Goal: Task Accomplishment & Management: Manage account settings

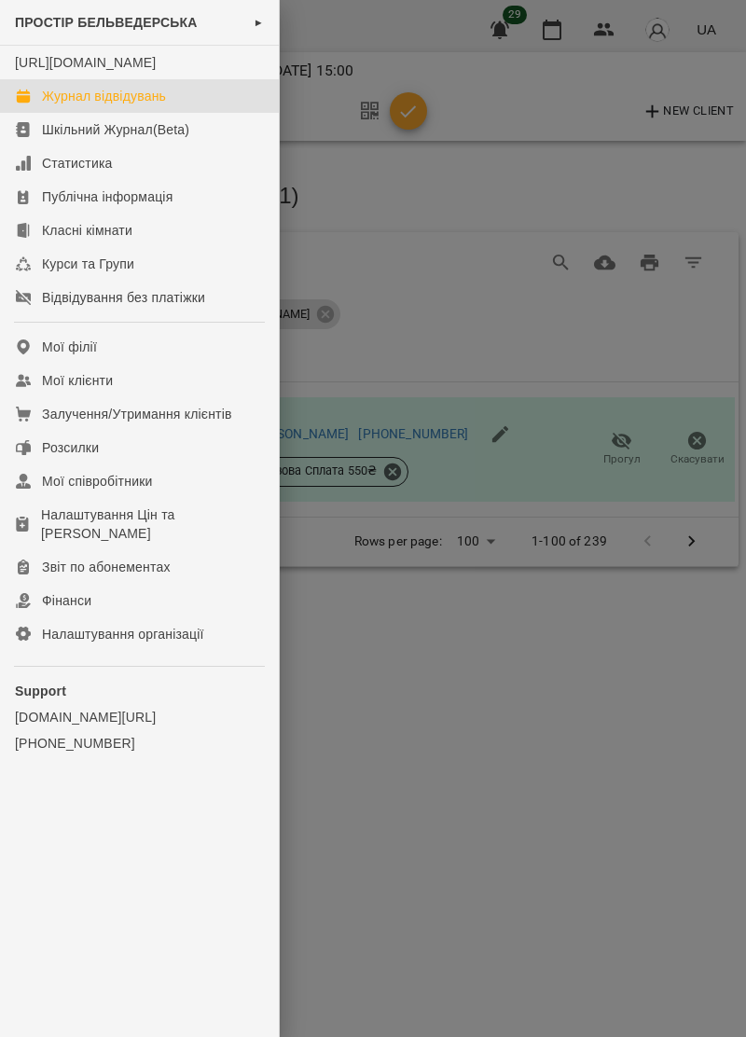
click at [159, 105] on div "Журнал відвідувань" at bounding box center [104, 96] width 124 height 19
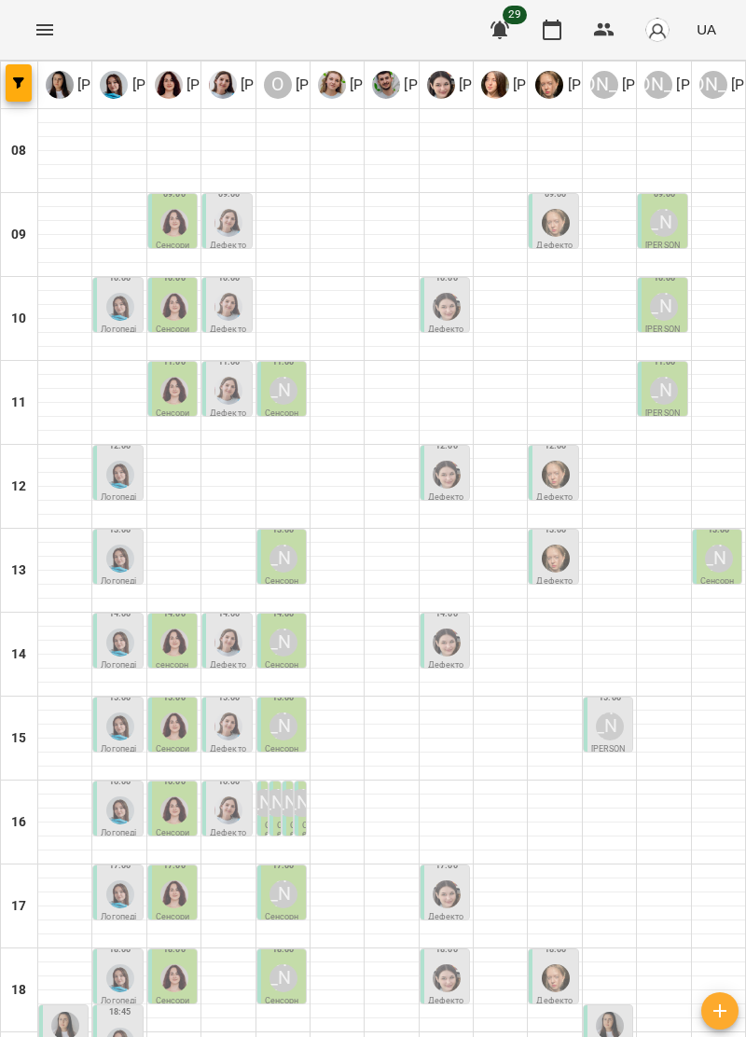
scroll to position [183, 0]
click at [121, 1028] on img "Тетяна Хомин" at bounding box center [120, 1042] width 28 height 28
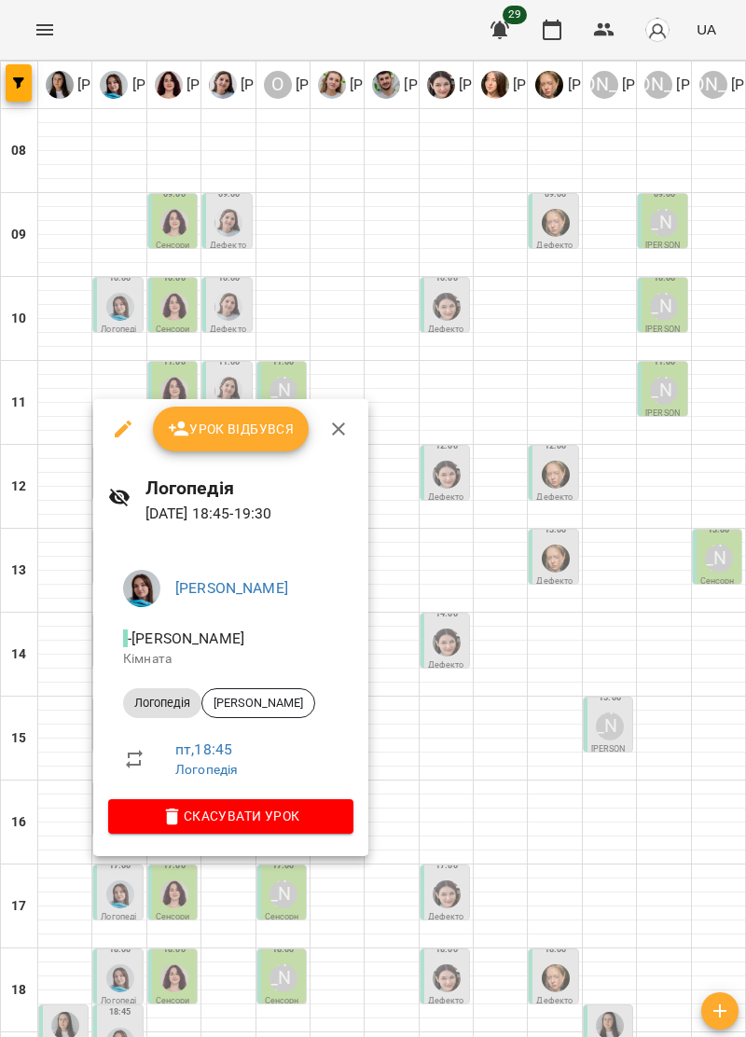
click at [341, 431] on icon "button" at bounding box center [338, 429] width 22 height 22
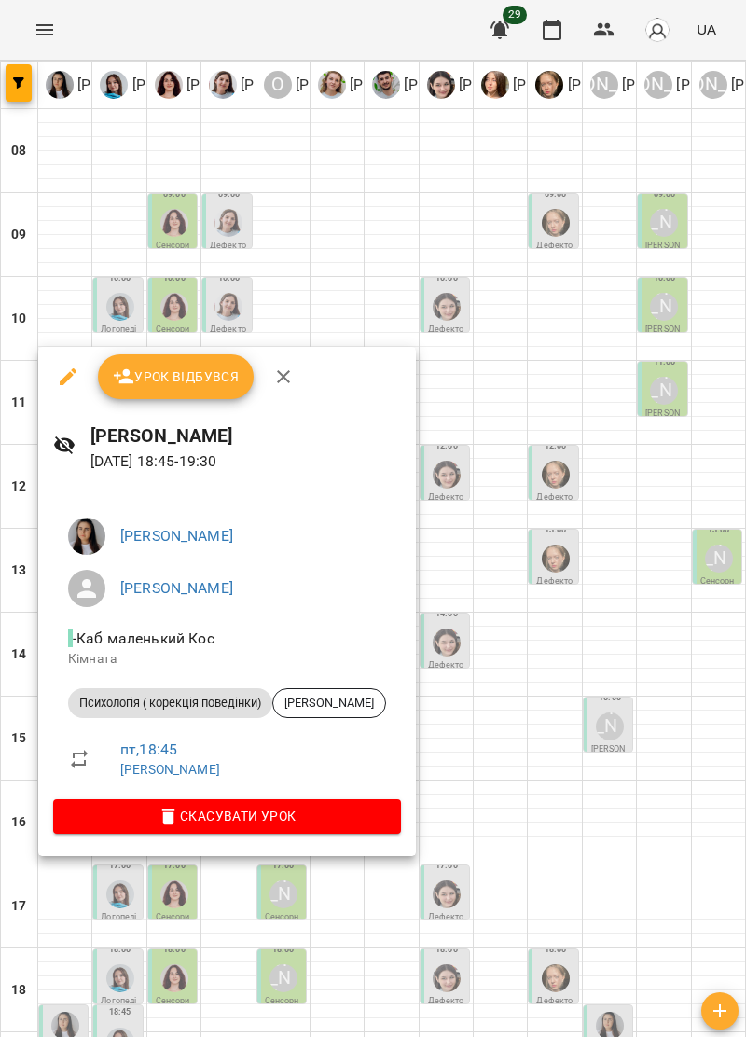
click at [291, 381] on icon "button" at bounding box center [283, 377] width 22 height 22
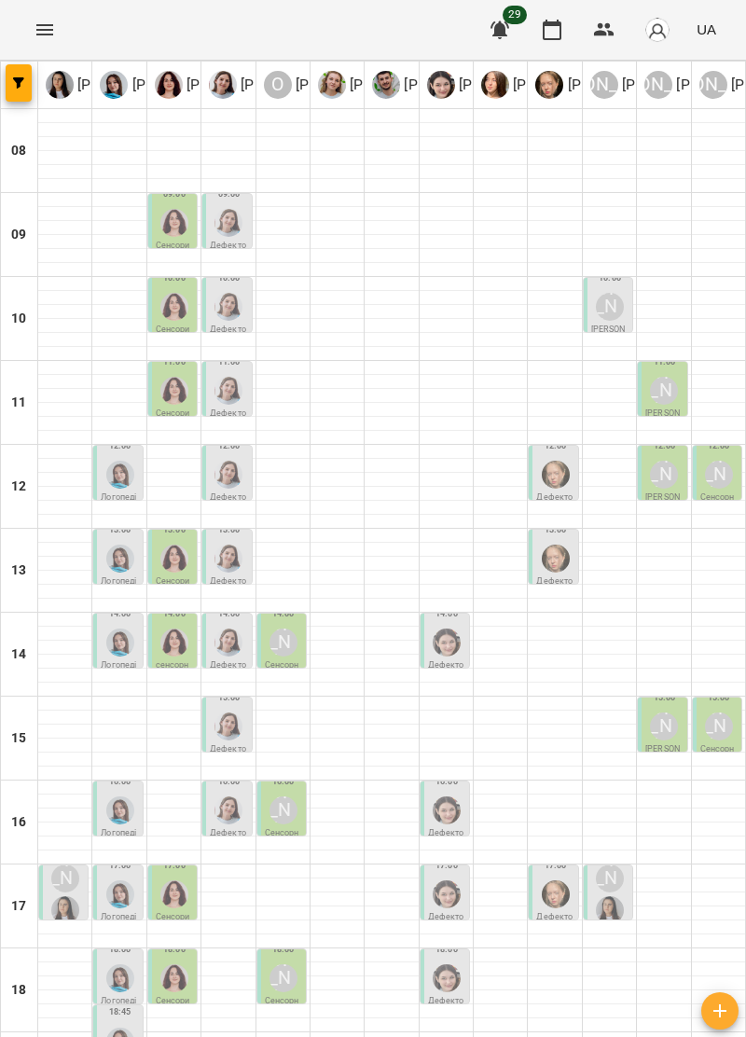
type input "**********"
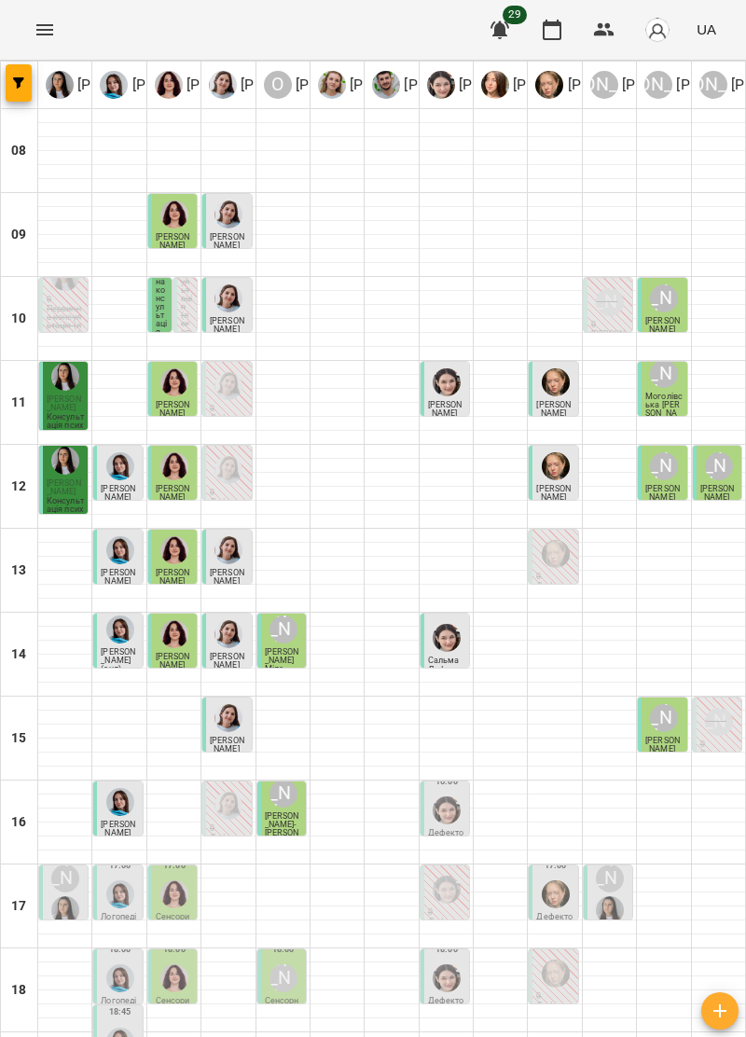
click at [617, 896] on img "Ірина Керівник" at bounding box center [610, 910] width 28 height 28
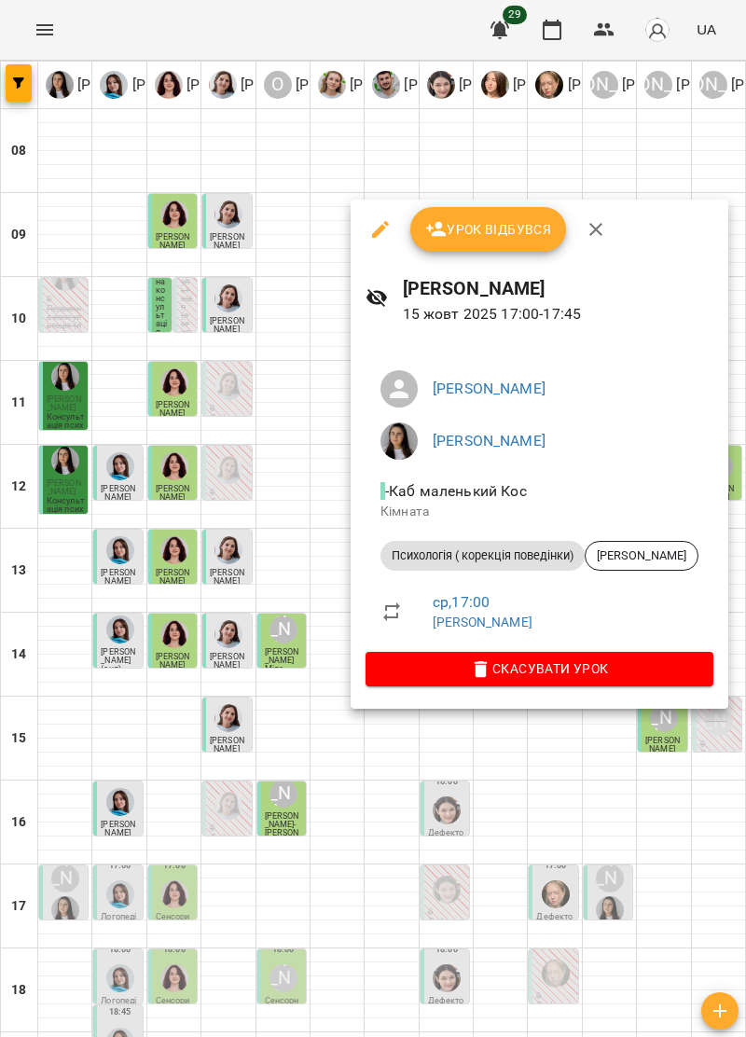
click at [602, 225] on icon "button" at bounding box center [596, 229] width 22 height 22
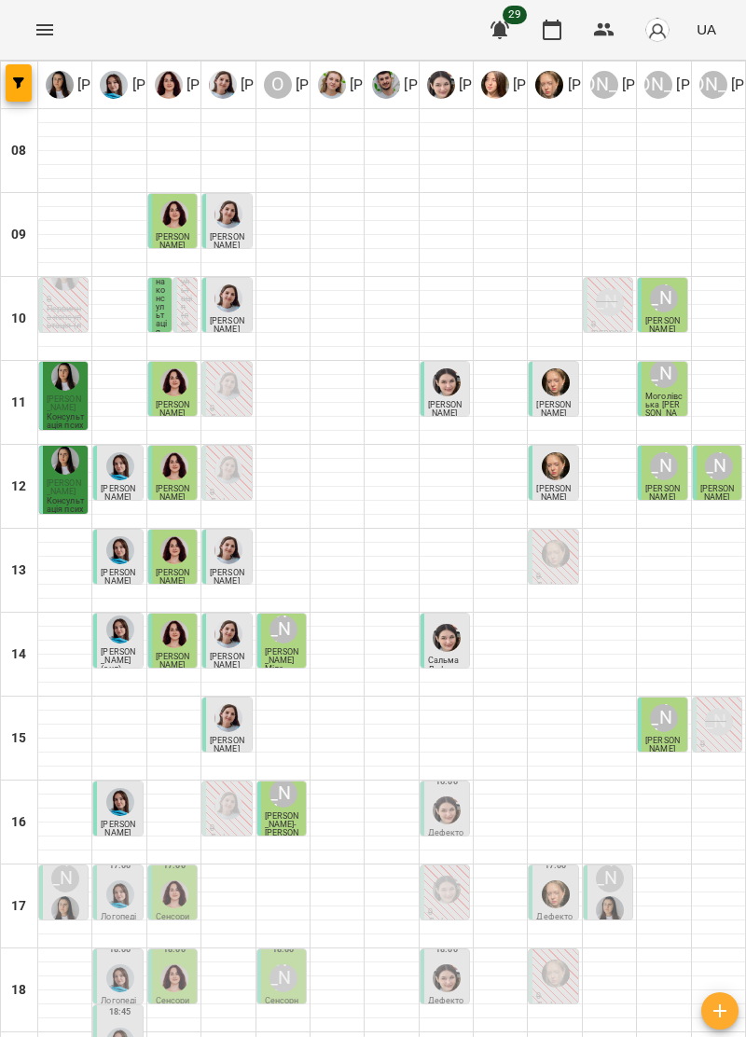
click at [60, 861] on div "[PERSON_NAME]" at bounding box center [65, 894] width 35 height 67
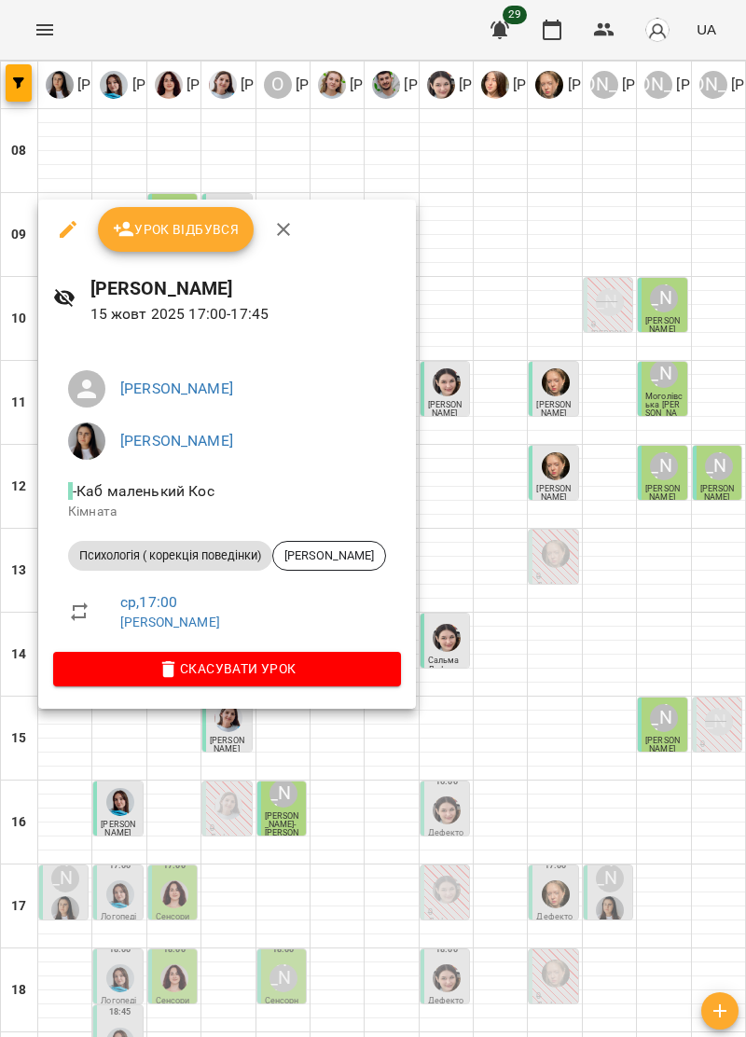
click at [289, 222] on icon "button" at bounding box center [283, 229] width 22 height 22
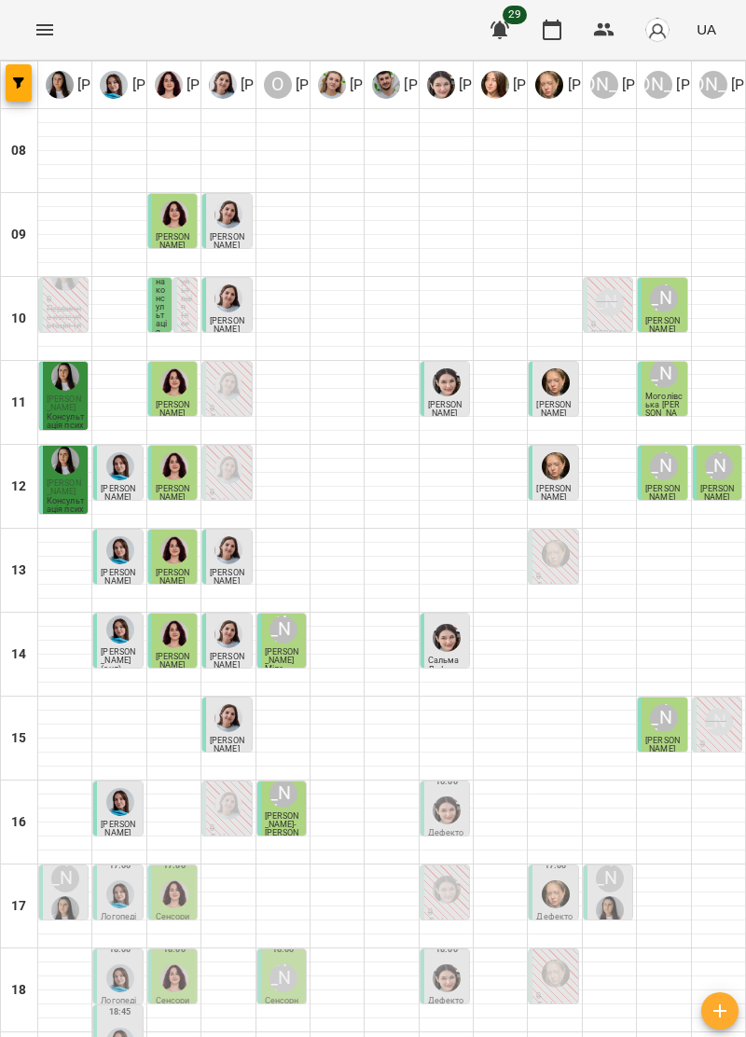
click at [553, 881] on img "Анна Прокопенко" at bounding box center [556, 895] width 28 height 28
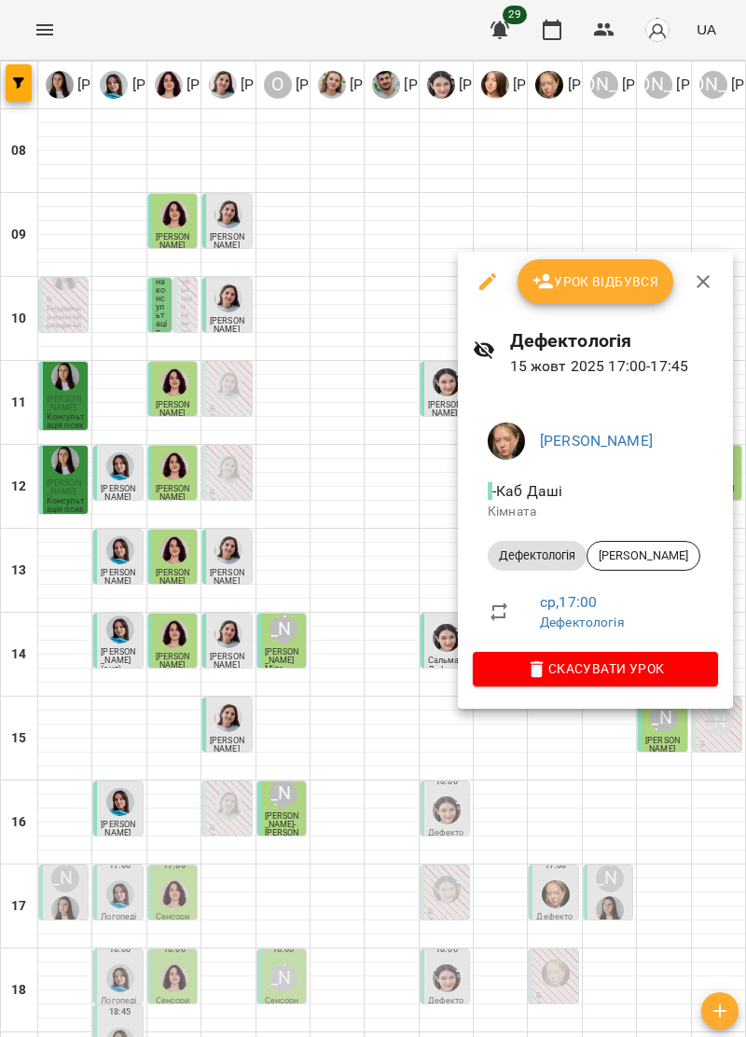
click at [711, 270] on icon "button" at bounding box center [703, 281] width 22 height 22
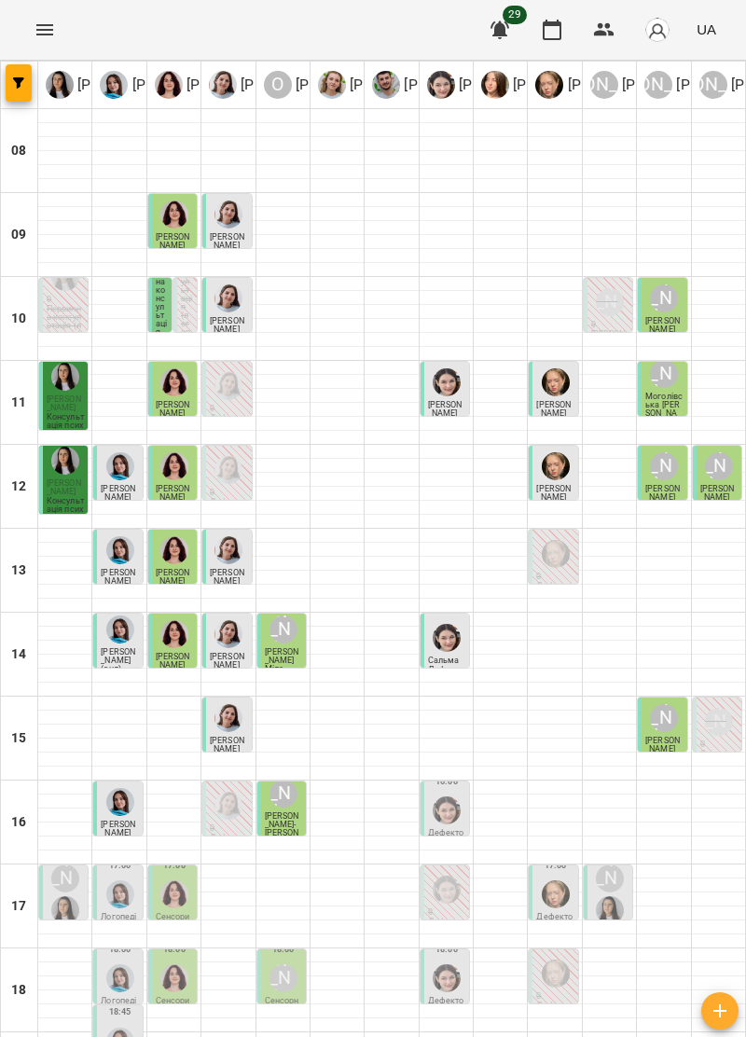
click at [455, 797] on img "Софія Цюпер" at bounding box center [447, 811] width 28 height 28
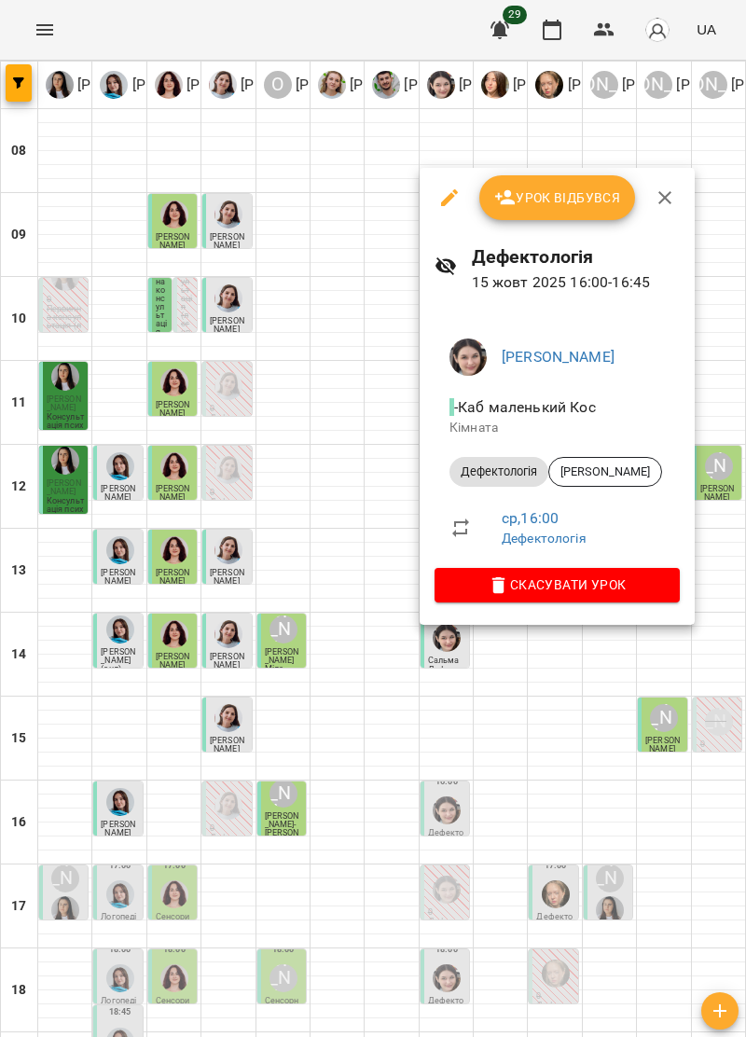
click at [667, 193] on icon "button" at bounding box center [665, 197] width 13 height 13
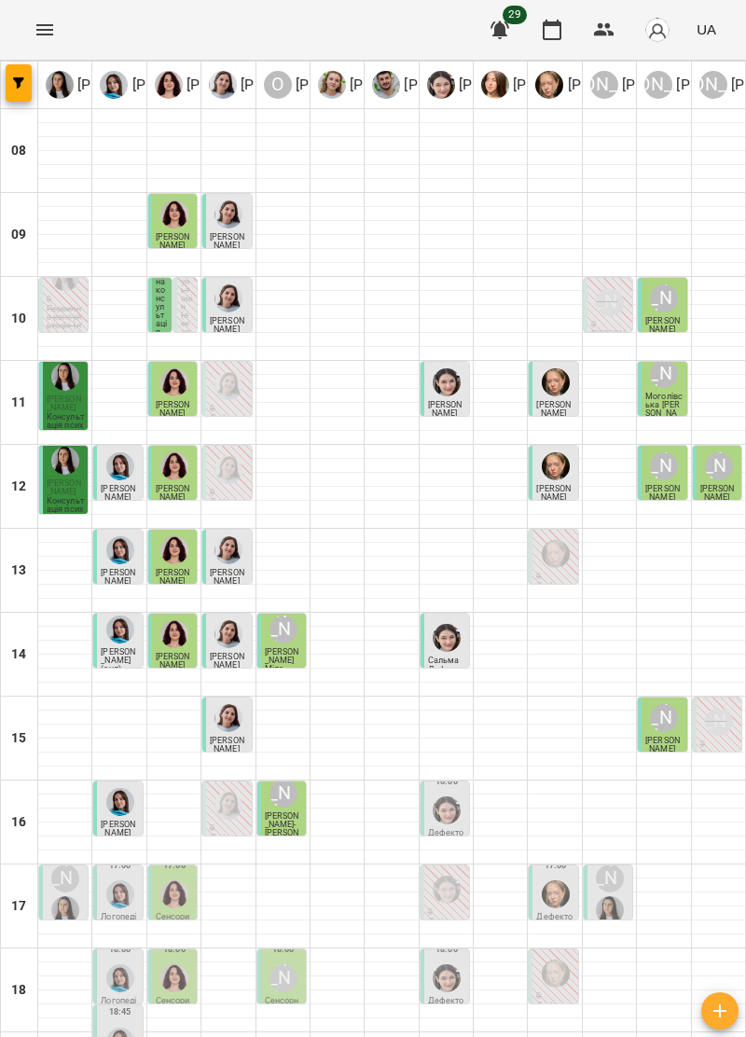
click at [446, 797] on img "Софія Цюпер" at bounding box center [447, 811] width 28 height 28
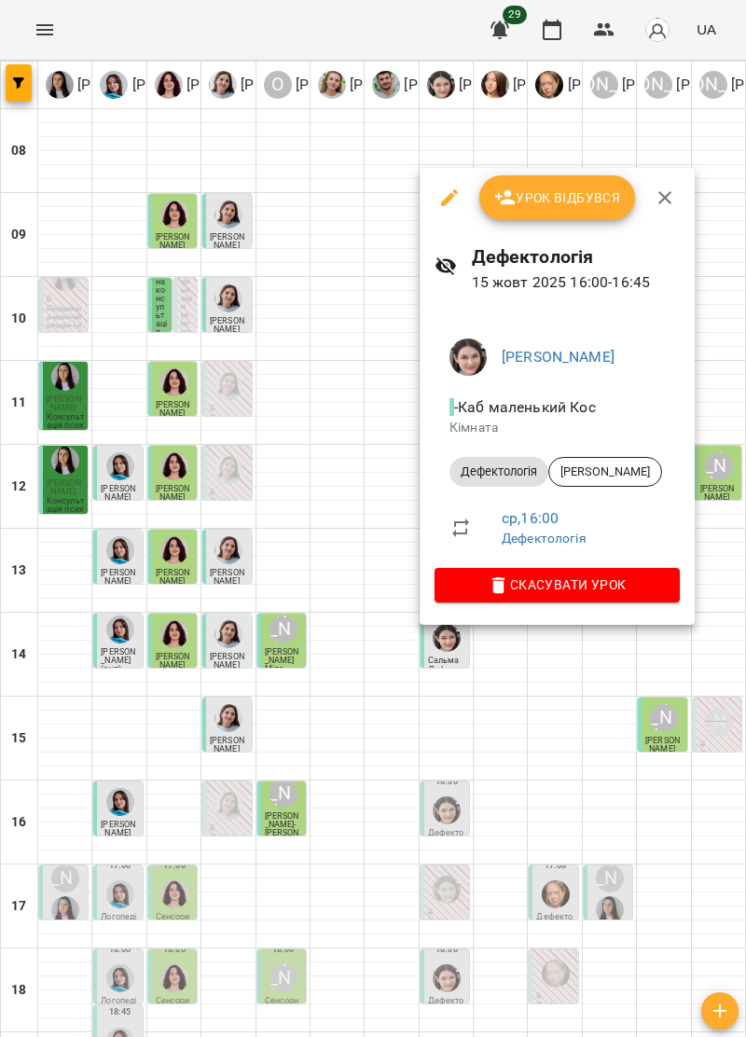
click at [656, 185] on button "button" at bounding box center [665, 197] width 45 height 45
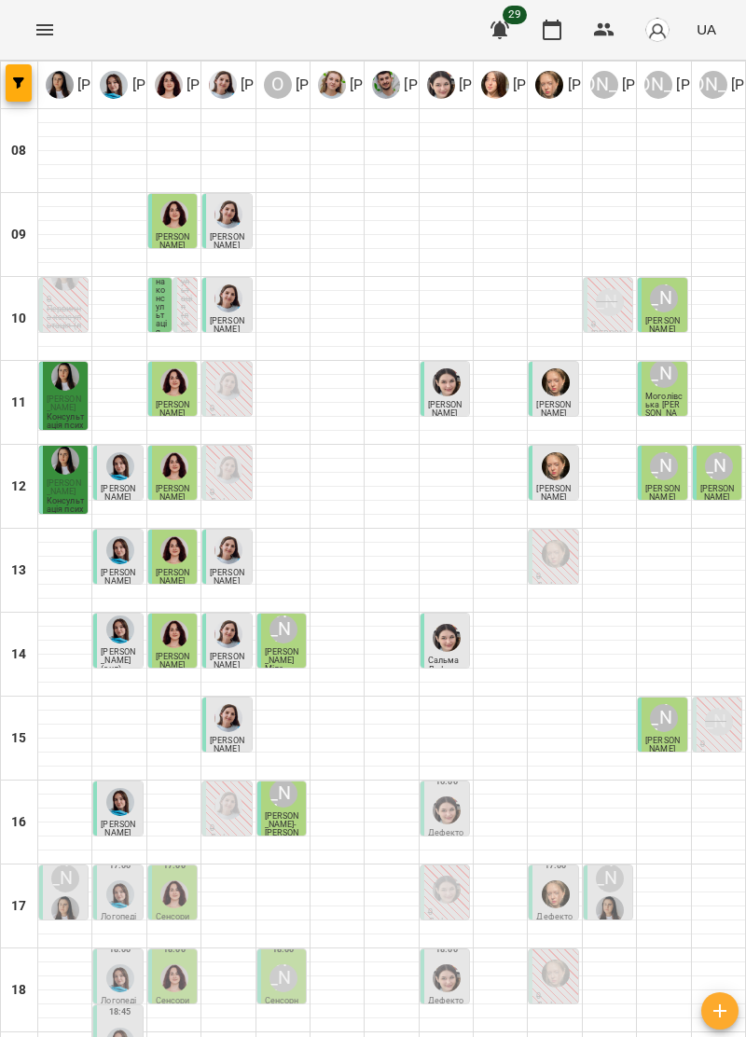
click at [226, 825] on p "0" at bounding box center [228, 829] width 37 height 8
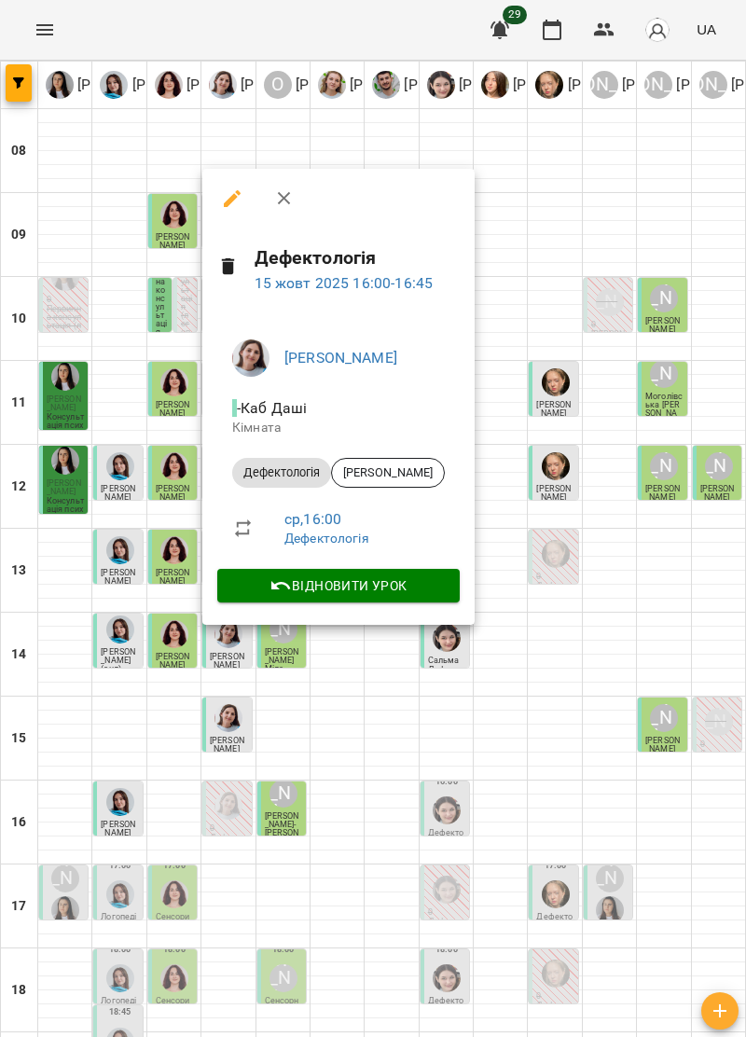
click at [288, 188] on icon "button" at bounding box center [284, 198] width 22 height 22
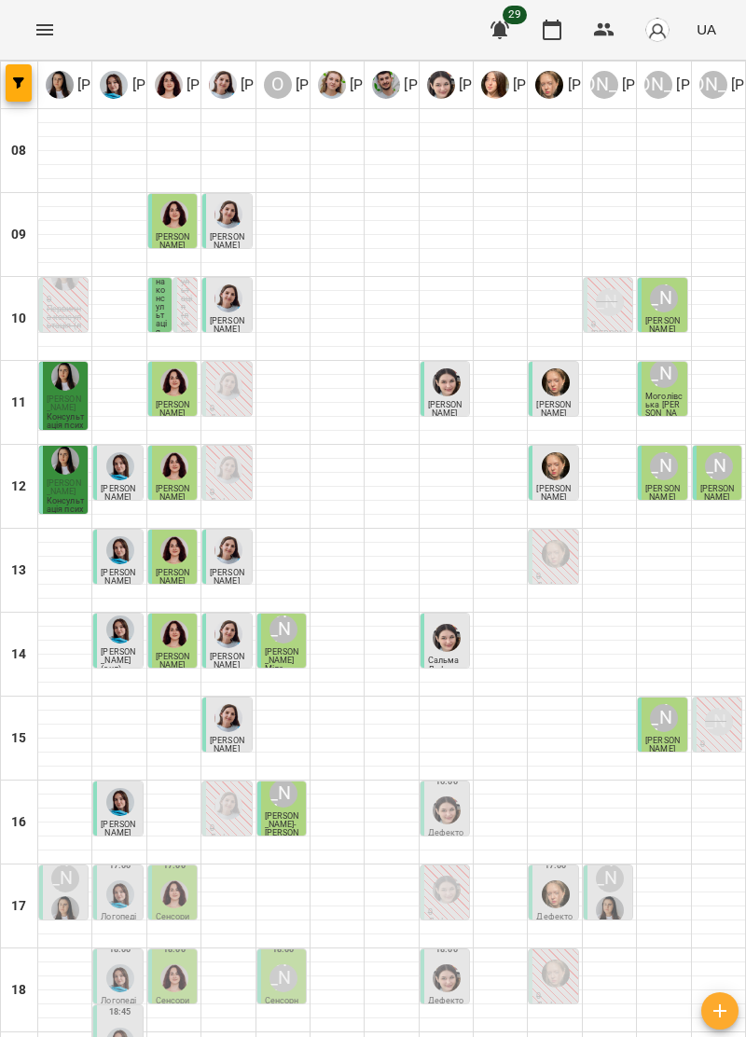
click at [735, 704] on div "[PERSON_NAME]" at bounding box center [718, 721] width 35 height 35
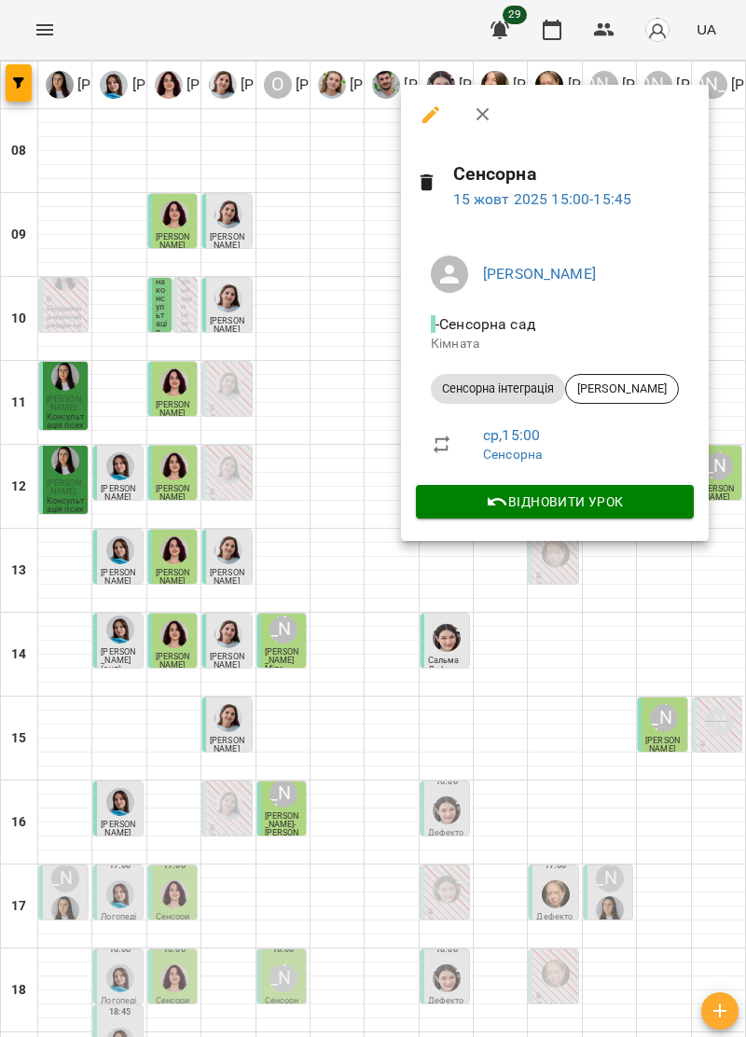
click at [485, 116] on icon "button" at bounding box center [483, 115] width 22 height 22
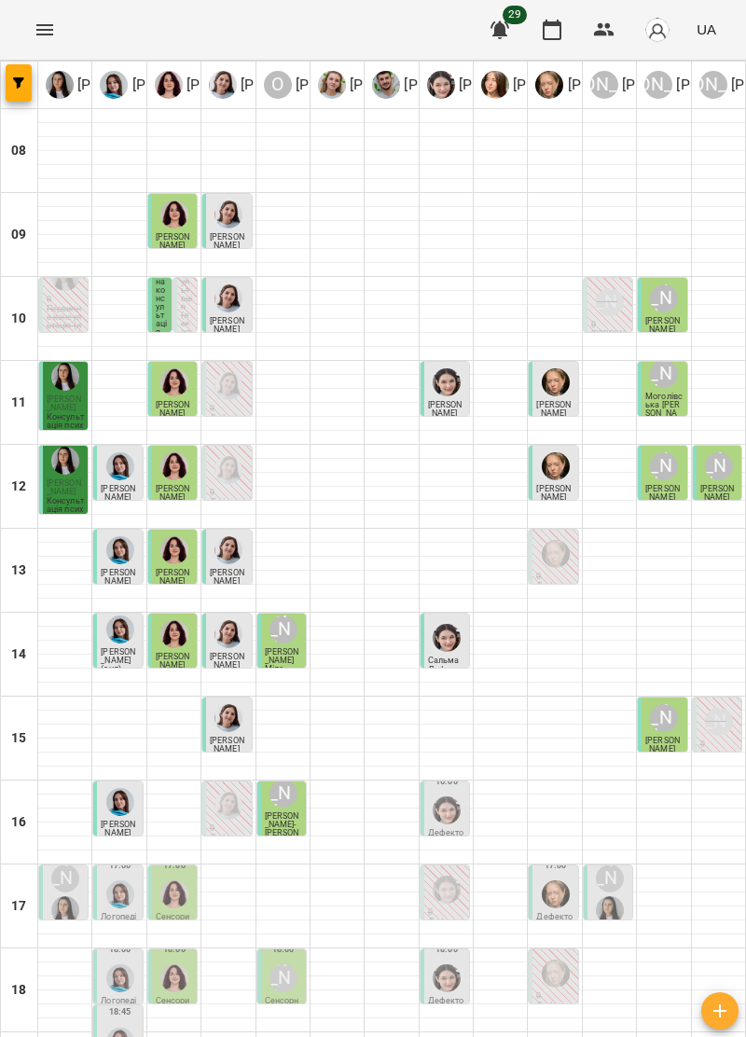
click at [440, 829] on p "Дефектологія" at bounding box center [446, 837] width 37 height 17
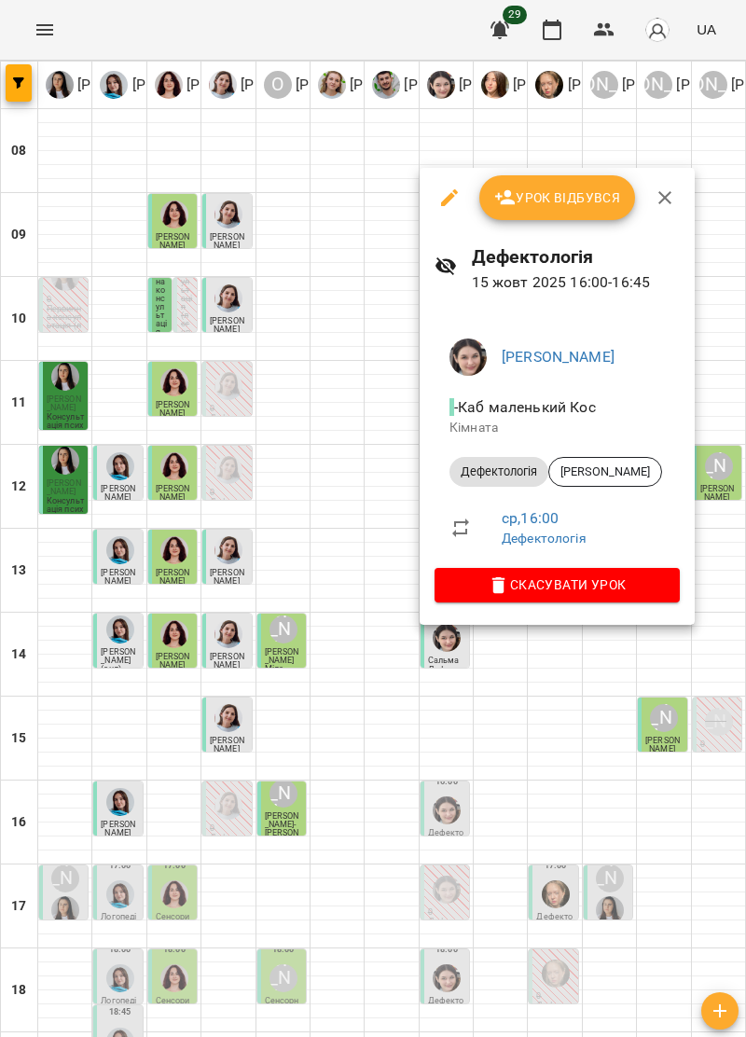
click at [673, 192] on icon "button" at bounding box center [665, 198] width 22 height 22
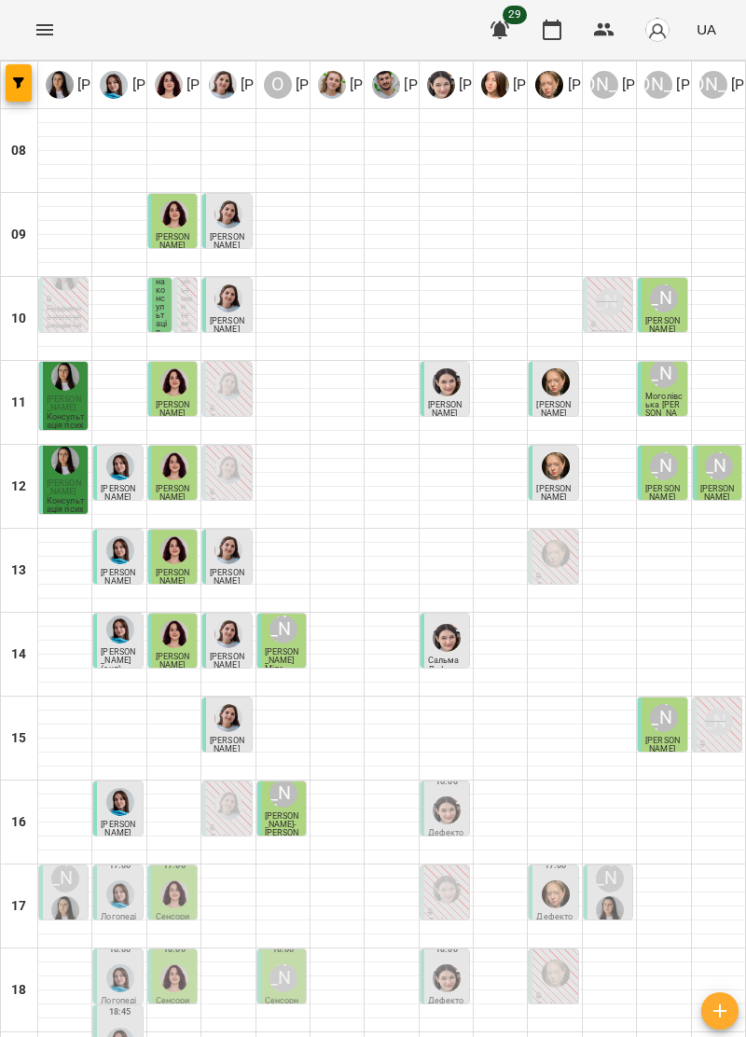
click at [446, 797] on img "Софія Цюпер" at bounding box center [447, 811] width 28 height 28
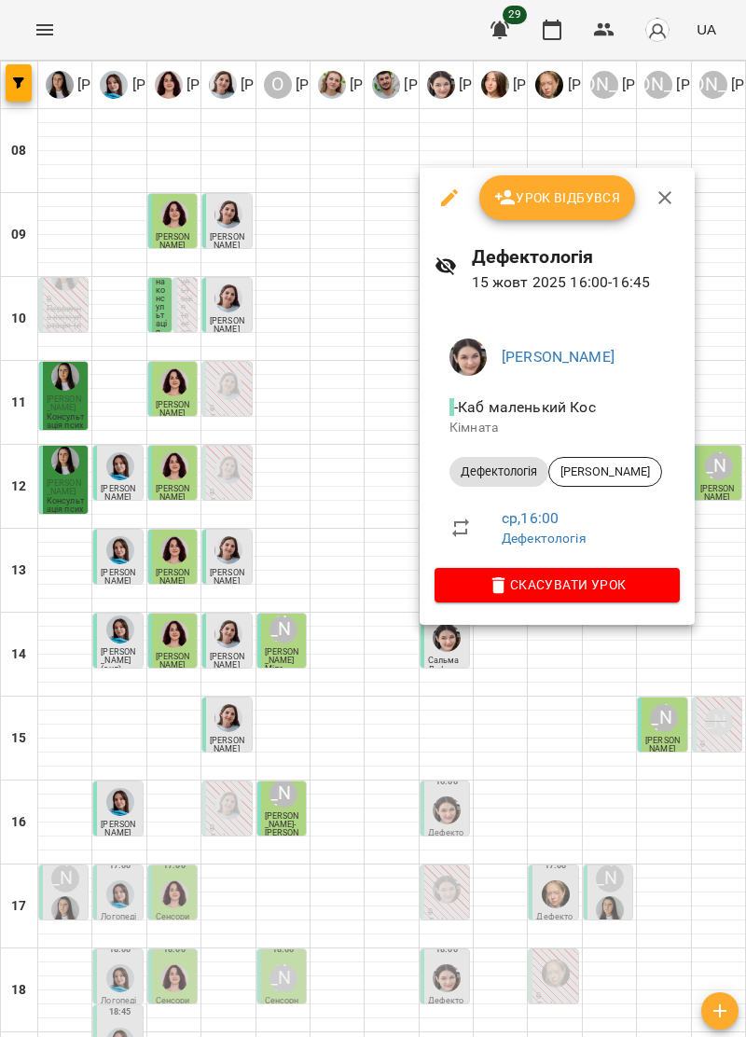
click at [673, 198] on icon "button" at bounding box center [665, 198] width 22 height 22
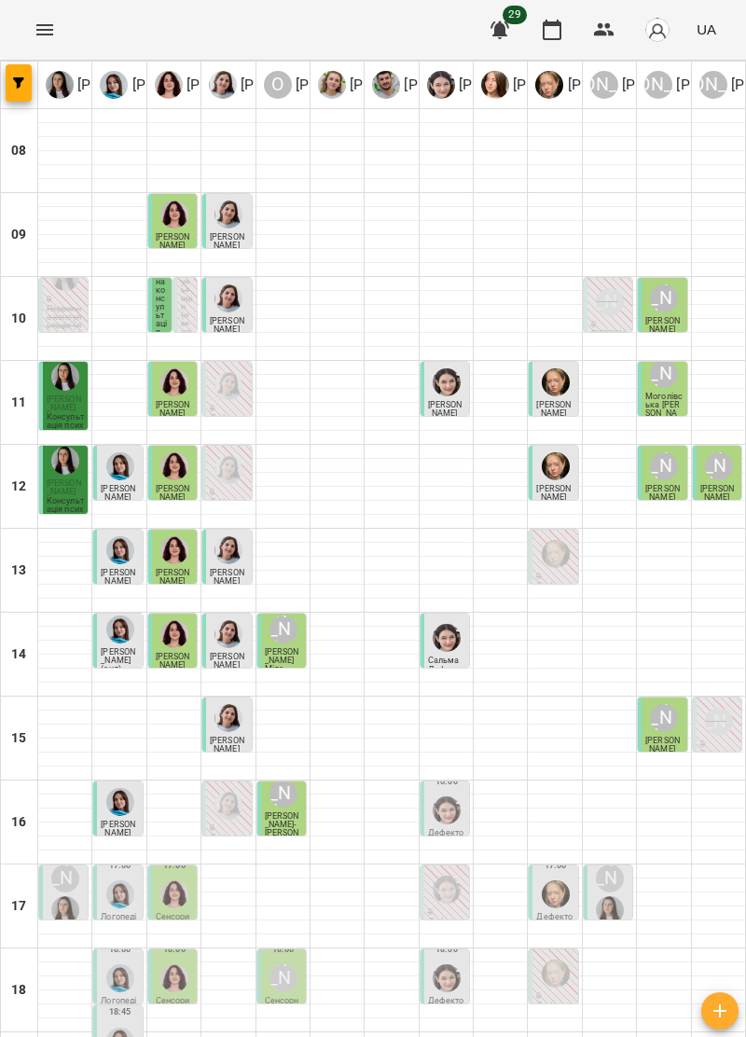
click at [442, 797] on img "Софія Цюпер" at bounding box center [447, 811] width 28 height 28
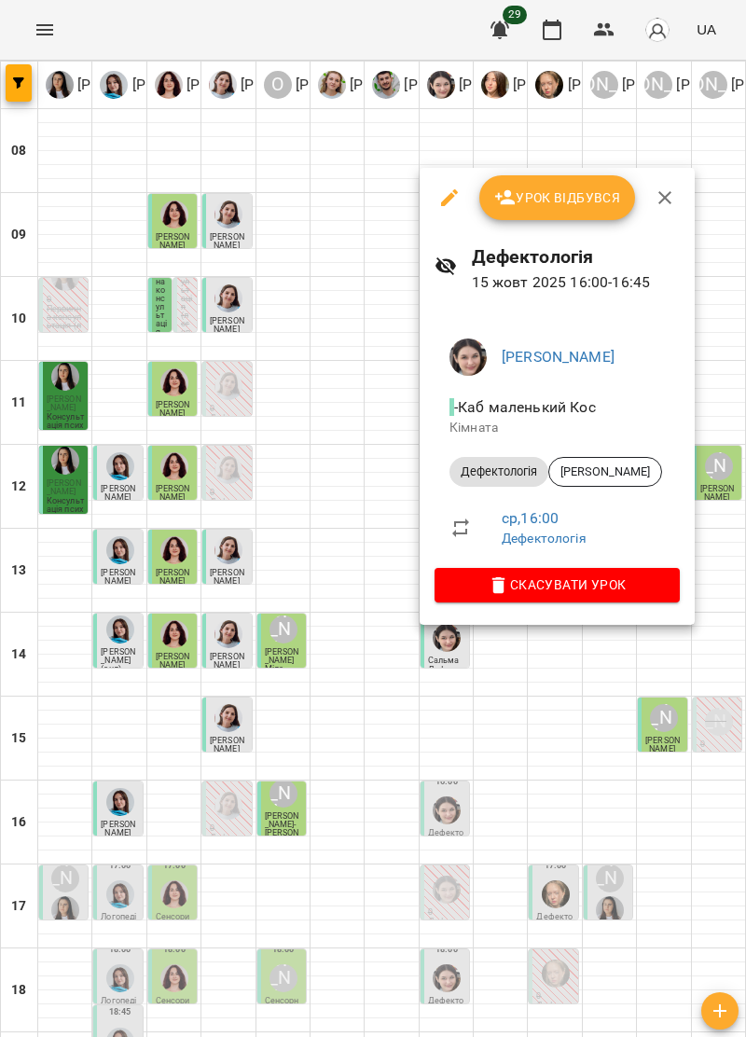
click at [673, 204] on icon "button" at bounding box center [665, 198] width 22 height 22
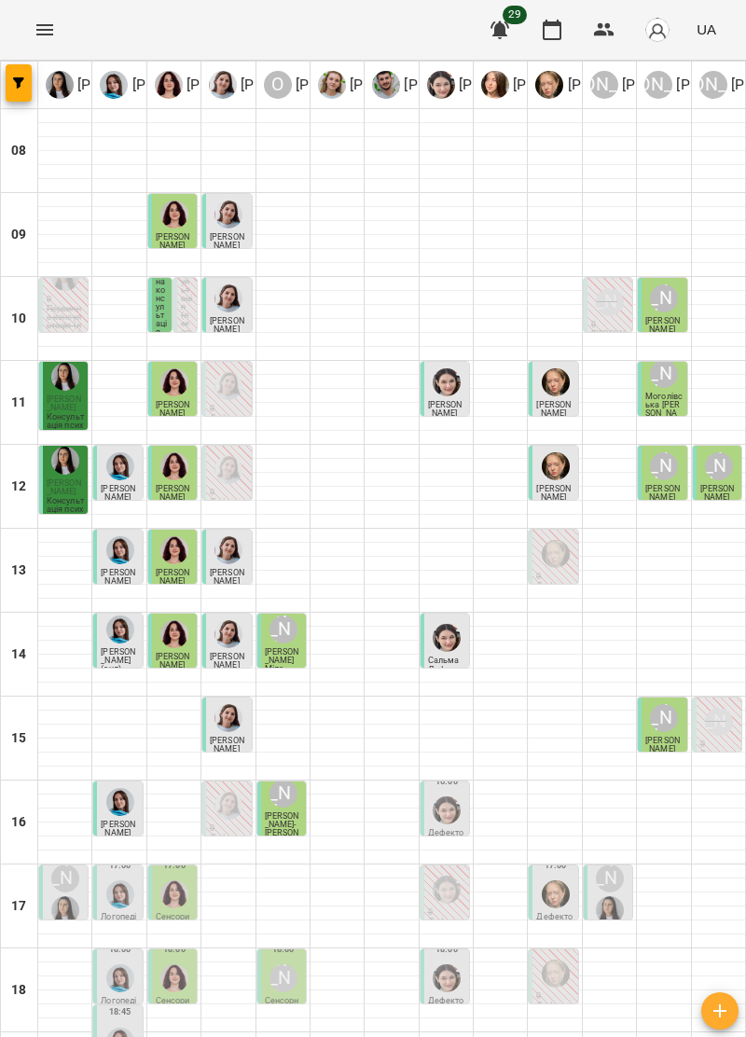
click at [131, 1028] on img "Тетяна Хомин" at bounding box center [120, 1042] width 28 height 28
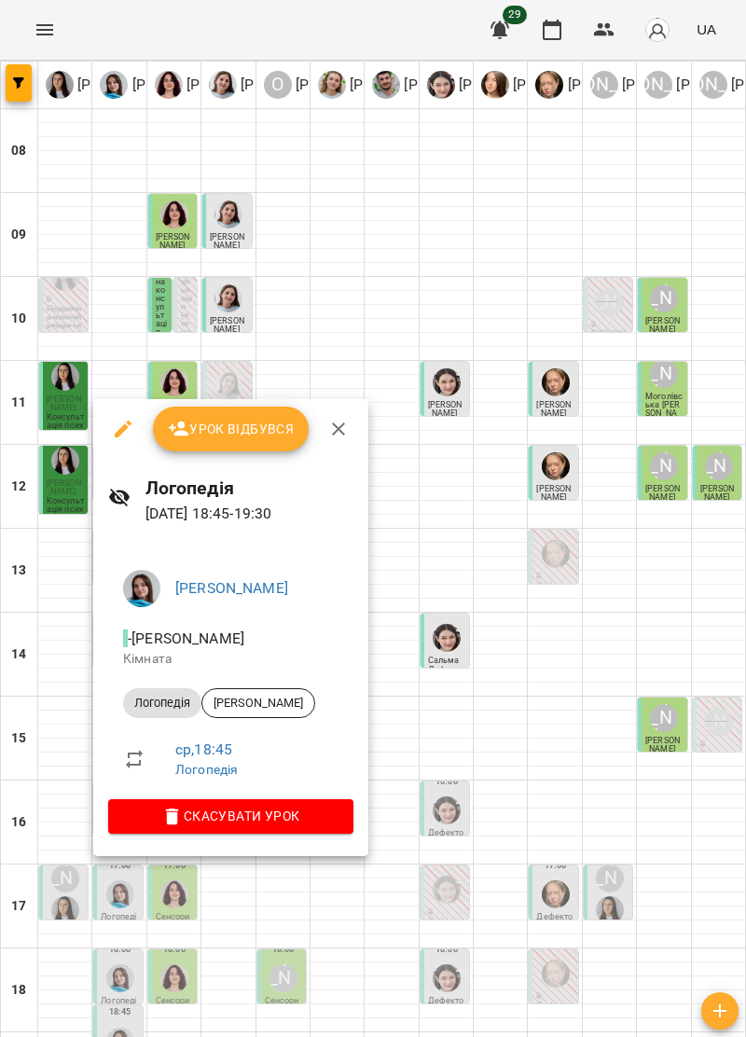
click at [117, 871] on div at bounding box center [373, 518] width 746 height 1037
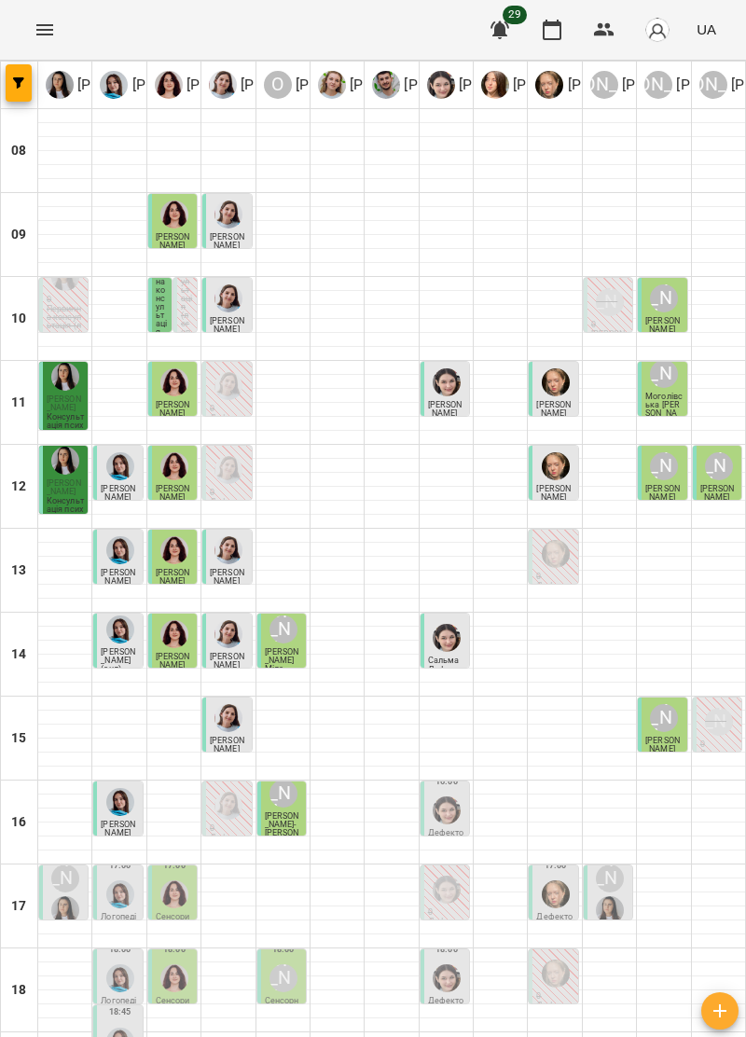
click at [124, 1024] on div at bounding box center [120, 1041] width 35 height 35
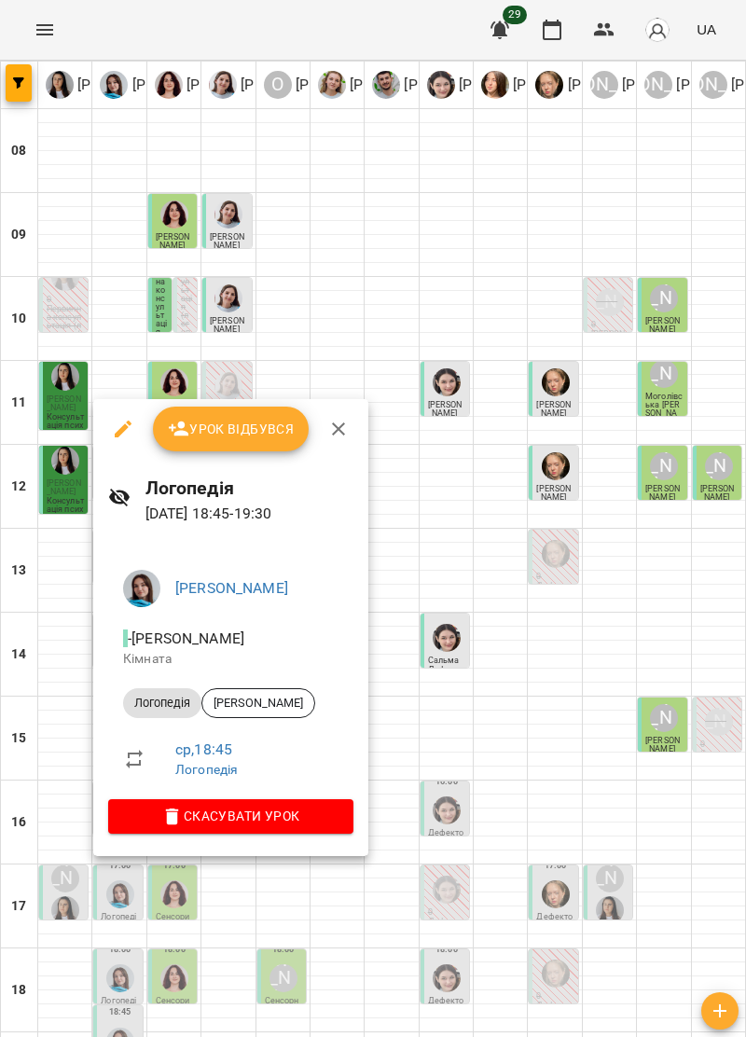
click at [347, 440] on button "button" at bounding box center [338, 429] width 45 height 45
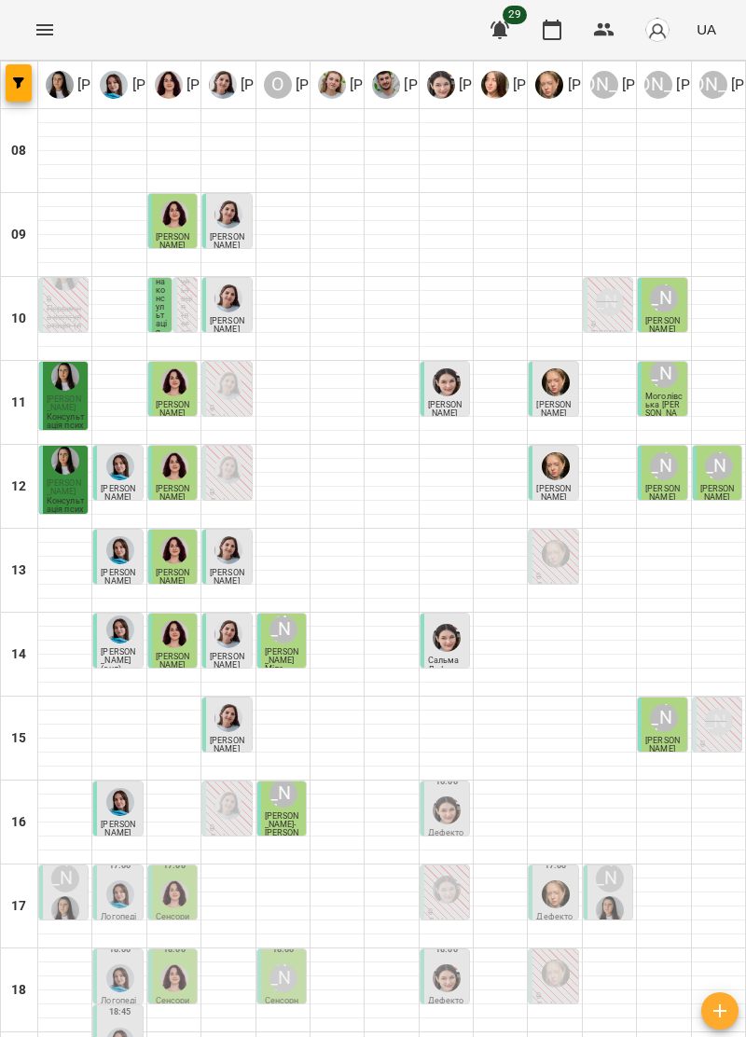
click at [447, 797] on img "Софія Цюпер" at bounding box center [447, 811] width 28 height 28
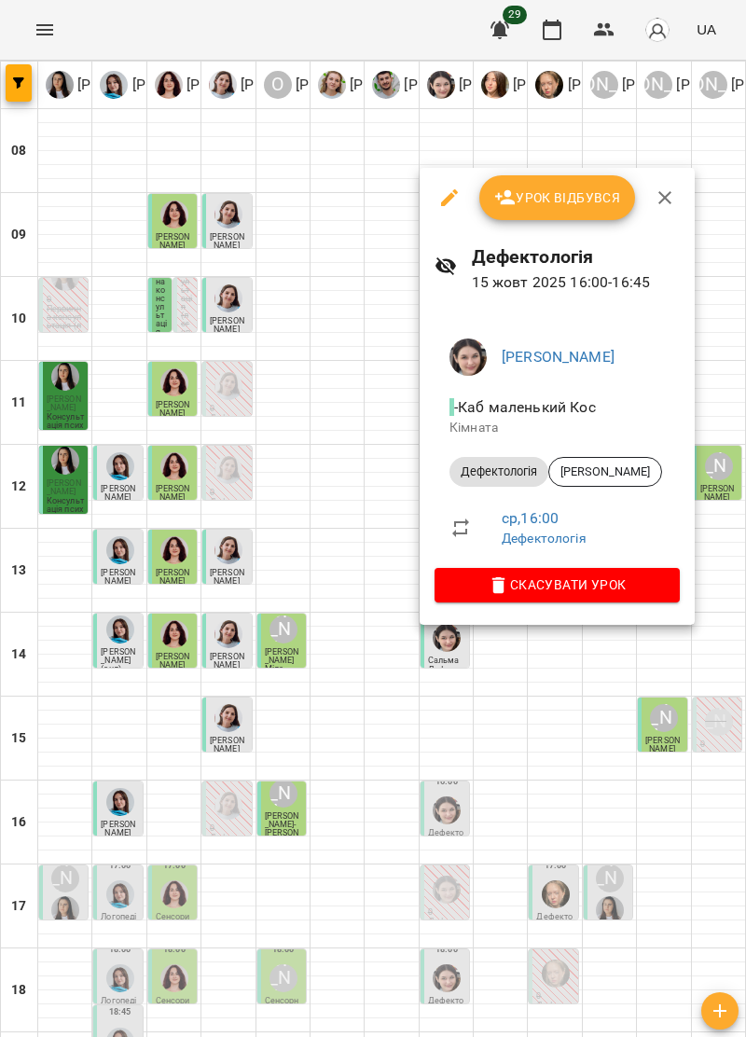
click at [673, 213] on button "button" at bounding box center [665, 197] width 45 height 45
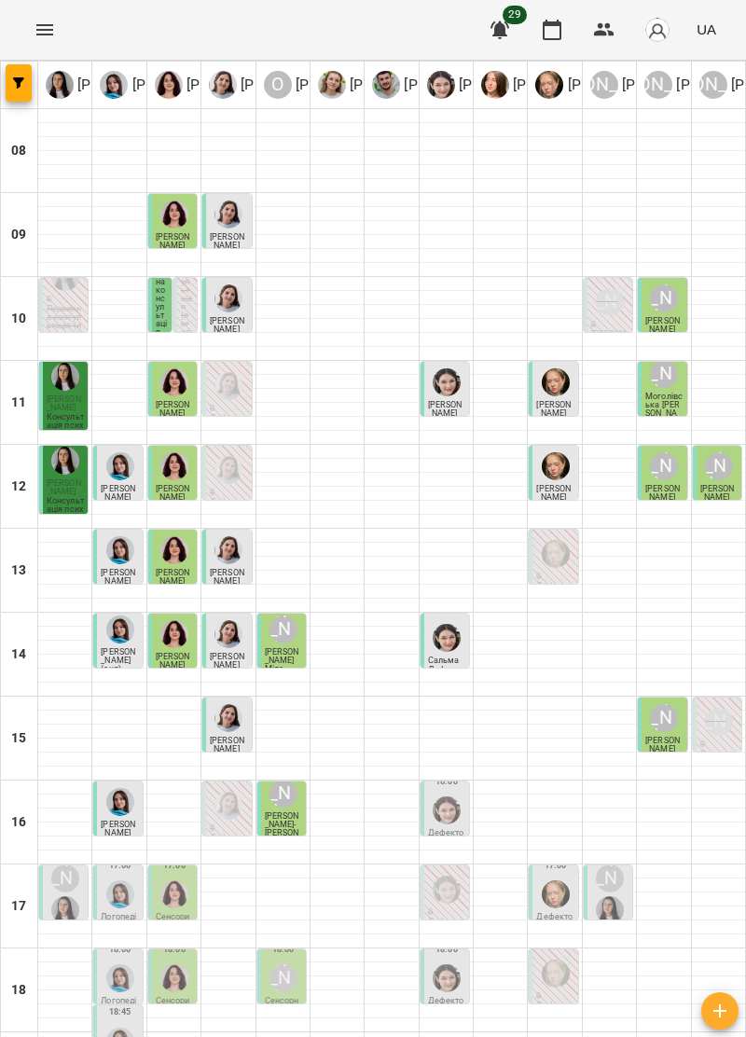
click at [58, 896] on img "Ірина Керівник" at bounding box center [65, 910] width 28 height 28
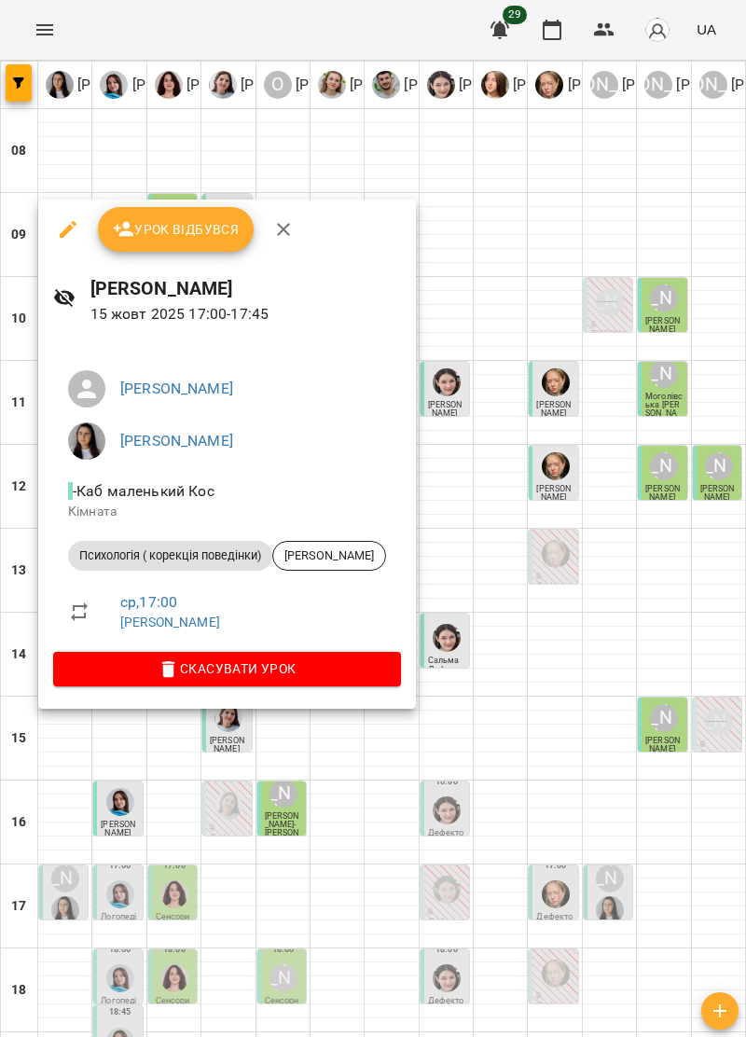
click at [292, 228] on icon "button" at bounding box center [283, 229] width 22 height 22
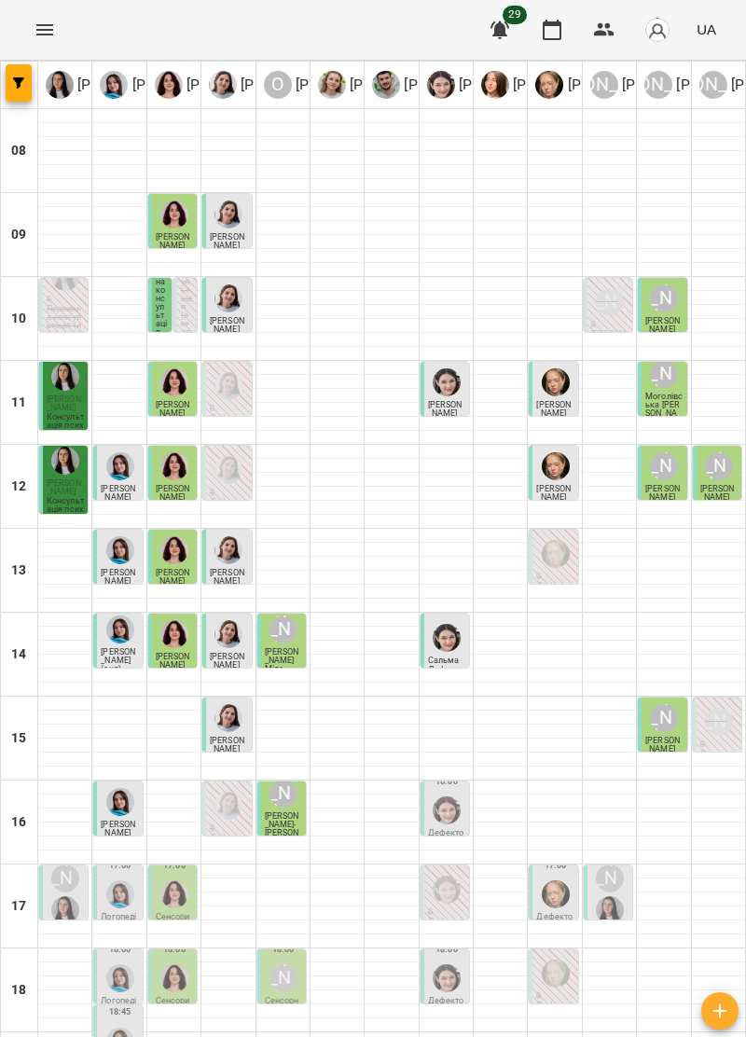
click at [179, 881] on img "Ольга Крикун" at bounding box center [174, 895] width 28 height 28
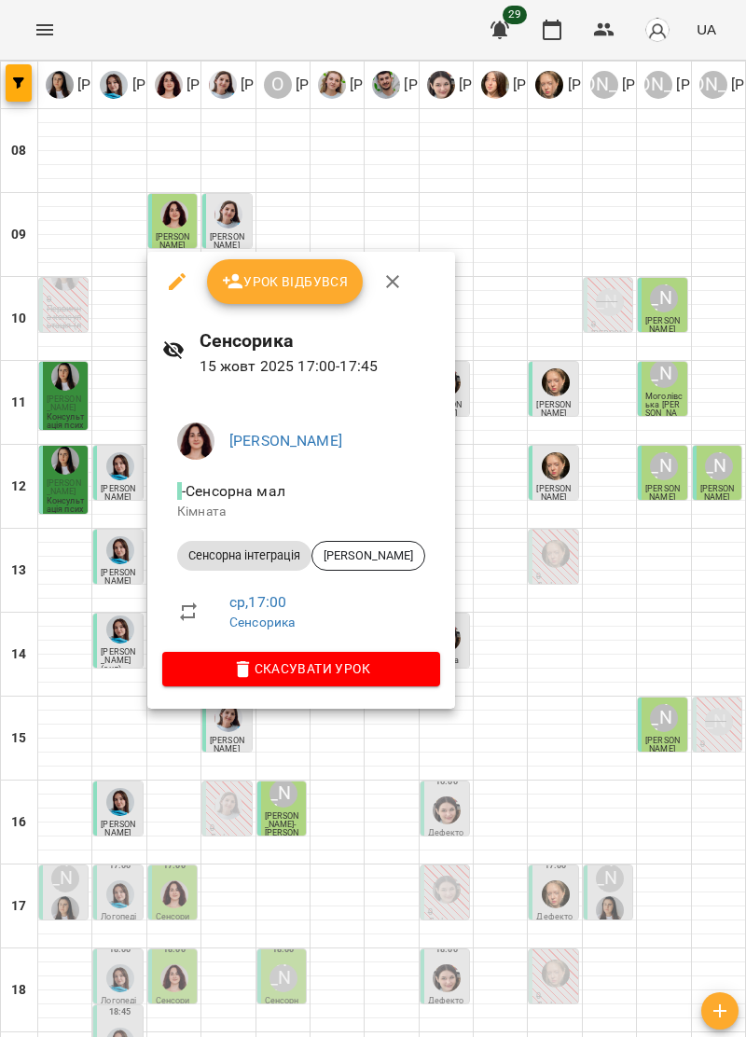
click at [394, 284] on icon "button" at bounding box center [392, 281] width 13 height 13
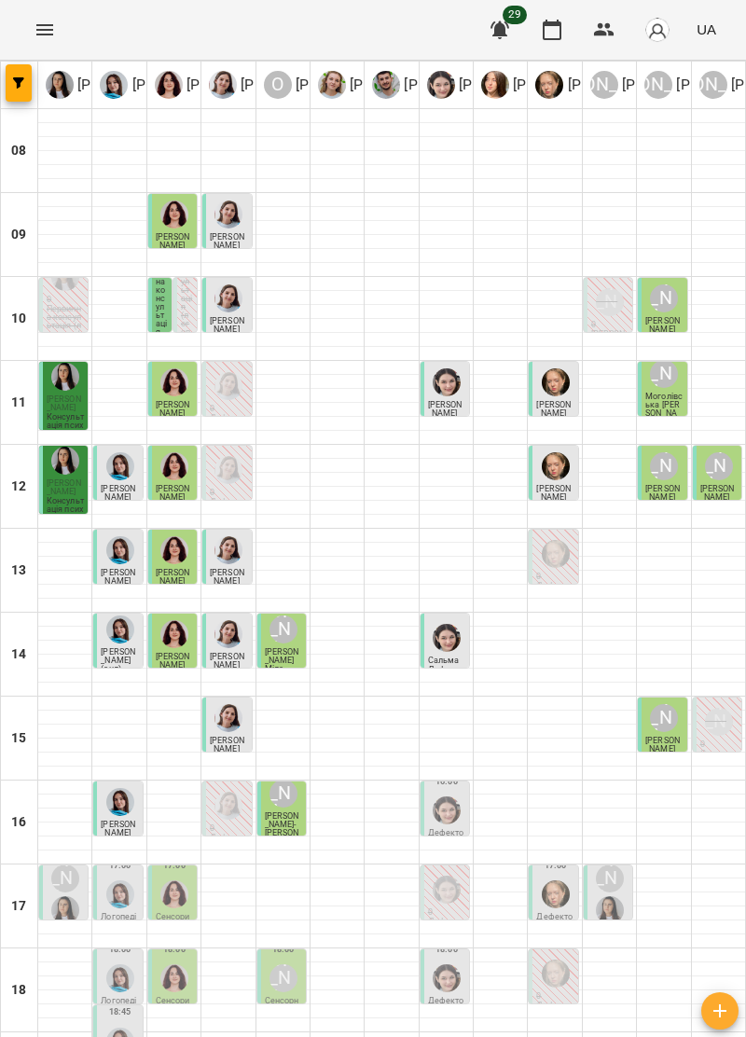
click at [437, 876] on img "Софія Цюпер" at bounding box center [447, 890] width 28 height 28
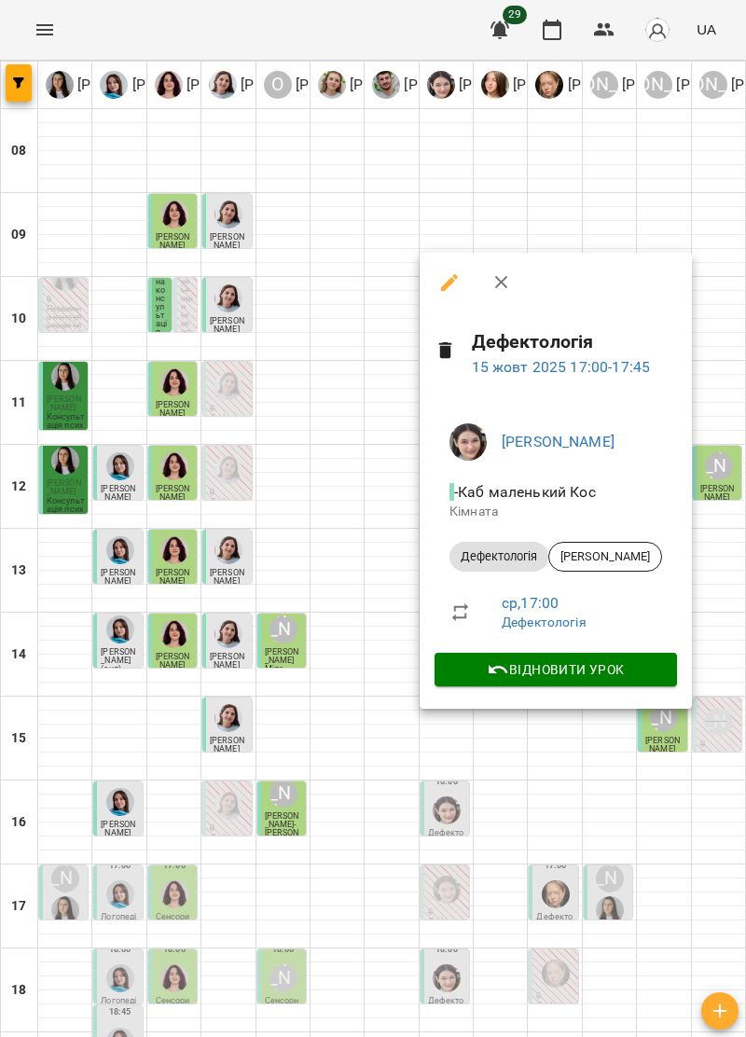
click at [492, 287] on icon "button" at bounding box center [502, 282] width 22 height 22
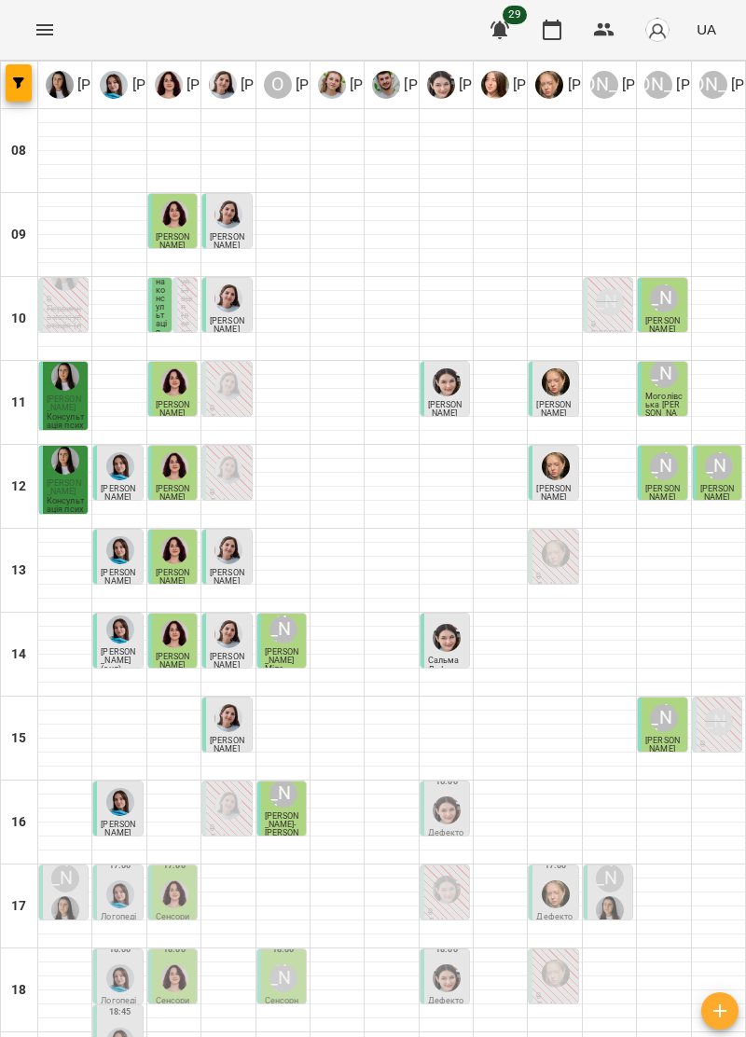
click at [553, 881] on img "Анна Прокопенко" at bounding box center [556, 895] width 28 height 28
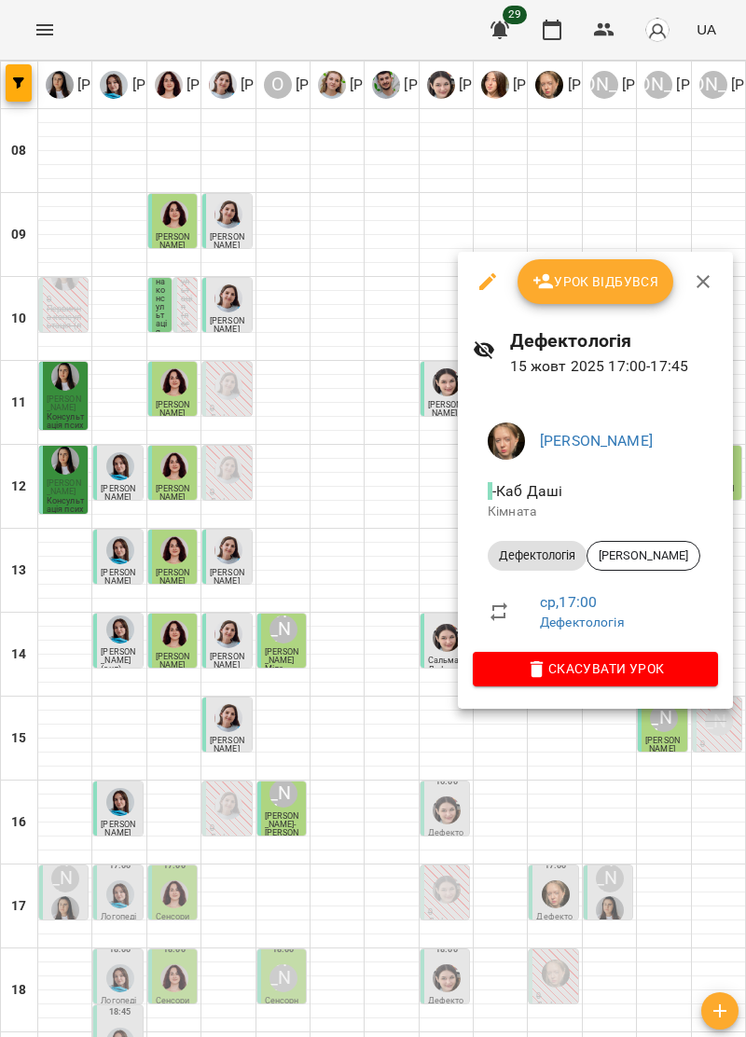
click at [701, 296] on button "button" at bounding box center [703, 281] width 45 height 45
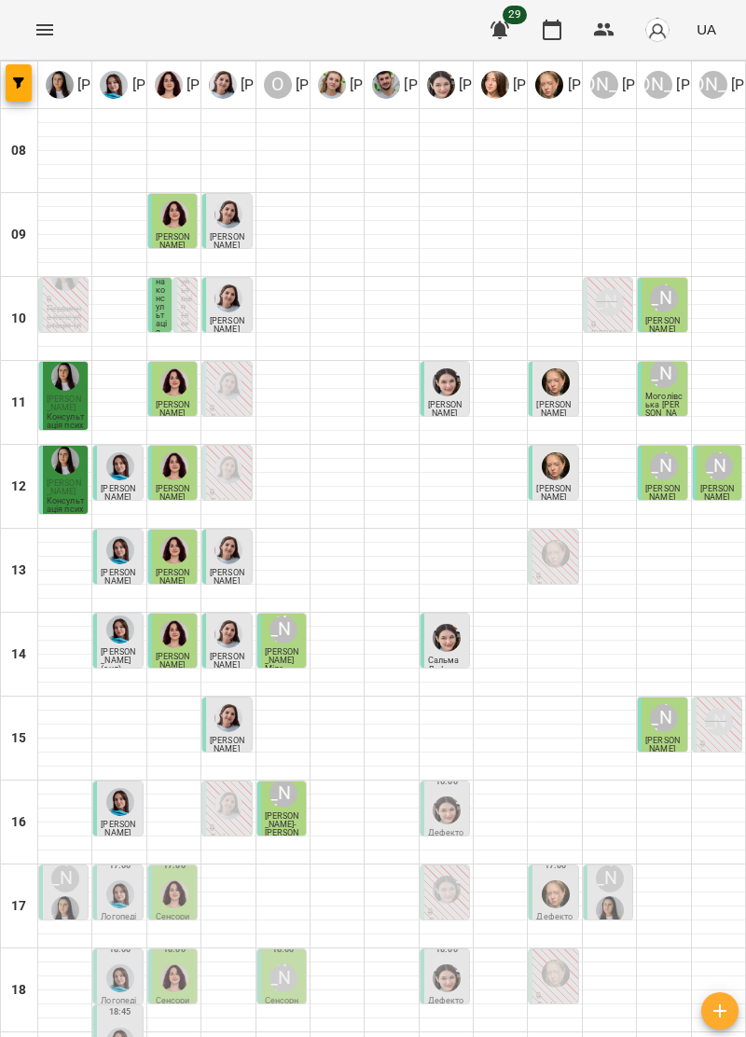
click at [604, 896] on img "Ірина Керівник" at bounding box center [610, 910] width 28 height 28
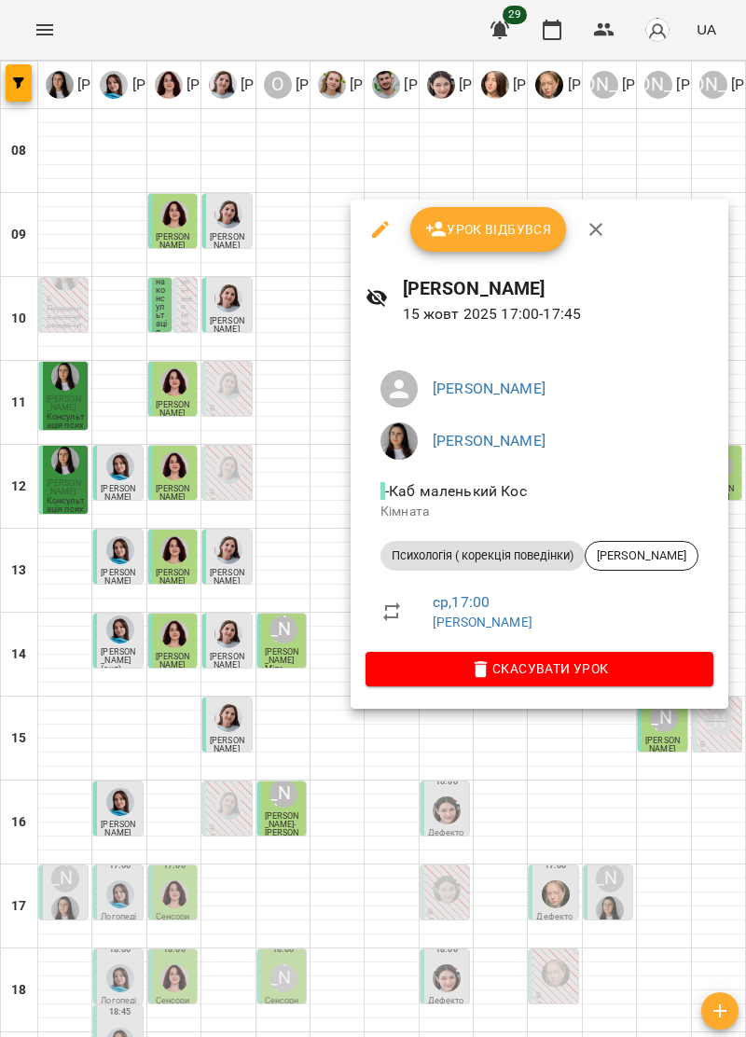
click at [595, 237] on icon "button" at bounding box center [596, 229] width 22 height 22
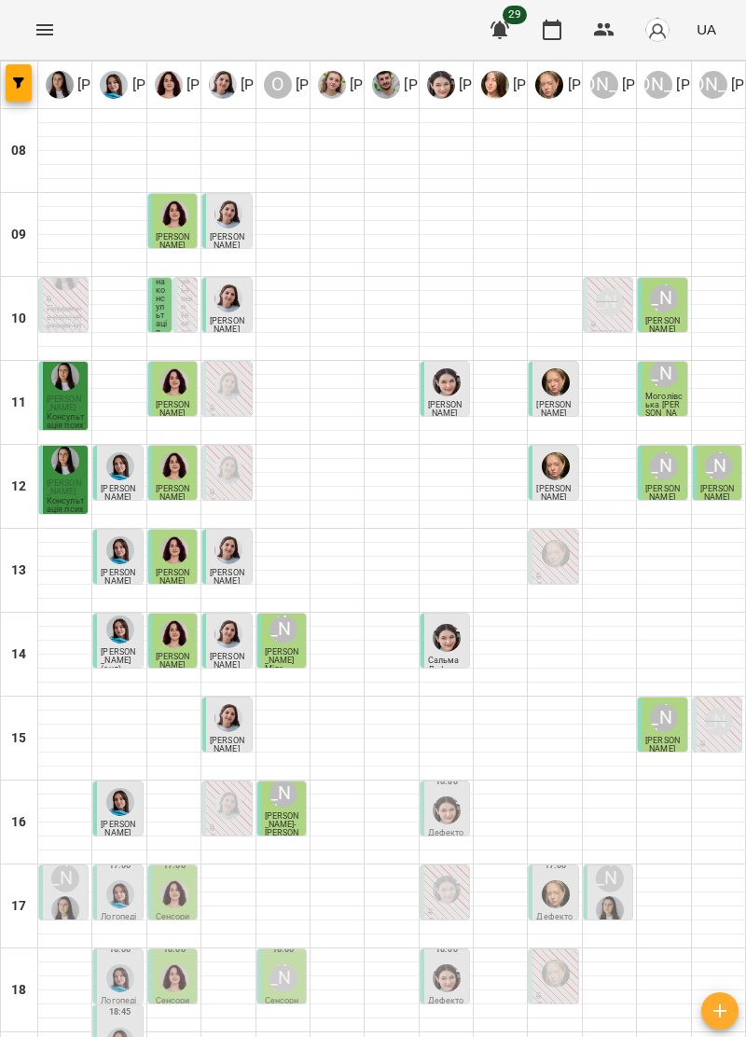
click at [295, 811] on span "[PERSON_NAME]- [PERSON_NAME]" at bounding box center [282, 828] width 35 height 35
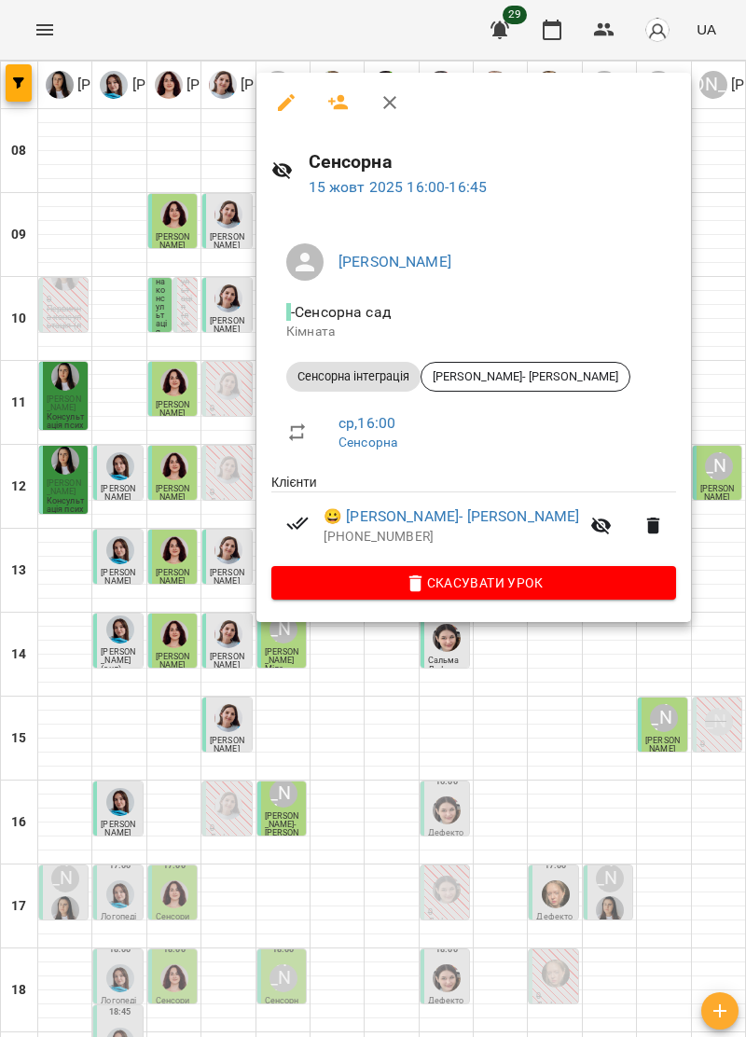
click at [398, 107] on icon "button" at bounding box center [390, 102] width 22 height 22
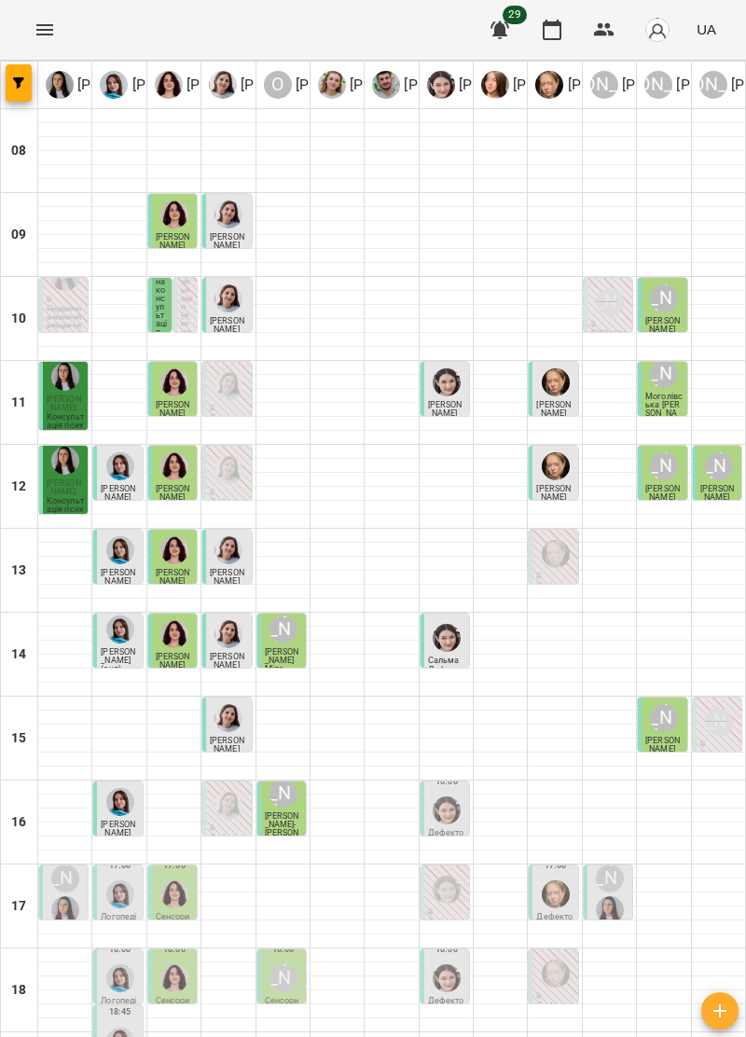
click at [452, 797] on img "Софія Цюпер" at bounding box center [447, 811] width 28 height 28
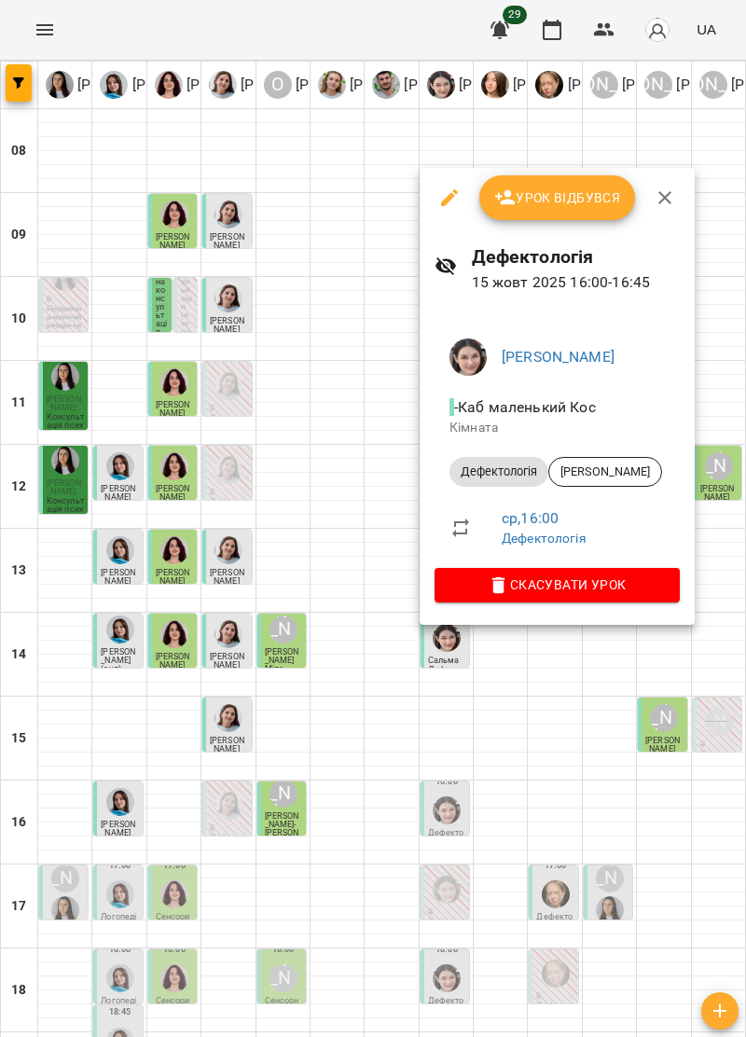
click at [661, 190] on icon "button" at bounding box center [665, 198] width 22 height 22
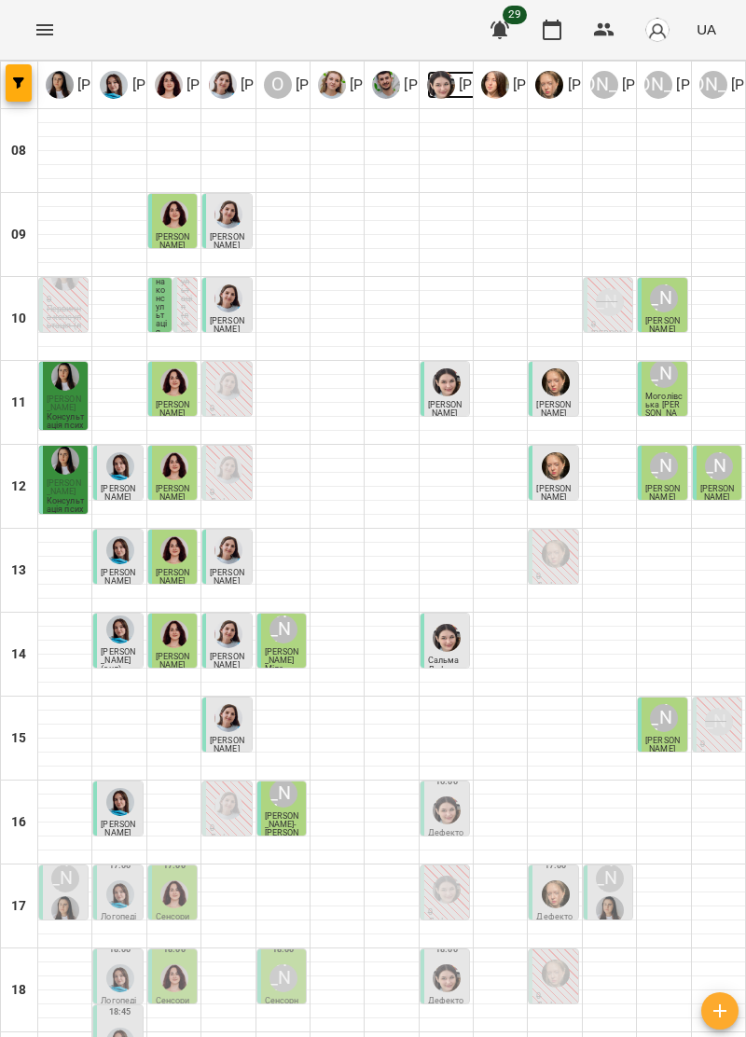
click at [441, 93] on img at bounding box center [441, 85] width 28 height 28
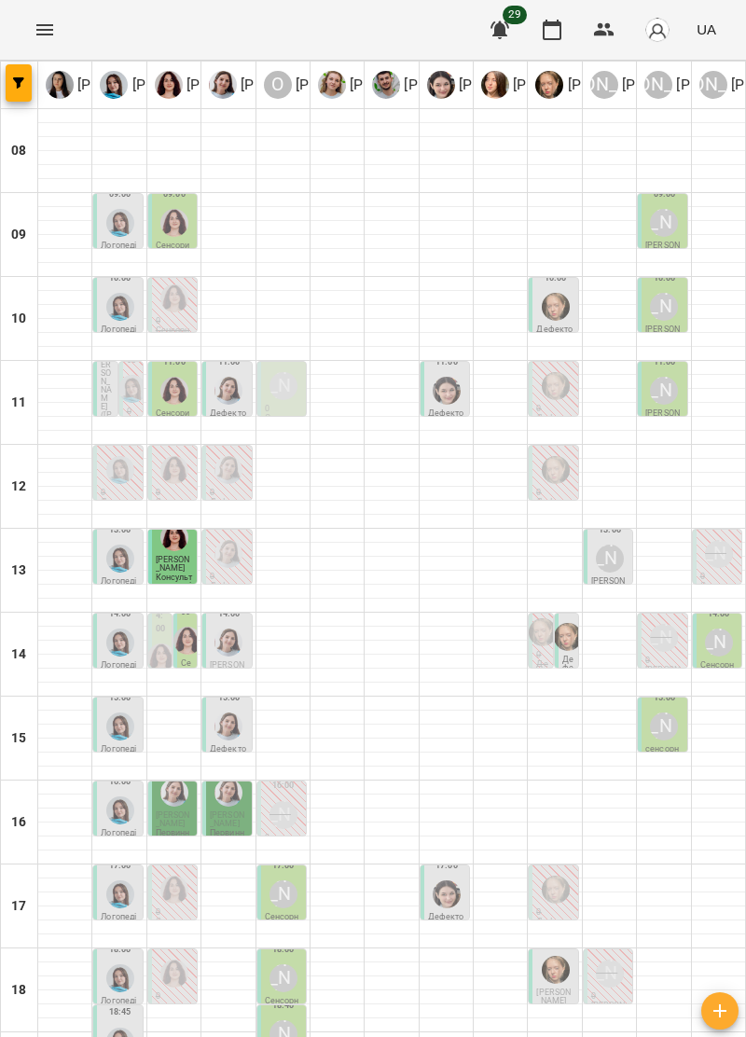
click at [125, 961] on div at bounding box center [120, 978] width 35 height 35
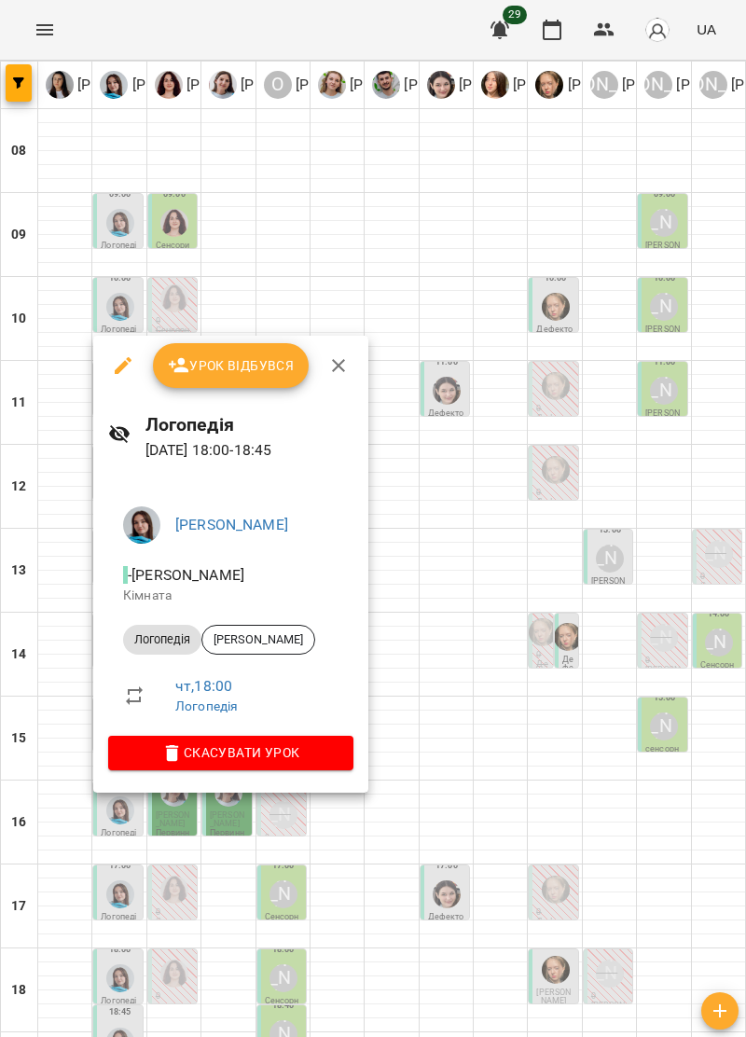
click at [334, 356] on icon "button" at bounding box center [338, 365] width 22 height 22
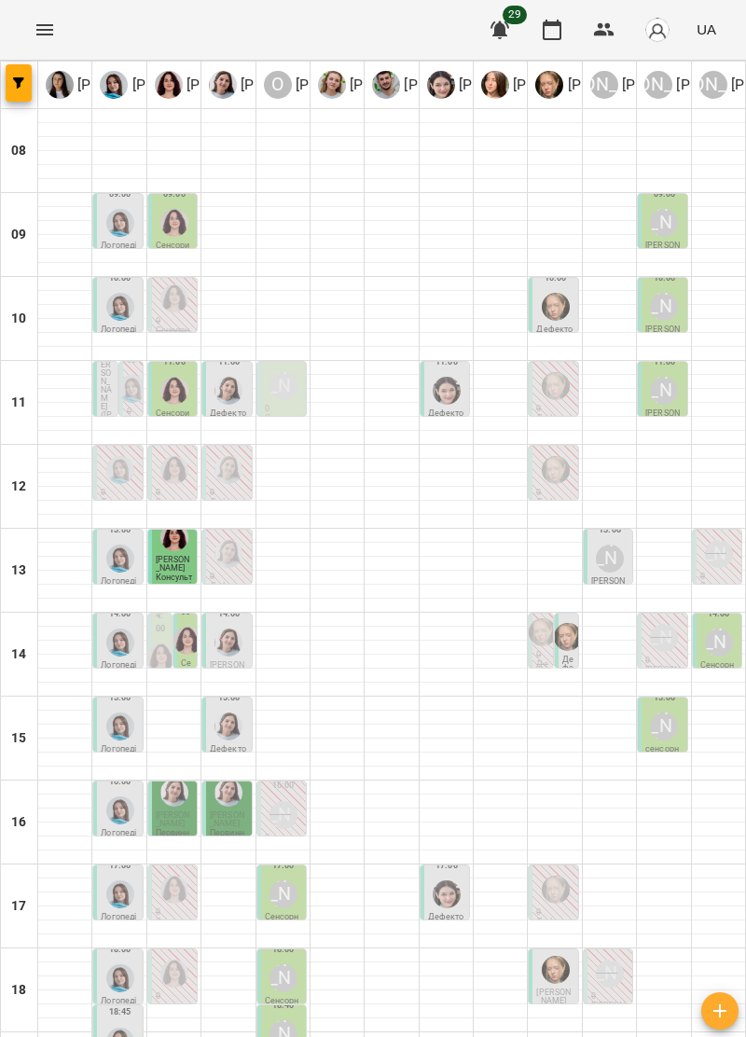
click at [284, 964] on div "[PERSON_NAME]" at bounding box center [284, 978] width 28 height 28
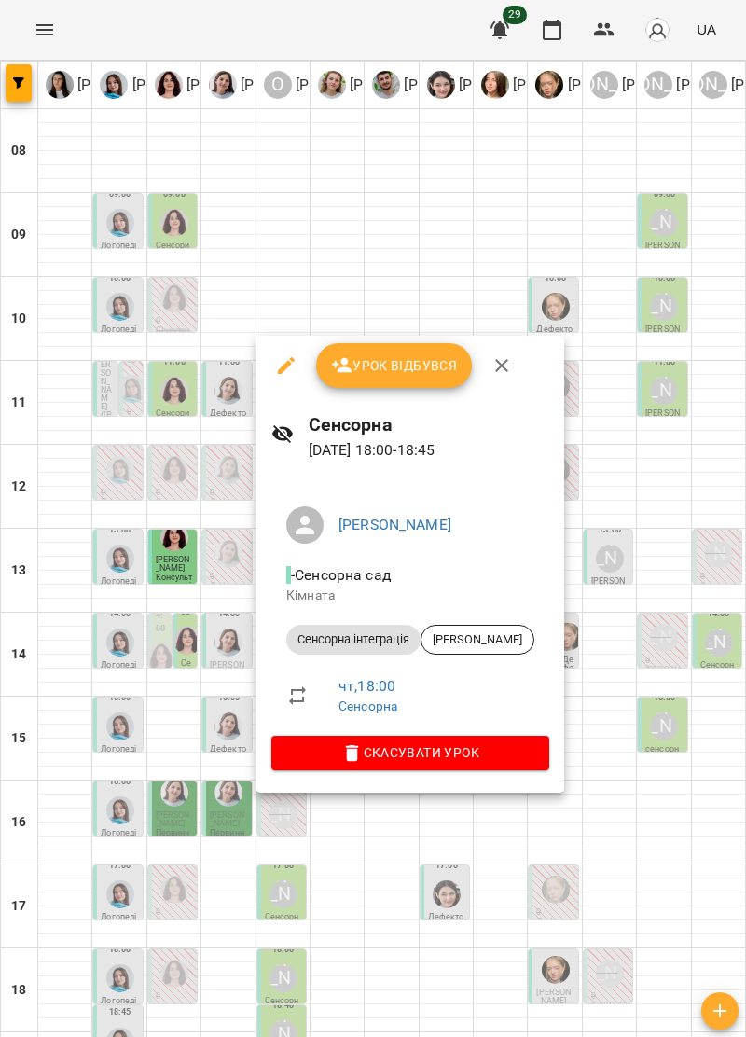
click at [495, 367] on icon "button" at bounding box center [502, 365] width 22 height 22
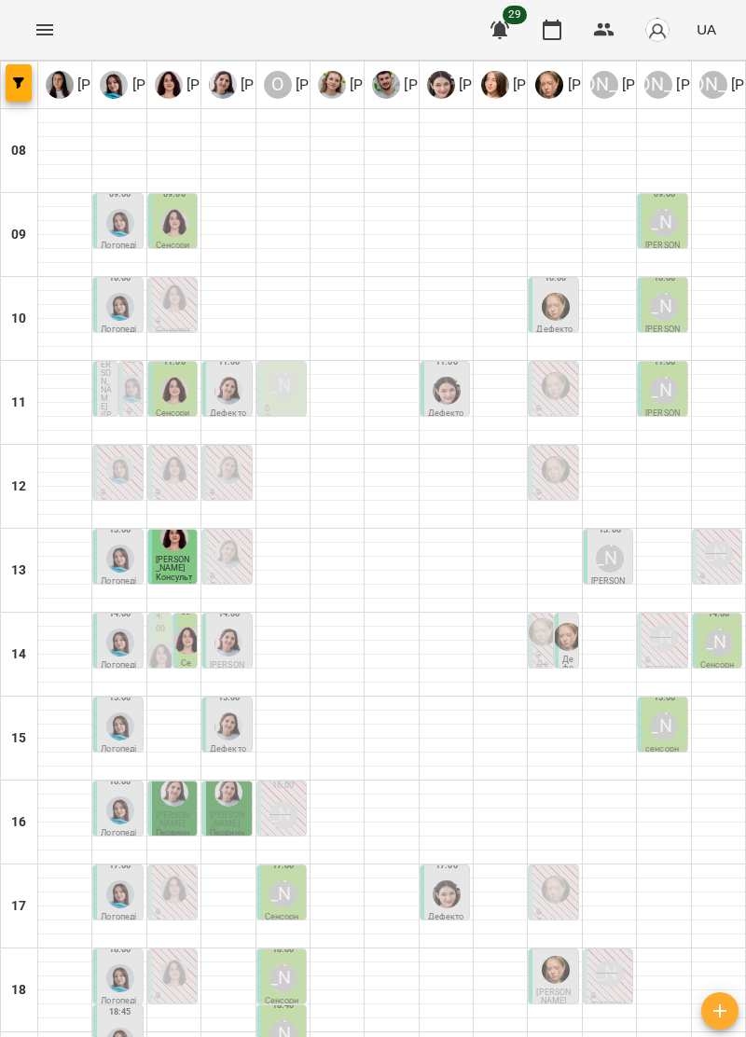
click at [558, 988] on span "[PERSON_NAME]" at bounding box center [553, 997] width 35 height 18
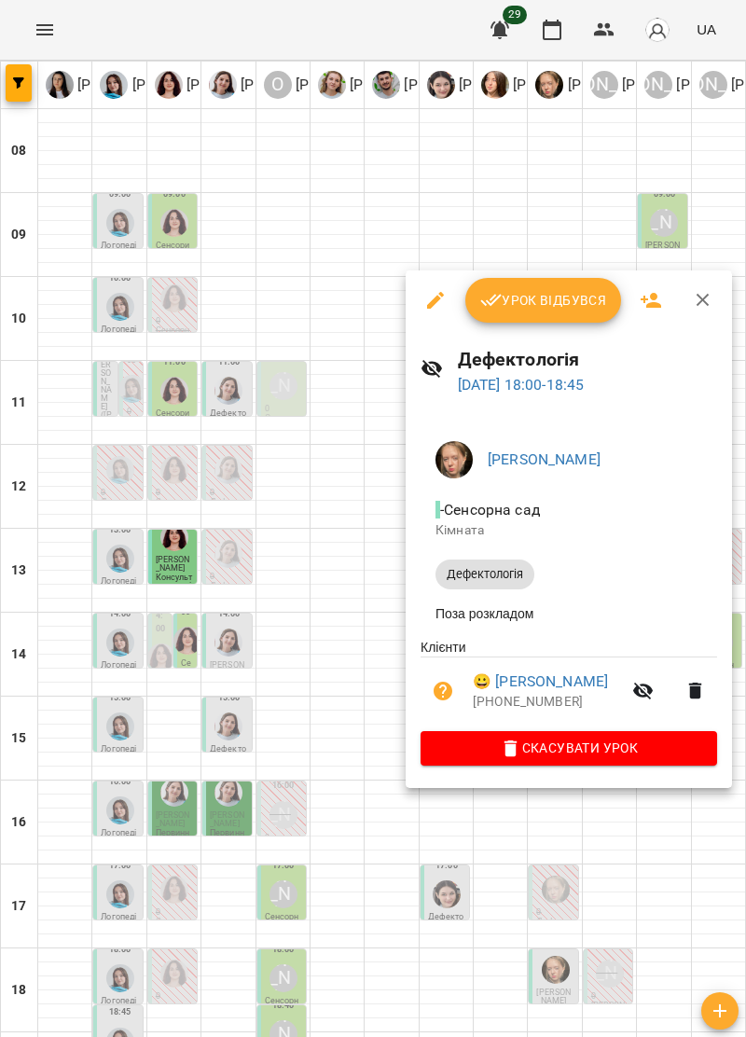
click at [703, 297] on icon "button" at bounding box center [703, 300] width 13 height 13
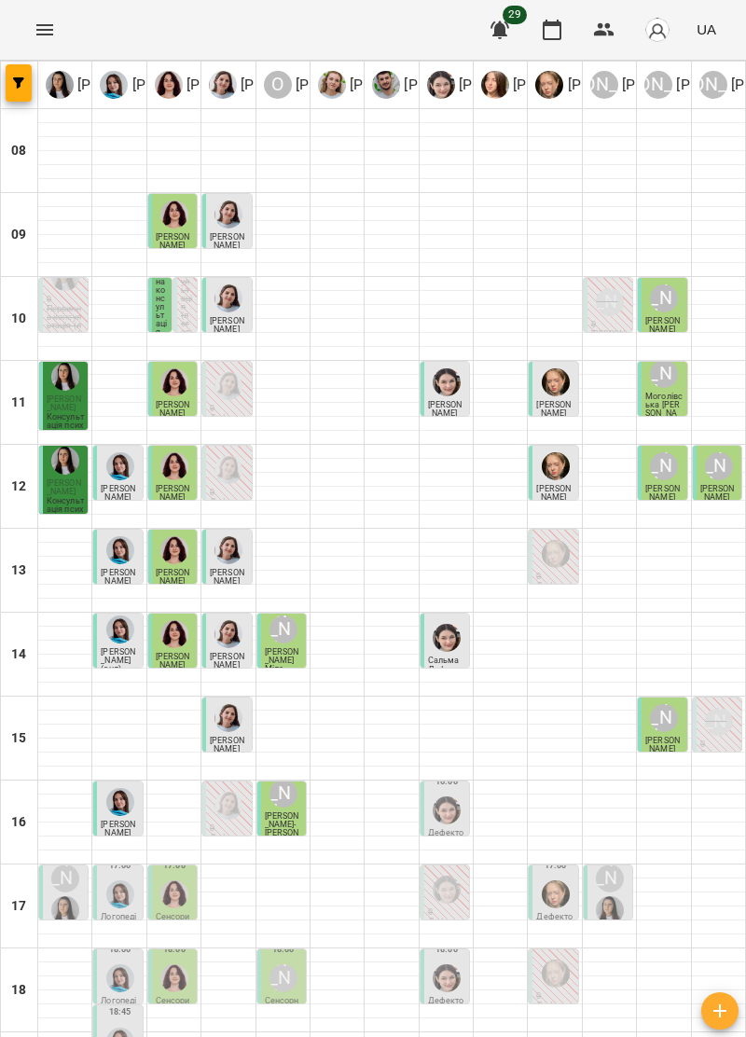
scroll to position [104, 0]
click at [466, 73] on link "[PERSON_NAME]" at bounding box center [499, 85] width 145 height 28
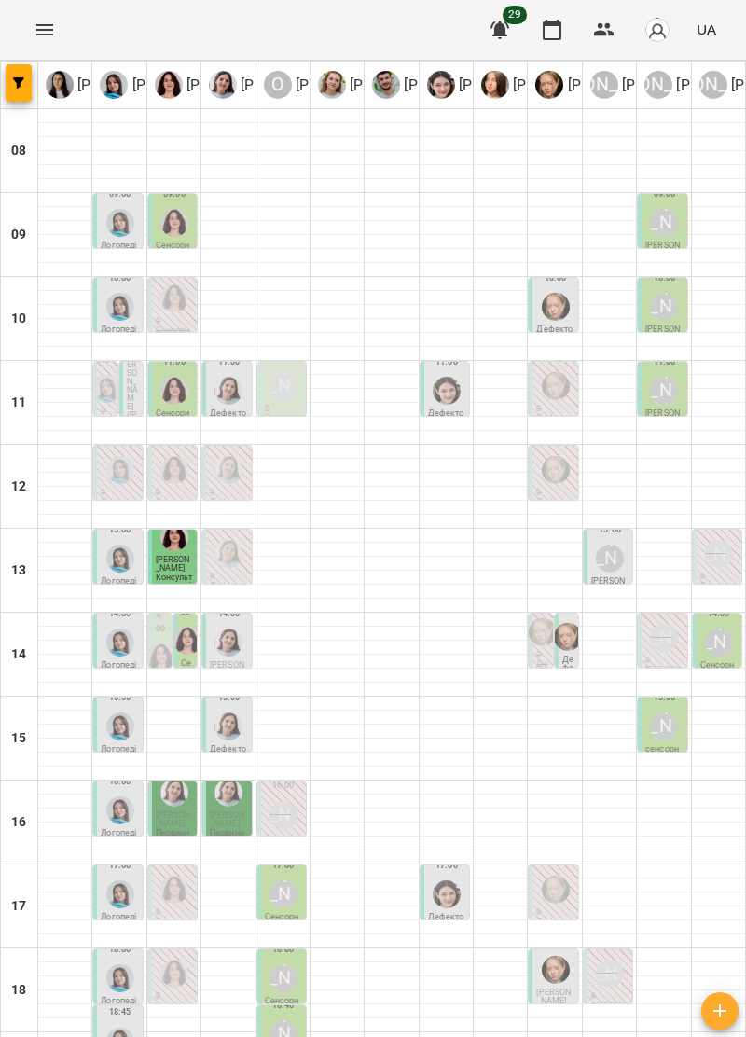
click at [668, 730] on div "[PERSON_NAME]" at bounding box center [664, 727] width 28 height 28
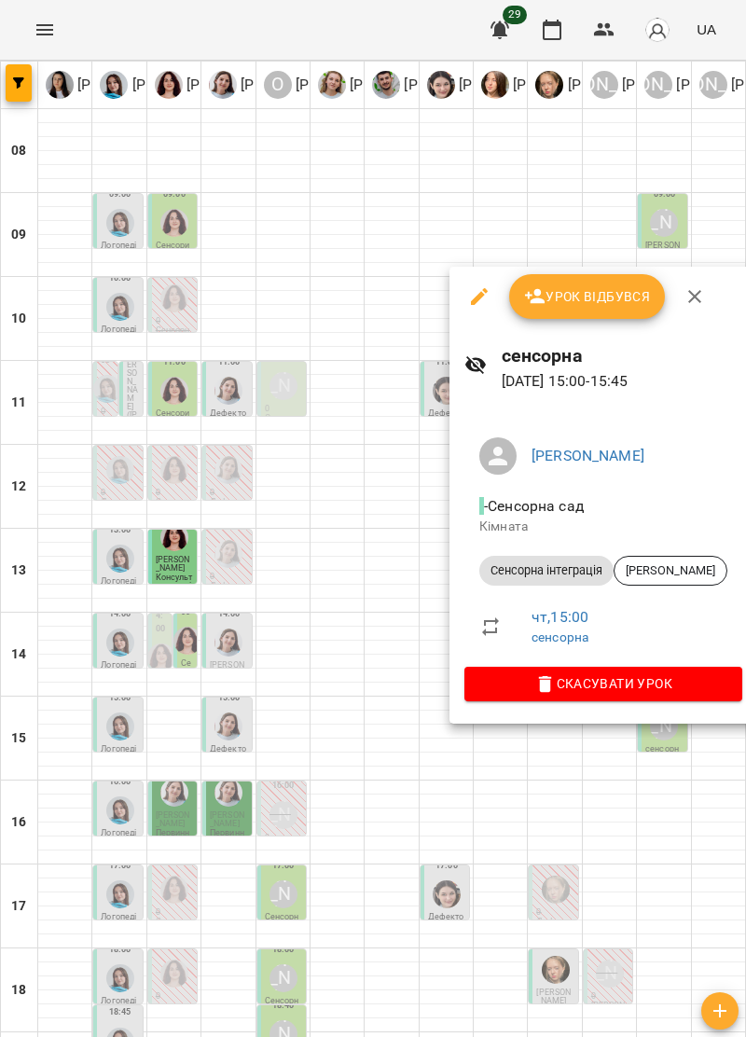
click at [698, 294] on icon "button" at bounding box center [695, 296] width 22 height 22
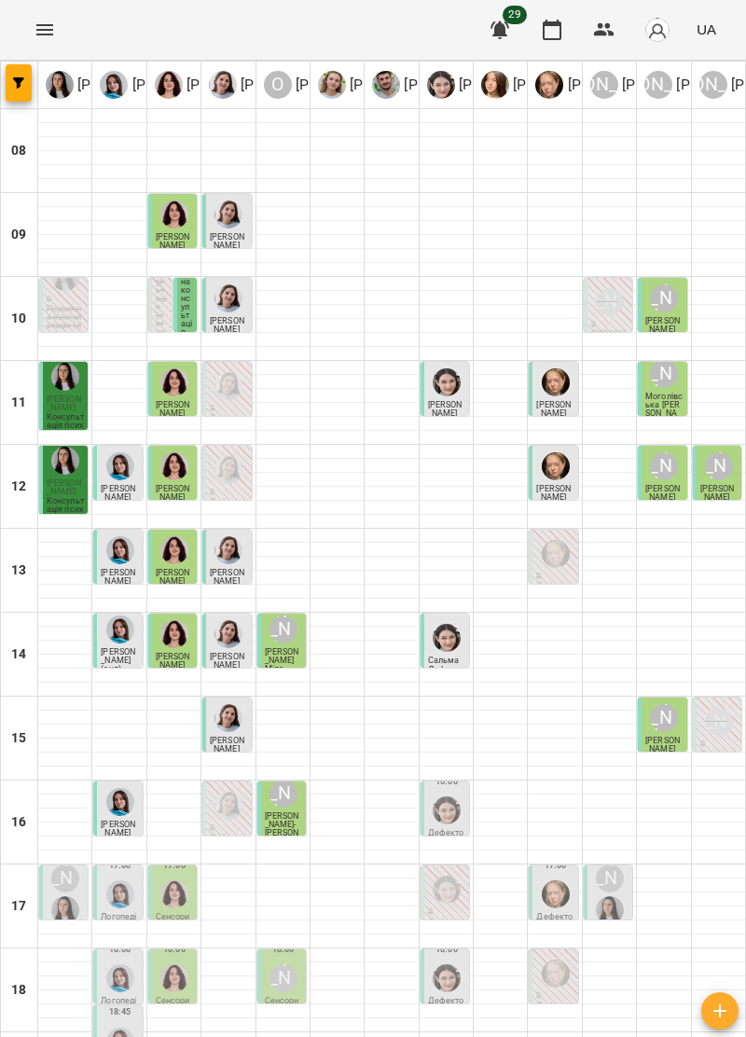
click at [60, 865] on div "[PERSON_NAME]" at bounding box center [65, 879] width 28 height 28
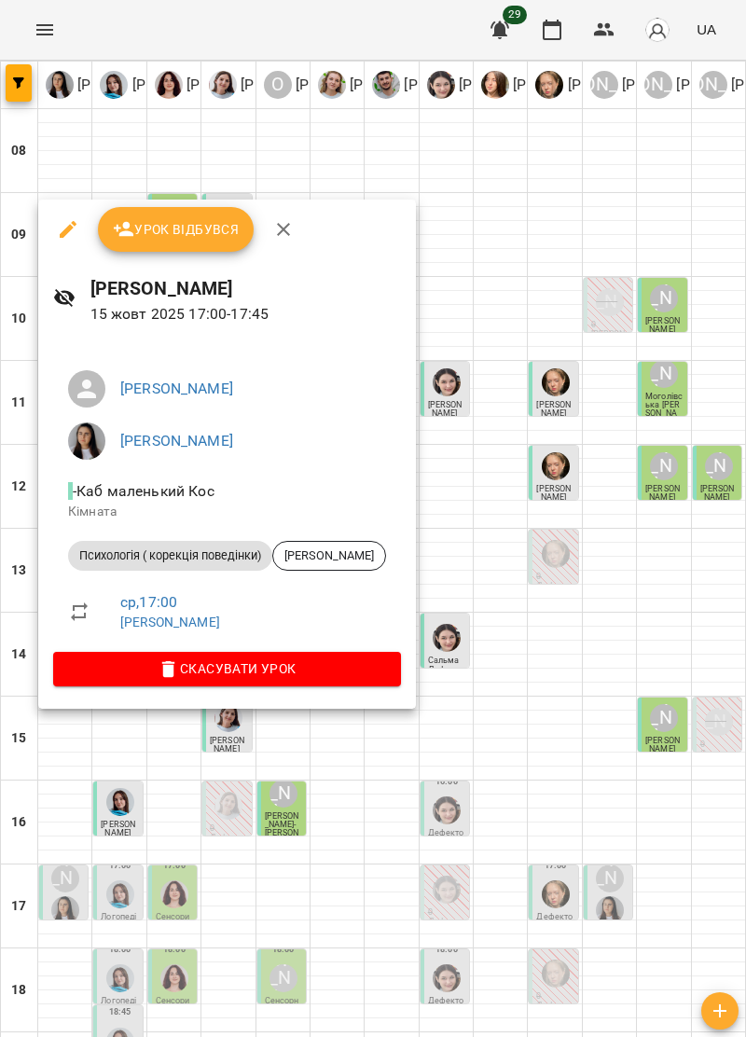
click at [297, 238] on button "button" at bounding box center [283, 229] width 45 height 45
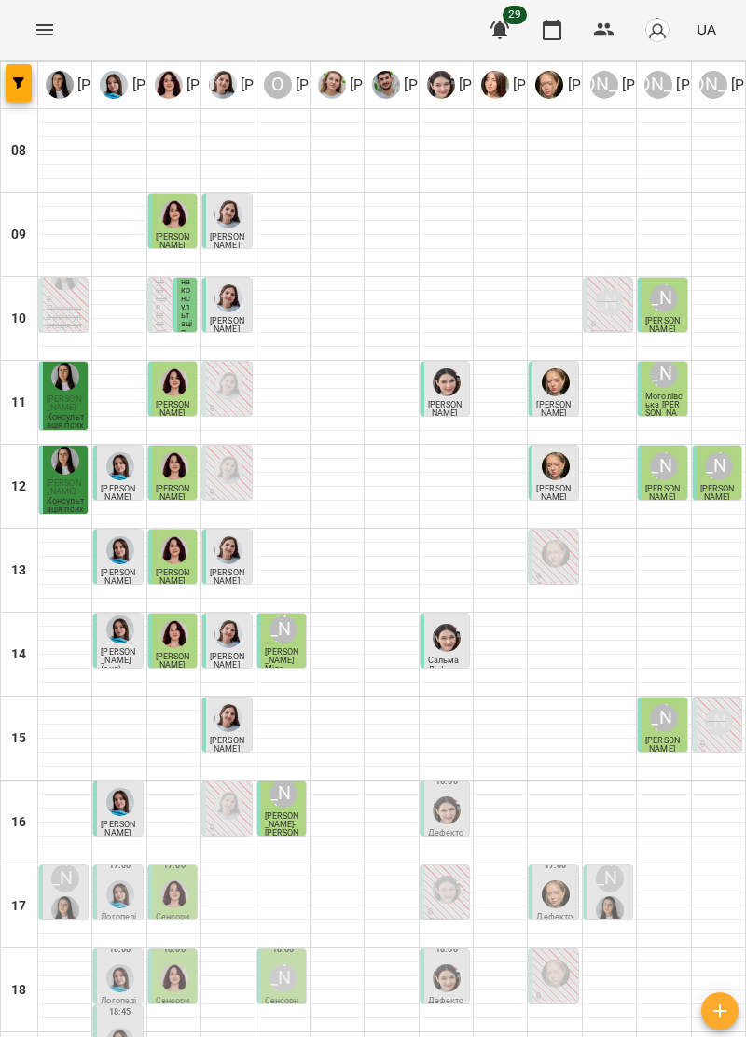
click at [627, 861] on div "[PERSON_NAME]" at bounding box center [609, 894] width 35 height 67
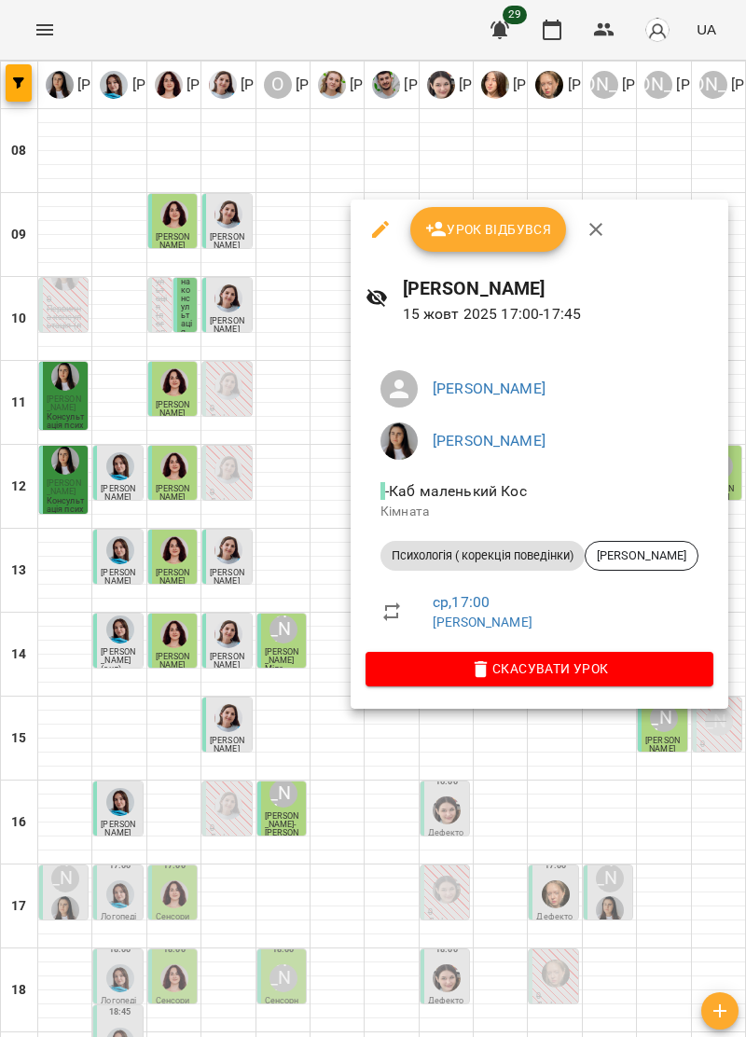
click at [608, 218] on button "button" at bounding box center [596, 229] width 45 height 45
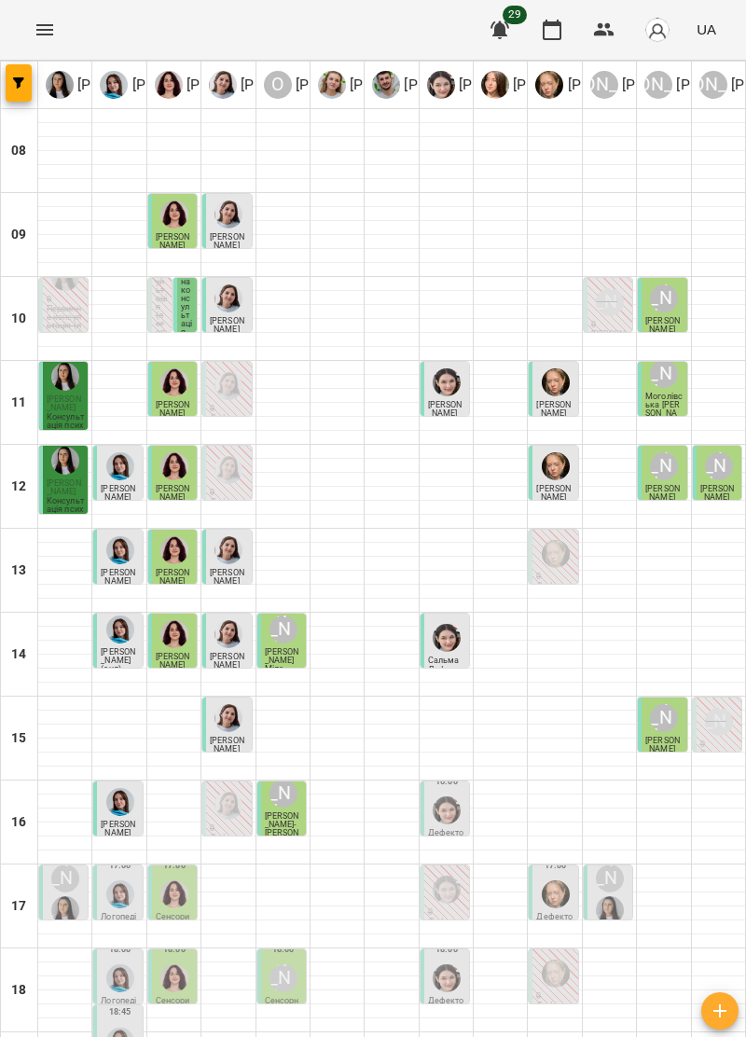
click at [67, 896] on img "Ірина Керівник" at bounding box center [65, 910] width 28 height 28
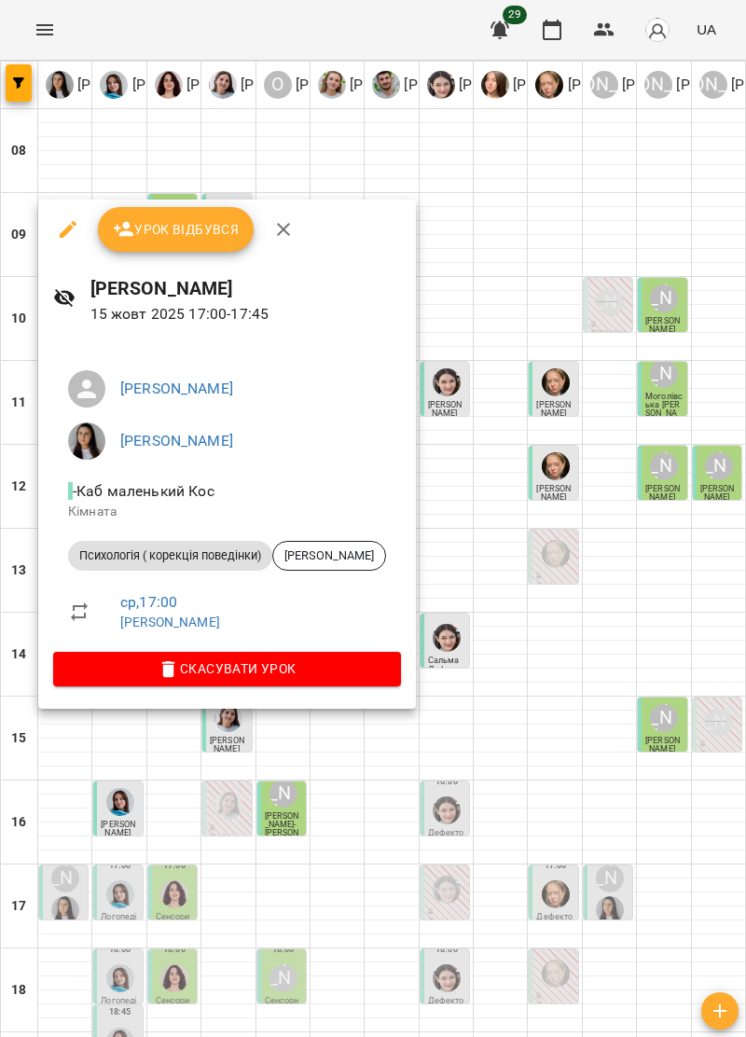
click at [277, 228] on icon "button" at bounding box center [283, 229] width 22 height 22
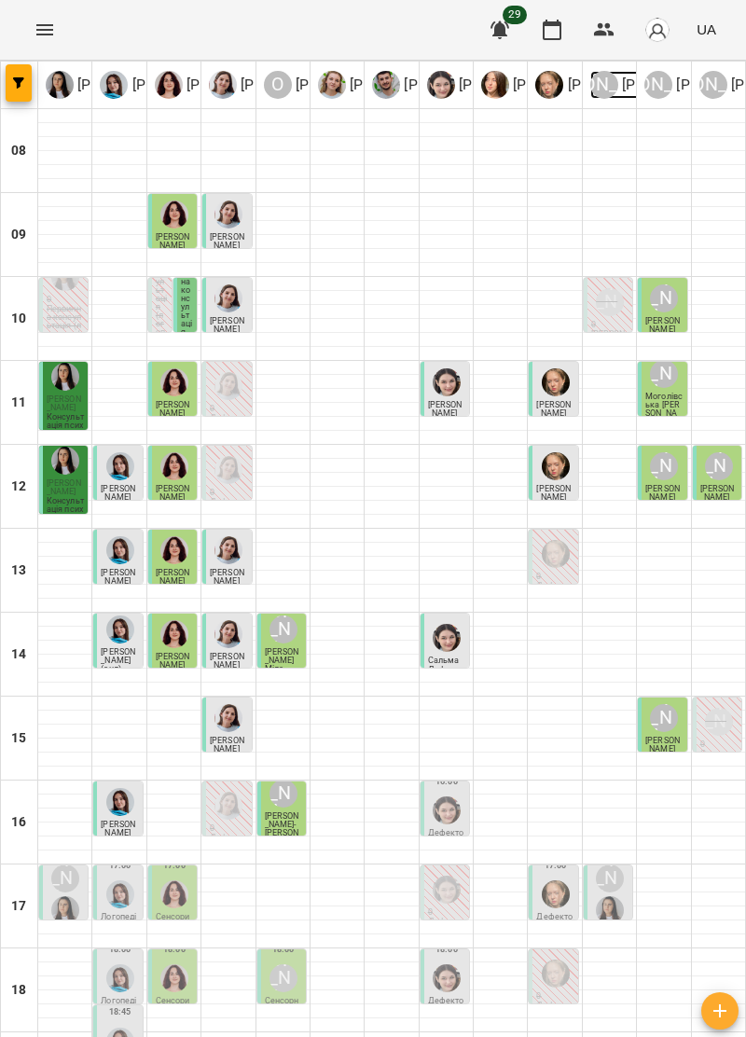
click at [621, 73] on link "Ю Юлія Януш" at bounding box center [662, 85] width 145 height 28
click at [443, 829] on p "Дефектологія" at bounding box center [446, 837] width 37 height 17
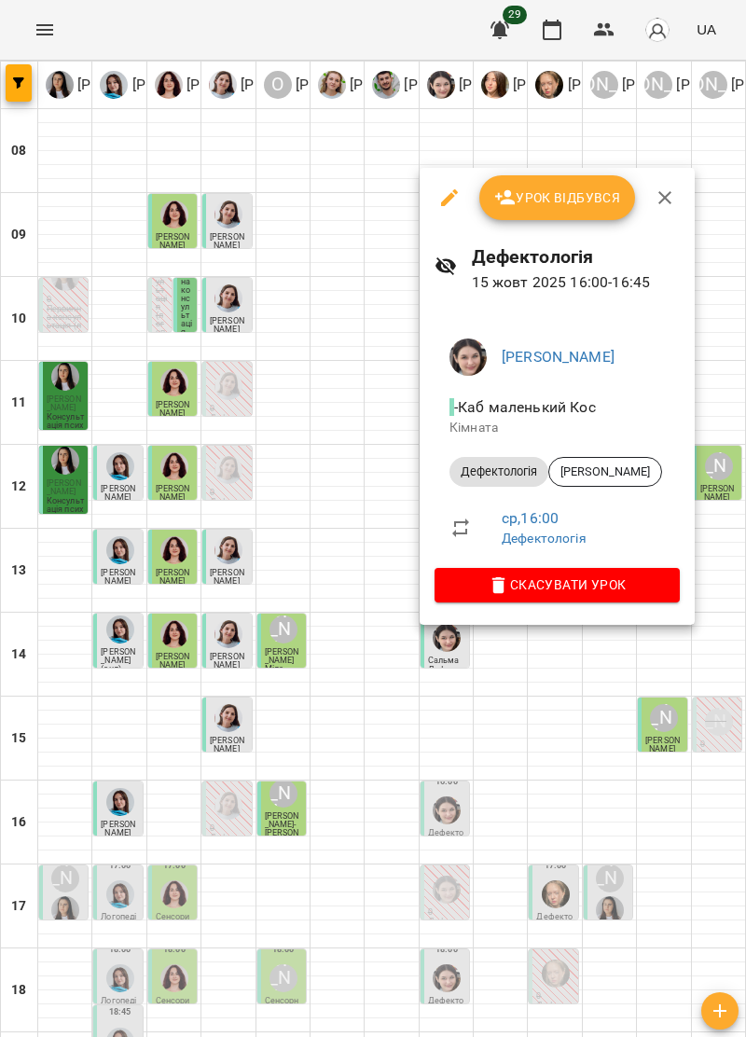
click at [667, 201] on icon "button" at bounding box center [665, 197] width 13 height 13
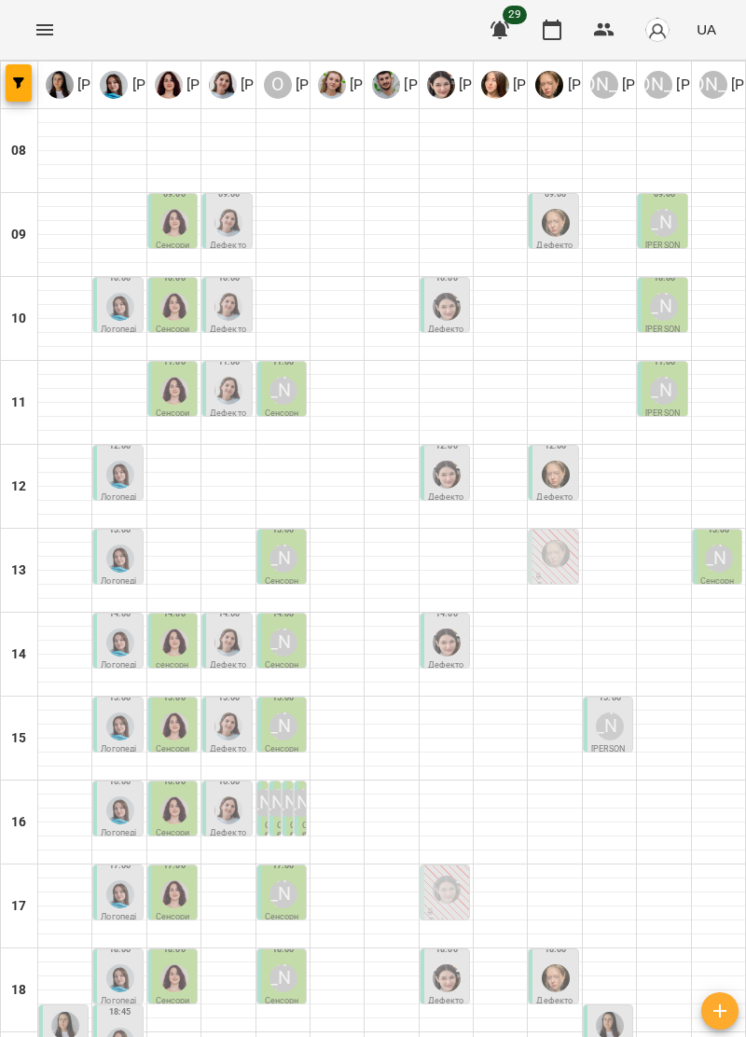
type input "**********"
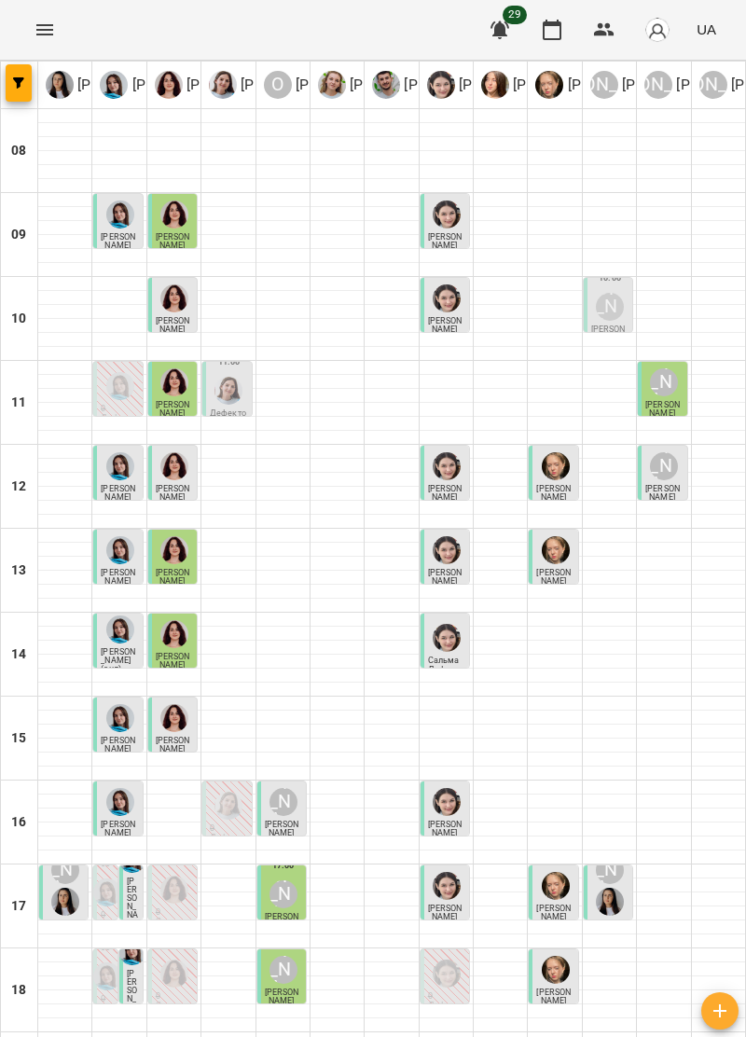
type input "**********"
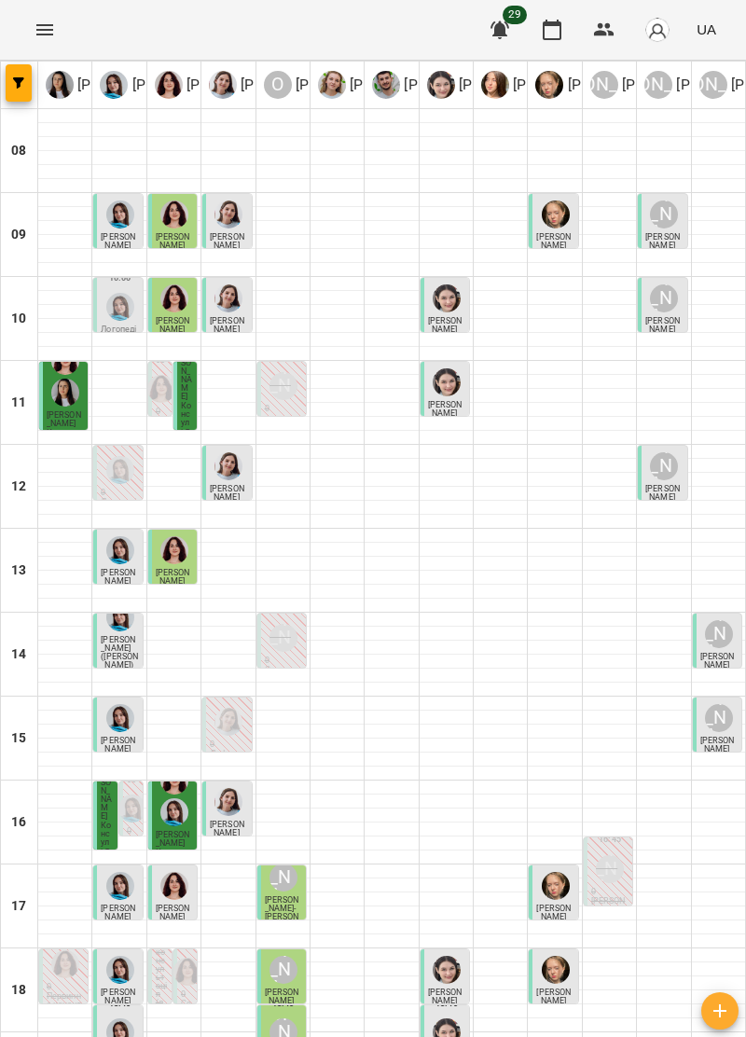
type input "**********"
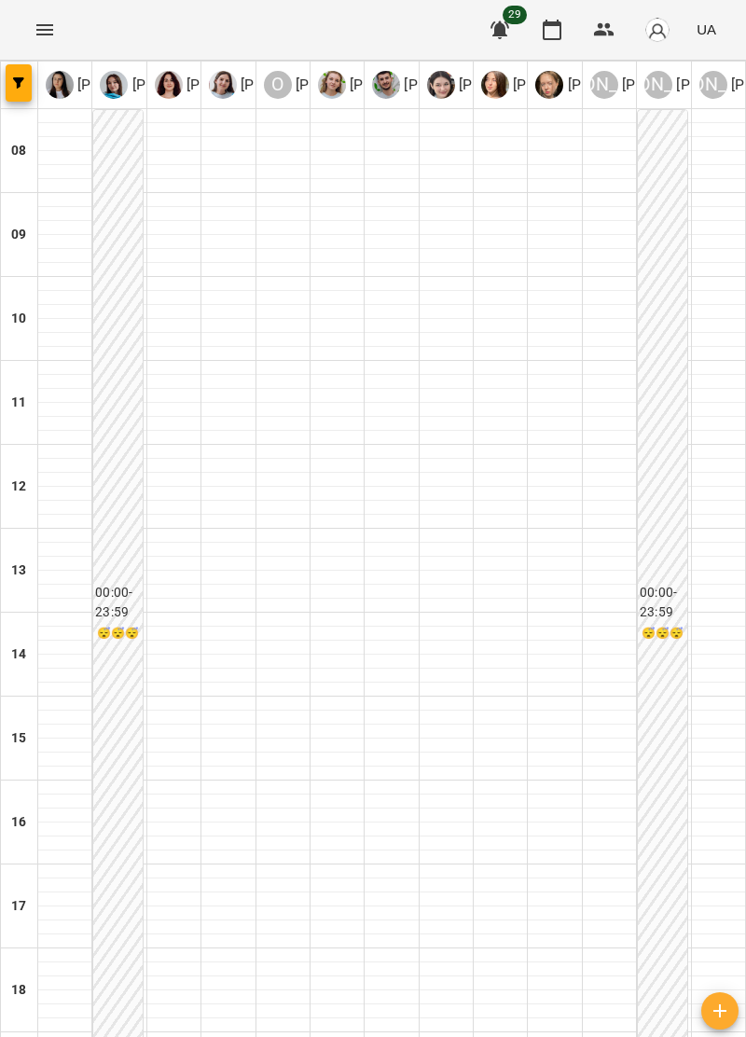
type input "**********"
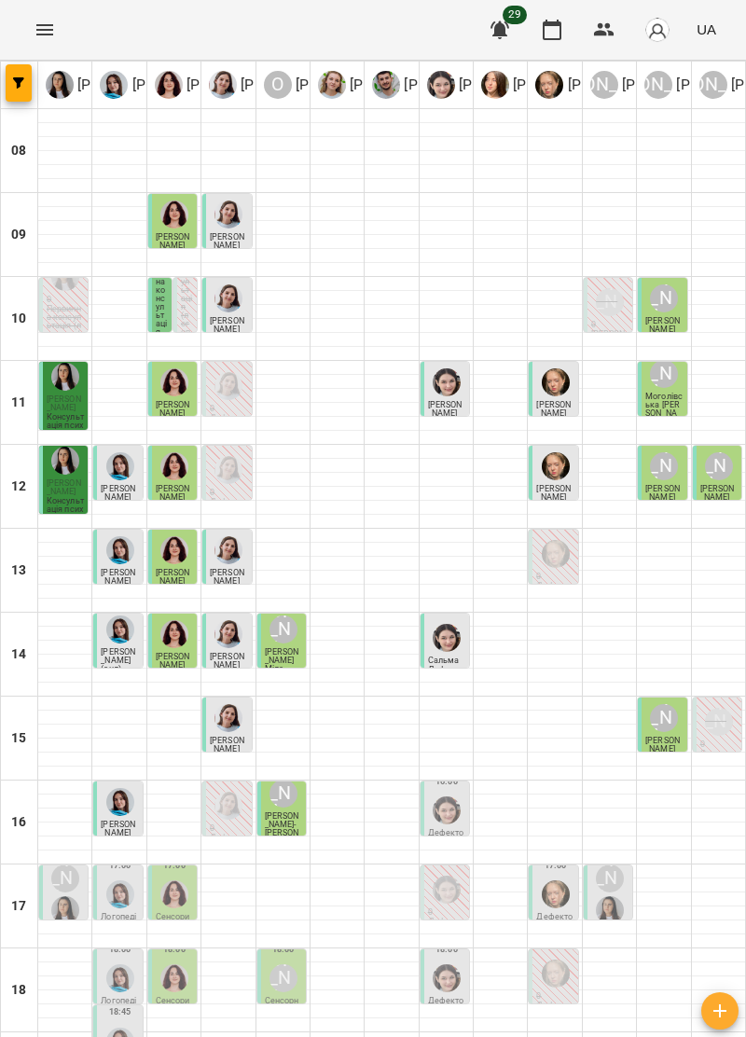
click at [444, 811] on img "Софія Цюпер" at bounding box center [447, 811] width 28 height 28
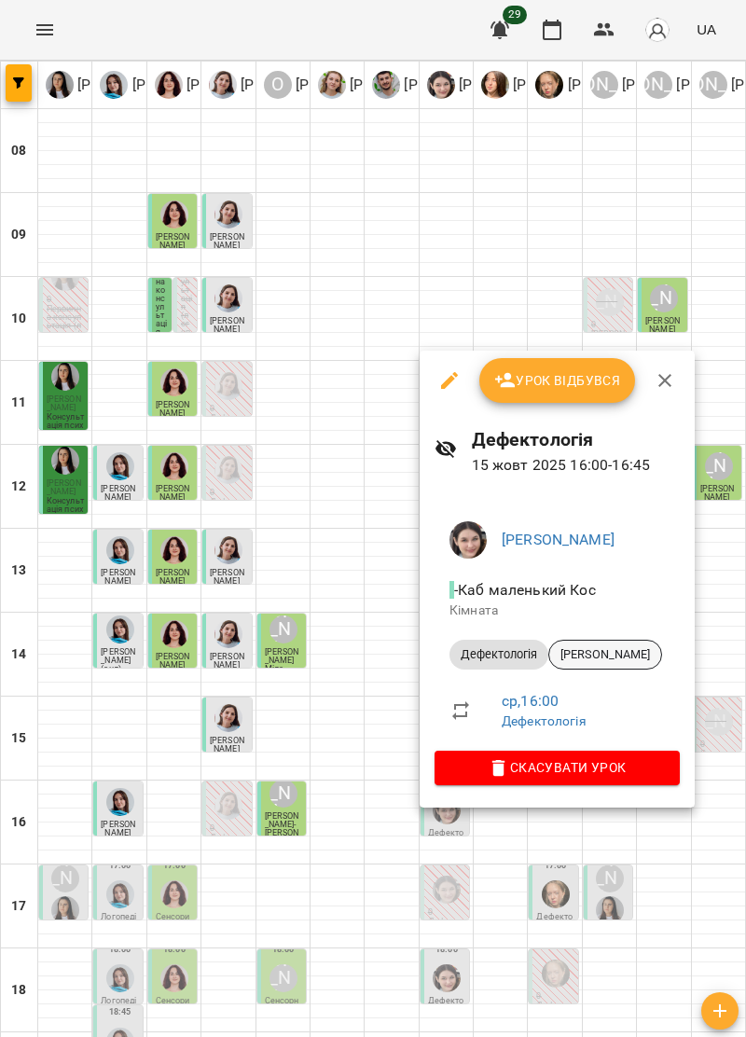
click at [631, 657] on span "[PERSON_NAME]" at bounding box center [605, 654] width 112 height 17
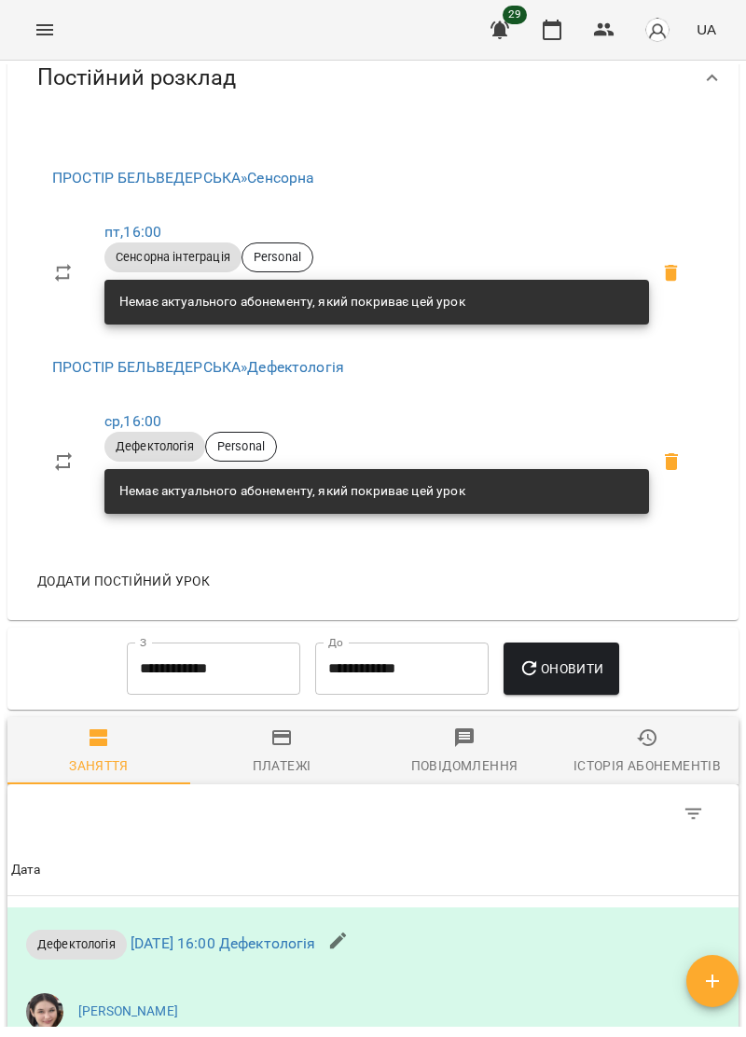
click at [285, 763] on span "Платежі" at bounding box center [281, 752] width 160 height 50
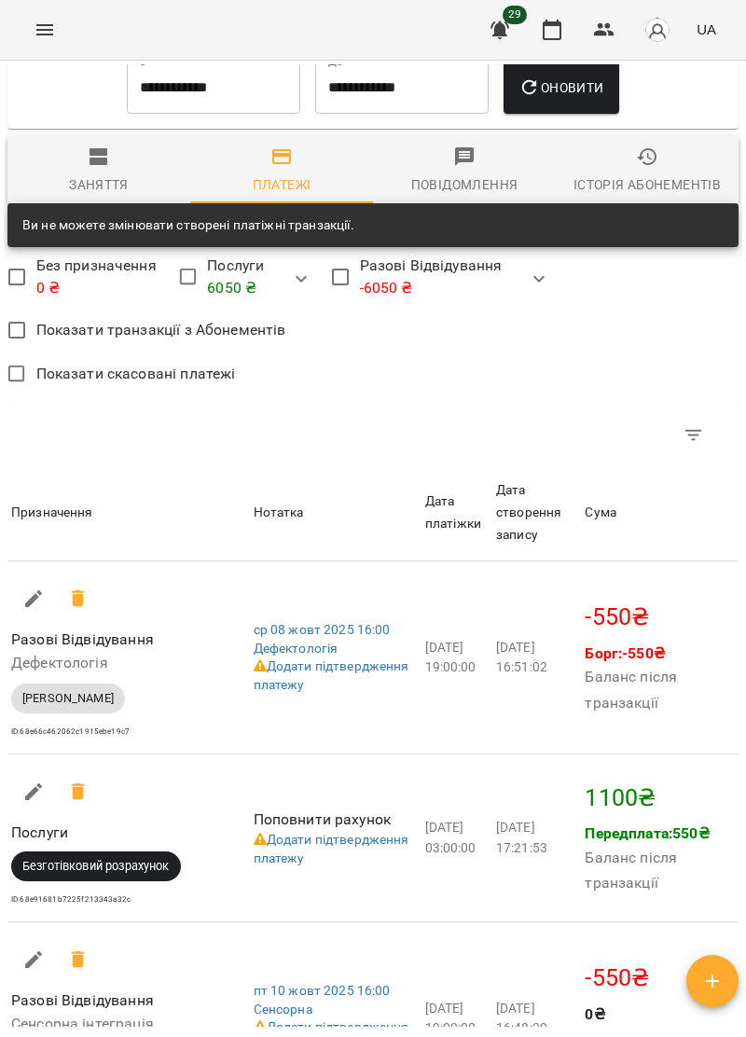
scroll to position [1702, 0]
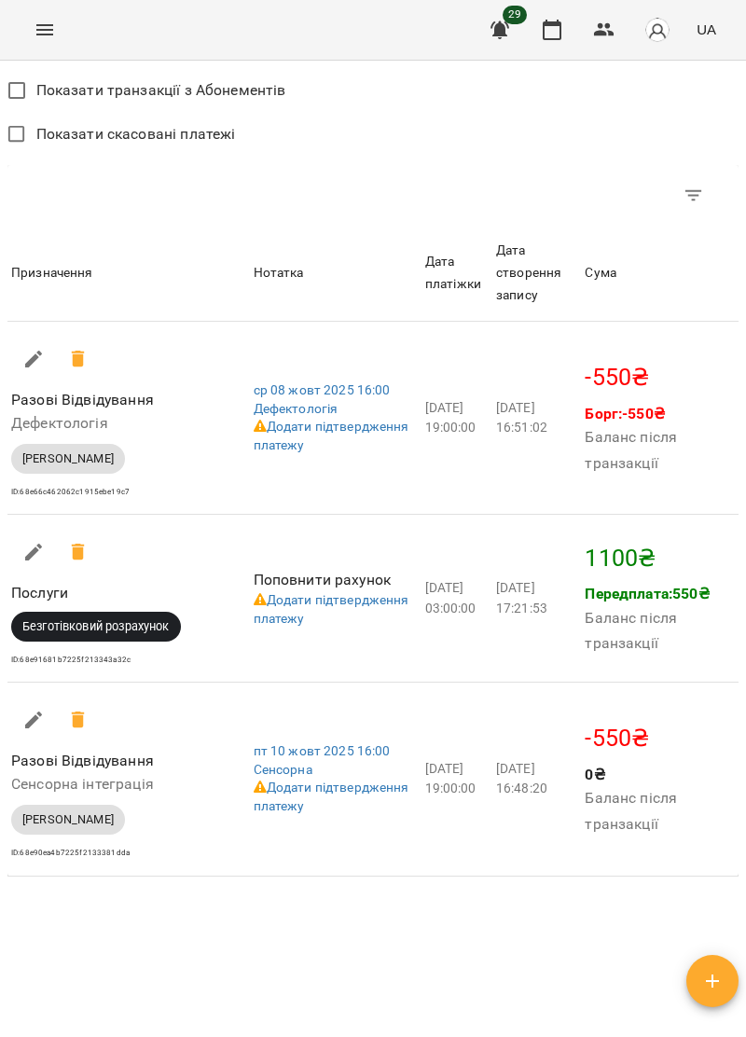
click at [54, 35] on icon "Menu" at bounding box center [45, 30] width 22 height 22
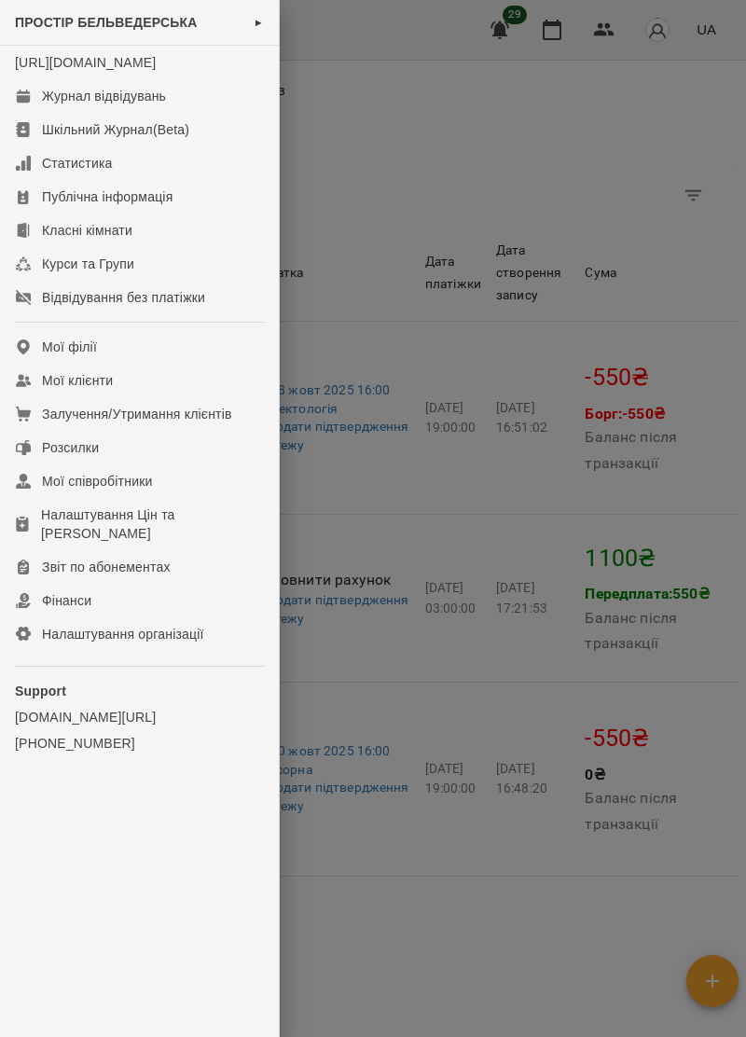
click at [403, 171] on div at bounding box center [373, 518] width 746 height 1037
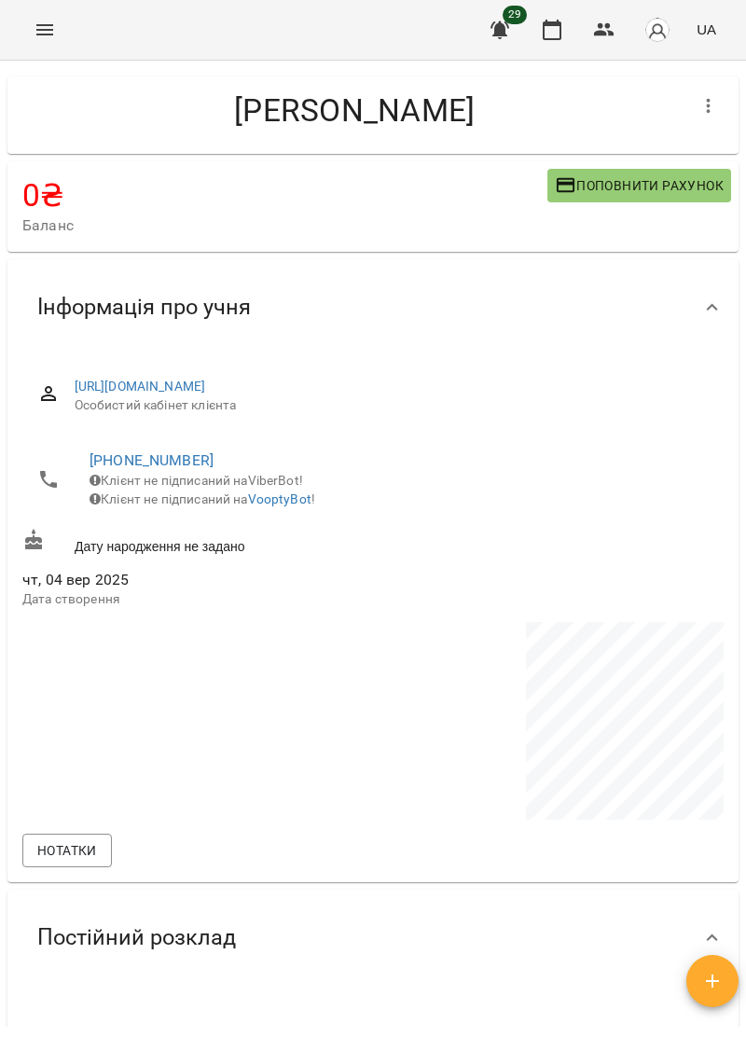
scroll to position [0, 0]
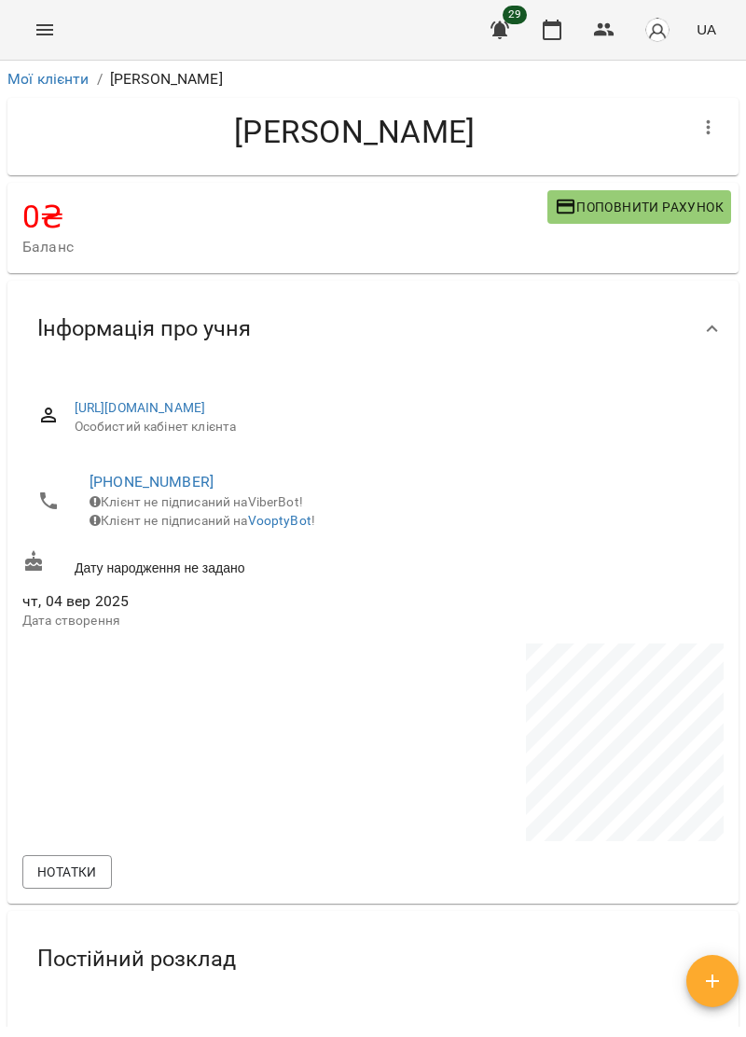
click at [45, 23] on icon "Menu" at bounding box center [45, 30] width 22 height 22
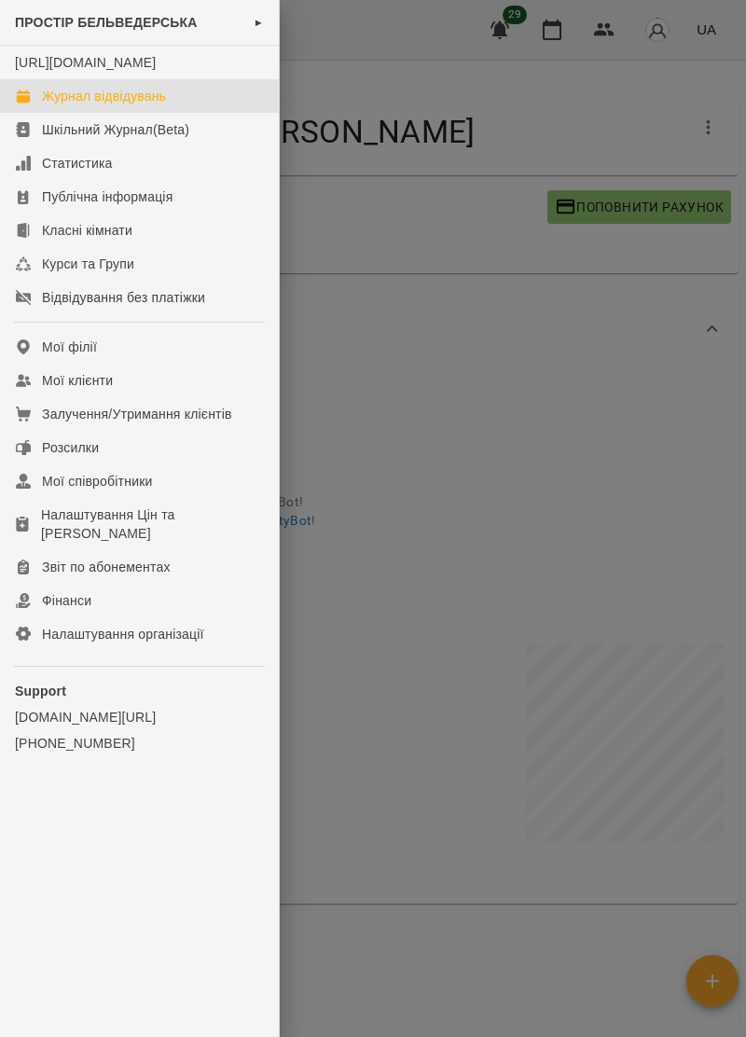
click at [149, 105] on div "Журнал відвідувань" at bounding box center [104, 96] width 124 height 19
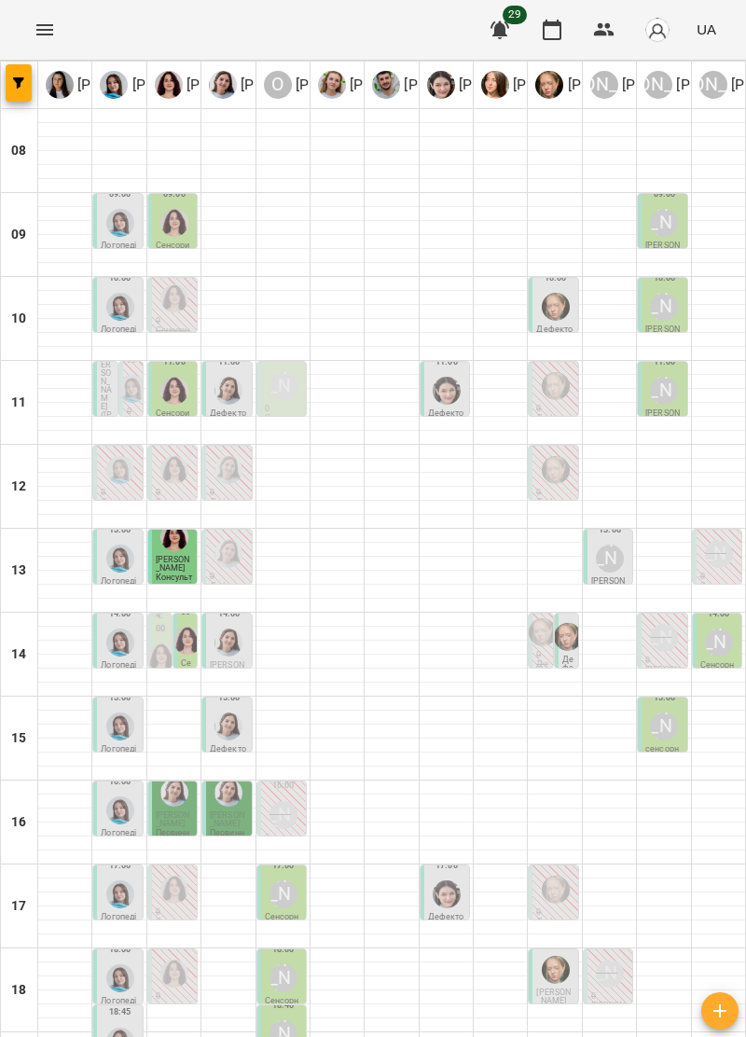
scroll to position [183, 0]
click at [554, 988] on span "[PERSON_NAME]" at bounding box center [553, 997] width 35 height 18
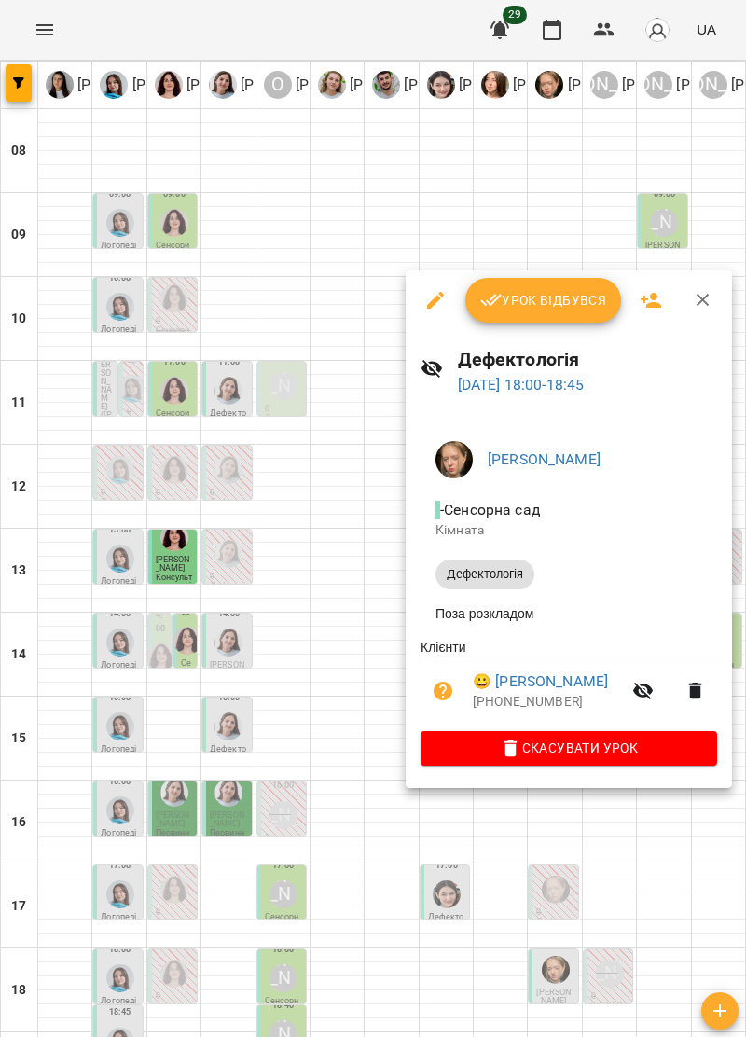
click at [703, 307] on icon "button" at bounding box center [703, 300] width 22 height 22
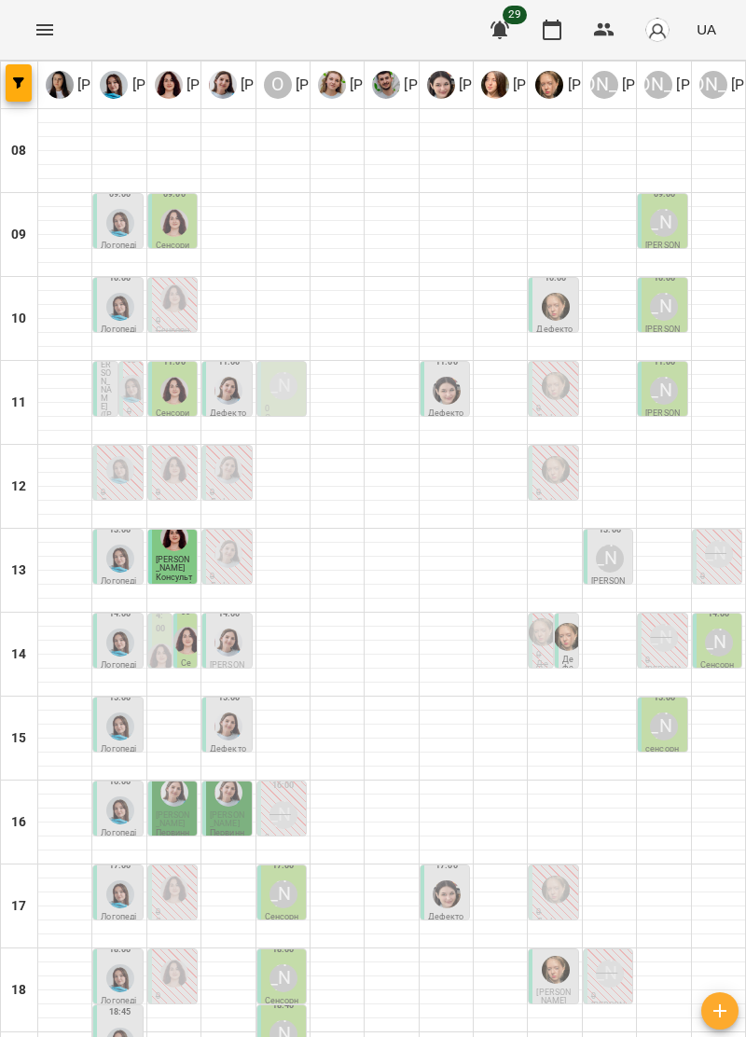
click at [281, 881] on div "[PERSON_NAME]" at bounding box center [284, 895] width 28 height 28
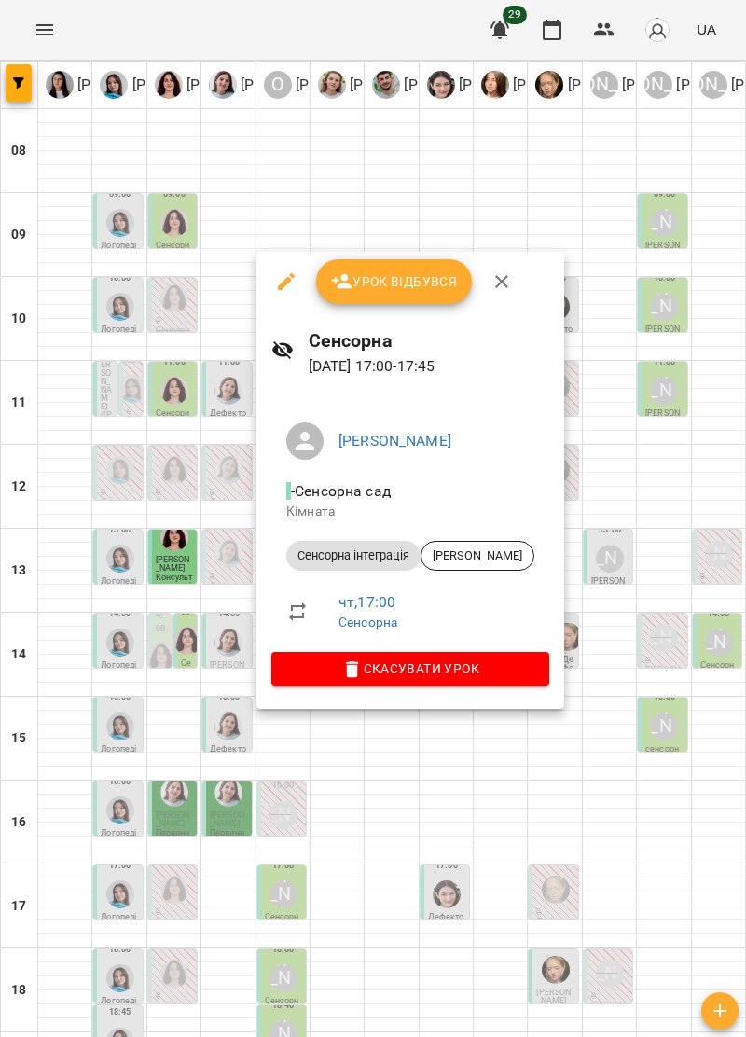
click at [498, 284] on icon "button" at bounding box center [501, 281] width 13 height 13
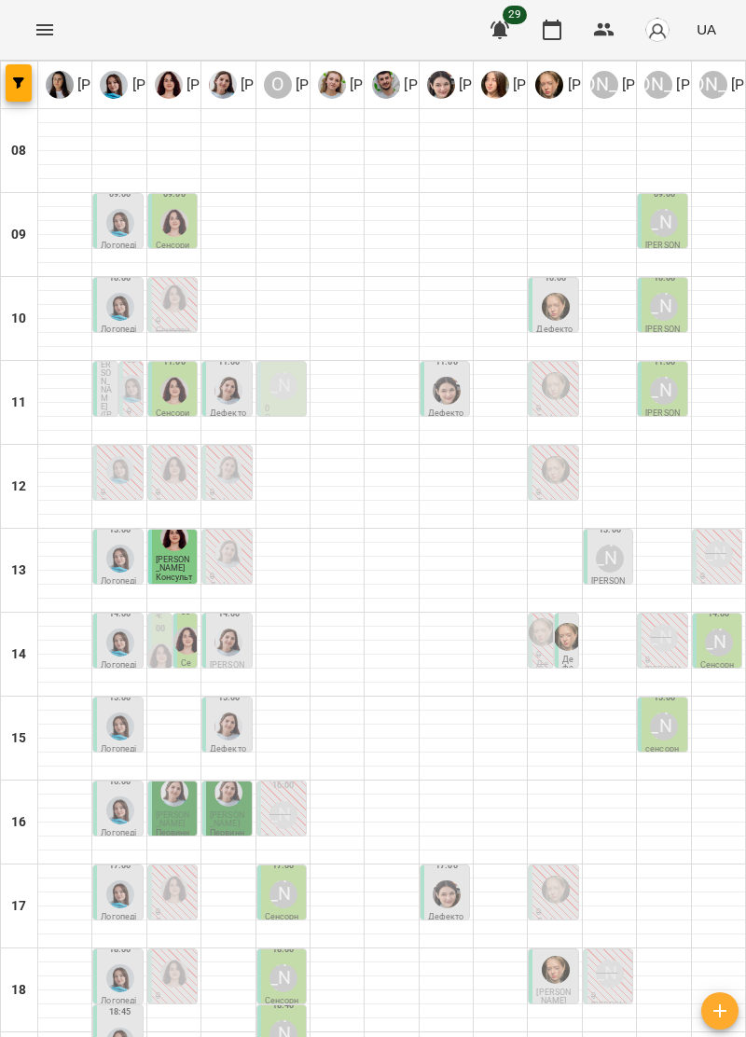
click at [278, 961] on div "[PERSON_NAME]" at bounding box center [283, 978] width 35 height 35
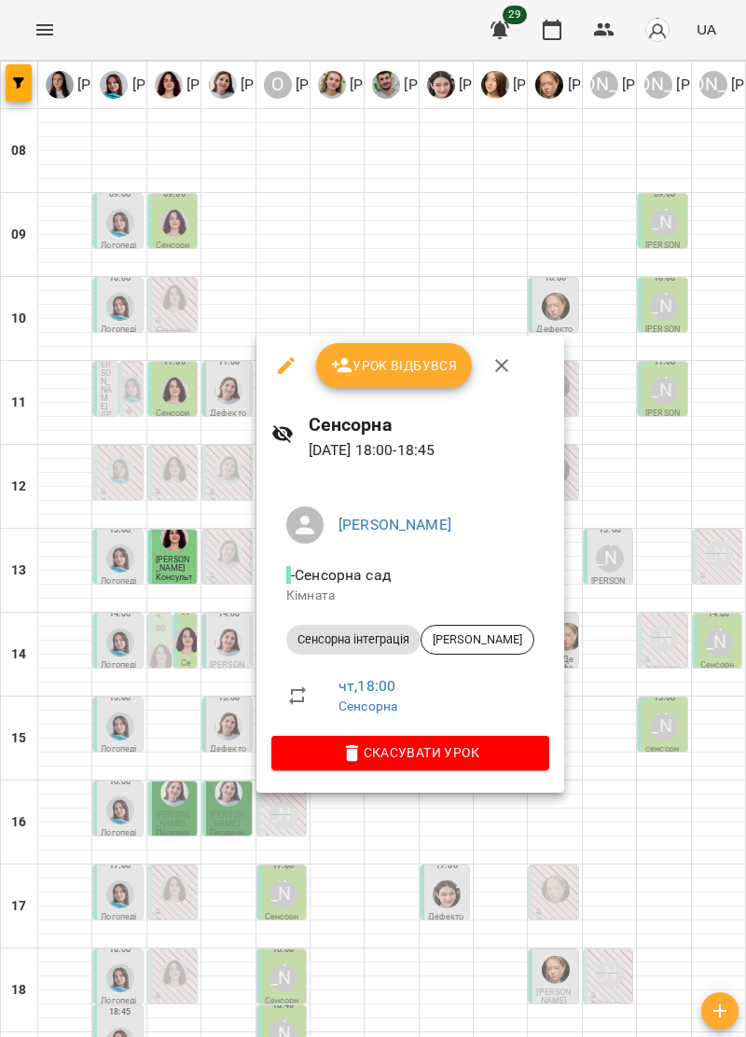
click at [492, 381] on button "button" at bounding box center [501, 365] width 45 height 45
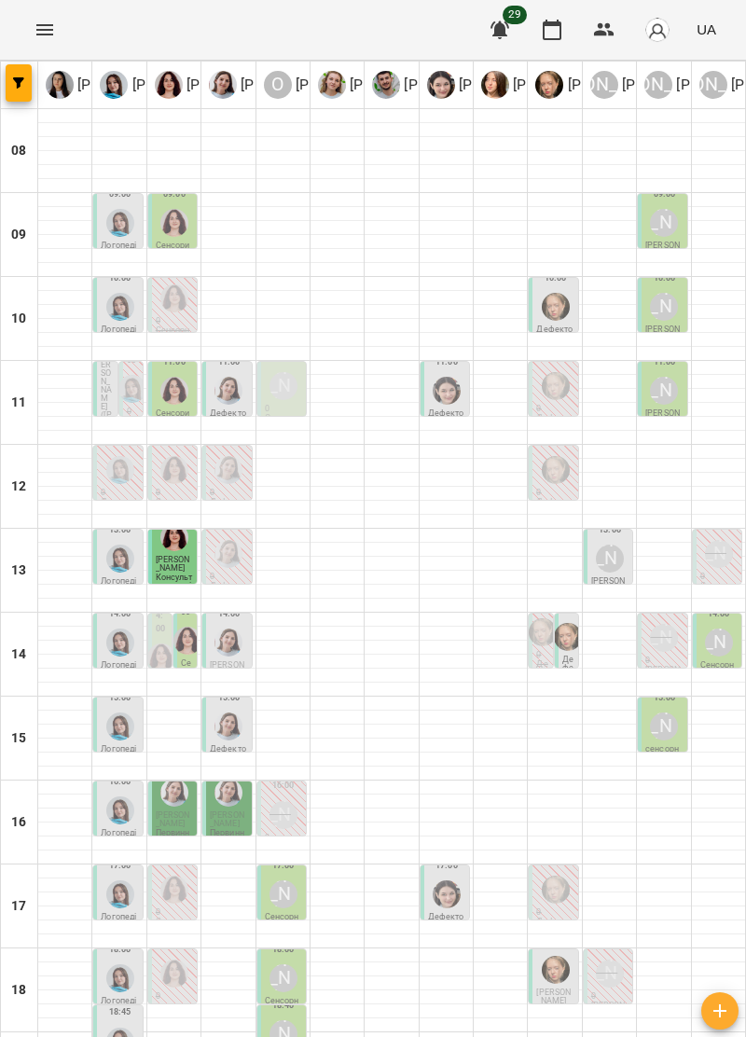
click at [172, 908] on p "0" at bounding box center [174, 912] width 37 height 8
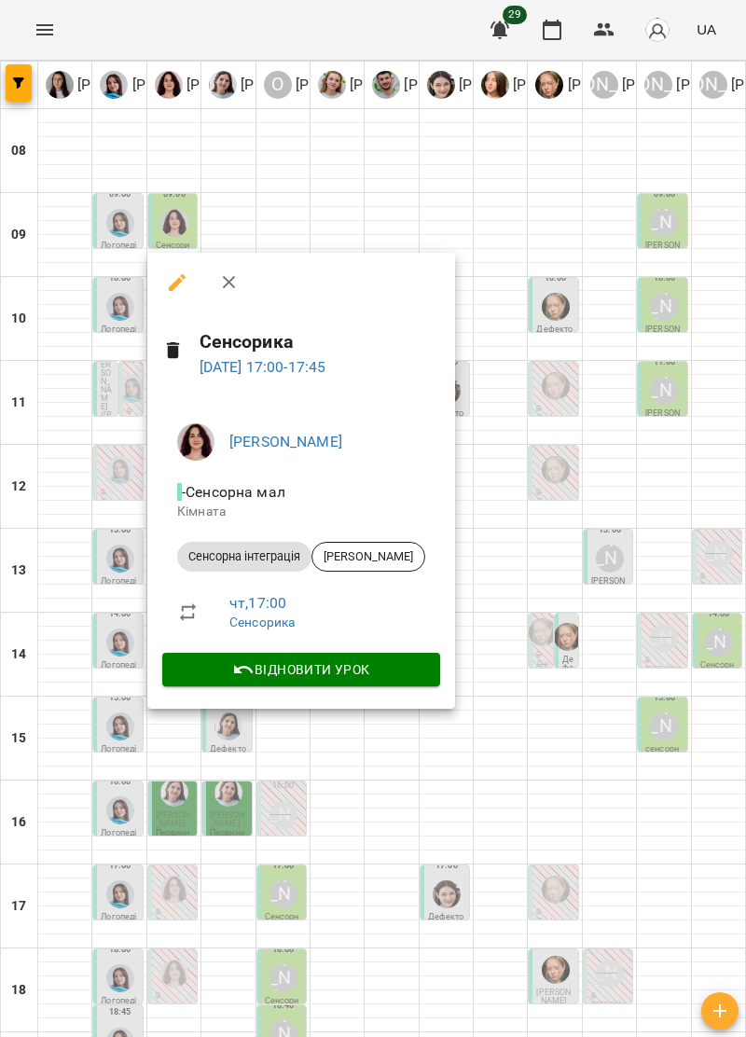
click at [226, 284] on icon "button" at bounding box center [228, 282] width 13 height 13
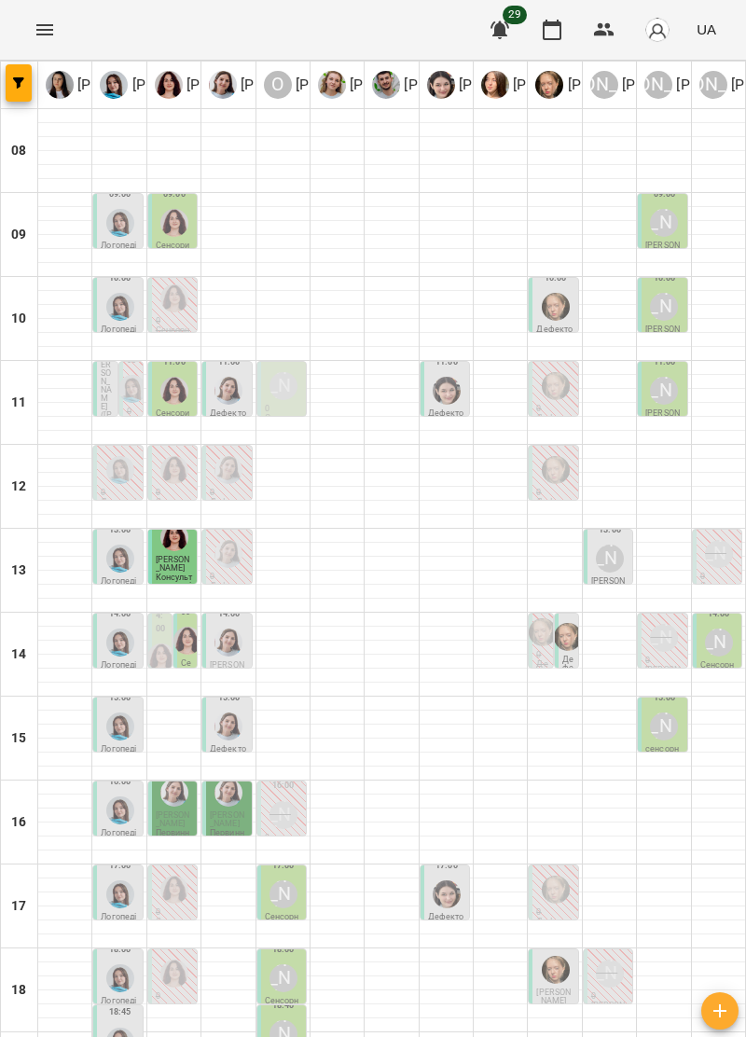
click at [457, 881] on img "Софія Цюпер" at bounding box center [447, 895] width 28 height 28
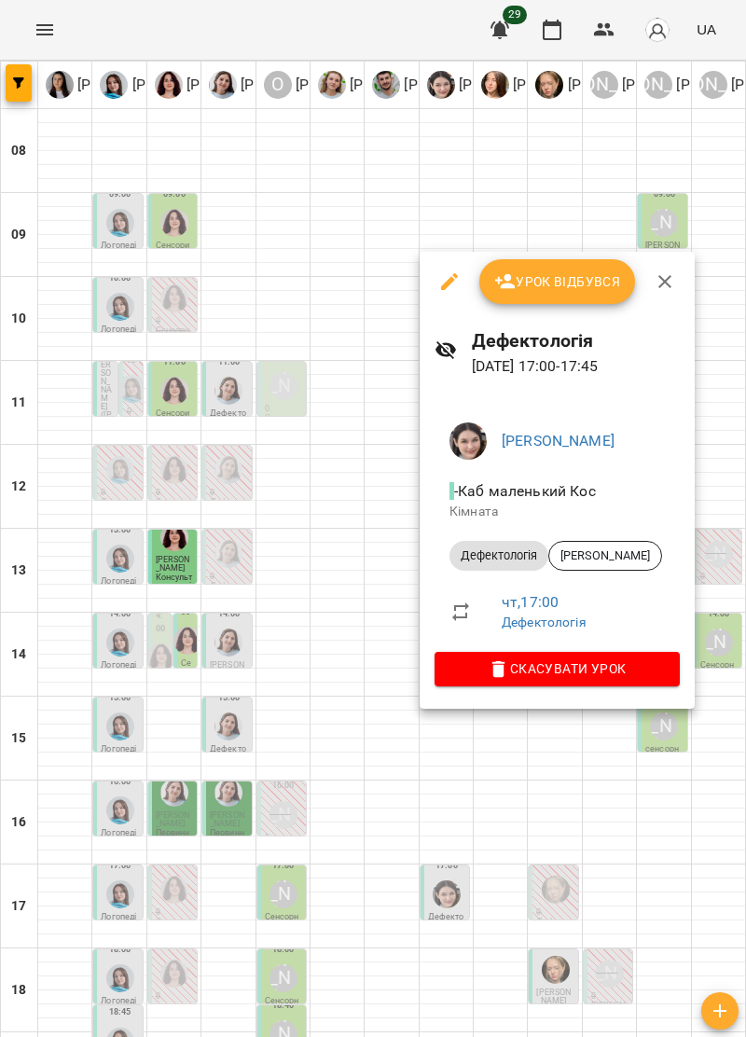
click at [651, 280] on button "button" at bounding box center [665, 281] width 45 height 45
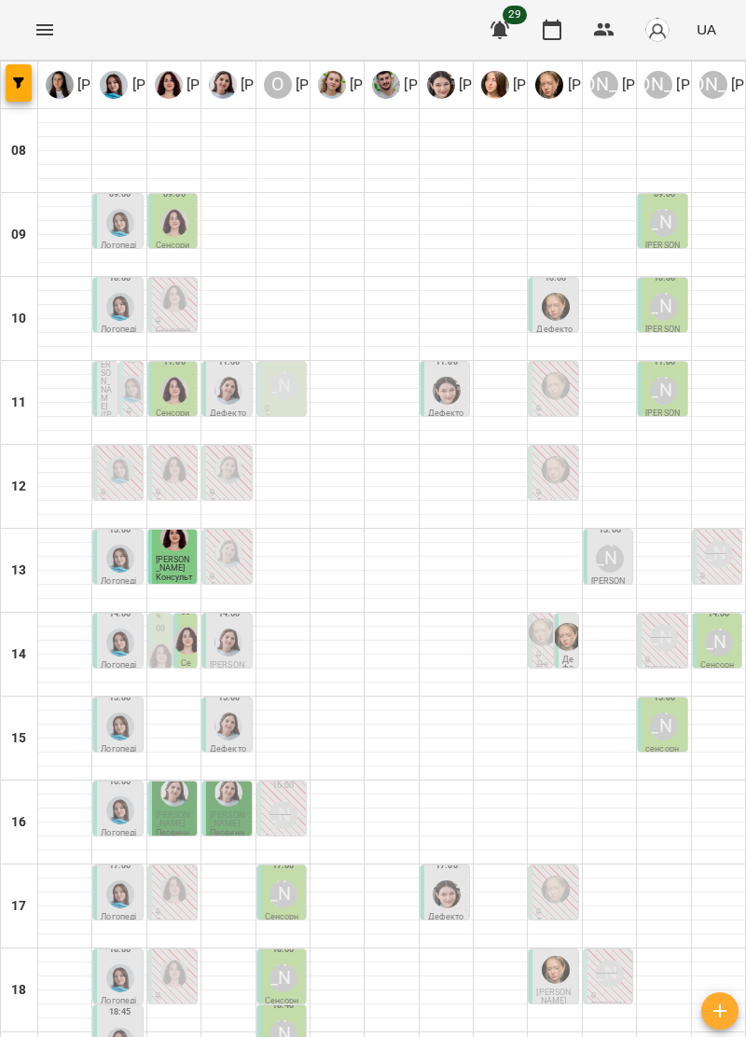
click at [278, 881] on div "[PERSON_NAME]" at bounding box center [284, 895] width 28 height 28
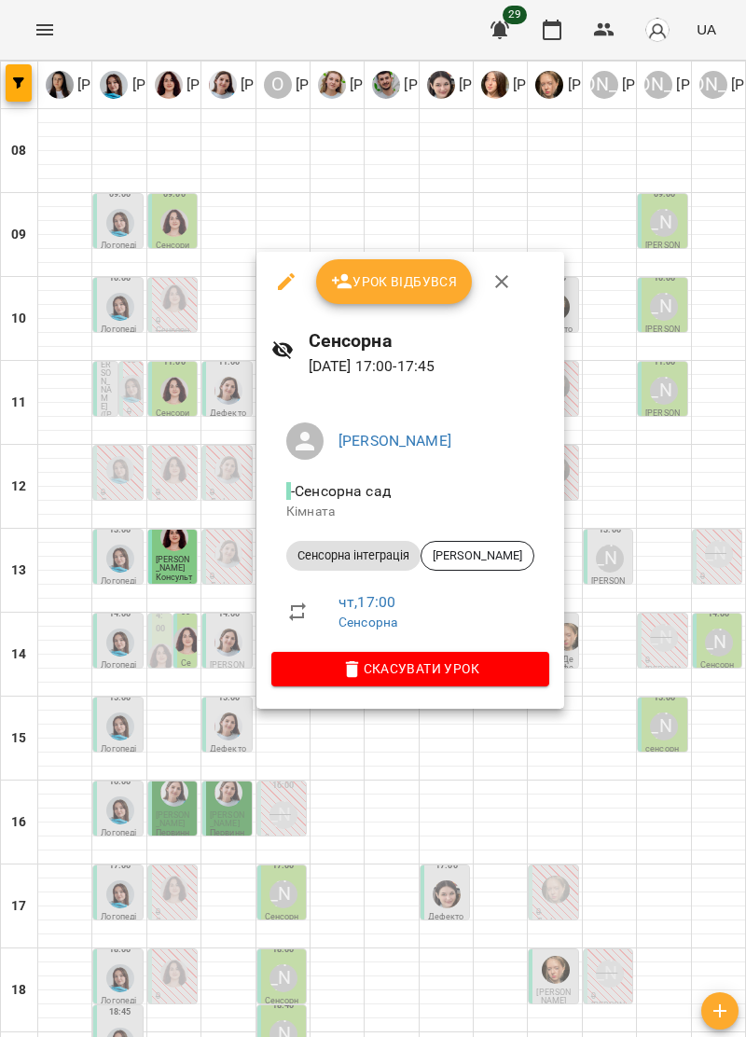
click at [500, 280] on icon "button" at bounding box center [502, 281] width 22 height 22
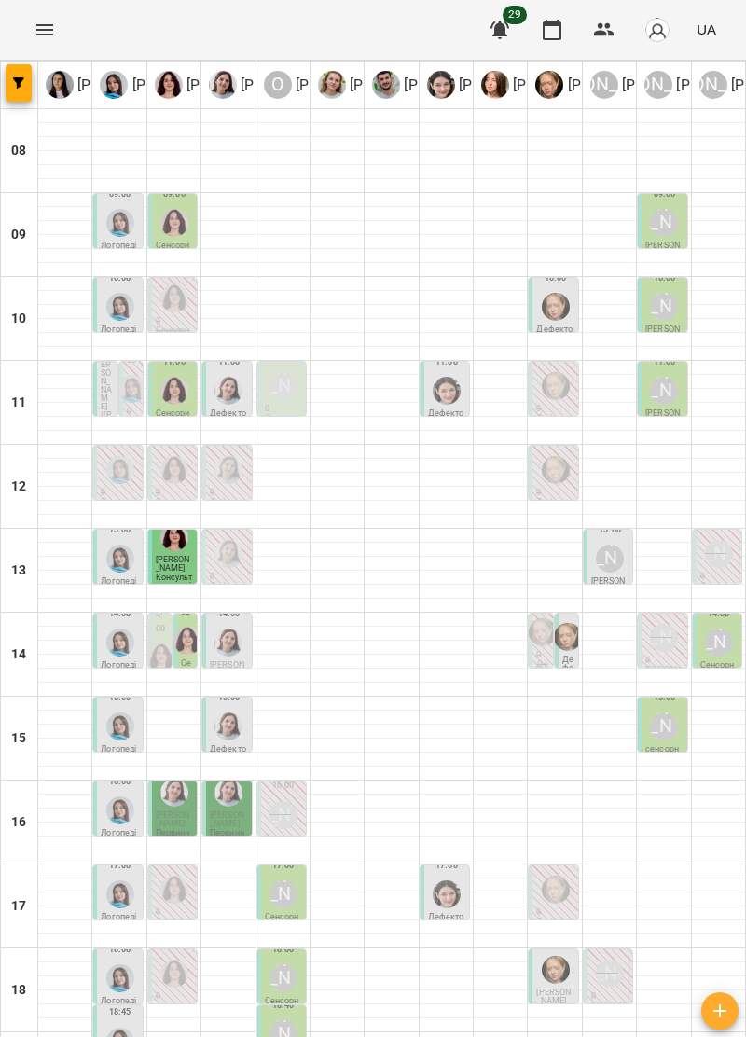
click at [287, 964] on div "[PERSON_NAME]" at bounding box center [284, 978] width 28 height 28
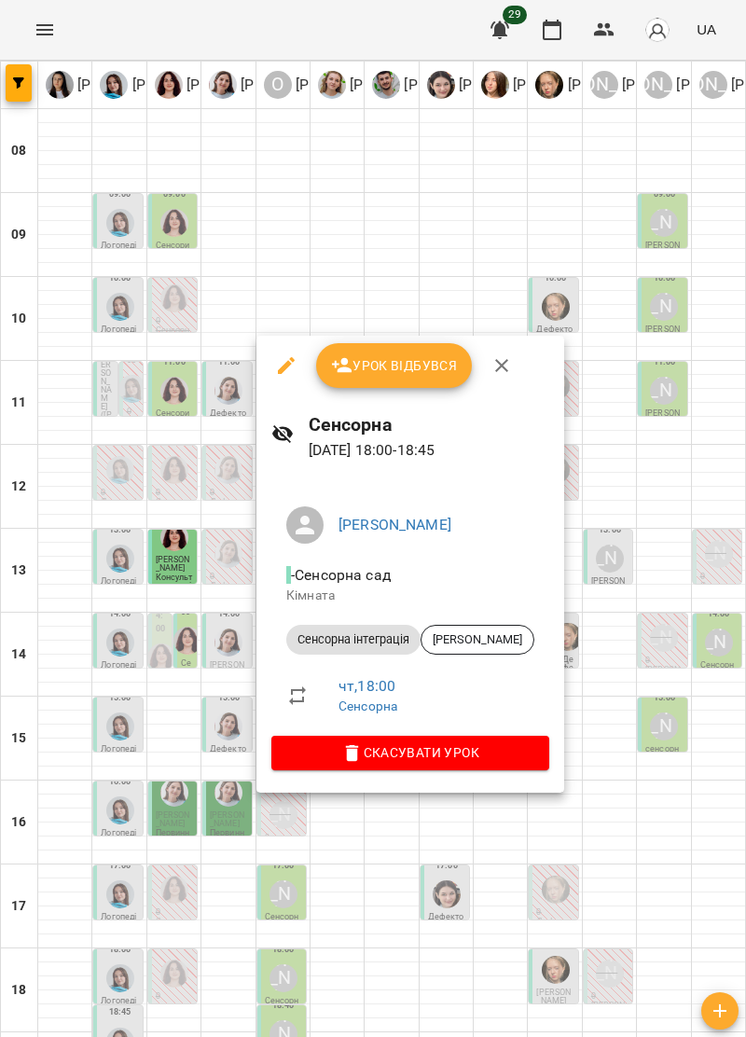
click at [493, 363] on icon "button" at bounding box center [502, 365] width 22 height 22
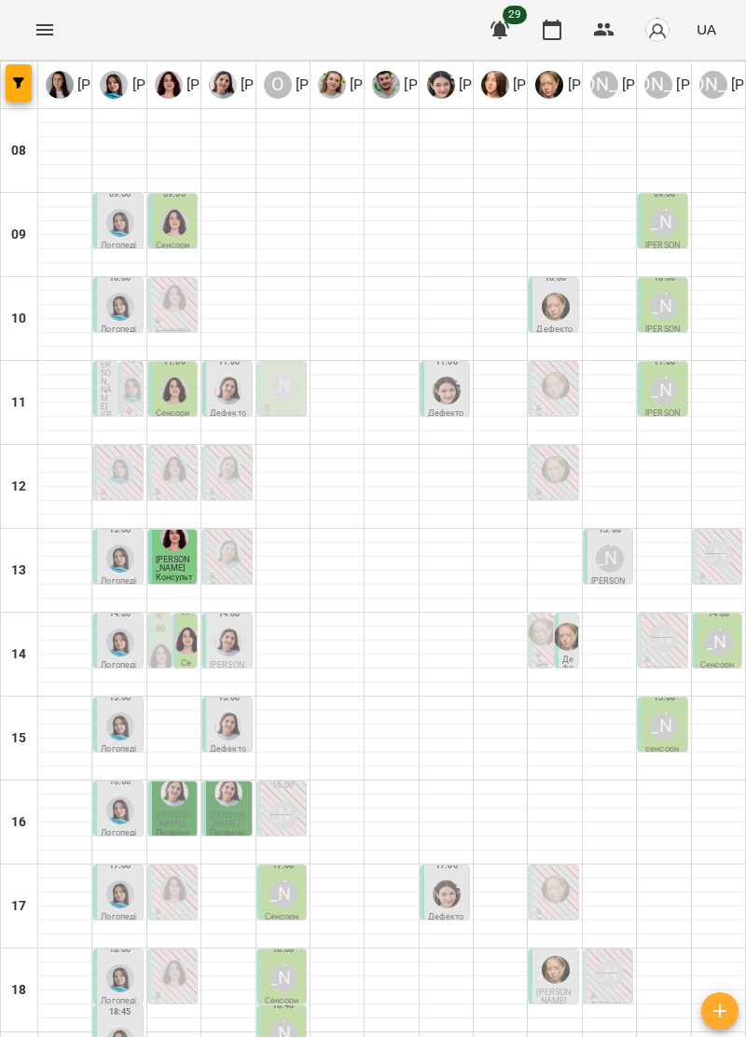
click at [290, 1020] on div "[PERSON_NAME]" at bounding box center [284, 1034] width 28 height 28
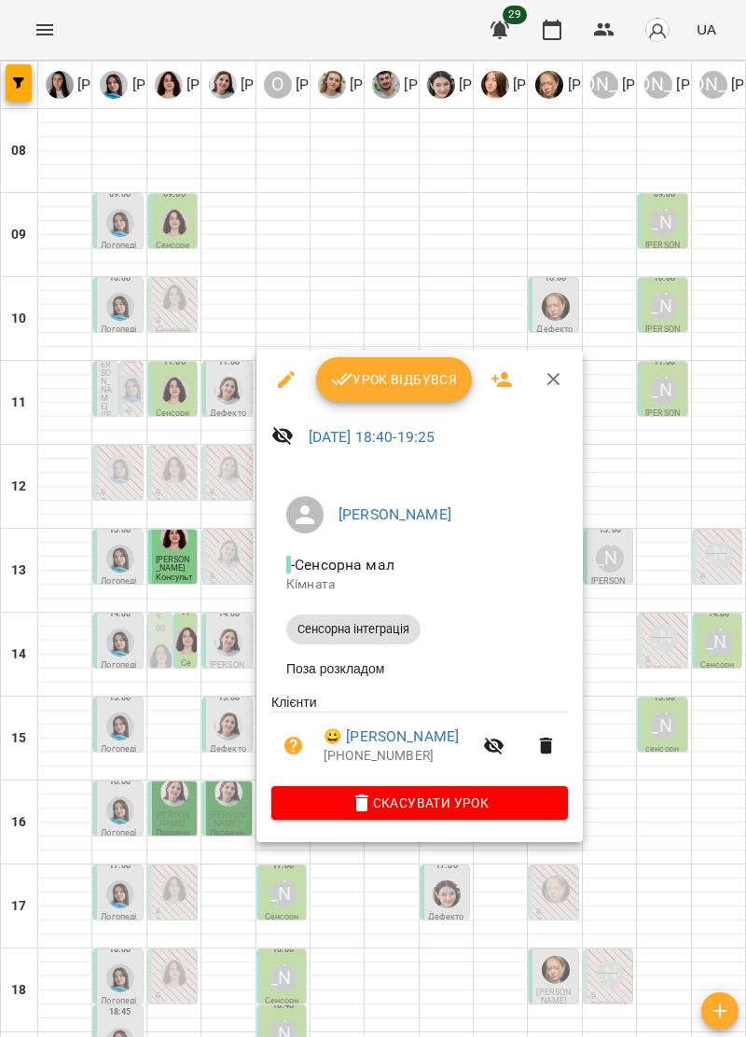
click at [547, 388] on icon "button" at bounding box center [554, 379] width 22 height 22
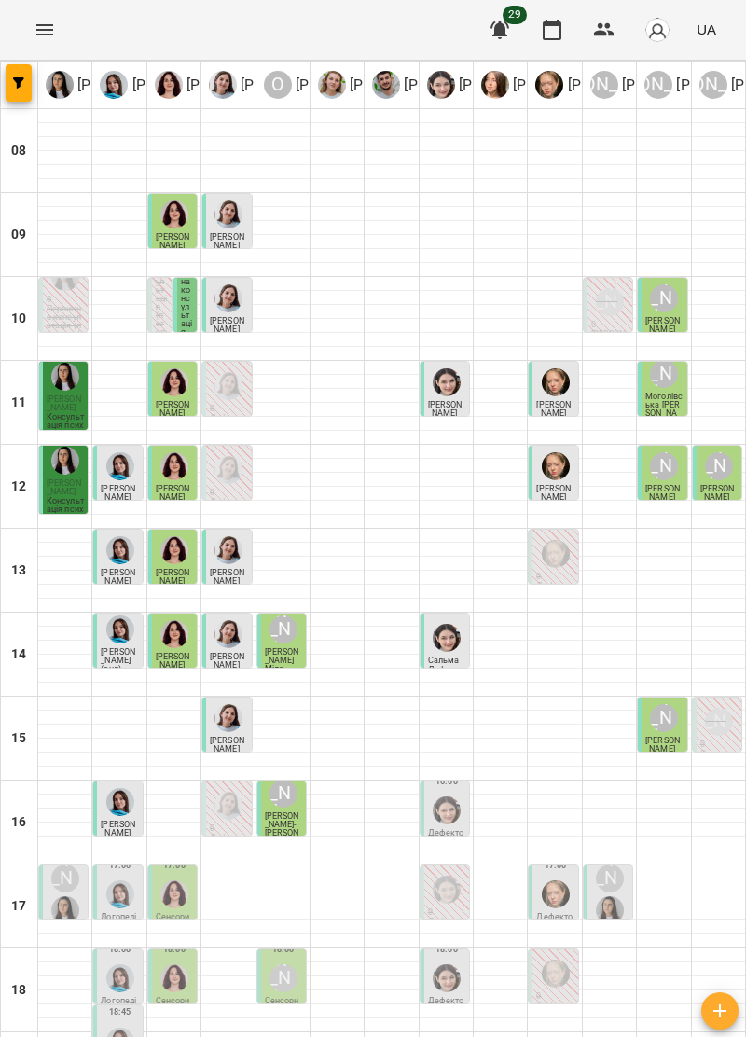
click at [446, 797] on img "Софія Цюпер" at bounding box center [447, 811] width 28 height 28
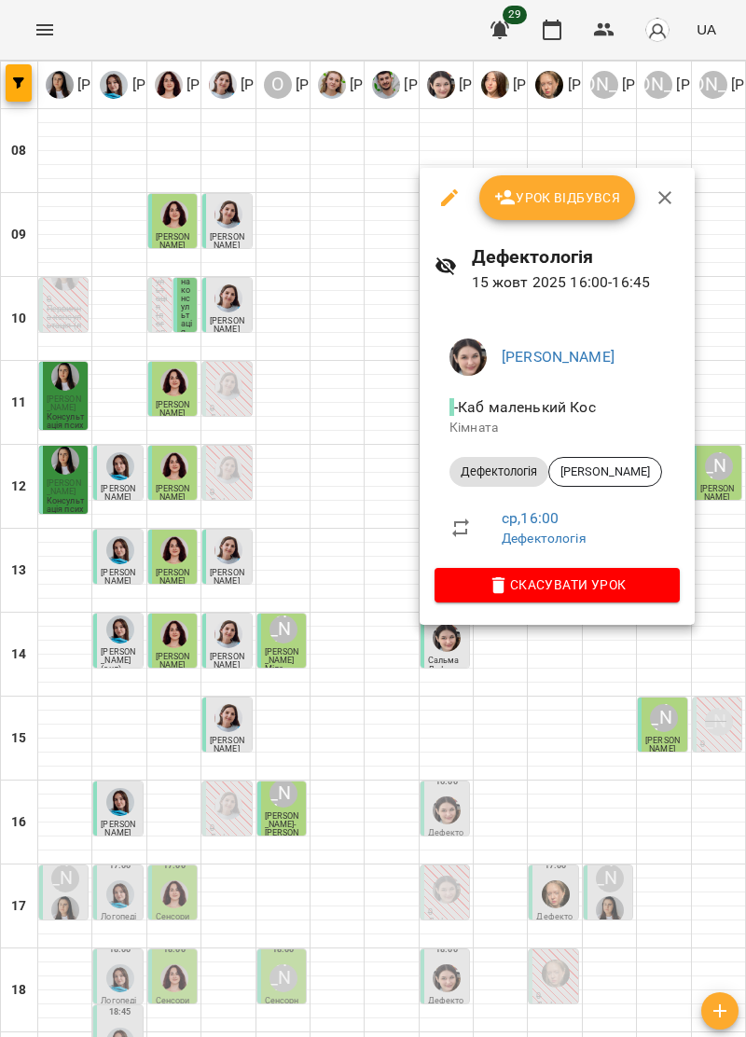
click at [573, 188] on span "Урок відбувся" at bounding box center [557, 198] width 127 height 22
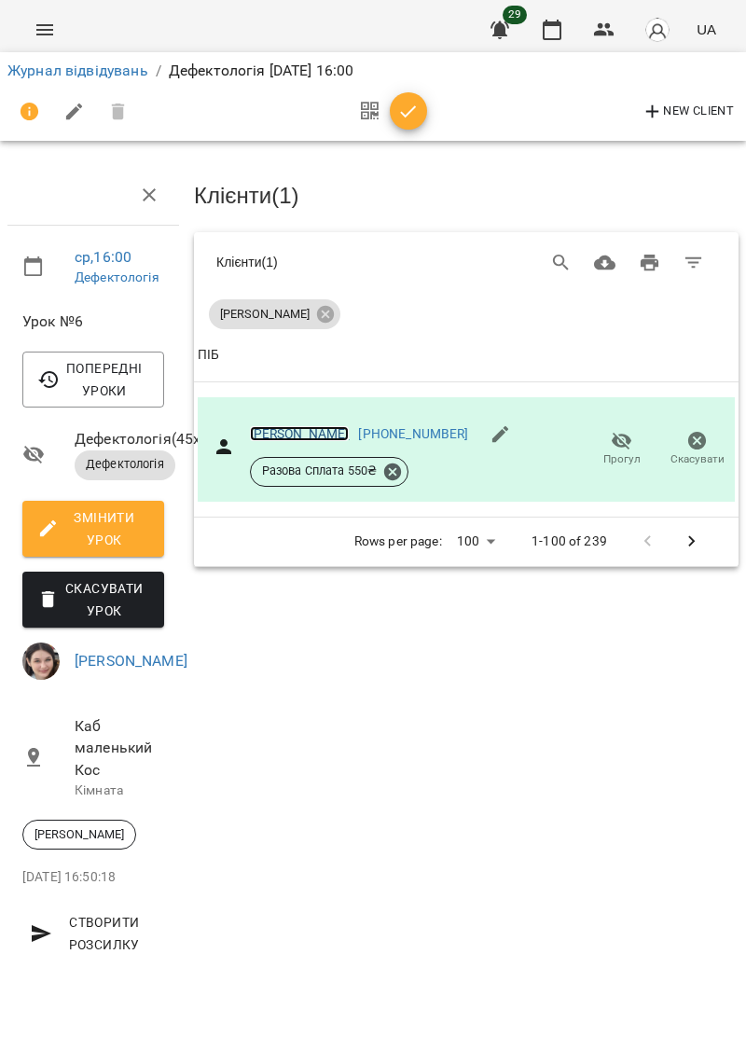
click at [295, 436] on link "[PERSON_NAME]" at bounding box center [300, 433] width 100 height 15
click at [50, 23] on icon "Menu" at bounding box center [45, 30] width 22 height 22
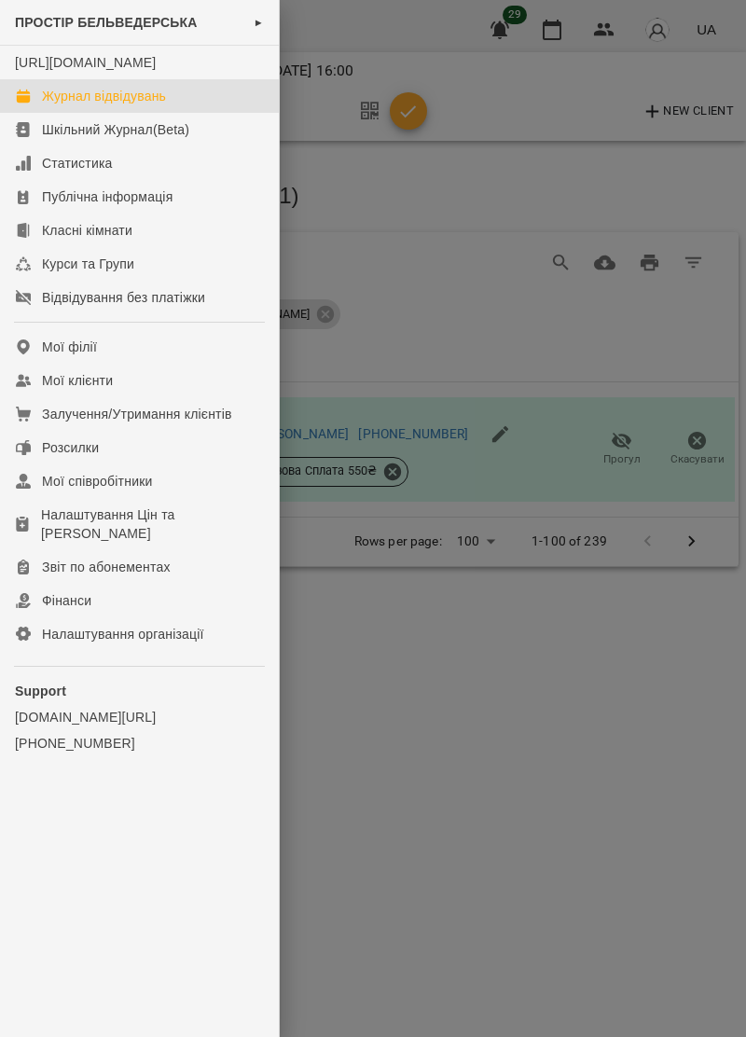
click at [153, 101] on link "Журнал відвідувань" at bounding box center [139, 96] width 279 height 34
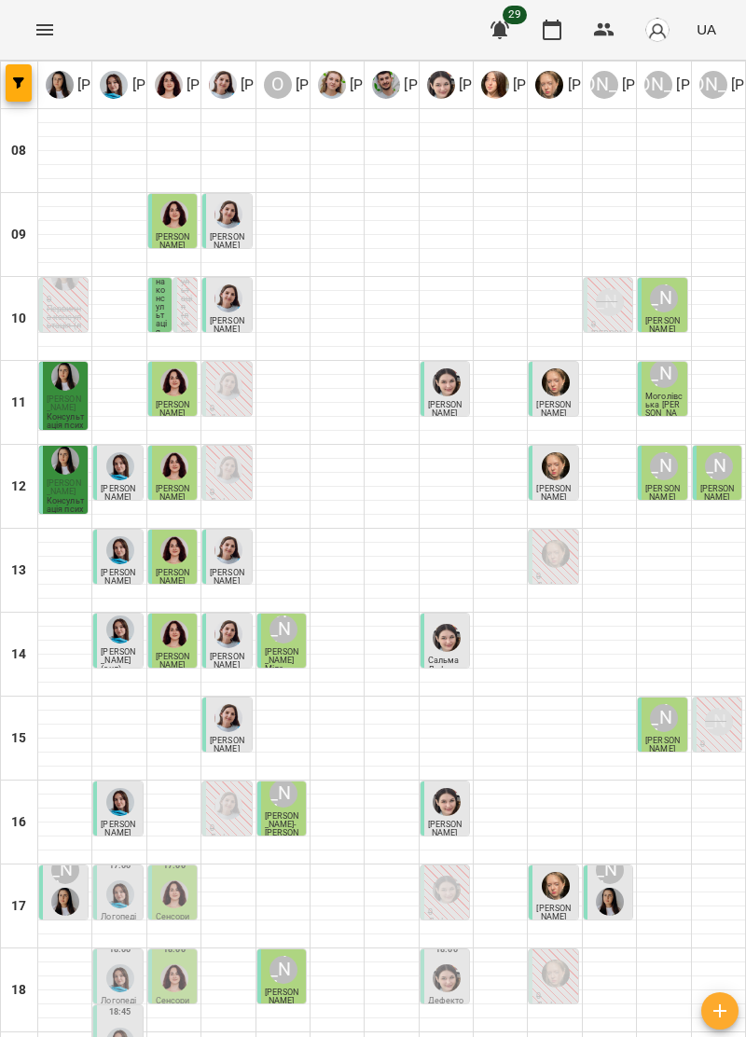
scroll to position [183, 0]
click at [295, 988] on span "[PERSON_NAME]" at bounding box center [282, 997] width 35 height 18
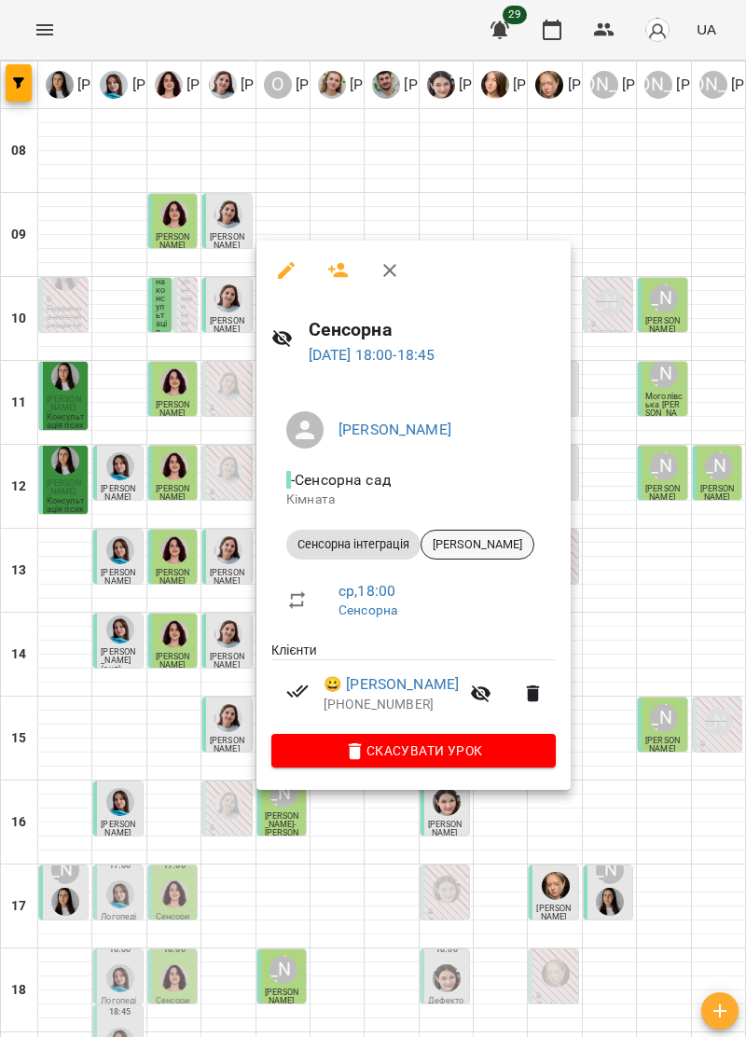
click at [504, 534] on div "[PERSON_NAME]" at bounding box center [478, 545] width 114 height 30
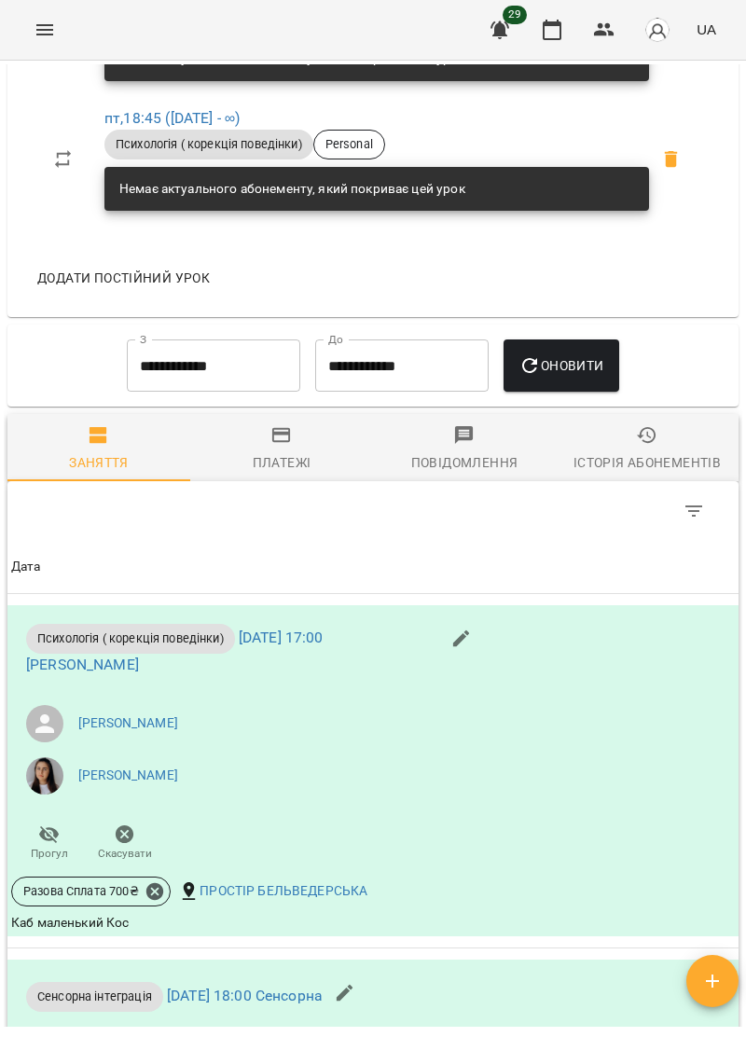
click at [301, 472] on div "Платежі" at bounding box center [282, 462] width 59 height 22
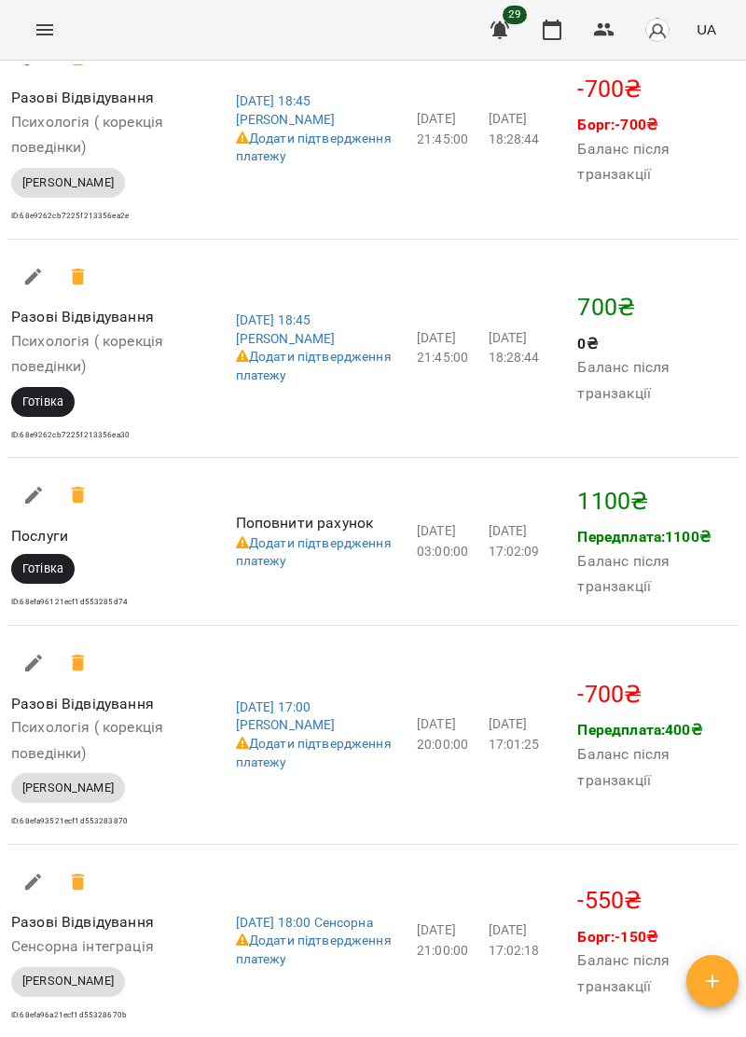
scroll to position [3312, 0]
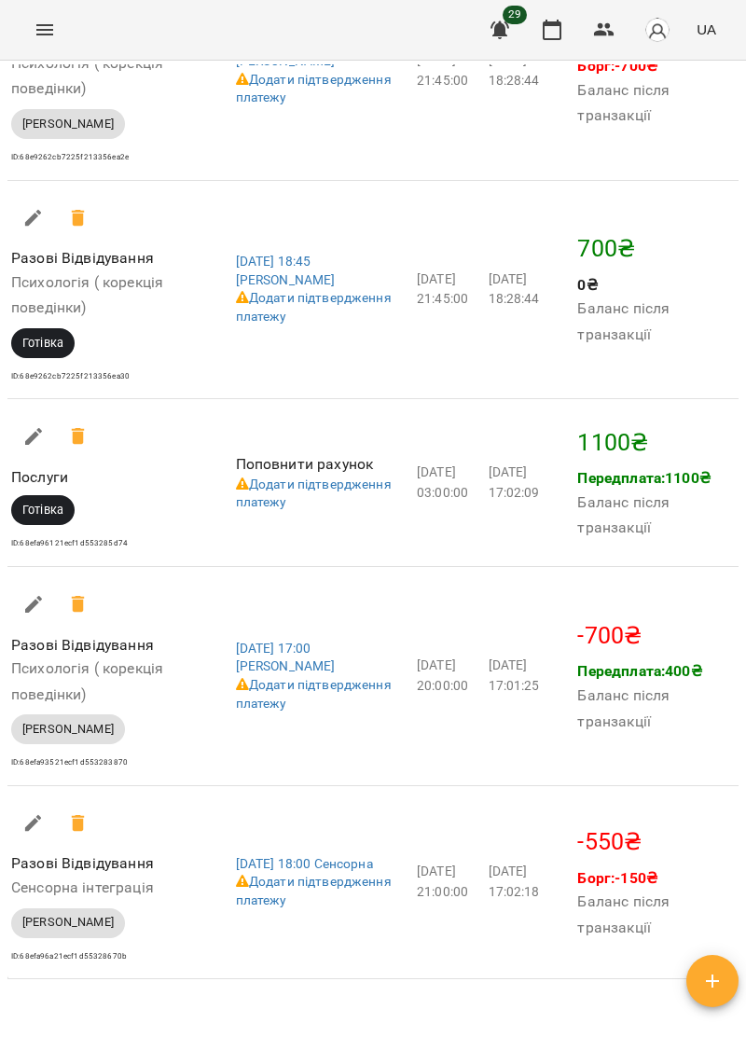
click at [54, 44] on button "Menu" at bounding box center [44, 29] width 45 height 45
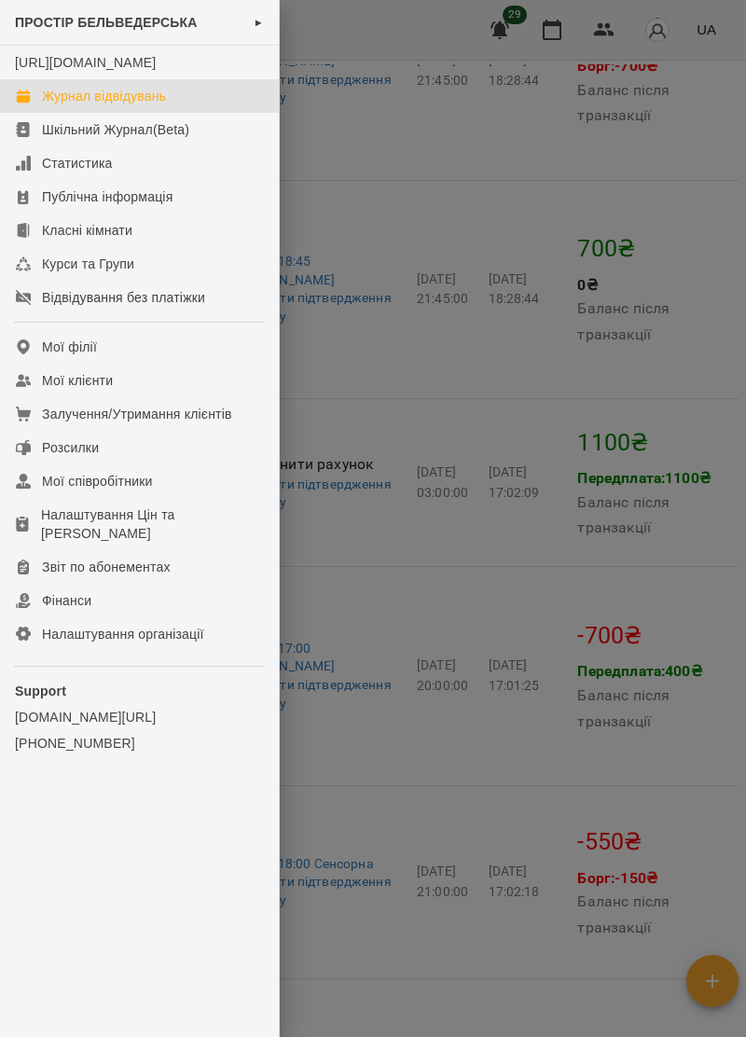
click at [160, 105] on div "Журнал відвідувань" at bounding box center [104, 96] width 124 height 19
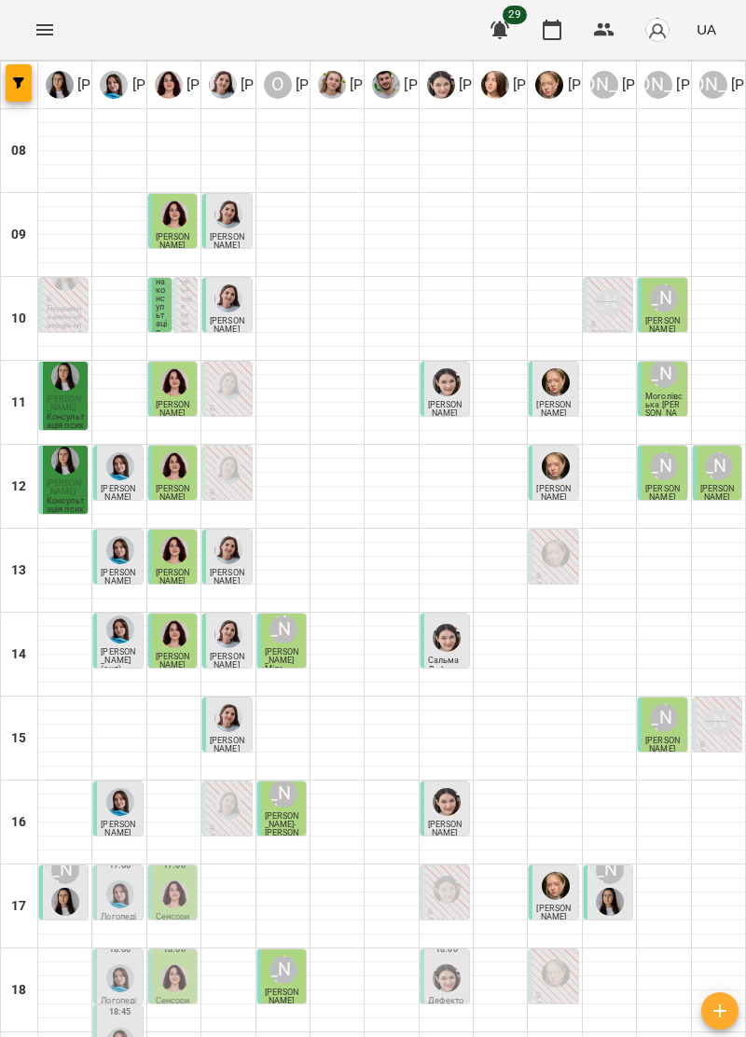
scroll to position [183, 0]
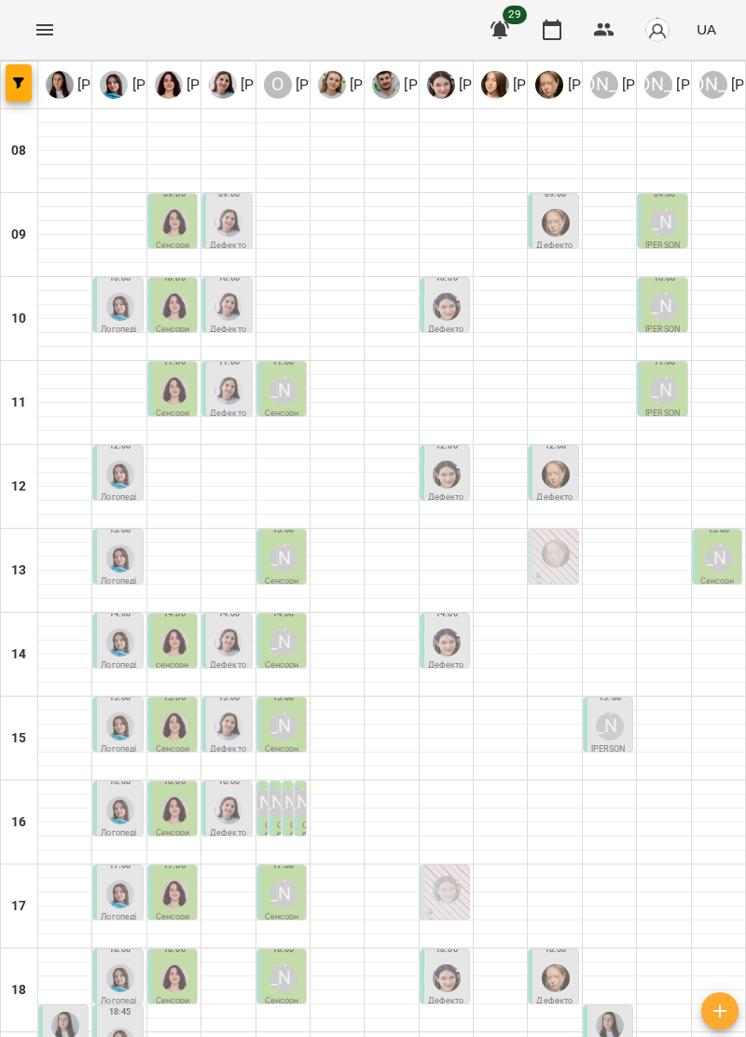
click at [170, 210] on img "Ольга Крикун" at bounding box center [174, 223] width 28 height 28
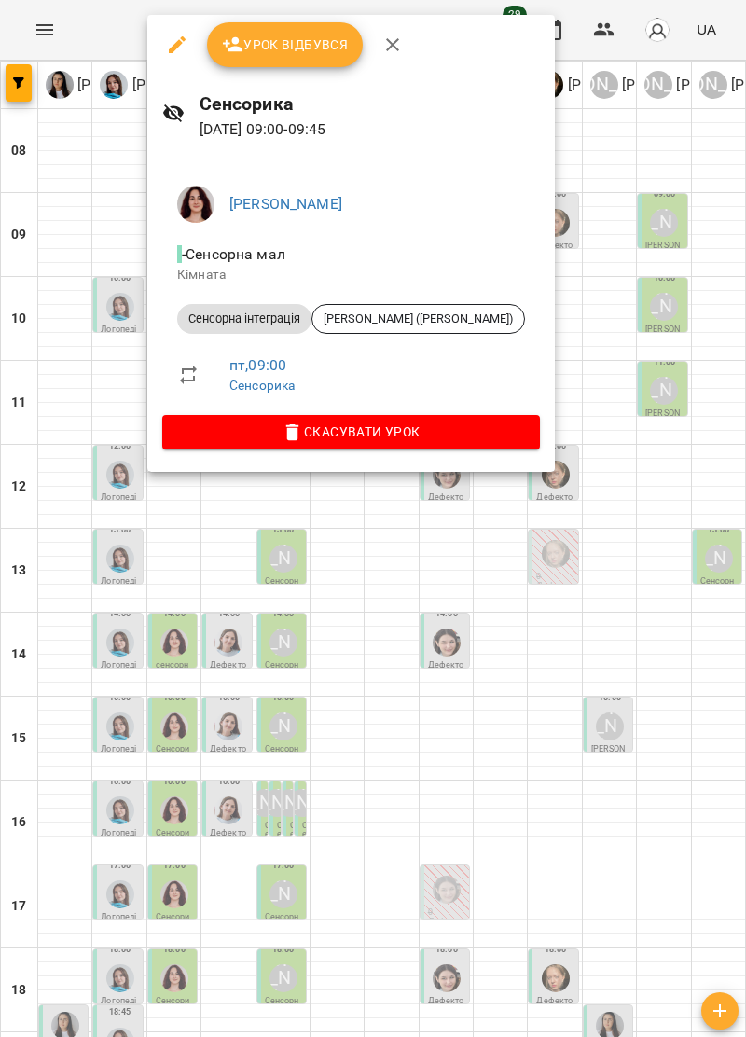
click at [395, 41] on icon "button" at bounding box center [392, 44] width 13 height 13
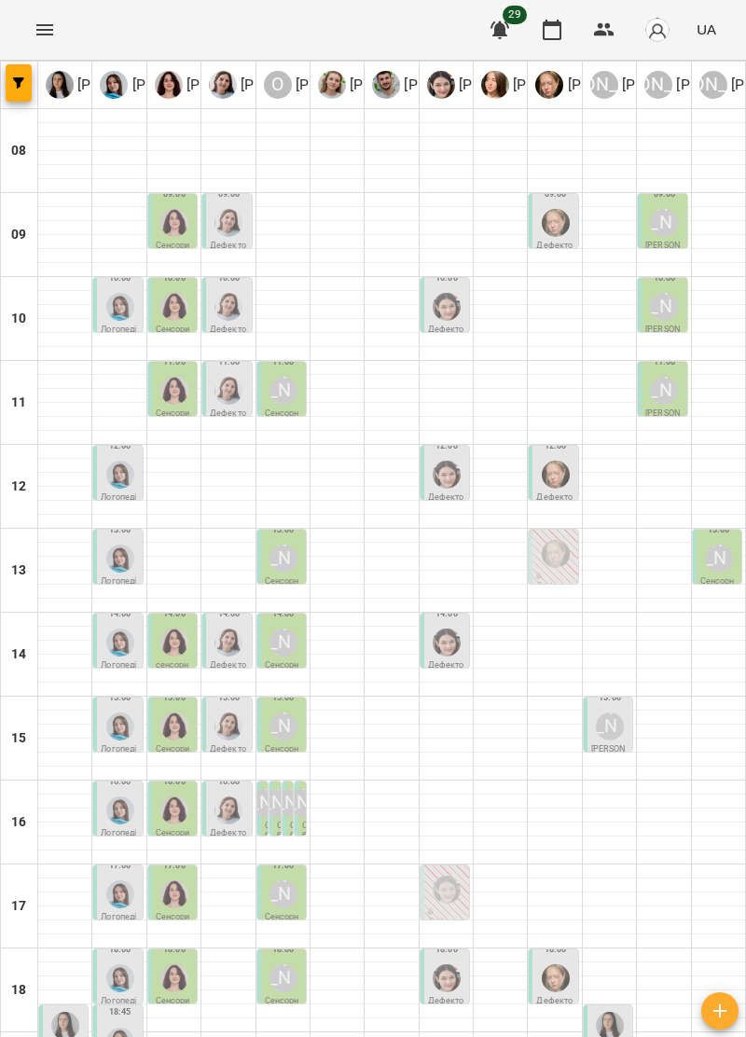
click at [62, 17] on button "Menu" at bounding box center [44, 29] width 45 height 45
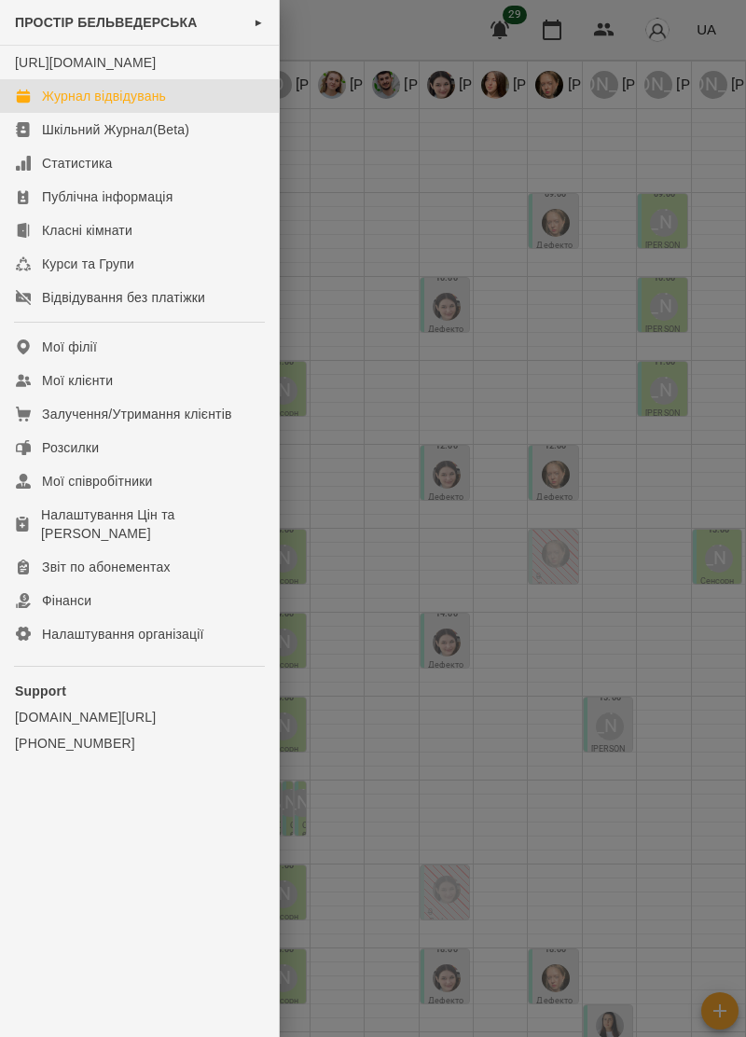
click at [151, 105] on div "Журнал відвідувань" at bounding box center [104, 96] width 124 height 19
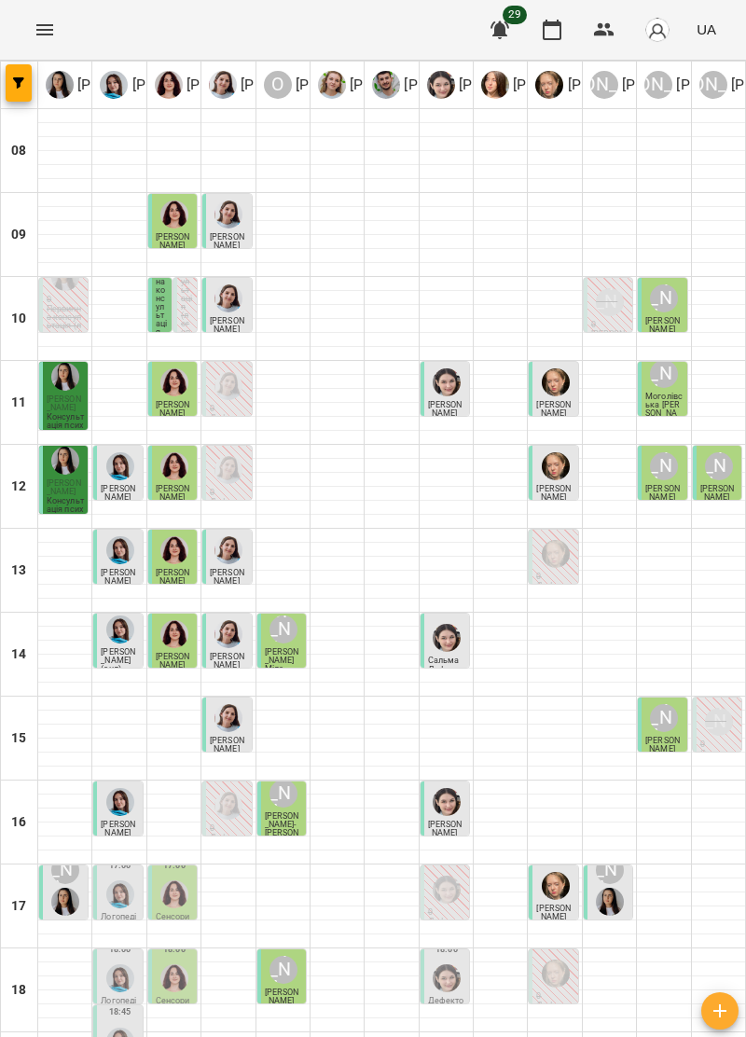
click at [284, 988] on span "[PERSON_NAME]" at bounding box center [282, 997] width 35 height 18
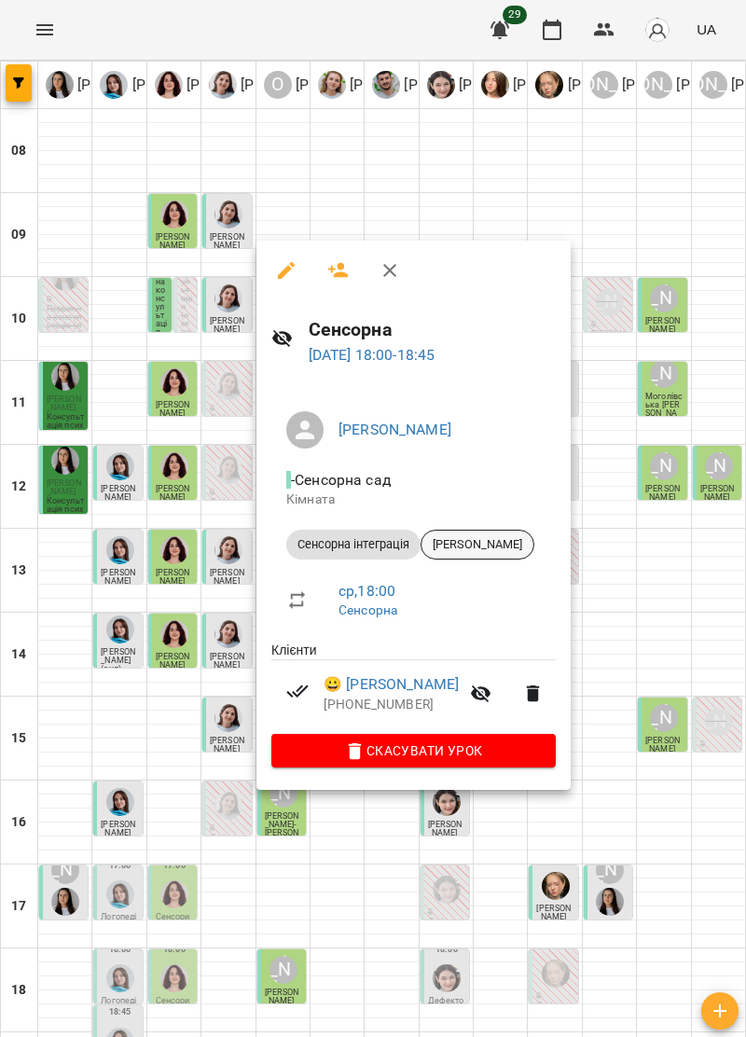
click at [500, 540] on span "[PERSON_NAME]" at bounding box center [478, 544] width 112 height 17
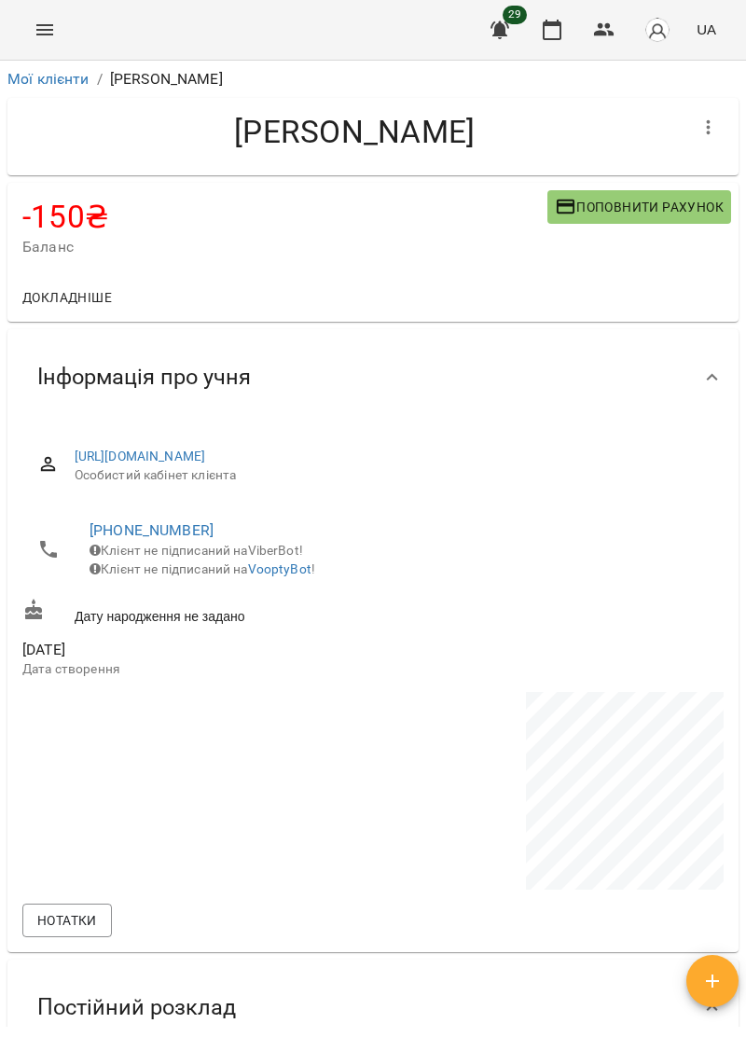
click at [50, 12] on button "Menu" at bounding box center [44, 29] width 45 height 45
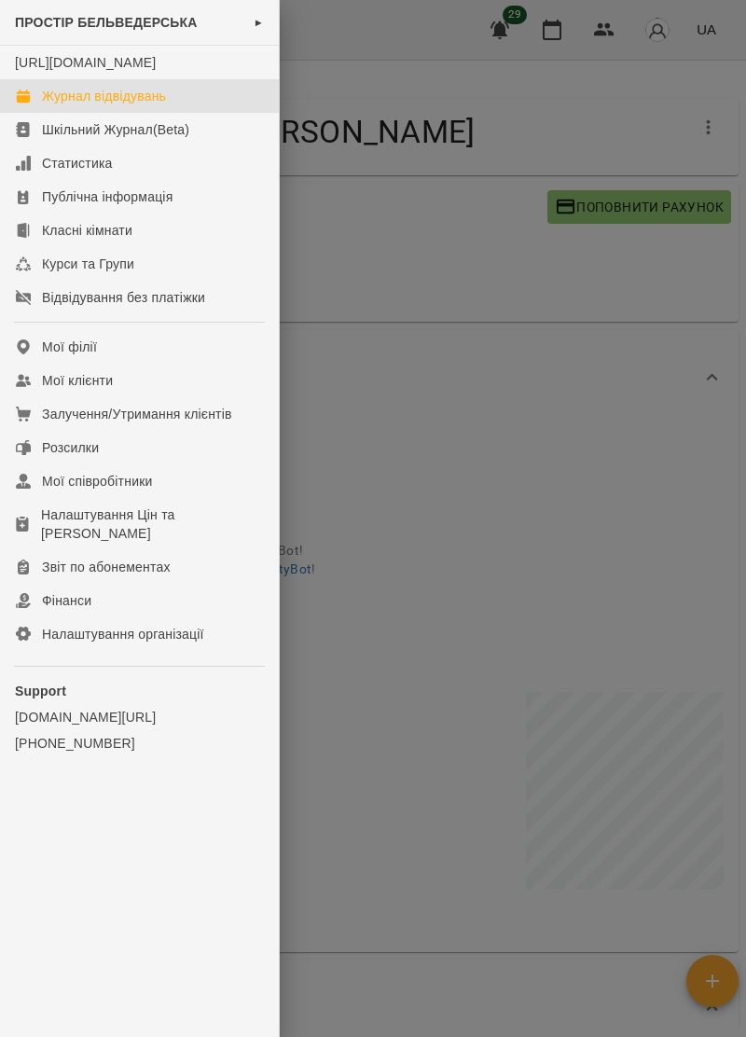
click at [160, 104] on link "Журнал відвідувань" at bounding box center [139, 96] width 279 height 34
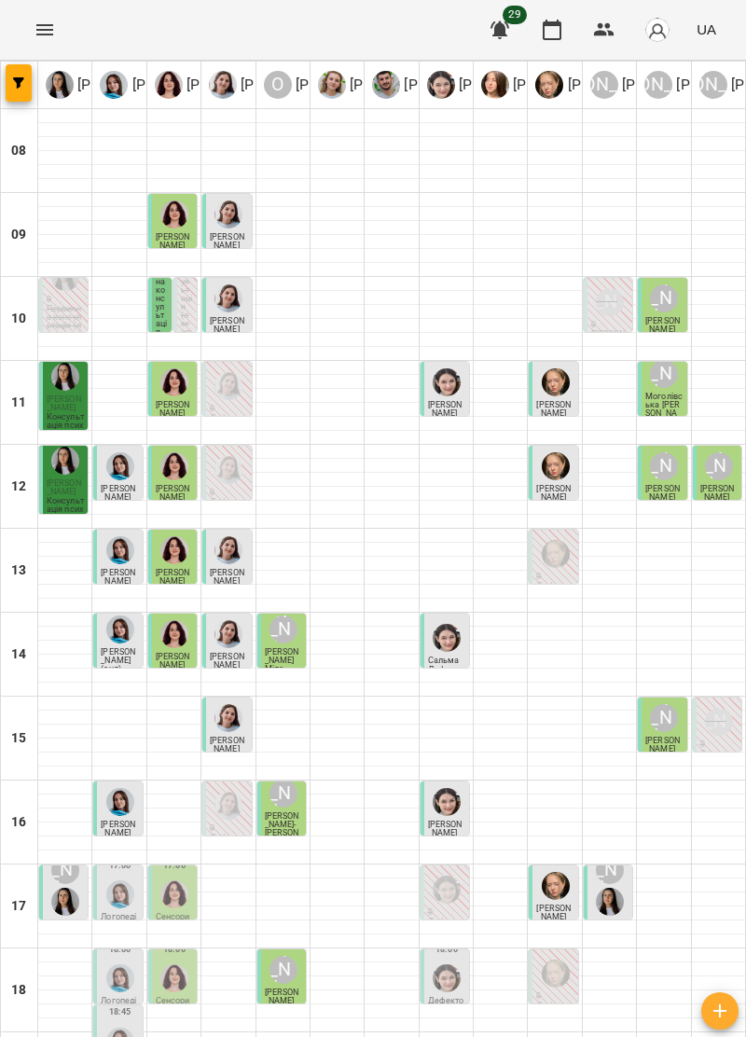
scroll to position [183, 0]
click at [122, 881] on img "Тетяна Хомин" at bounding box center [120, 895] width 28 height 28
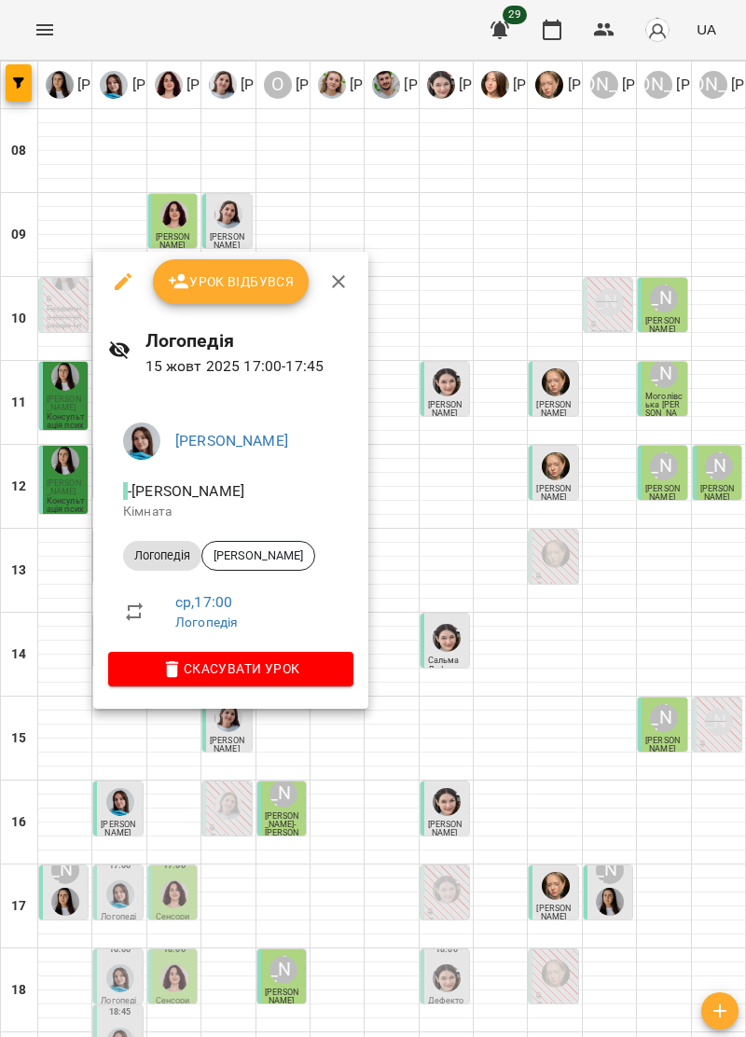
click at [340, 280] on icon "button" at bounding box center [338, 281] width 22 height 22
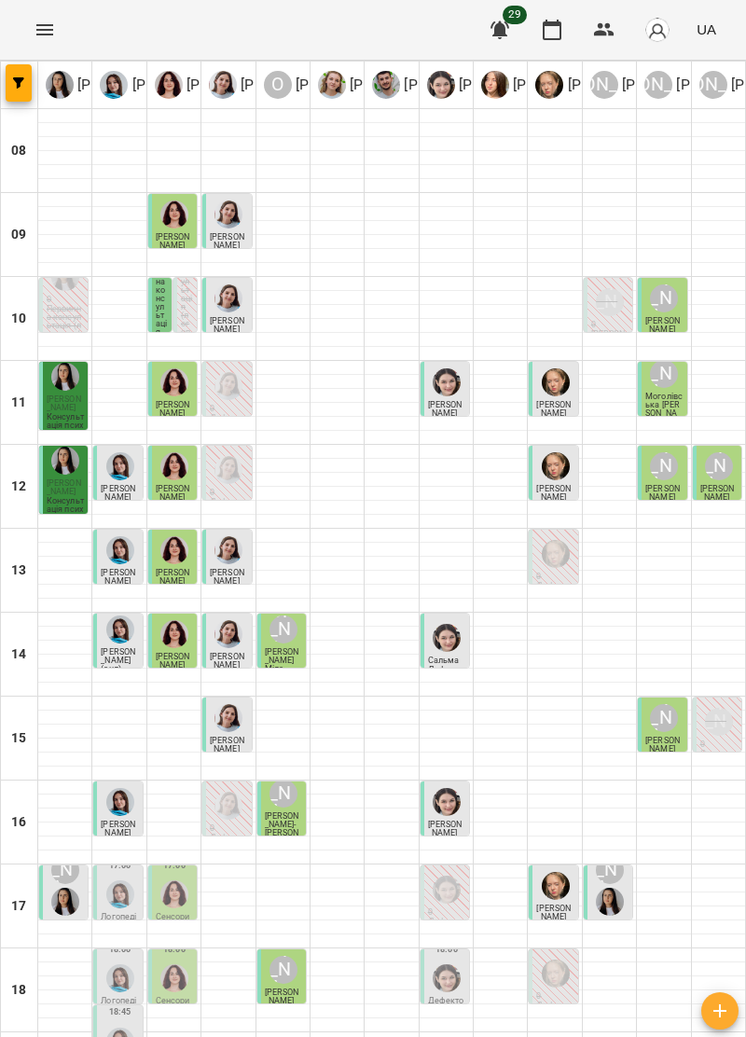
click at [187, 881] on img "Ольга Крикун" at bounding box center [174, 895] width 28 height 28
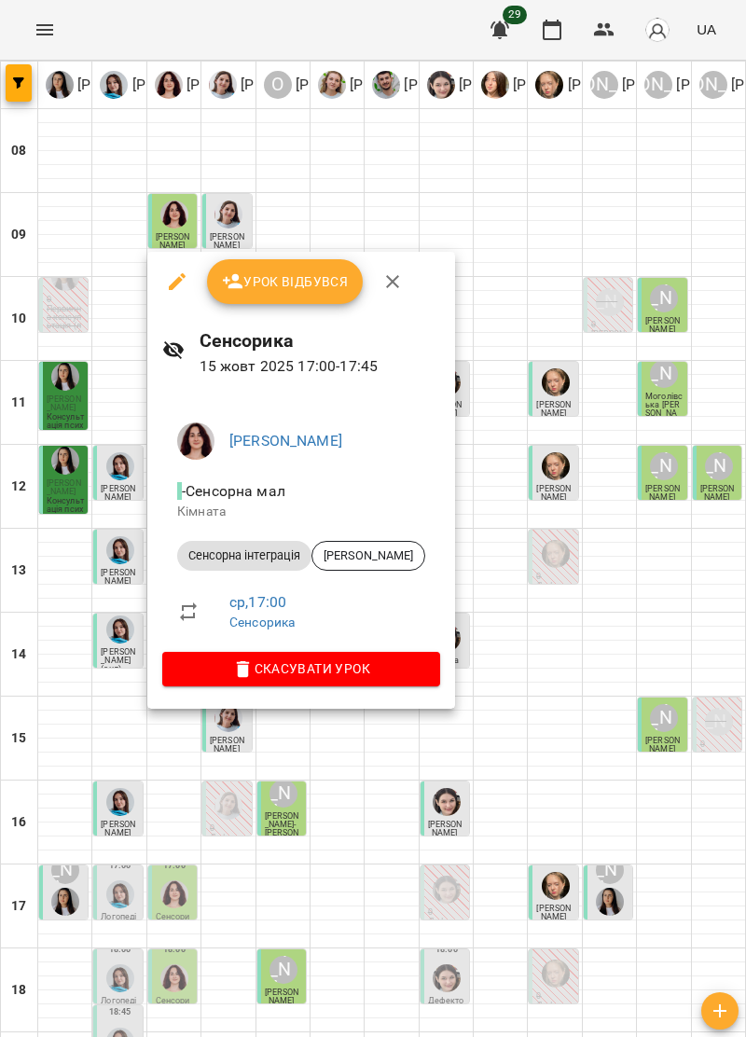
click at [396, 279] on icon "button" at bounding box center [392, 281] width 22 height 22
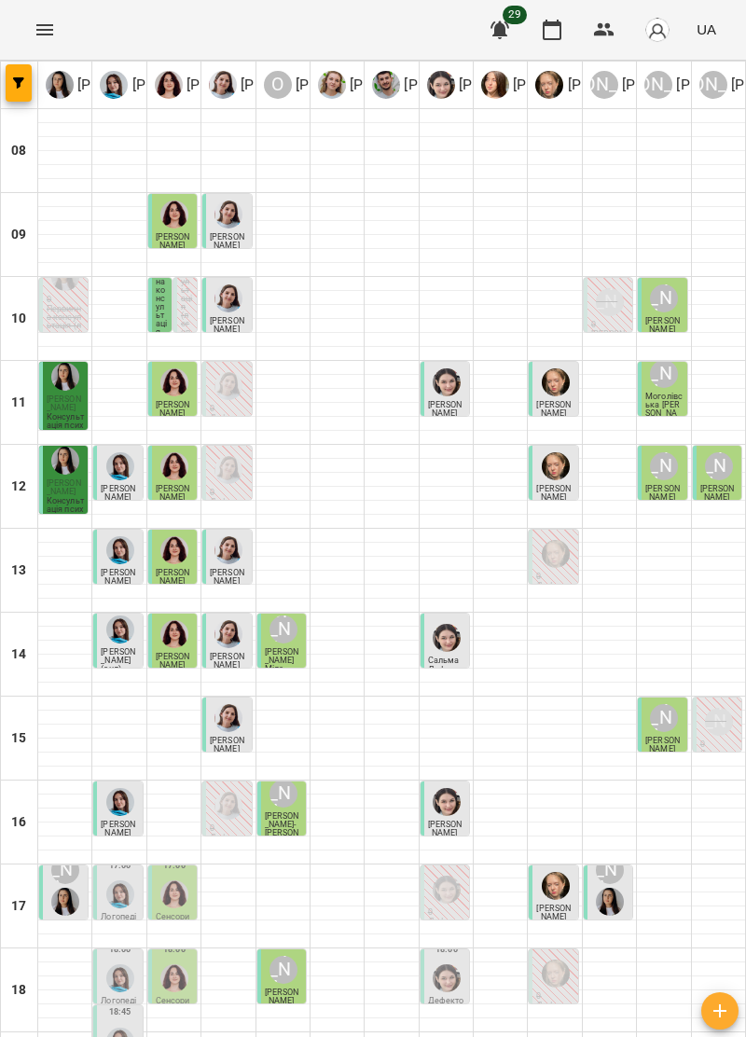
click at [112, 881] on img "Тетяна Хомин" at bounding box center [120, 895] width 28 height 28
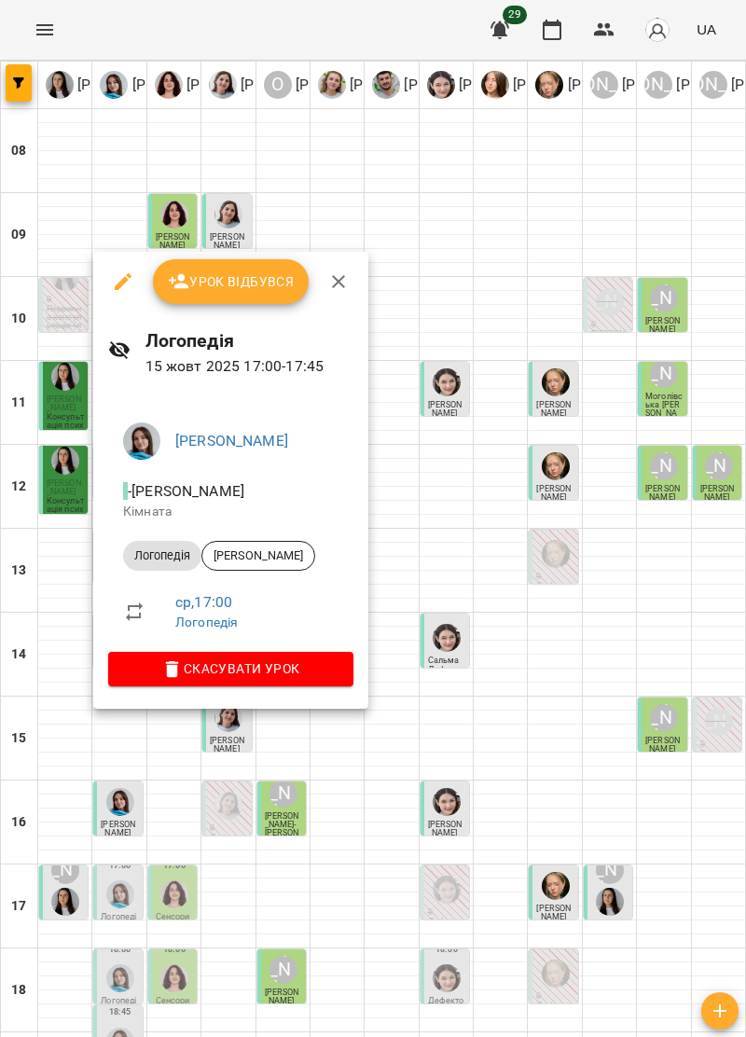
click at [264, 283] on span "Урок відбувся" at bounding box center [231, 281] width 127 height 22
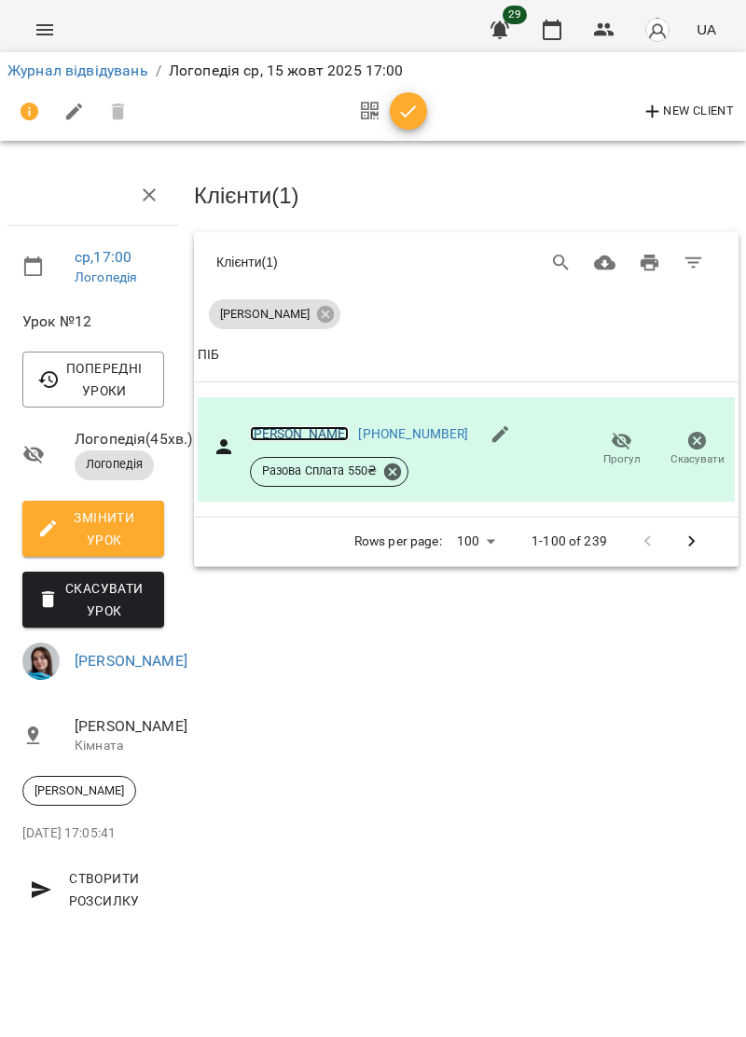
click at [312, 427] on link "[PERSON_NAME]" at bounding box center [300, 433] width 100 height 15
click at [54, 21] on icon "Menu" at bounding box center [45, 30] width 22 height 22
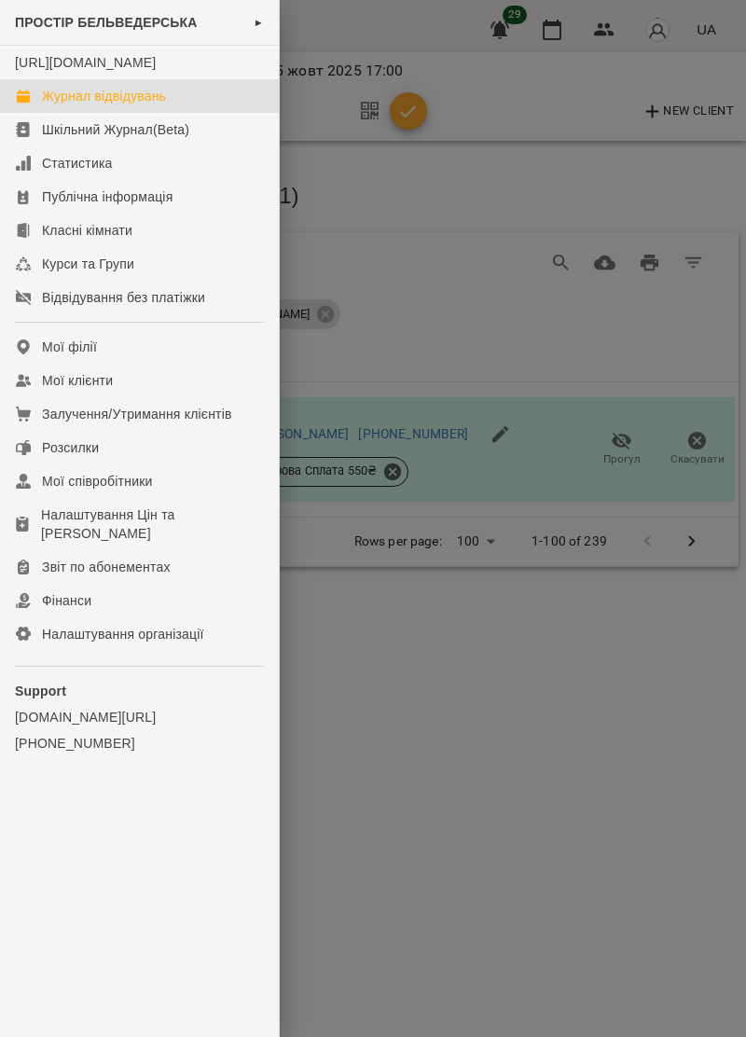
click at [160, 105] on div "Журнал відвідувань" at bounding box center [104, 96] width 124 height 19
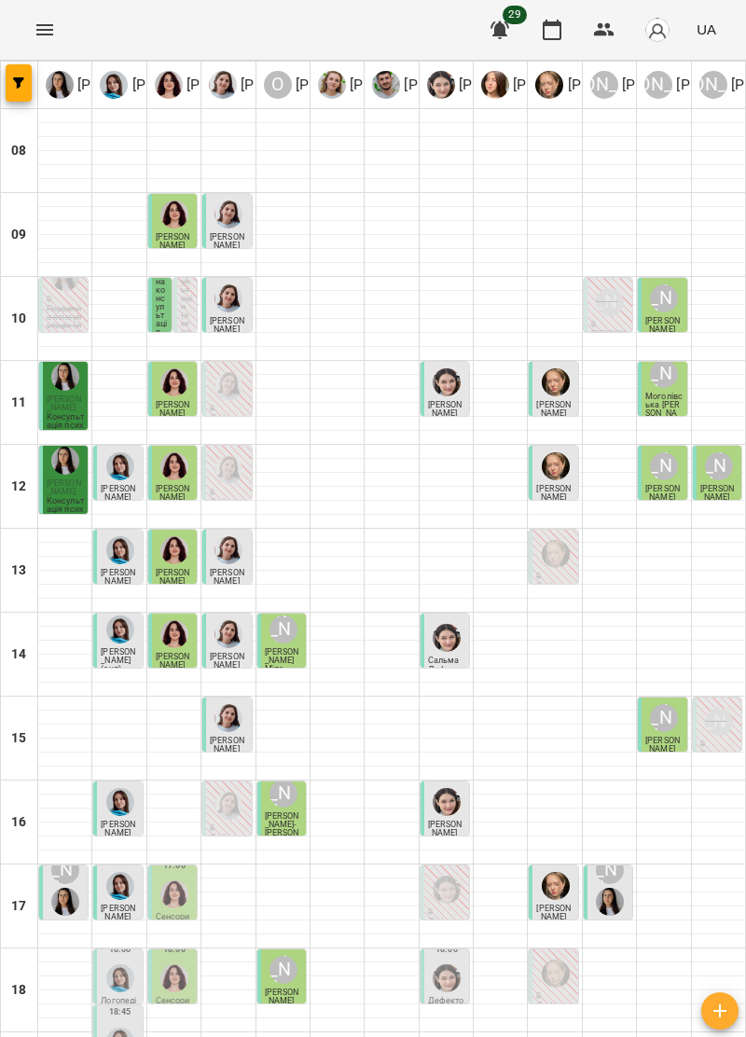
scroll to position [183, 0]
click at [180, 877] on div at bounding box center [174, 894] width 35 height 35
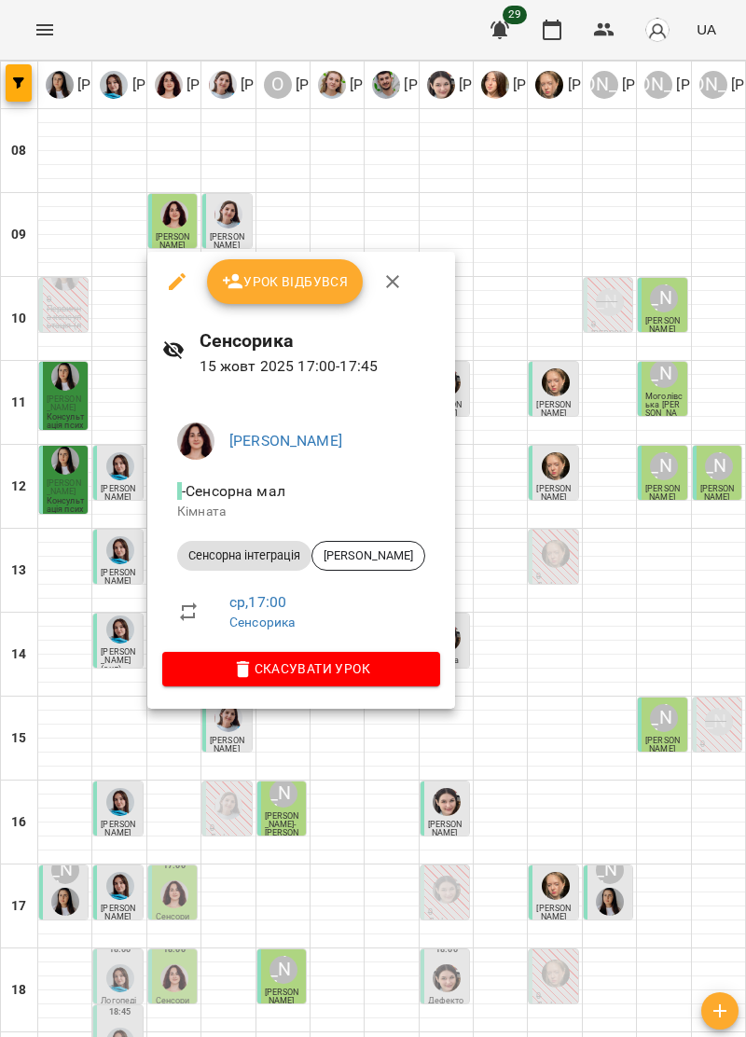
click at [404, 270] on button "button" at bounding box center [392, 281] width 45 height 45
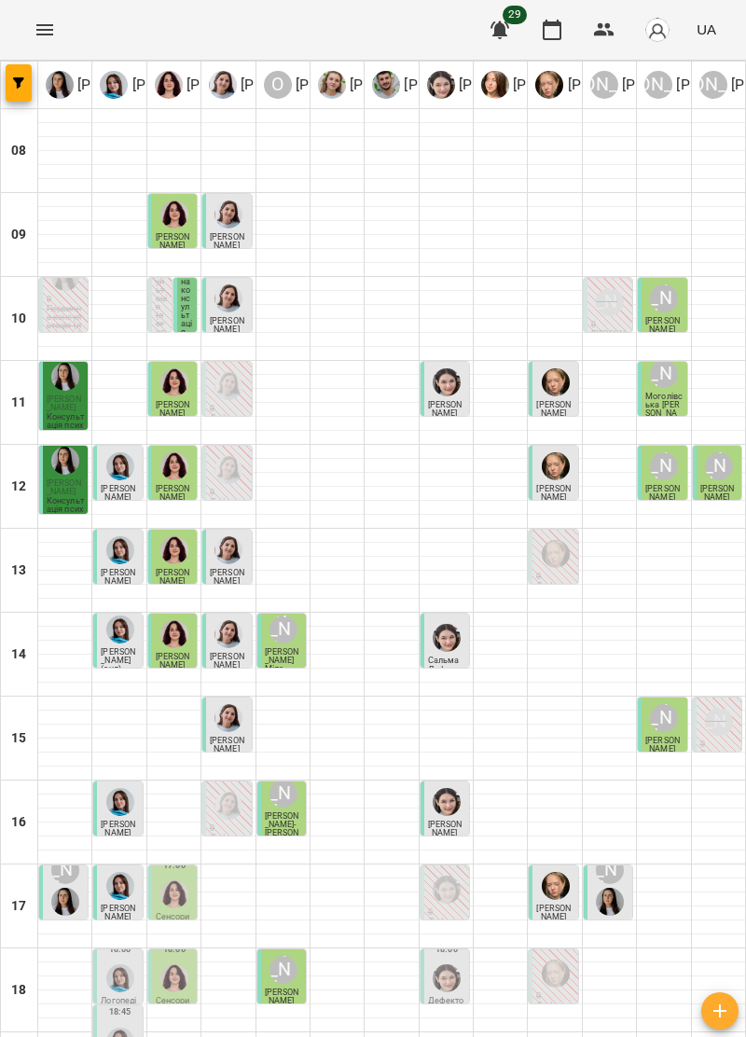
click at [614, 888] on img "Ірина Керівник" at bounding box center [610, 902] width 28 height 28
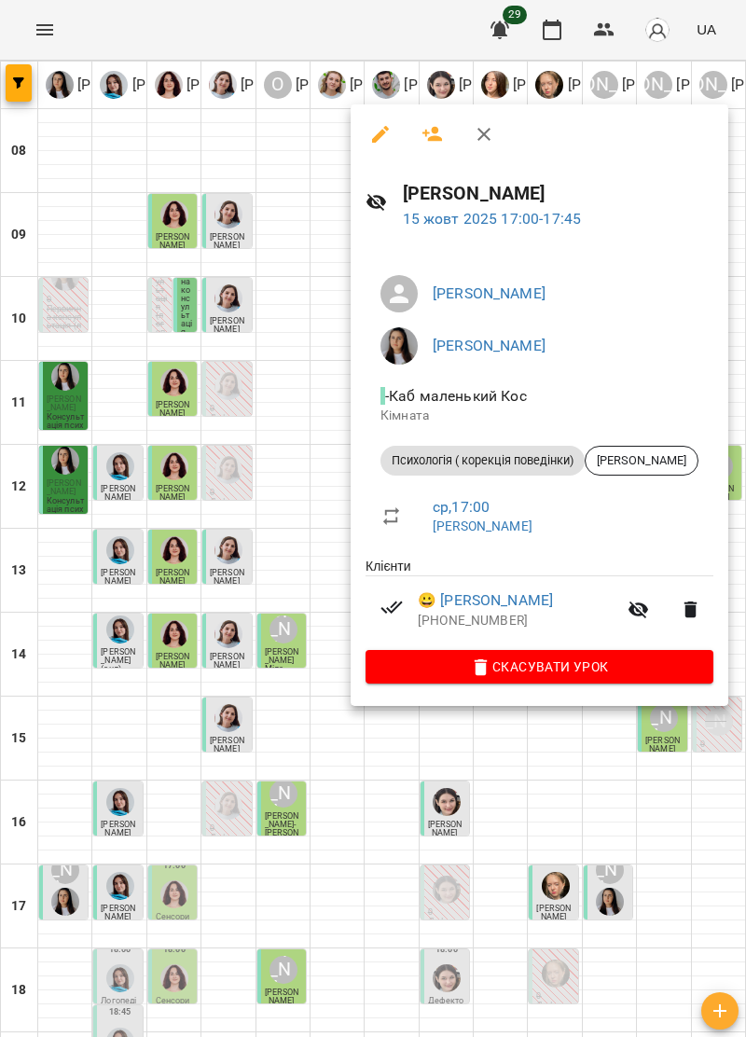
click at [491, 132] on icon "button" at bounding box center [484, 134] width 22 height 22
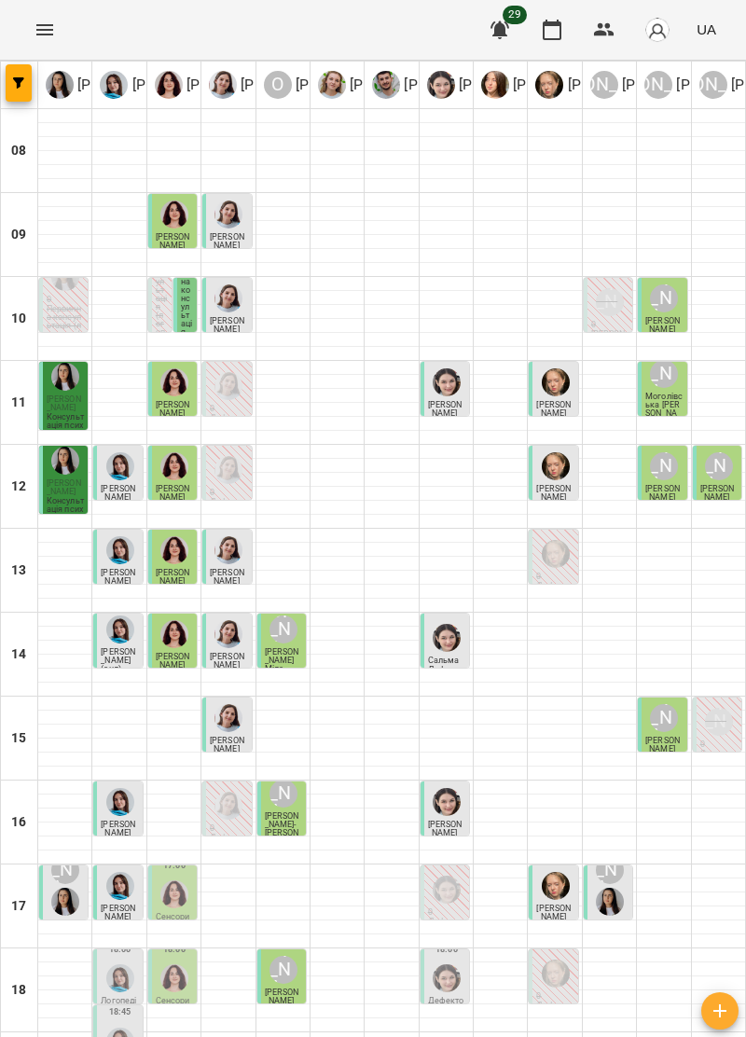
click at [229, 617] on div at bounding box center [228, 634] width 35 height 35
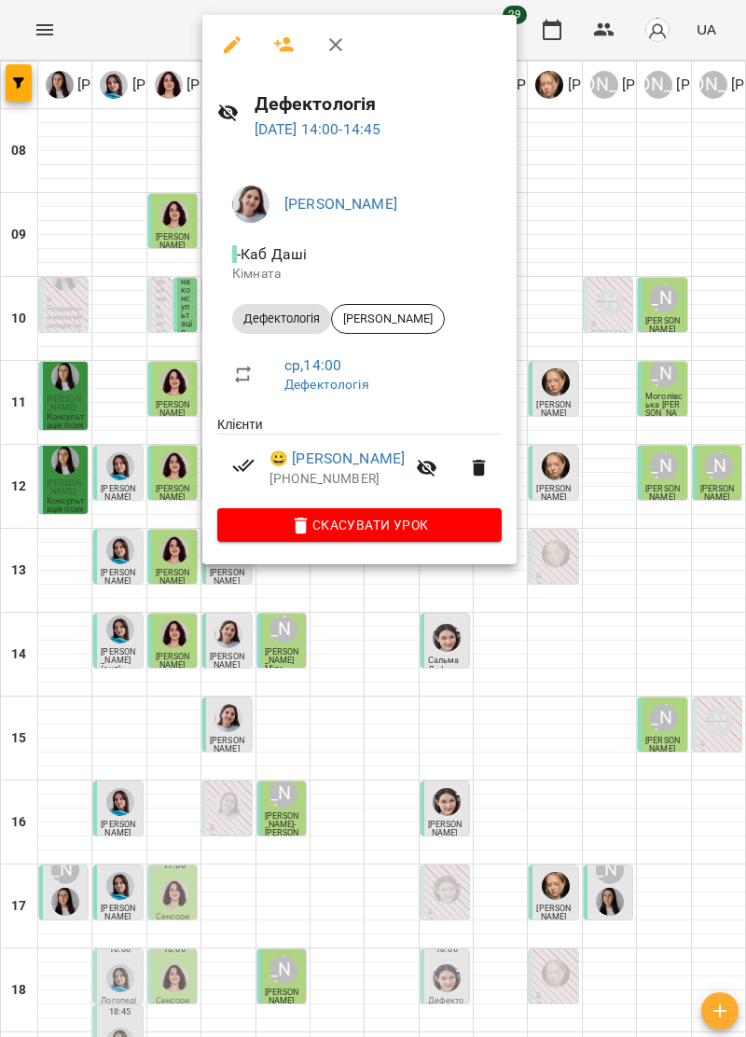
click at [351, 44] on button "button" at bounding box center [335, 44] width 45 height 45
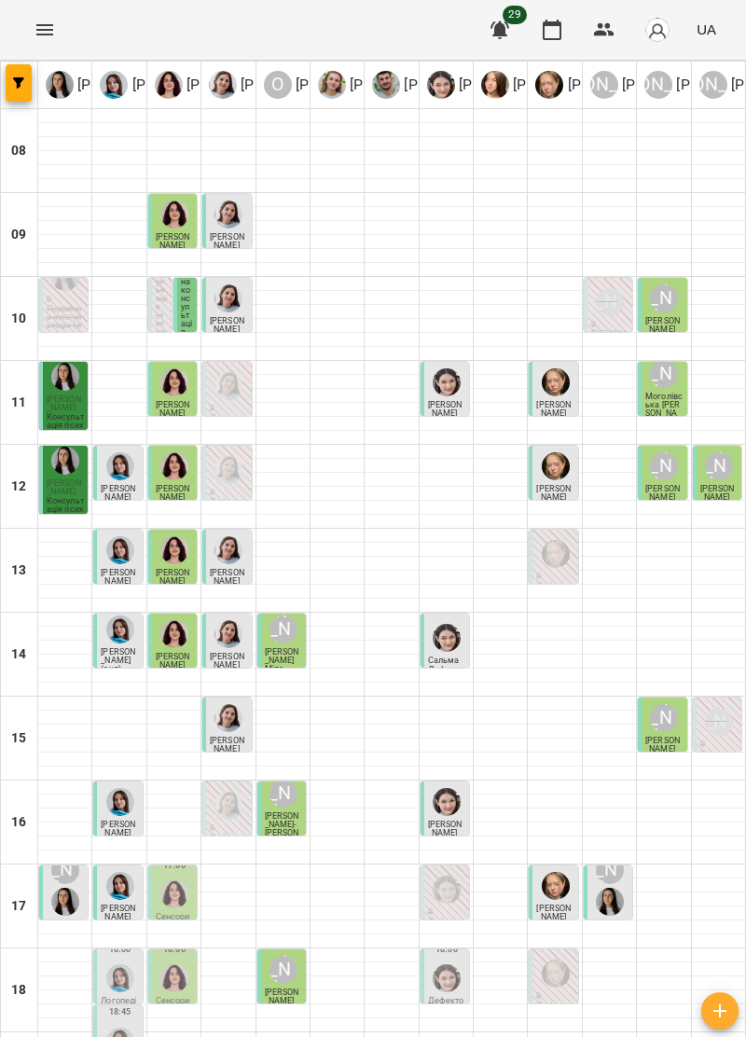
click at [624, 853] on div "[PERSON_NAME]" at bounding box center [609, 886] width 35 height 67
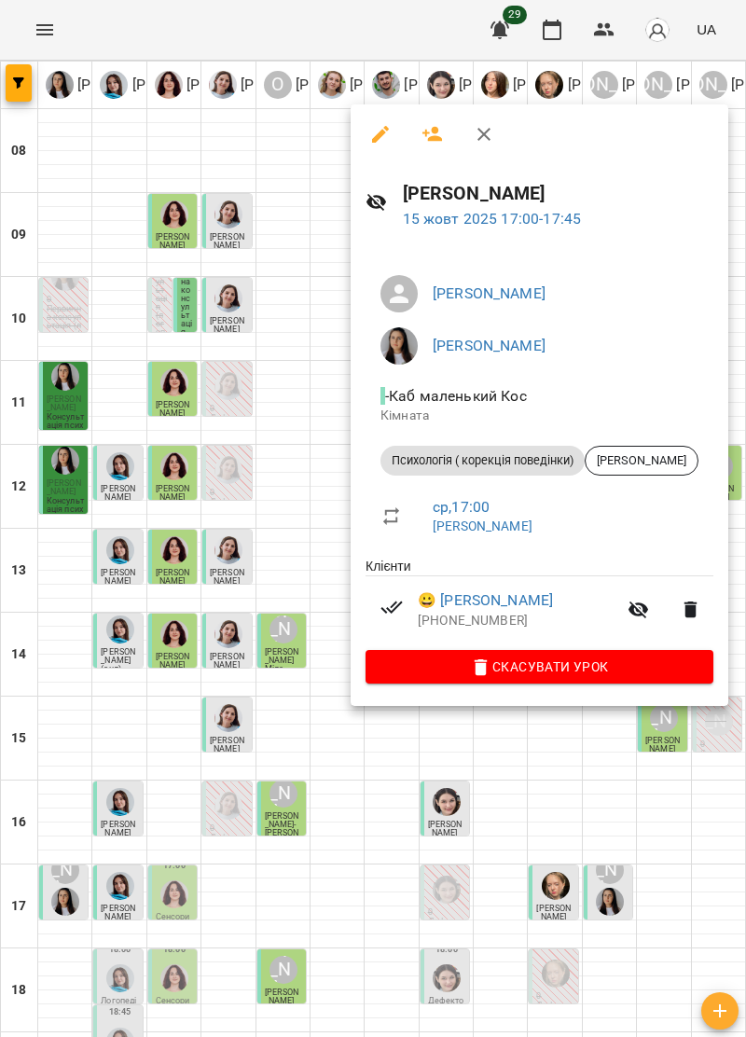
click at [488, 120] on button "button" at bounding box center [484, 134] width 45 height 45
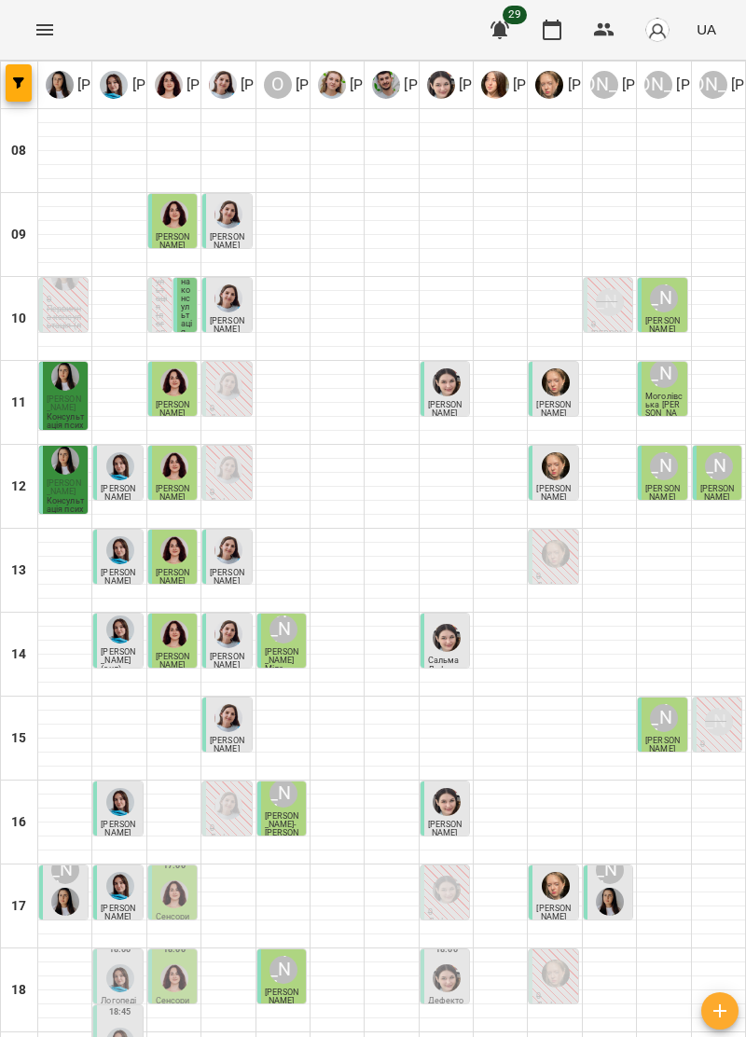
click at [298, 989] on p "[PERSON_NAME]" at bounding box center [283, 997] width 37 height 17
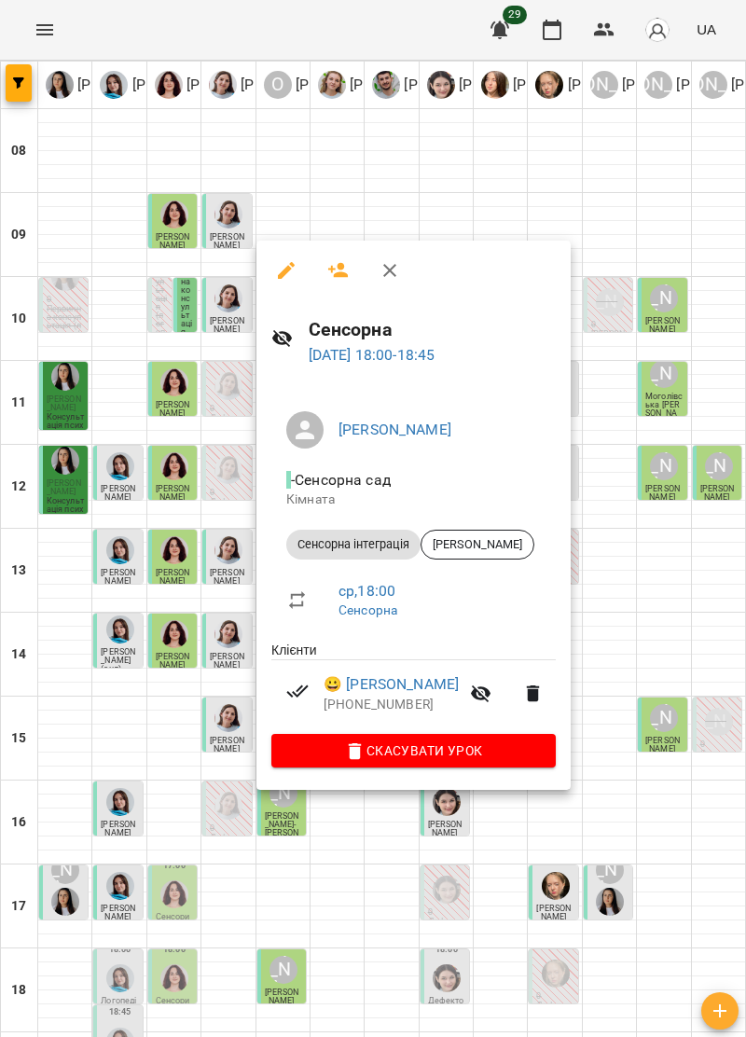
click at [396, 263] on icon "button" at bounding box center [390, 270] width 22 height 22
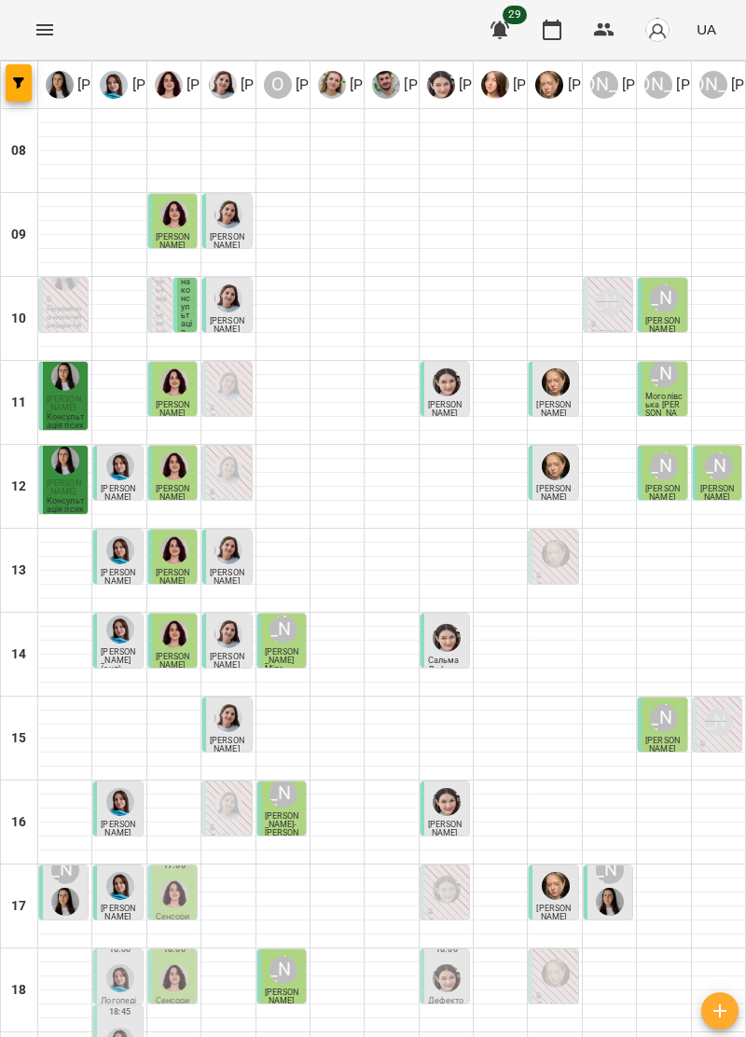
click at [625, 853] on div "[PERSON_NAME]" at bounding box center [609, 886] width 35 height 67
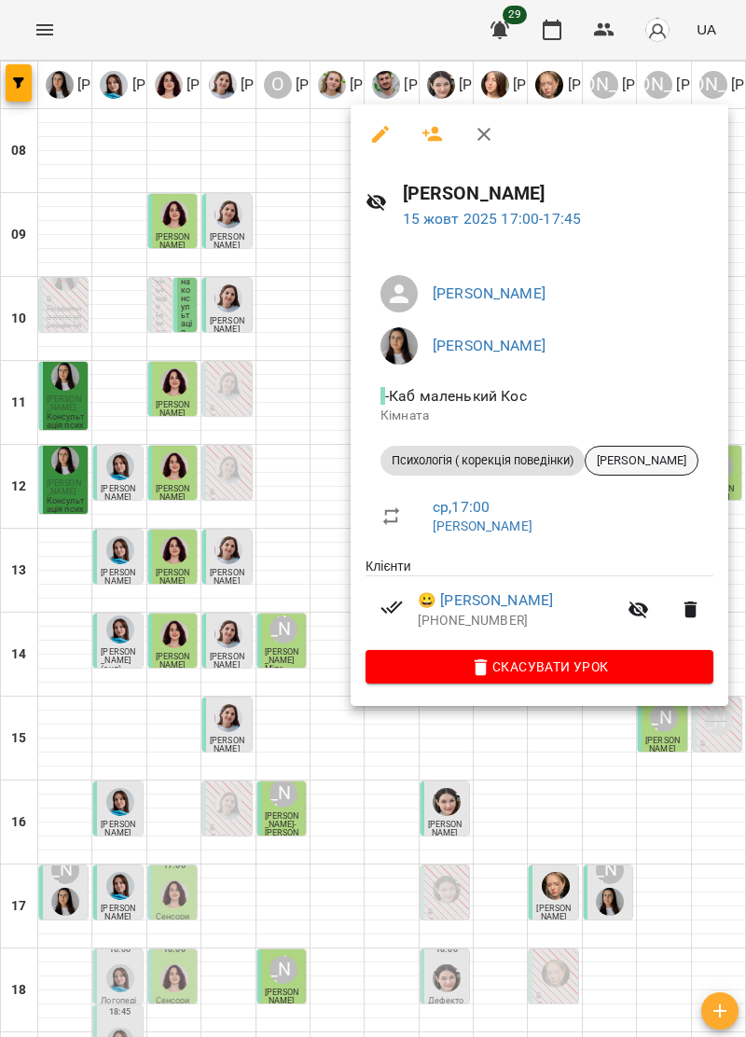
click at [665, 453] on span "[PERSON_NAME]" at bounding box center [642, 460] width 112 height 17
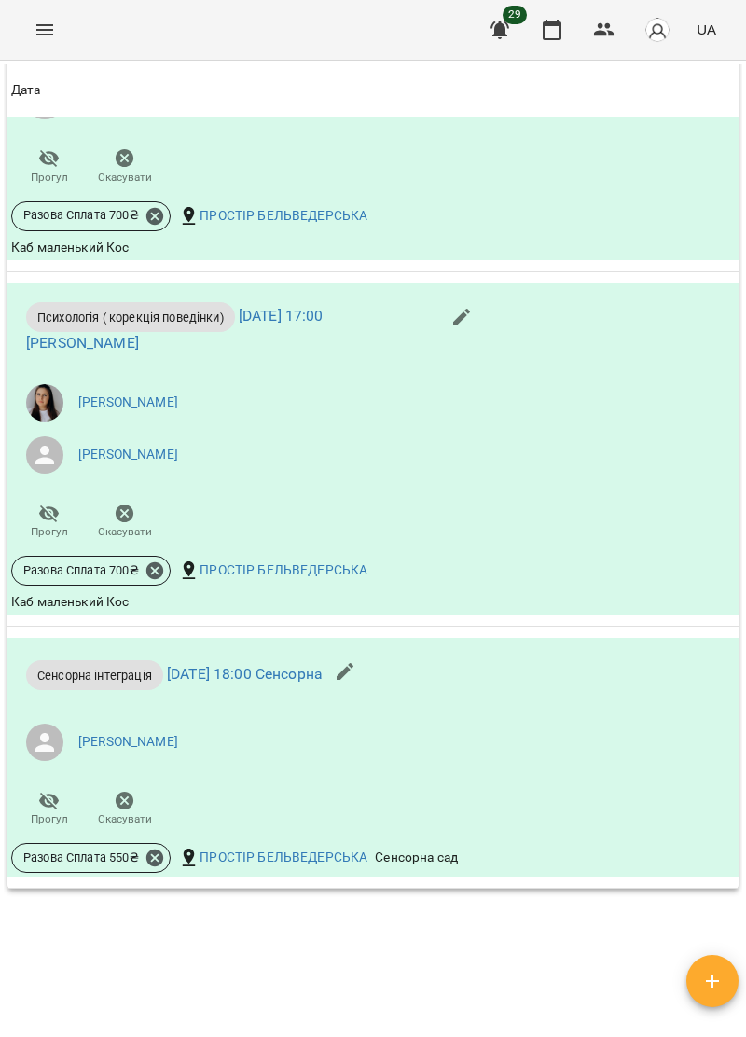
scroll to position [3005, 0]
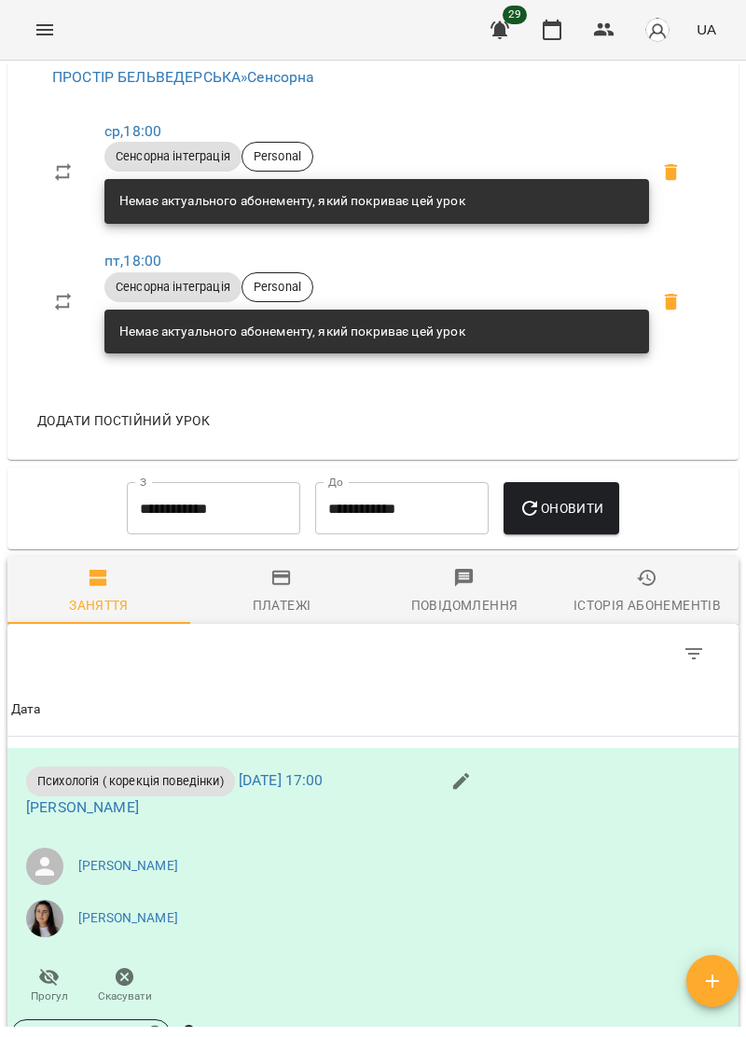
click at [276, 614] on div "Платежі" at bounding box center [282, 605] width 59 height 22
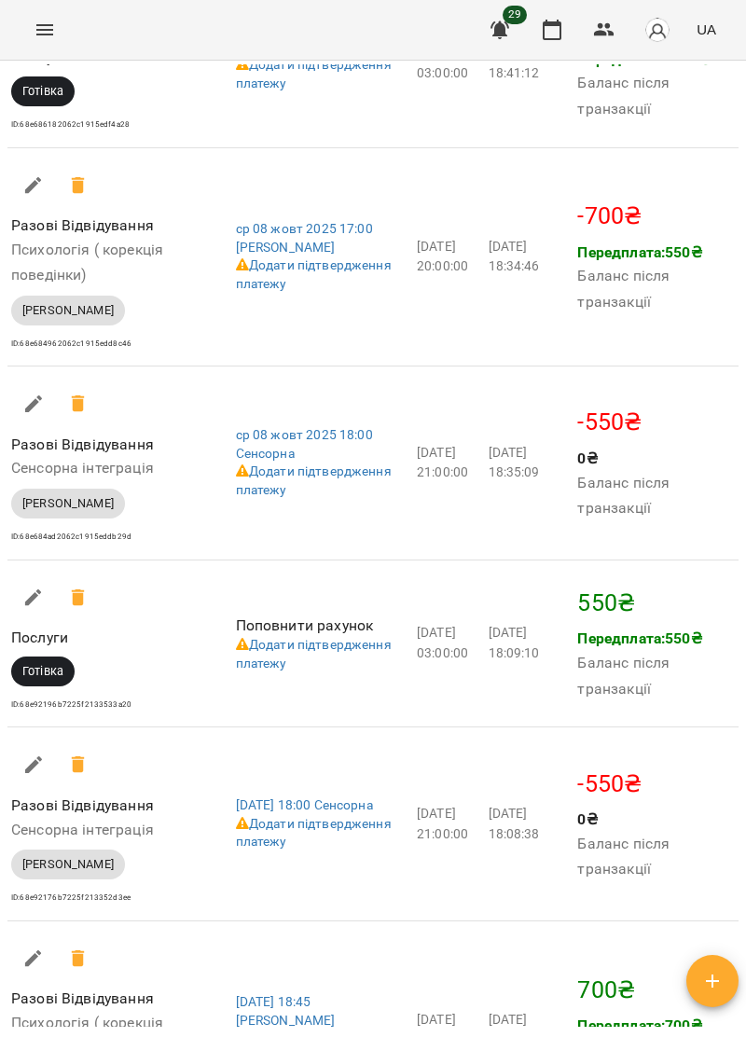
click at [699, 513] on td "-550 ₴ 0 ₴ Баланс після транзакції" at bounding box center [656, 463] width 165 height 193
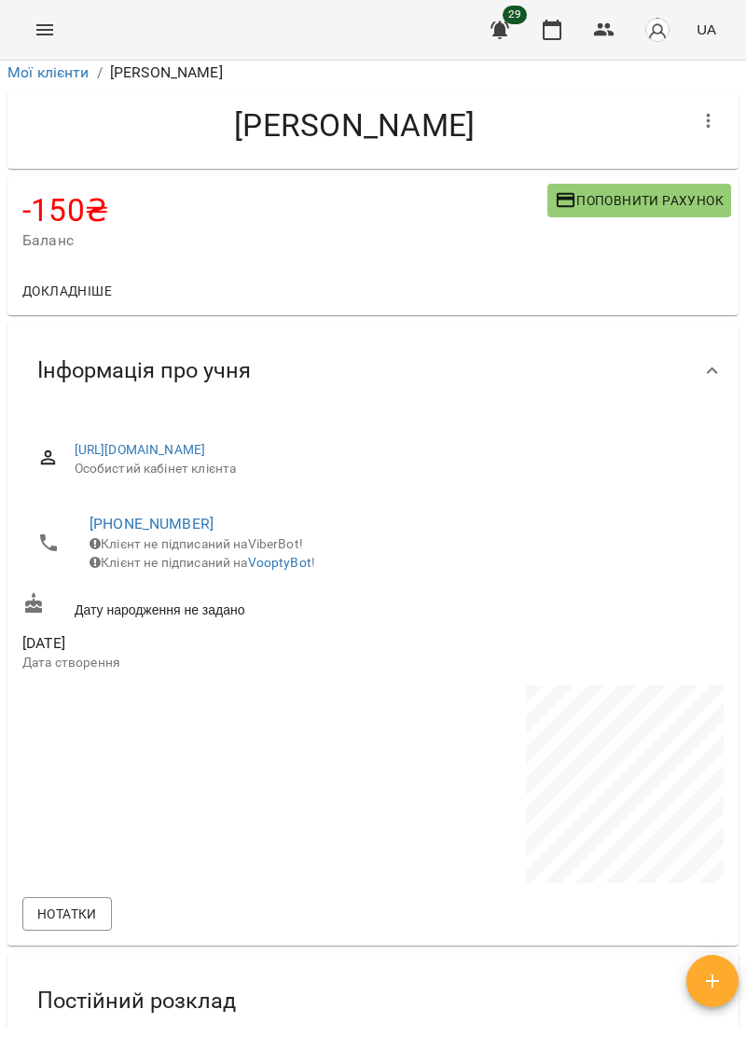
scroll to position [0, 0]
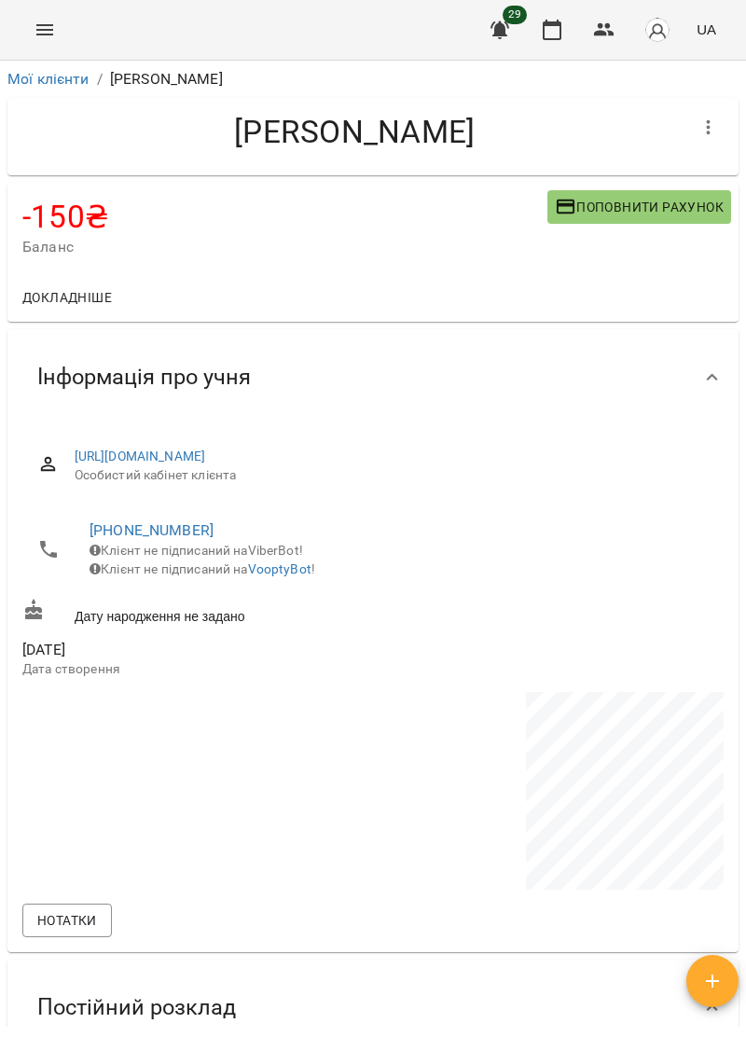
click at [545, 630] on div "Дату народження не задано" at bounding box center [373, 612] width 709 height 35
click at [48, 11] on button "Menu" at bounding box center [44, 29] width 45 height 45
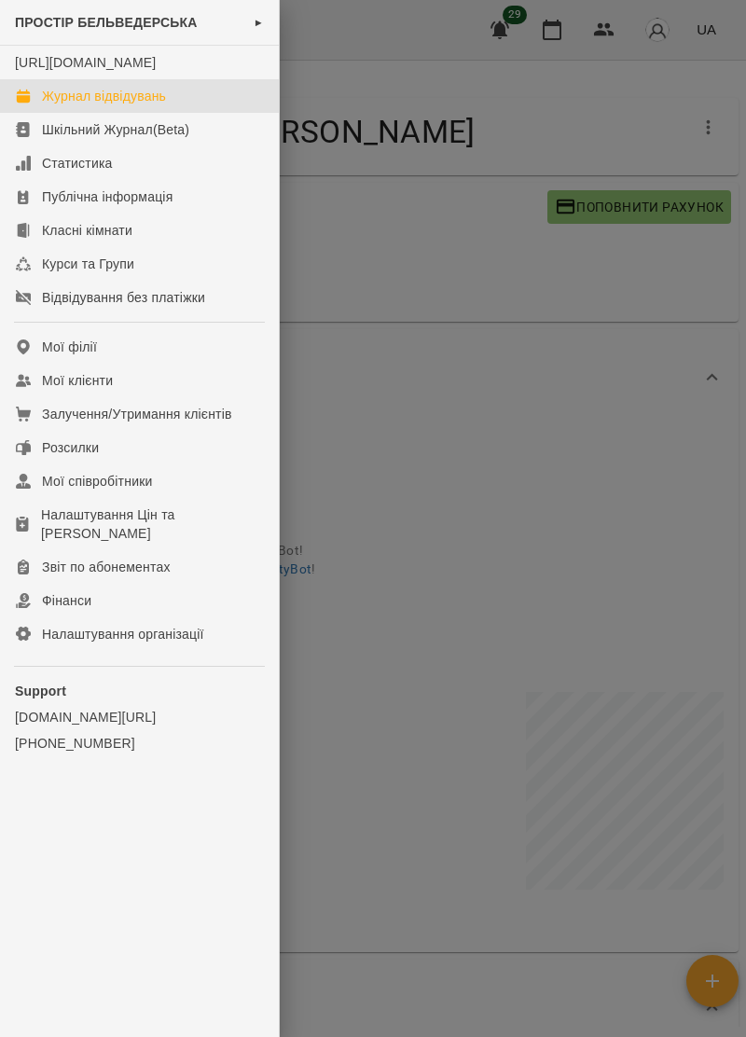
click at [139, 99] on link "Журнал відвідувань" at bounding box center [139, 96] width 279 height 34
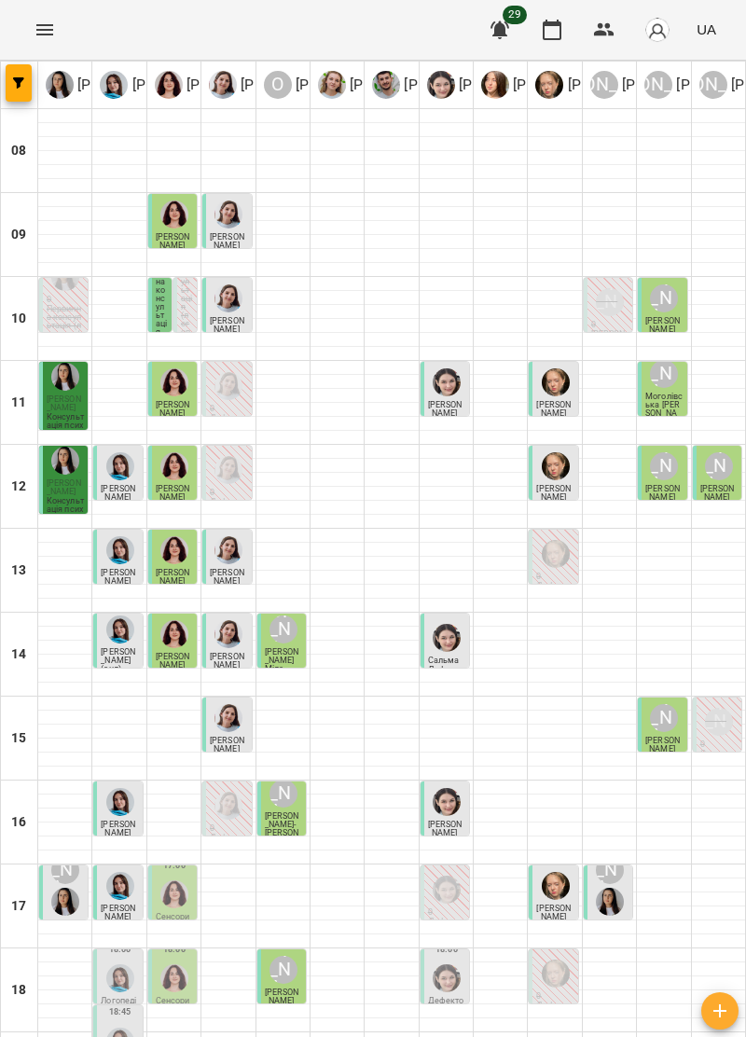
scroll to position [183, 0]
click at [604, 888] on img "Ірина Керівник" at bounding box center [610, 902] width 28 height 28
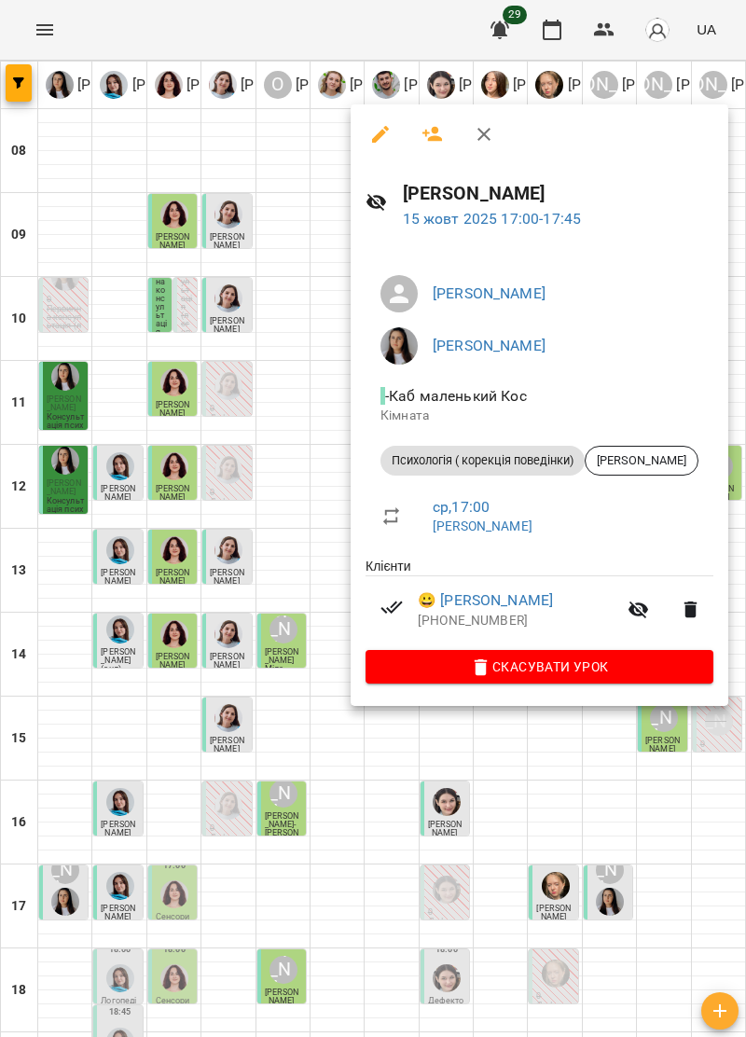
click at [368, 877] on div at bounding box center [373, 518] width 746 height 1037
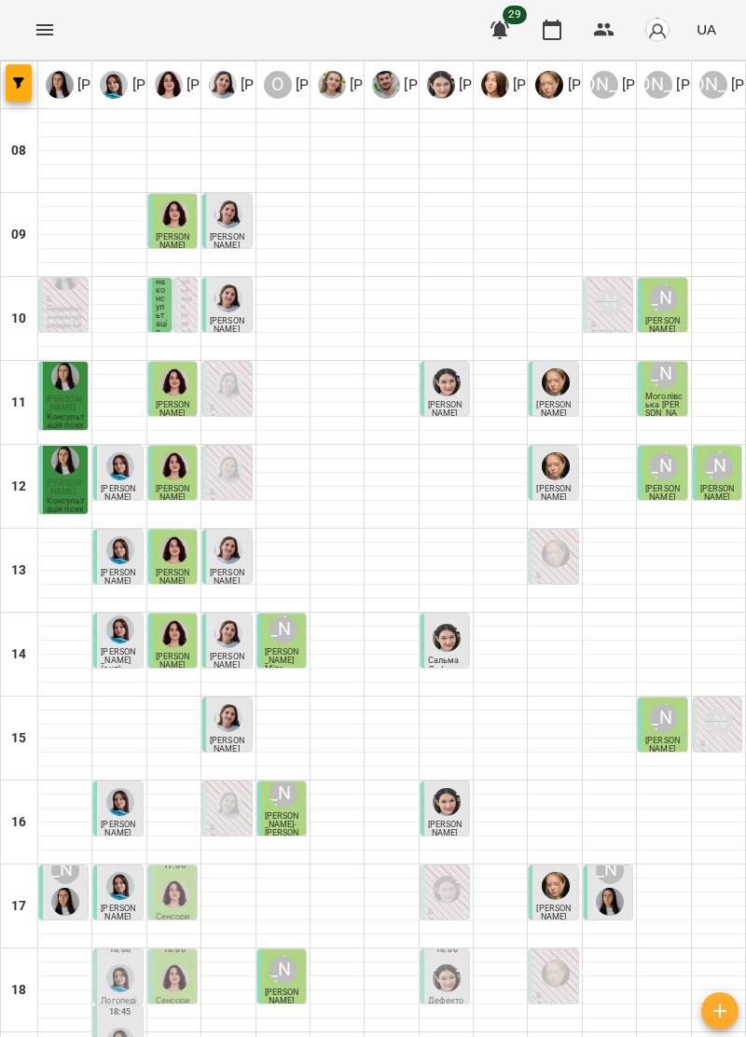
click at [287, 956] on div "[PERSON_NAME]" at bounding box center [284, 970] width 28 height 28
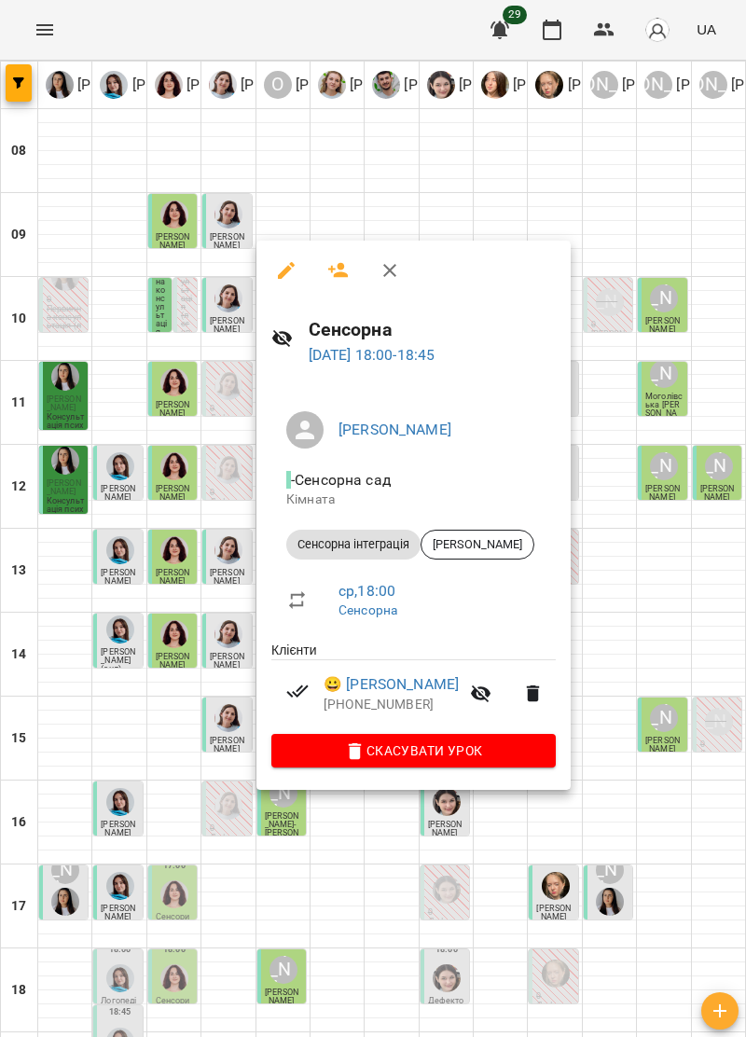
click at [394, 259] on icon "button" at bounding box center [390, 270] width 22 height 22
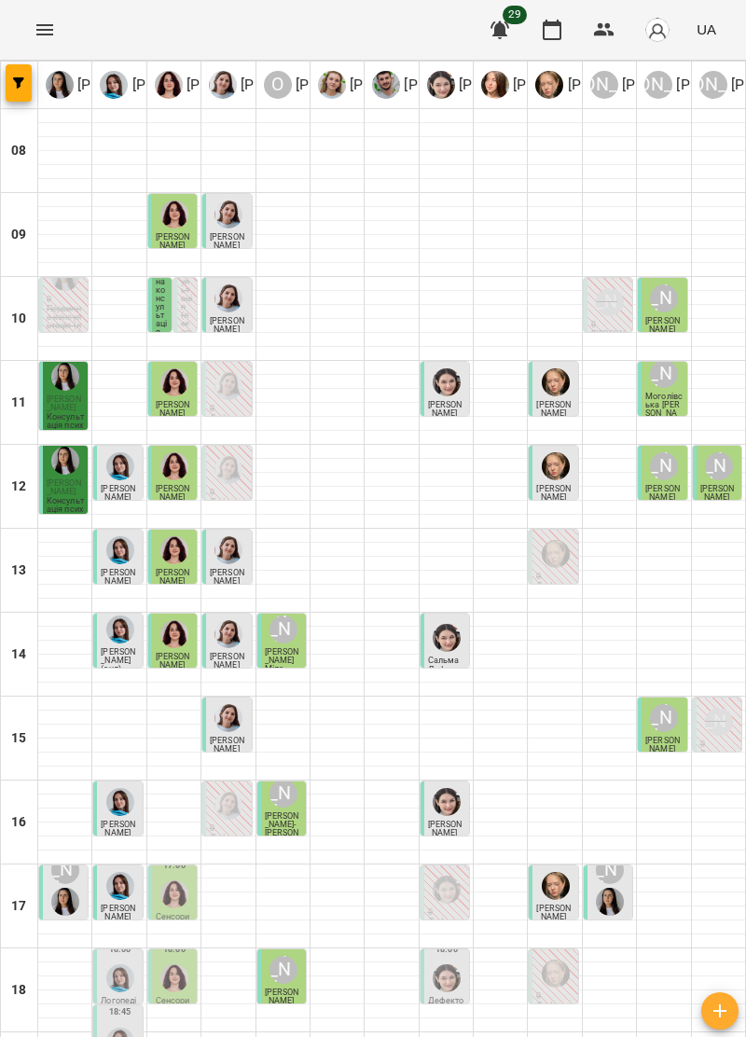
click at [624, 853] on div "[PERSON_NAME]" at bounding box center [609, 886] width 35 height 67
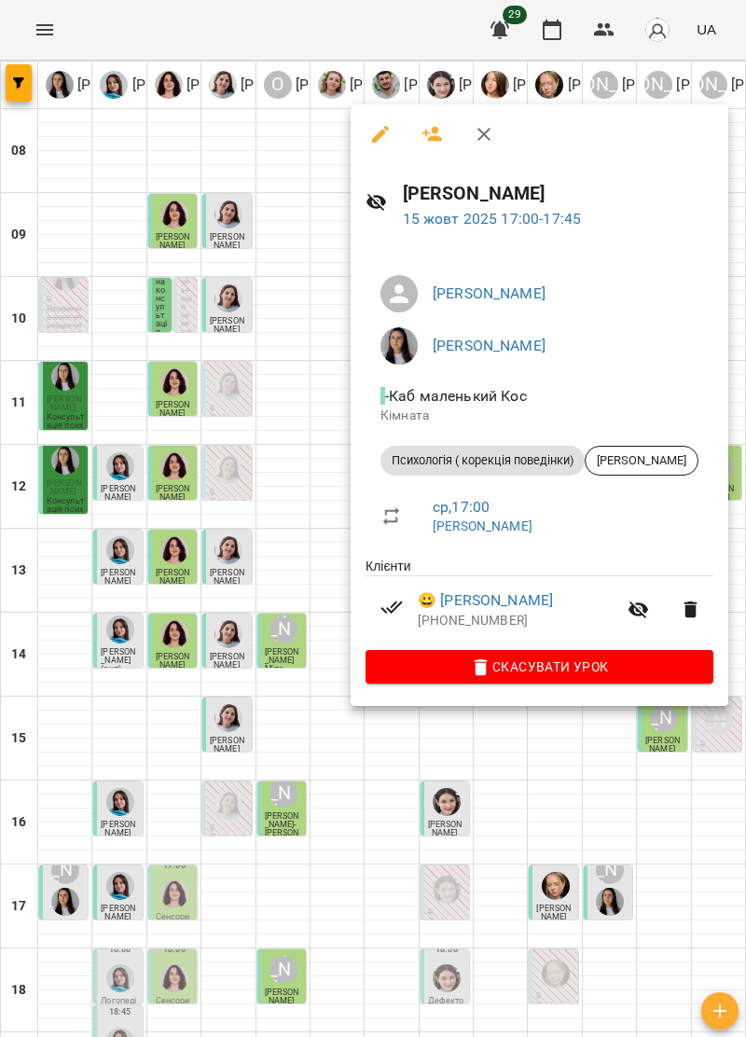
click at [479, 140] on icon "button" at bounding box center [484, 134] width 22 height 22
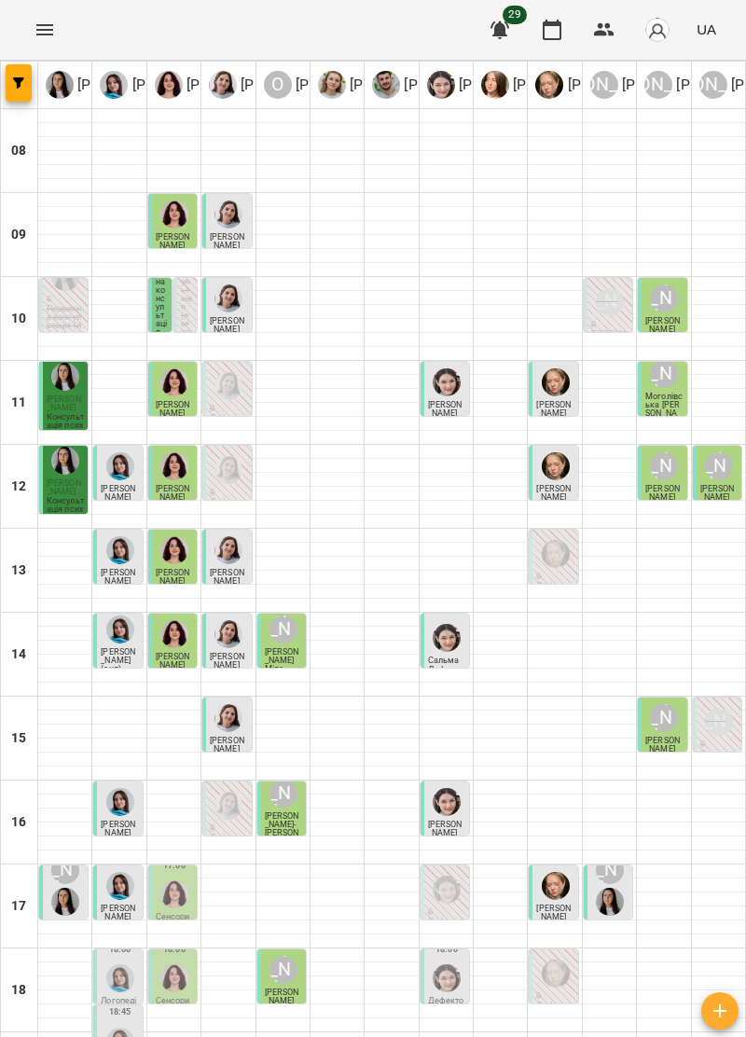
click at [282, 988] on span "[PERSON_NAME]" at bounding box center [282, 997] width 35 height 18
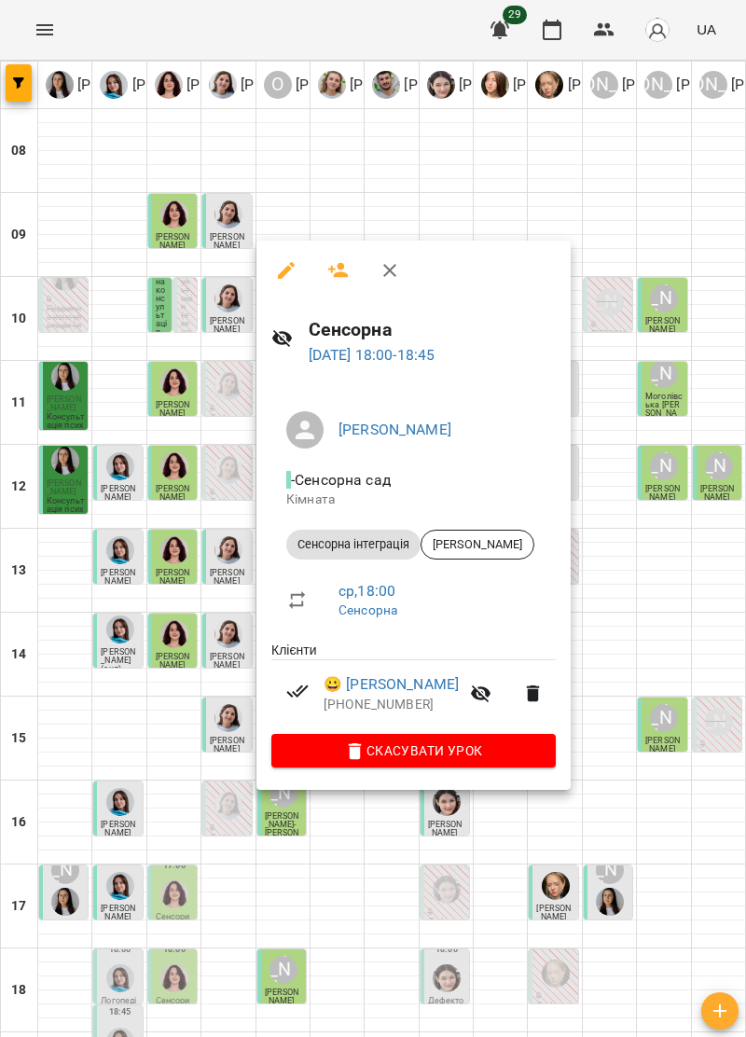
click at [389, 267] on icon "button" at bounding box center [390, 270] width 22 height 22
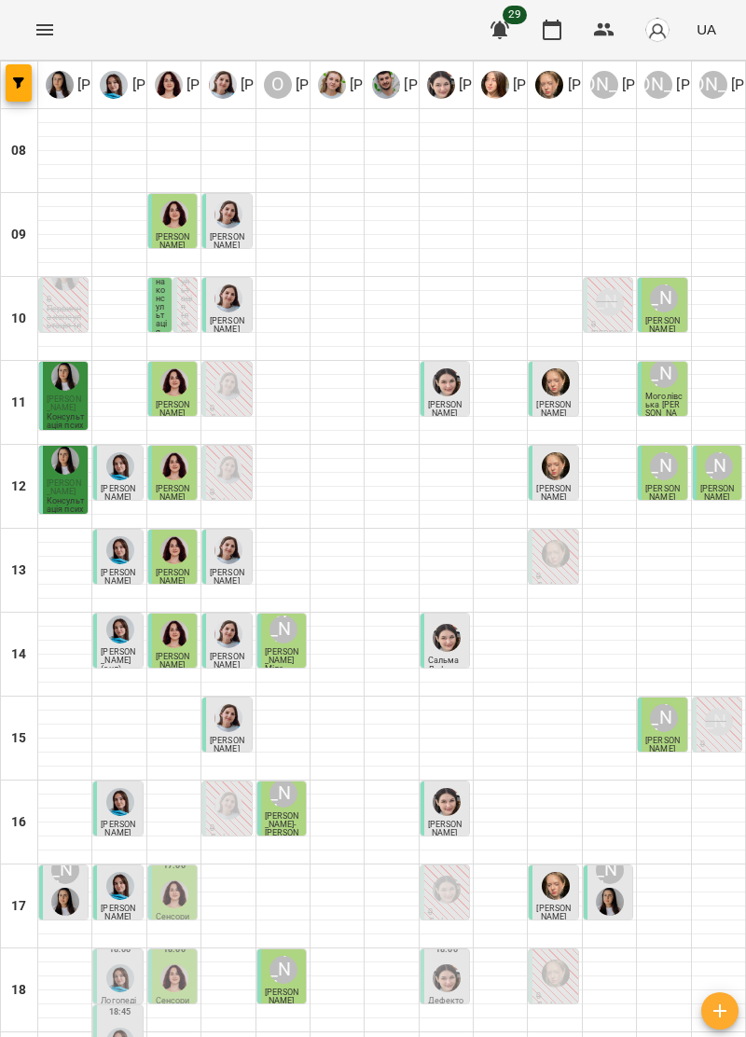
click at [625, 853] on div "[PERSON_NAME]" at bounding box center [609, 886] width 35 height 67
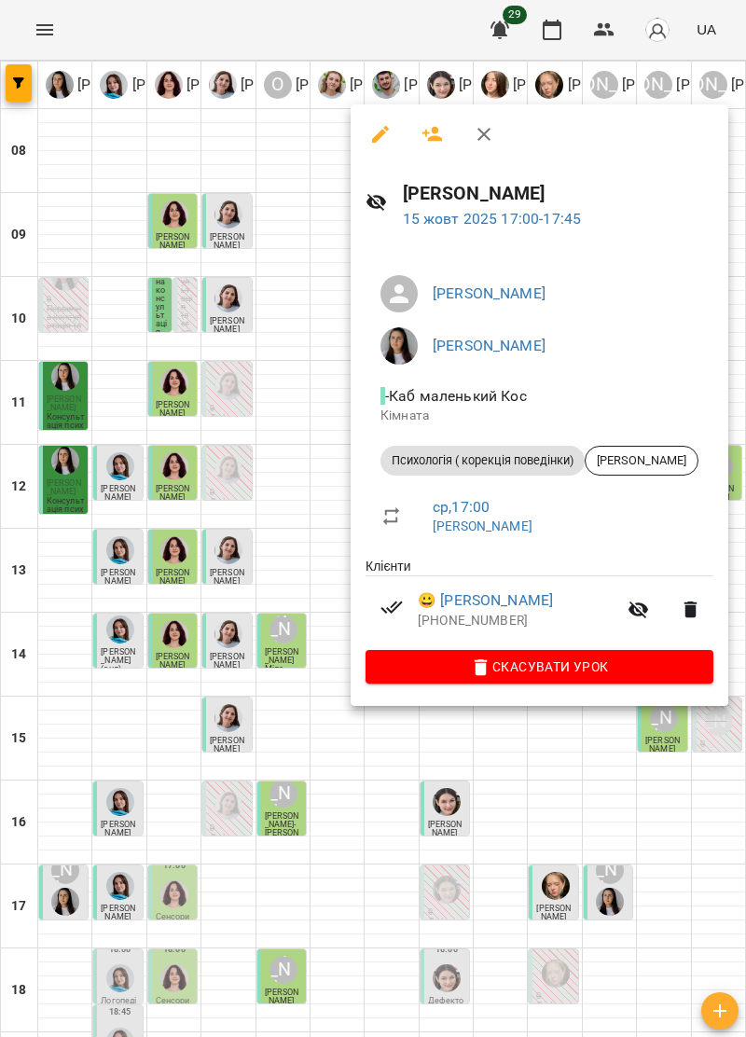
click at [487, 140] on icon "button" at bounding box center [484, 134] width 22 height 22
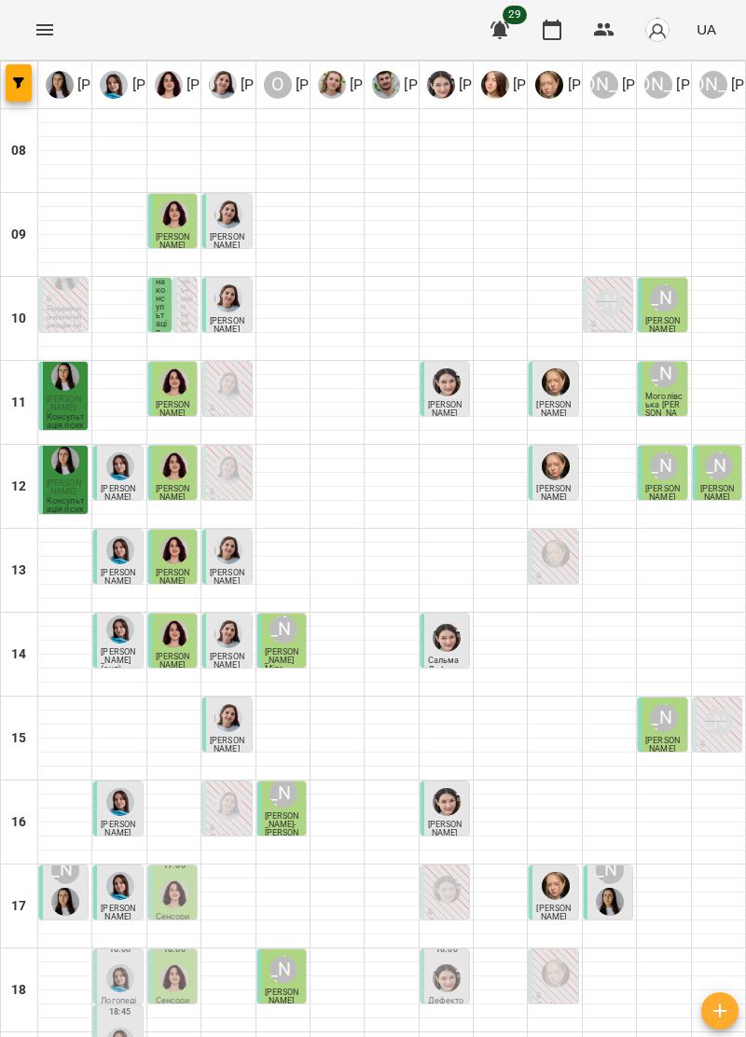
click at [279, 952] on div "[PERSON_NAME]" at bounding box center [283, 969] width 35 height 35
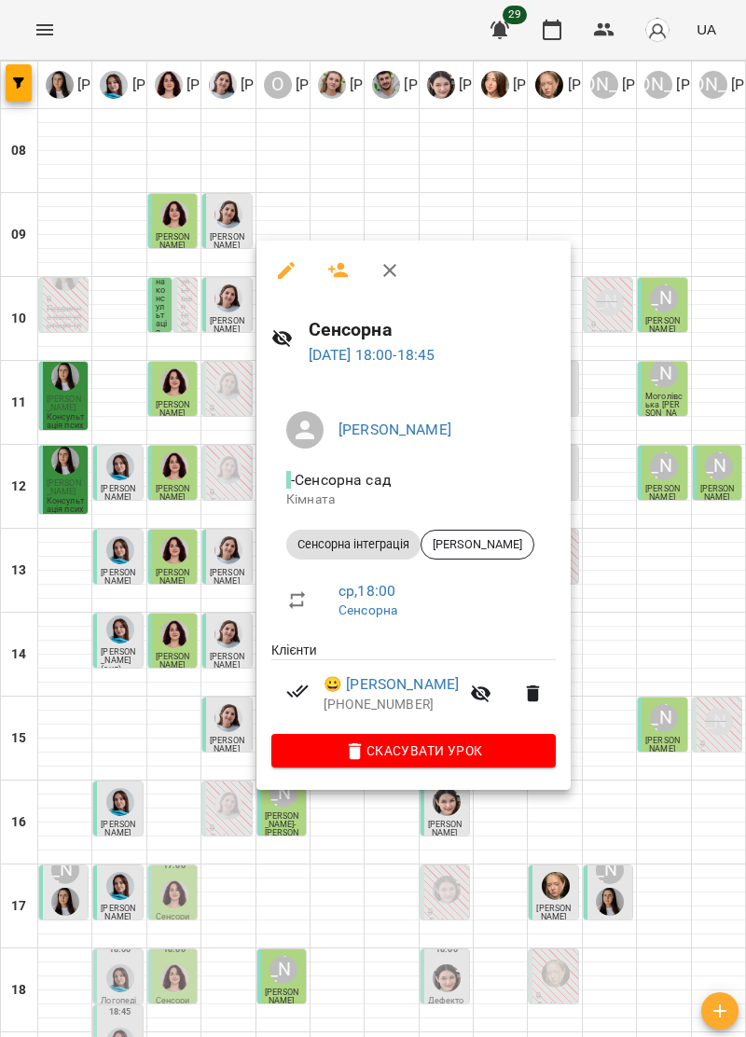
click at [403, 271] on button "button" at bounding box center [390, 270] width 45 height 45
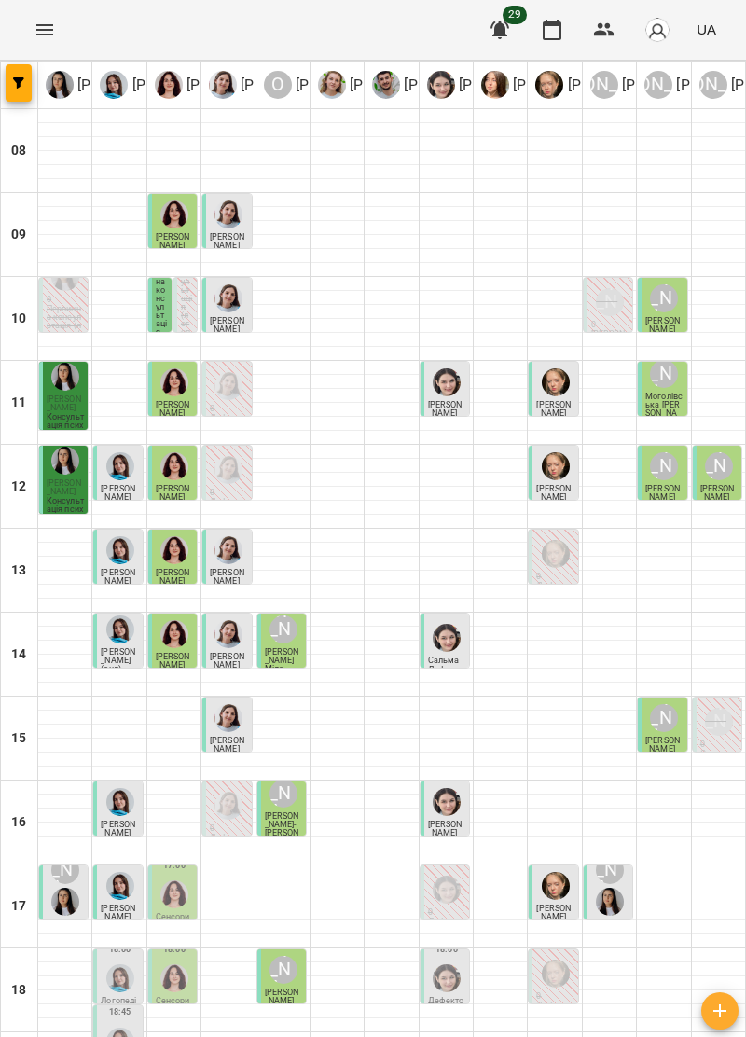
click at [284, 956] on div "[PERSON_NAME]" at bounding box center [284, 970] width 28 height 28
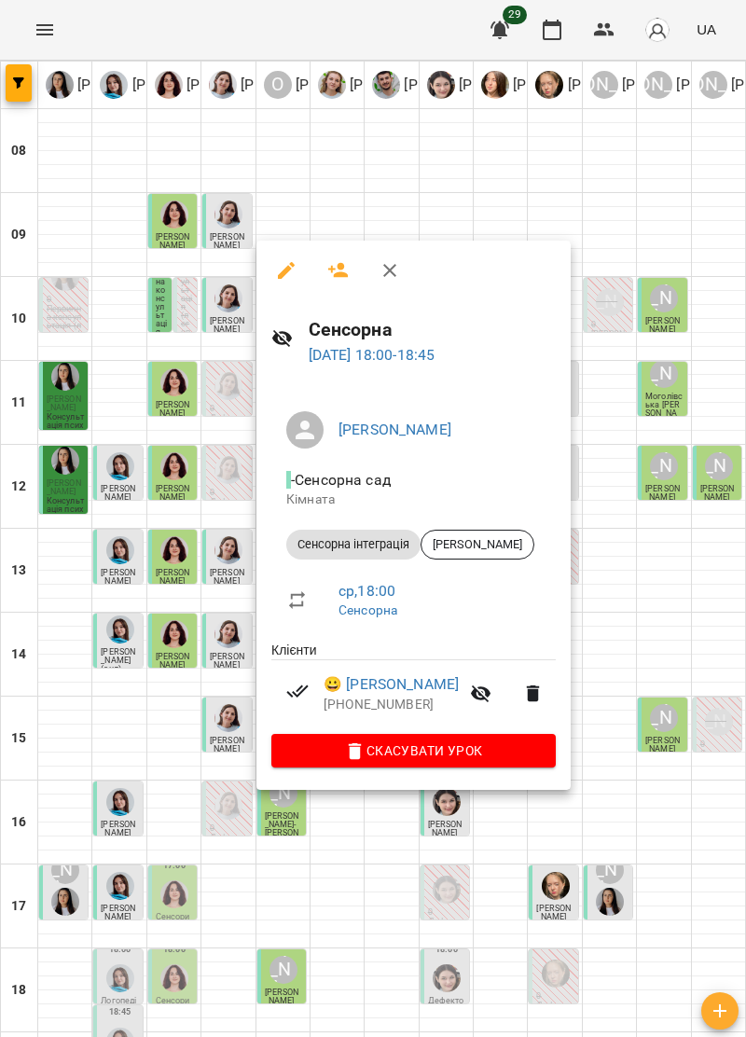
click at [395, 266] on icon "button" at bounding box center [389, 270] width 13 height 13
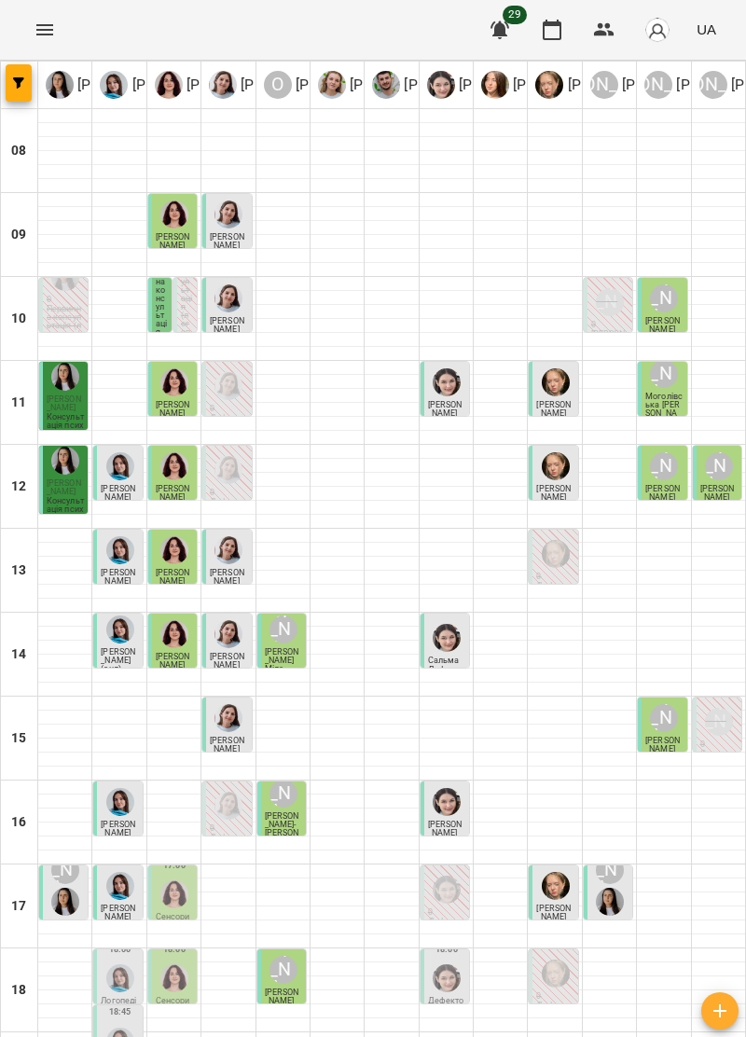
click at [70, 888] on img "Ірина Керівник" at bounding box center [65, 902] width 28 height 28
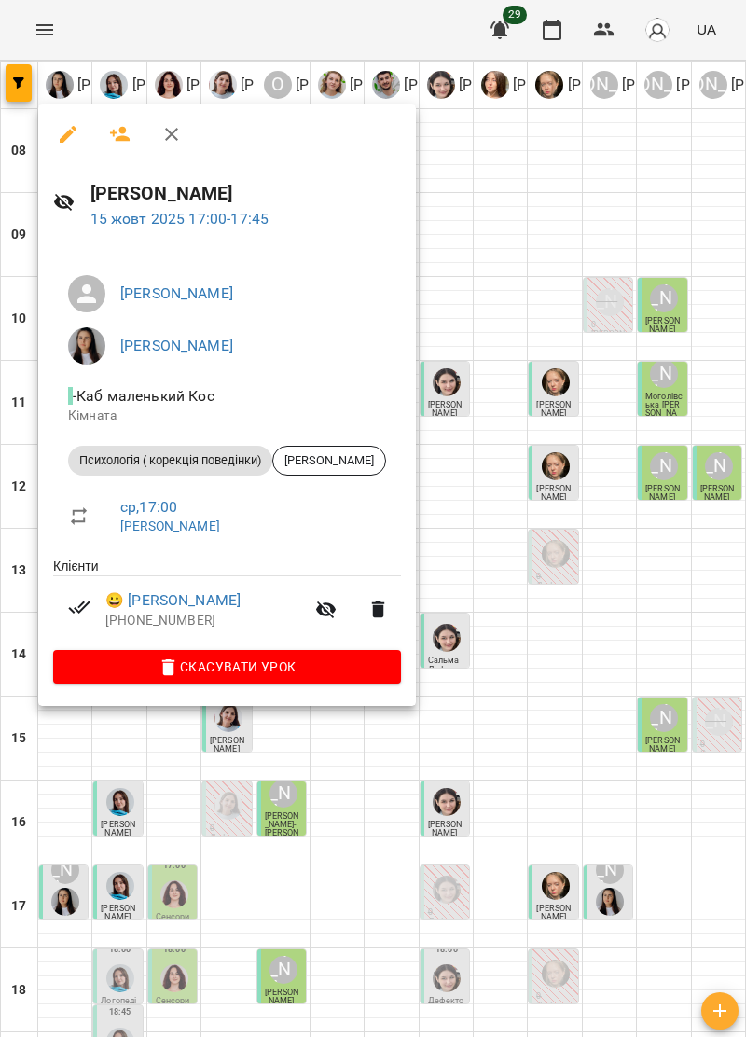
click at [179, 123] on icon "button" at bounding box center [171, 134] width 22 height 22
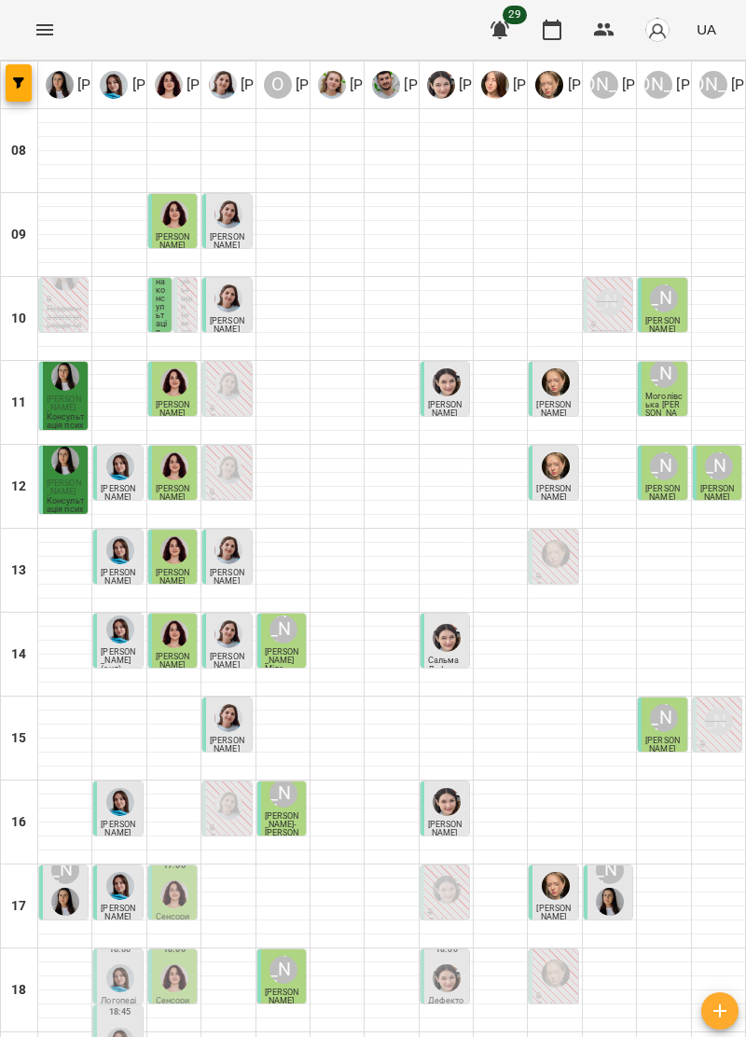
click at [619, 888] on img "Ірина Керівник" at bounding box center [610, 902] width 28 height 28
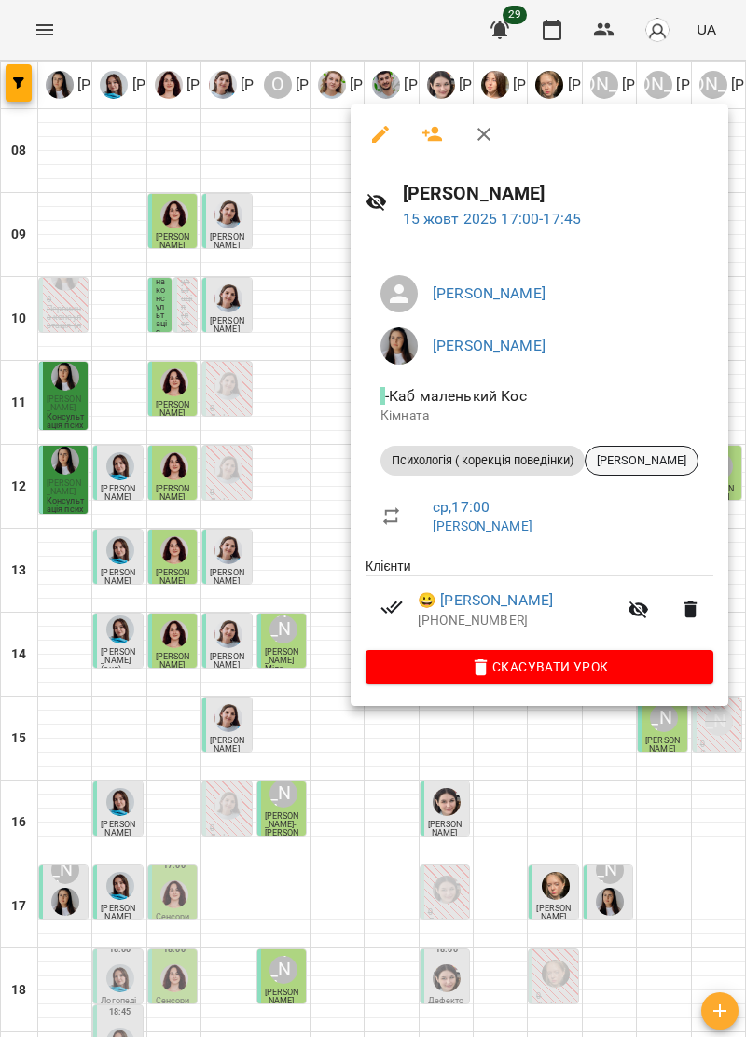
click at [643, 459] on span "[PERSON_NAME]" at bounding box center [642, 460] width 112 height 17
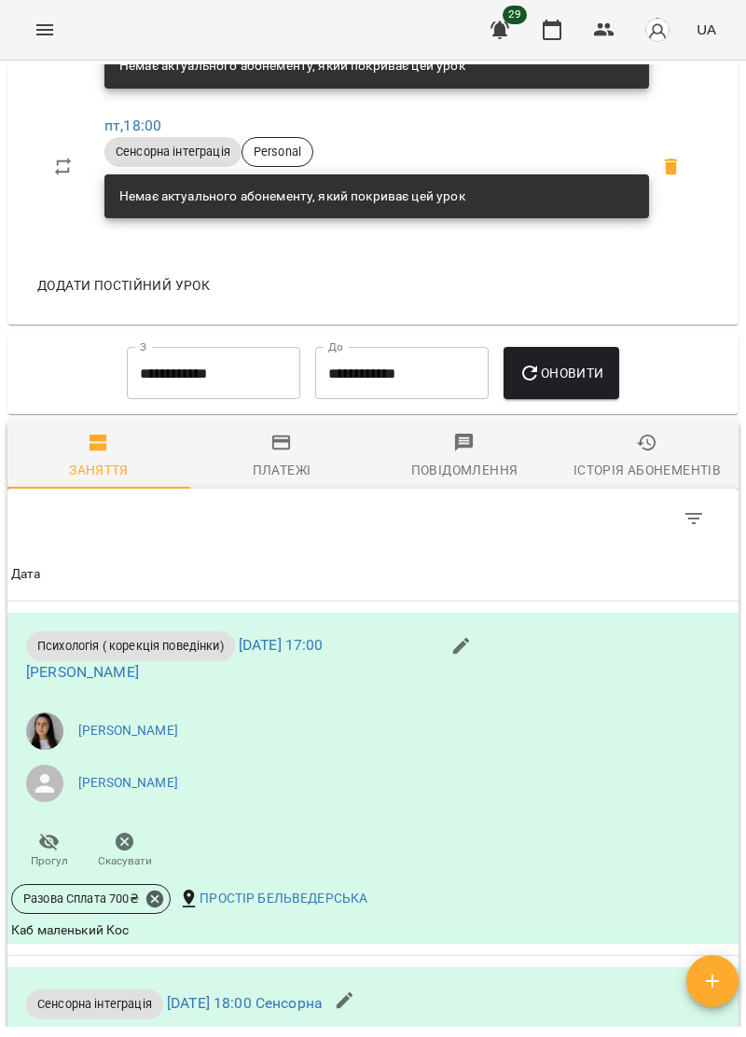
click at [270, 481] on div "Платежі" at bounding box center [282, 470] width 59 height 22
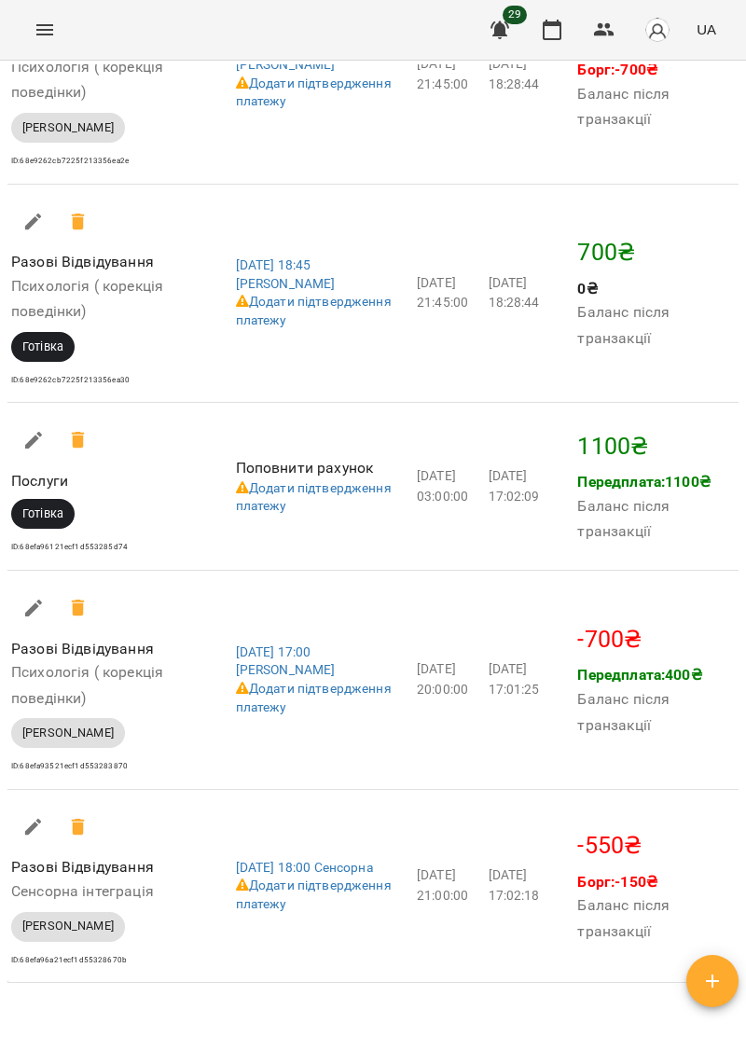
scroll to position [3312, 0]
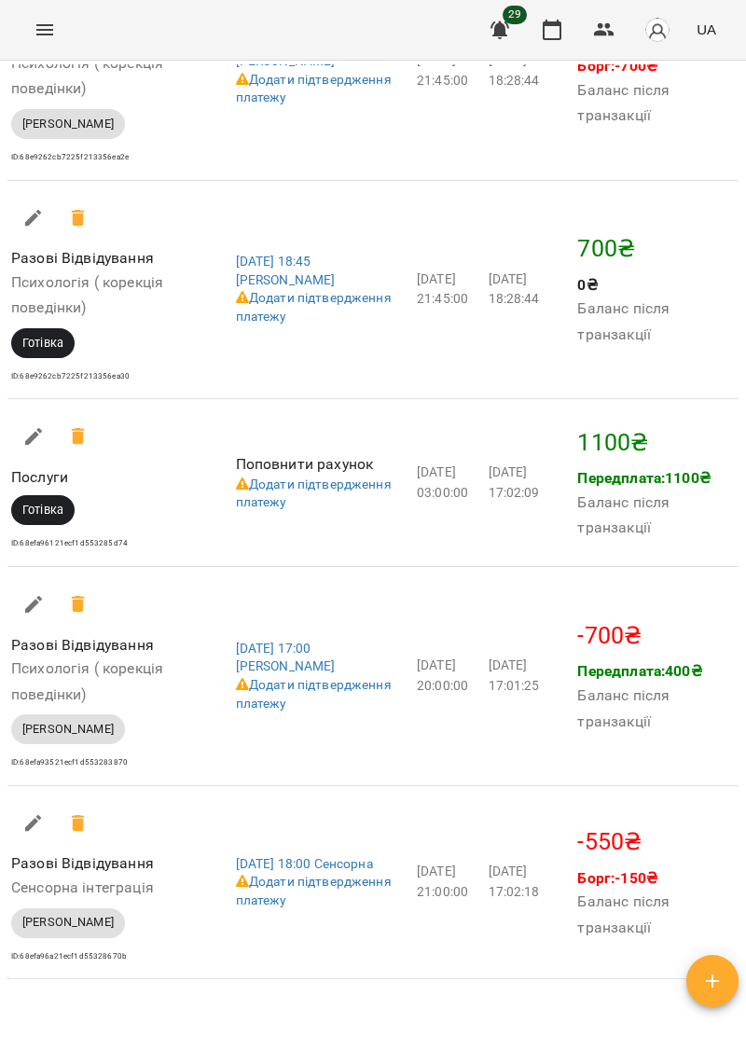
click at [35, 26] on icon "Menu" at bounding box center [45, 30] width 22 height 22
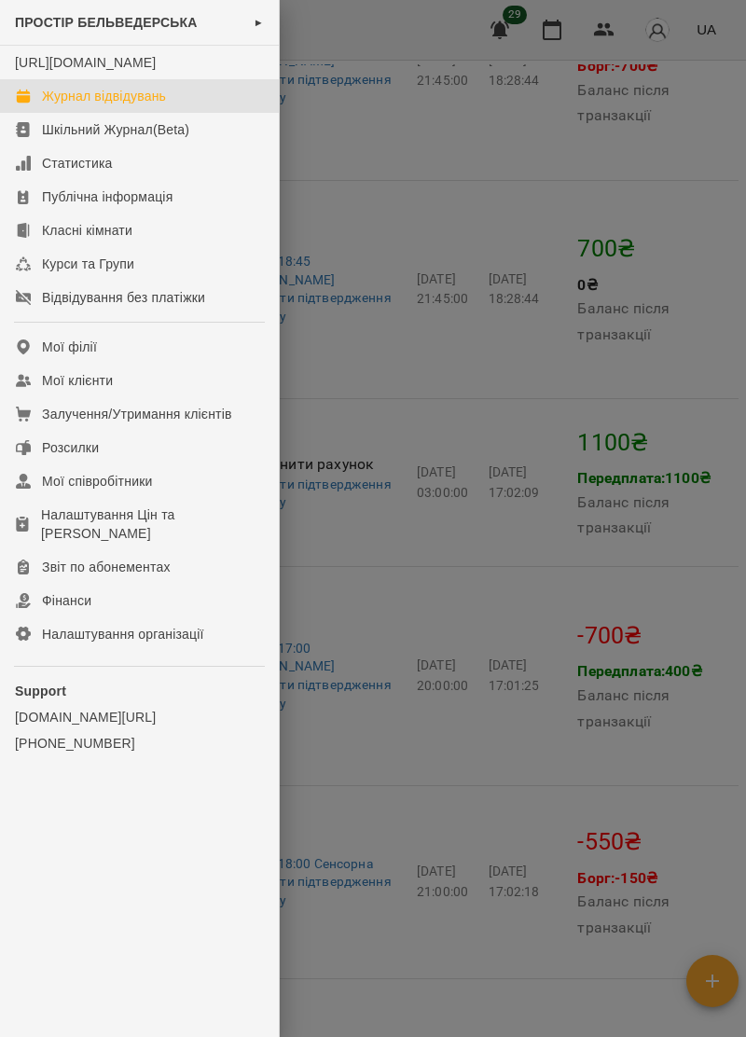
click at [157, 104] on link "Журнал відвідувань" at bounding box center [139, 96] width 279 height 34
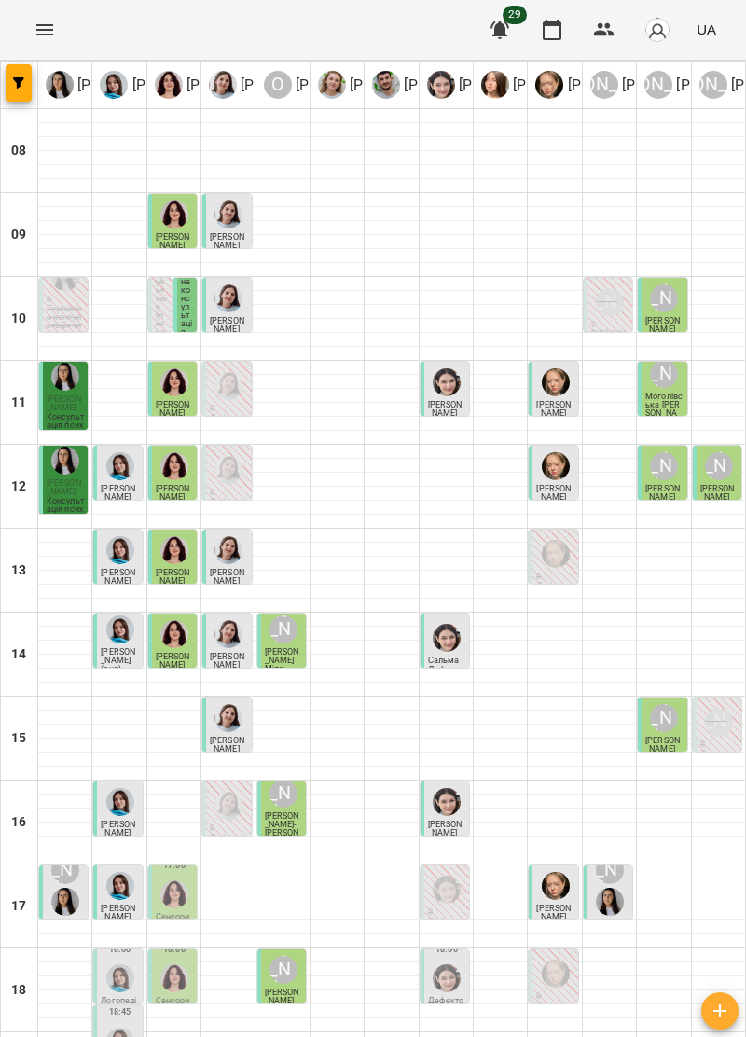
scroll to position [183, 0]
click at [628, 829] on div "17:00 Юлія Януш" at bounding box center [609, 874] width 37 height 90
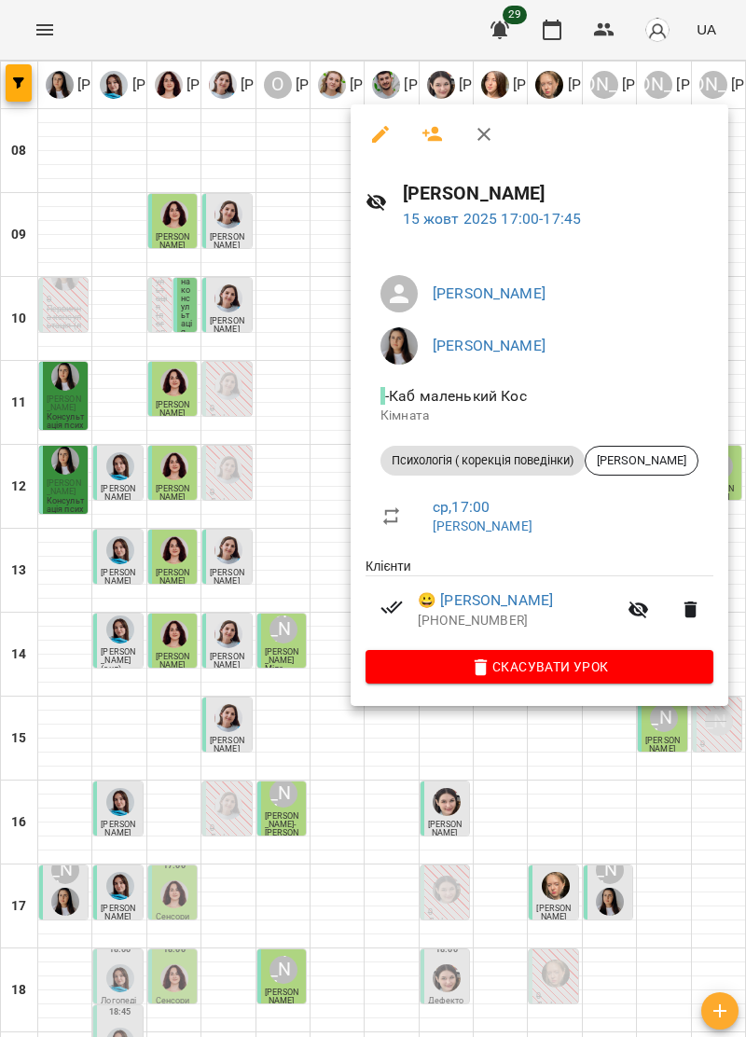
click at [381, 130] on icon "button" at bounding box center [380, 134] width 17 height 17
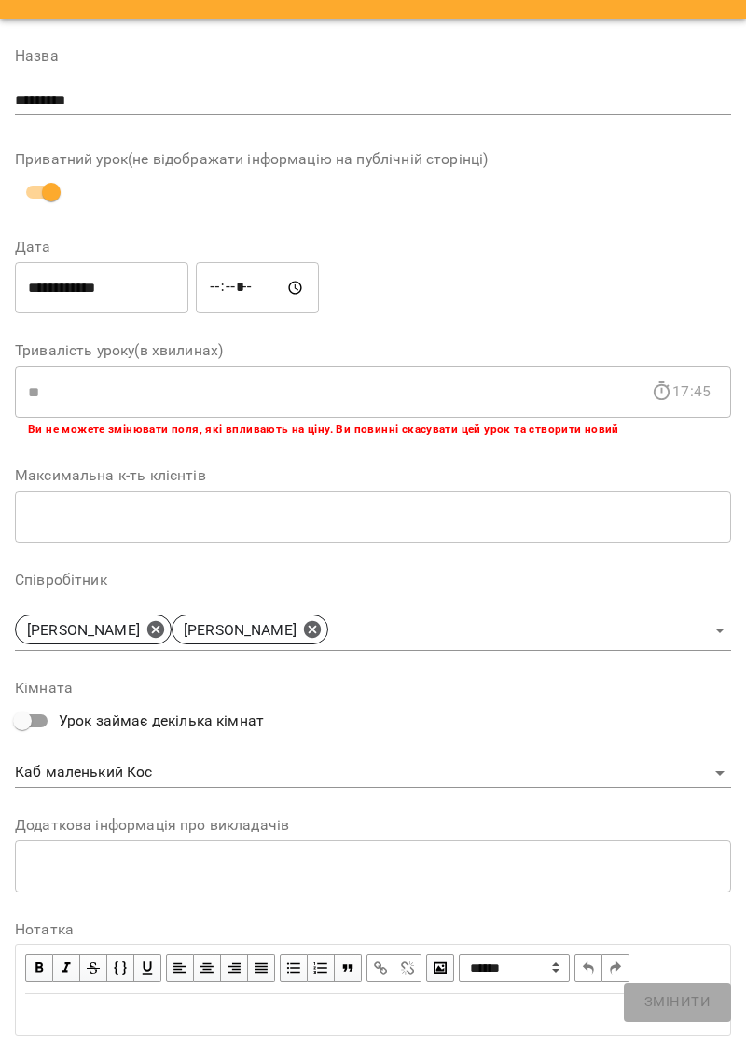
scroll to position [42, 0]
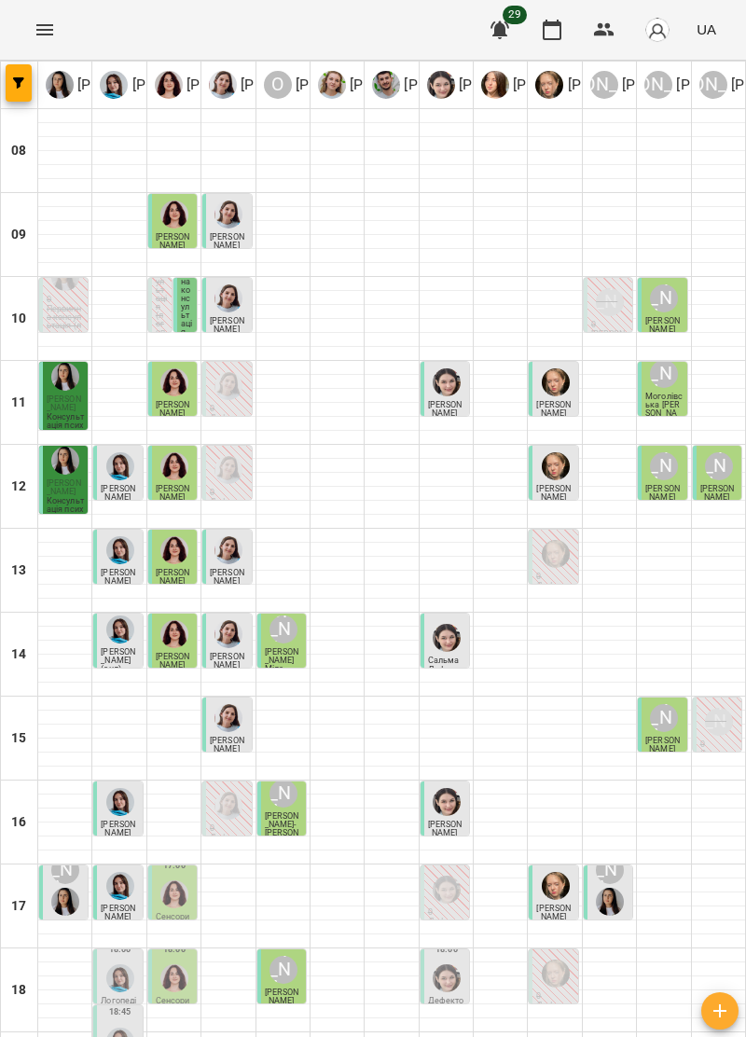
scroll to position [183, 0]
click at [700, 878] on div at bounding box center [718, 878] width 53 height 1
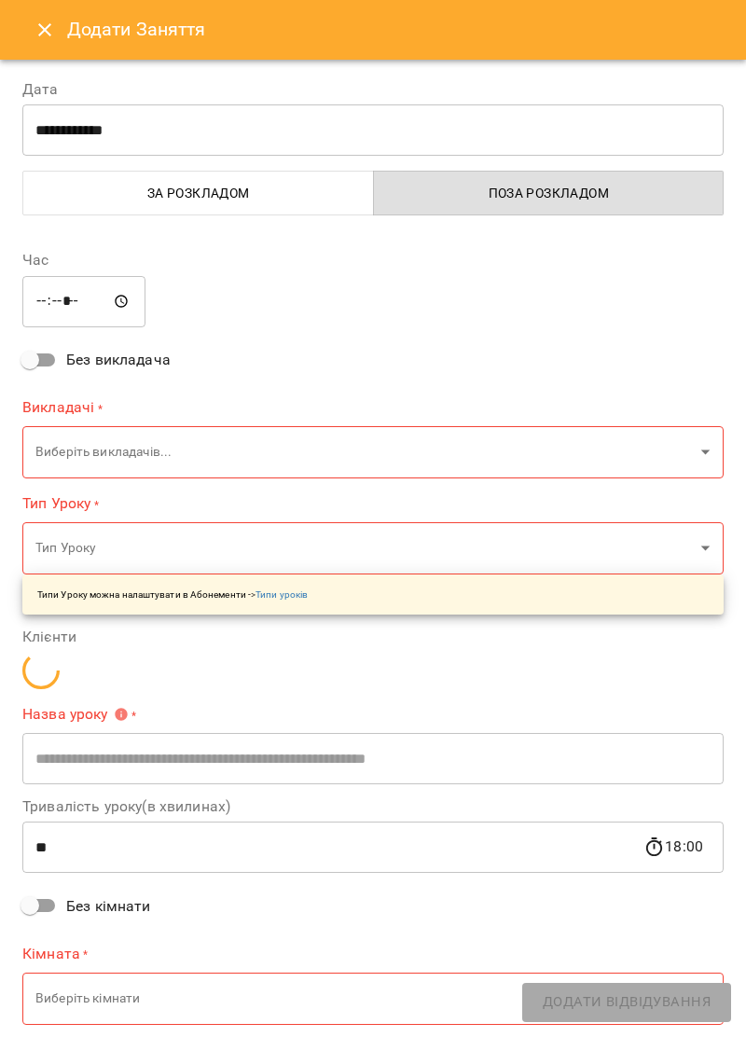
click at [634, 871] on input "**" at bounding box center [332, 848] width 621 height 52
type input "**********"
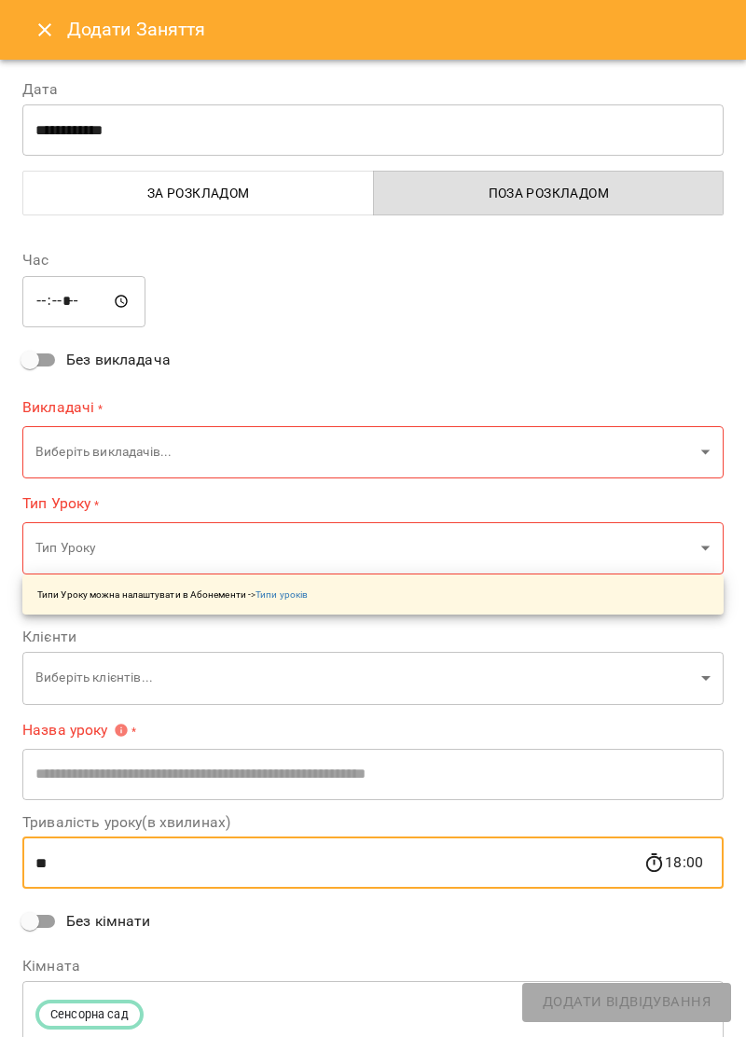
click at [53, 34] on icon "Close" at bounding box center [45, 30] width 22 height 22
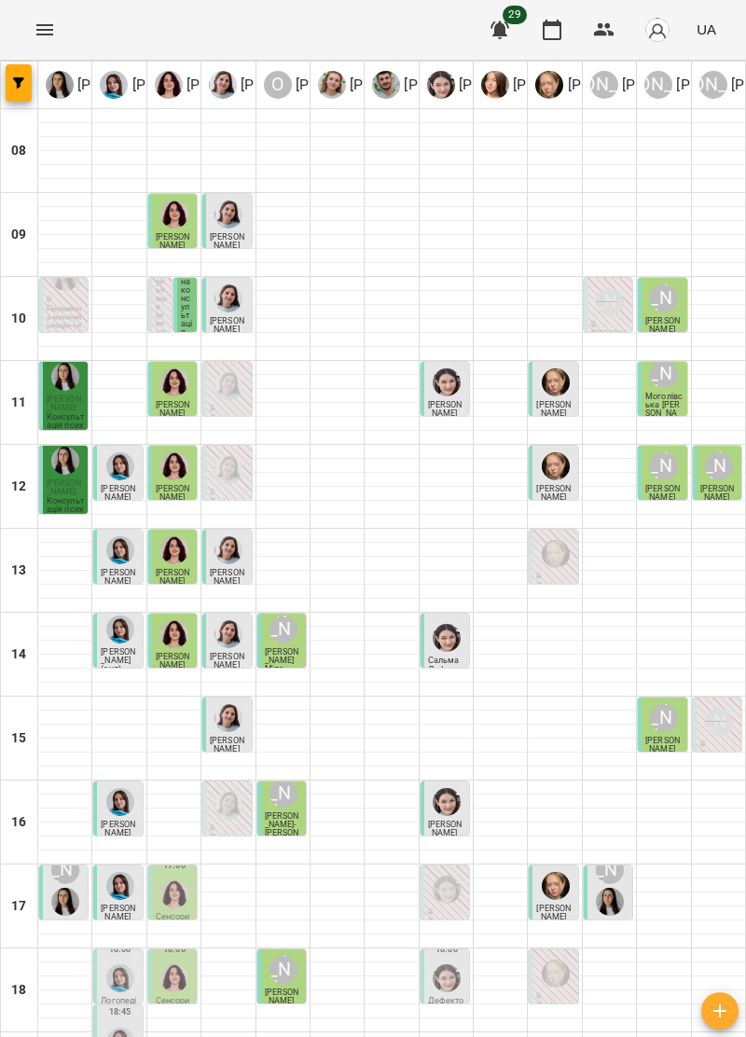
click at [622, 888] on img "Ірина Керівник" at bounding box center [610, 902] width 28 height 28
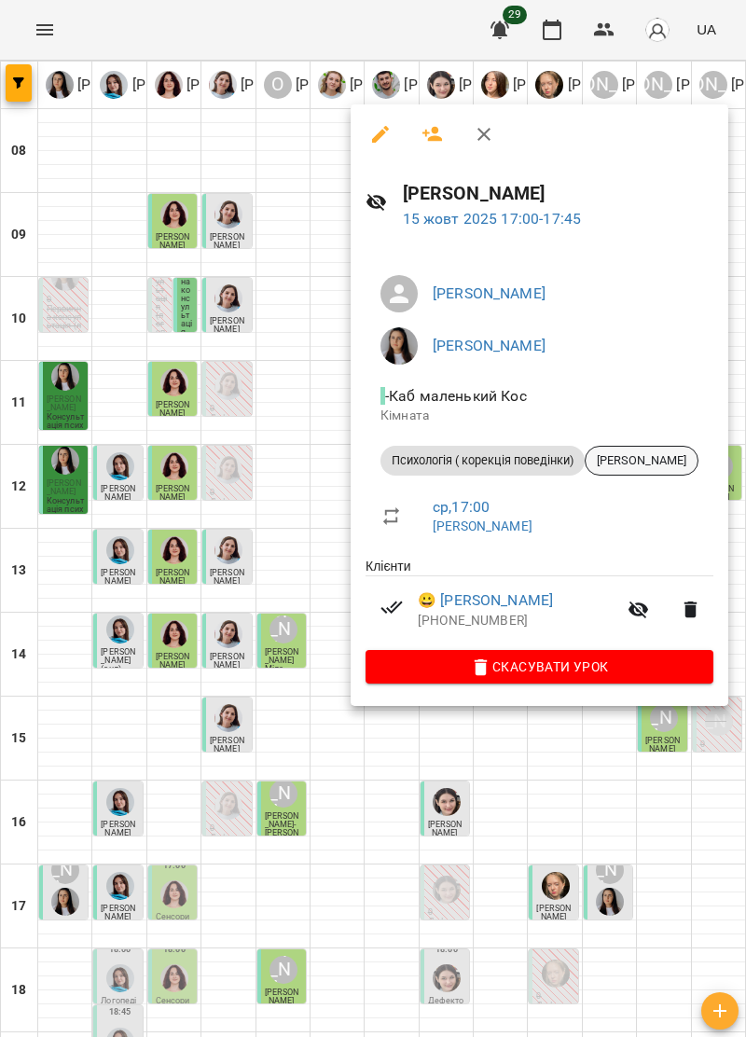
click at [673, 459] on span "[PERSON_NAME]" at bounding box center [642, 460] width 112 height 17
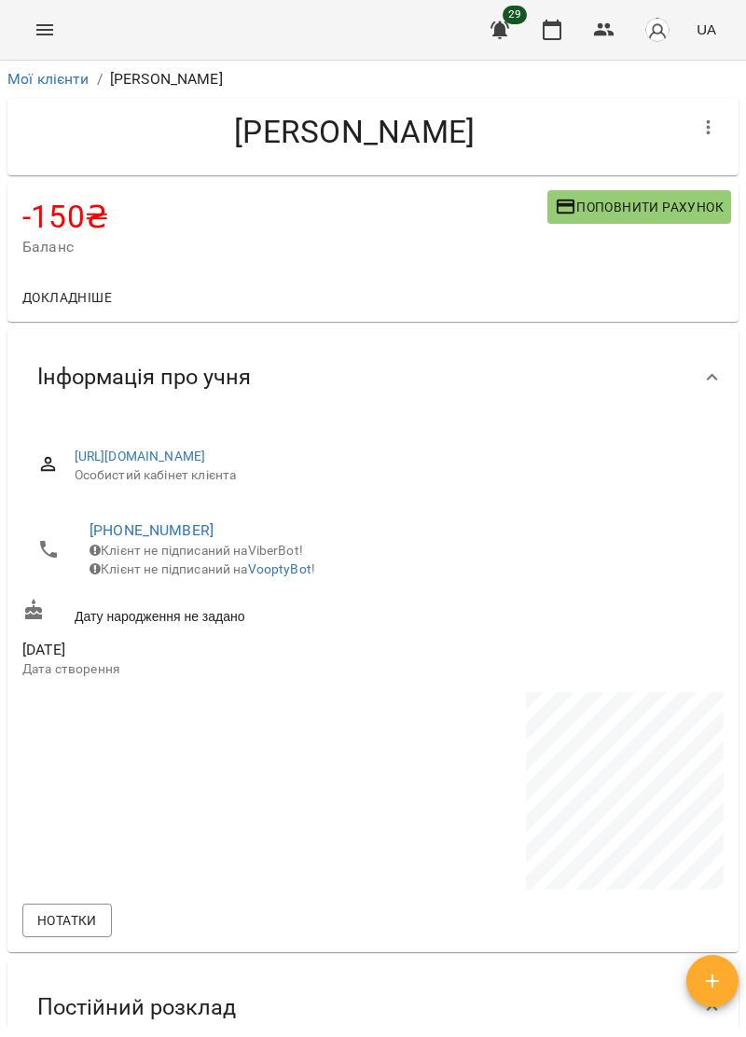
click at [49, 28] on icon "Menu" at bounding box center [45, 30] width 22 height 22
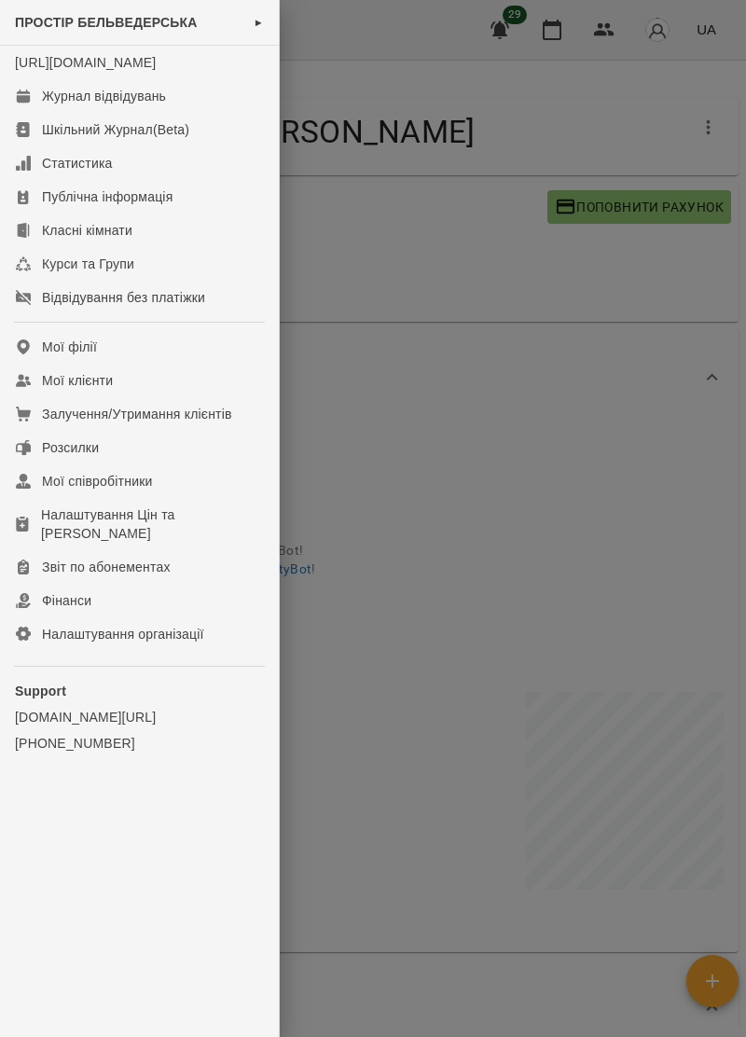
click at [503, 438] on div at bounding box center [373, 518] width 746 height 1037
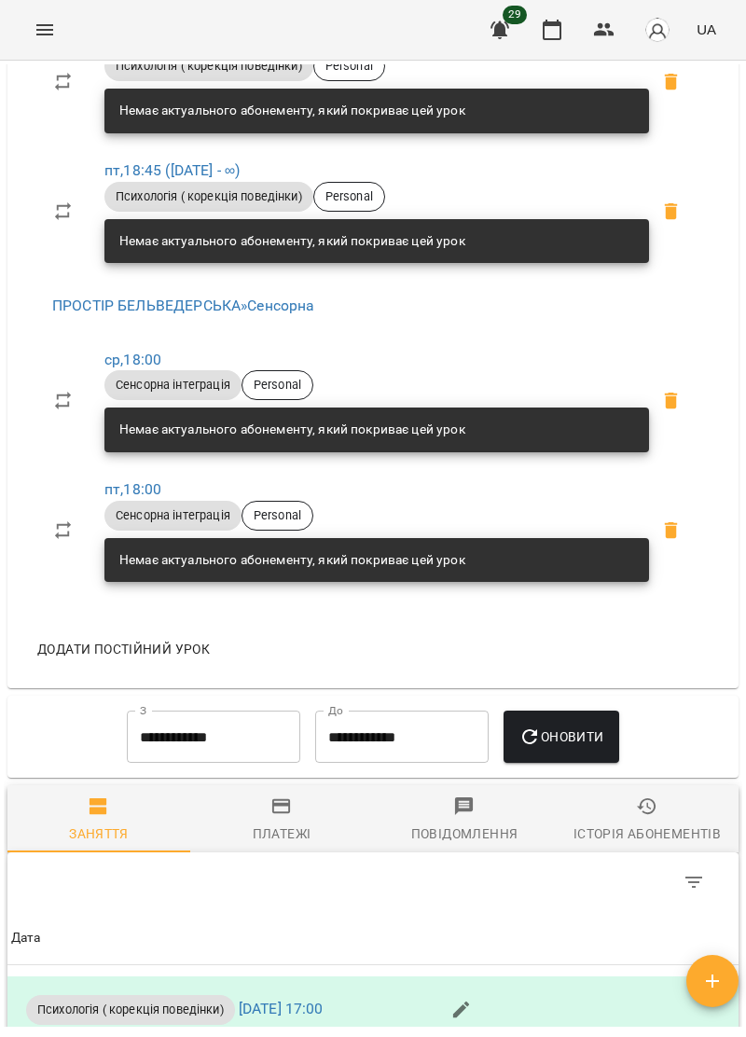
scroll to position [1073, 0]
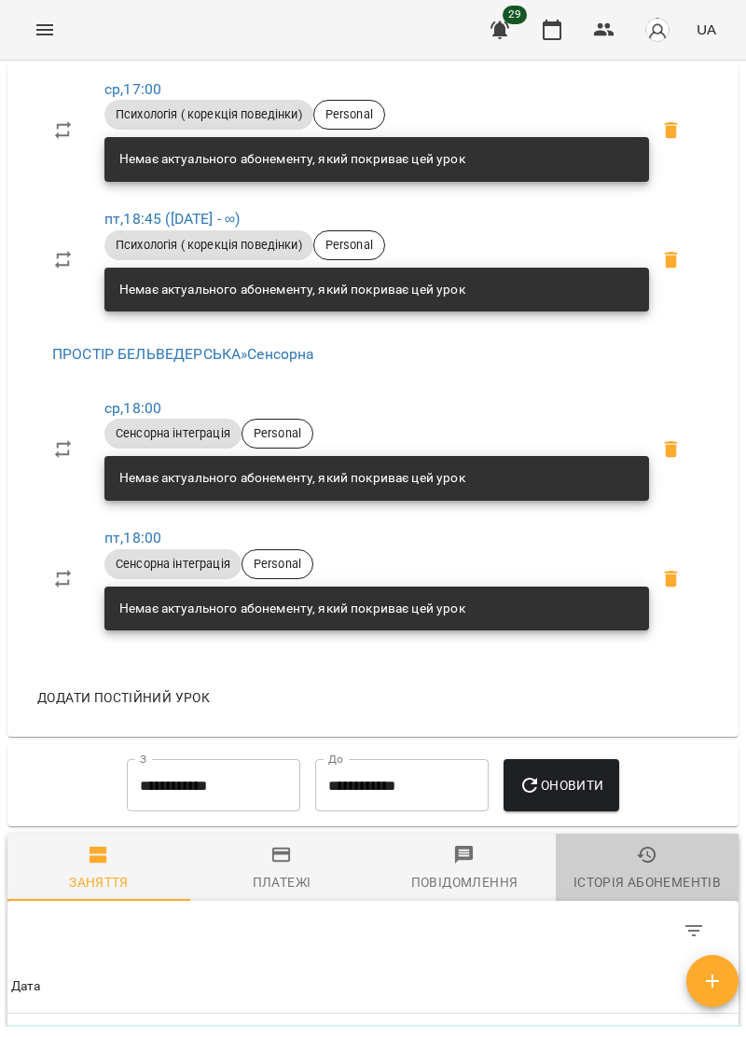
click at [642, 901] on button "Історія абонементів" at bounding box center [647, 867] width 183 height 67
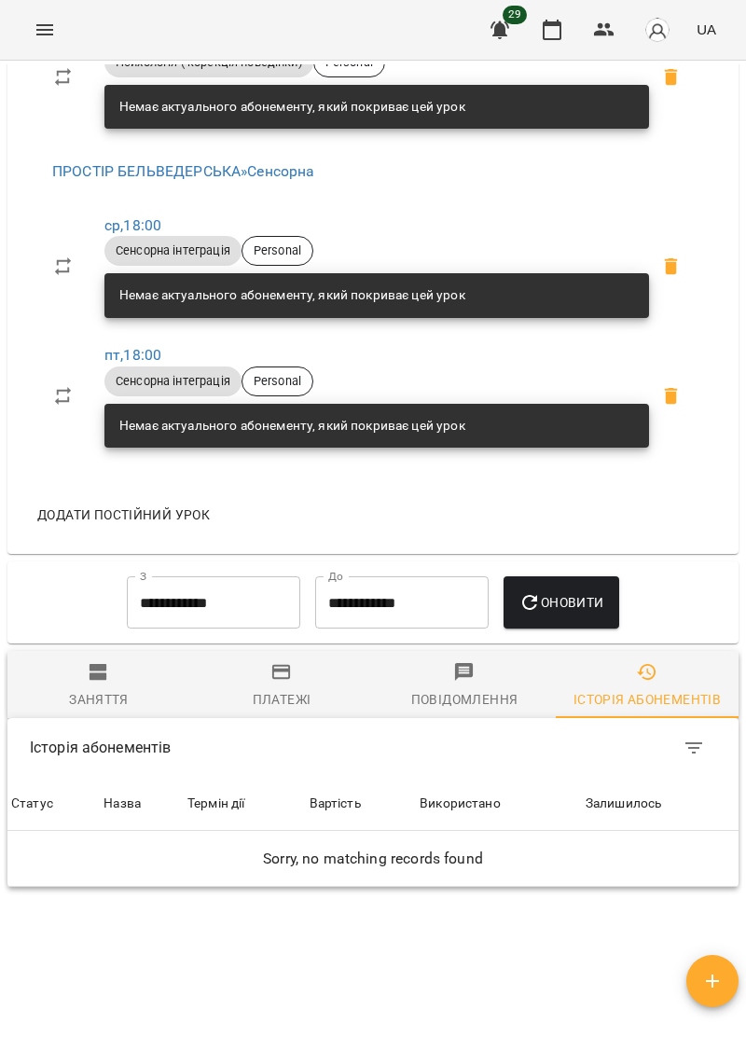
scroll to position [1267, 0]
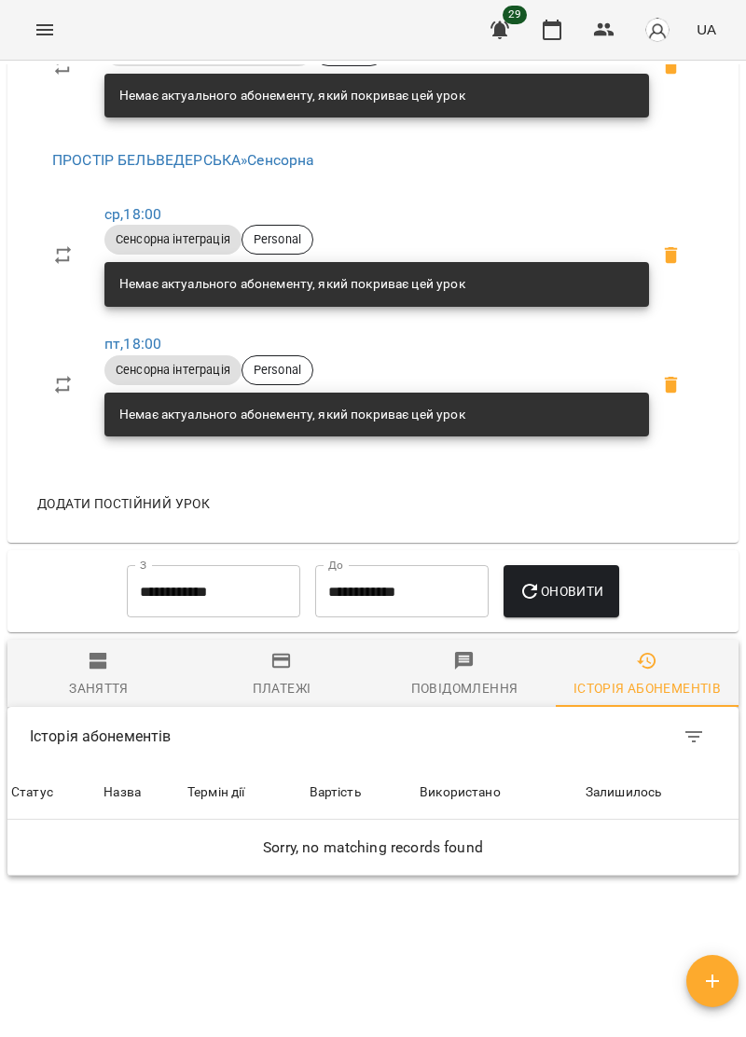
click at [118, 698] on div "Заняття" at bounding box center [99, 688] width 60 height 22
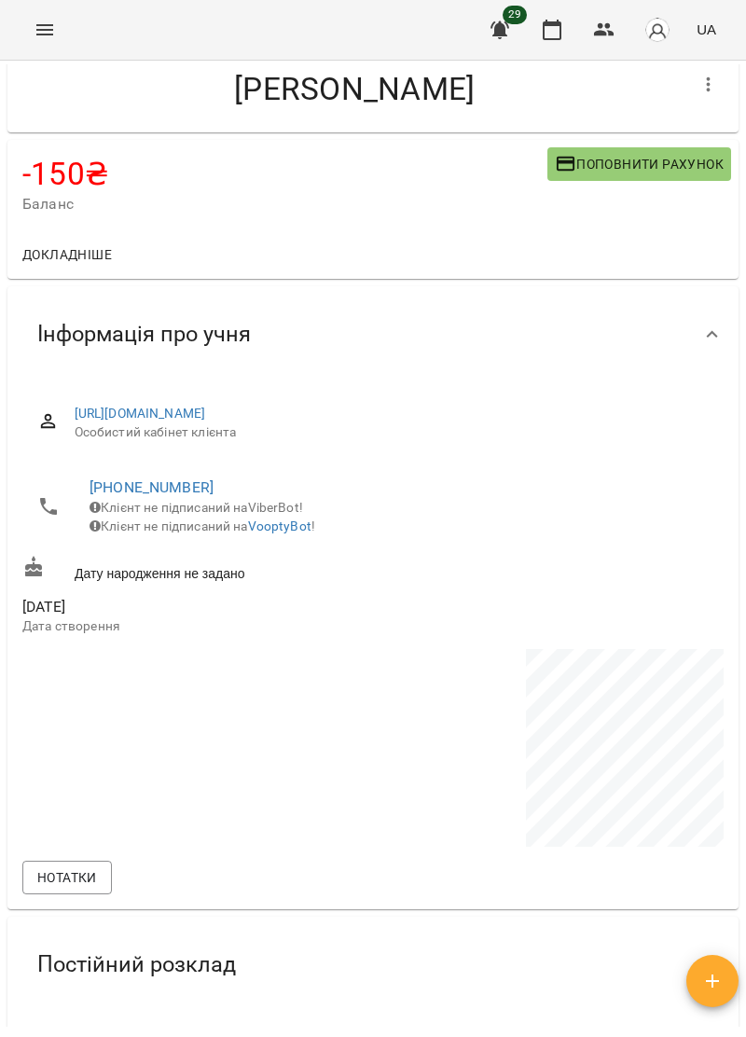
scroll to position [0, 0]
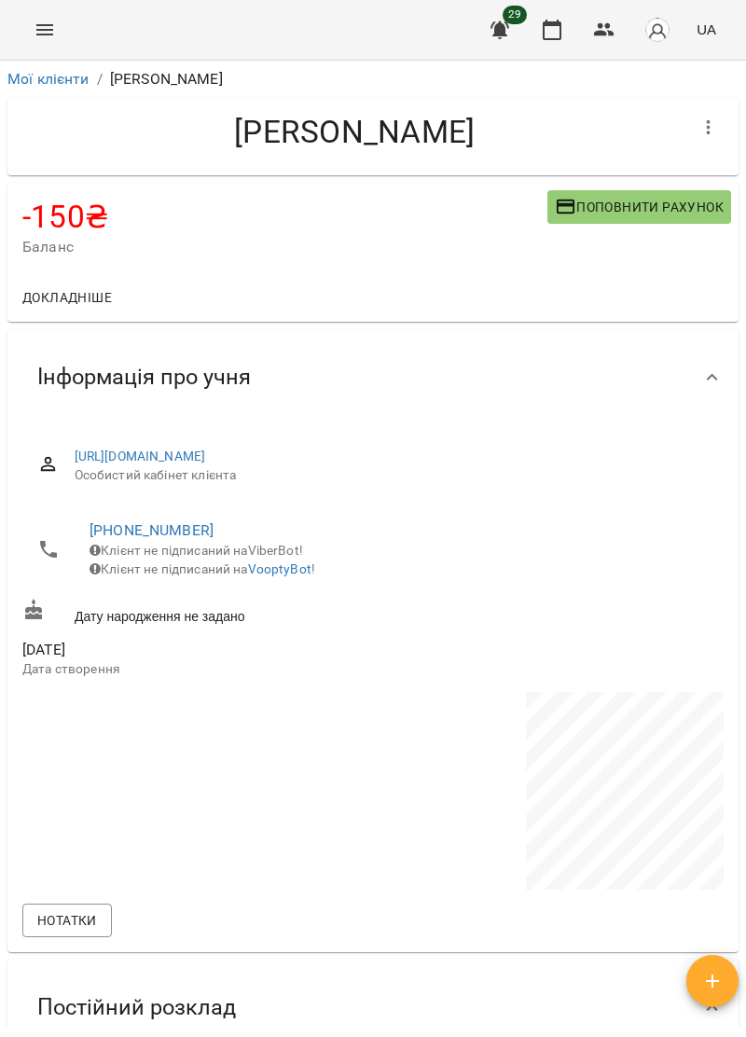
click at [44, 30] on icon "Menu" at bounding box center [44, 29] width 17 height 11
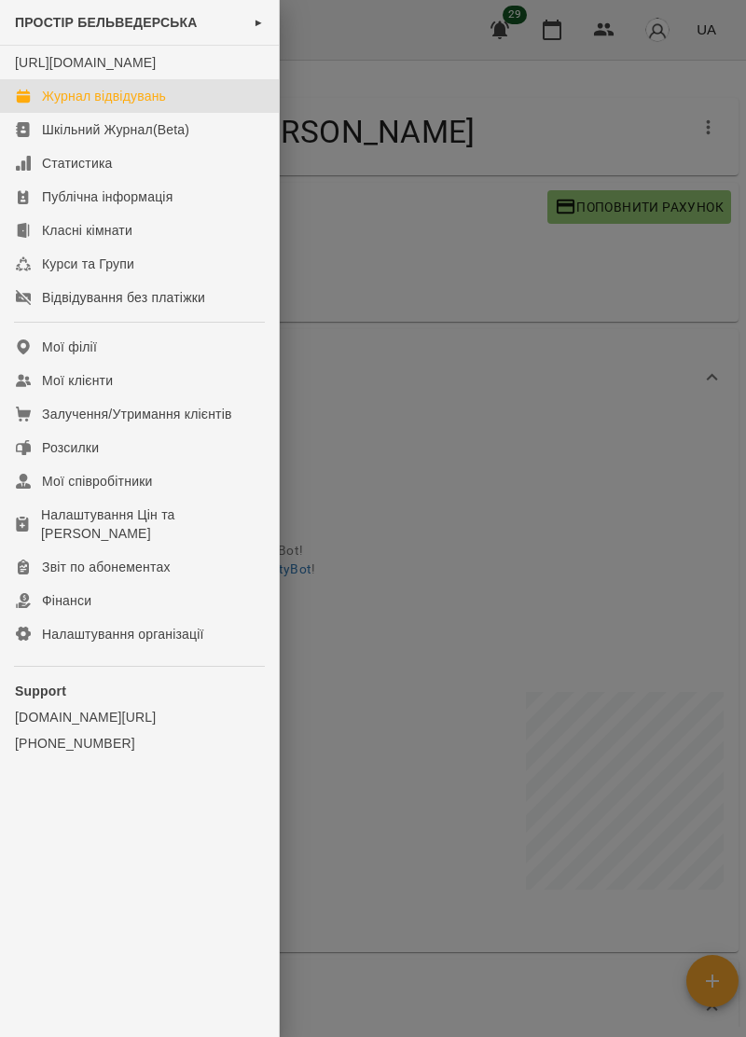
click at [71, 105] on div "Журнал відвідувань" at bounding box center [104, 96] width 124 height 19
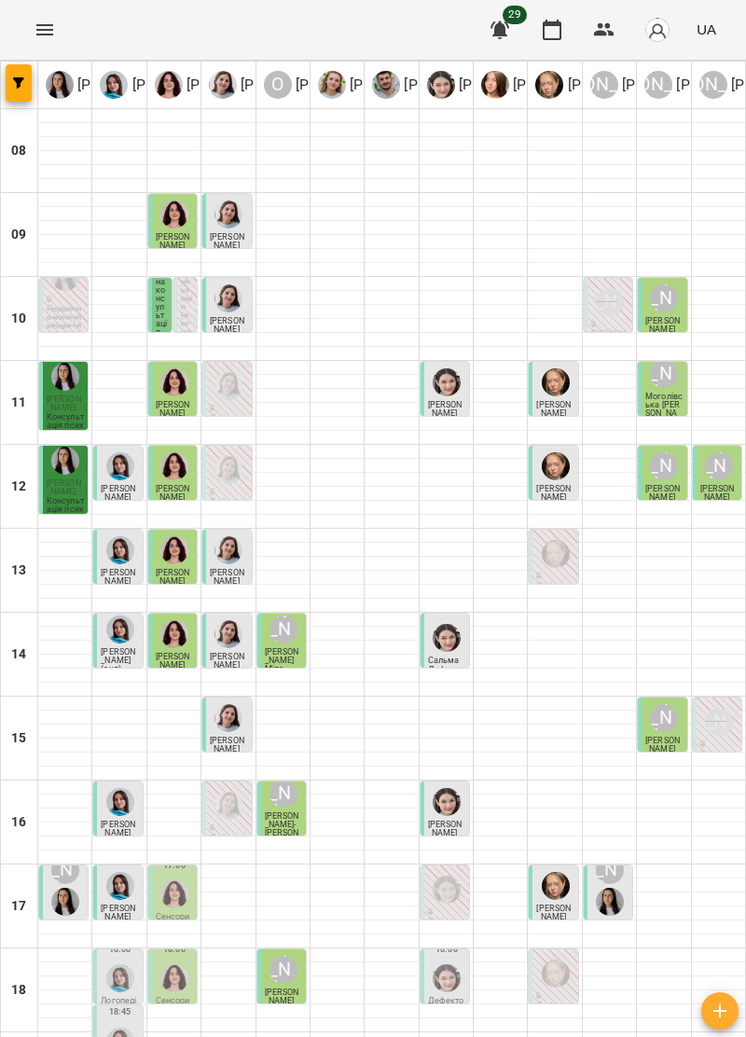
scroll to position [183, 0]
click at [625, 853] on div "[PERSON_NAME]" at bounding box center [609, 886] width 35 height 67
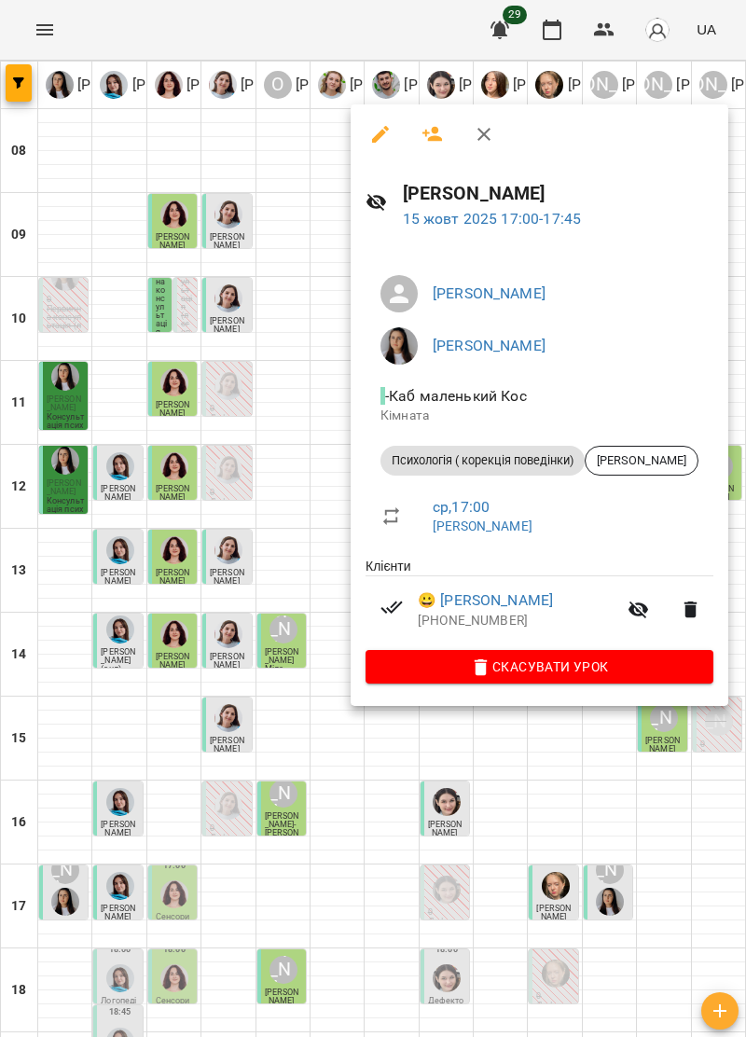
click at [738, 854] on div at bounding box center [373, 518] width 746 height 1037
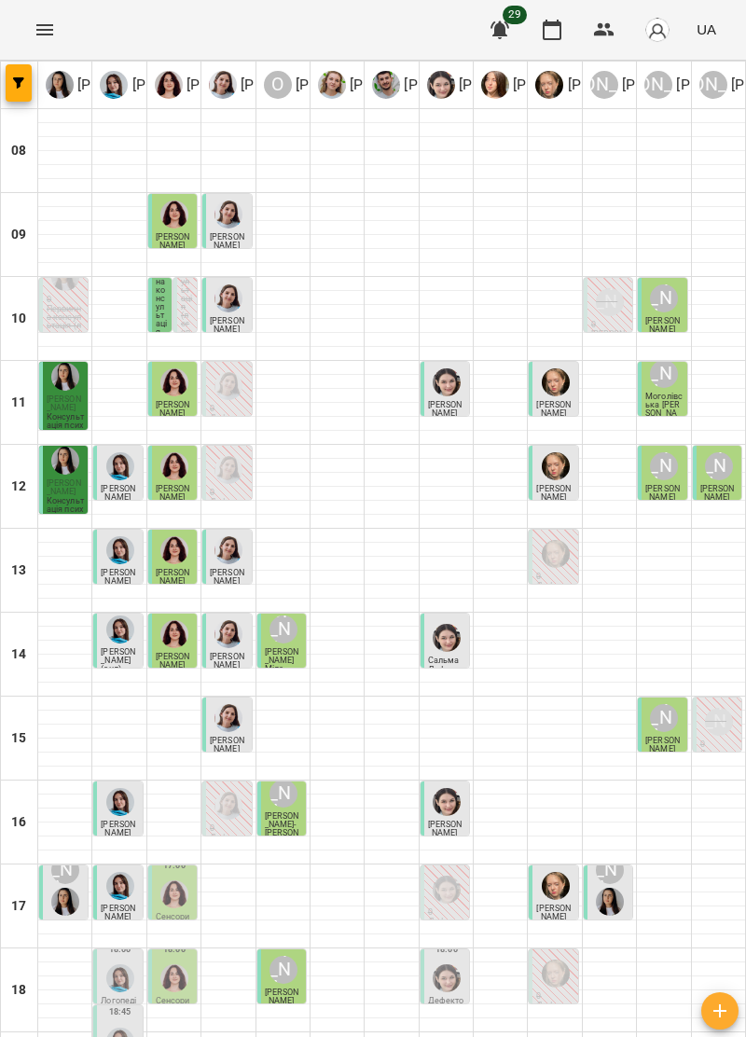
click at [286, 952] on div "[PERSON_NAME]" at bounding box center [283, 969] width 35 height 35
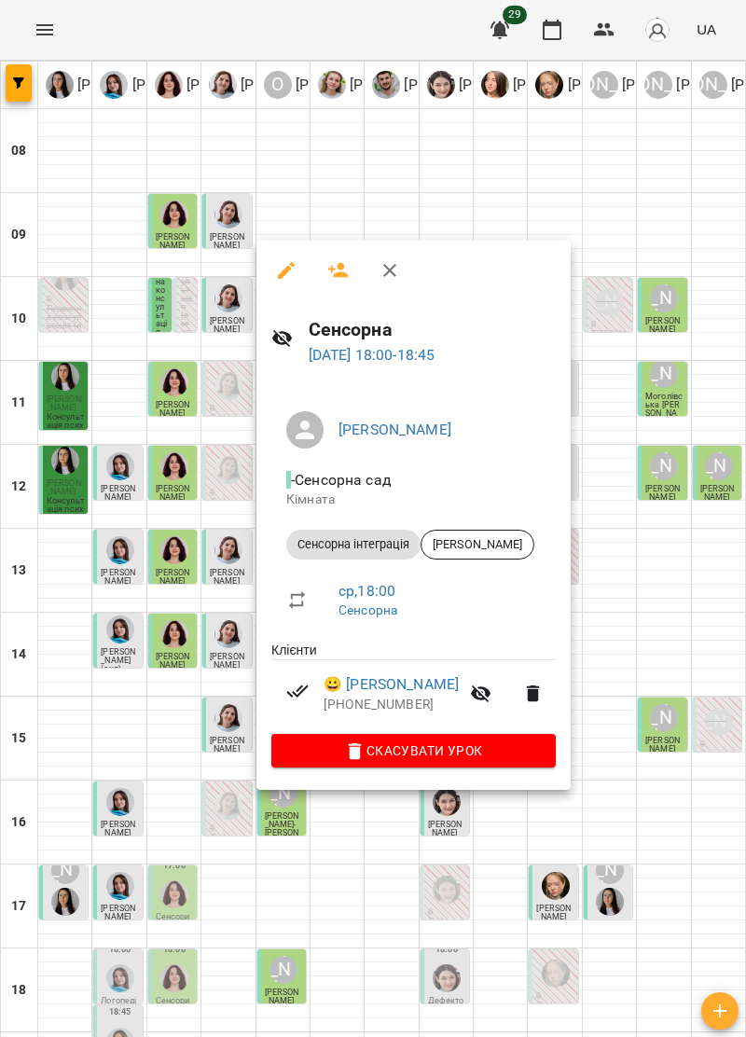
click at [393, 272] on icon "button" at bounding box center [389, 270] width 13 height 13
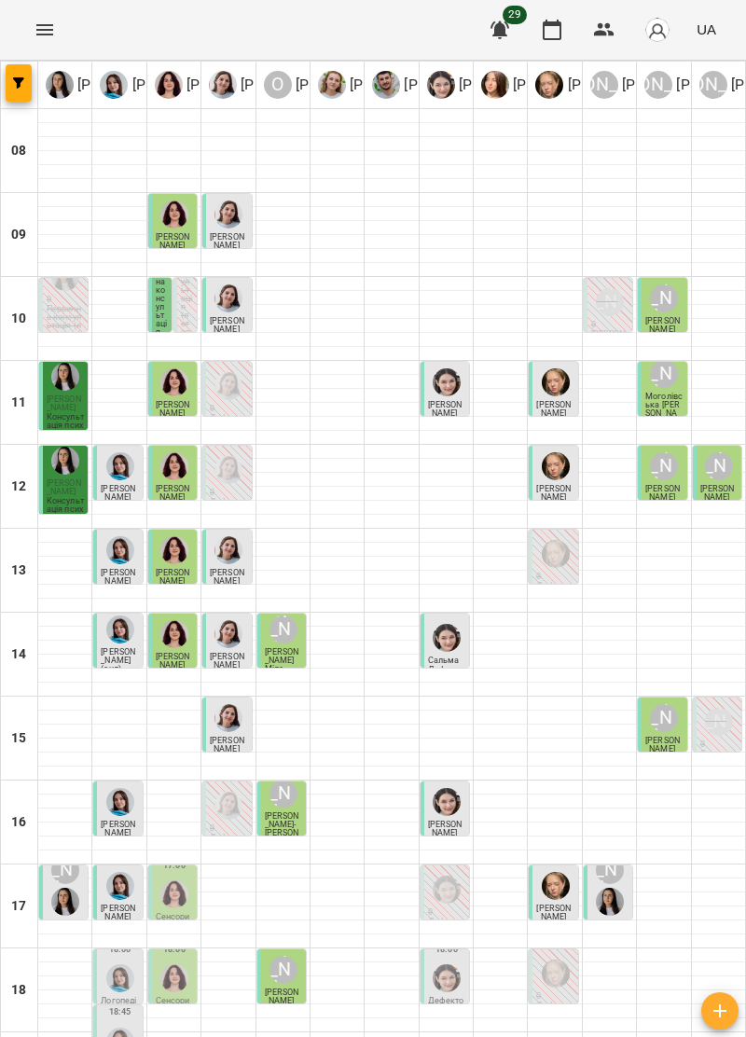
click at [619, 888] on img "Ірина Керівник" at bounding box center [610, 902] width 28 height 28
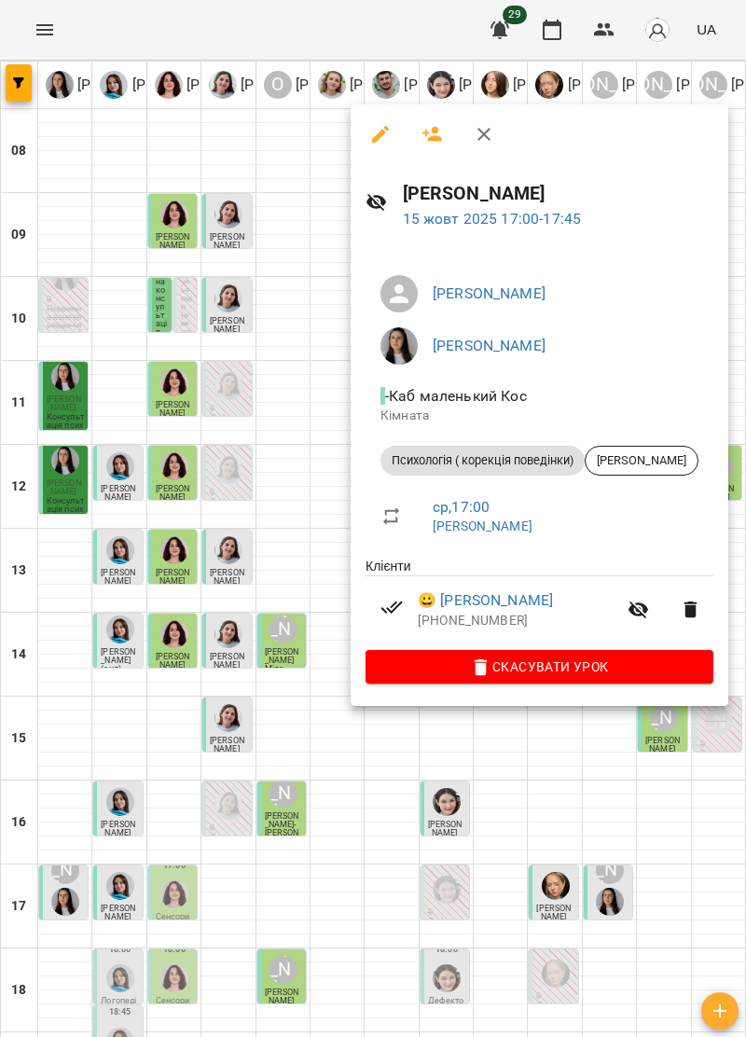
click at [371, 144] on icon "button" at bounding box center [380, 134] width 22 height 22
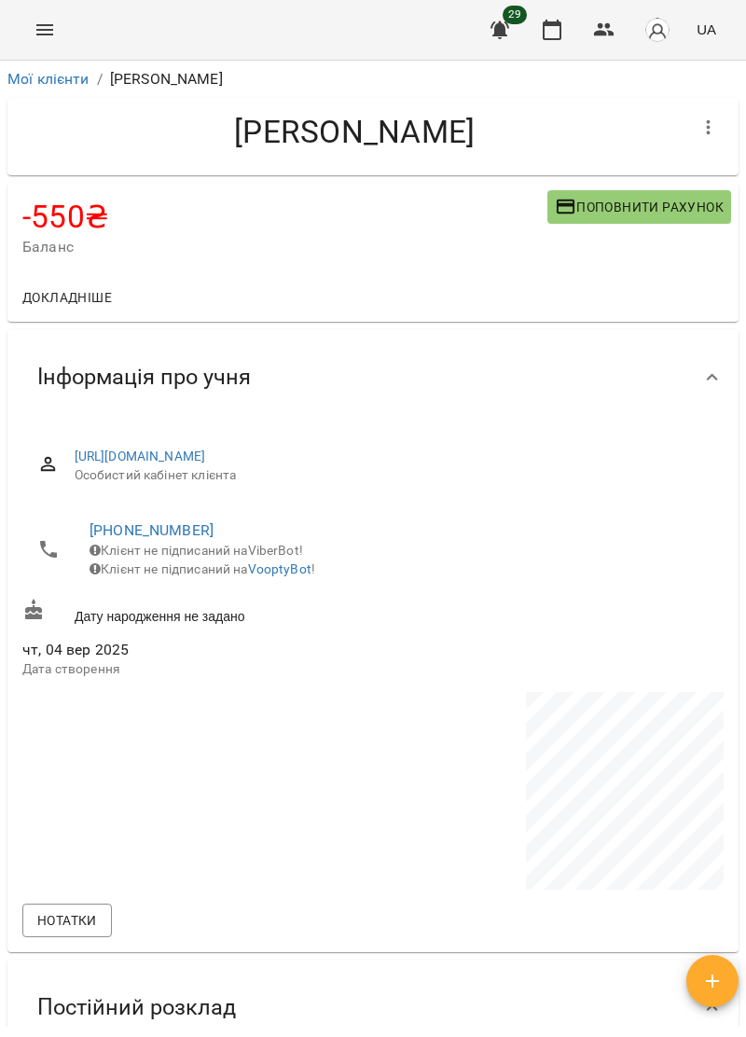
click at [42, 20] on icon "Menu" at bounding box center [45, 30] width 22 height 22
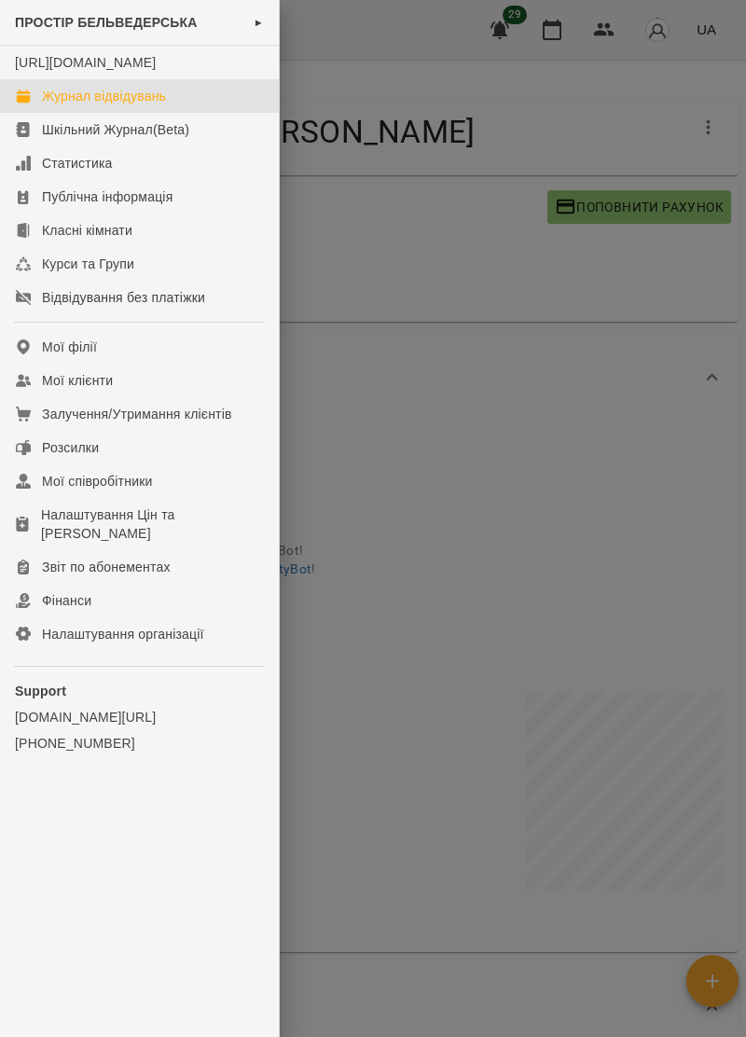
click at [145, 104] on link "Журнал відвідувань" at bounding box center [139, 96] width 279 height 34
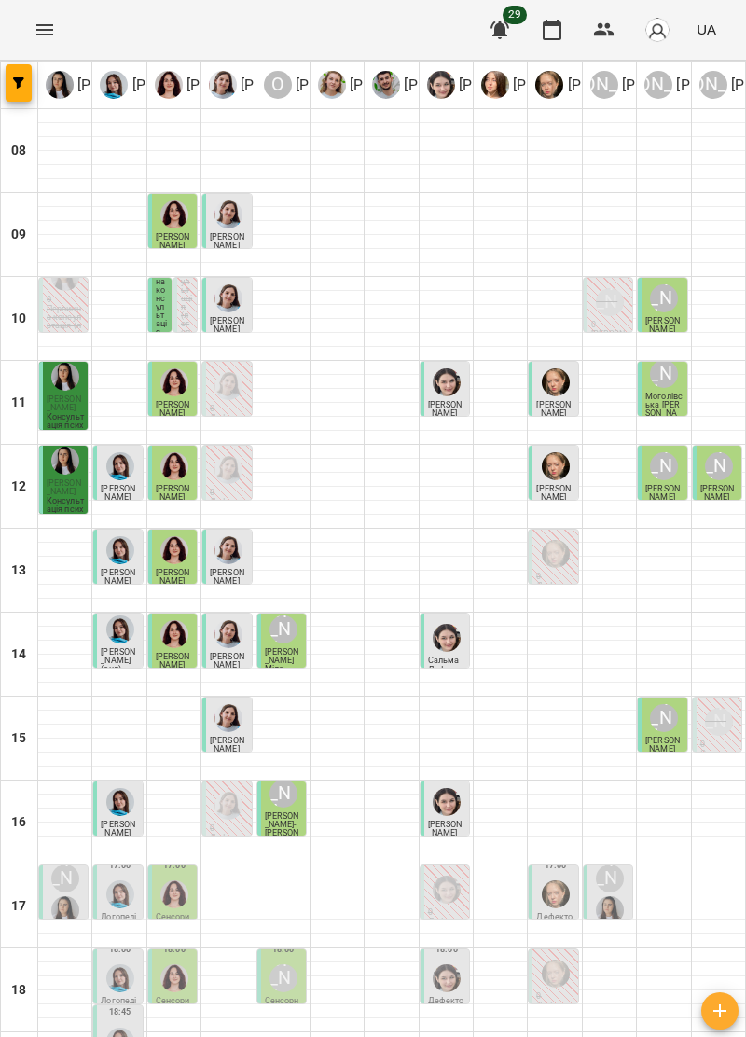
scroll to position [183, 0]
click at [120, 881] on img "Тетяна Хомин" at bounding box center [120, 895] width 28 height 28
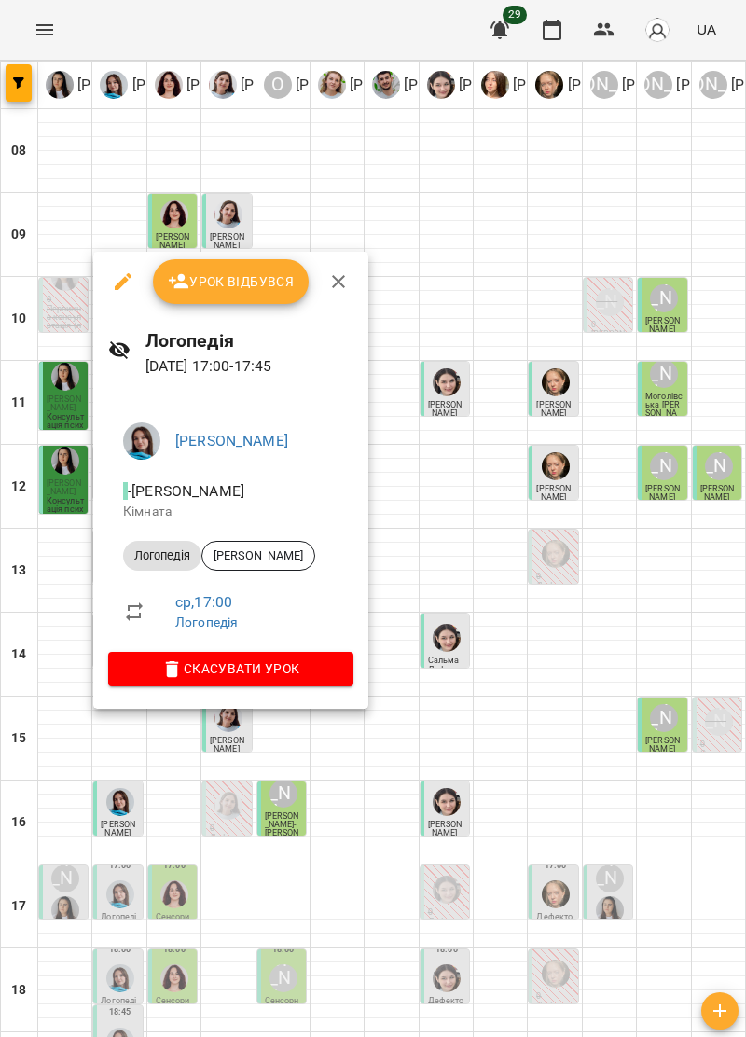
click at [349, 272] on button "button" at bounding box center [338, 281] width 45 height 45
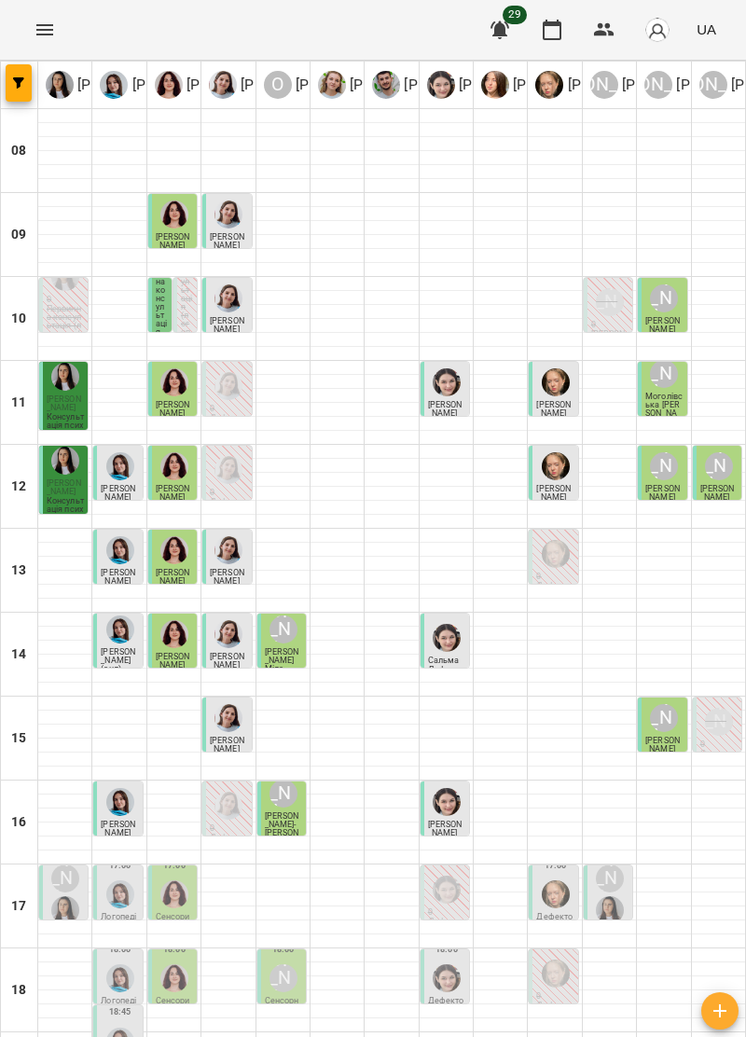
click at [185, 881] on img "Ольга Крикун" at bounding box center [174, 895] width 28 height 28
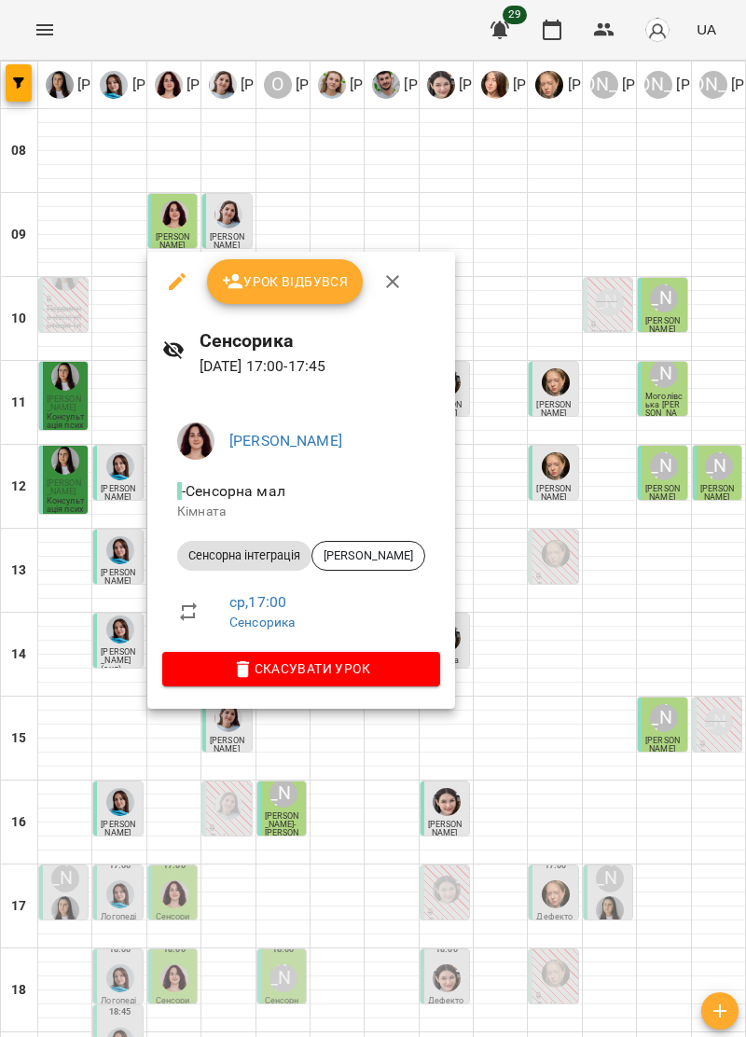
click at [397, 275] on icon "button" at bounding box center [392, 281] width 22 height 22
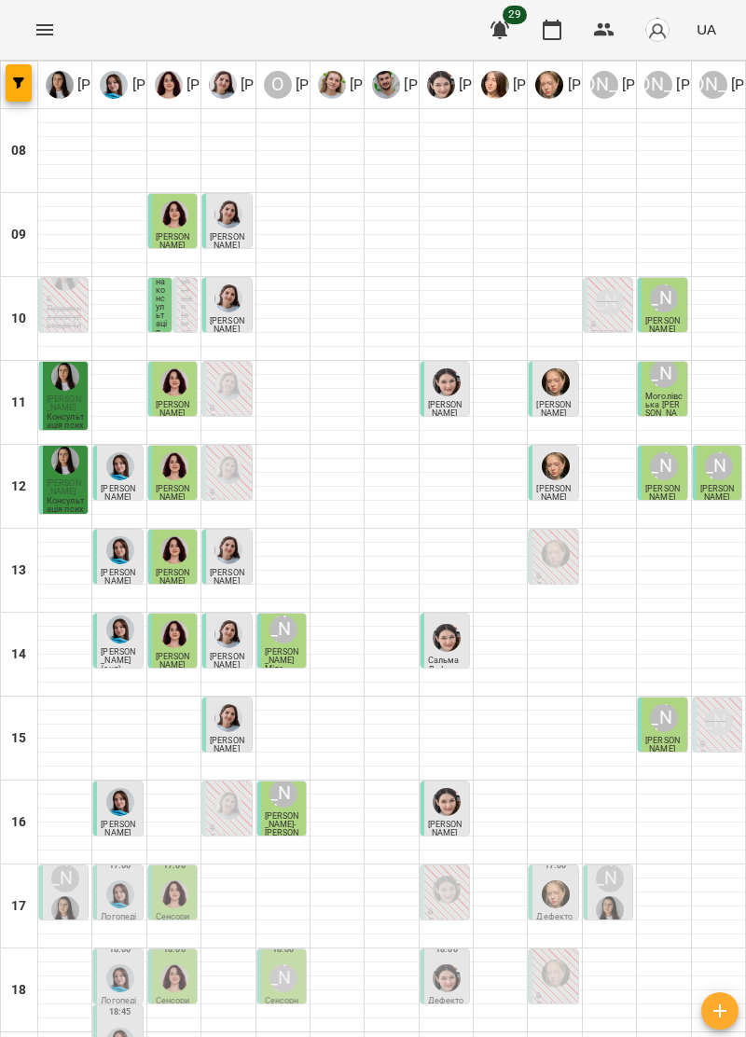
click at [557, 881] on img "Анна Прокопенко" at bounding box center [556, 895] width 28 height 28
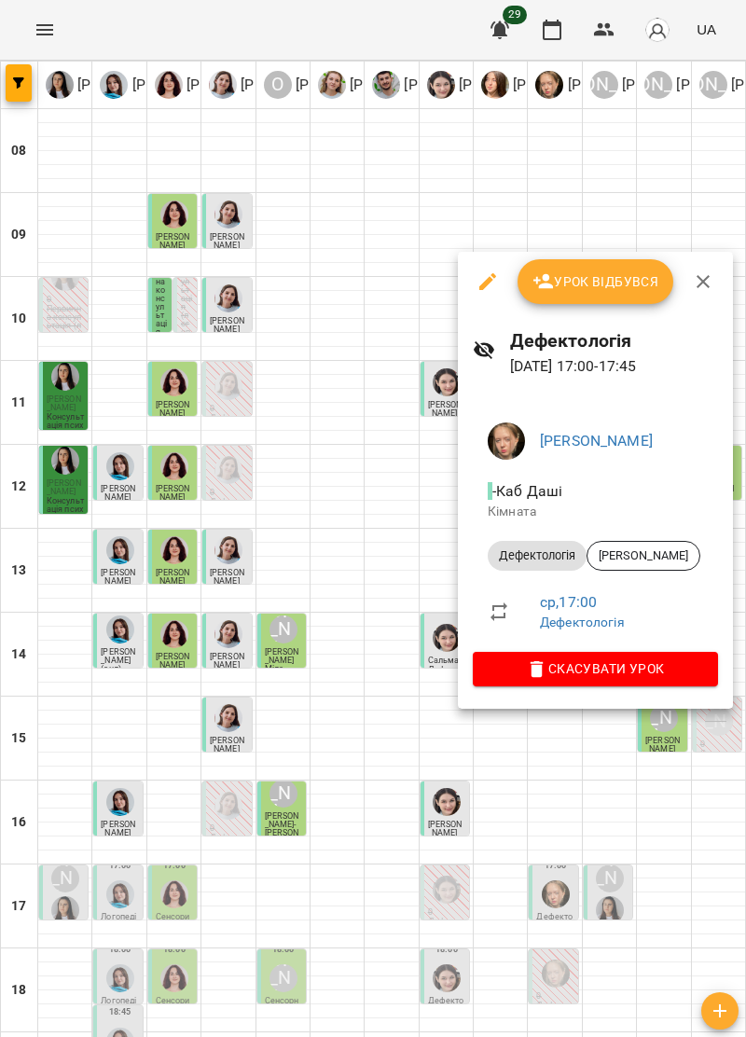
click at [625, 281] on span "Урок відбувся" at bounding box center [596, 281] width 127 height 22
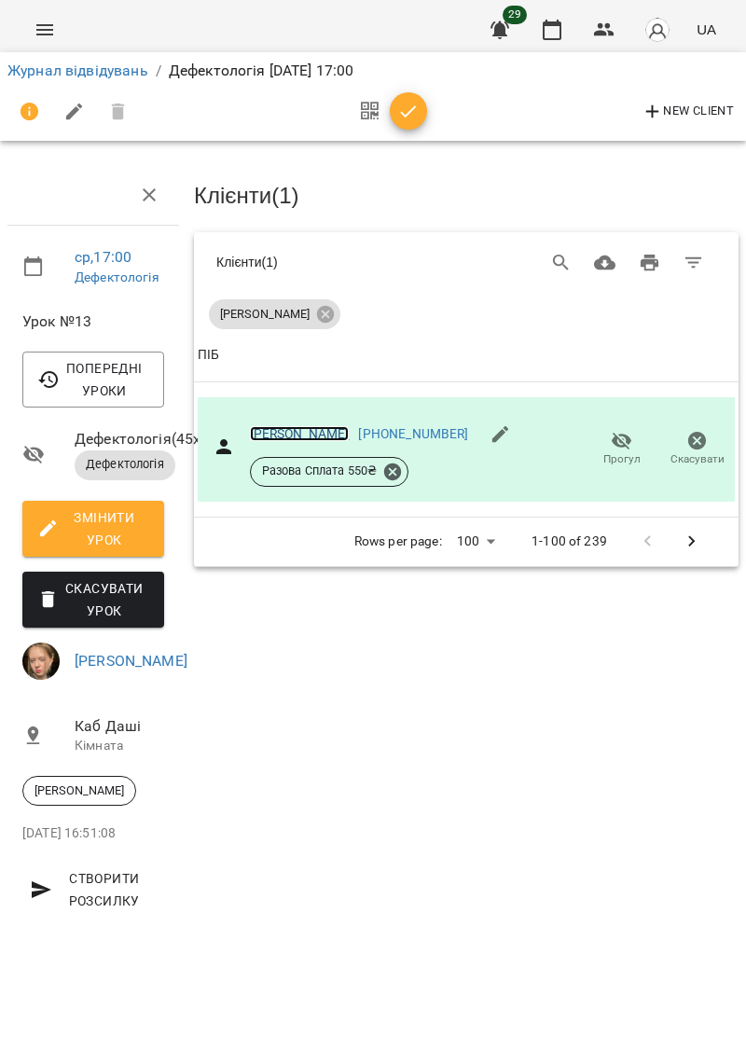
click at [281, 433] on link "[PERSON_NAME]" at bounding box center [300, 433] width 100 height 15
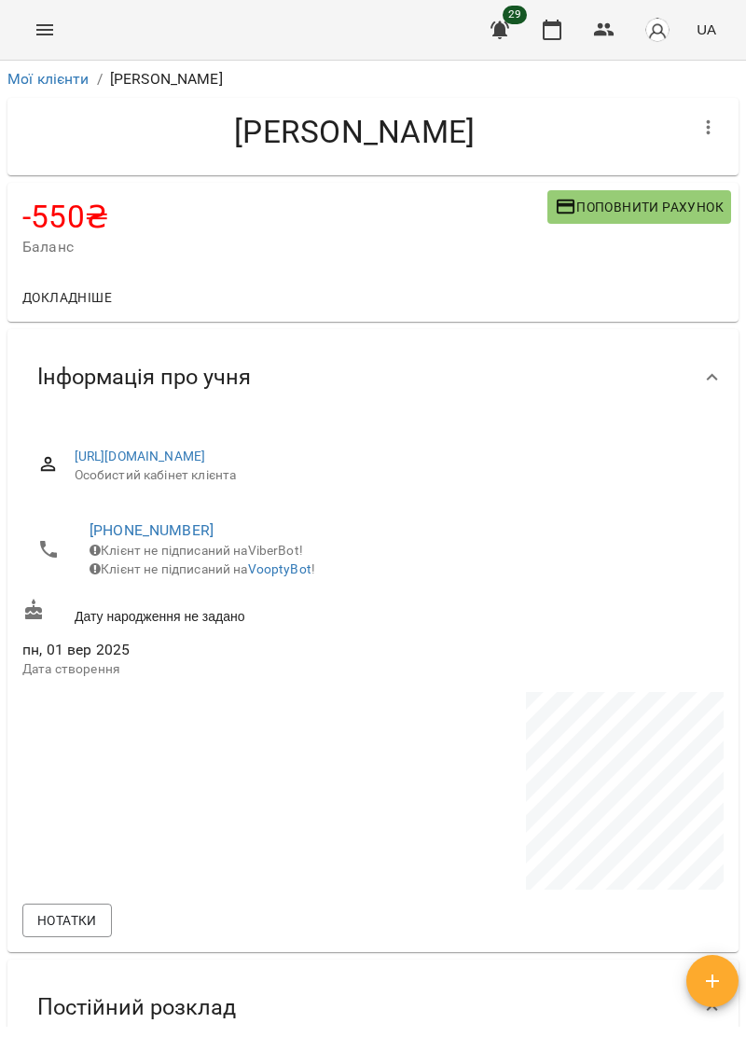
click at [645, 204] on span "Поповнити рахунок" at bounding box center [639, 207] width 169 height 22
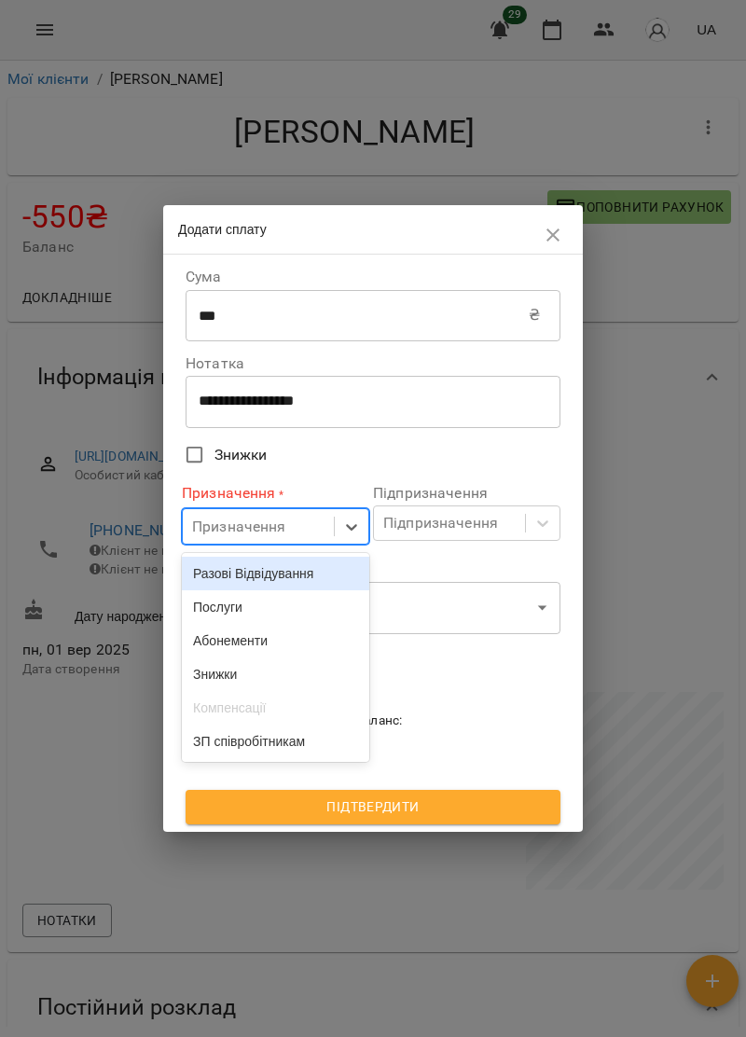
click at [302, 608] on div "Послуги" at bounding box center [275, 607] width 187 height 34
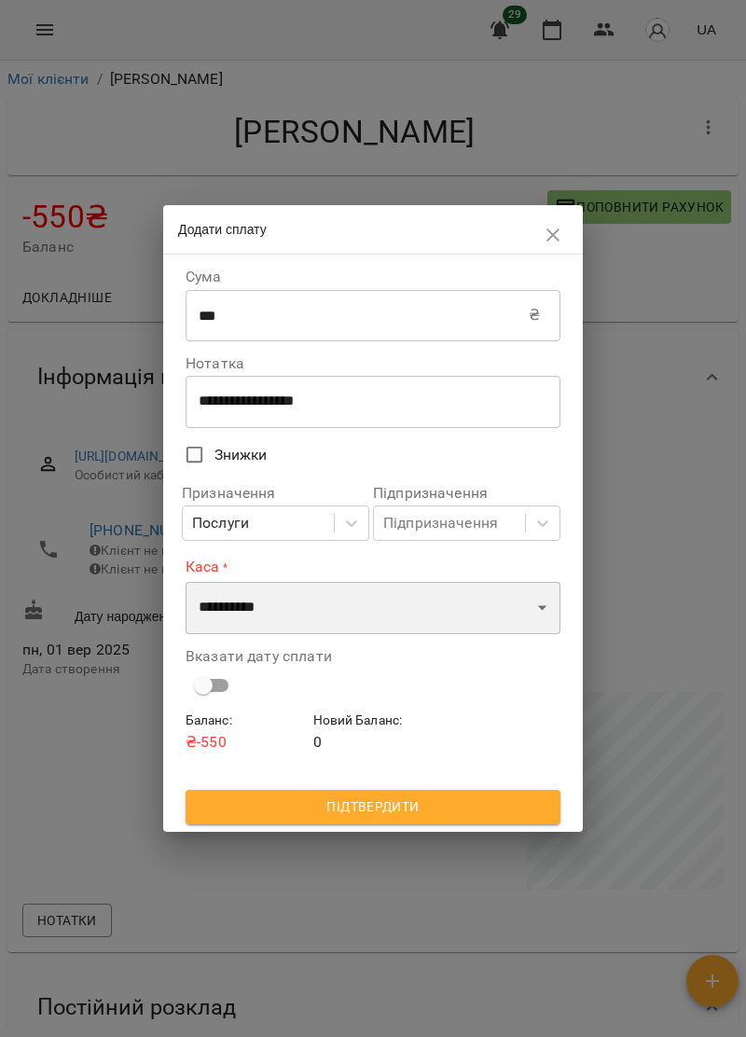
click at [384, 611] on select "**********" at bounding box center [373, 608] width 375 height 52
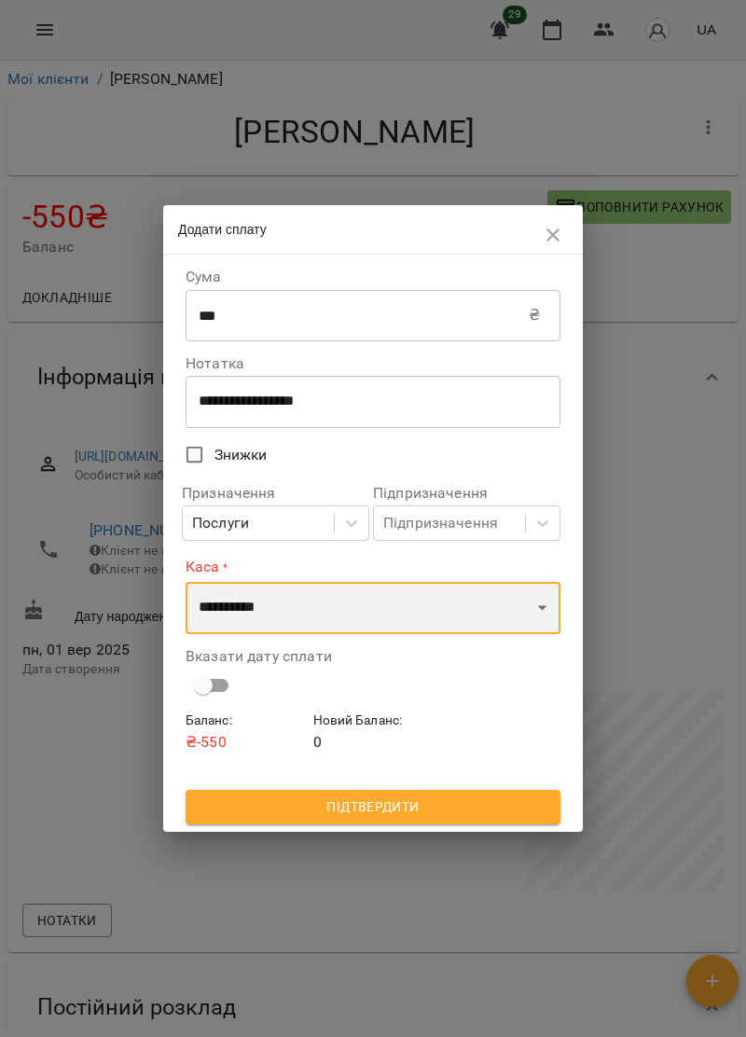
select select "****"
click at [186, 582] on select "**********" at bounding box center [373, 608] width 375 height 52
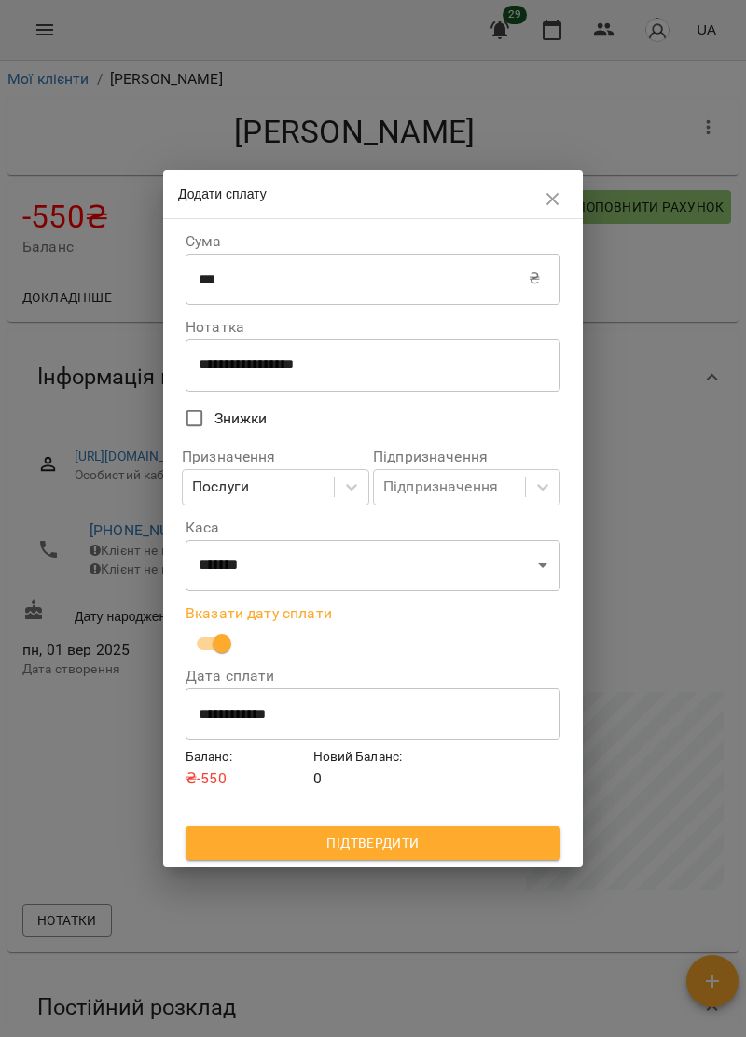
click at [465, 855] on button "Підтвердити" at bounding box center [373, 843] width 375 height 34
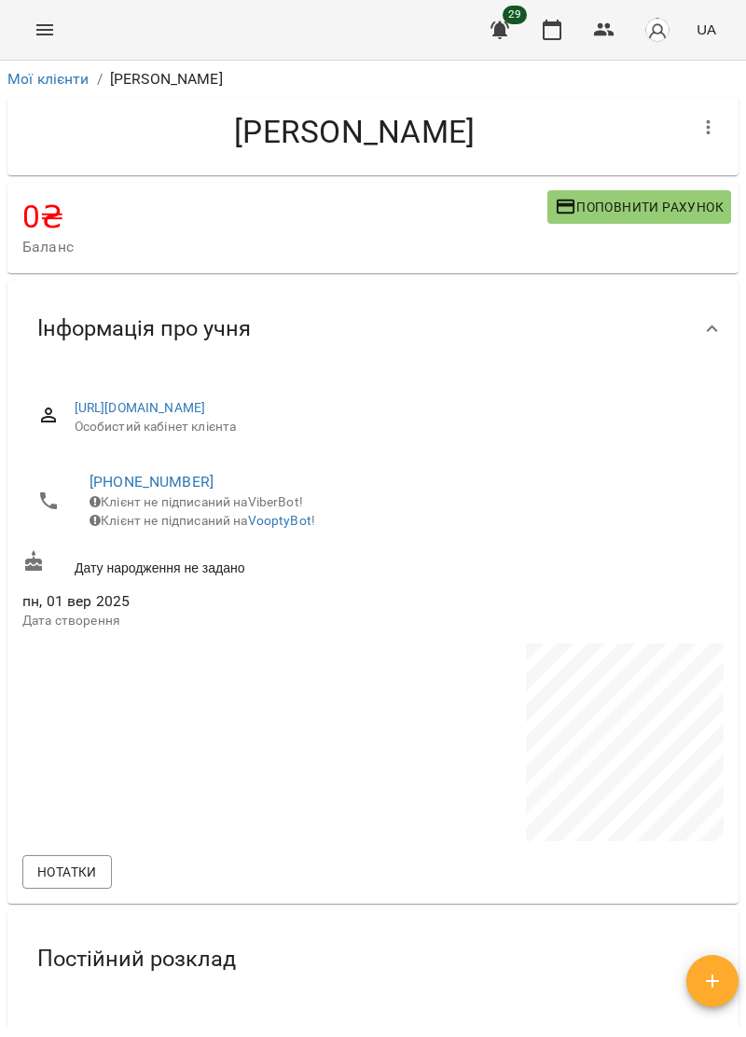
click at [52, 19] on icon "Menu" at bounding box center [45, 30] width 22 height 22
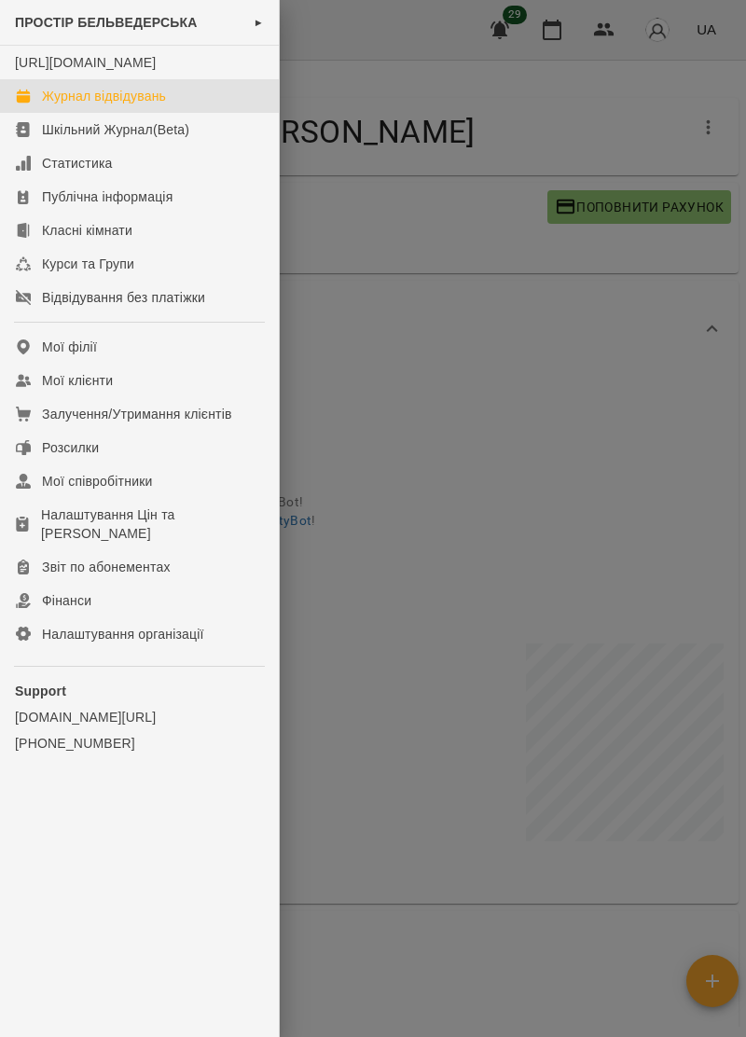
click at [155, 105] on div "Журнал відвідувань" at bounding box center [104, 96] width 124 height 19
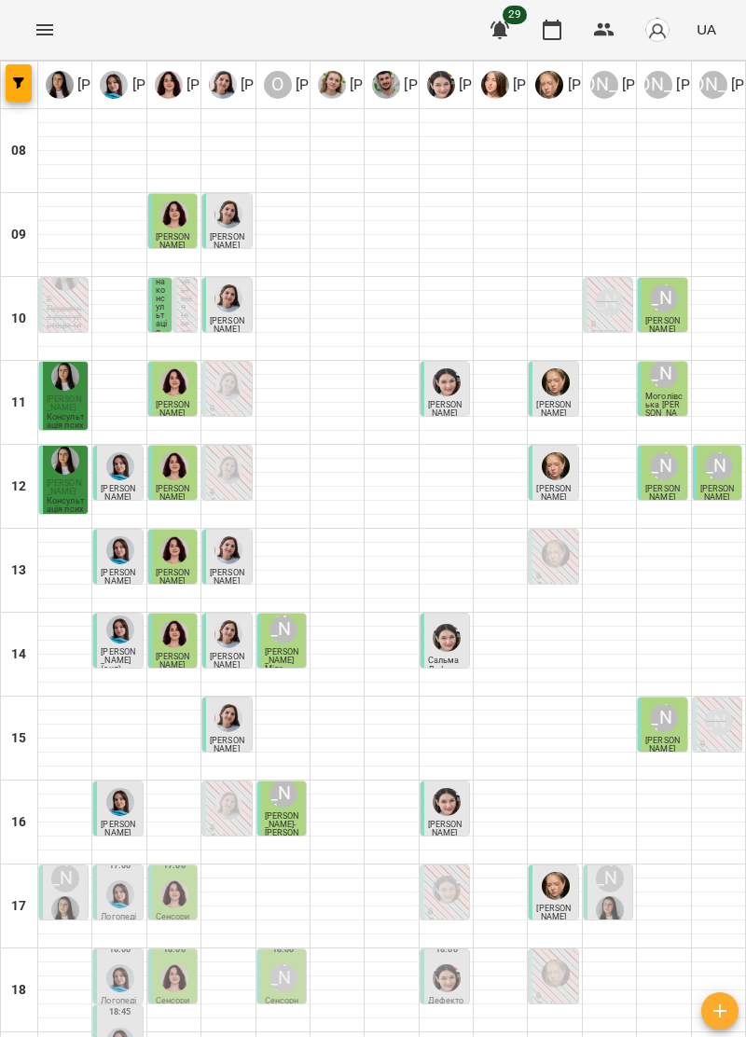
scroll to position [183, 0]
click at [111, 1005] on label "18:45" at bounding box center [120, 1011] width 22 height 13
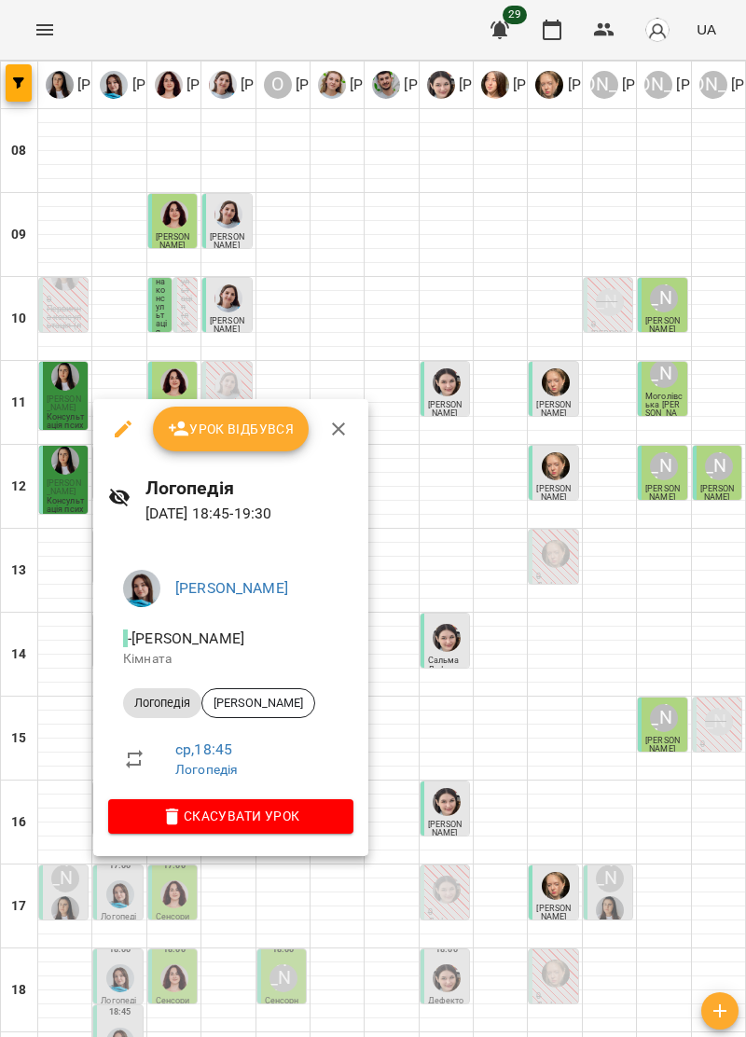
click at [345, 425] on icon "button" at bounding box center [338, 429] width 22 height 22
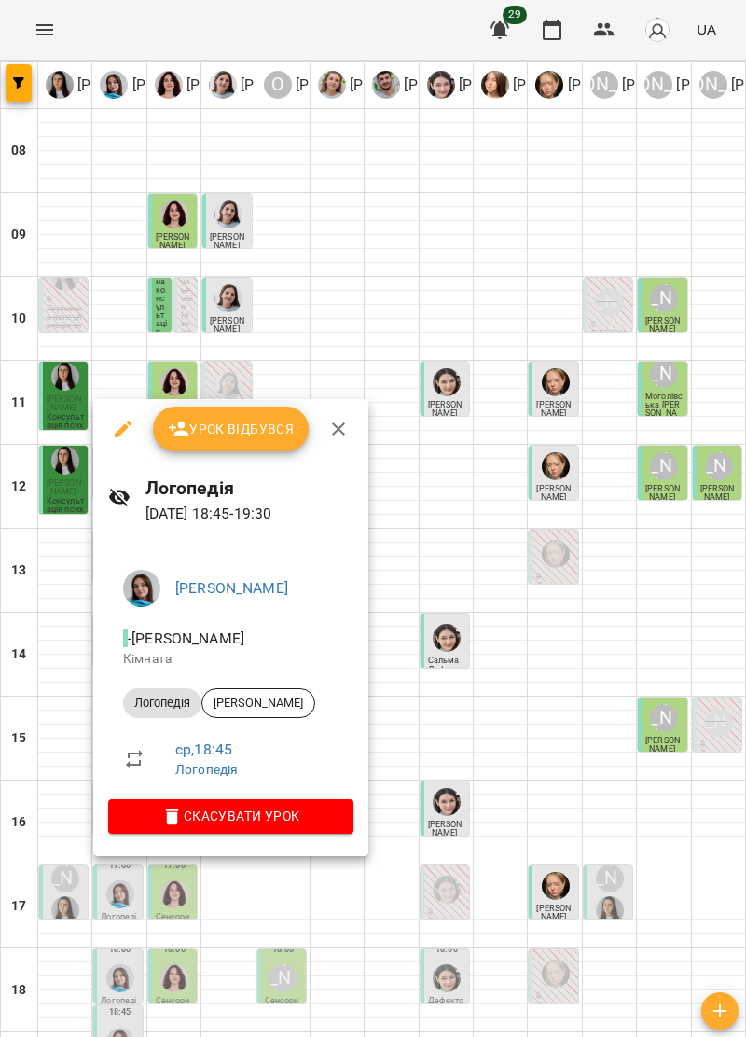
click at [336, 431] on icon "button" at bounding box center [338, 429] width 22 height 22
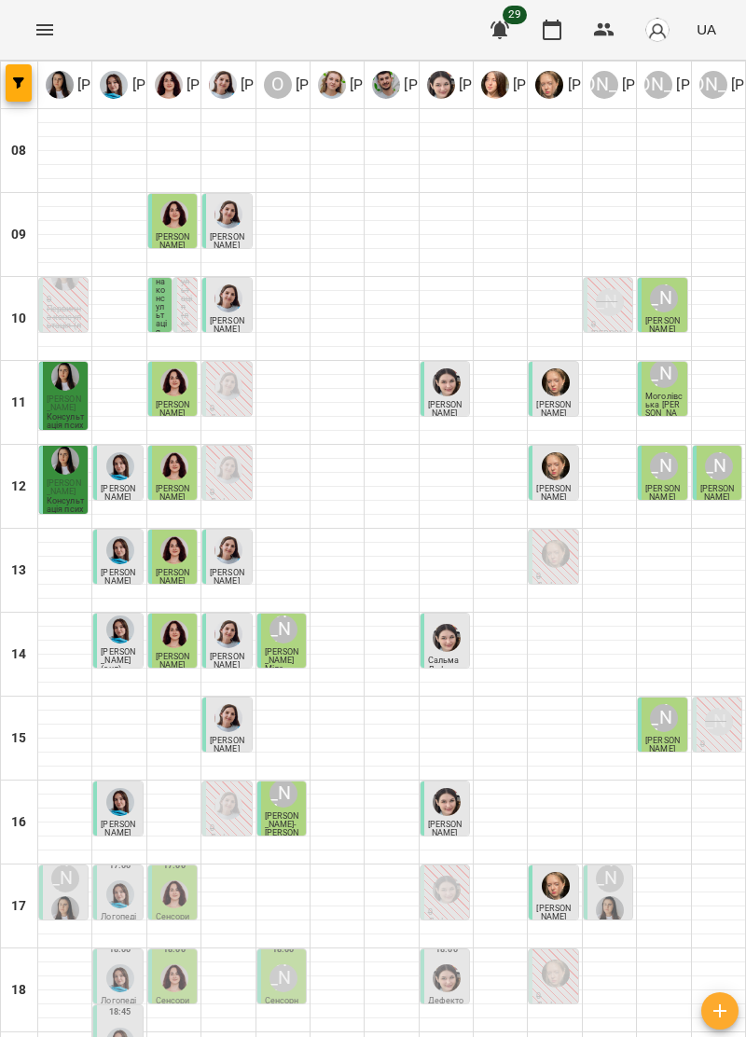
click at [126, 964] on img "Тетяна Хомин" at bounding box center [120, 978] width 28 height 28
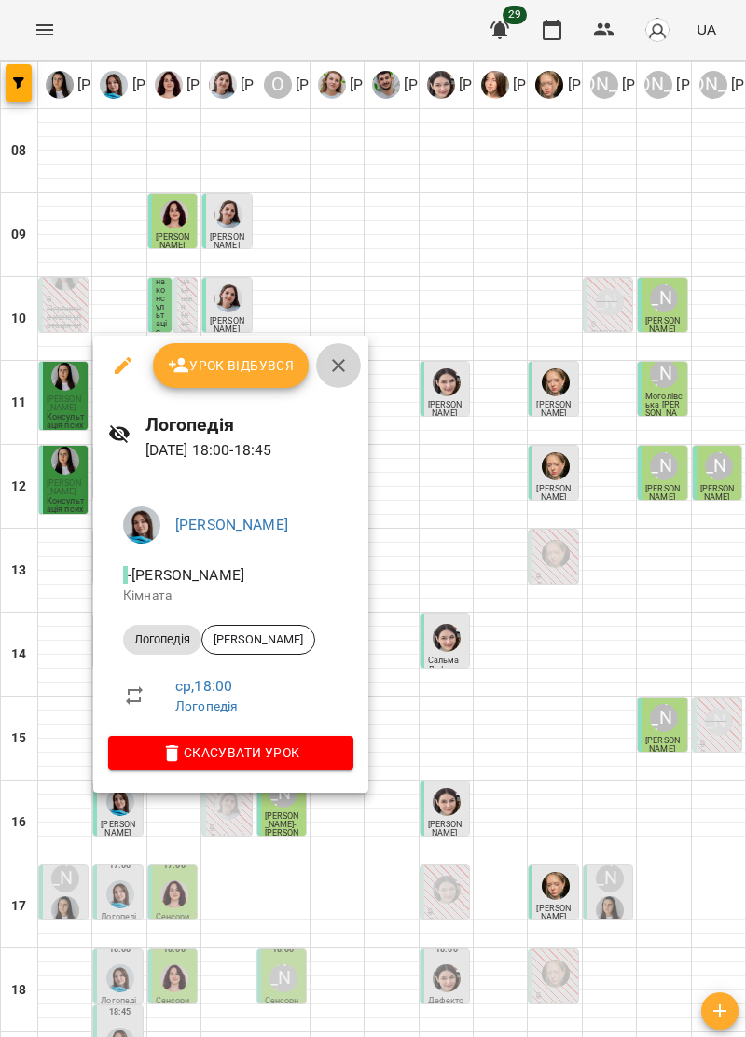
click at [340, 355] on icon "button" at bounding box center [338, 365] width 22 height 22
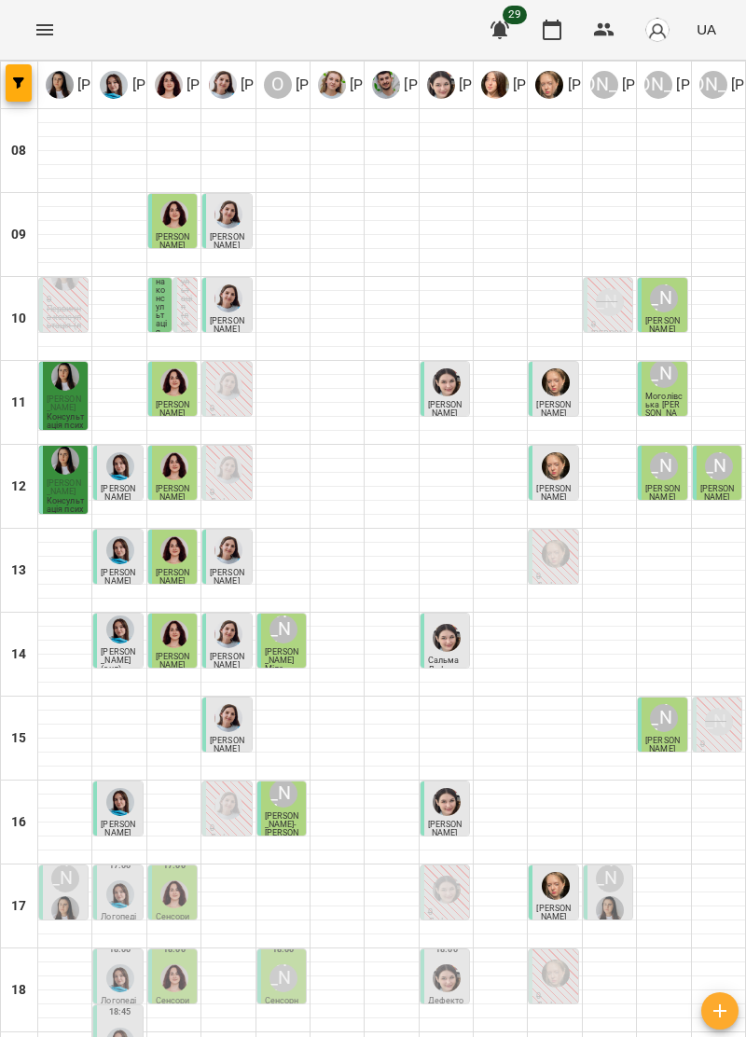
click at [123, 964] on img "Тетяна Хомин" at bounding box center [120, 978] width 28 height 28
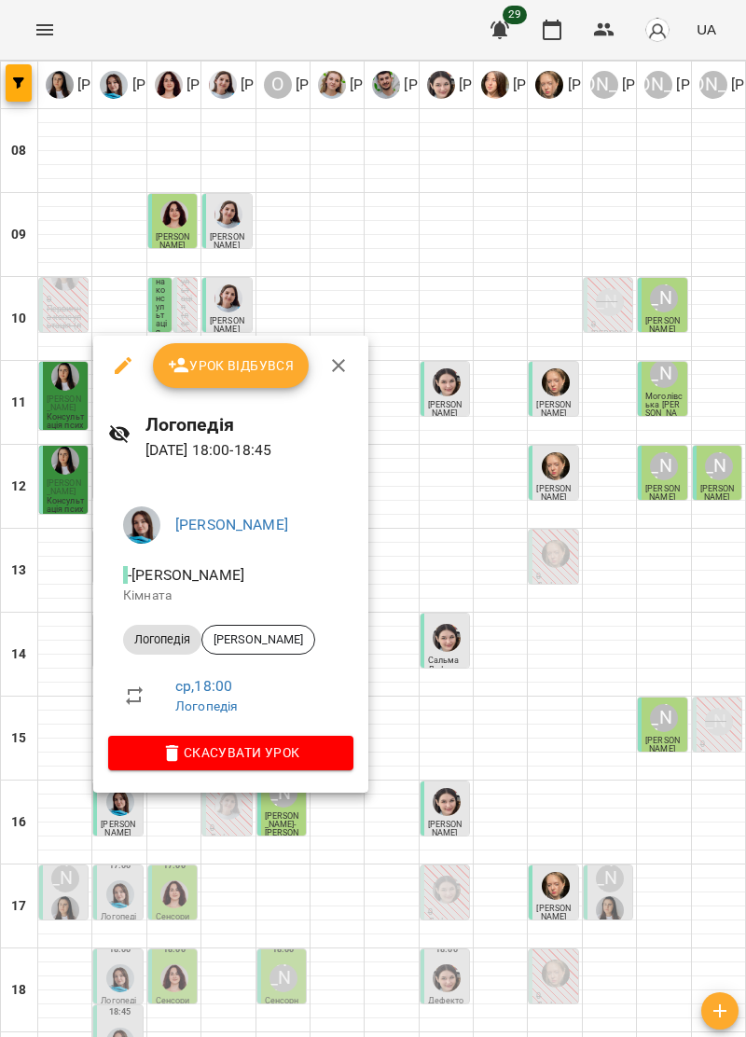
click at [345, 368] on icon "button" at bounding box center [338, 365] width 22 height 22
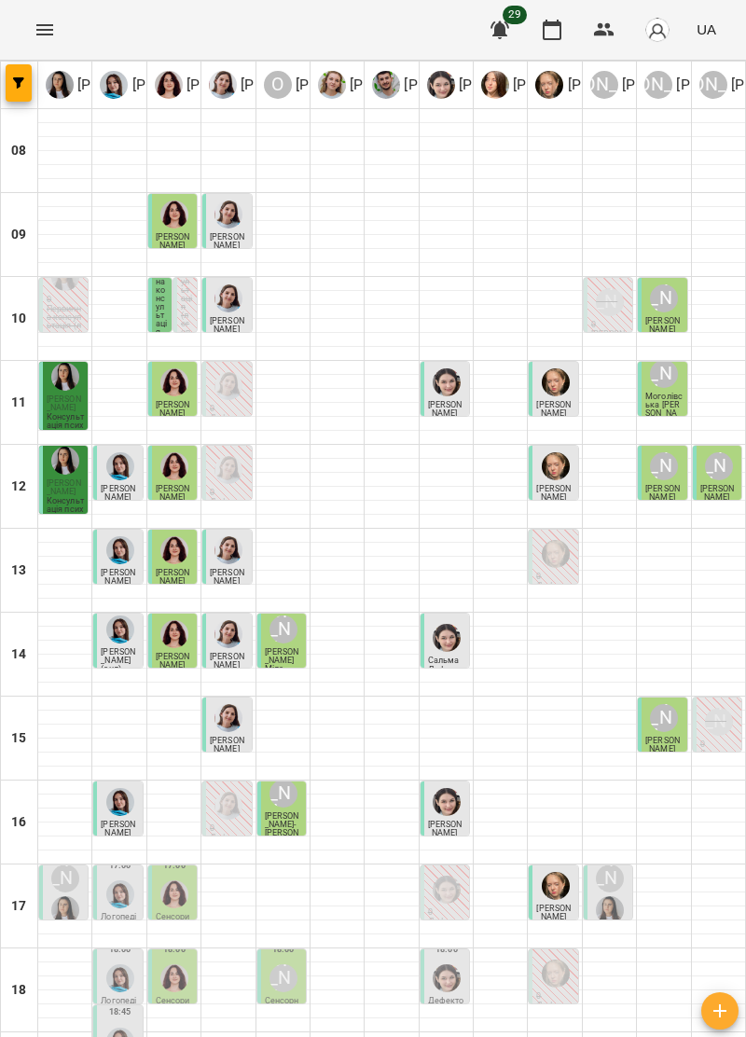
click at [123, 1024] on div at bounding box center [120, 1041] width 35 height 35
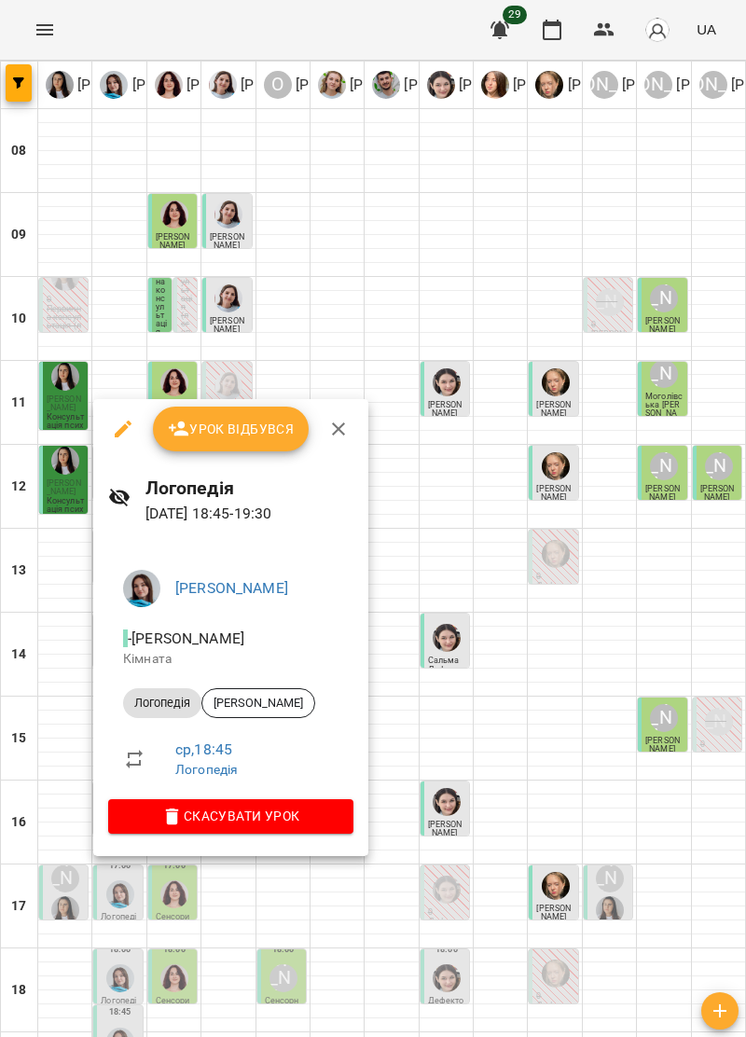
click at [343, 436] on icon "button" at bounding box center [338, 429] width 22 height 22
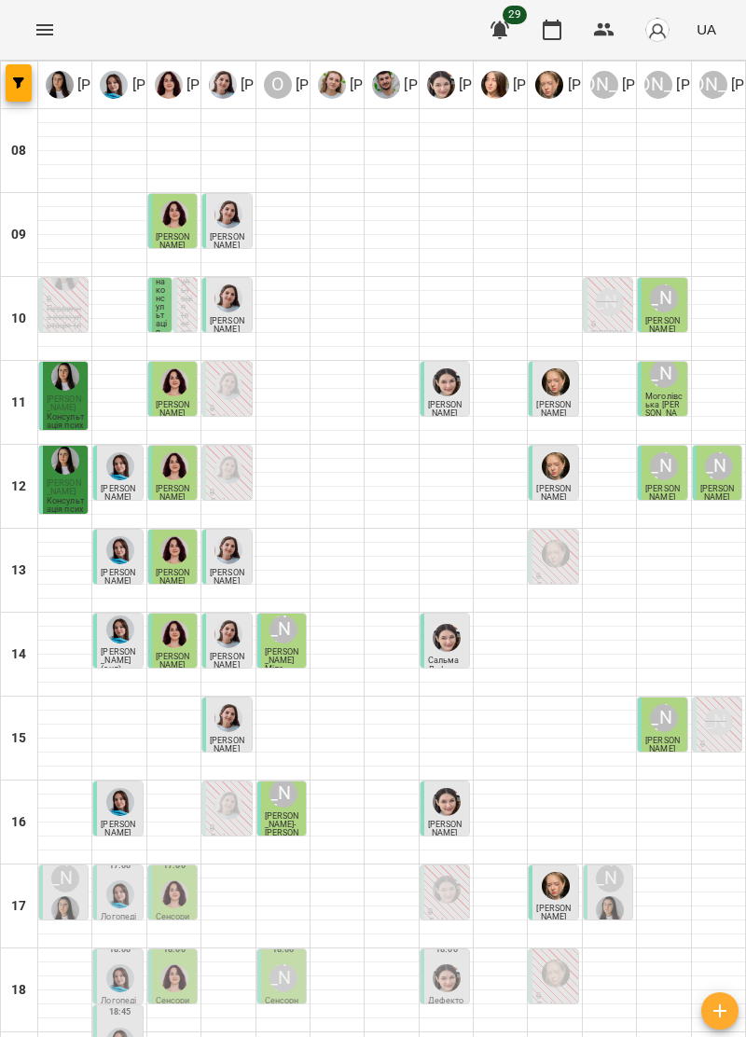
click at [446, 964] on img "Софія Цюпер" at bounding box center [447, 978] width 28 height 28
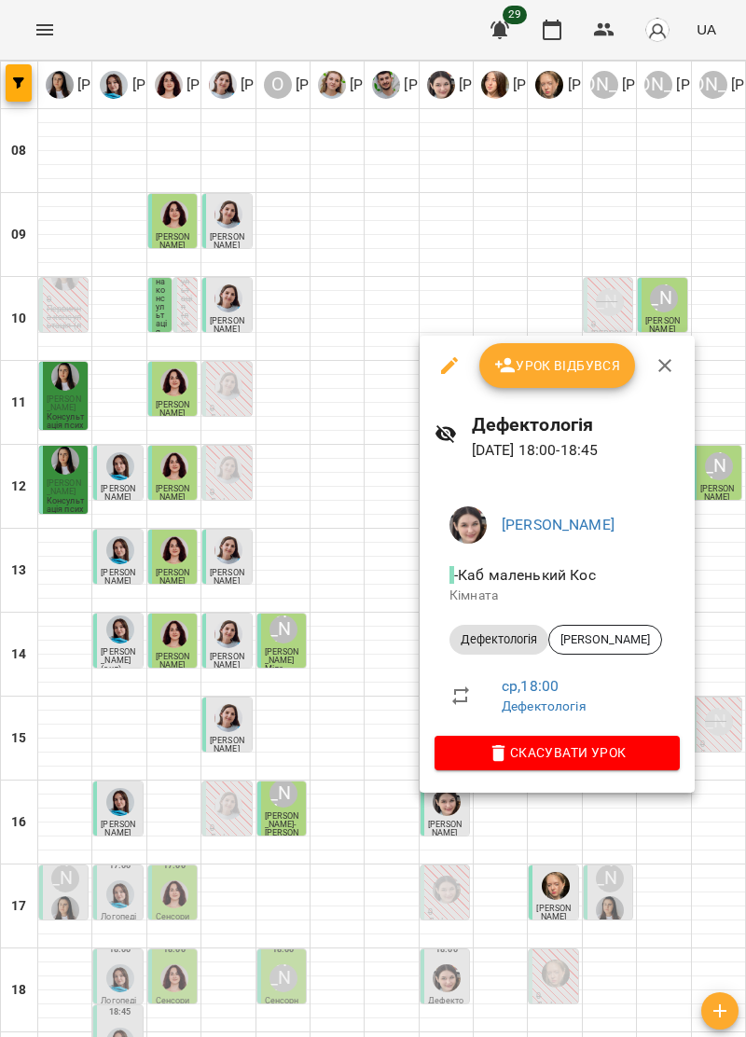
click at [659, 364] on icon "button" at bounding box center [665, 365] width 22 height 22
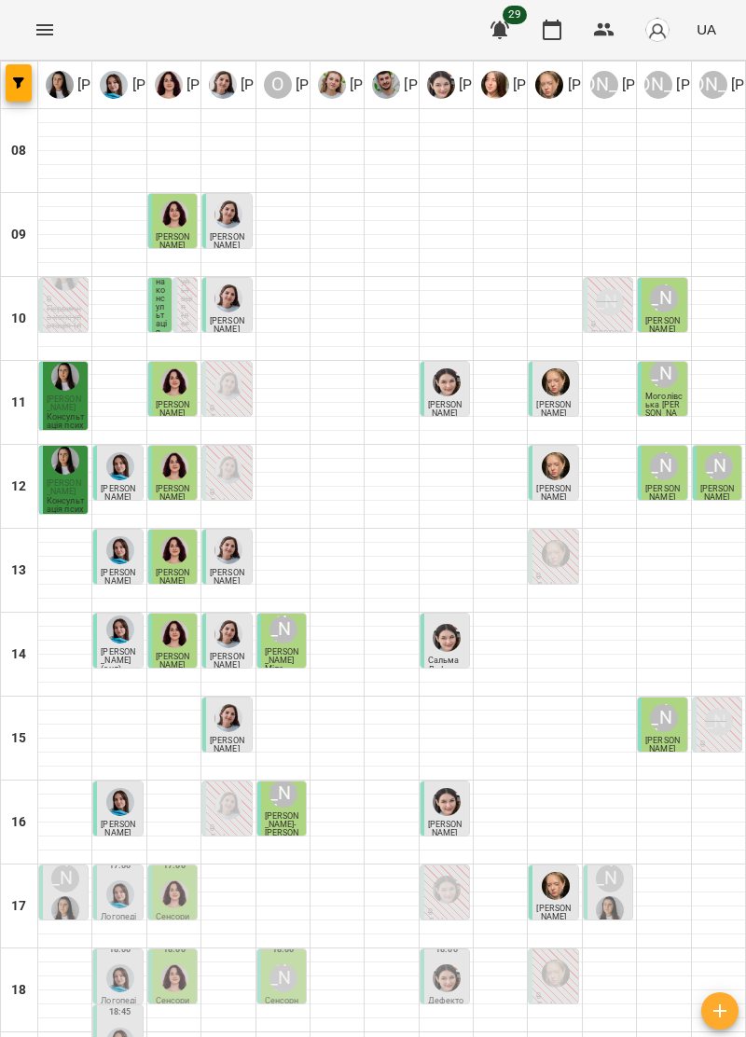
click at [268, 961] on div "[PERSON_NAME]" at bounding box center [283, 978] width 35 height 35
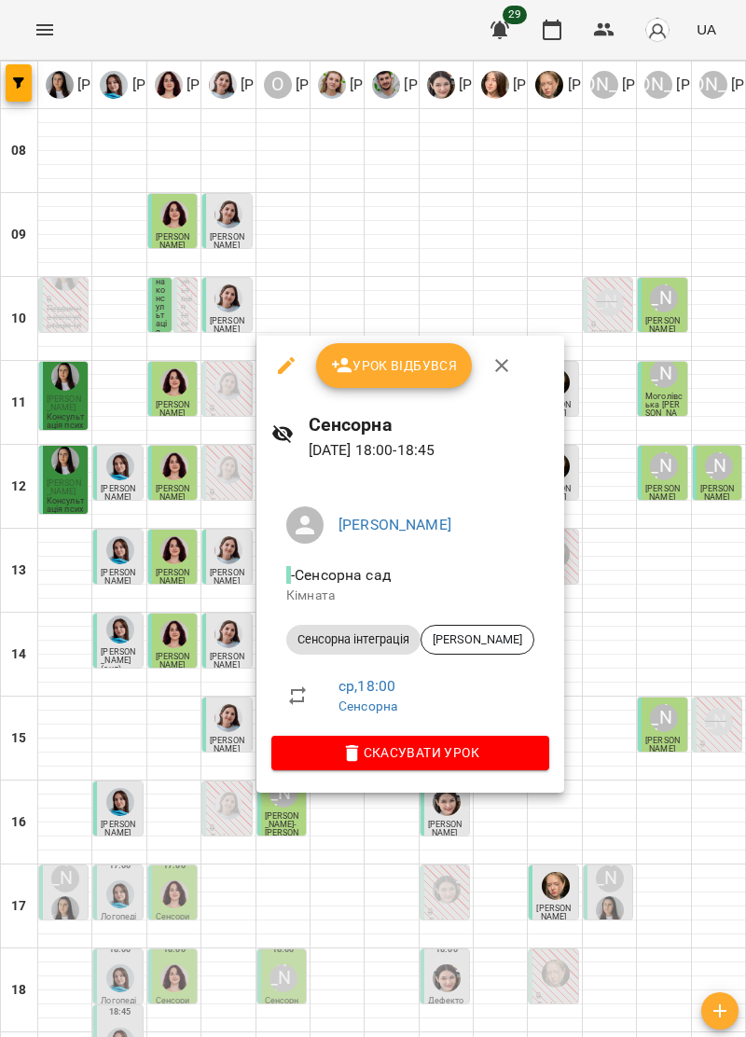
click at [506, 369] on icon "button" at bounding box center [502, 365] width 22 height 22
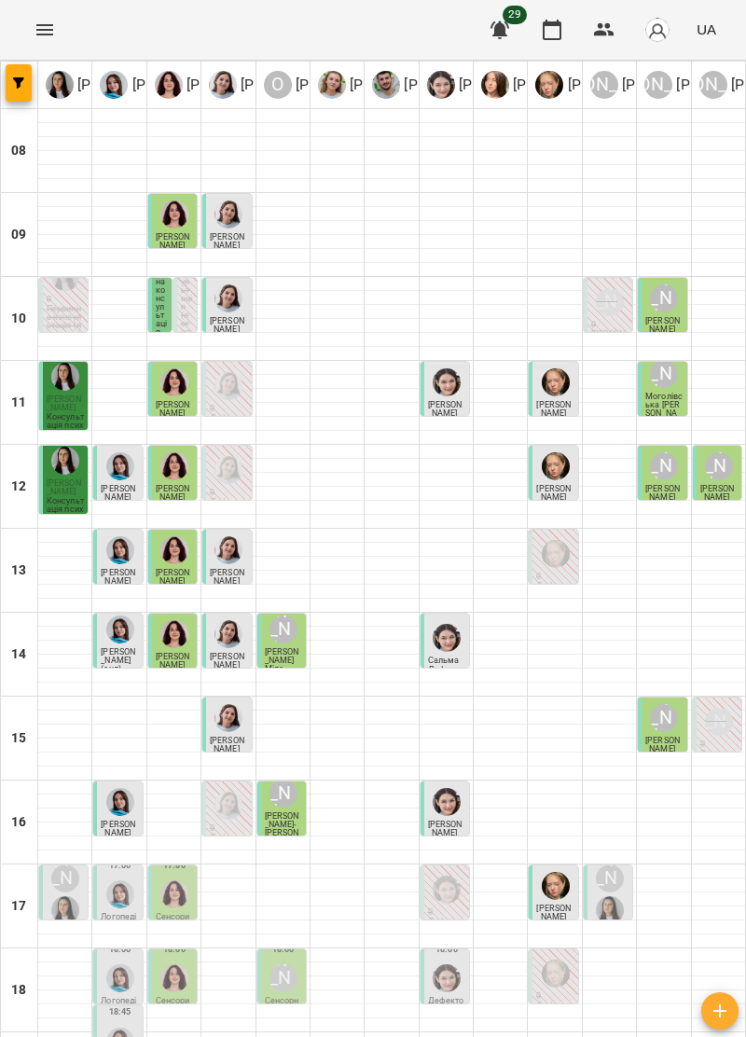
click at [167, 964] on img "Ольга Крикун" at bounding box center [174, 978] width 28 height 28
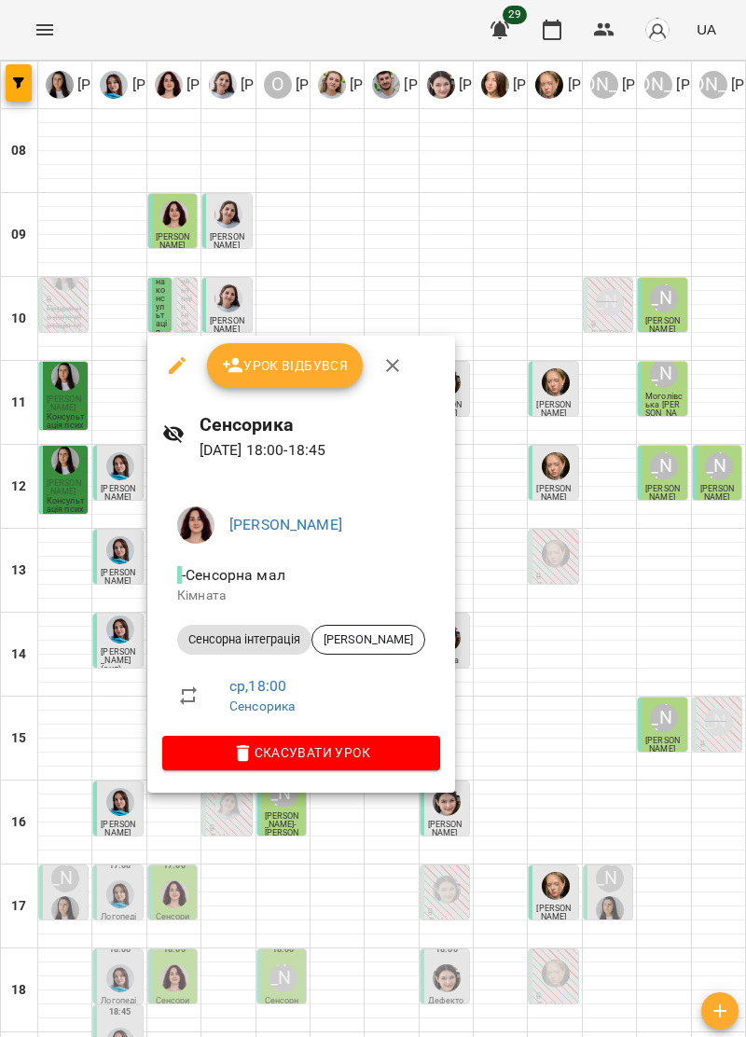
click at [394, 364] on icon "button" at bounding box center [392, 365] width 13 height 13
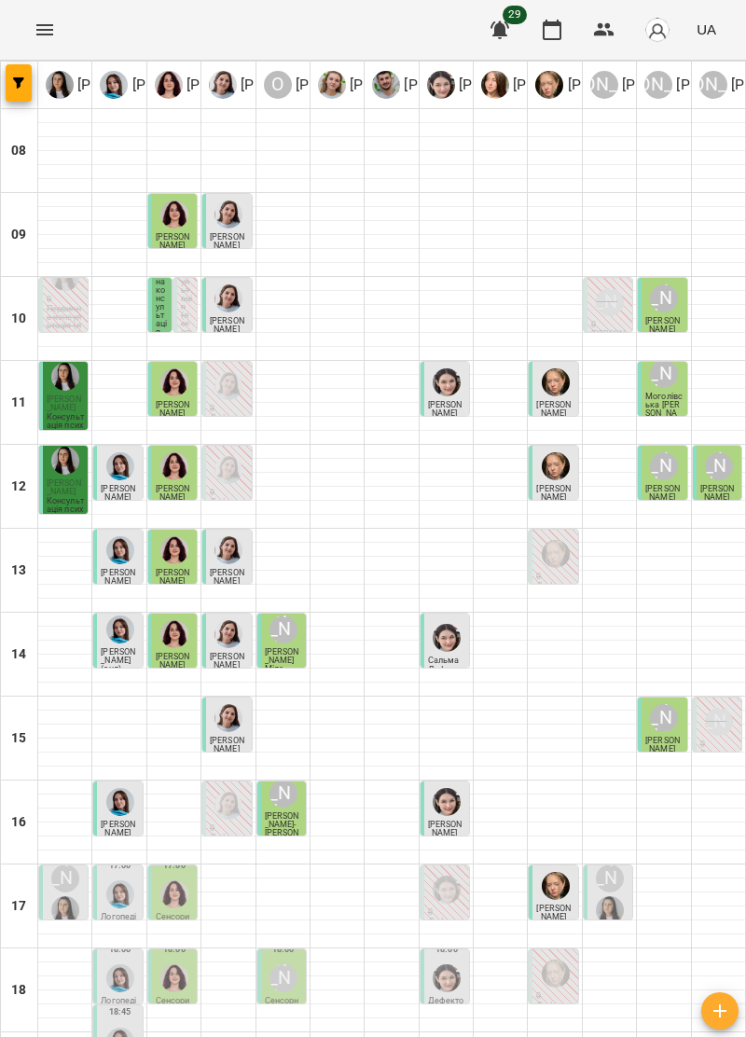
click at [114, 964] on img "Тетяна Хомин" at bounding box center [120, 978] width 28 height 28
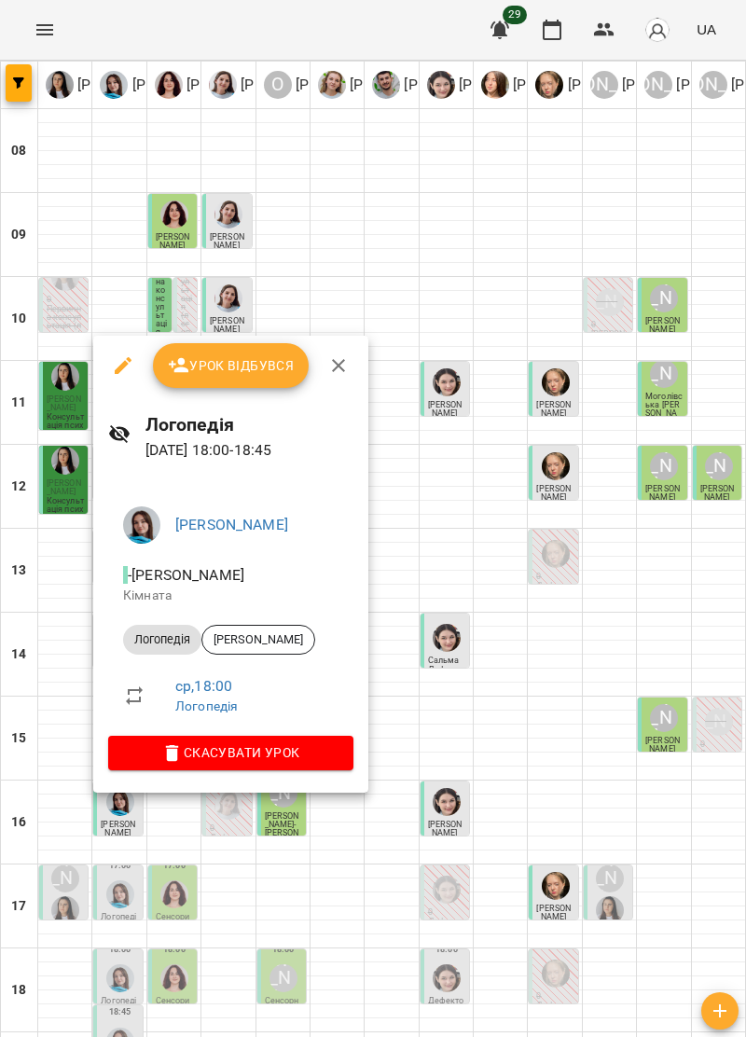
click at [337, 375] on icon "button" at bounding box center [338, 365] width 22 height 22
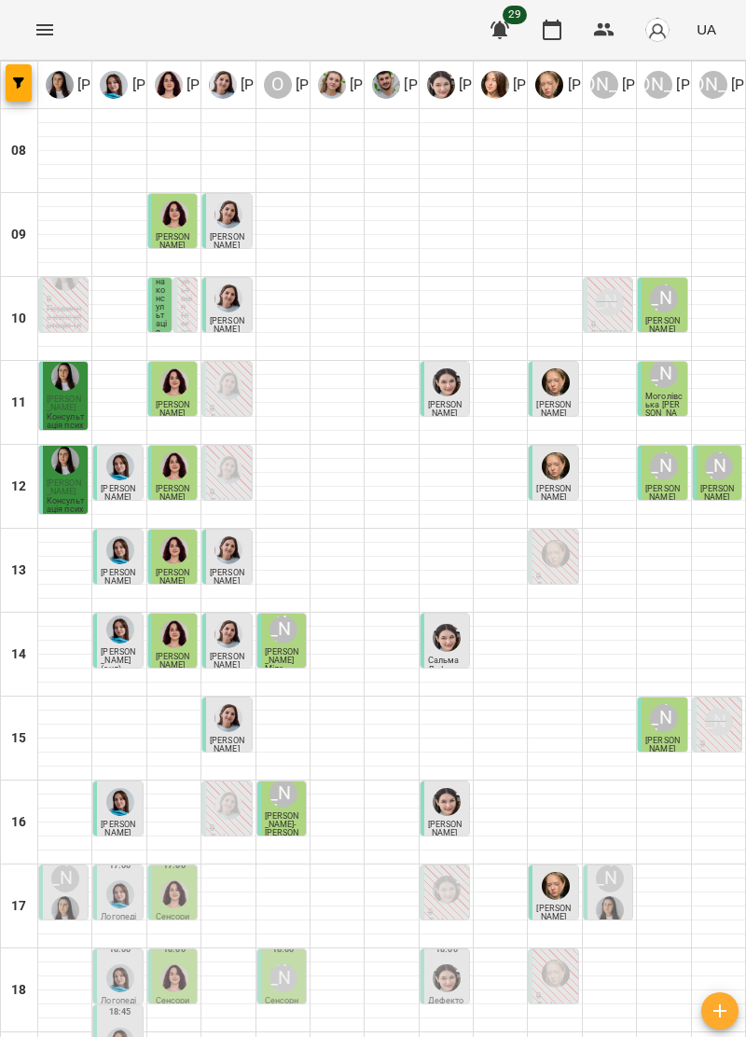
click at [166, 881] on img "Ольга Крикун" at bounding box center [174, 895] width 28 height 28
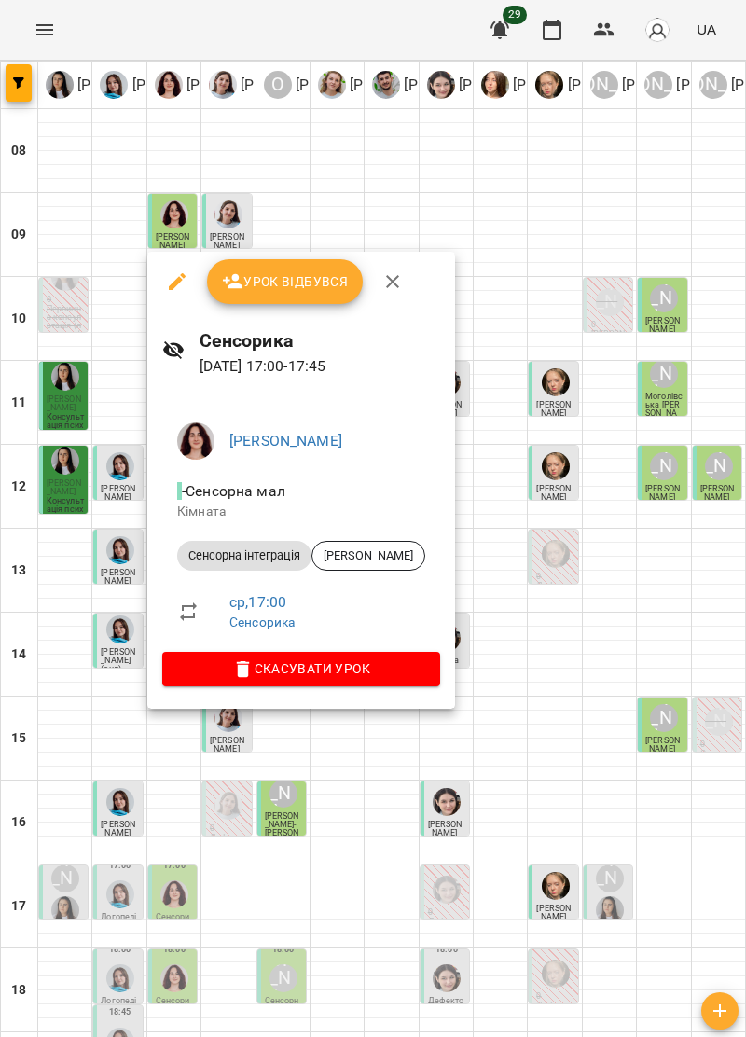
click at [399, 285] on icon "button" at bounding box center [392, 281] width 22 height 22
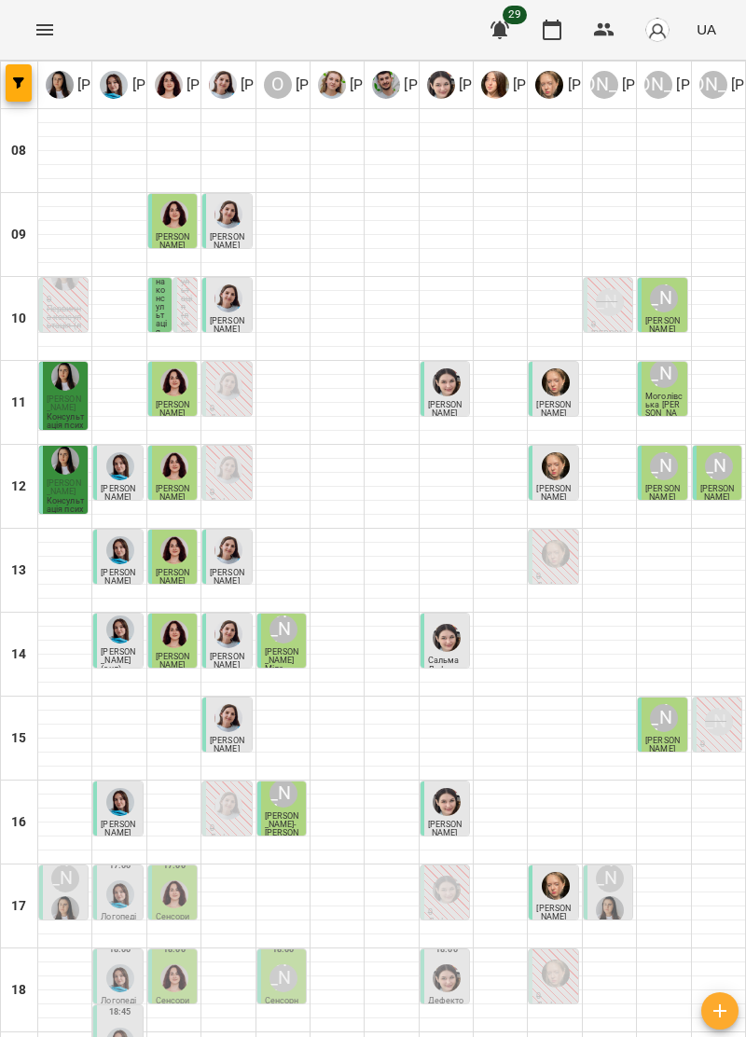
click at [121, 881] on img "Тетяна Хомин" at bounding box center [120, 895] width 28 height 28
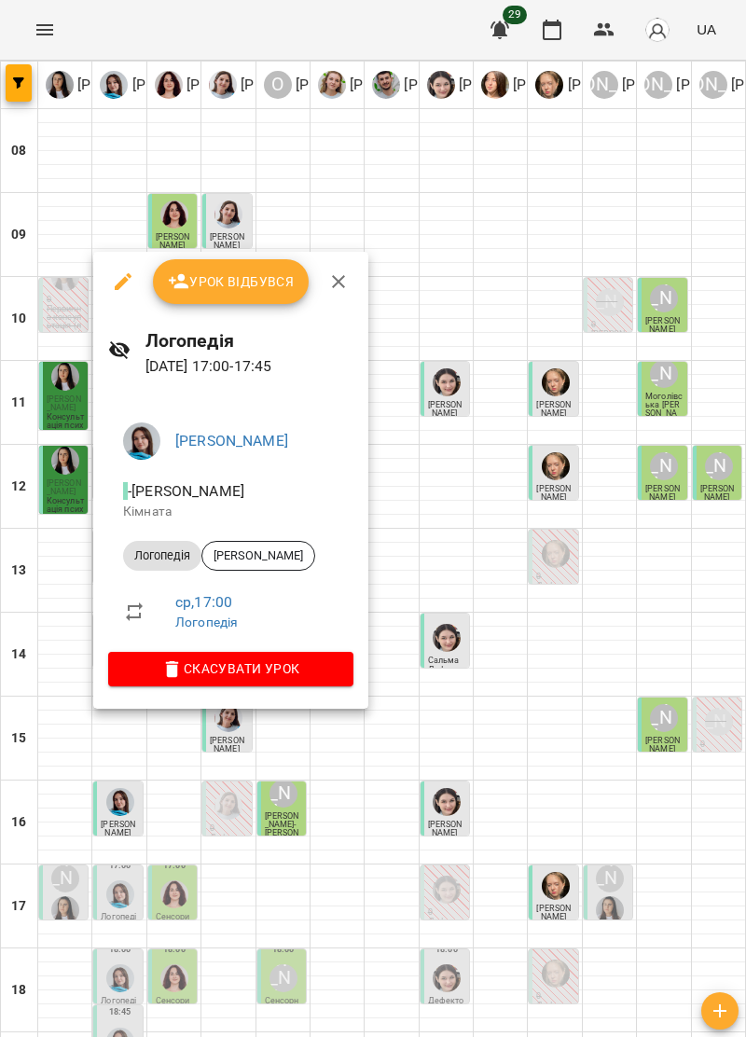
click at [346, 284] on icon "button" at bounding box center [338, 281] width 22 height 22
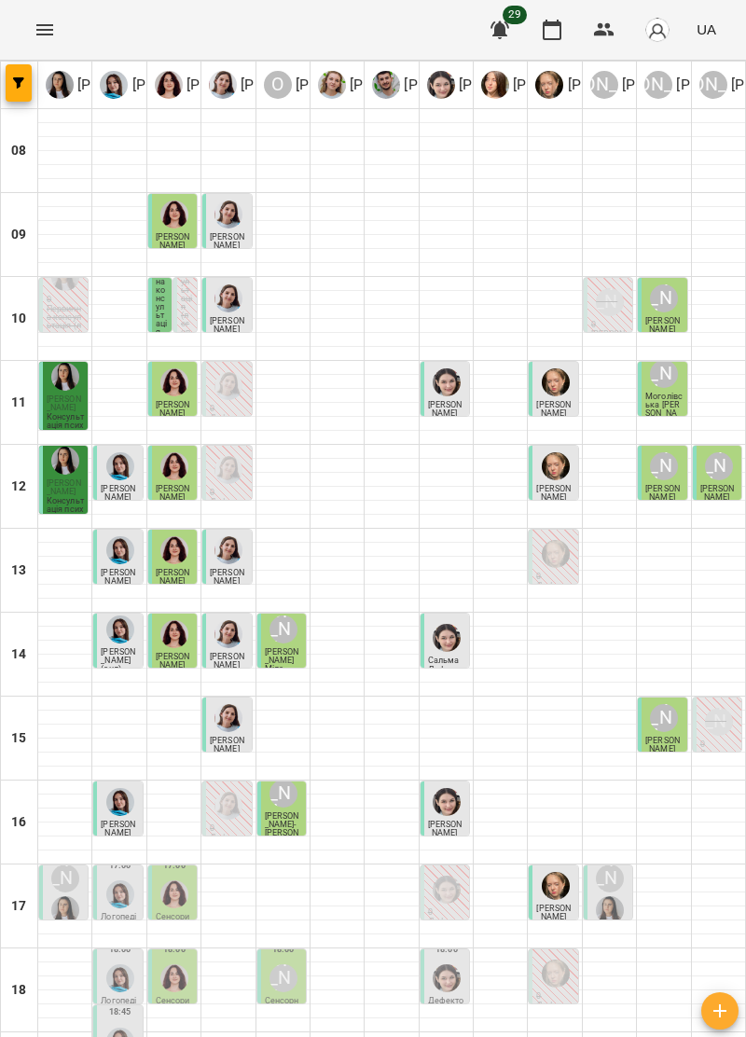
click at [619, 861] on div "[PERSON_NAME]" at bounding box center [609, 894] width 35 height 67
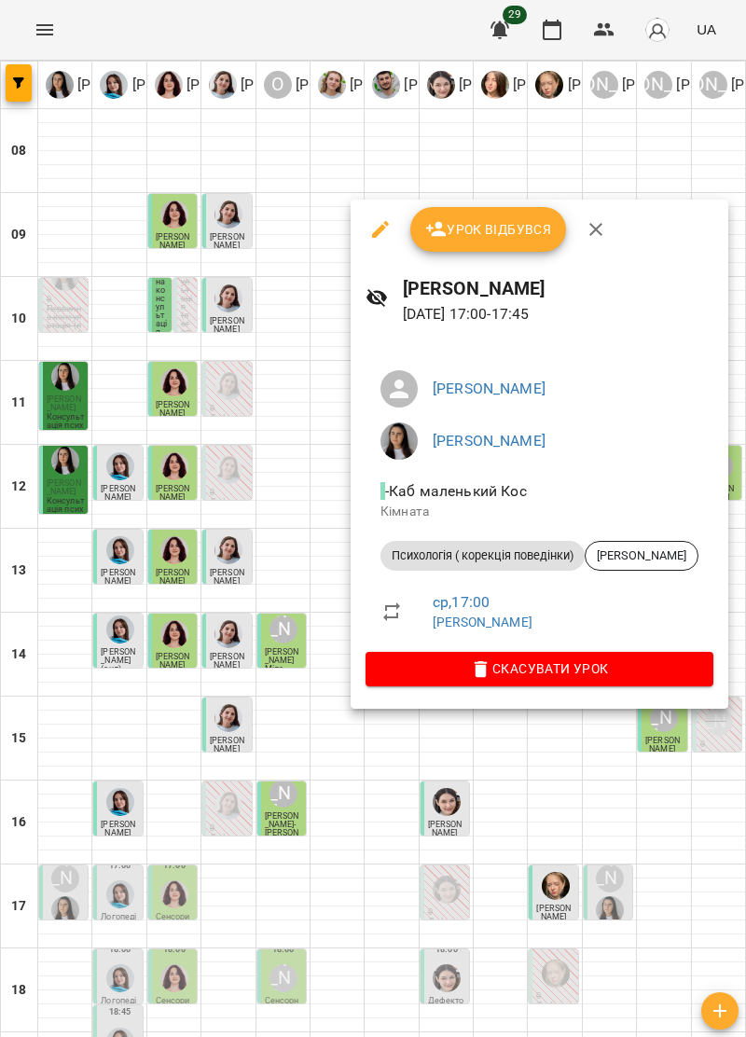
click at [609, 229] on button "button" at bounding box center [596, 229] width 45 height 45
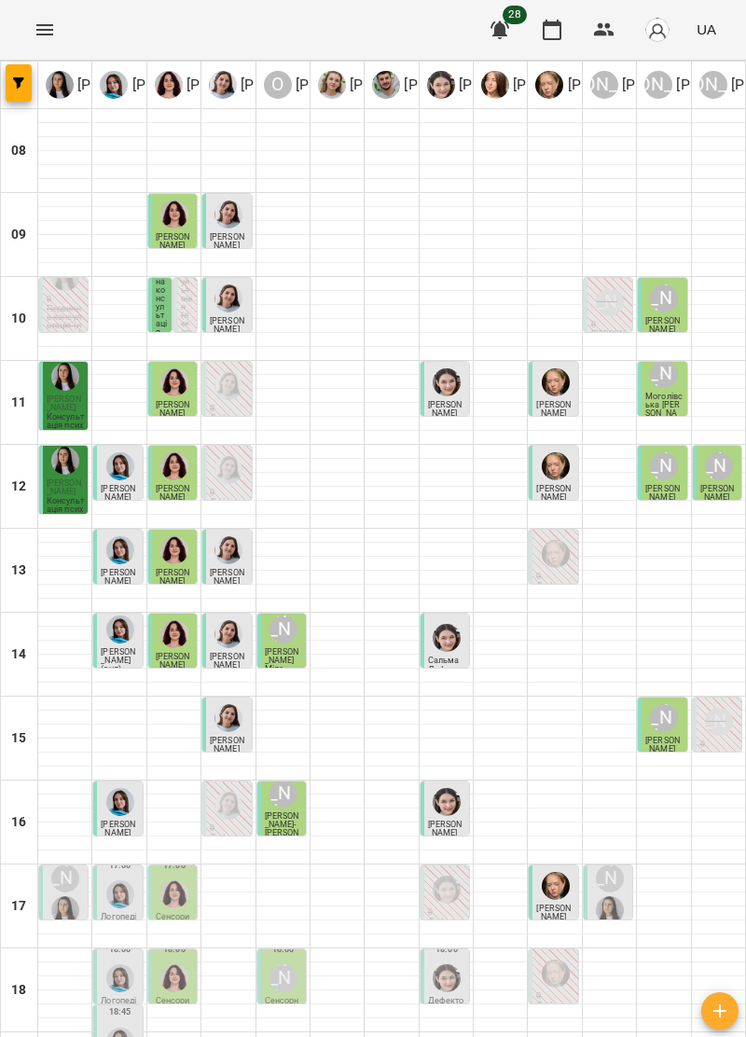
scroll to position [173, 0]
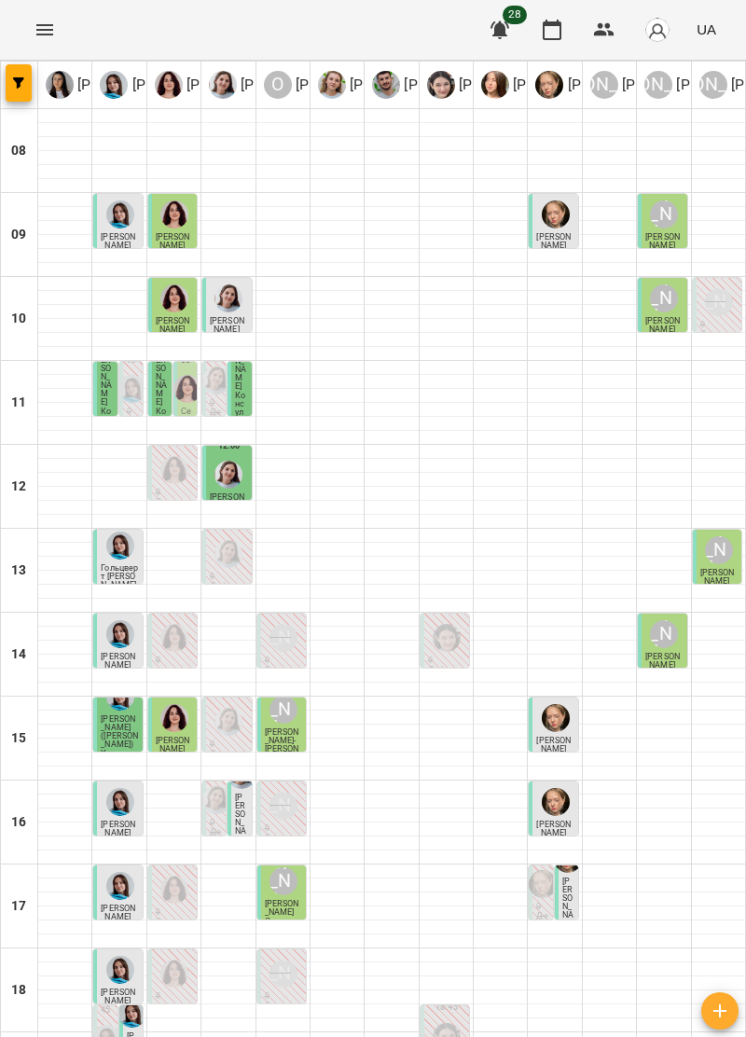
scroll to position [162, 0]
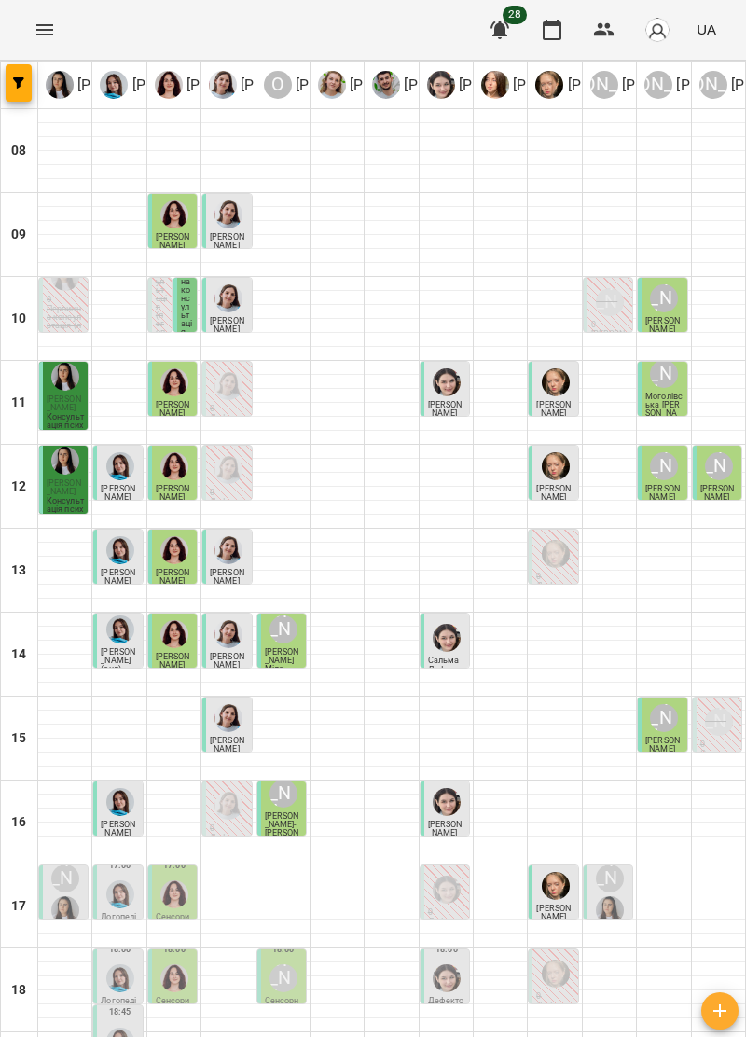
scroll to position [160, 0]
click at [182, 877] on div at bounding box center [174, 894] width 35 height 35
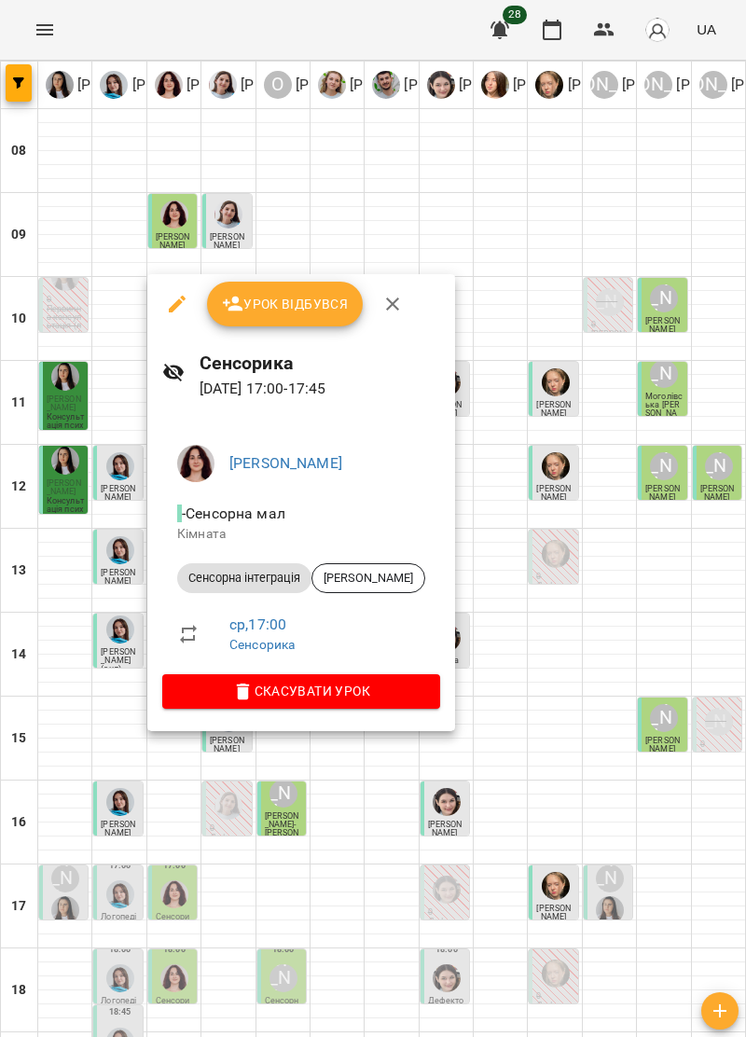
click at [395, 304] on icon "button" at bounding box center [392, 304] width 22 height 22
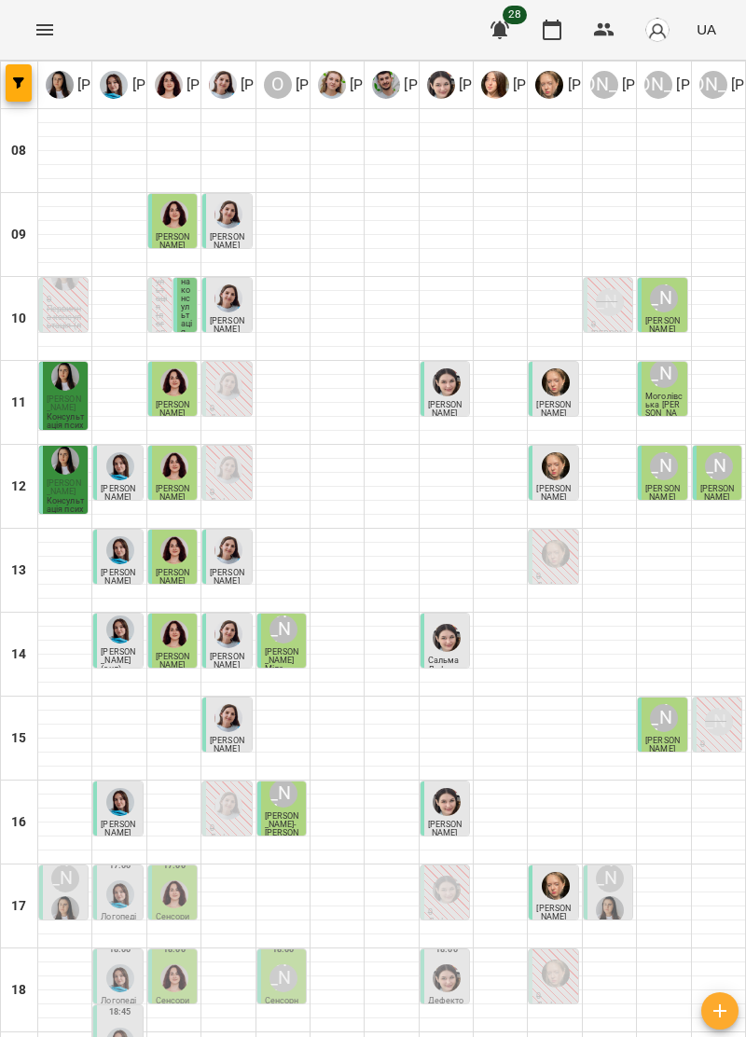
scroll to position [183, 0]
click at [126, 877] on div at bounding box center [120, 894] width 35 height 35
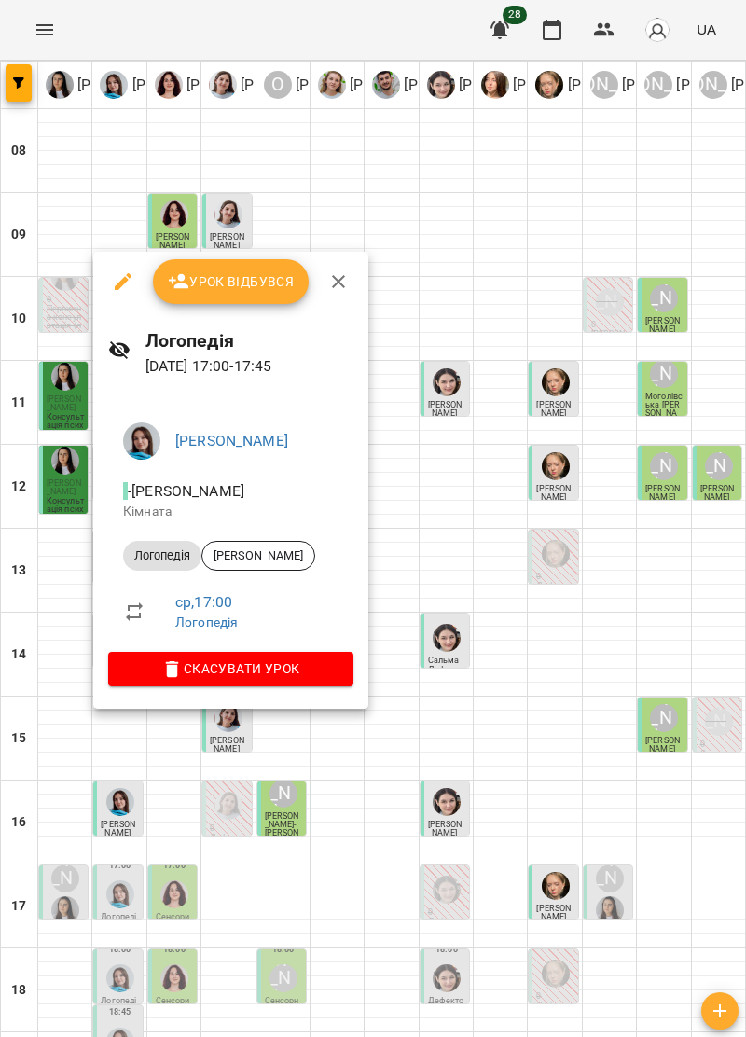
click at [328, 295] on button "button" at bounding box center [338, 281] width 45 height 45
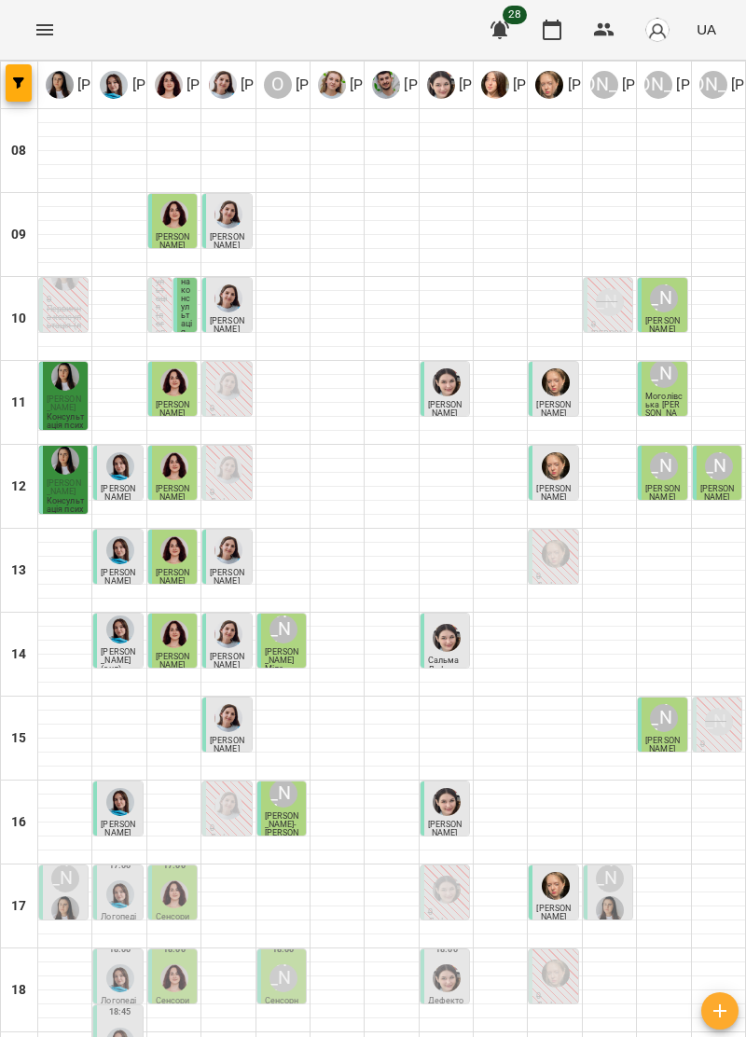
click at [189, 877] on div at bounding box center [174, 894] width 35 height 35
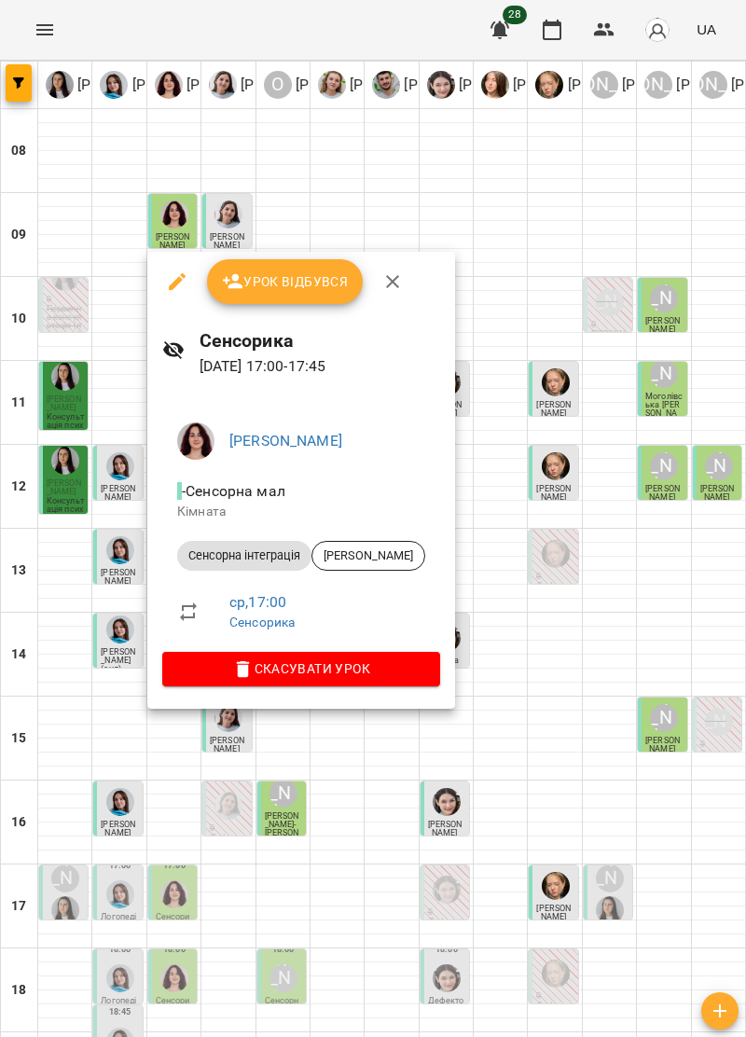
click at [382, 292] on icon "button" at bounding box center [392, 281] width 22 height 22
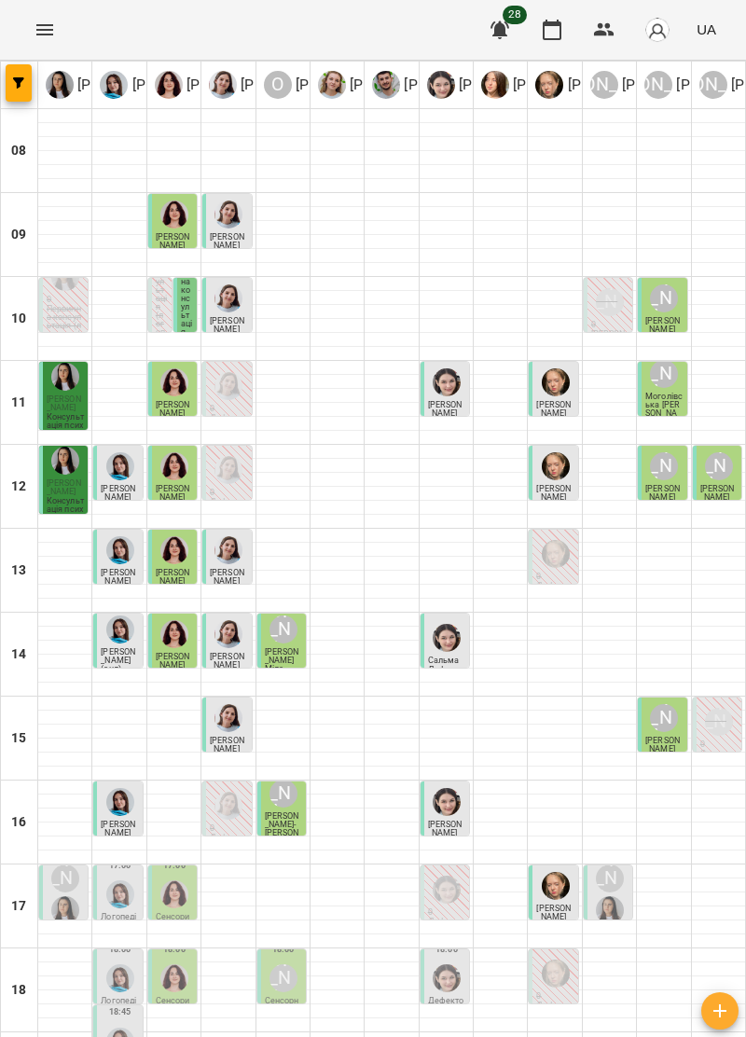
click at [559, 904] on span "[PERSON_NAME]" at bounding box center [553, 913] width 35 height 18
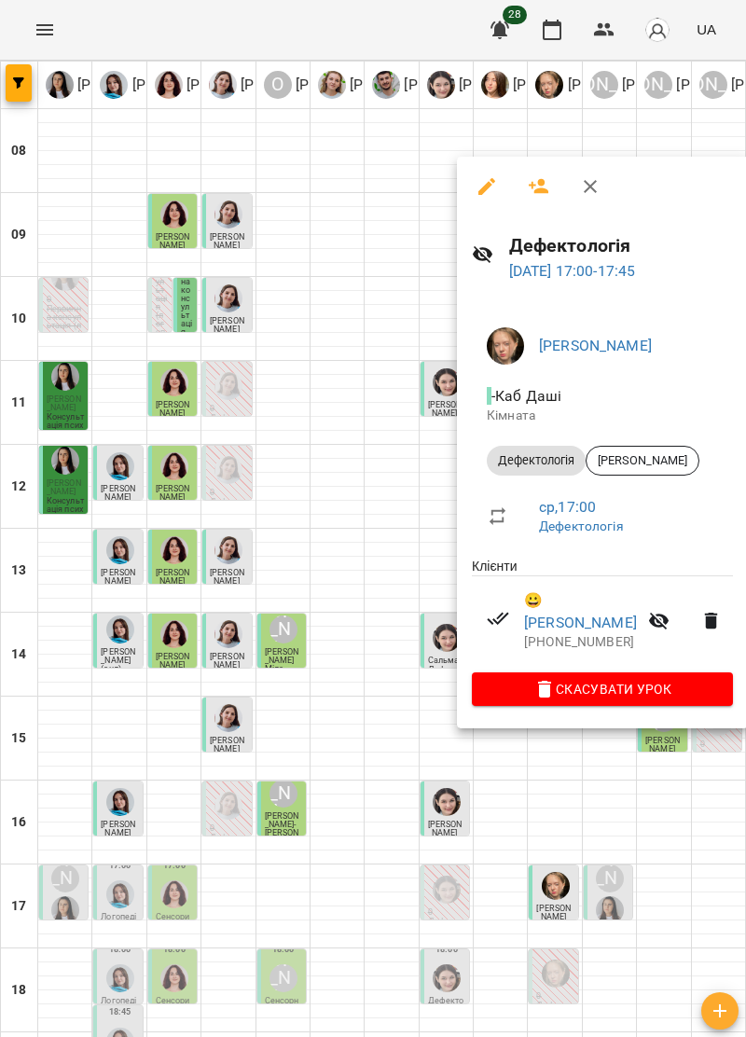
click at [576, 189] on button "button" at bounding box center [590, 186] width 45 height 45
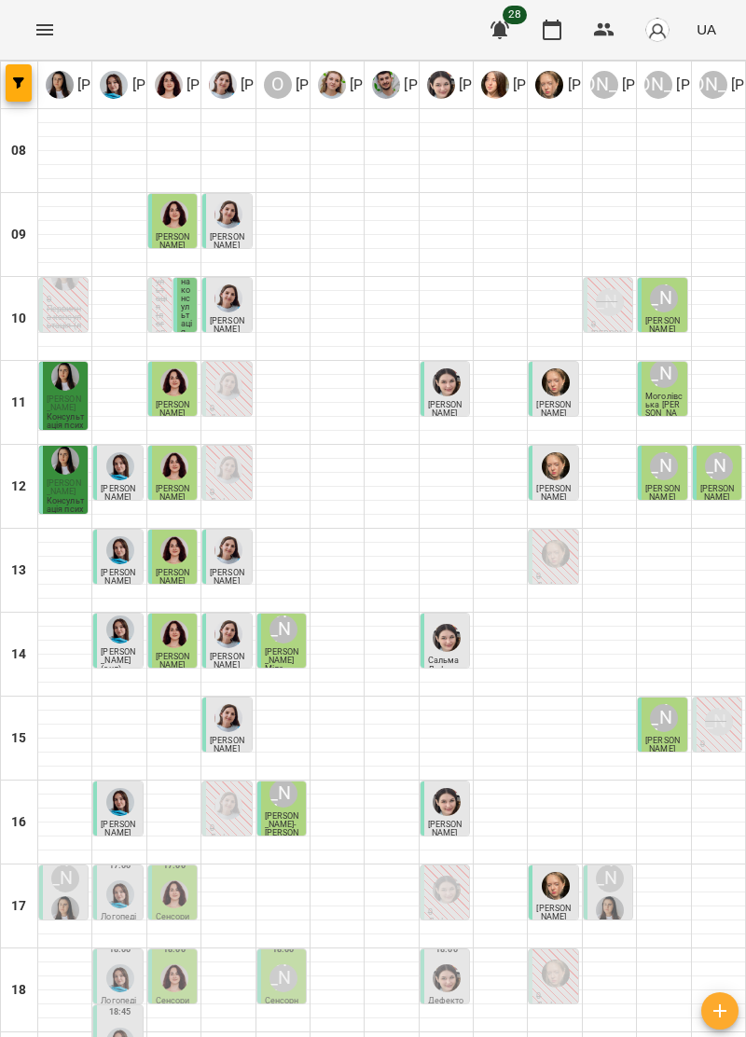
click at [612, 896] on img "Ірина Керівник" at bounding box center [610, 910] width 28 height 28
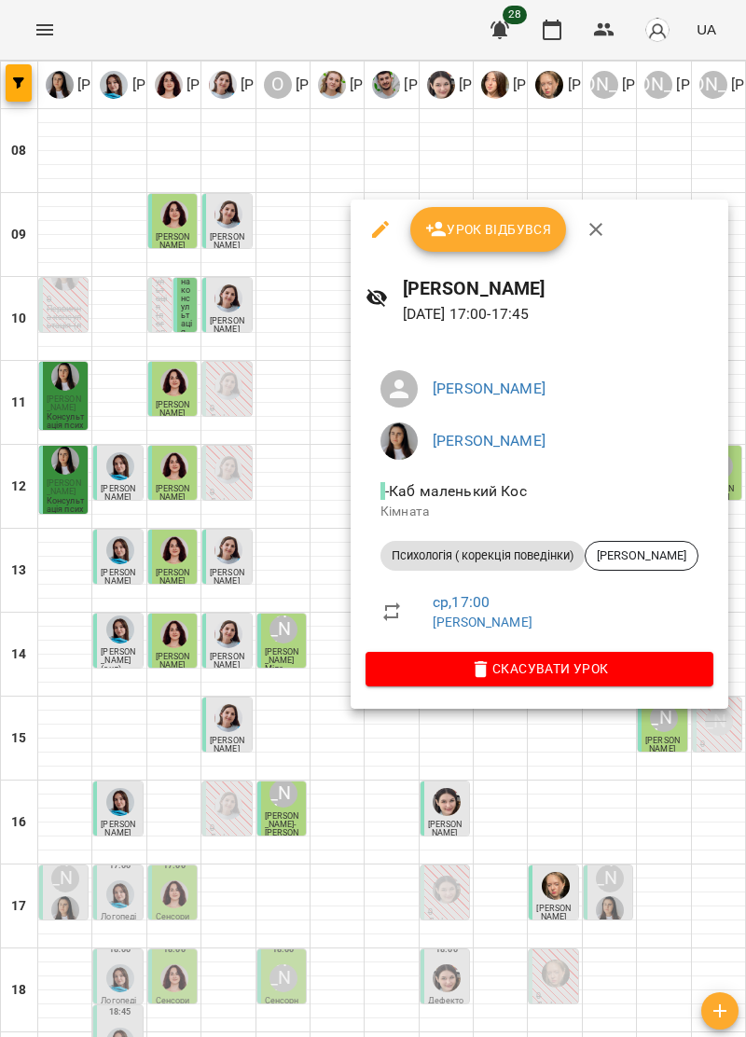
click at [602, 222] on icon "button" at bounding box center [596, 229] width 22 height 22
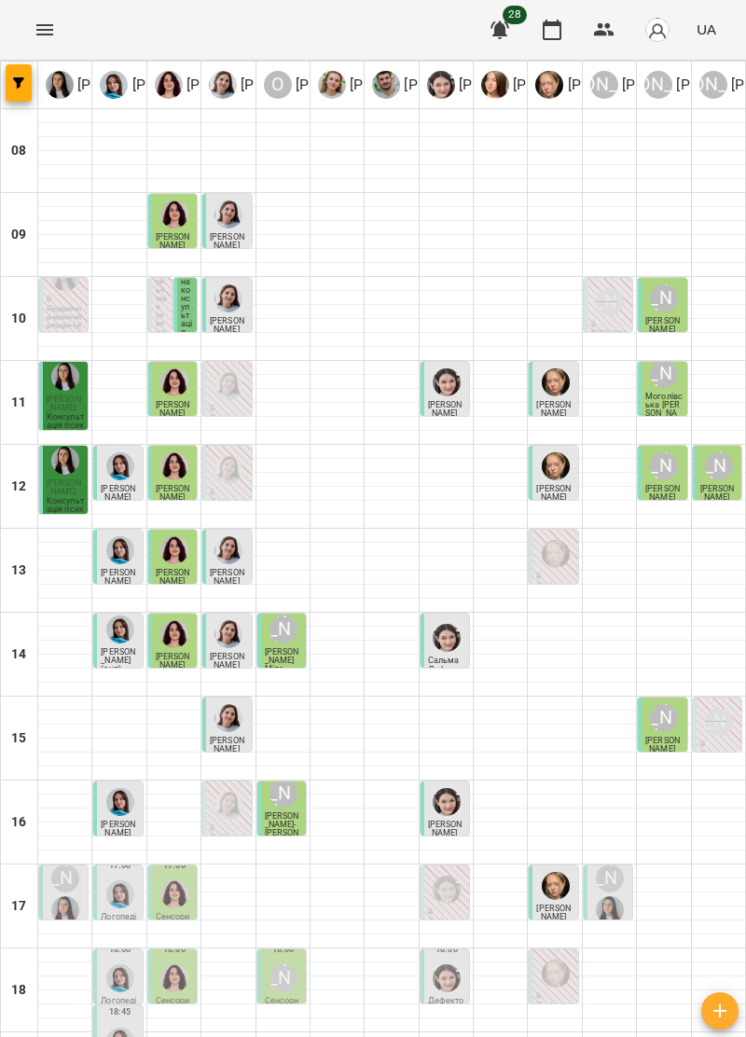
click at [123, 964] on img "Тетяна Хомин" at bounding box center [120, 978] width 28 height 28
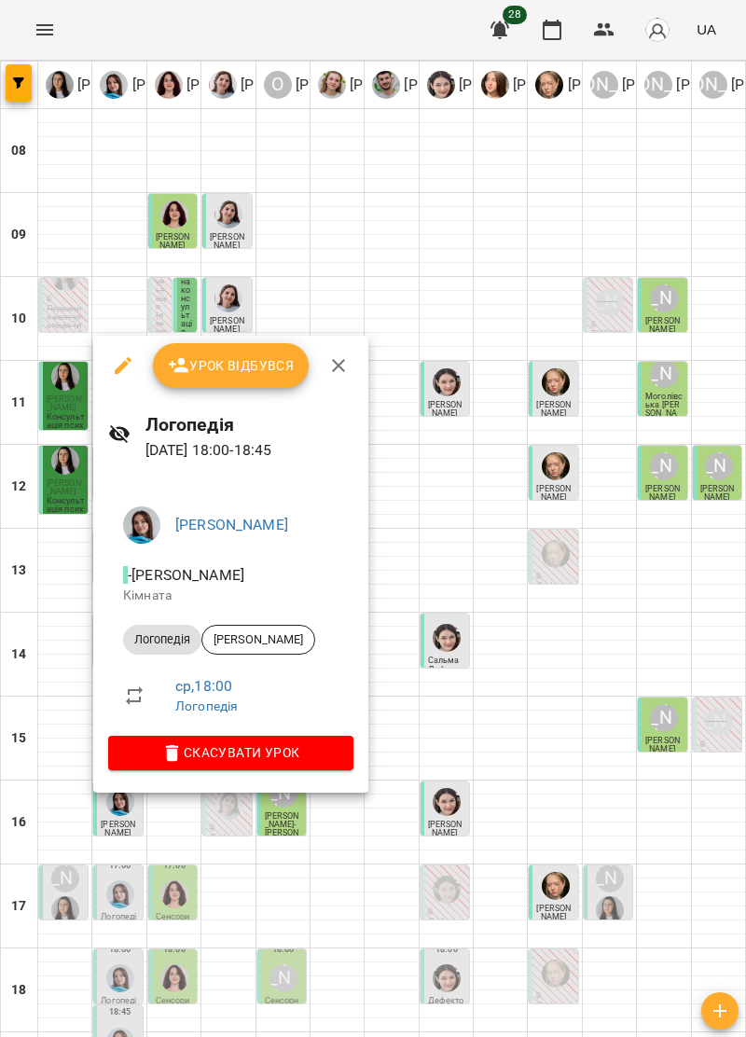
click at [346, 358] on icon "button" at bounding box center [338, 365] width 22 height 22
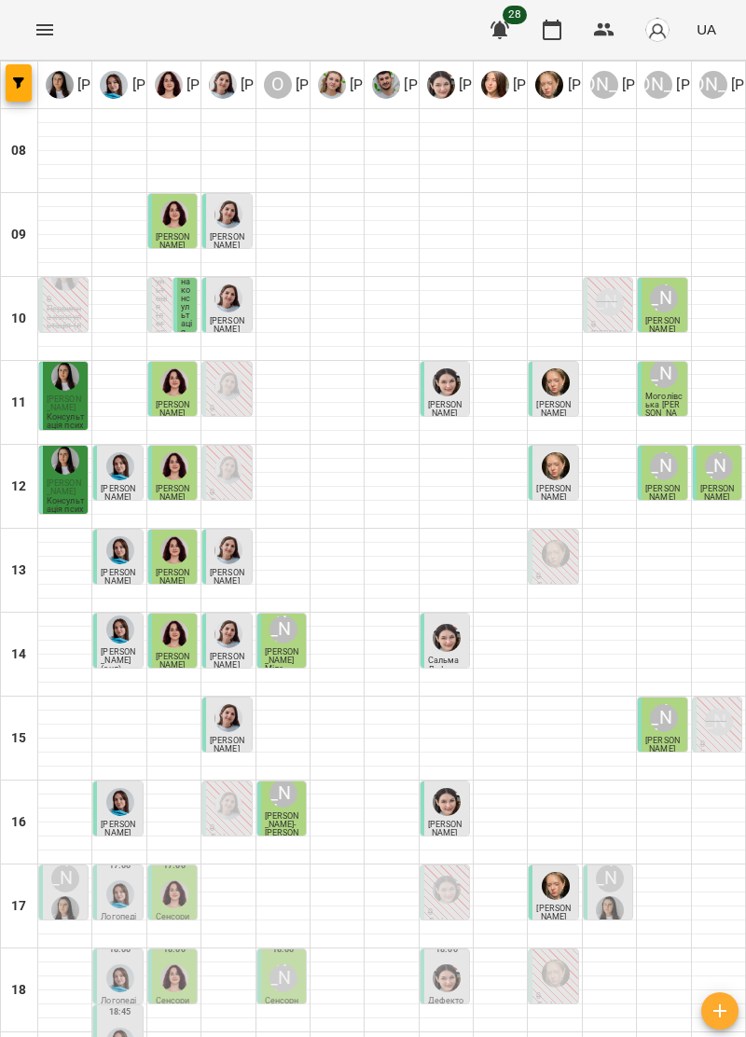
click at [185, 961] on div at bounding box center [174, 978] width 35 height 35
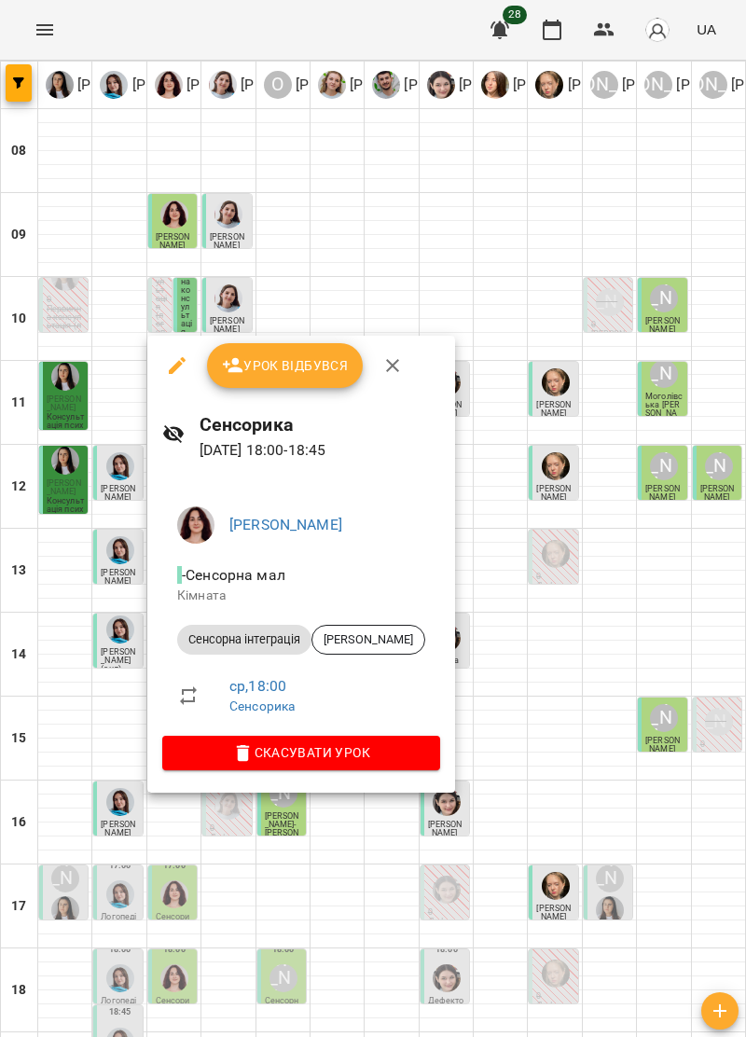
click at [390, 362] on icon "button" at bounding box center [392, 365] width 22 height 22
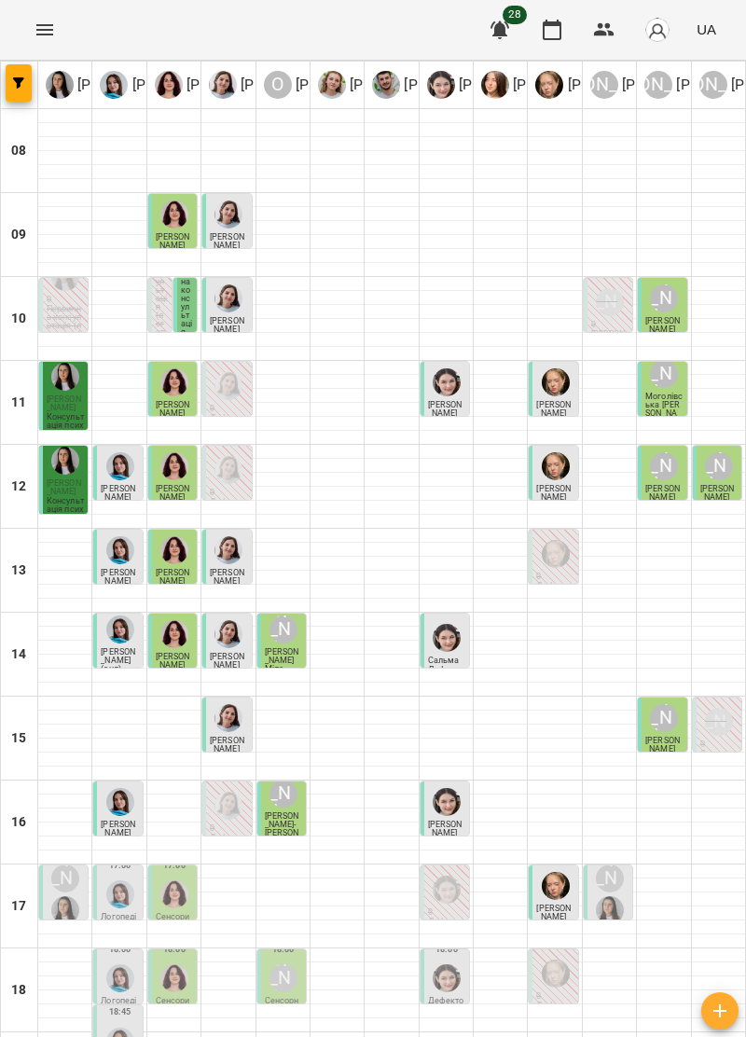
click at [296, 997] on p "Сенсорна" at bounding box center [283, 1005] width 37 height 17
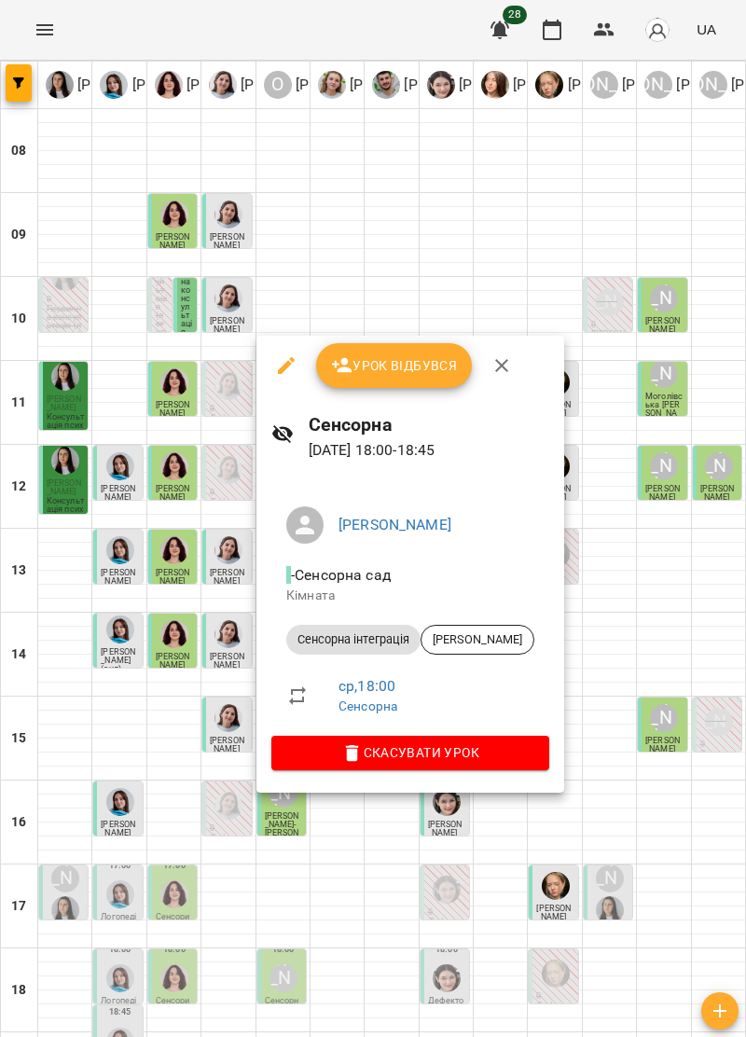
click at [496, 365] on icon "button" at bounding box center [502, 365] width 22 height 22
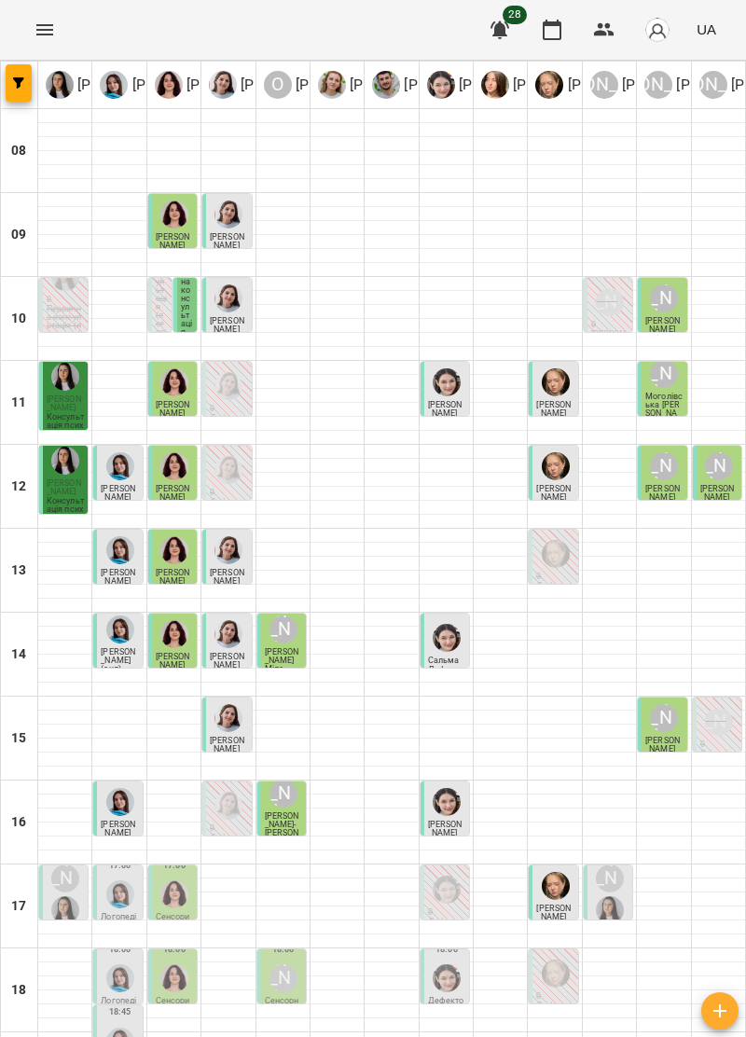
click at [621, 896] on img "Ірина Керівник" at bounding box center [610, 910] width 28 height 28
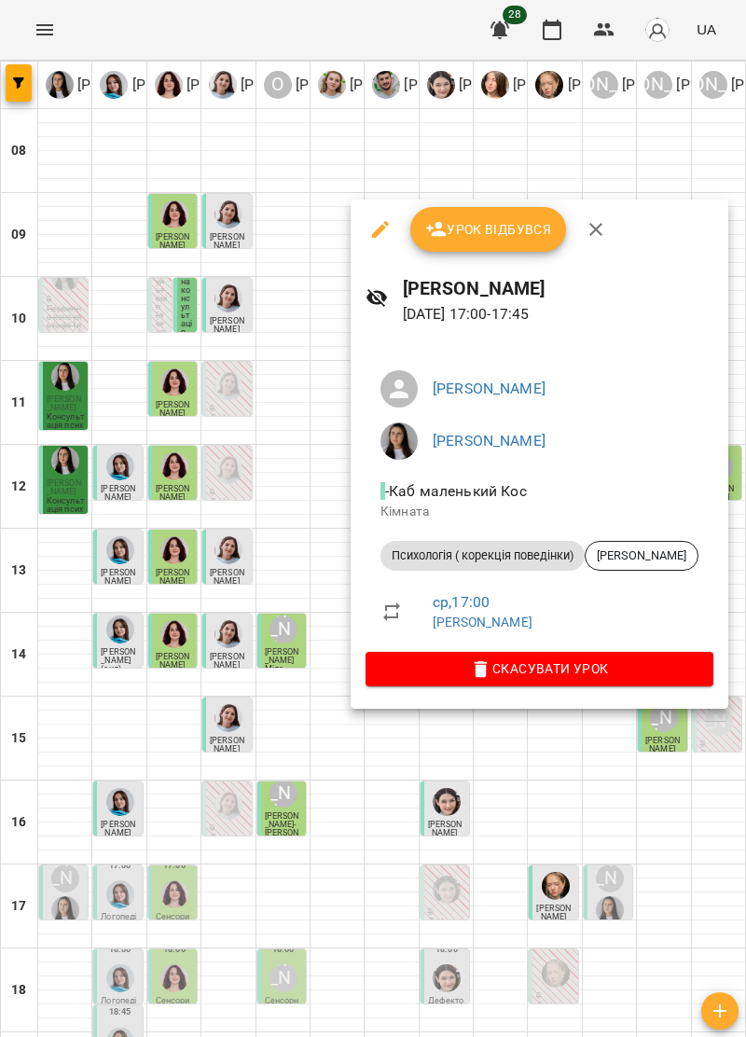
click at [518, 215] on button "Урок відбувся" at bounding box center [488, 229] width 157 height 45
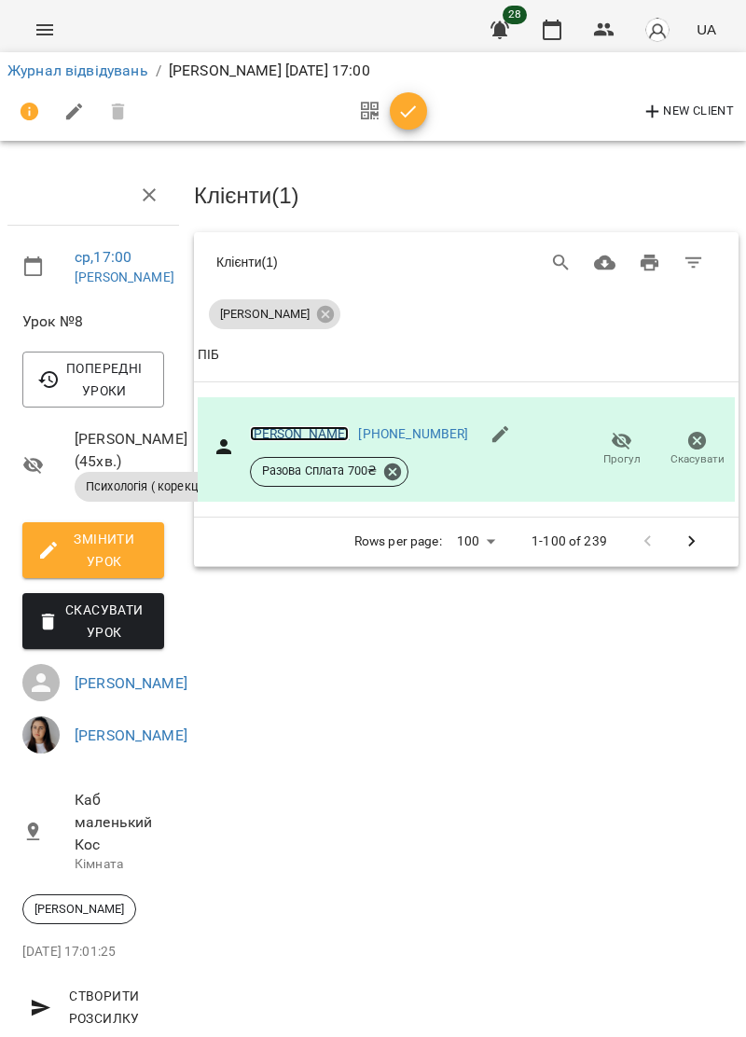
click at [300, 428] on link "[PERSON_NAME]" at bounding box center [300, 433] width 100 height 15
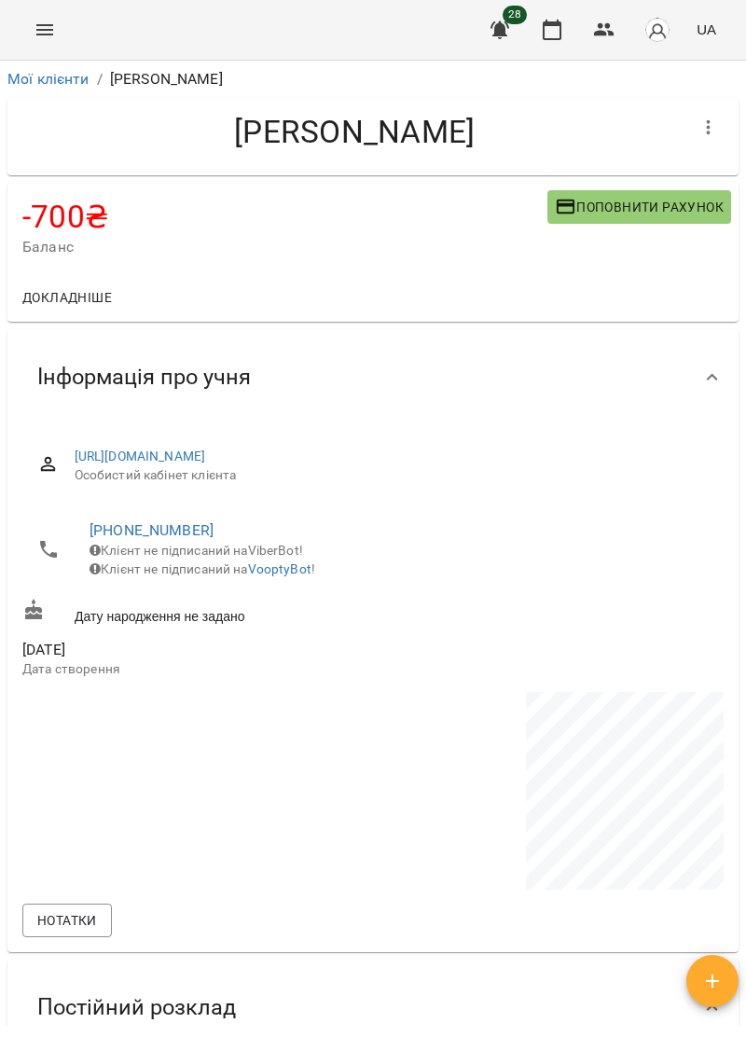
click at [670, 194] on button "Поповнити рахунок" at bounding box center [640, 207] width 184 height 34
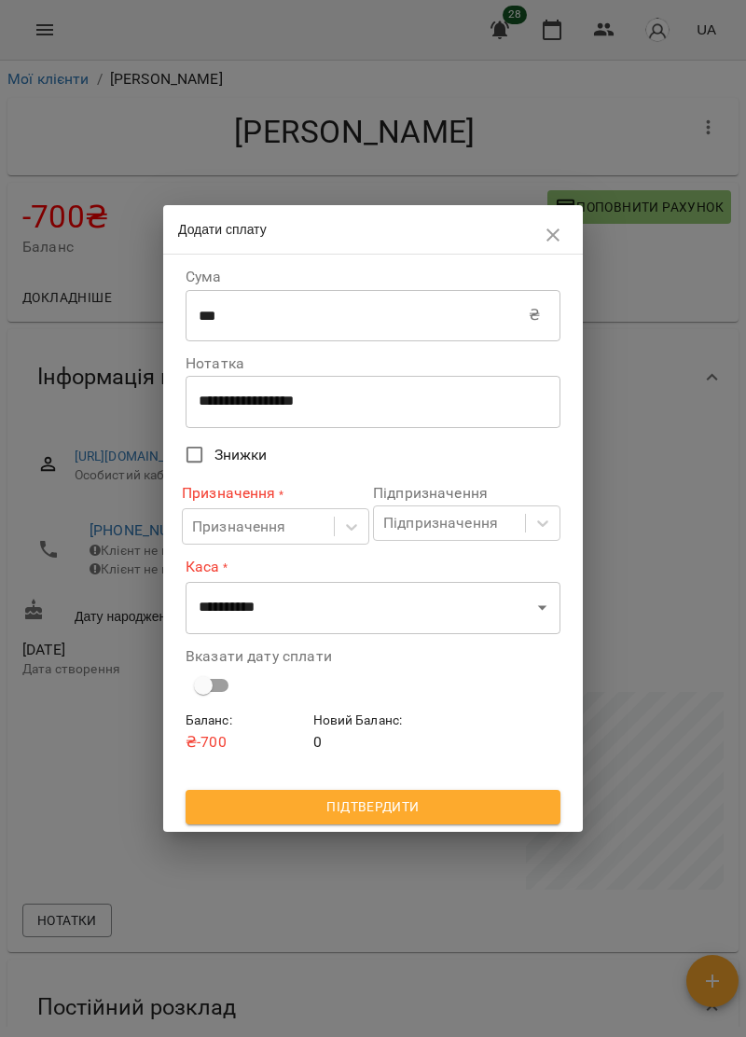
click at [355, 310] on input "***" at bounding box center [357, 315] width 343 height 52
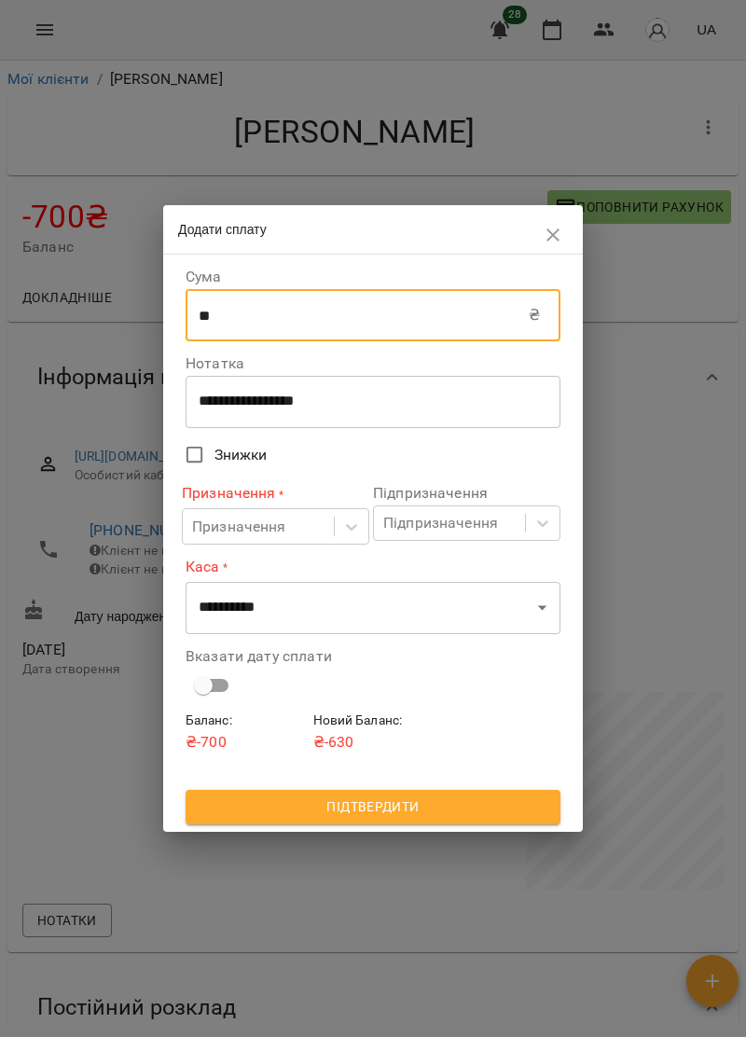
type input "*"
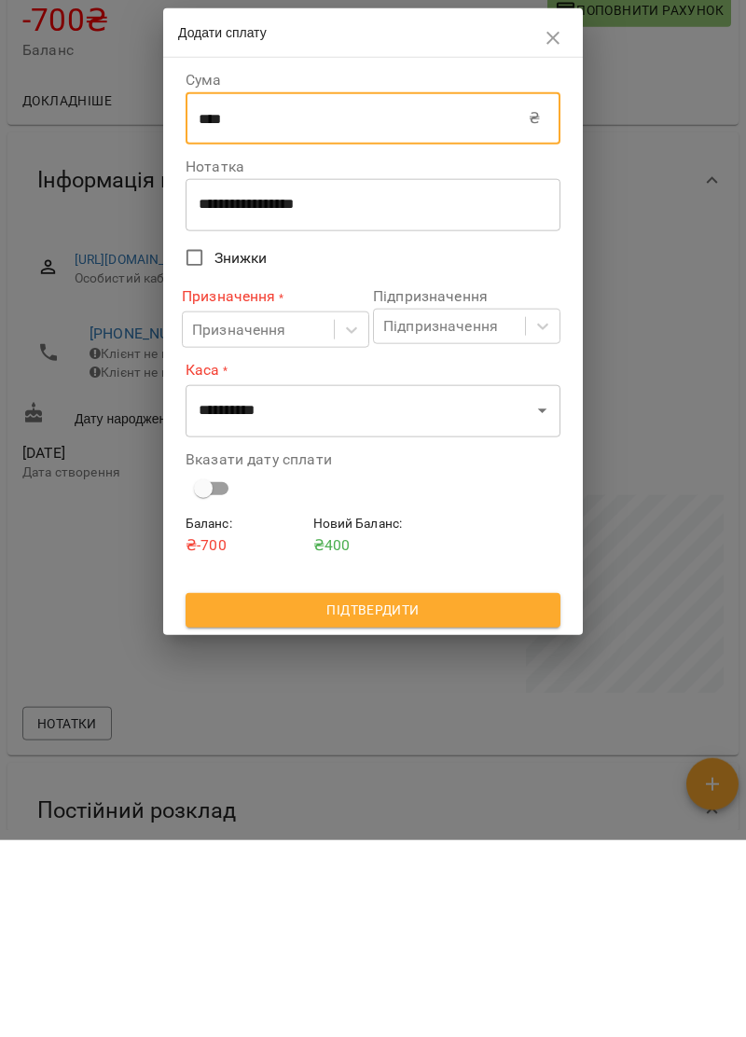
type input "****"
click at [537, 808] on span "Підтвердити" at bounding box center [373, 807] width 345 height 22
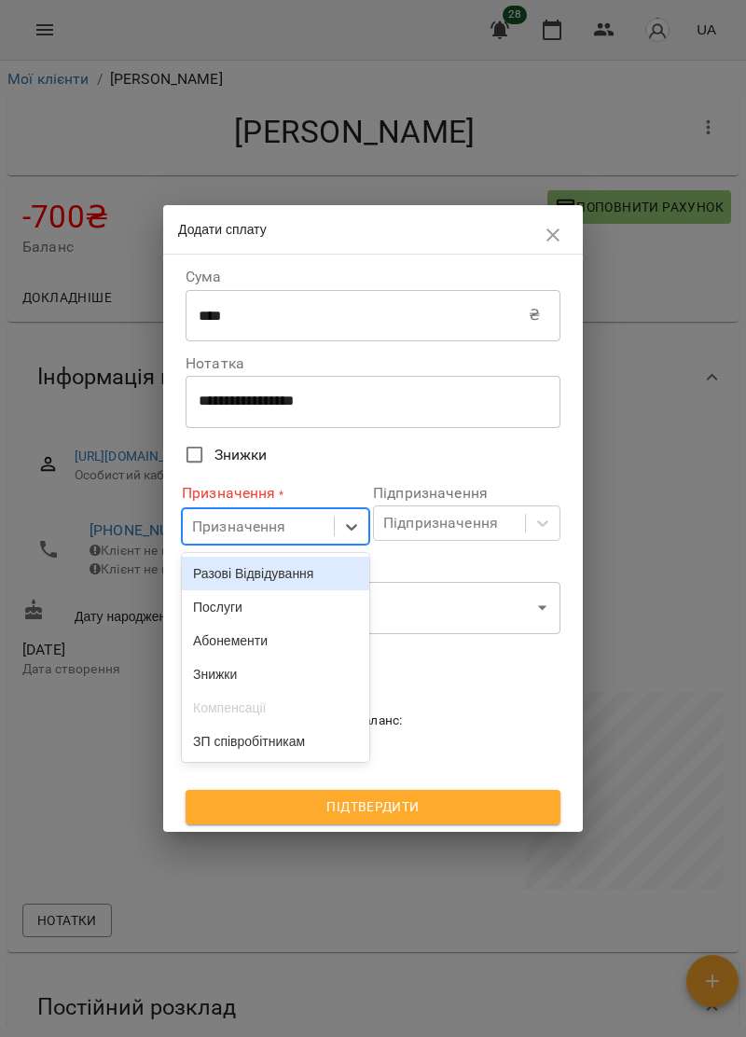
click at [305, 612] on div "Послуги" at bounding box center [275, 607] width 187 height 34
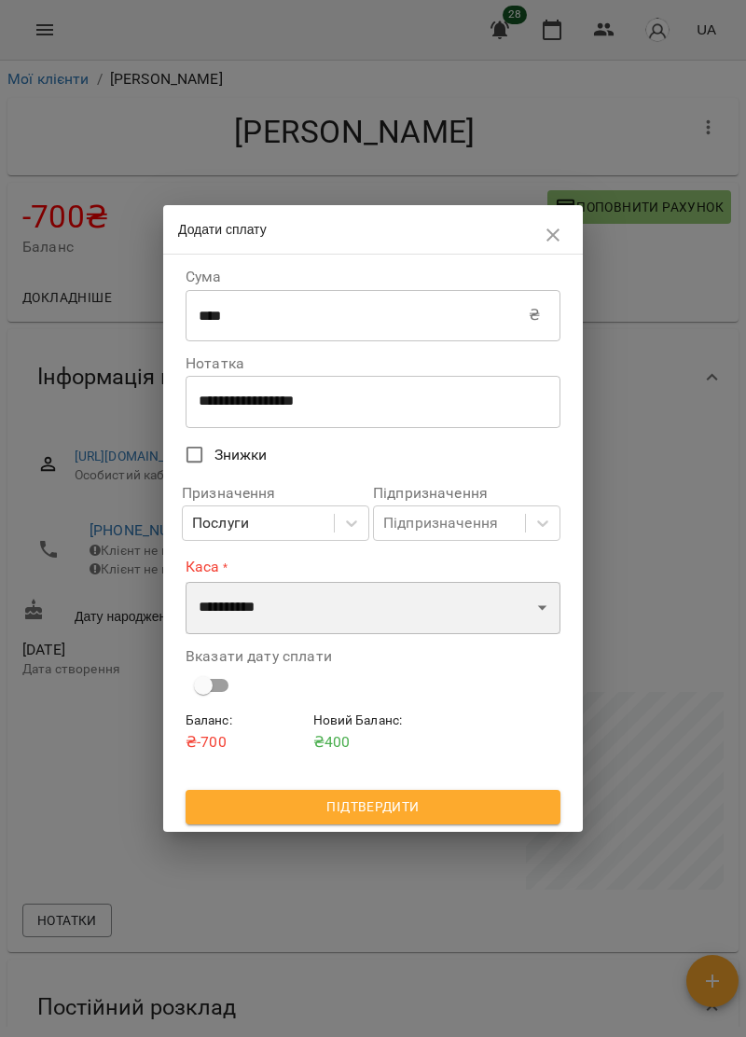
click at [528, 600] on select "**********" at bounding box center [373, 608] width 375 height 52
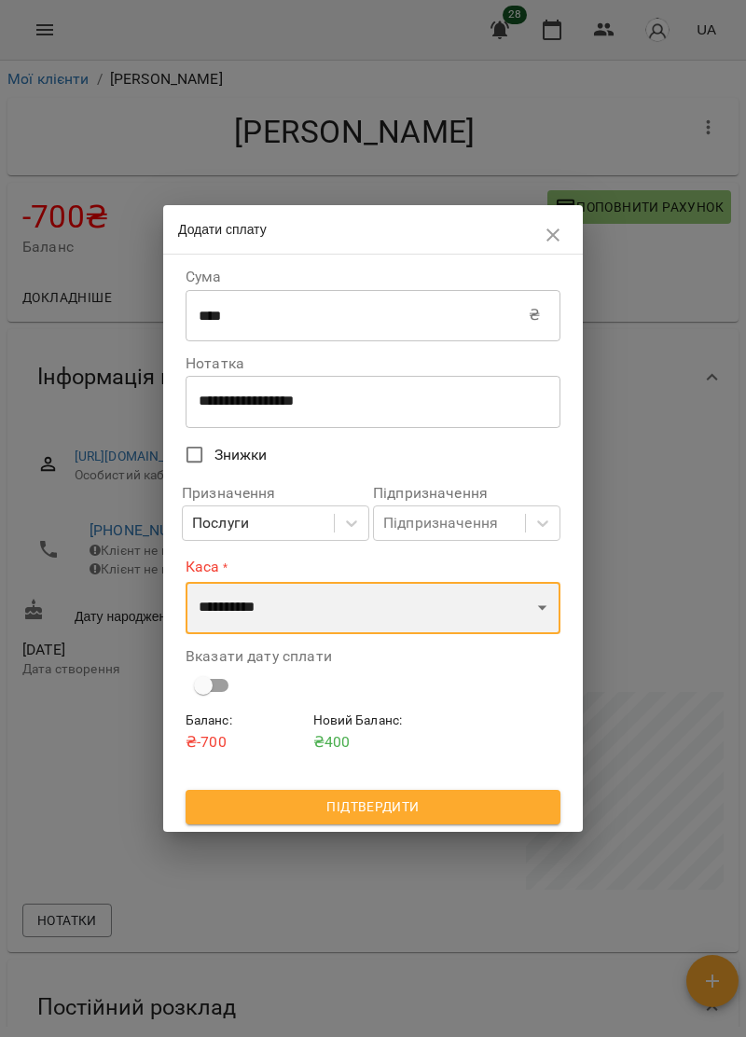
select select "****"
click at [186, 582] on select "**********" at bounding box center [373, 608] width 375 height 52
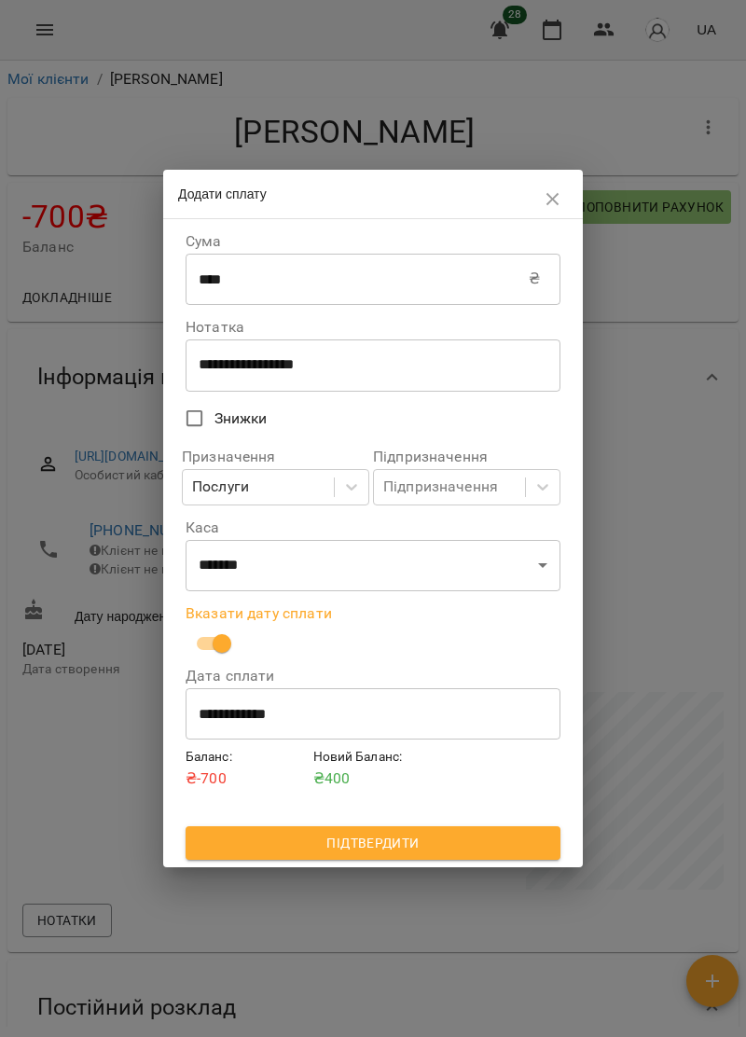
click at [466, 853] on span "Підтвердити" at bounding box center [373, 843] width 345 height 22
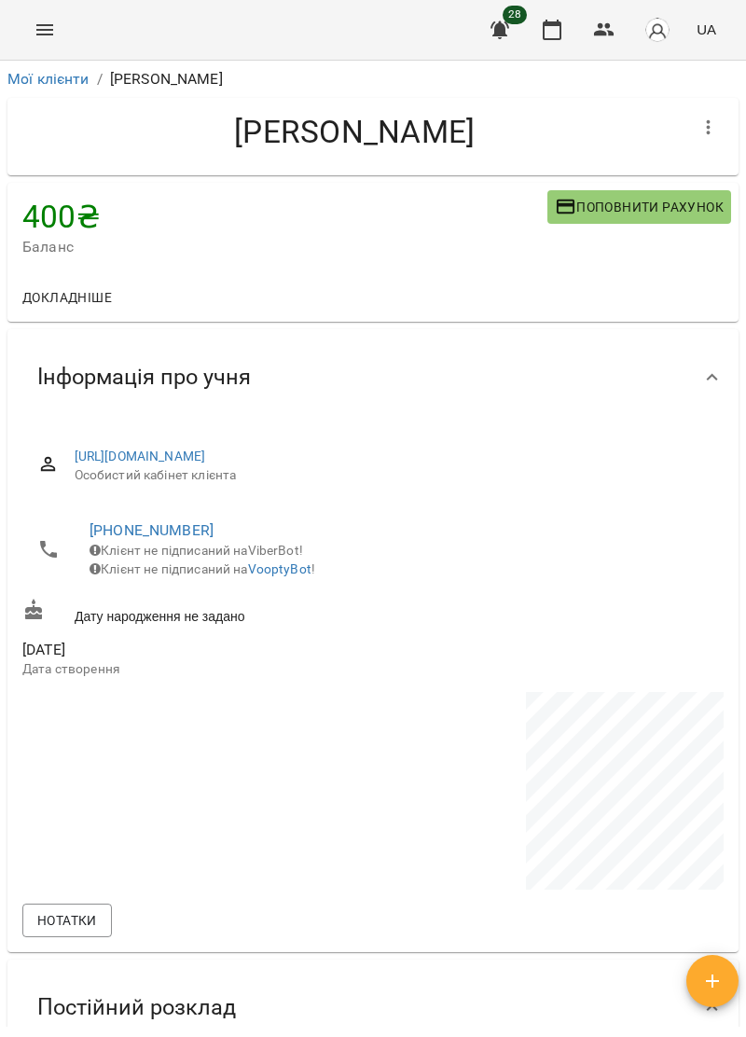
click at [52, 22] on icon "Menu" at bounding box center [45, 30] width 22 height 22
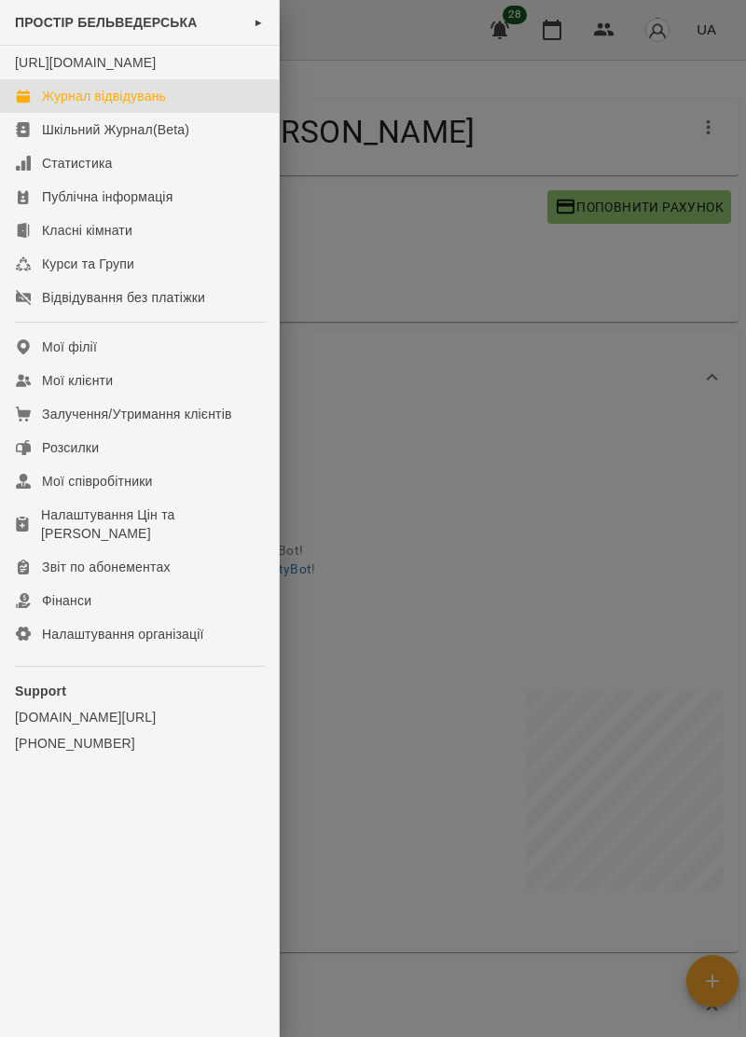
click at [161, 105] on div "Журнал відвідувань" at bounding box center [104, 96] width 124 height 19
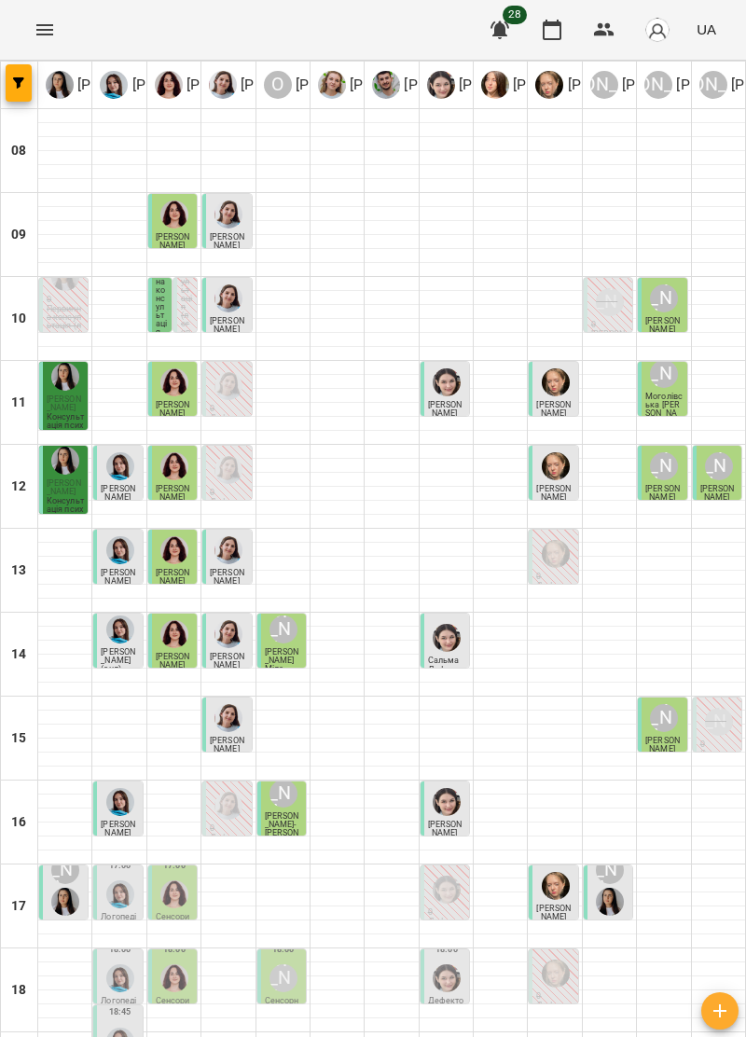
scroll to position [183, 0]
click at [298, 961] on div "[PERSON_NAME]" at bounding box center [283, 978] width 35 height 35
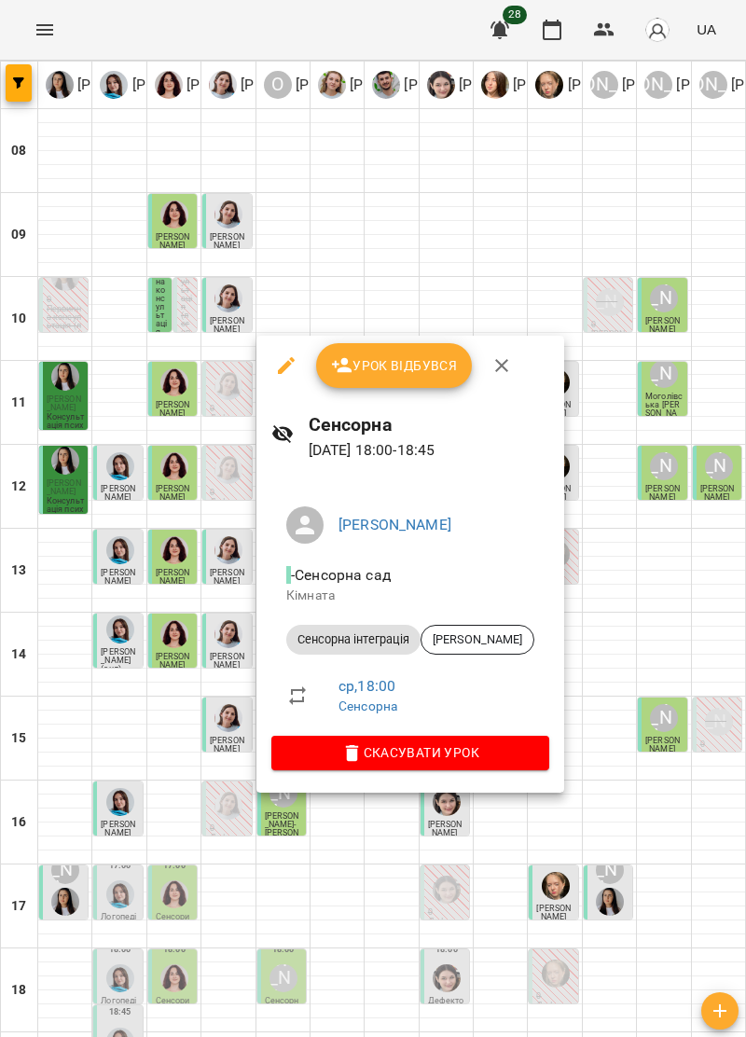
click at [434, 360] on span "Урок відбувся" at bounding box center [394, 365] width 127 height 22
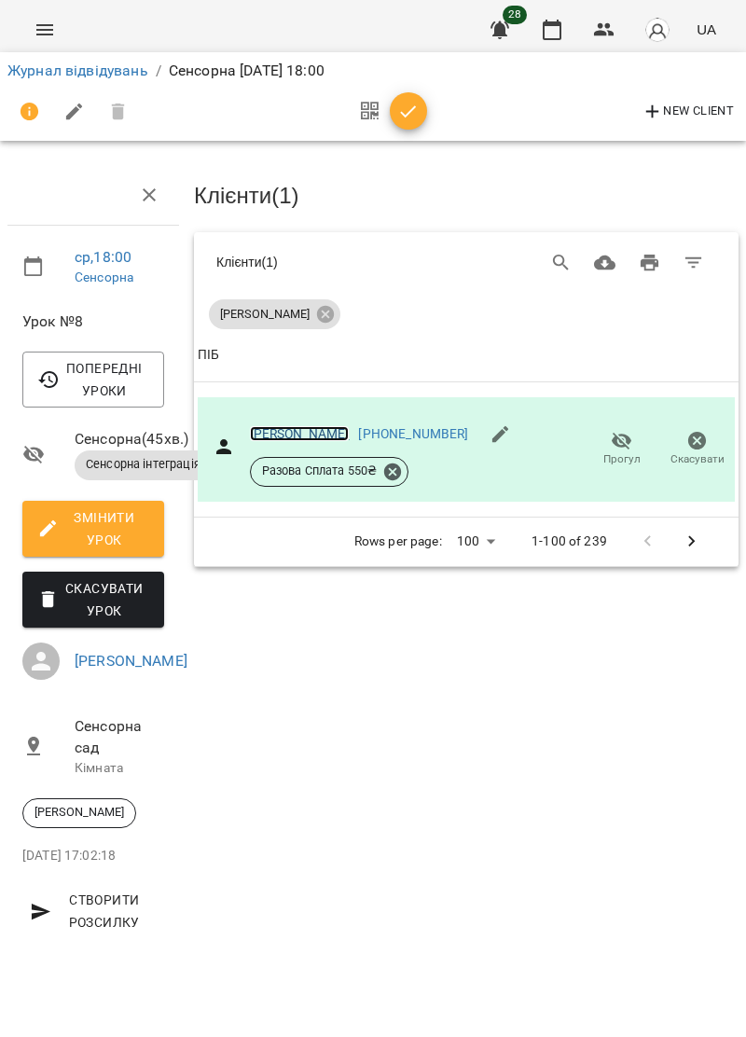
click at [312, 430] on link "[PERSON_NAME]" at bounding box center [300, 433] width 100 height 15
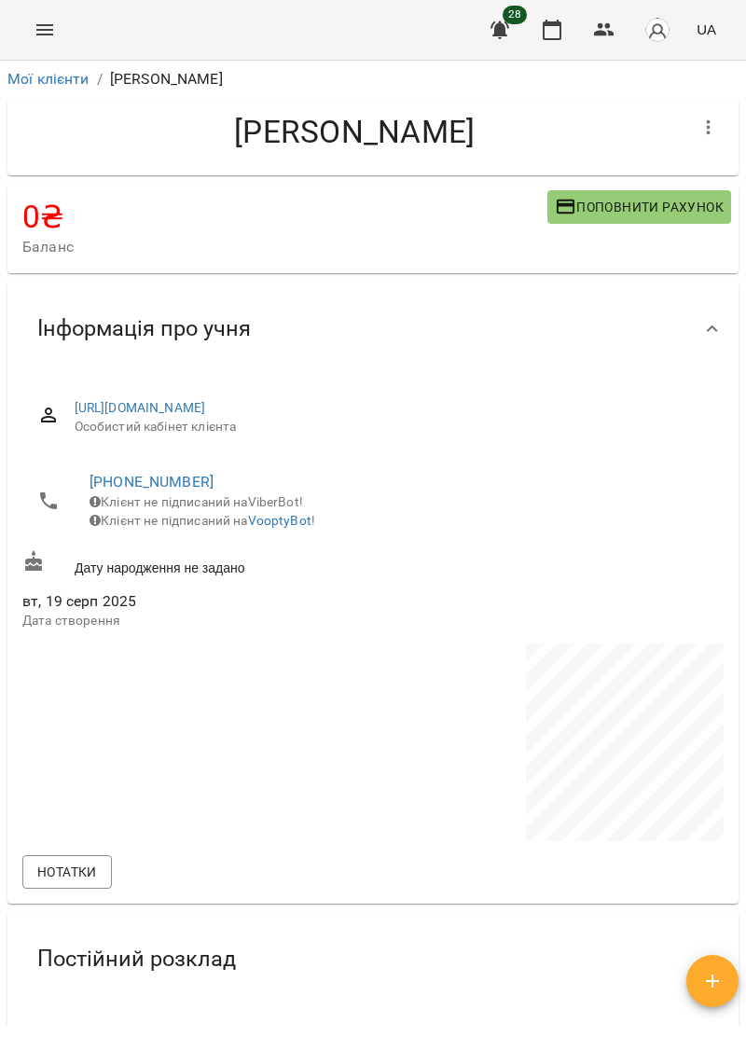
click at [48, 31] on icon "Menu" at bounding box center [45, 30] width 22 height 22
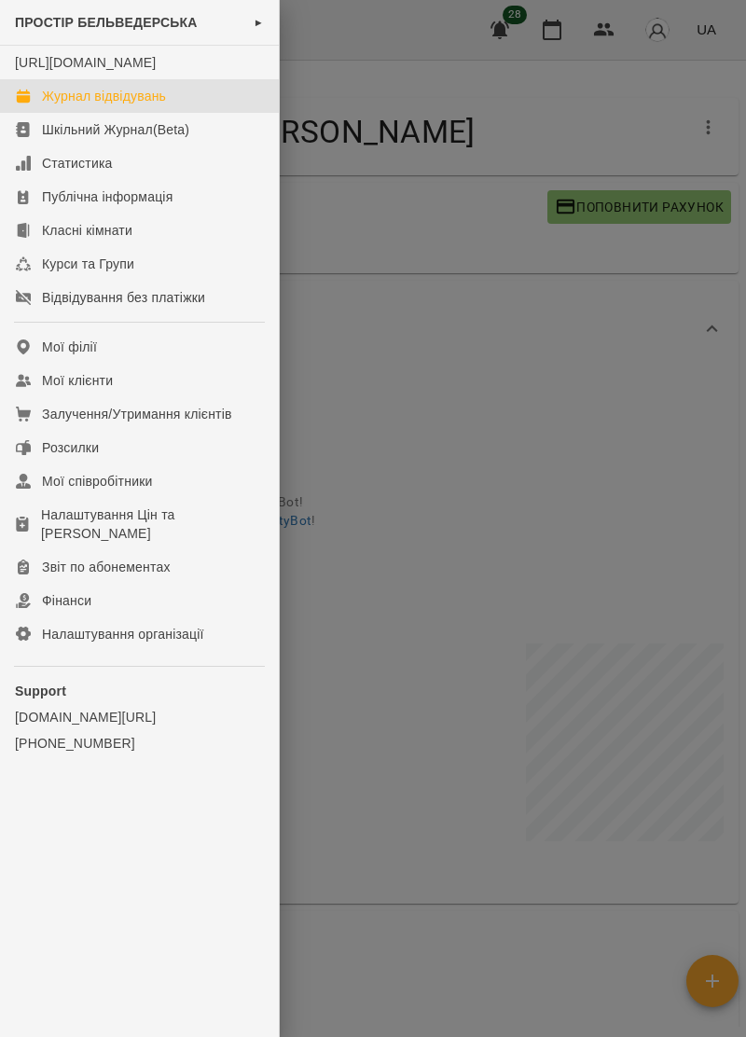
click at [169, 101] on link "Журнал відвідувань" at bounding box center [139, 96] width 279 height 34
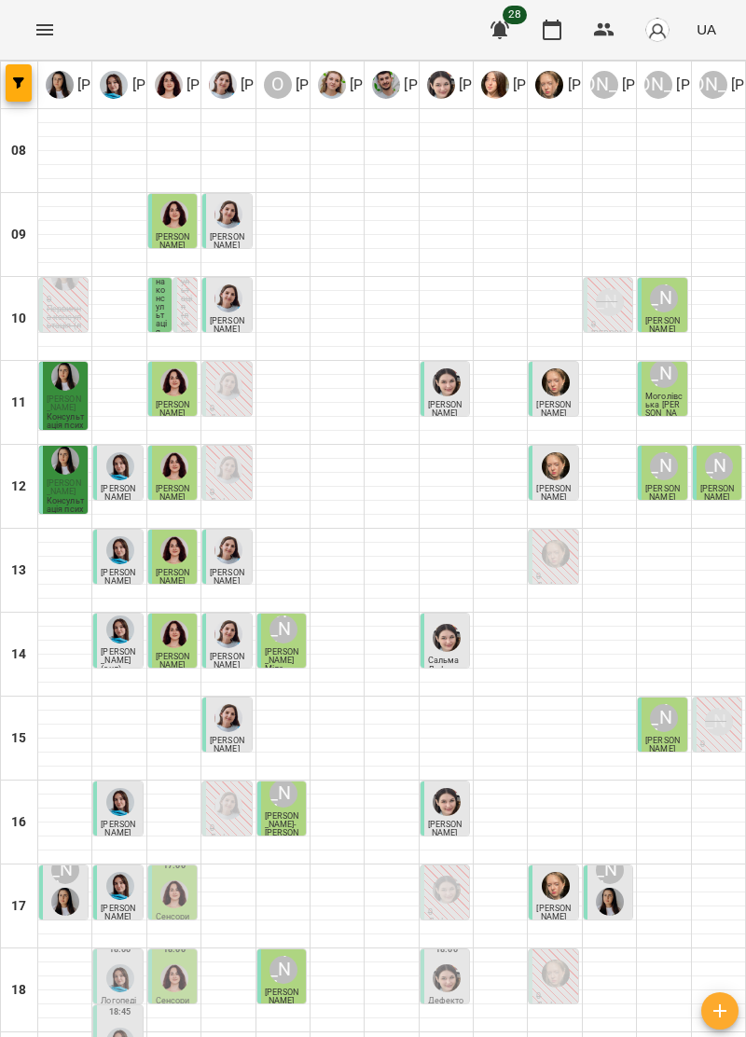
scroll to position [183, 0]
click at [180, 881] on img "Ольга Крикун" at bounding box center [174, 895] width 28 height 28
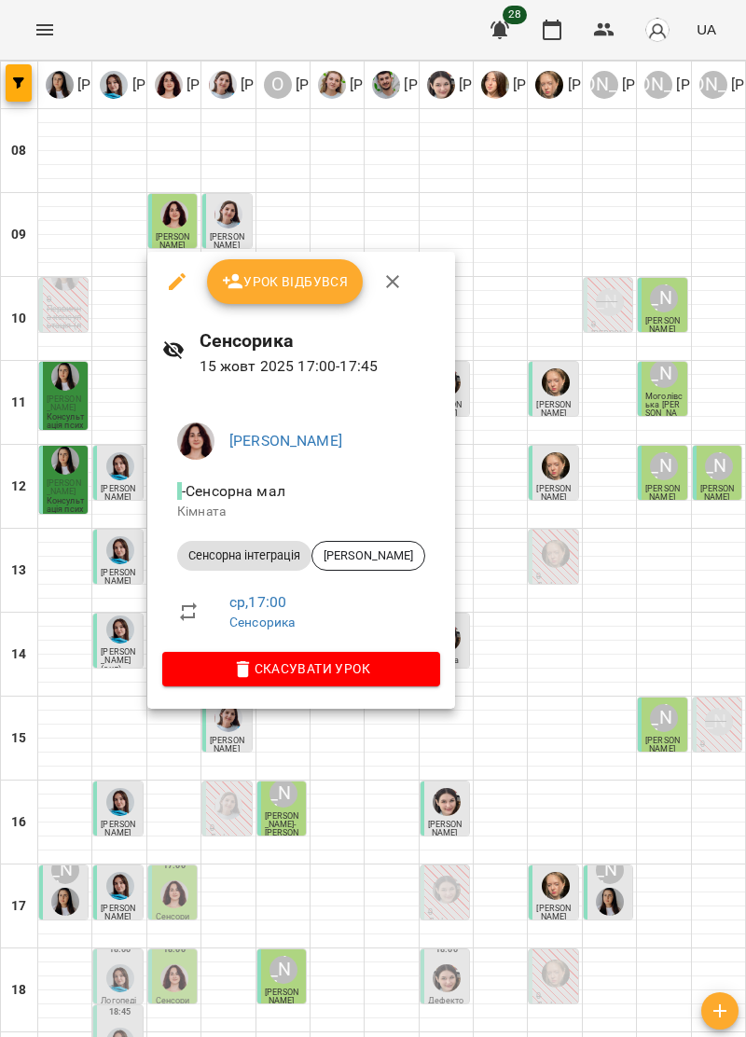
click at [387, 272] on icon "button" at bounding box center [392, 281] width 22 height 22
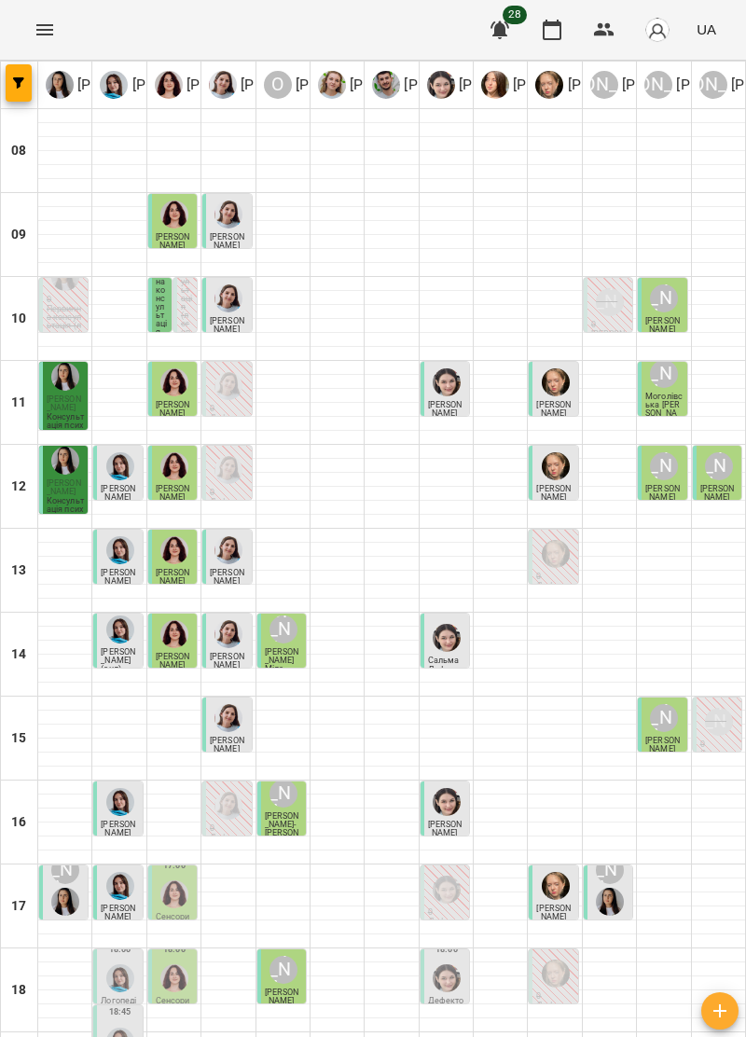
click at [131, 904] on span "[PERSON_NAME]" at bounding box center [118, 913] width 35 height 18
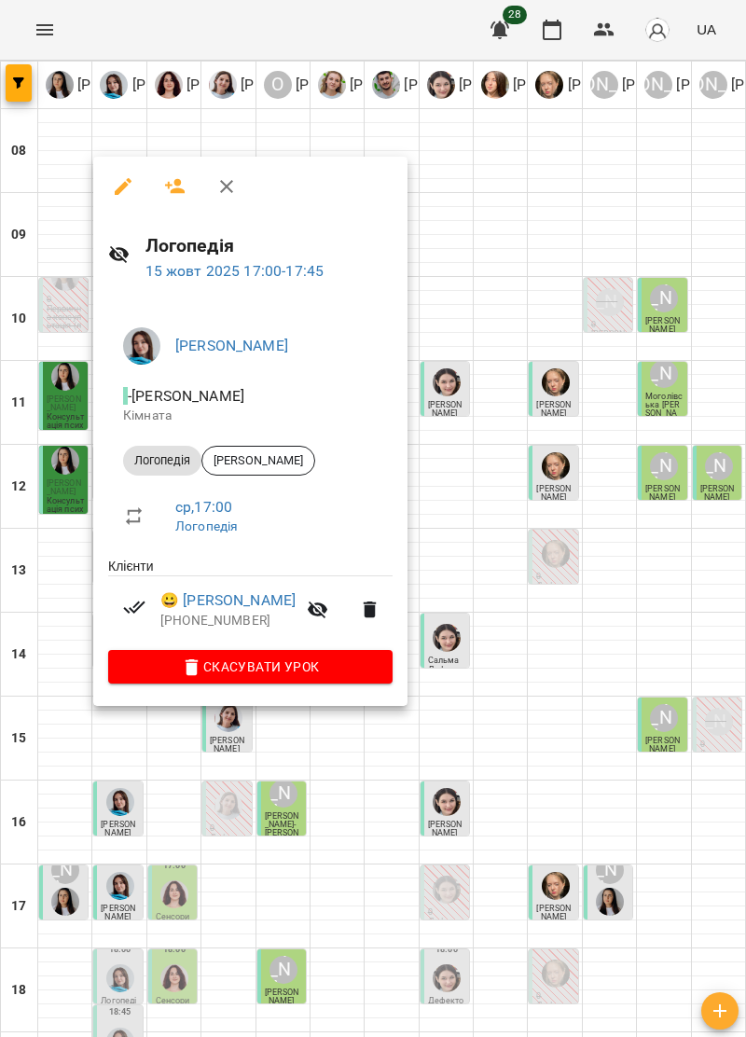
click at [233, 184] on icon "button" at bounding box center [226, 186] width 22 height 22
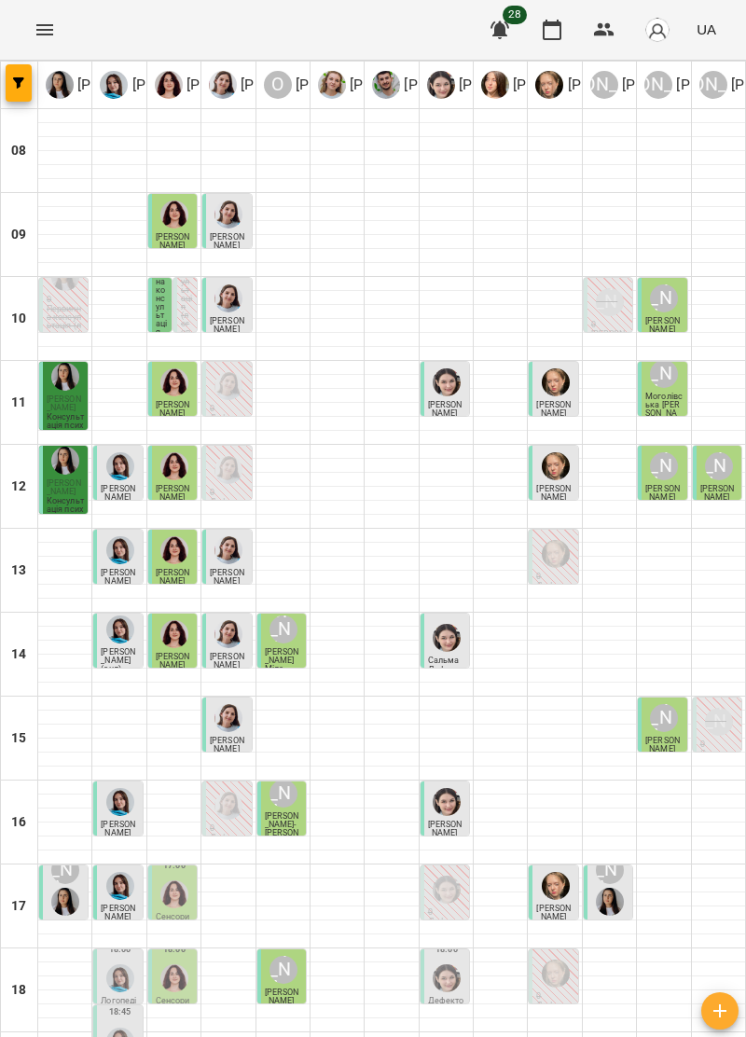
click at [448, 820] on span "[PERSON_NAME]" at bounding box center [445, 829] width 35 height 18
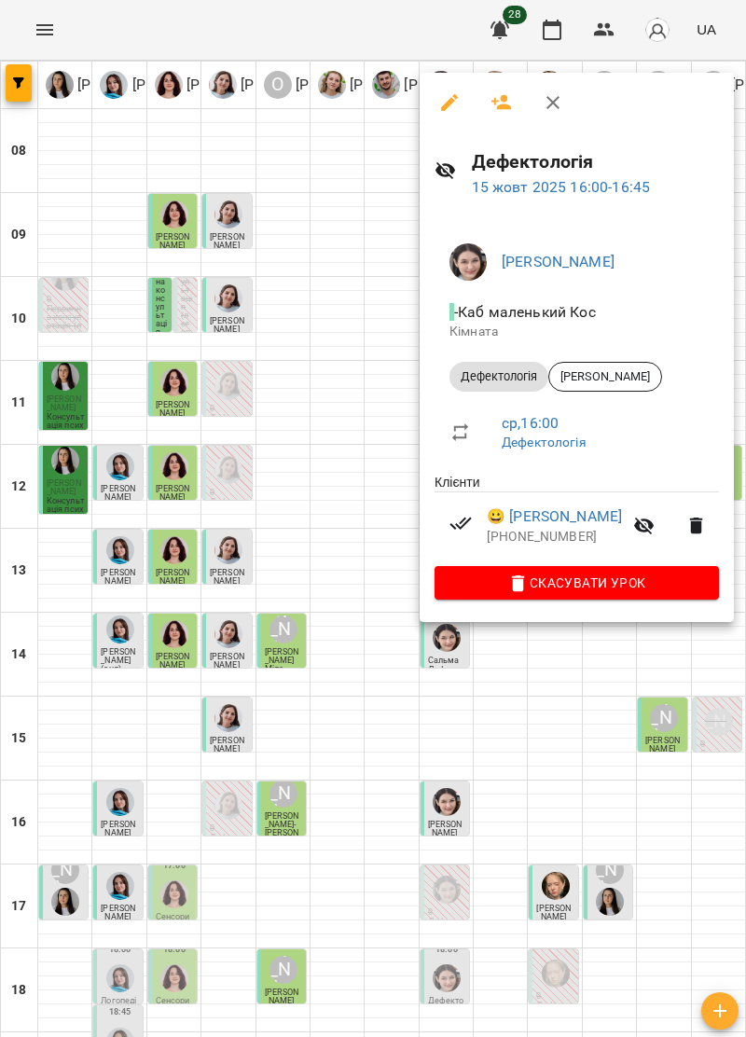
click at [354, 312] on div at bounding box center [373, 518] width 746 height 1037
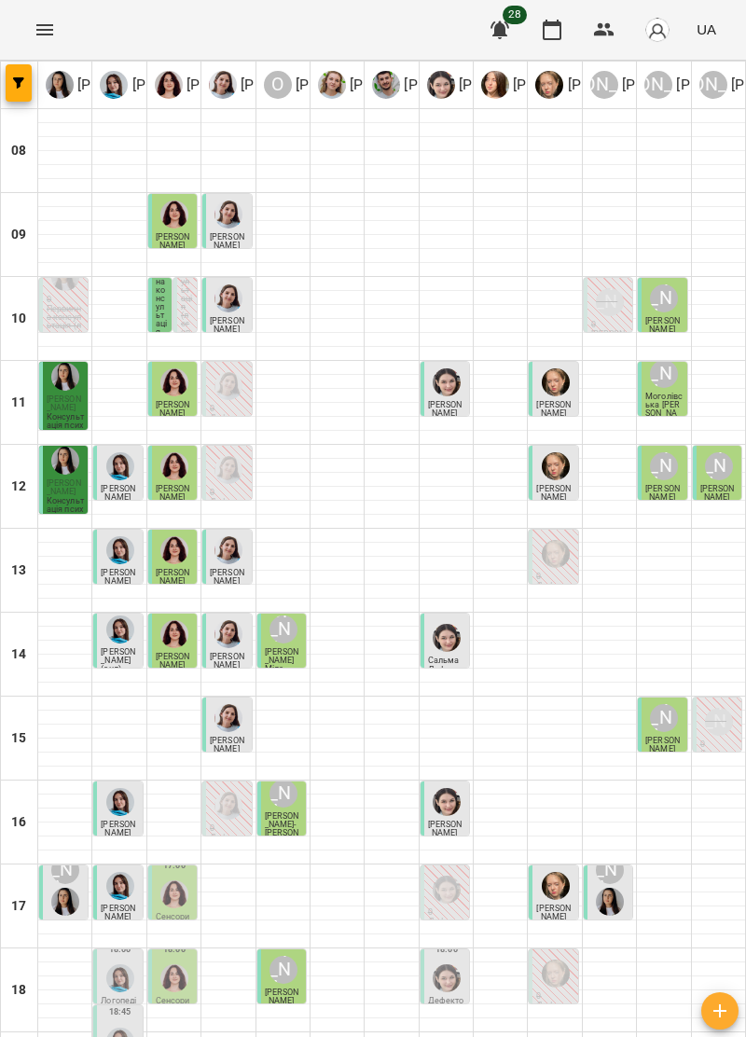
click at [442, 788] on img "Софія Цюпер" at bounding box center [447, 802] width 28 height 28
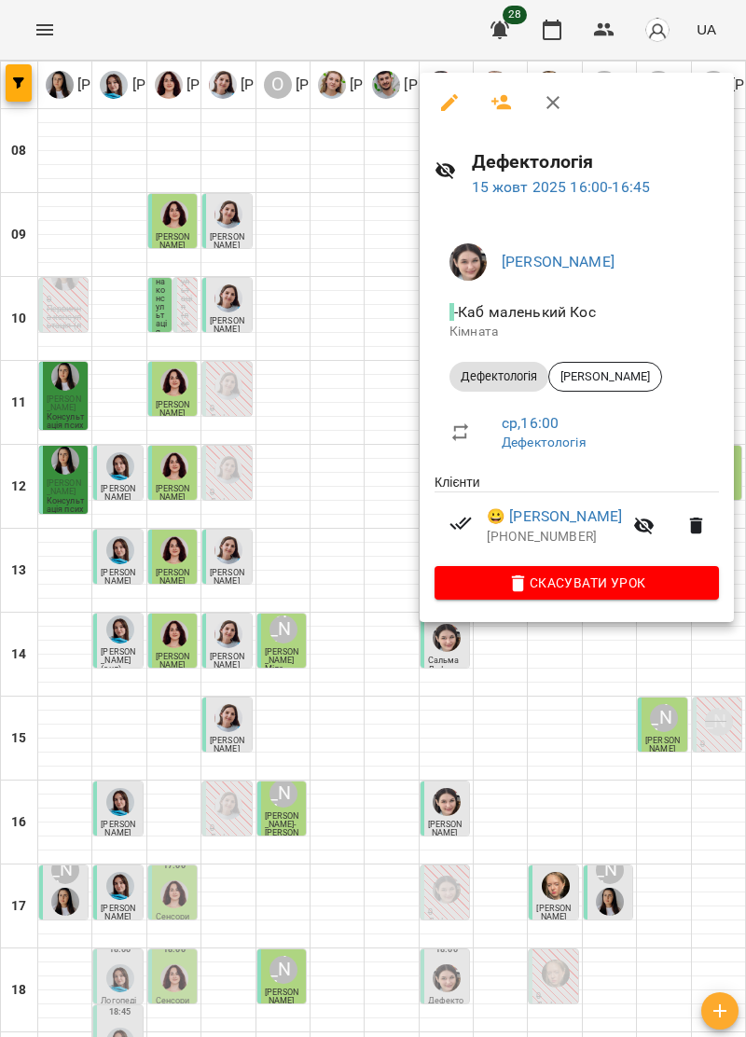
click at [562, 105] on icon "button" at bounding box center [553, 102] width 22 height 22
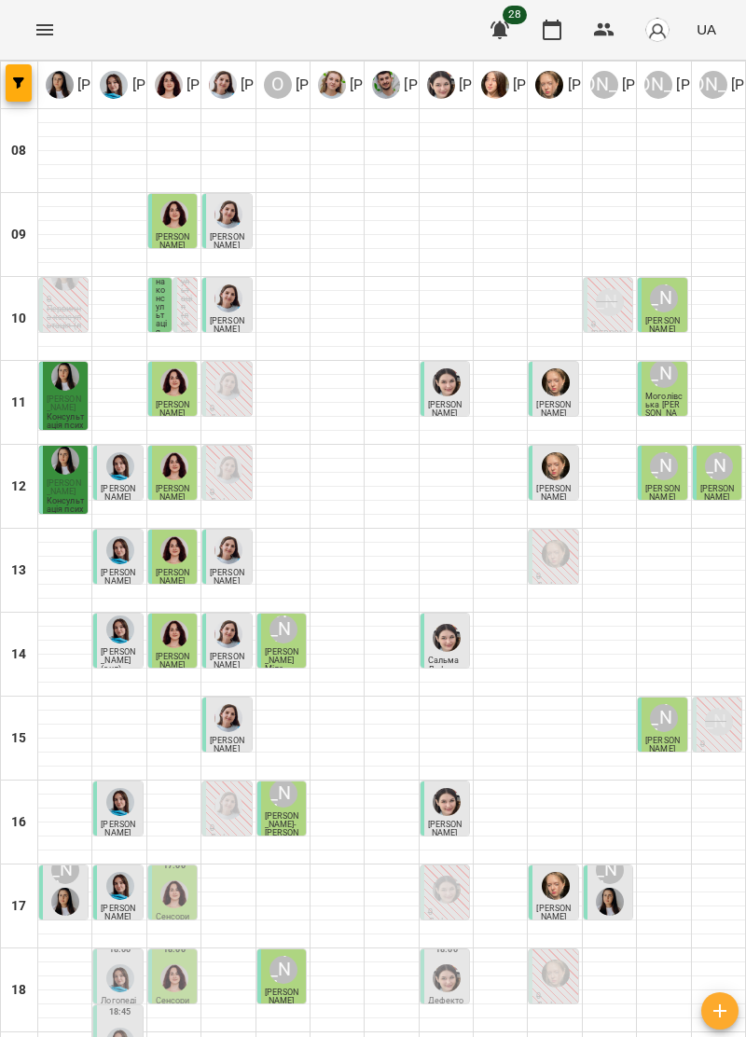
click at [182, 881] on img "Ольга Крикун" at bounding box center [174, 895] width 28 height 28
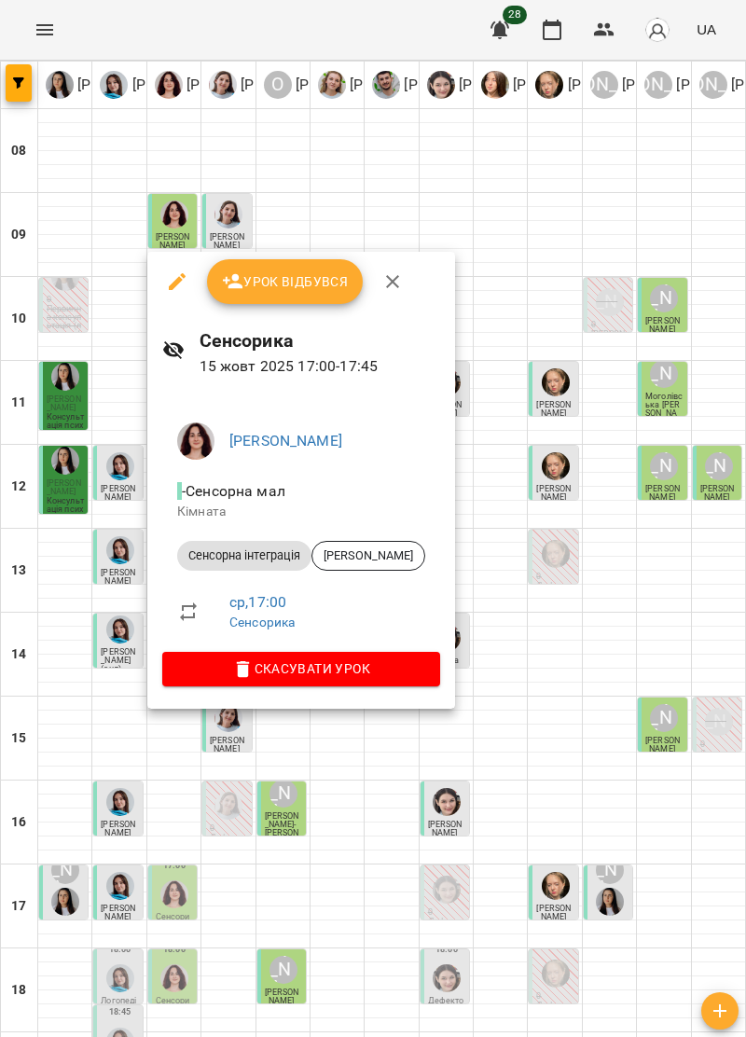
click at [391, 295] on button "button" at bounding box center [392, 281] width 45 height 45
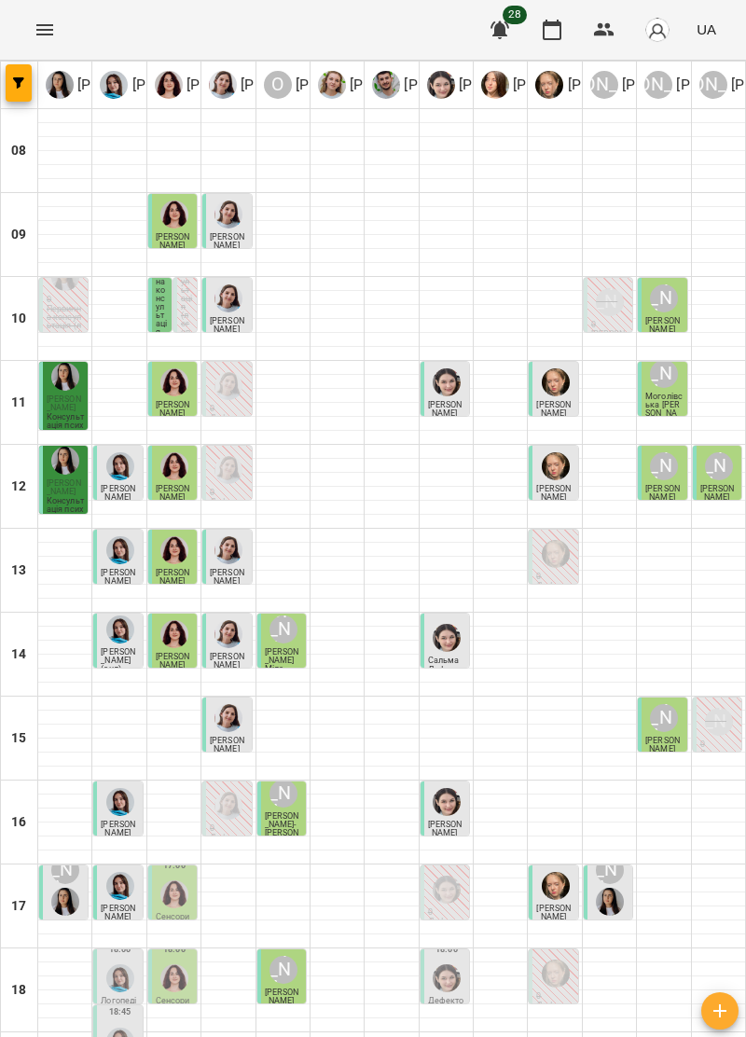
click at [248, 530] on div "13:00 Савчин Захар Дефектологія" at bounding box center [226, 557] width 49 height 54
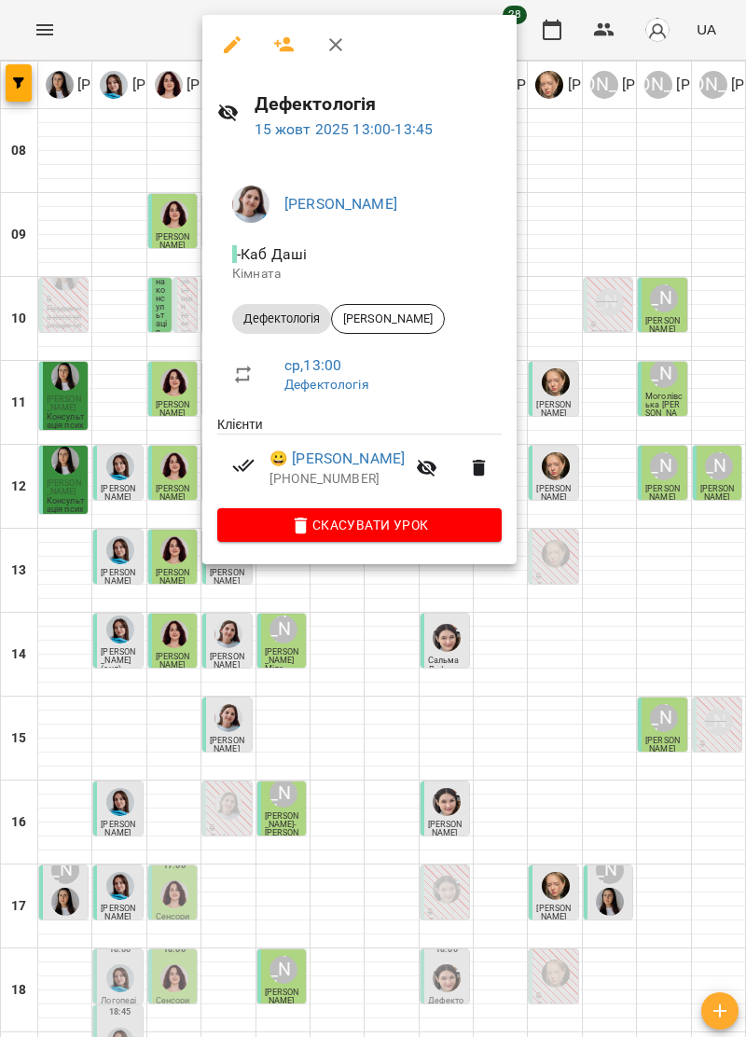
click at [340, 39] on icon "button" at bounding box center [335, 44] width 13 height 13
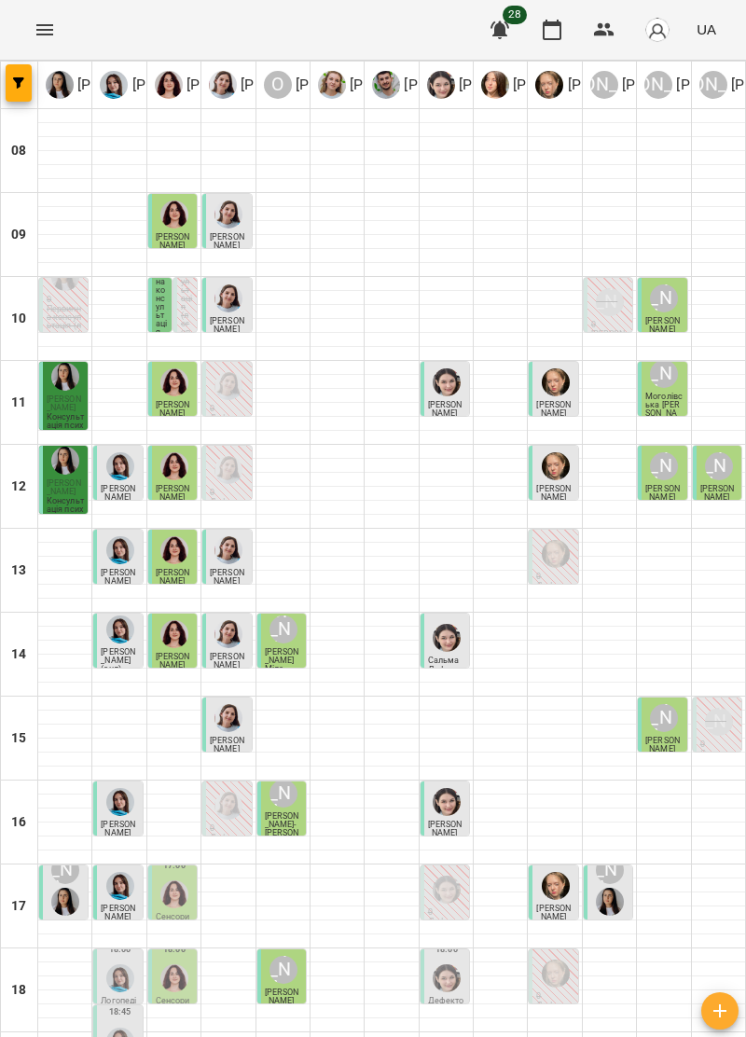
click at [186, 449] on div at bounding box center [174, 466] width 35 height 35
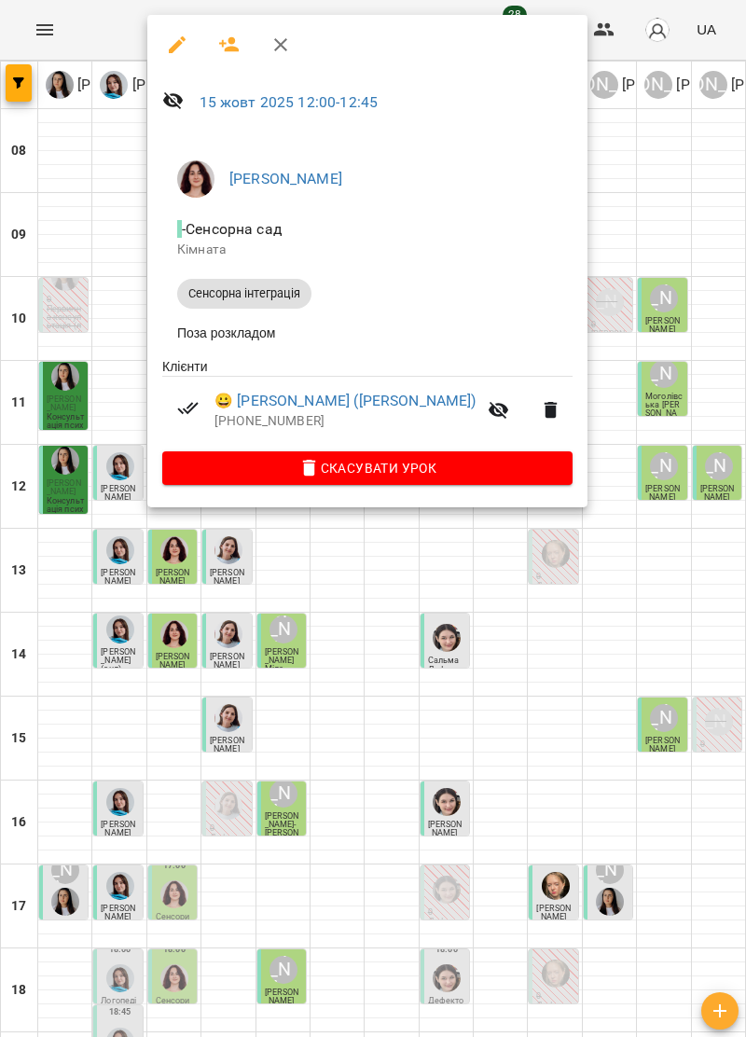
click at [293, 35] on button "button" at bounding box center [280, 44] width 45 height 45
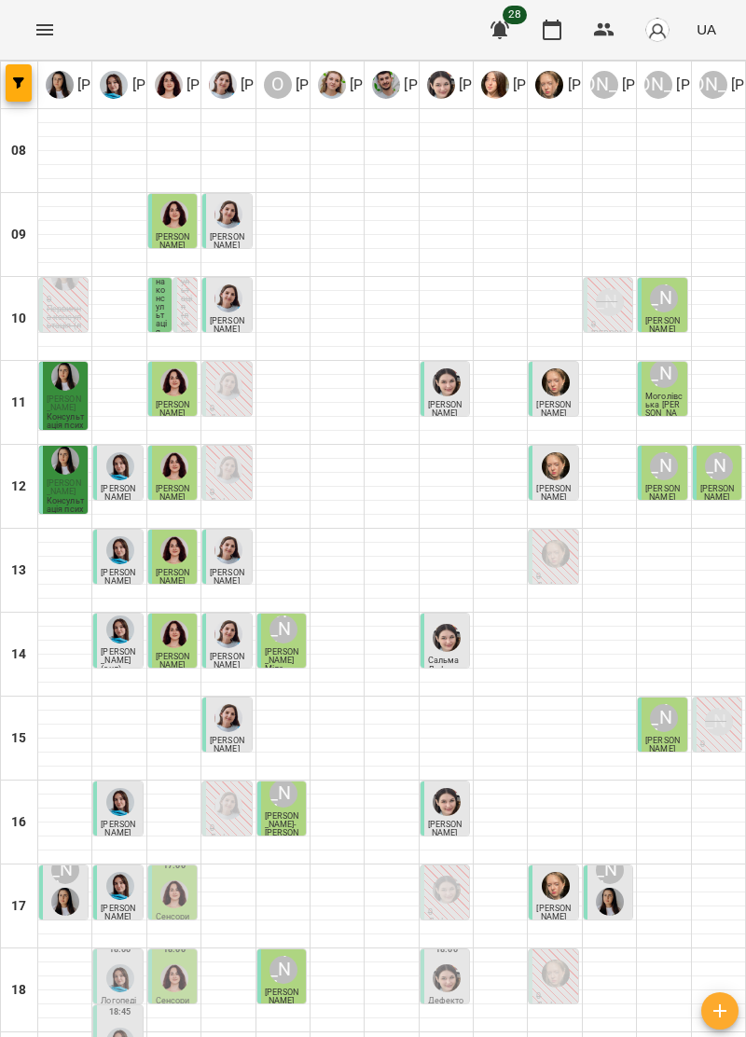
click at [659, 452] on div "[PERSON_NAME]" at bounding box center [664, 466] width 28 height 28
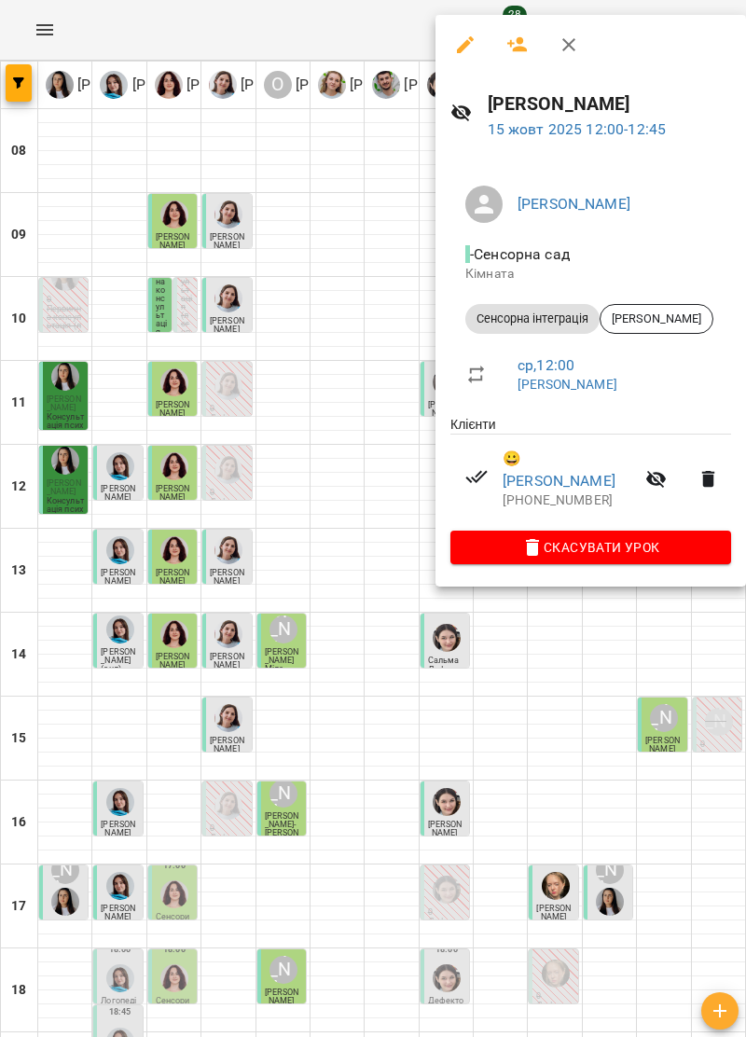
click at [575, 41] on icon "button" at bounding box center [569, 45] width 22 height 22
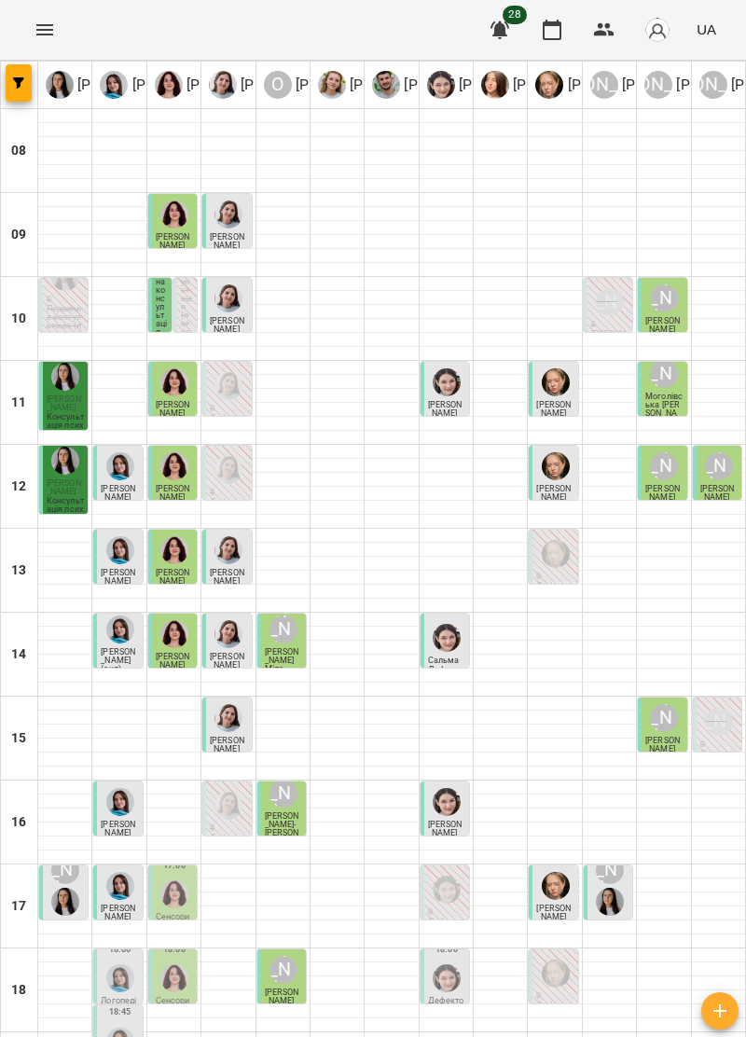
click at [245, 533] on div at bounding box center [228, 550] width 35 height 35
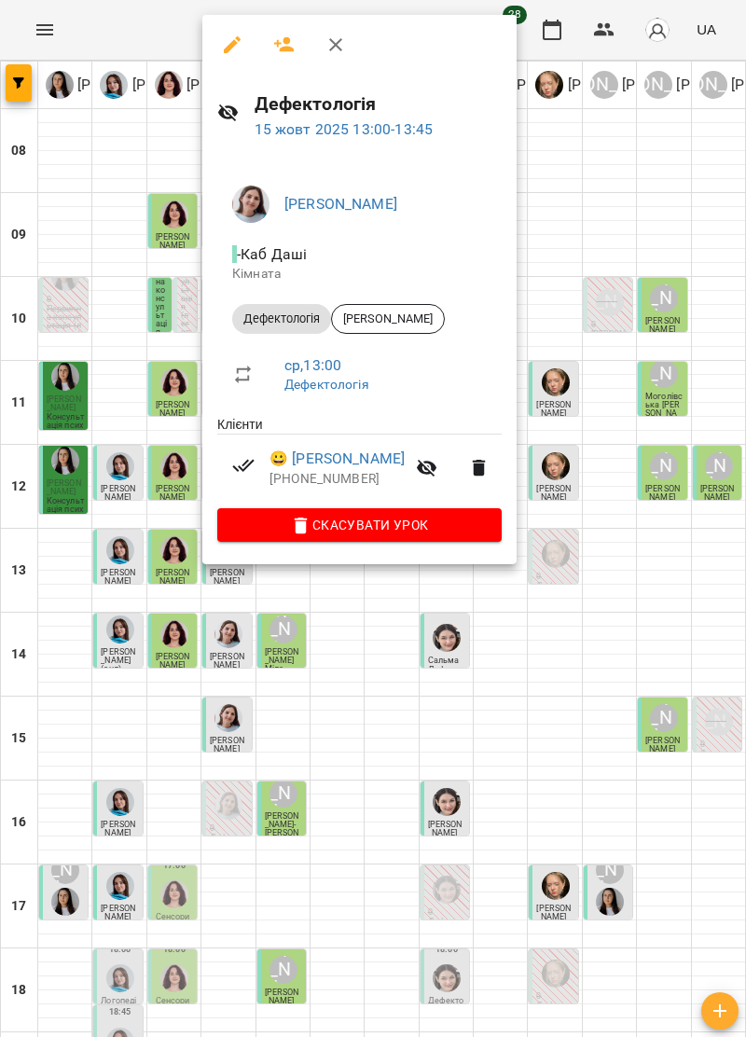
click at [346, 35] on icon "button" at bounding box center [336, 45] width 22 height 22
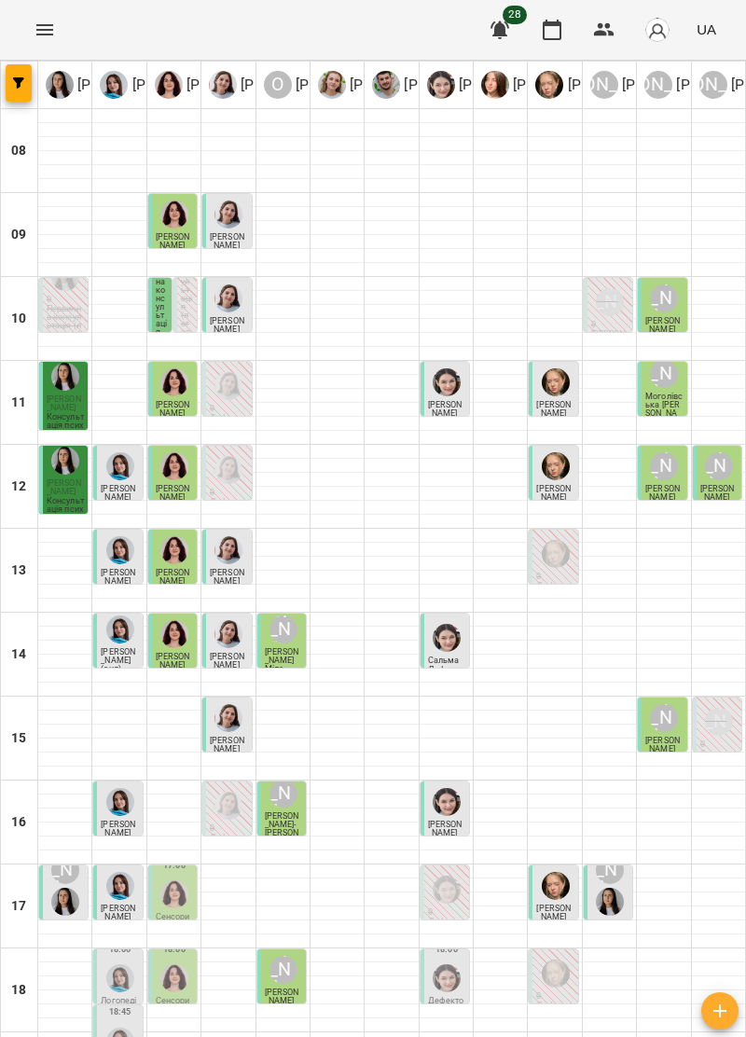
click at [724, 484] on span "[PERSON_NAME]" at bounding box center [717, 493] width 35 height 18
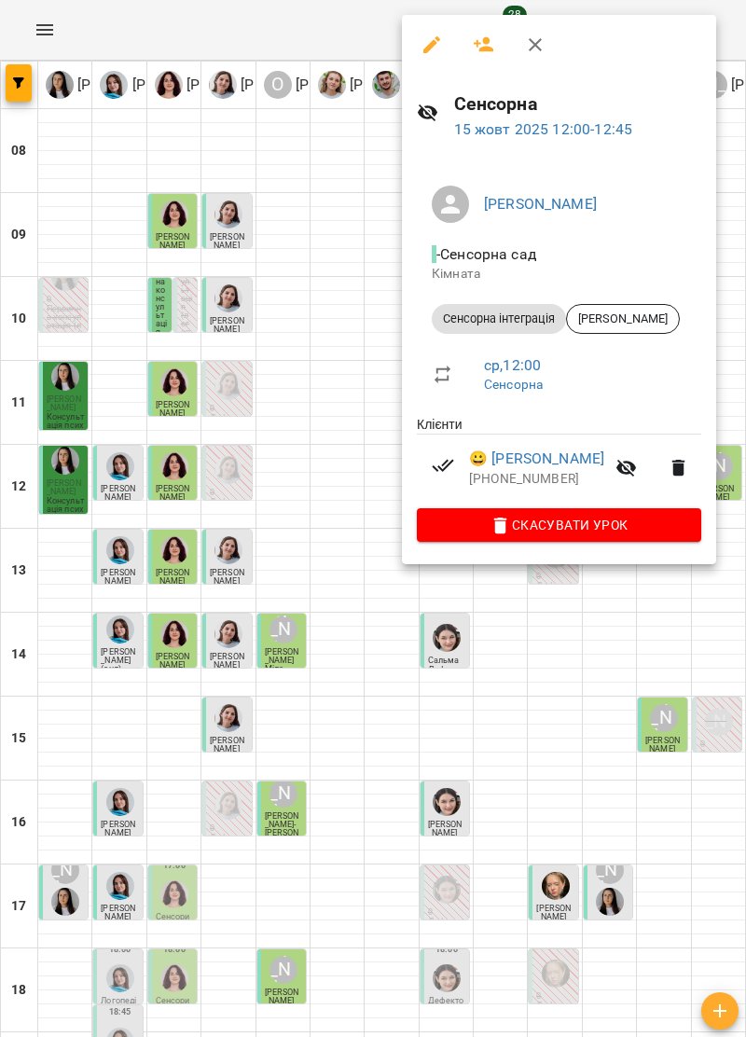
click at [543, 41] on icon "button" at bounding box center [535, 45] width 22 height 22
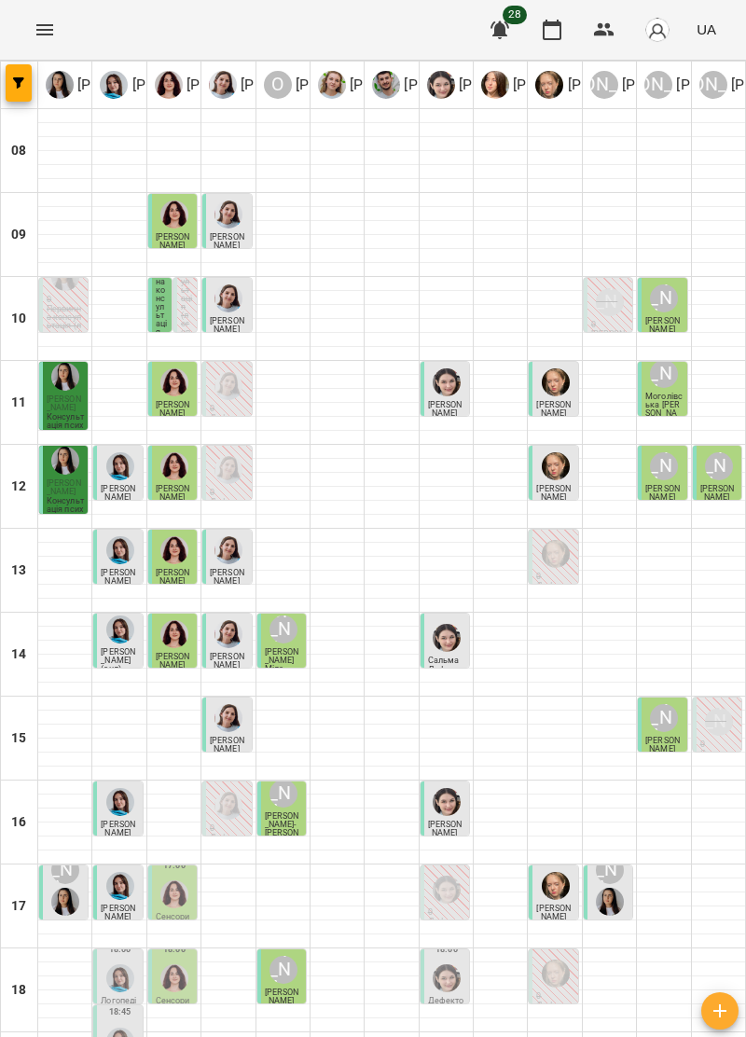
click at [289, 811] on span "[PERSON_NAME]- [PERSON_NAME]" at bounding box center [282, 828] width 35 height 35
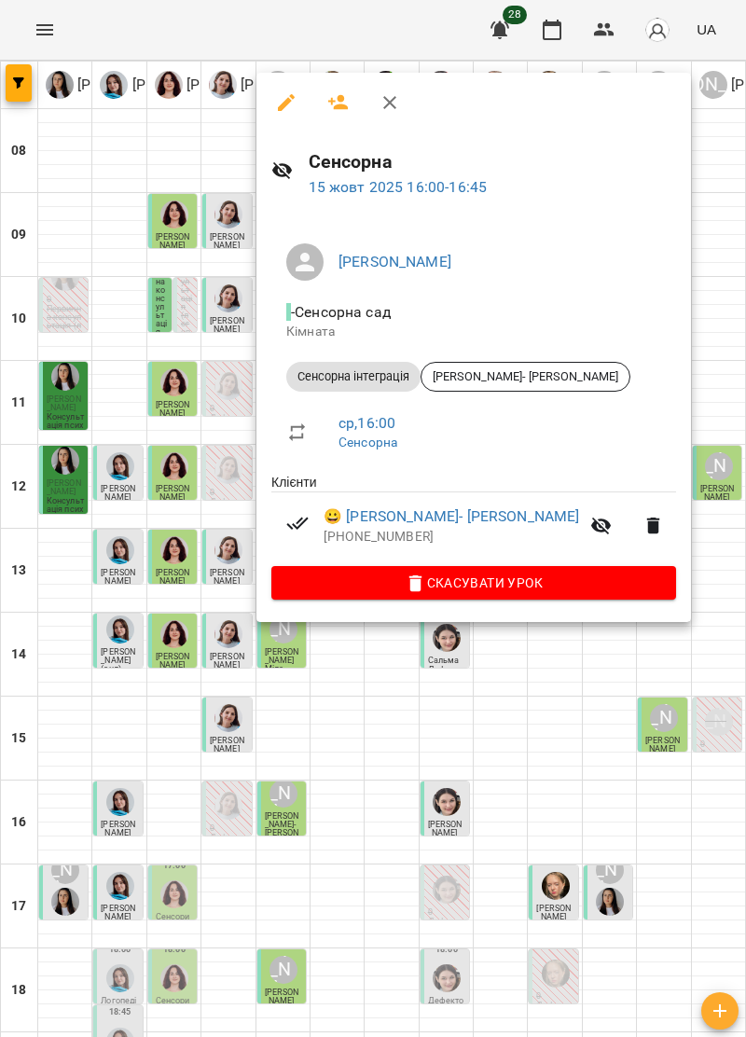
click at [390, 110] on icon "button" at bounding box center [390, 102] width 22 height 22
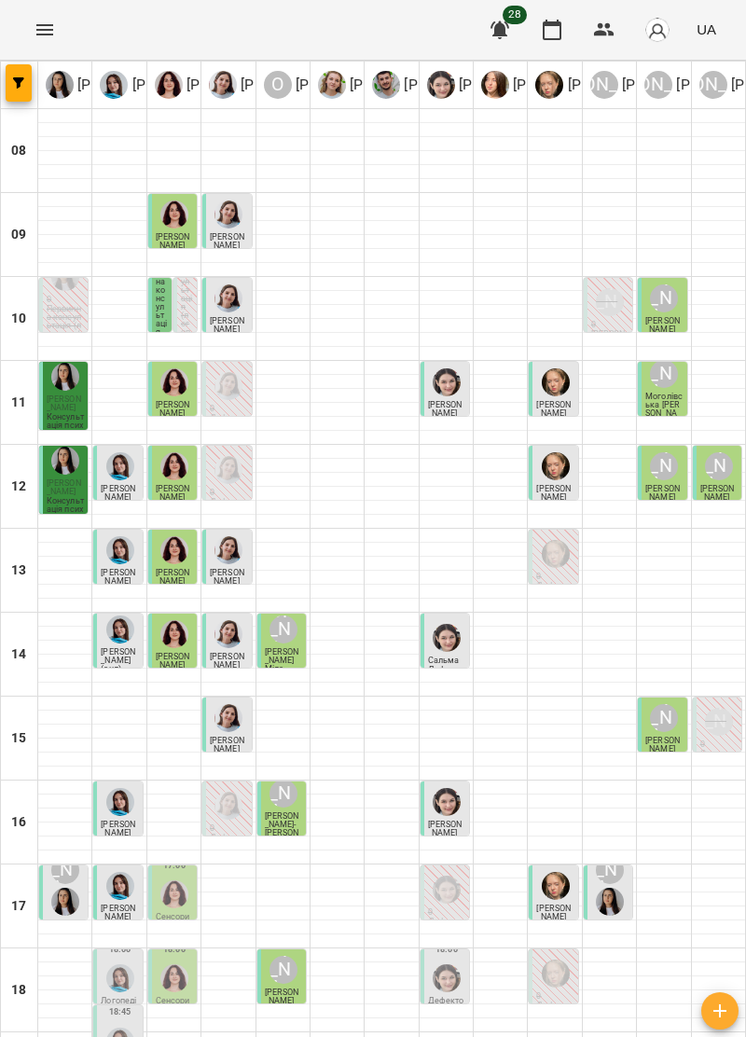
click at [297, 952] on div "[PERSON_NAME]" at bounding box center [283, 969] width 35 height 35
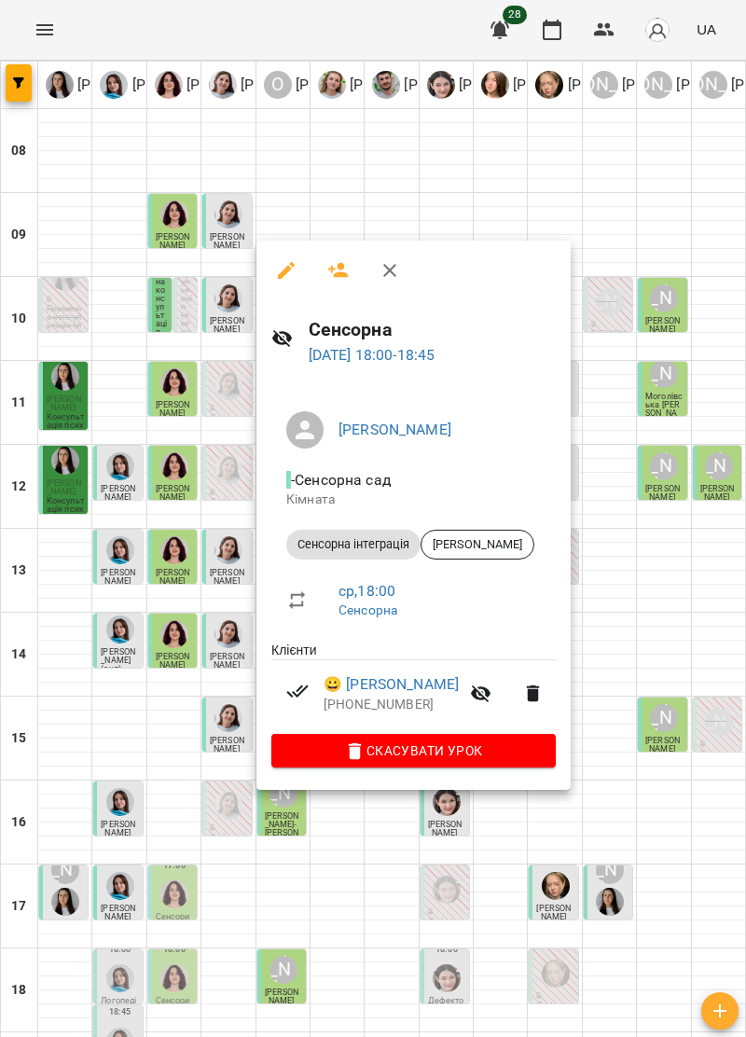
click at [385, 273] on icon "button" at bounding box center [389, 270] width 13 height 13
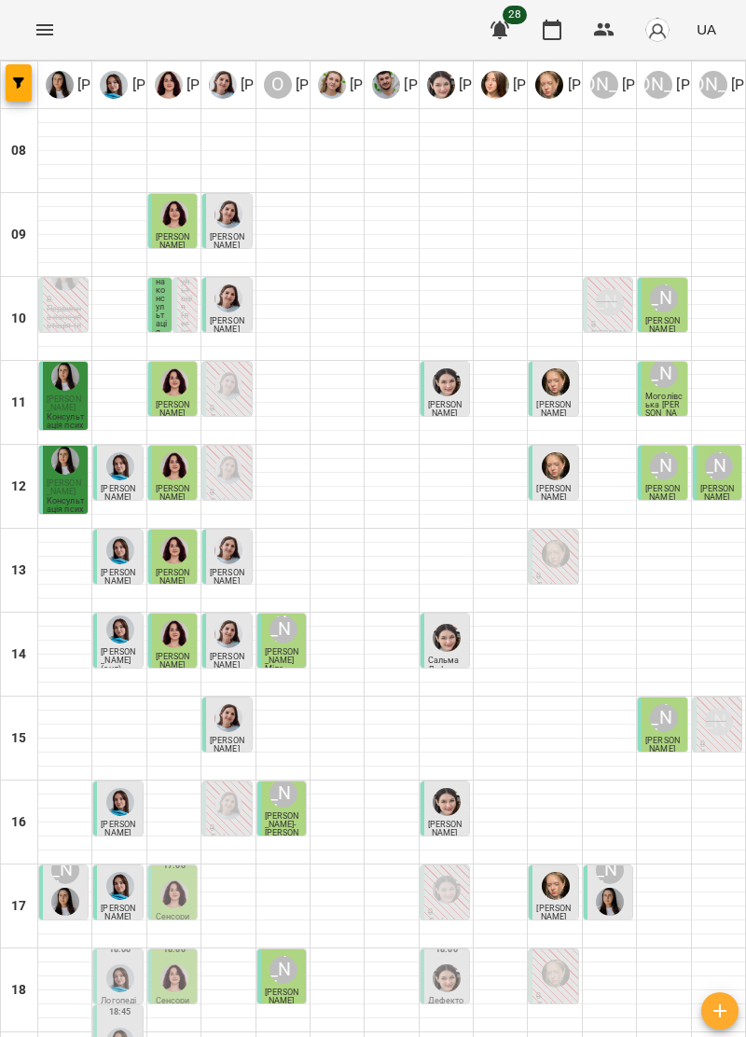
click at [627, 853] on div "[PERSON_NAME]" at bounding box center [609, 886] width 35 height 67
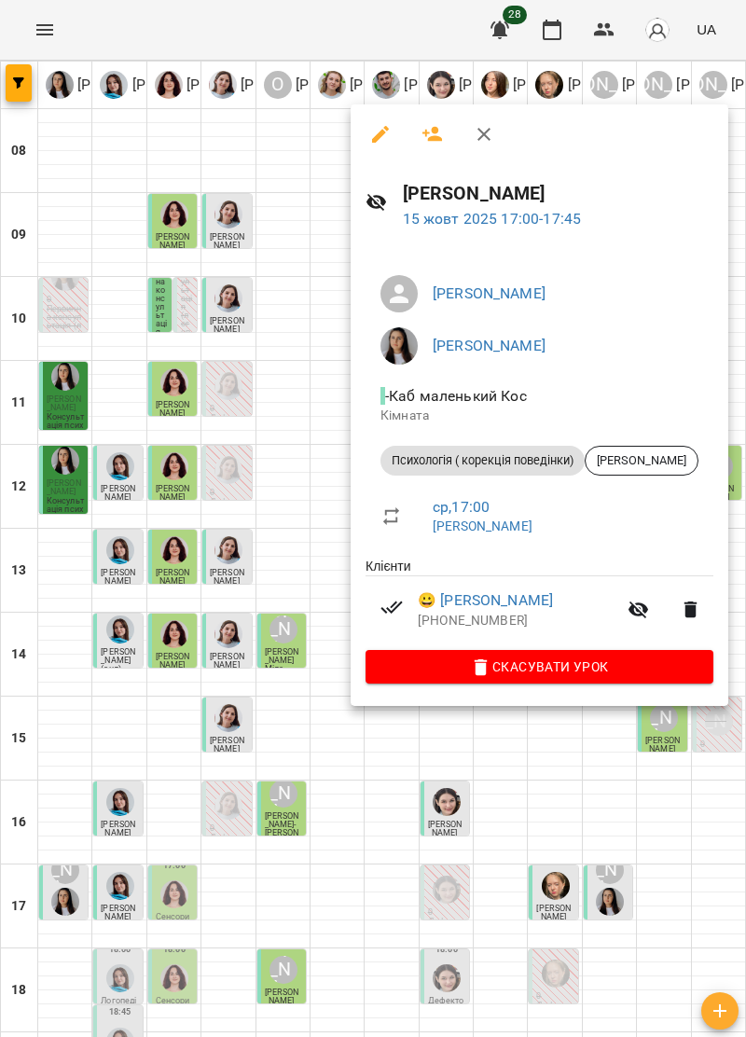
click at [492, 134] on icon "button" at bounding box center [484, 134] width 22 height 22
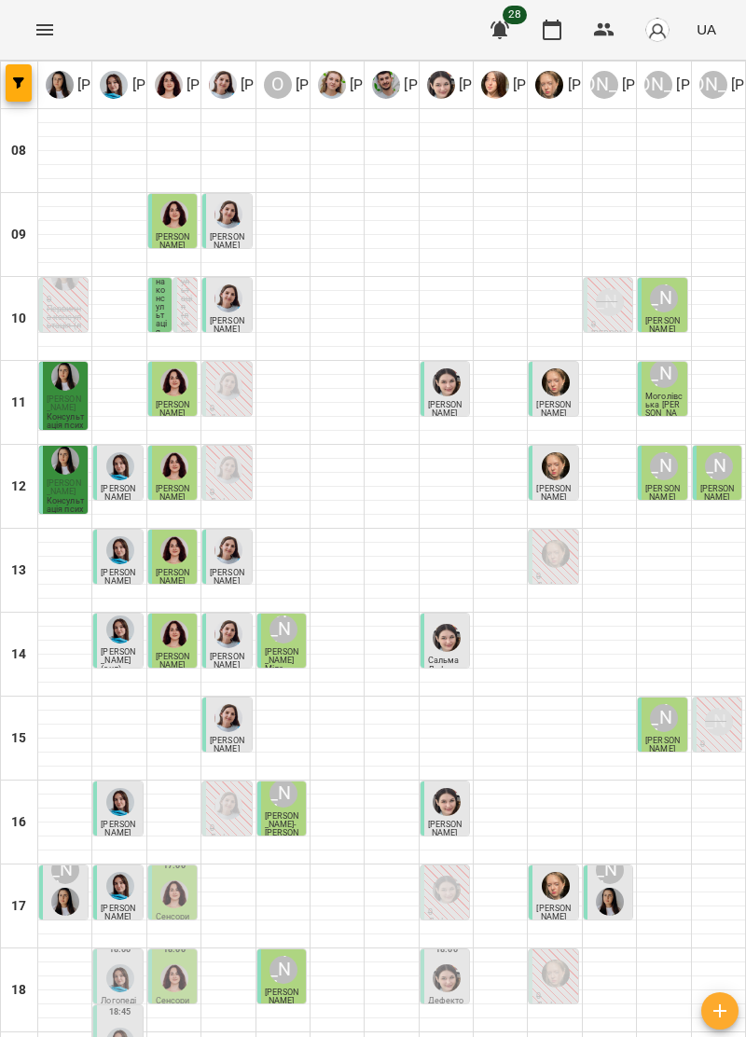
click at [285, 952] on div "[PERSON_NAME]" at bounding box center [283, 969] width 35 height 35
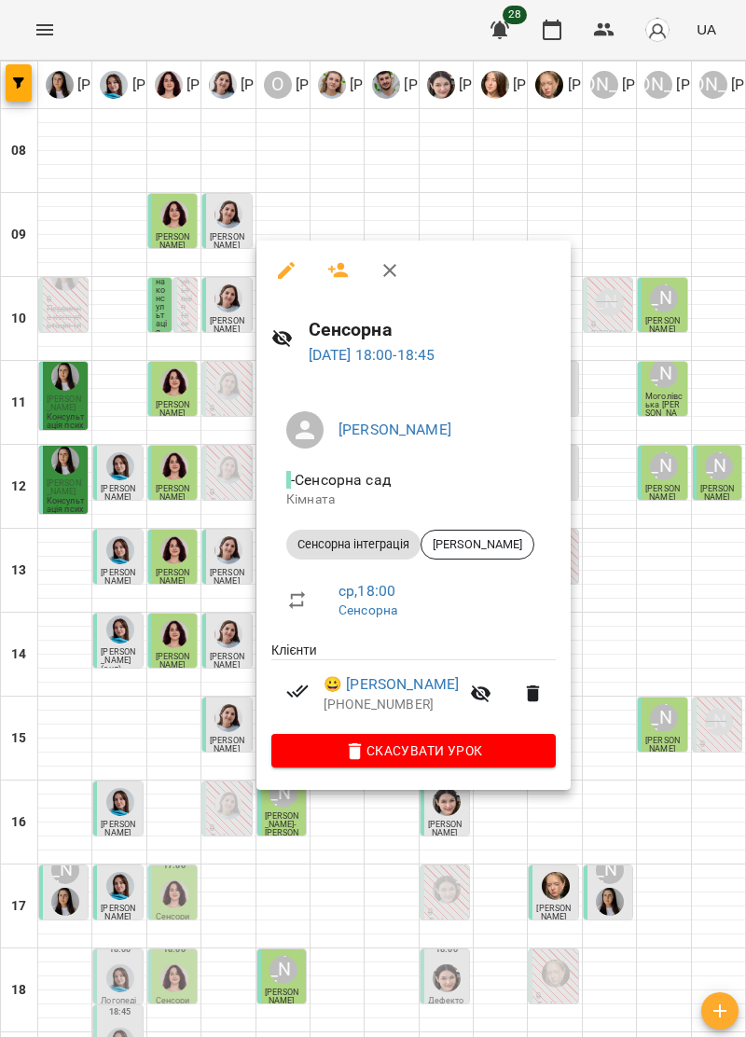
click at [373, 261] on button "button" at bounding box center [390, 270] width 45 height 45
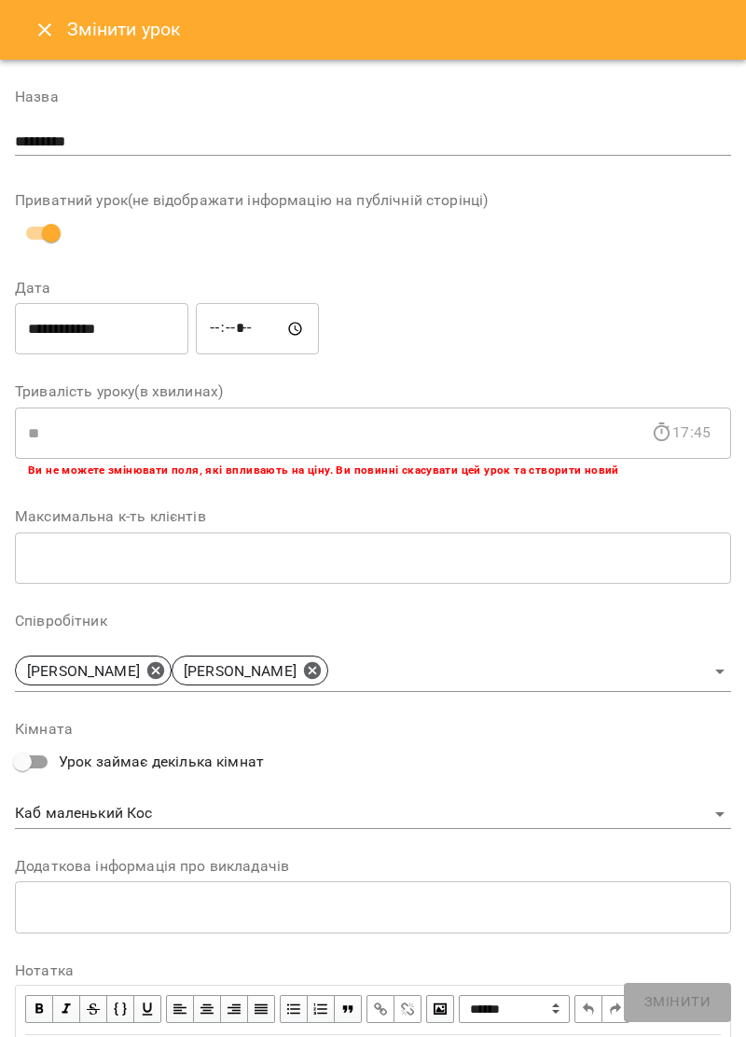
click at [53, 25] on icon "Close" at bounding box center [45, 30] width 22 height 22
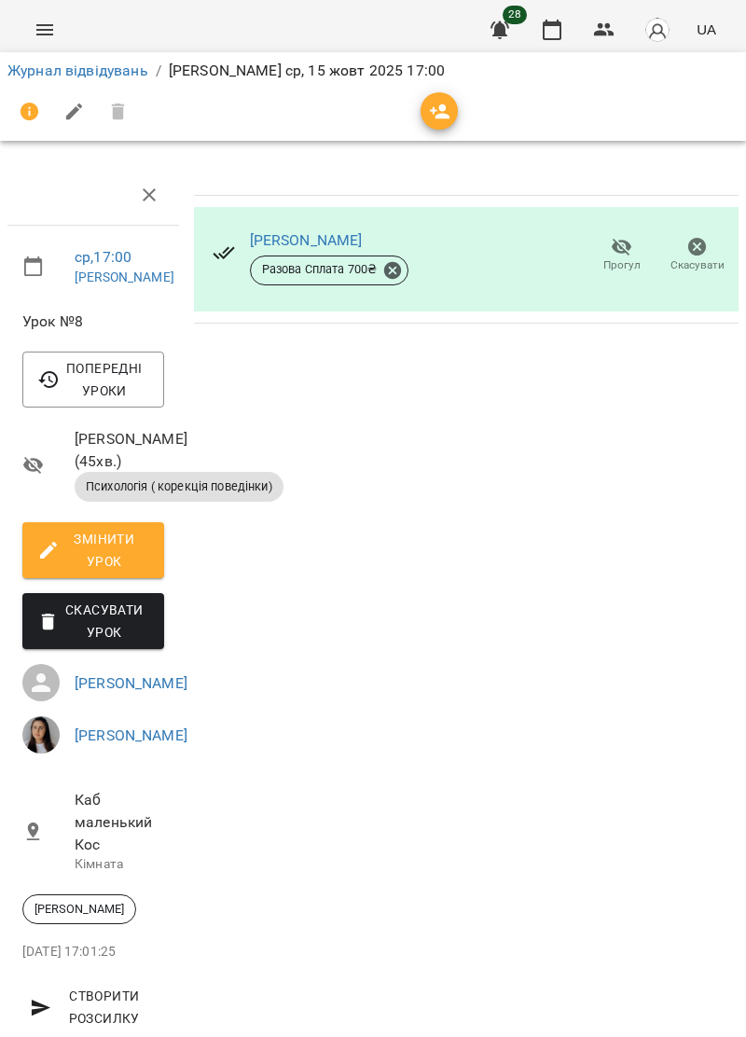
click at [51, 28] on icon "Menu" at bounding box center [45, 30] width 22 height 22
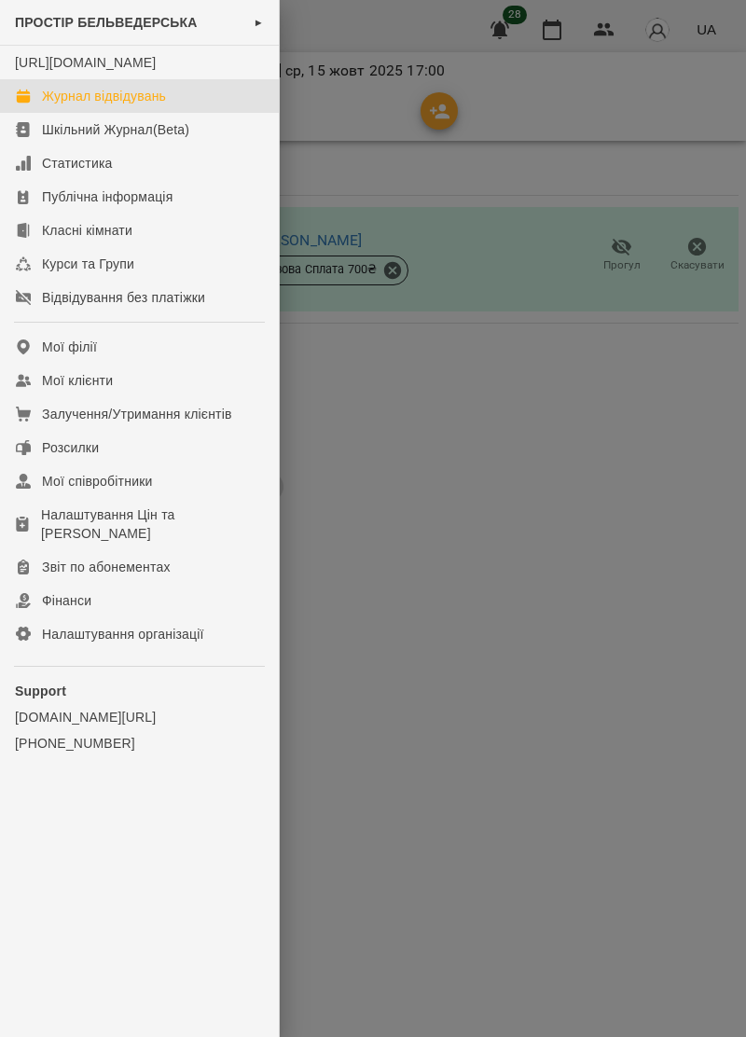
click at [151, 104] on link "Журнал відвідувань" at bounding box center [139, 96] width 279 height 34
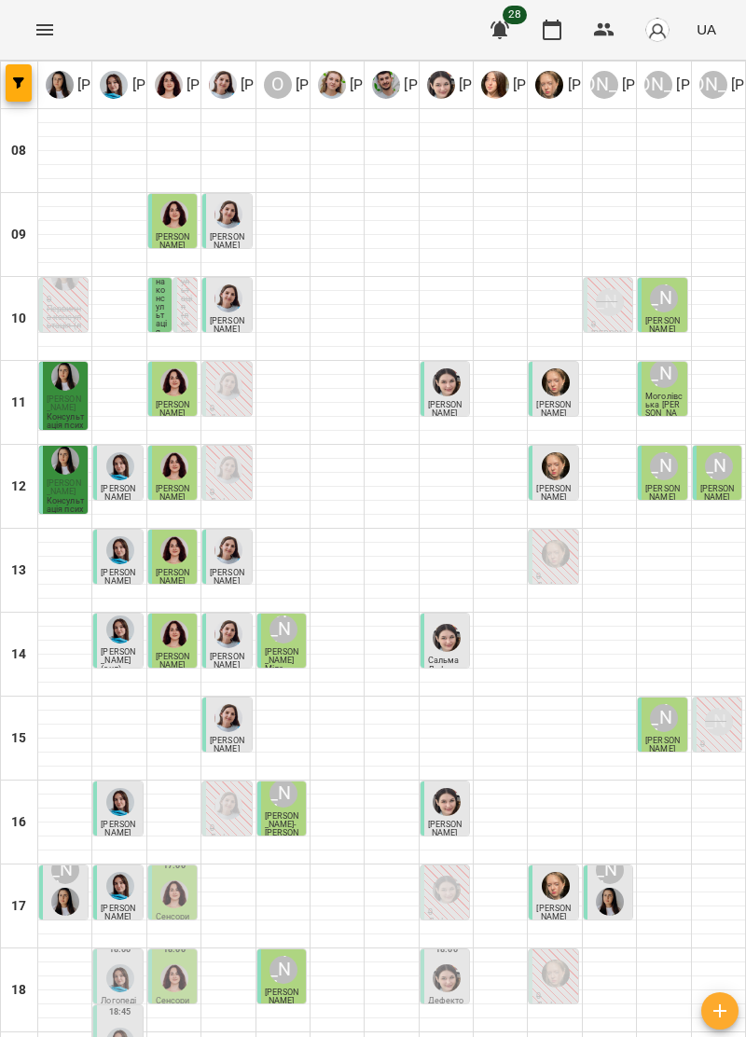
scroll to position [181, 0]
click at [120, 964] on img "Тетяна Хомин" at bounding box center [120, 978] width 28 height 28
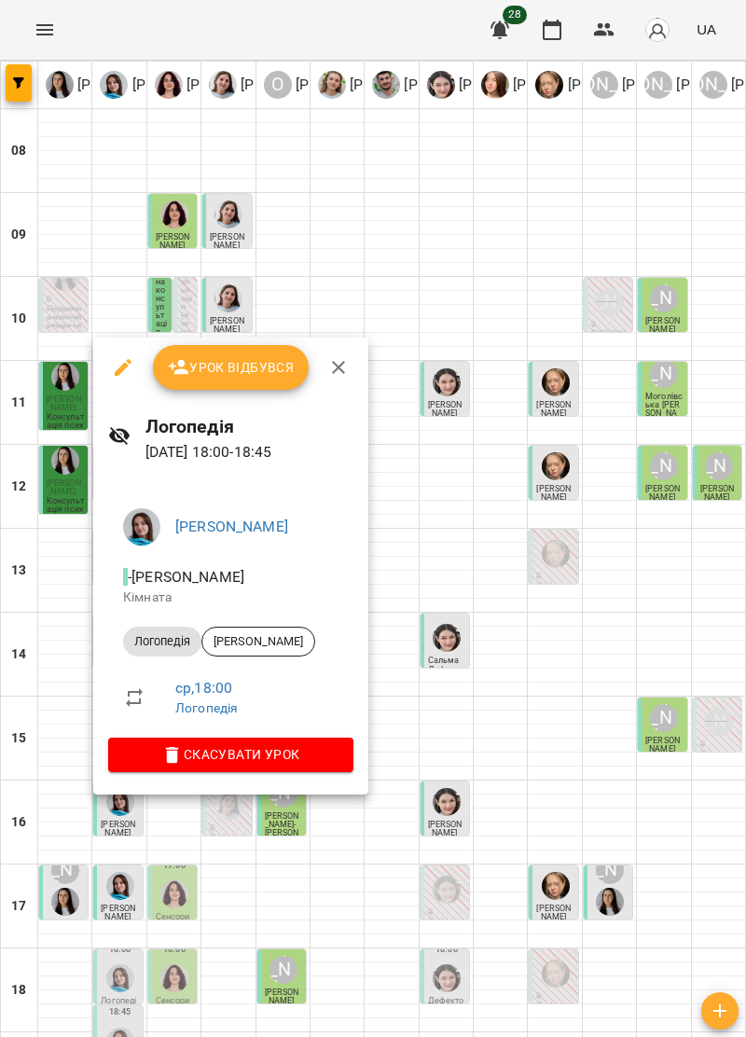
click at [344, 368] on icon "button" at bounding box center [338, 367] width 22 height 22
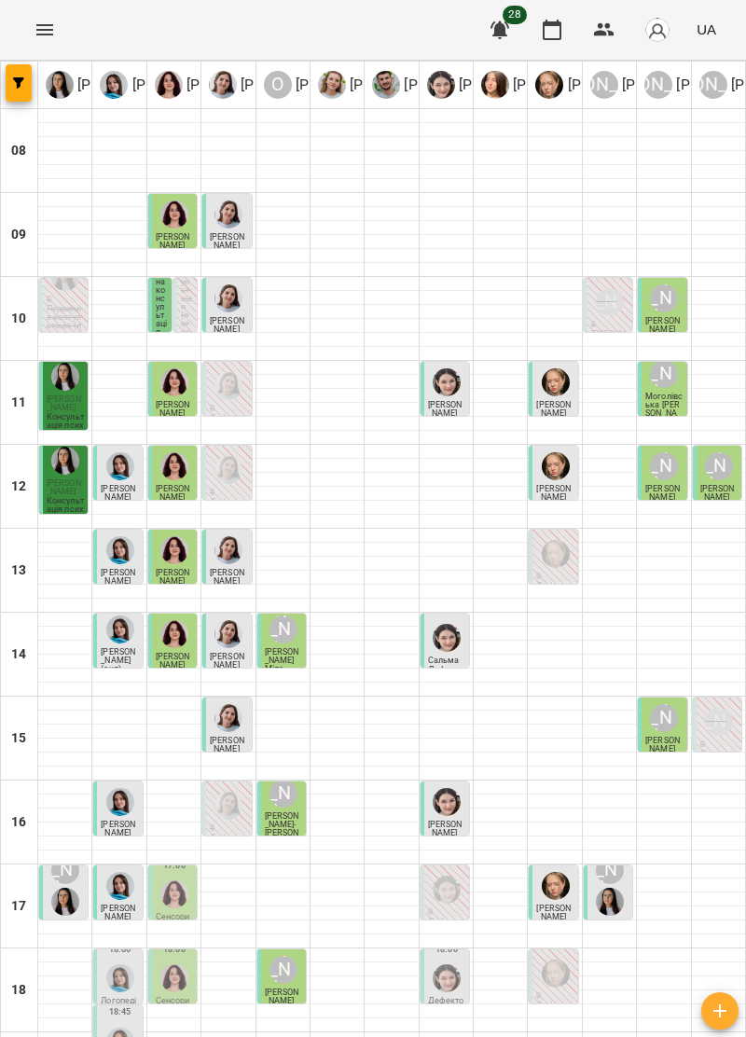
scroll to position [183, 0]
click at [170, 881] on img "Ольга Крикун" at bounding box center [174, 895] width 28 height 28
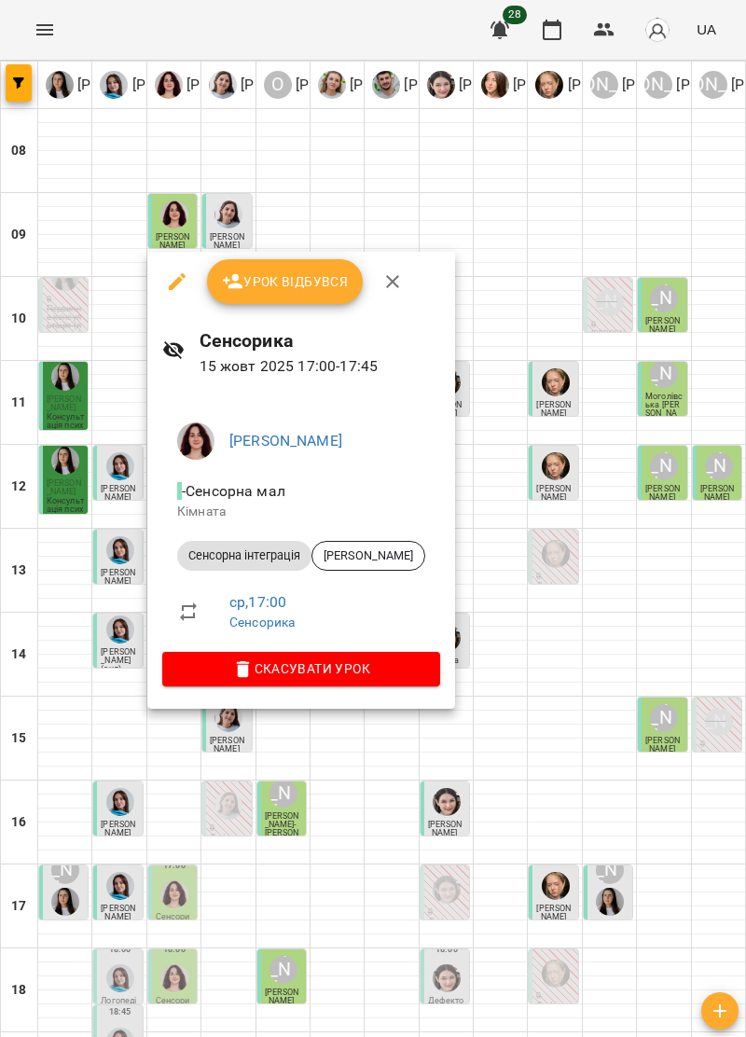
click at [404, 273] on button "button" at bounding box center [392, 281] width 45 height 45
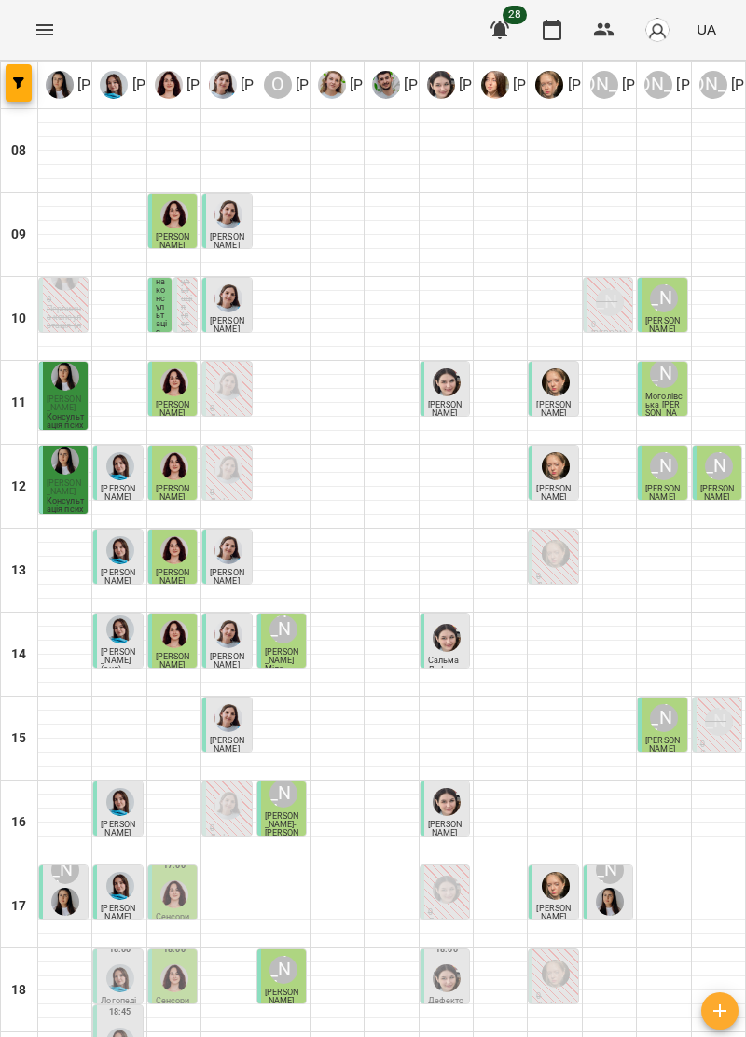
click at [170, 881] on img "Ольга Крикун" at bounding box center [174, 895] width 28 height 28
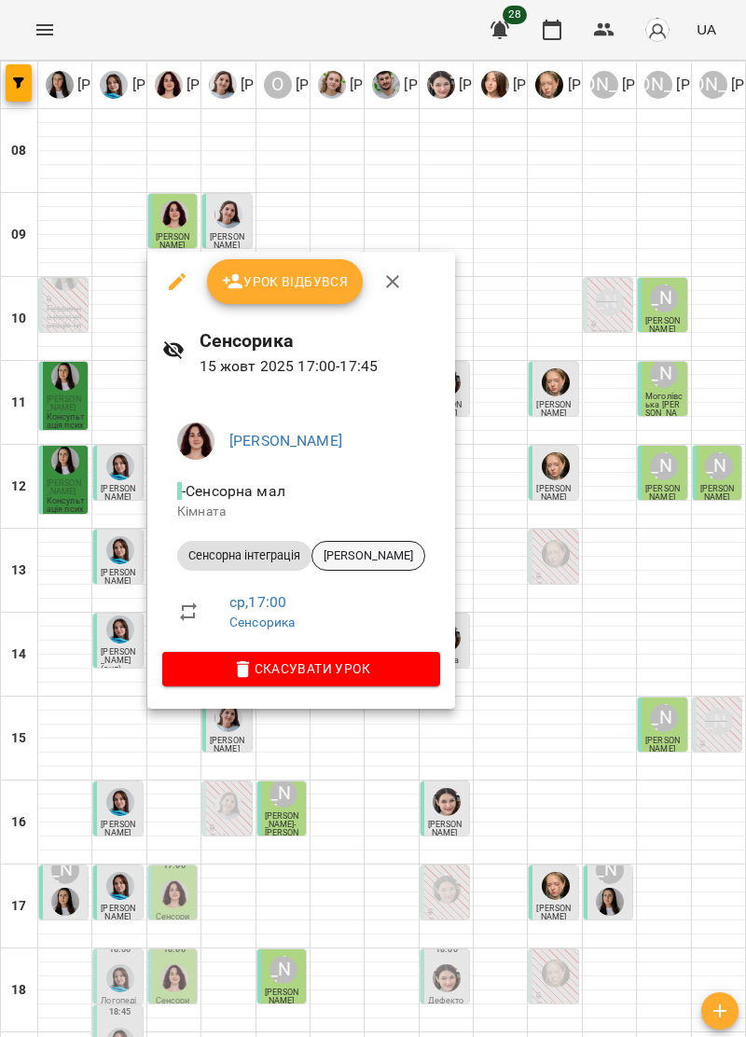
click at [358, 559] on span "[PERSON_NAME]" at bounding box center [368, 556] width 112 height 17
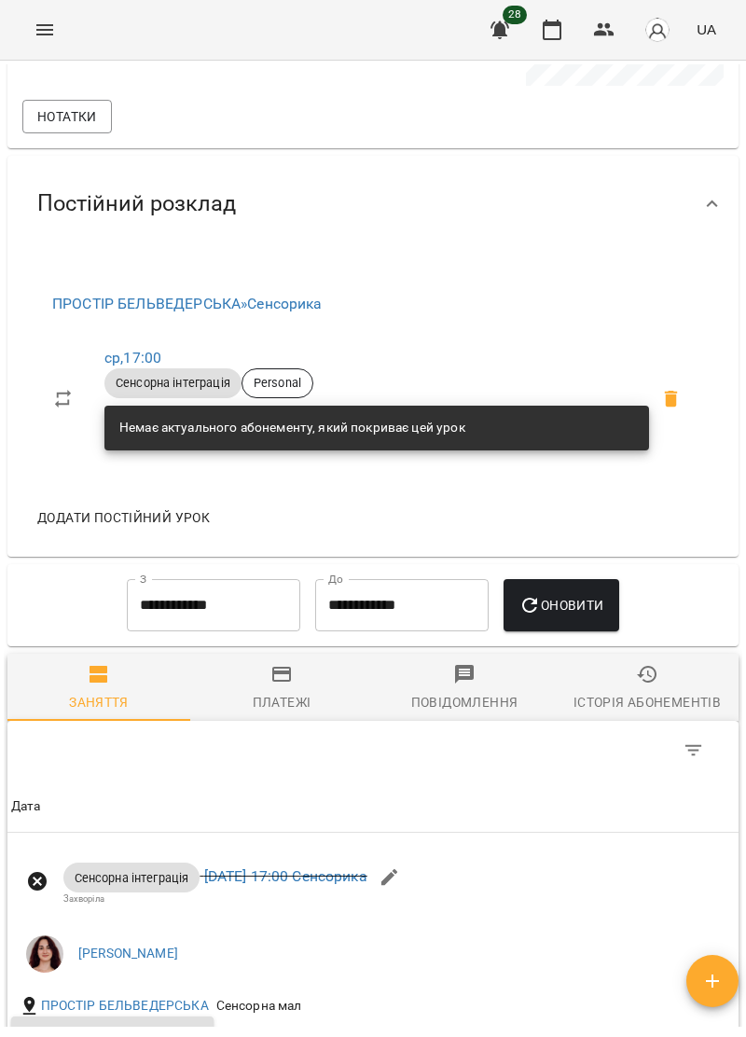
scroll to position [946, 0]
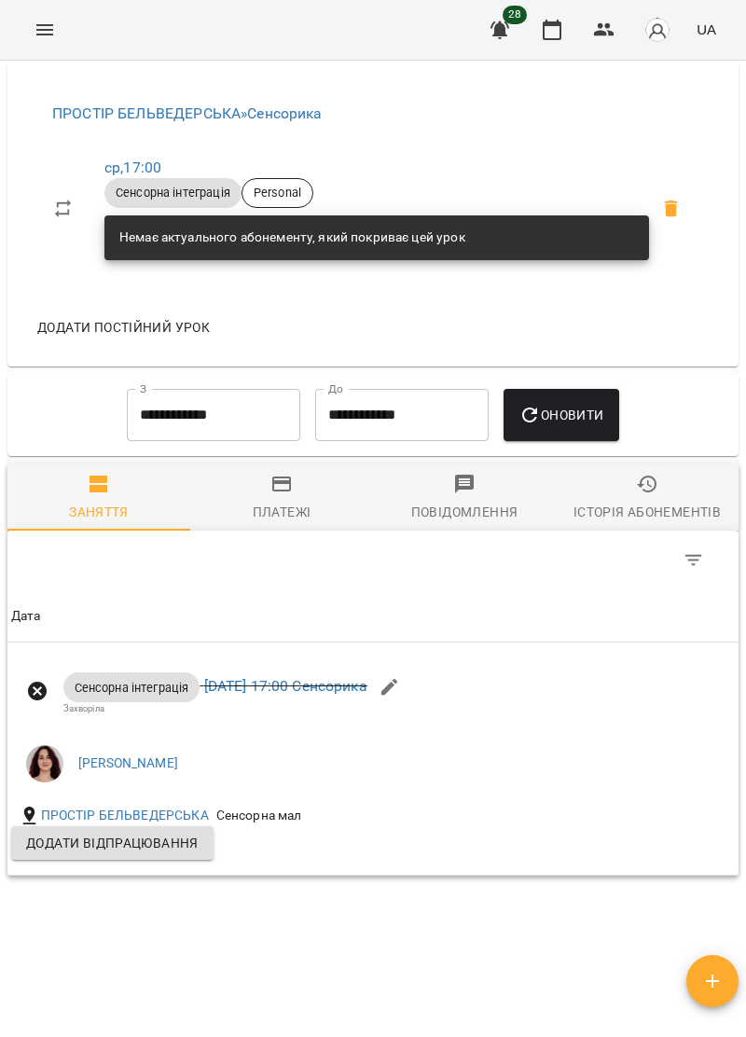
click at [276, 492] on icon "button" at bounding box center [281, 484] width 19 height 15
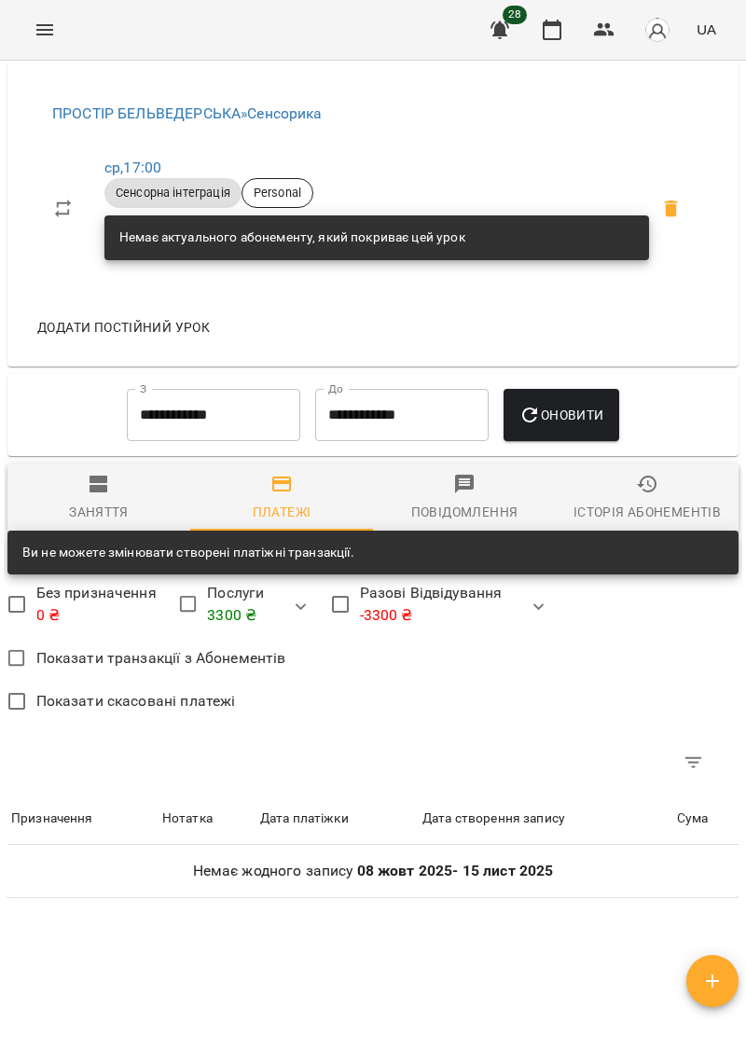
scroll to position [967, 0]
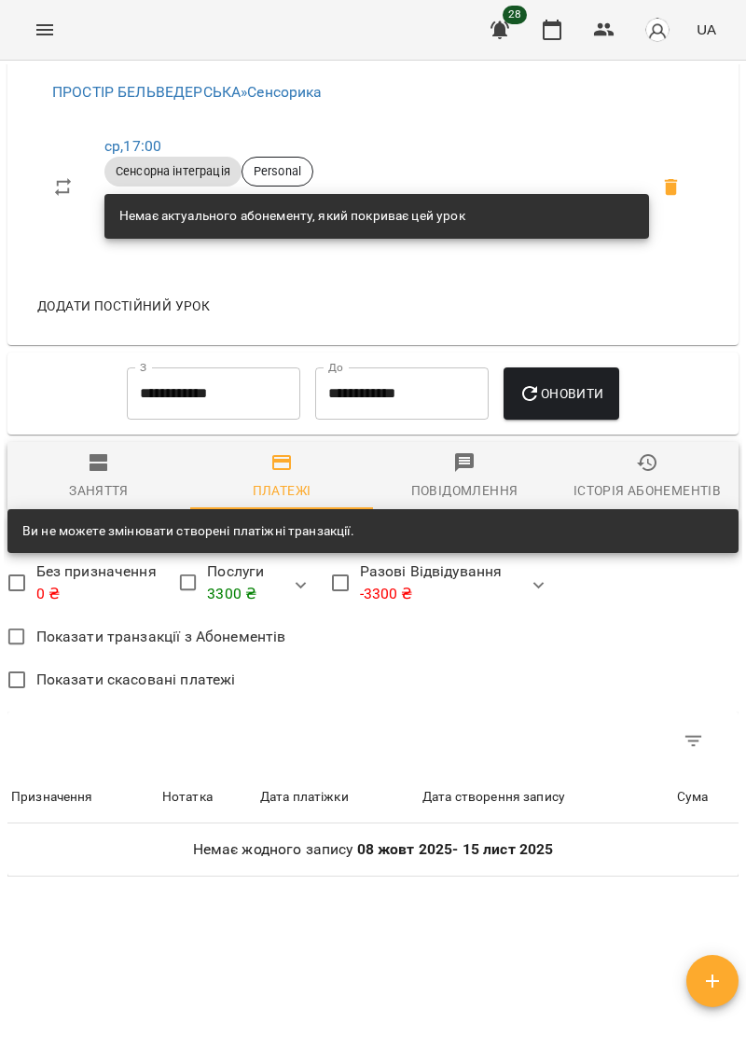
click at [111, 491] on span "Заняття" at bounding box center [99, 476] width 160 height 50
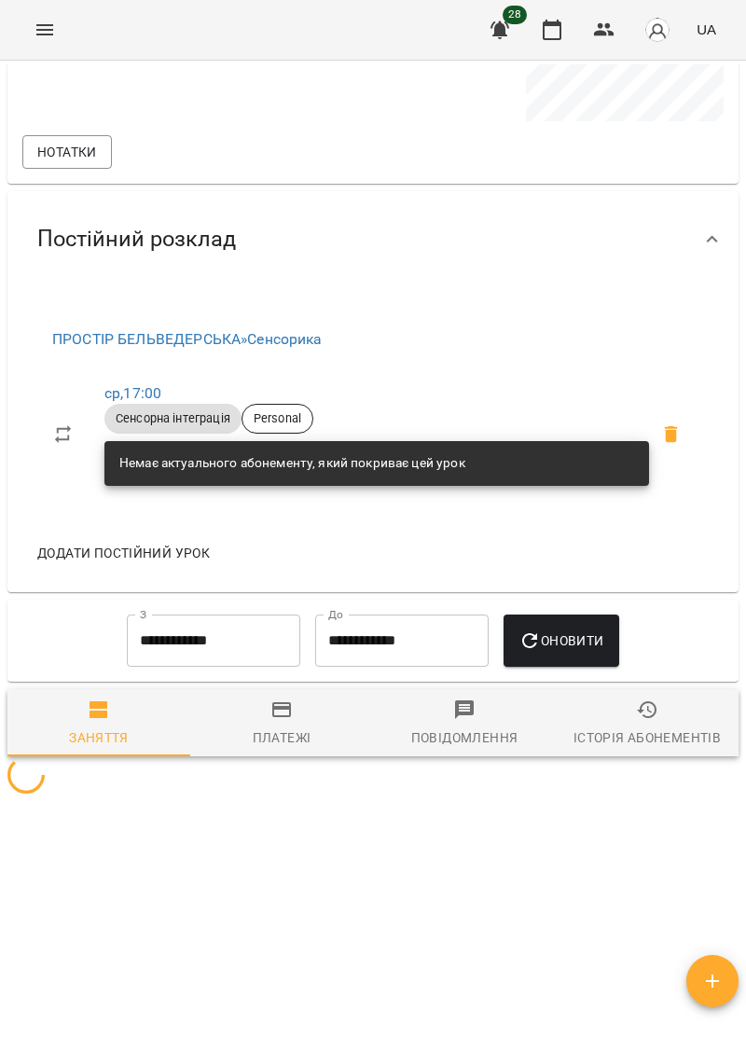
scroll to position [946, 0]
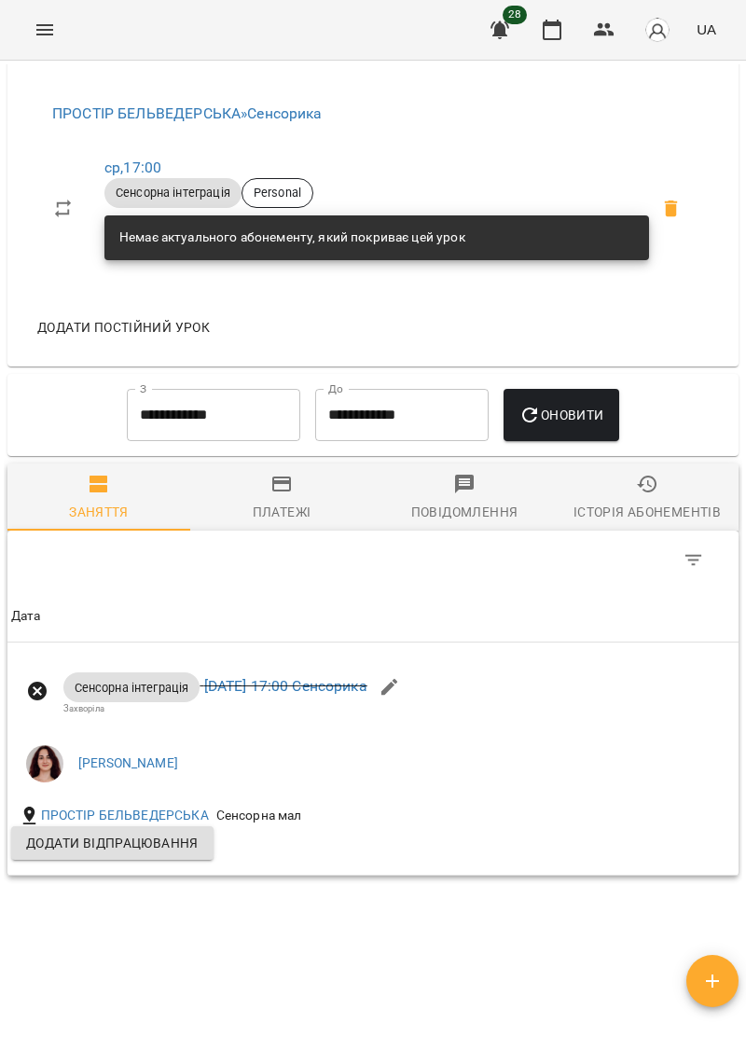
click at [32, 51] on div "For Business 28 UA" at bounding box center [373, 30] width 746 height 60
click at [43, 34] on icon "Menu" at bounding box center [44, 29] width 17 height 11
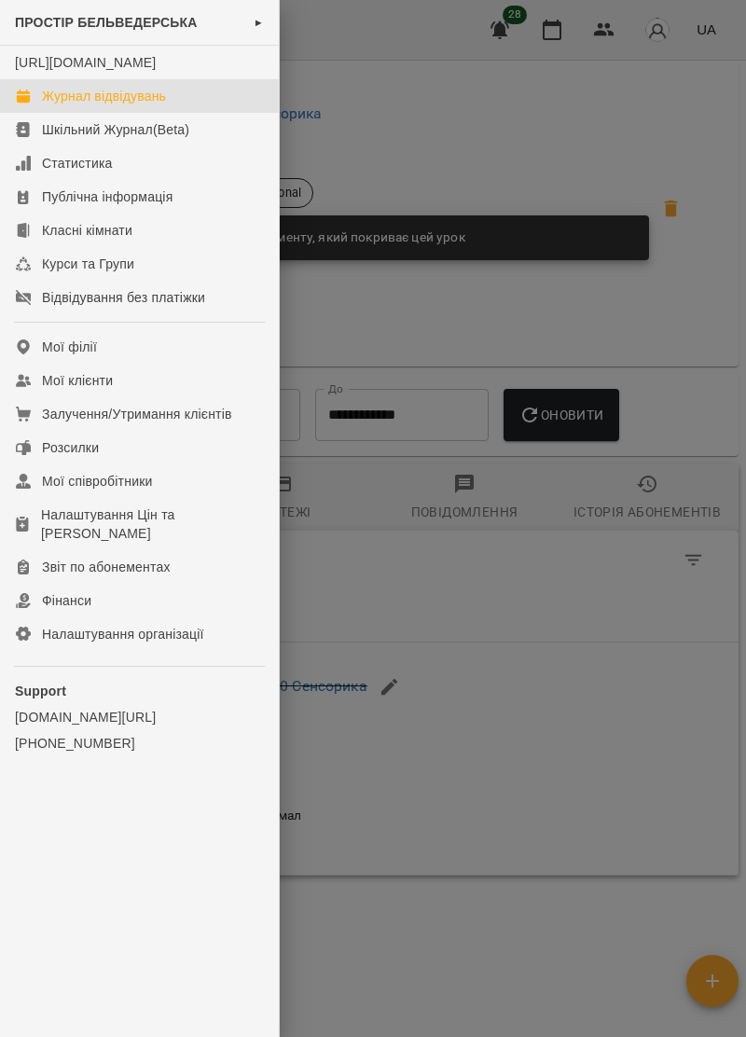
click at [59, 105] on div "Журнал відвідувань" at bounding box center [104, 96] width 124 height 19
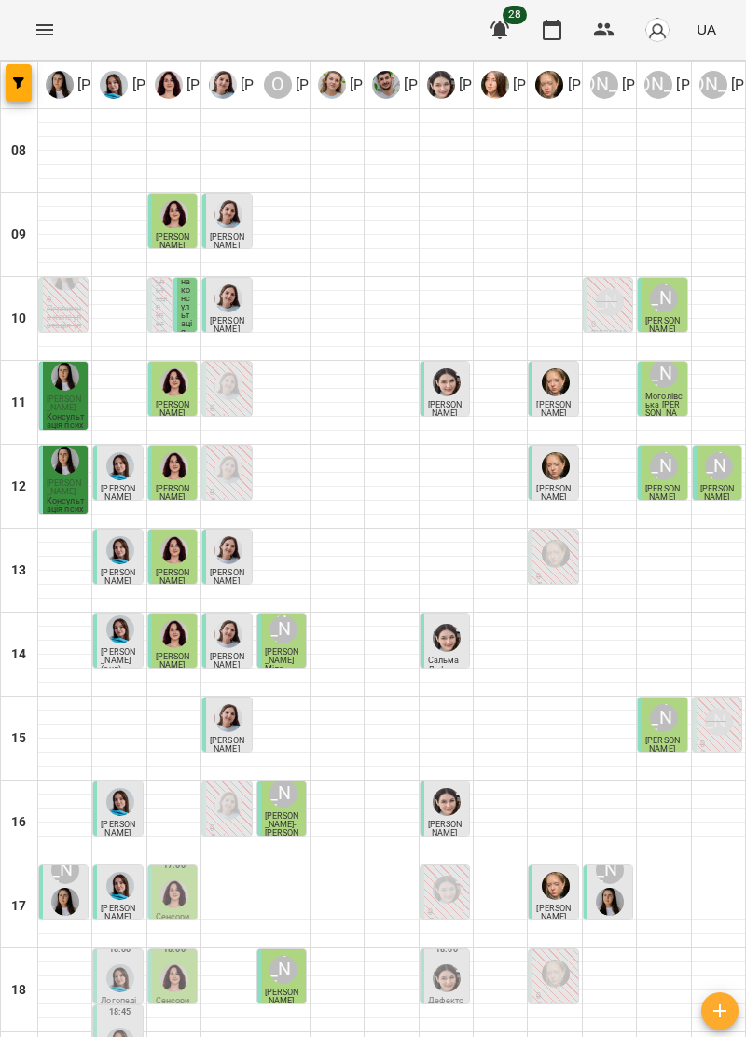
scroll to position [183, 0]
click at [173, 881] on img "Ольга Крикун" at bounding box center [174, 895] width 28 height 28
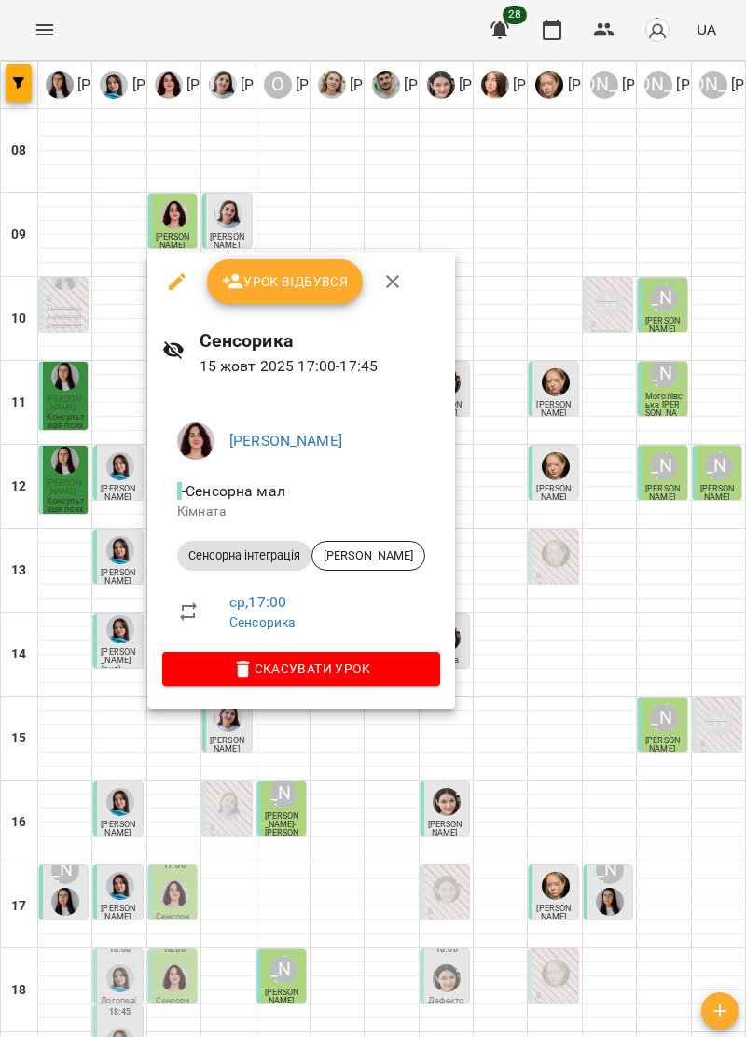
click at [397, 278] on icon "button" at bounding box center [392, 281] width 22 height 22
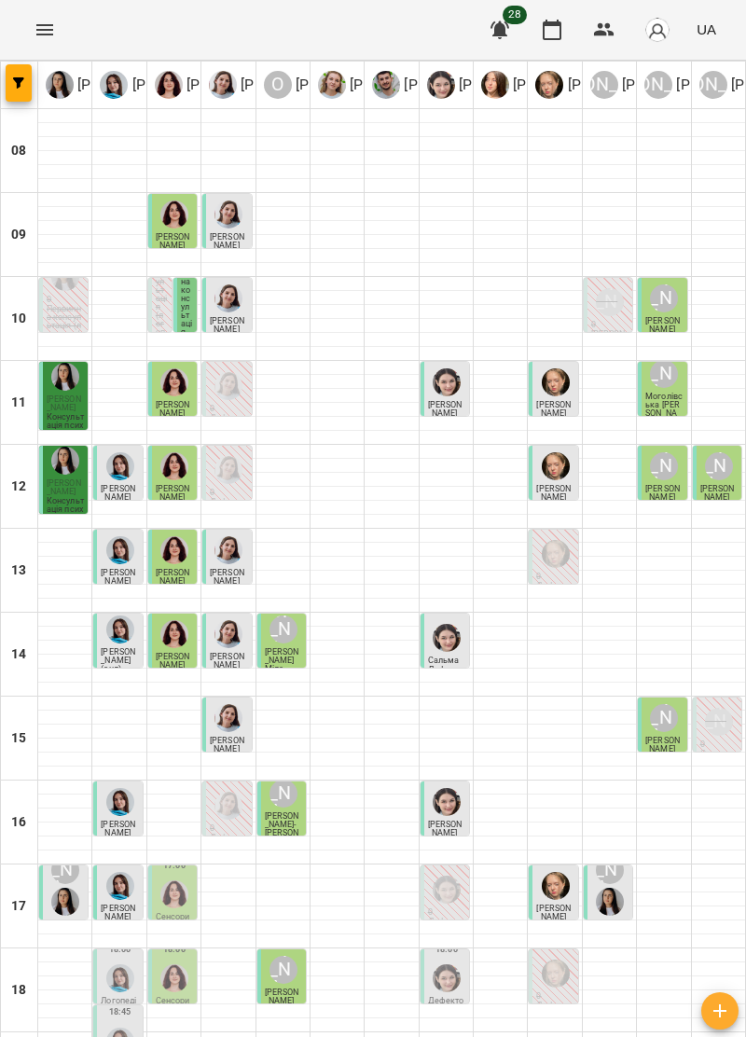
click at [622, 853] on div "[PERSON_NAME]" at bounding box center [609, 886] width 35 height 67
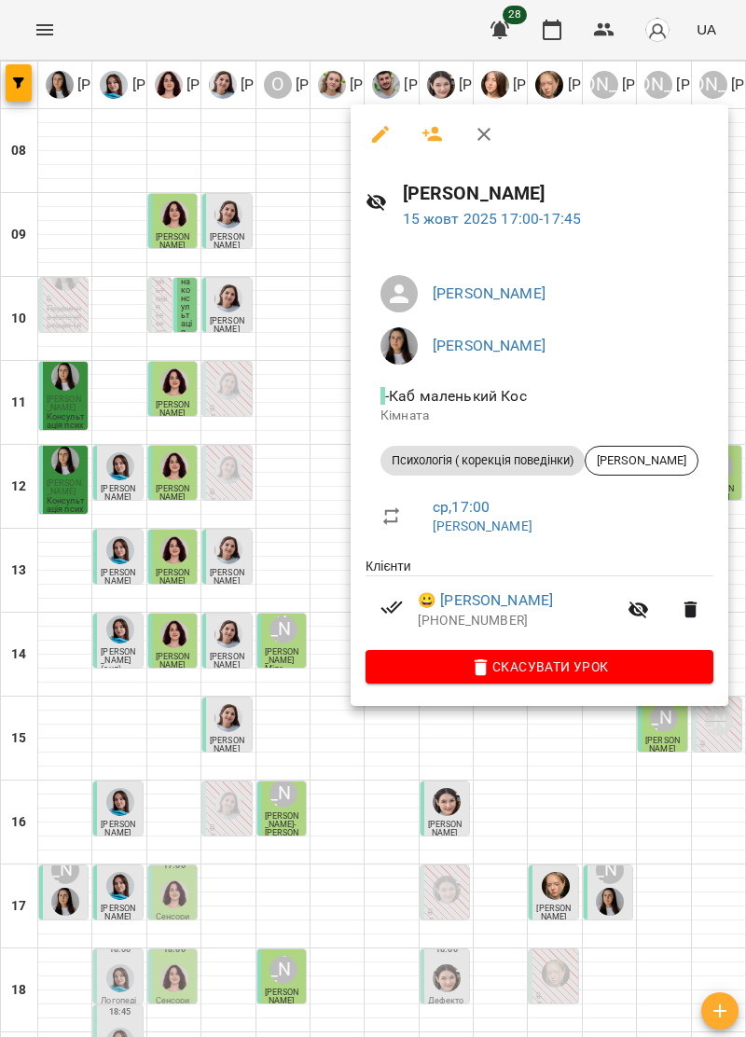
click at [488, 144] on icon "button" at bounding box center [484, 134] width 22 height 22
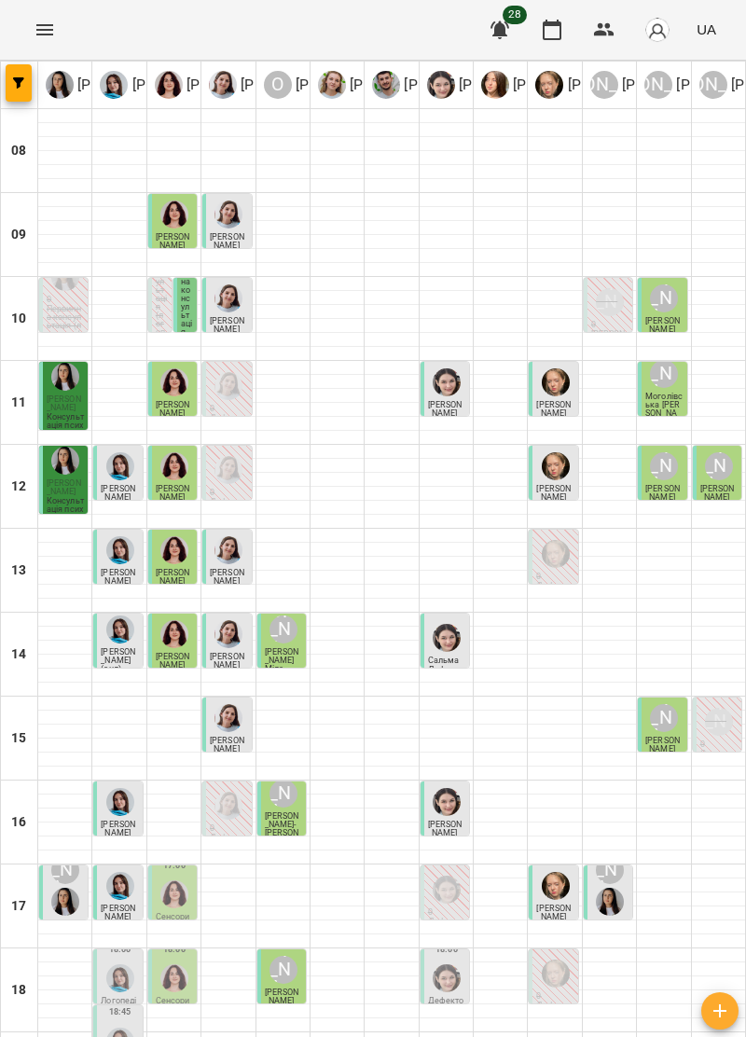
click at [190, 877] on div at bounding box center [174, 894] width 35 height 35
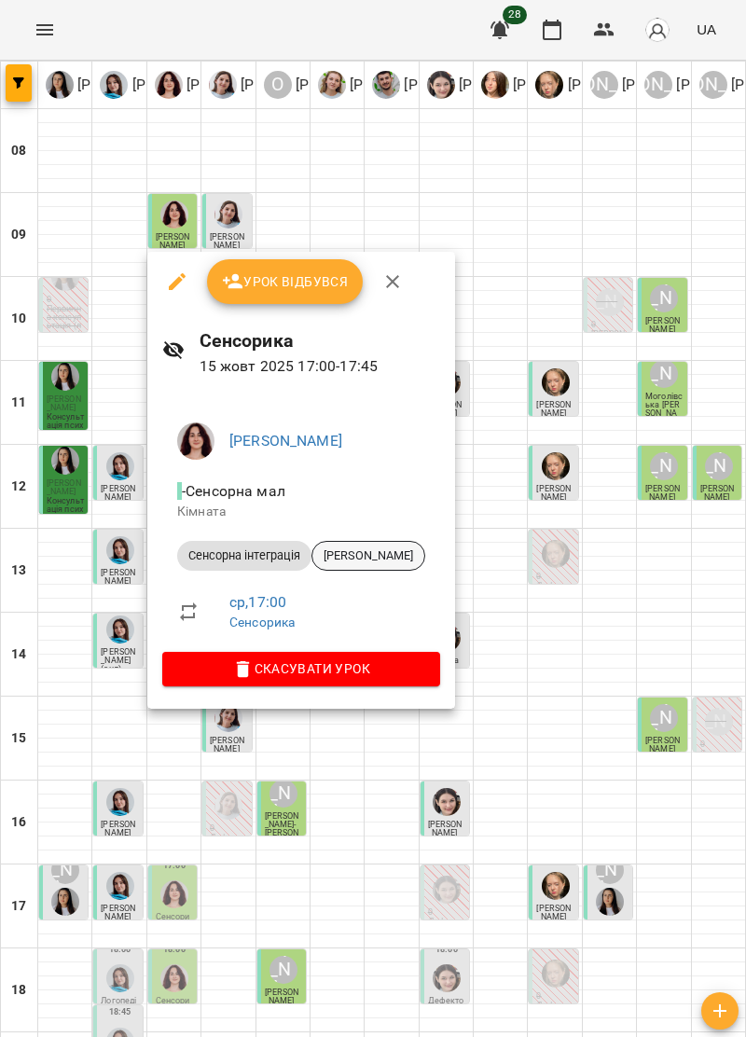
click at [398, 558] on span "[PERSON_NAME]" at bounding box center [368, 556] width 112 height 17
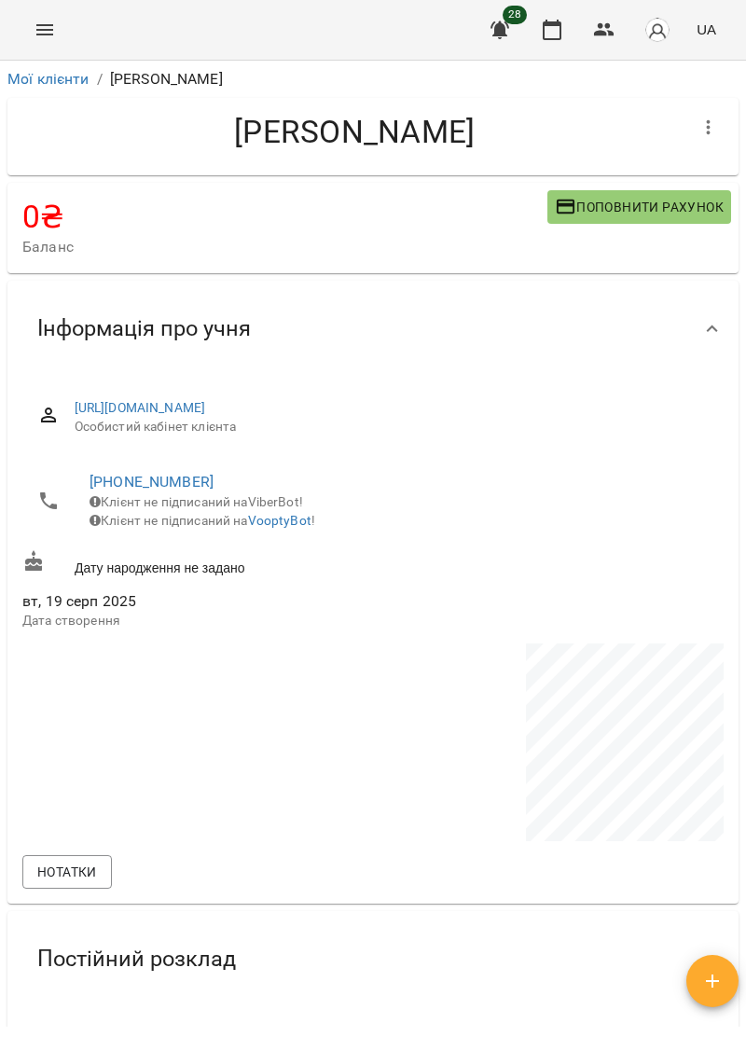
click at [697, 204] on span "Поповнити рахунок" at bounding box center [639, 207] width 169 height 22
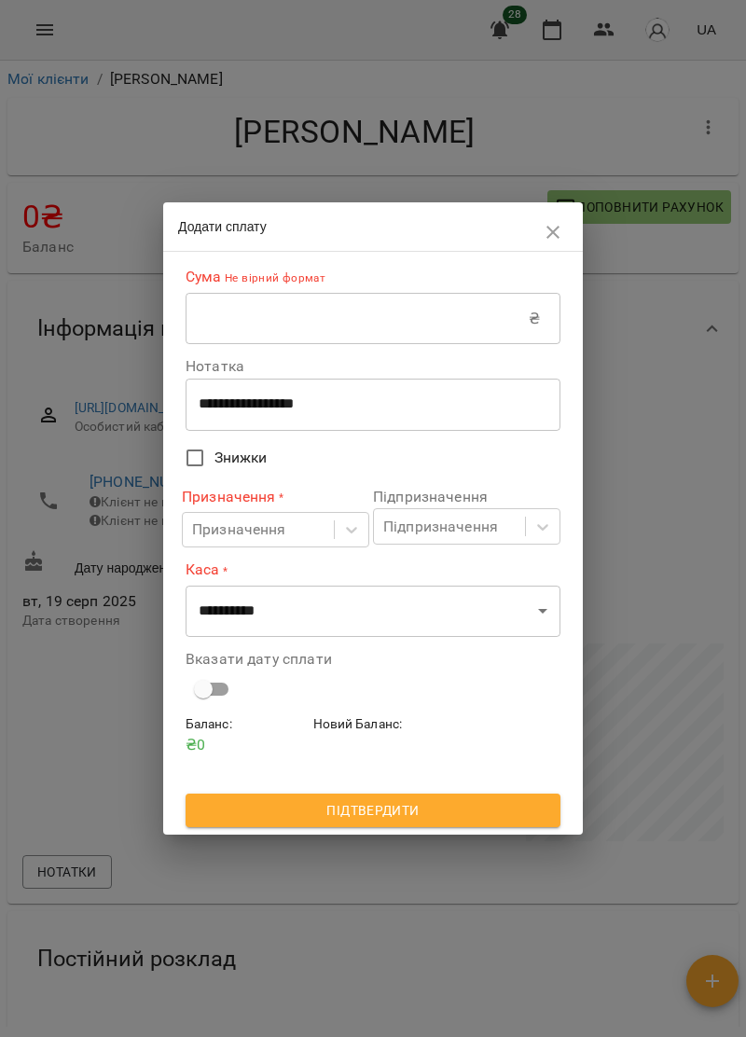
click at [354, 312] on input "text" at bounding box center [357, 319] width 343 height 52
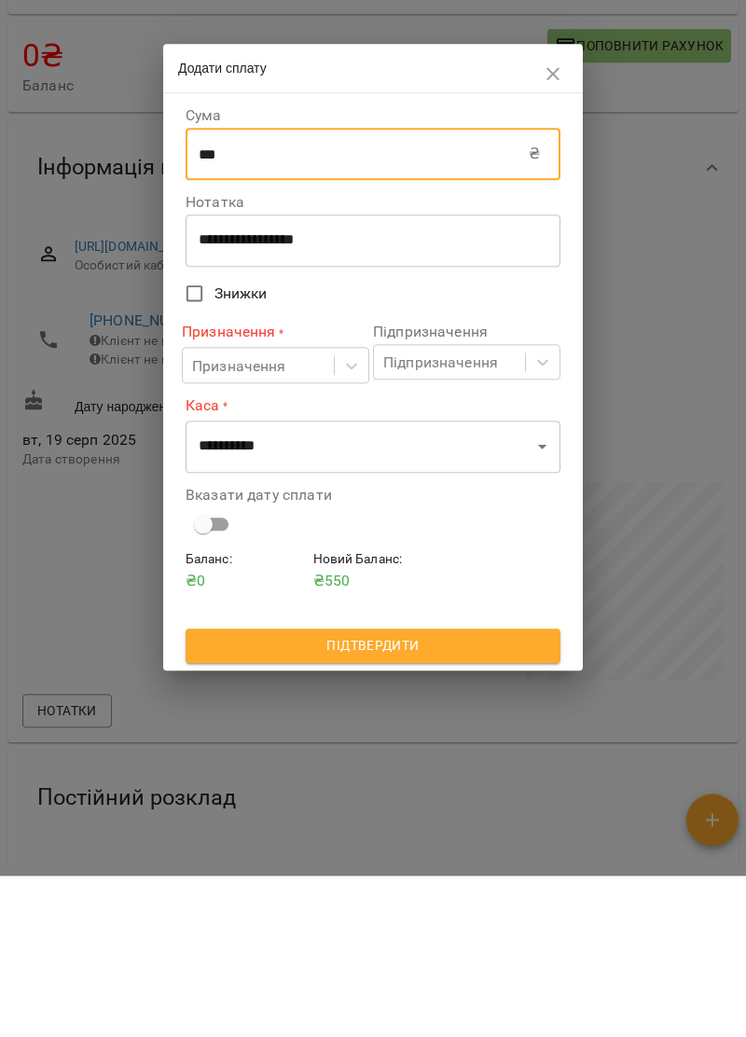
type input "***"
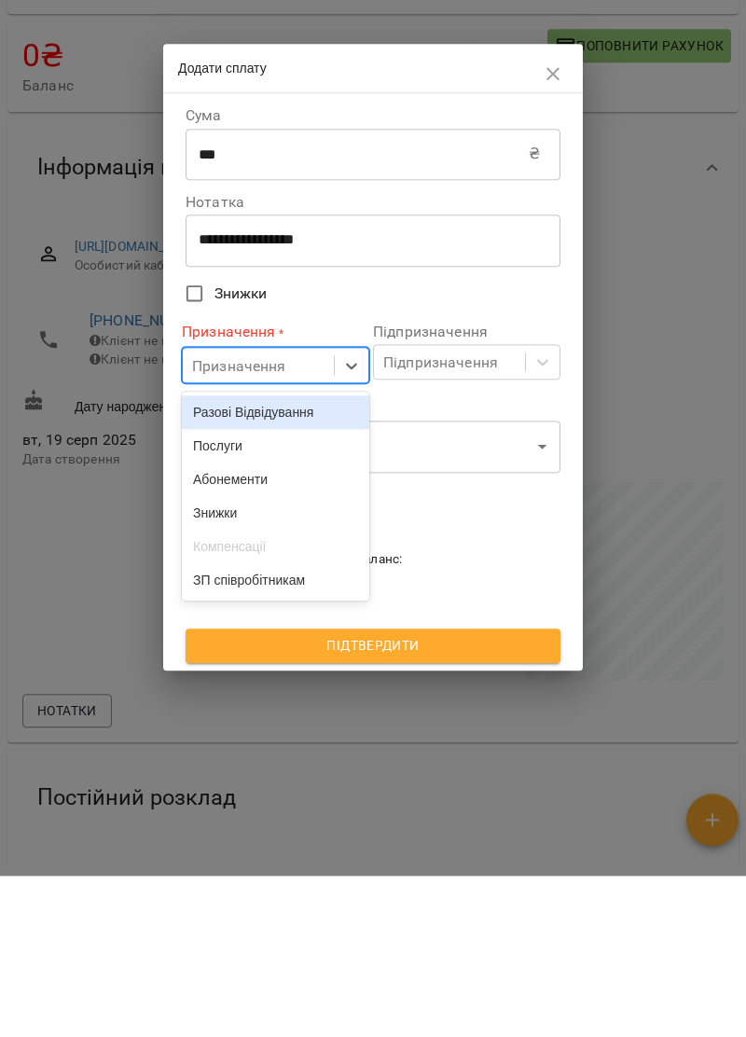
click at [284, 613] on div "Послуги" at bounding box center [275, 607] width 187 height 34
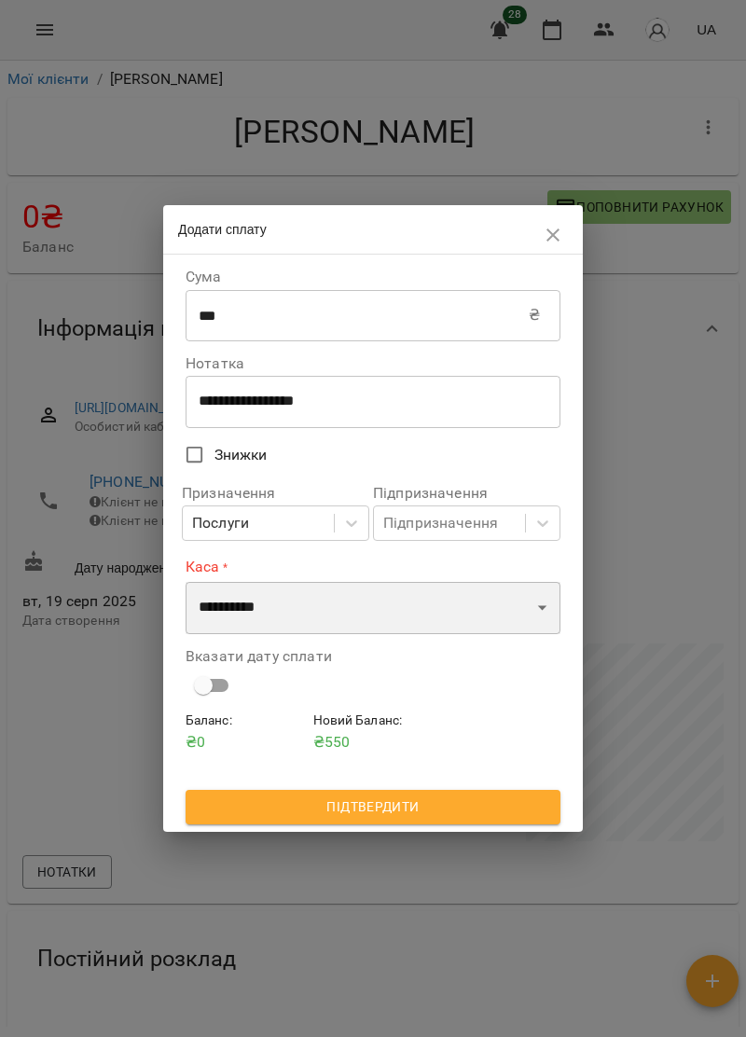
click at [307, 616] on select "**********" at bounding box center [373, 608] width 375 height 52
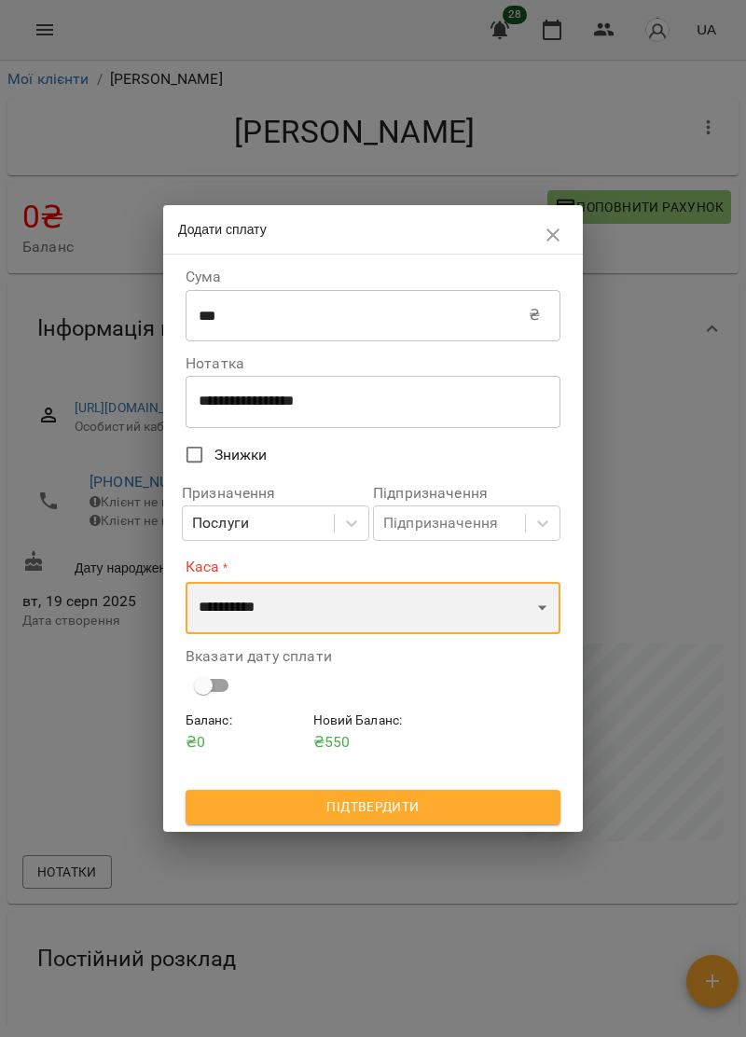
select select "****"
click at [186, 582] on select "**********" at bounding box center [373, 608] width 375 height 52
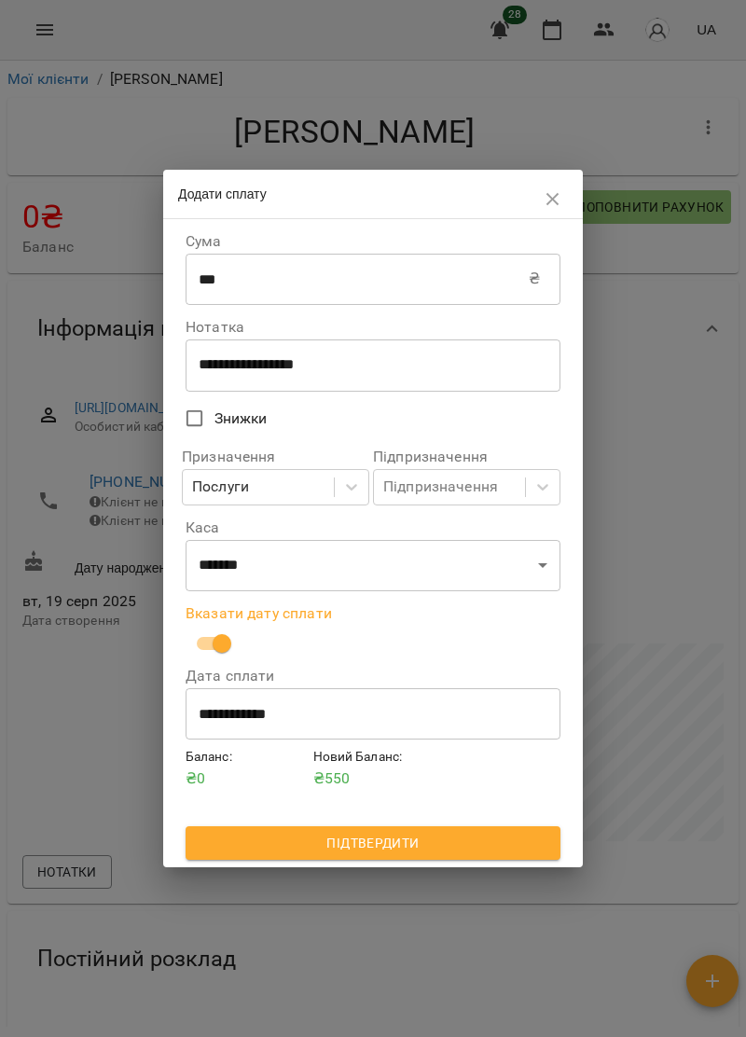
click at [473, 848] on span "Підтвердити" at bounding box center [373, 843] width 345 height 22
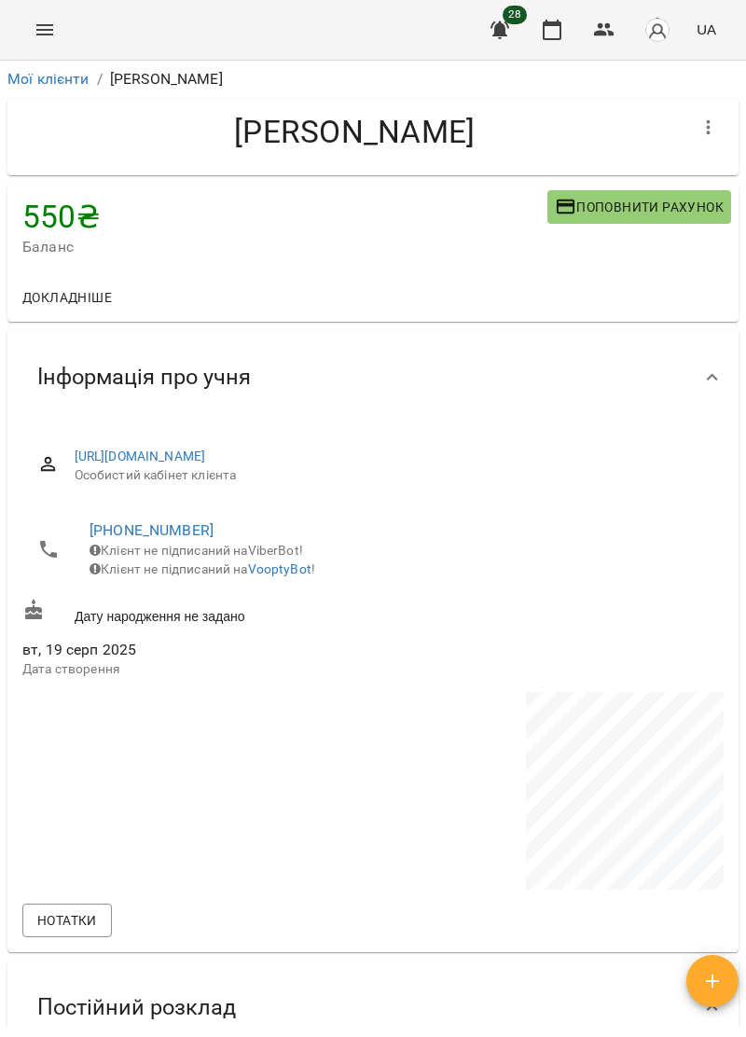
click at [47, 19] on icon "Menu" at bounding box center [45, 30] width 22 height 22
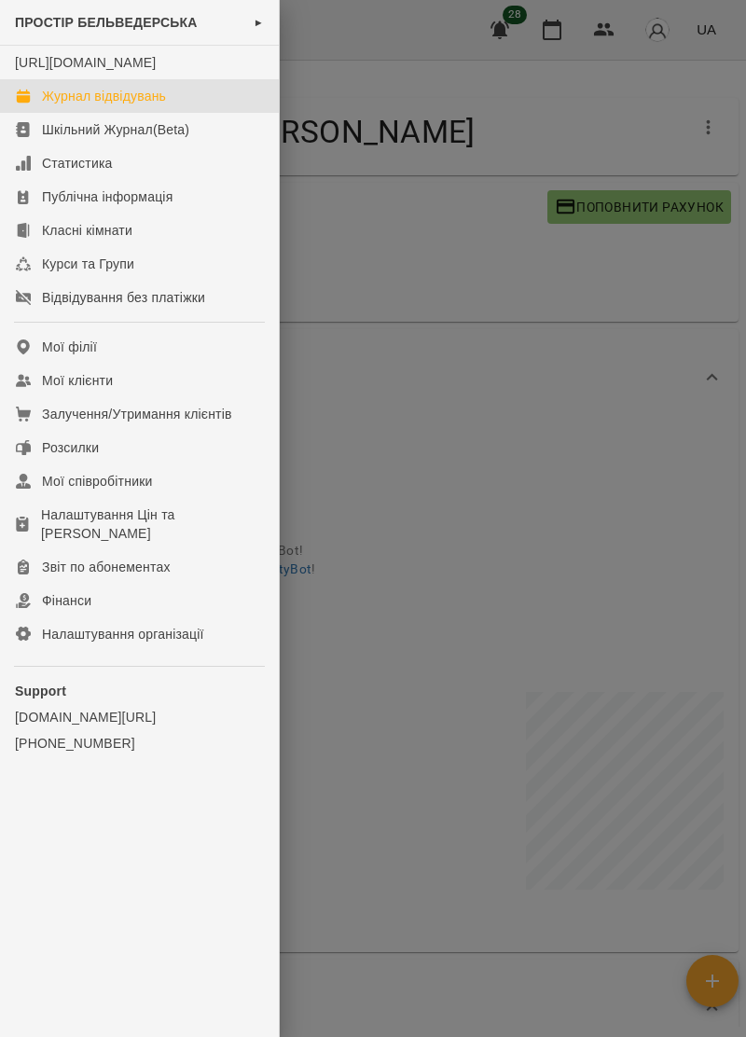
click at [146, 105] on div "Журнал відвідувань" at bounding box center [104, 96] width 124 height 19
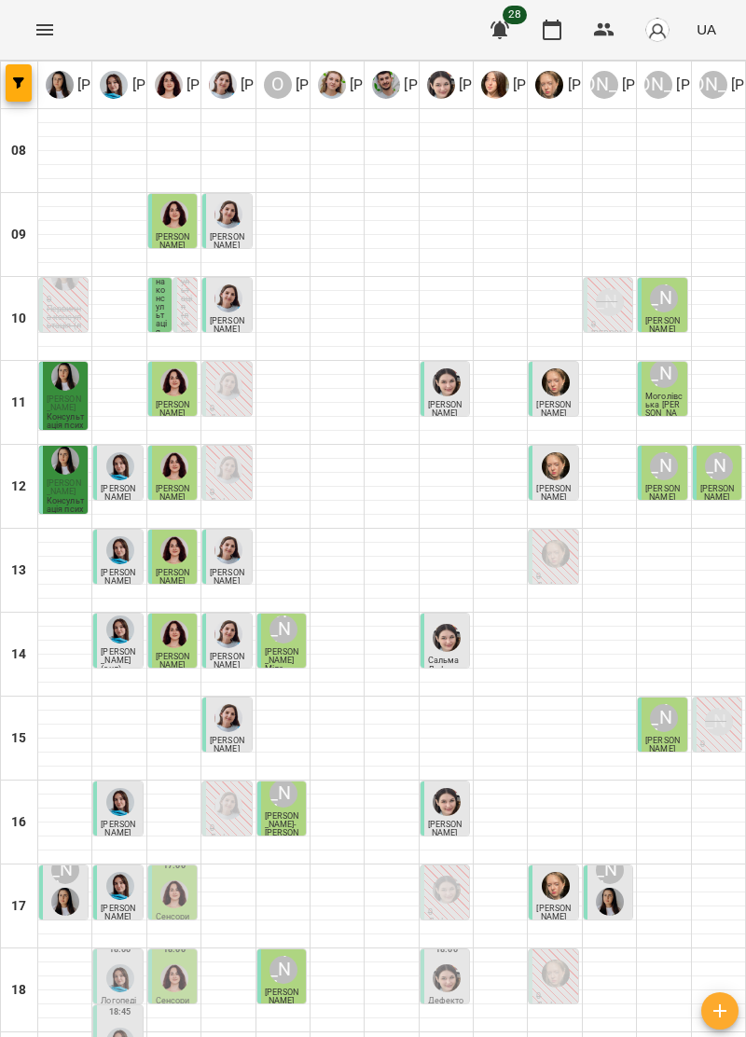
scroll to position [183, 0]
click at [179, 881] on img "Ольга Крикун" at bounding box center [174, 895] width 28 height 28
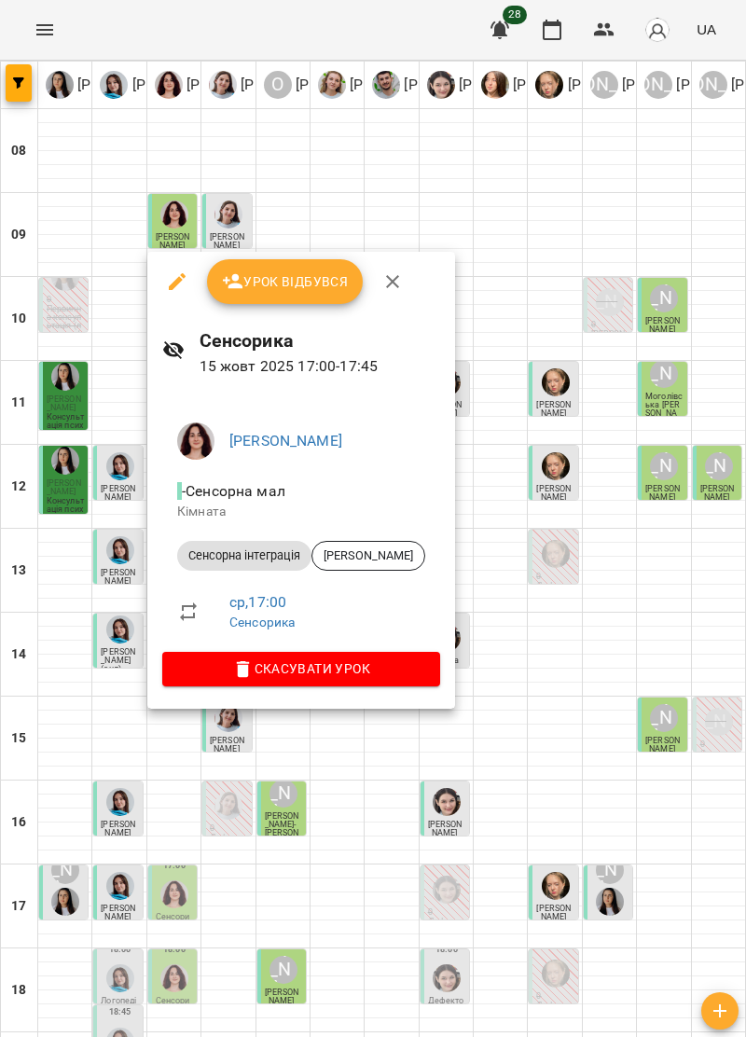
click at [399, 276] on icon "button" at bounding box center [392, 281] width 22 height 22
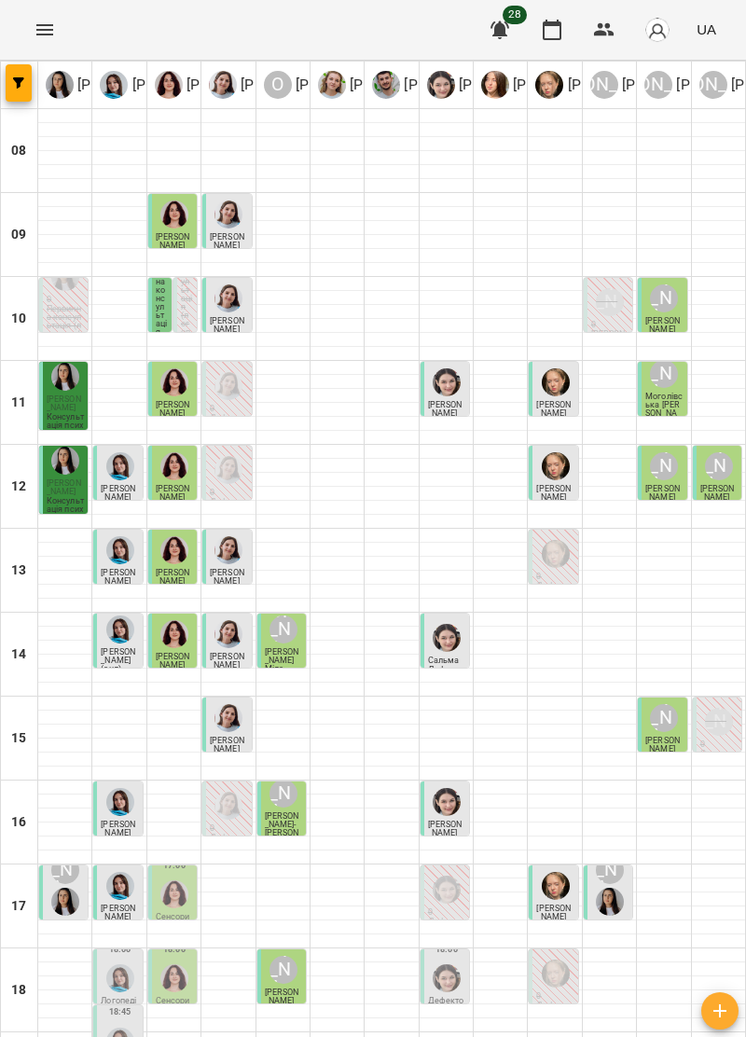
click at [60, 22] on button "Menu" at bounding box center [44, 29] width 45 height 45
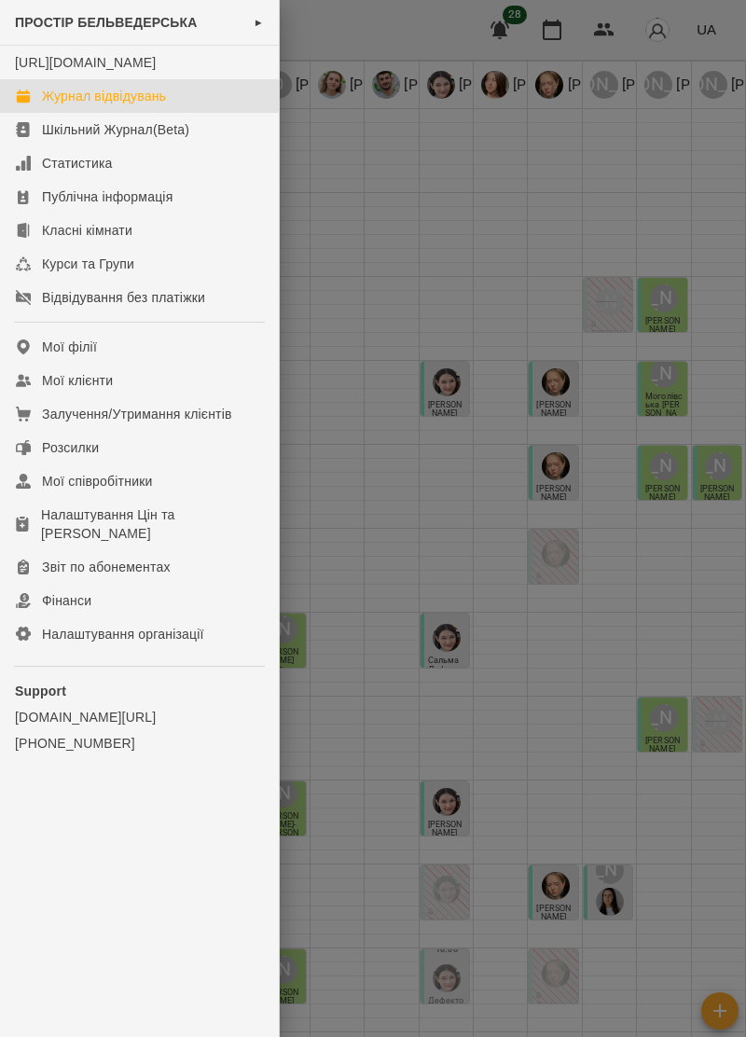
click at [150, 105] on div "Журнал відвідувань" at bounding box center [104, 96] width 124 height 19
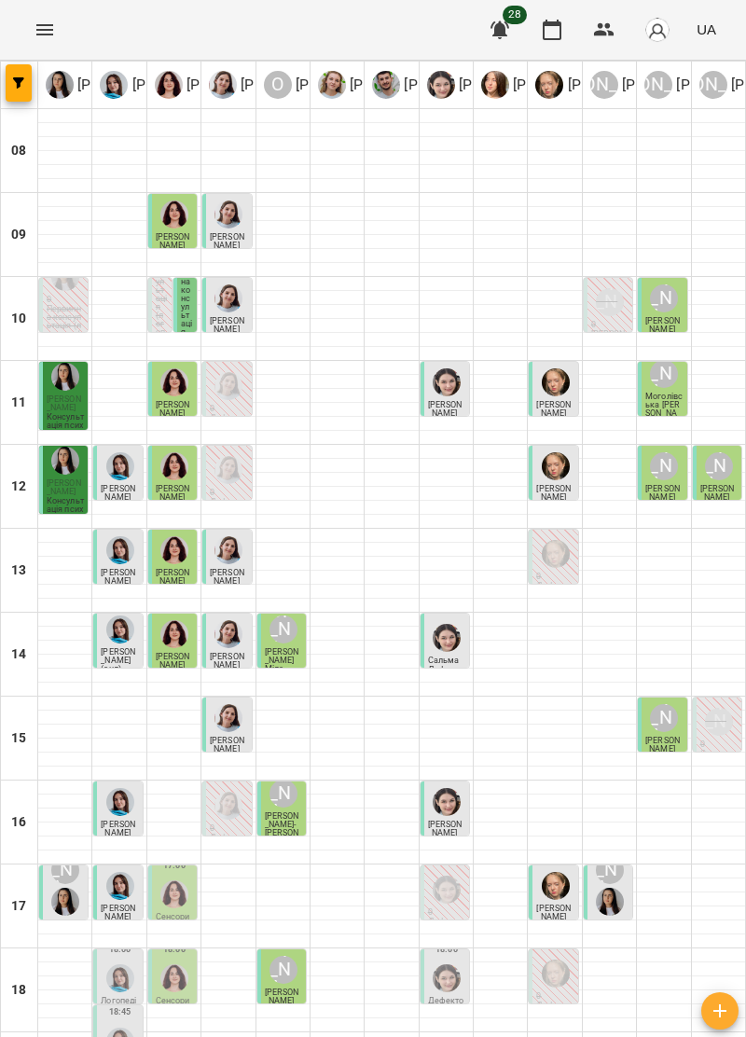
click at [179, 881] on img "Ольга Крикун" at bounding box center [174, 895] width 28 height 28
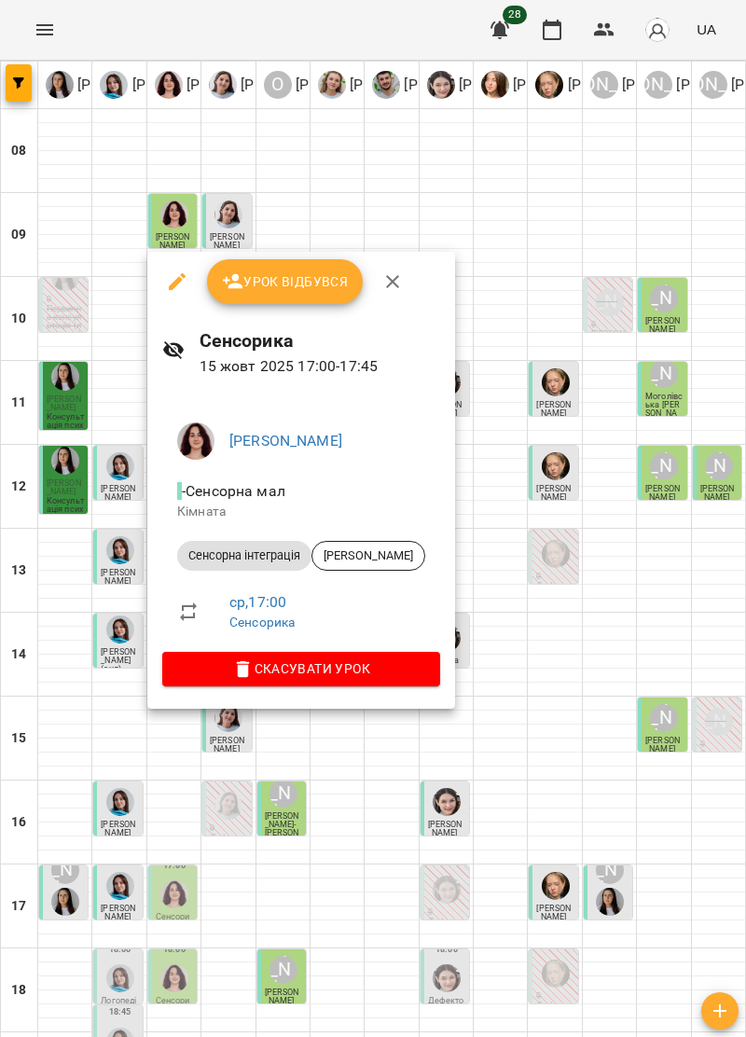
click at [317, 285] on span "Урок відбувся" at bounding box center [285, 281] width 127 height 22
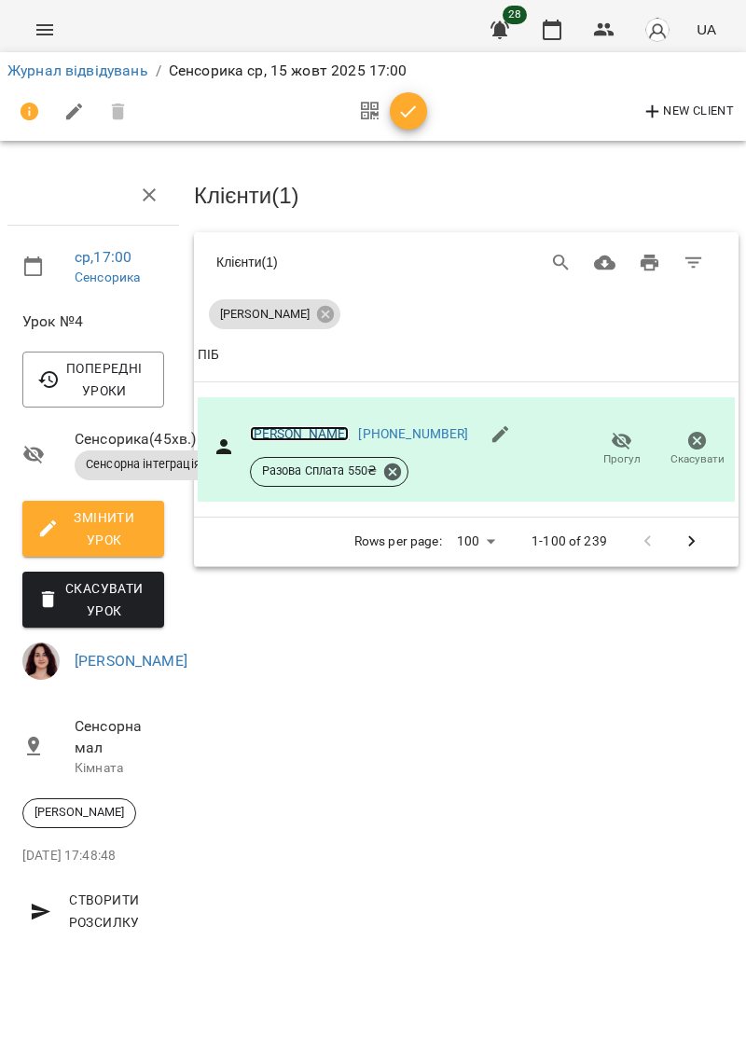
click at [298, 428] on link "[PERSON_NAME]" at bounding box center [300, 433] width 100 height 15
click at [43, 35] on icon "Menu" at bounding box center [45, 30] width 22 height 22
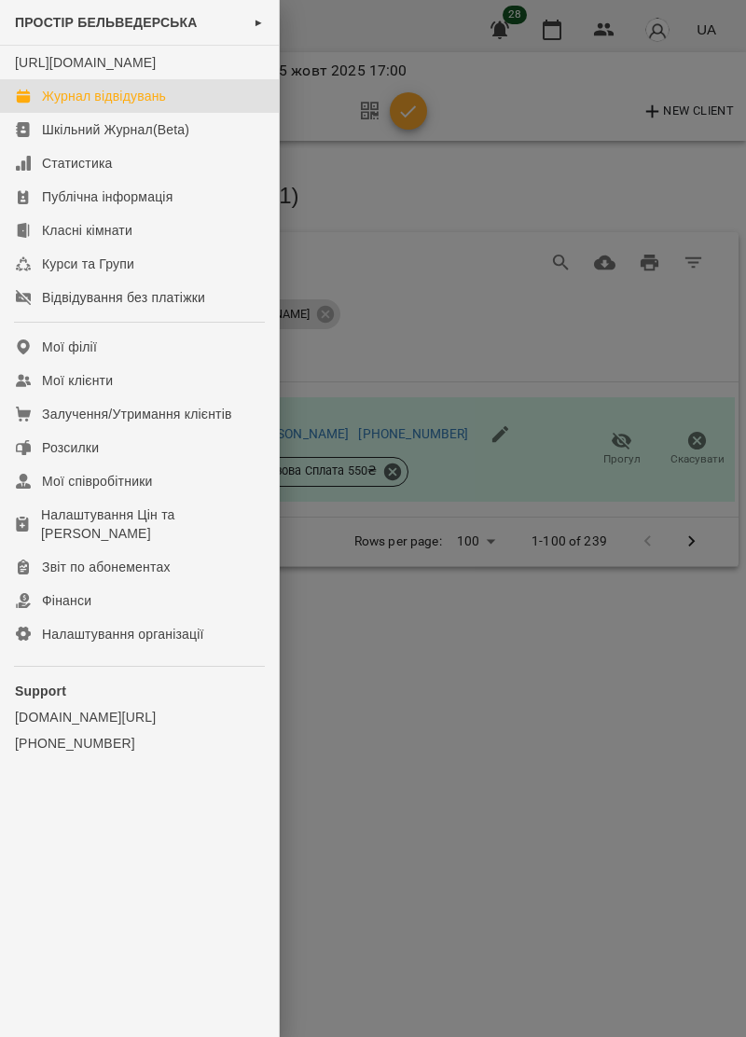
click at [152, 105] on div "Журнал відвідувань" at bounding box center [104, 96] width 124 height 19
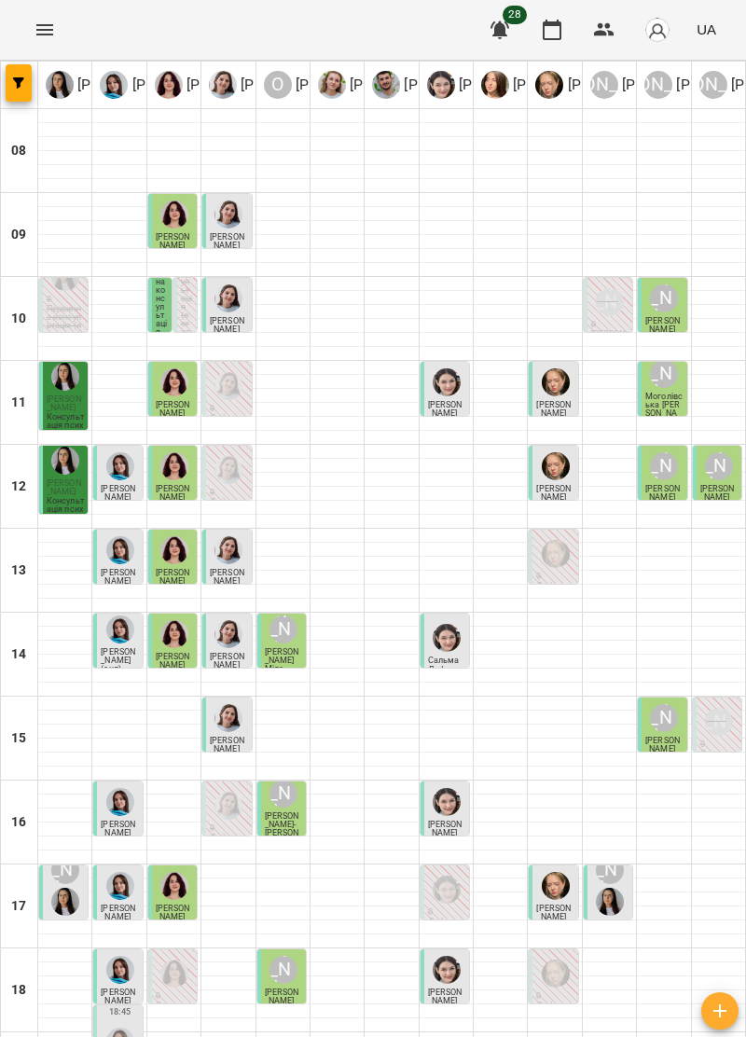
scroll to position [183, 0]
click at [343, 557] on div at bounding box center [337, 564] width 53 height 14
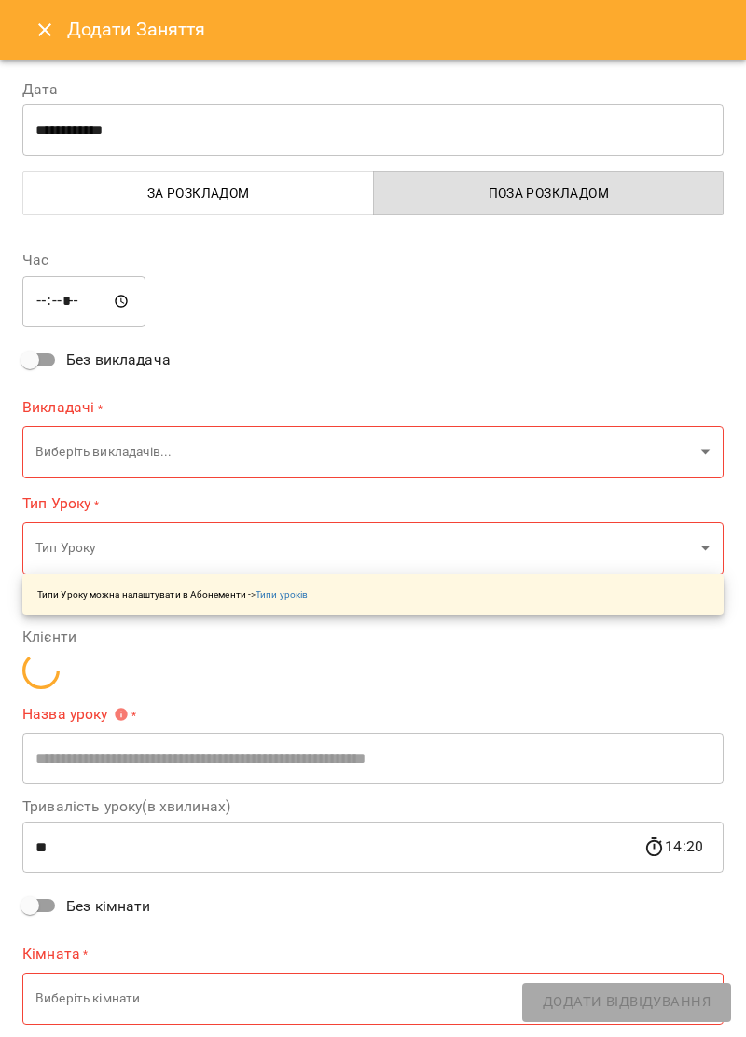
type input "**********"
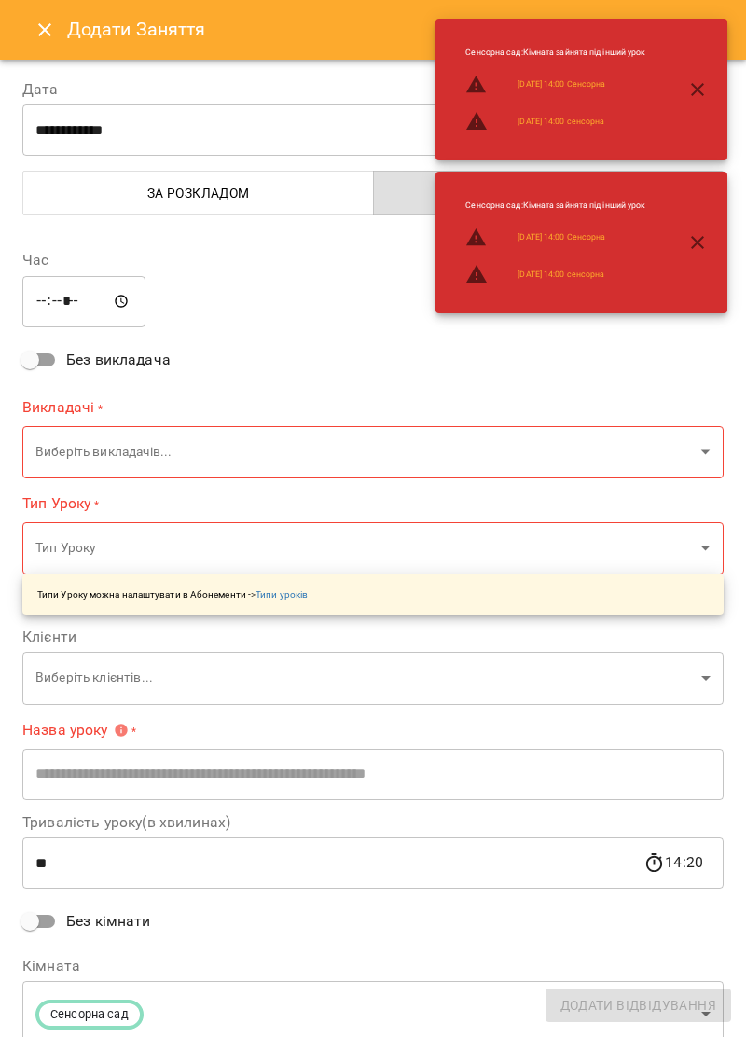
click at [54, 29] on icon "Close" at bounding box center [45, 30] width 22 height 22
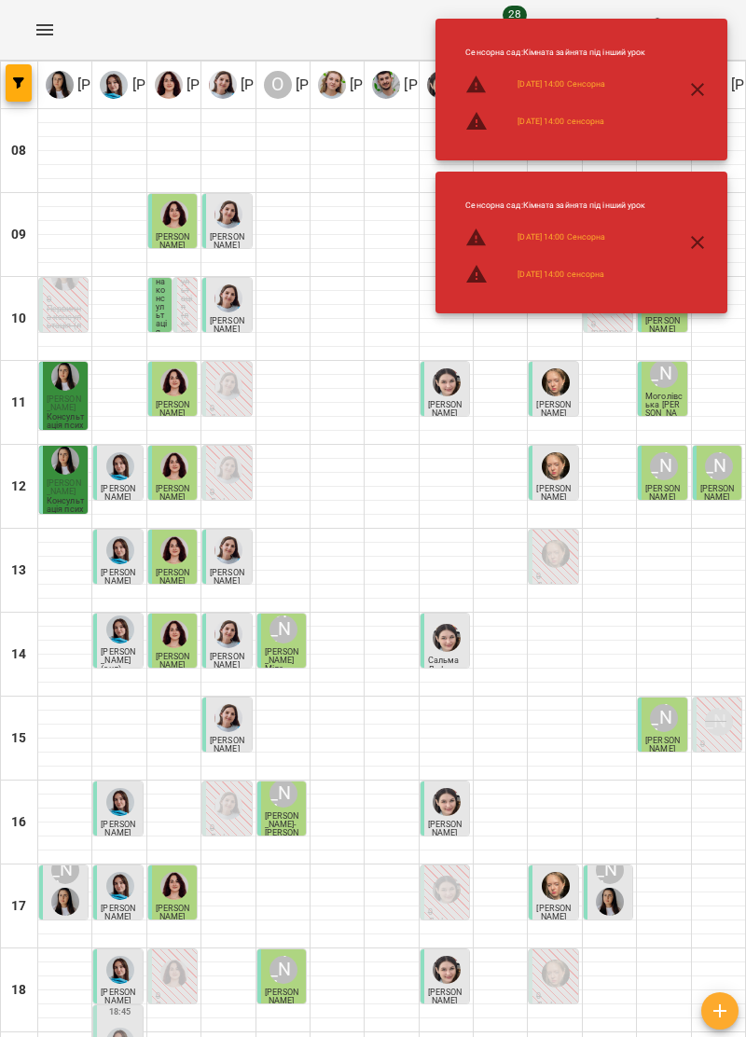
click at [695, 83] on icon "button" at bounding box center [697, 89] width 22 height 22
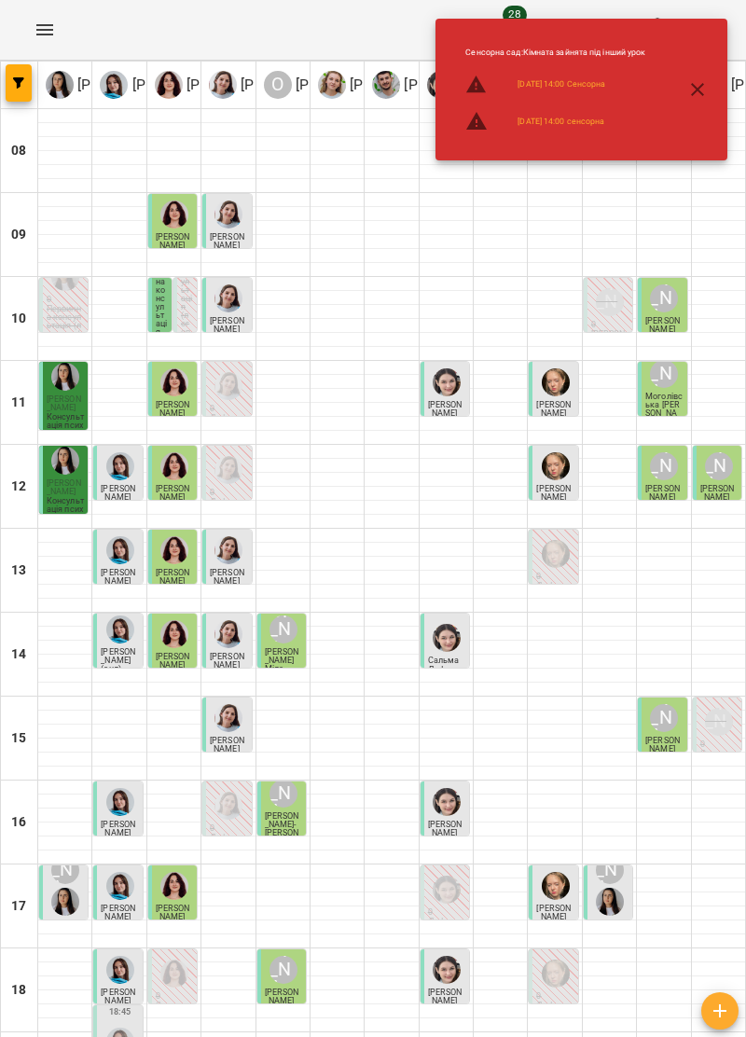
click at [693, 97] on icon "button" at bounding box center [697, 89] width 22 height 22
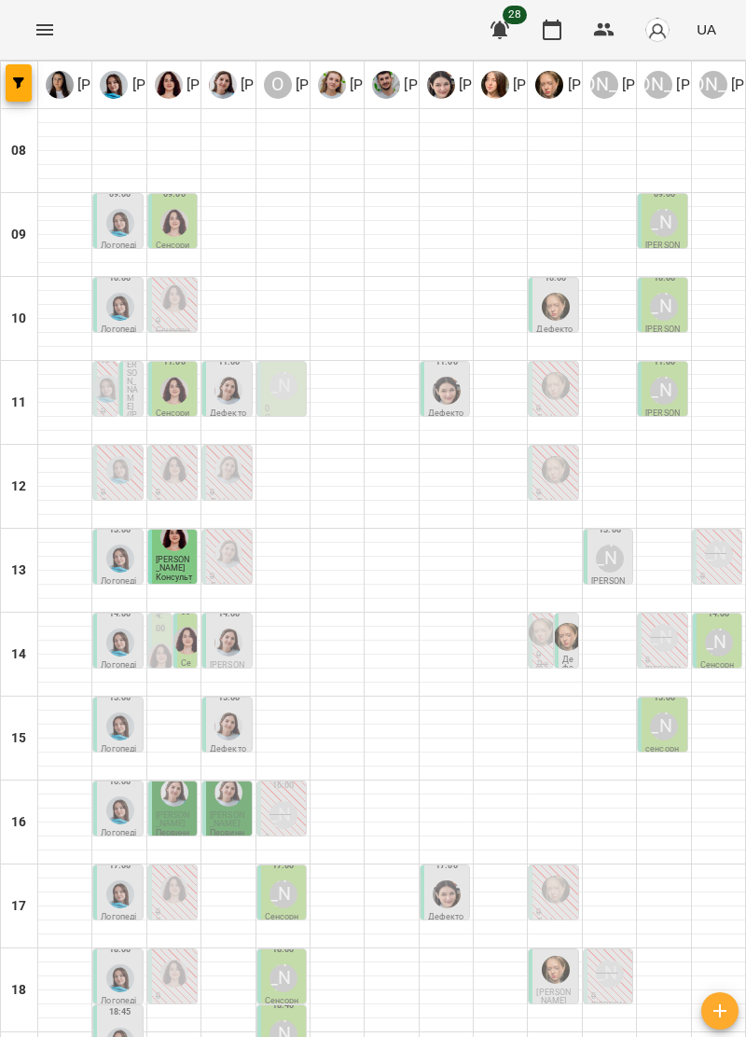
scroll to position [0, 0]
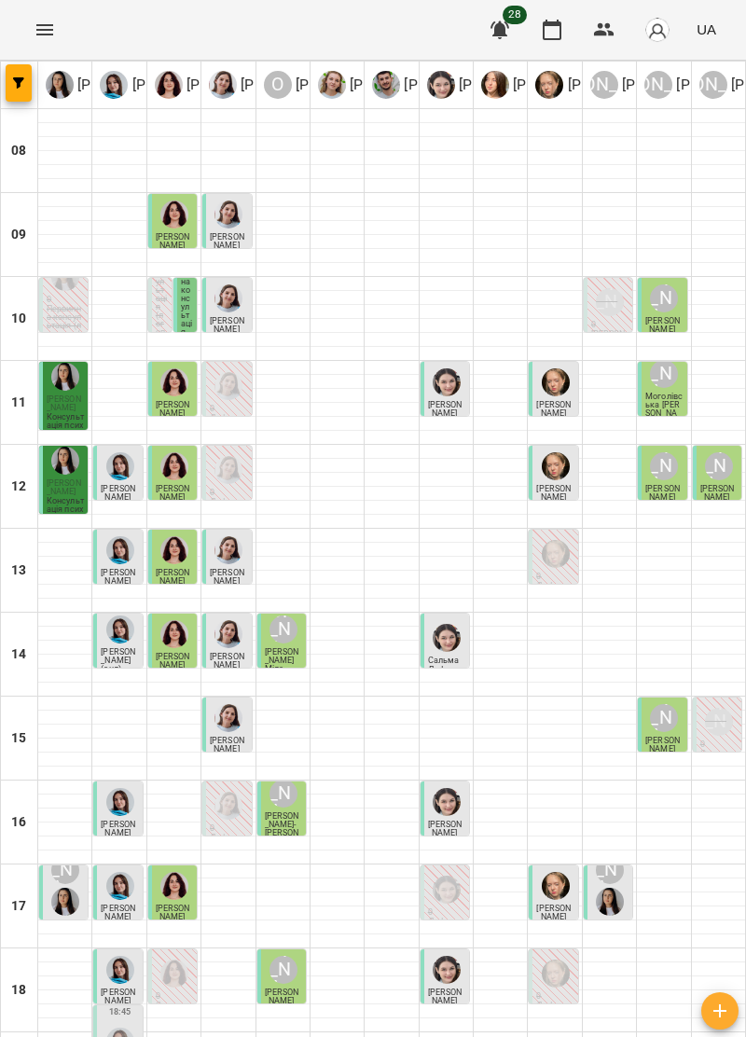
scroll to position [183, 0]
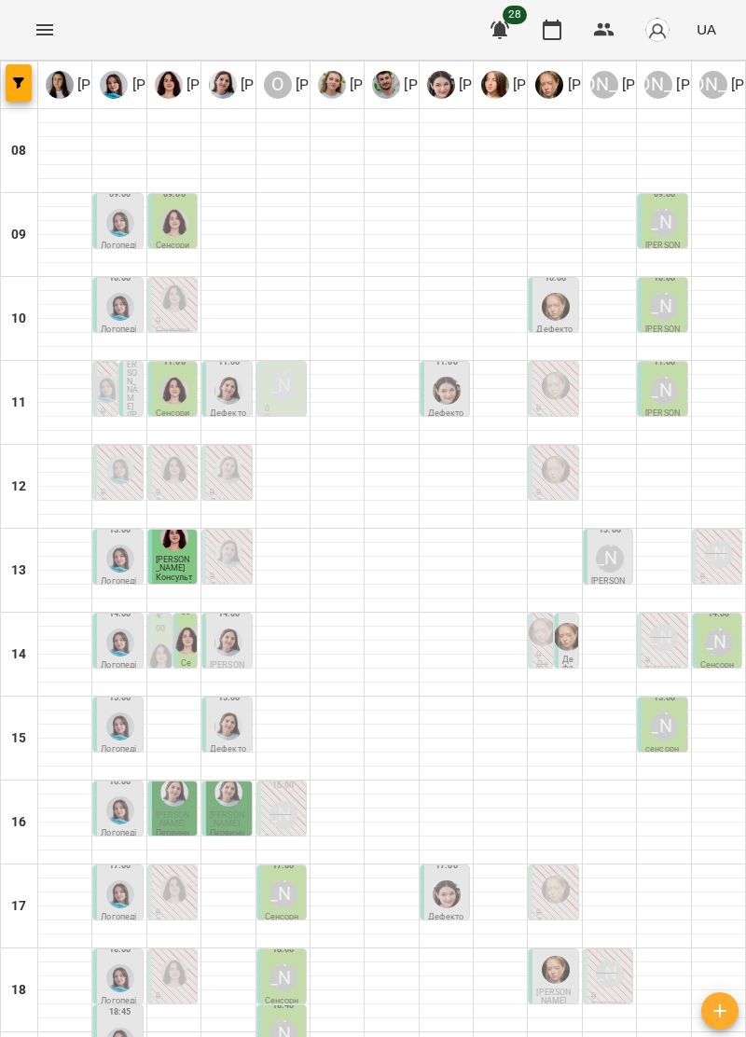
scroll to position [62, 0]
click at [175, 284] on img "Ольга Крикун" at bounding box center [174, 298] width 28 height 28
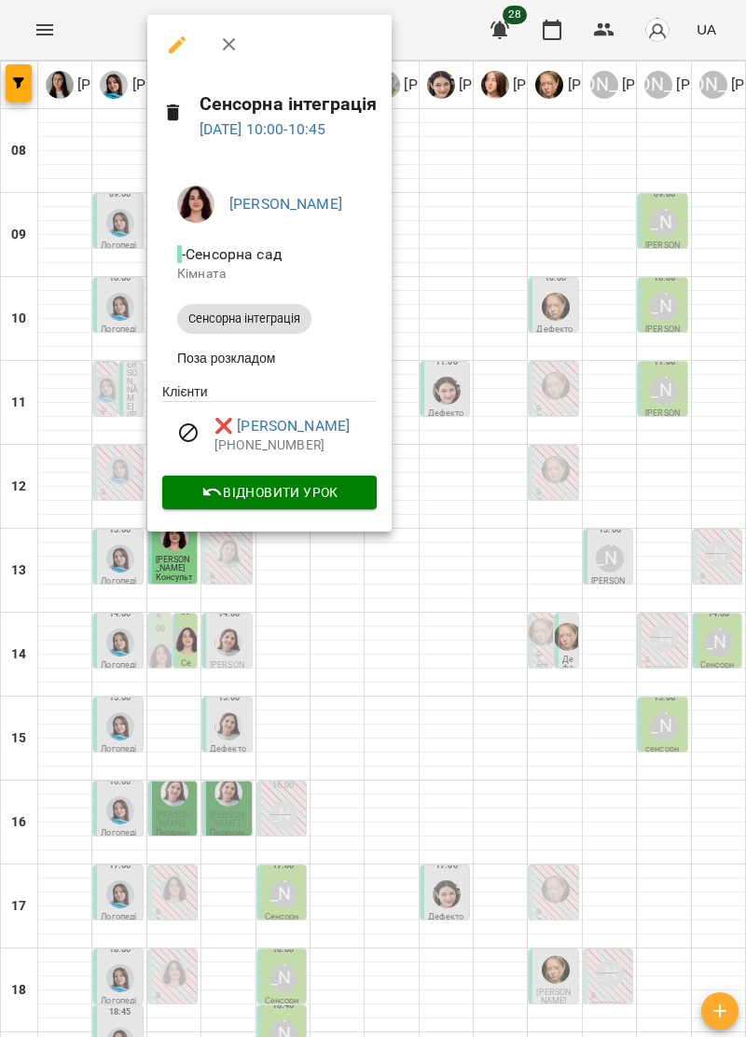
click at [229, 39] on icon "button" at bounding box center [229, 45] width 22 height 22
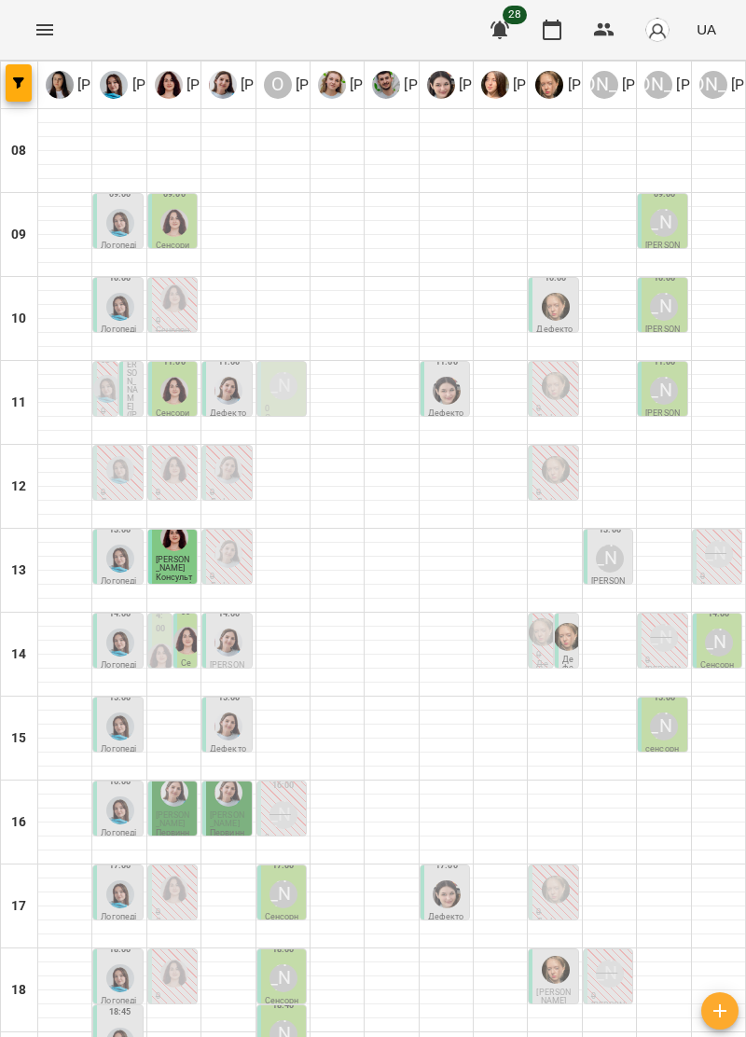
click at [193, 257] on div "10:00" at bounding box center [174, 286] width 37 height 58
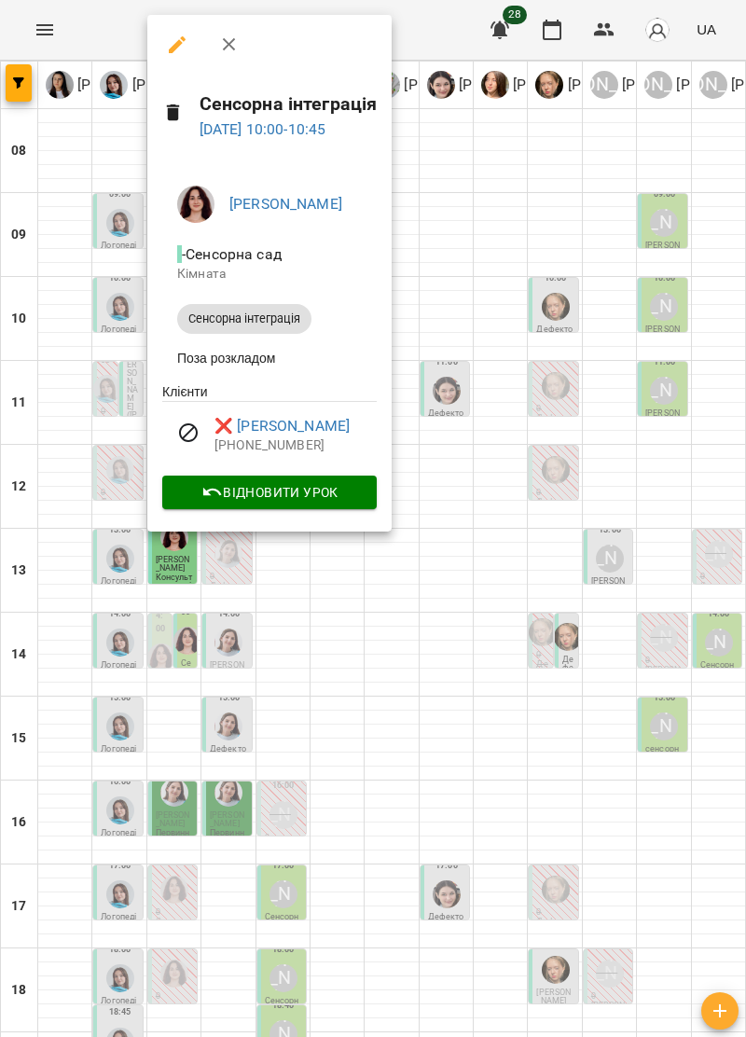
click at [230, 42] on icon "button" at bounding box center [228, 44] width 13 height 13
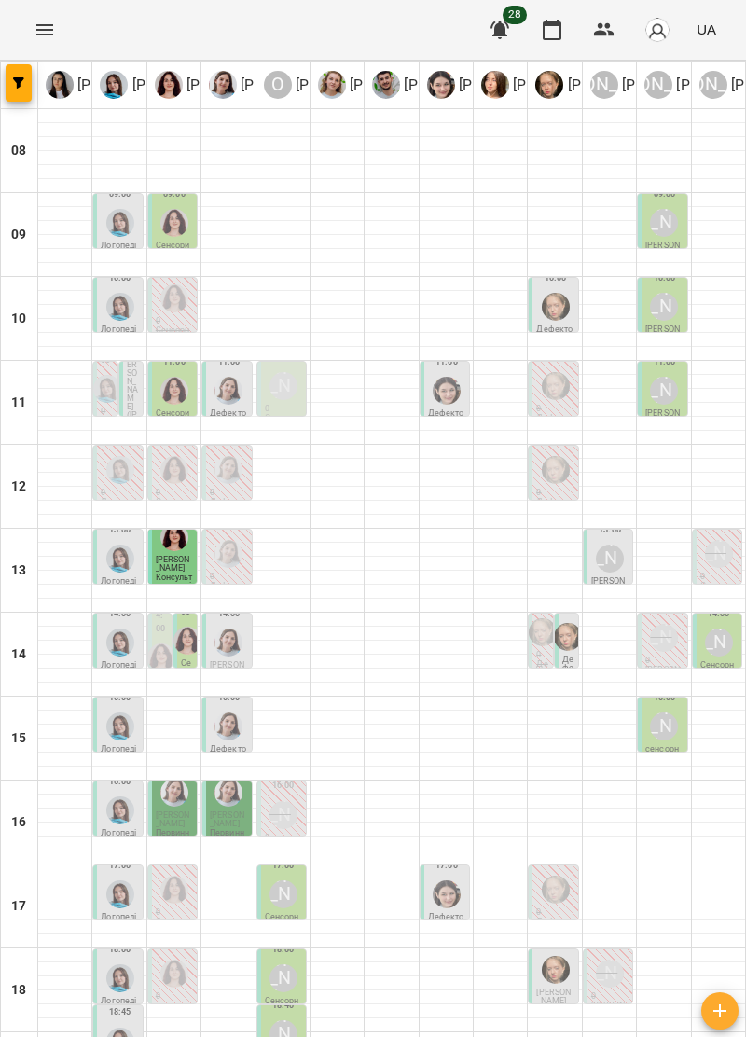
click at [226, 377] on img "Дарія Тріпадуш" at bounding box center [229, 391] width 28 height 28
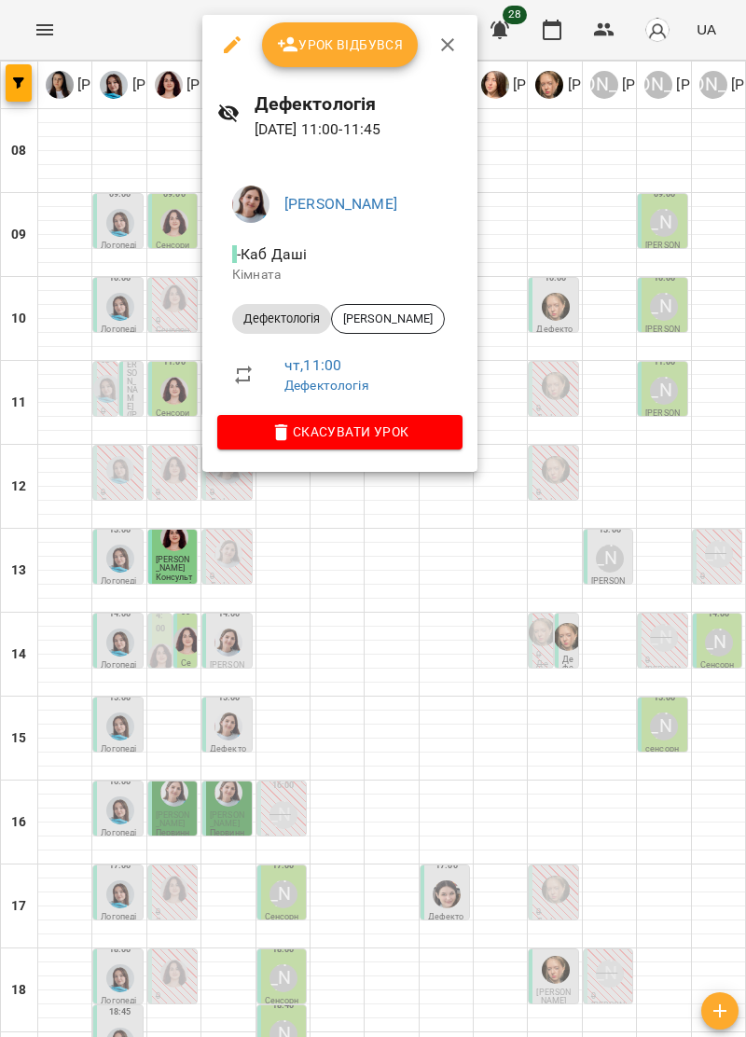
click at [444, 39] on icon "button" at bounding box center [448, 45] width 22 height 22
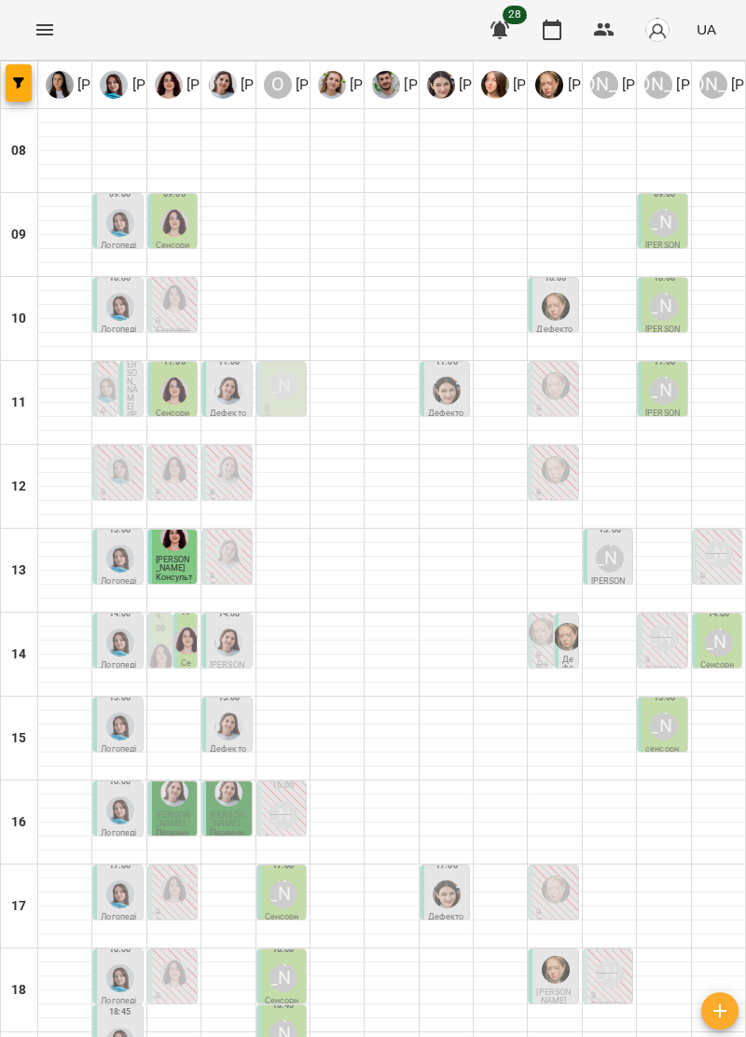
click at [110, 371] on div at bounding box center [107, 388] width 35 height 35
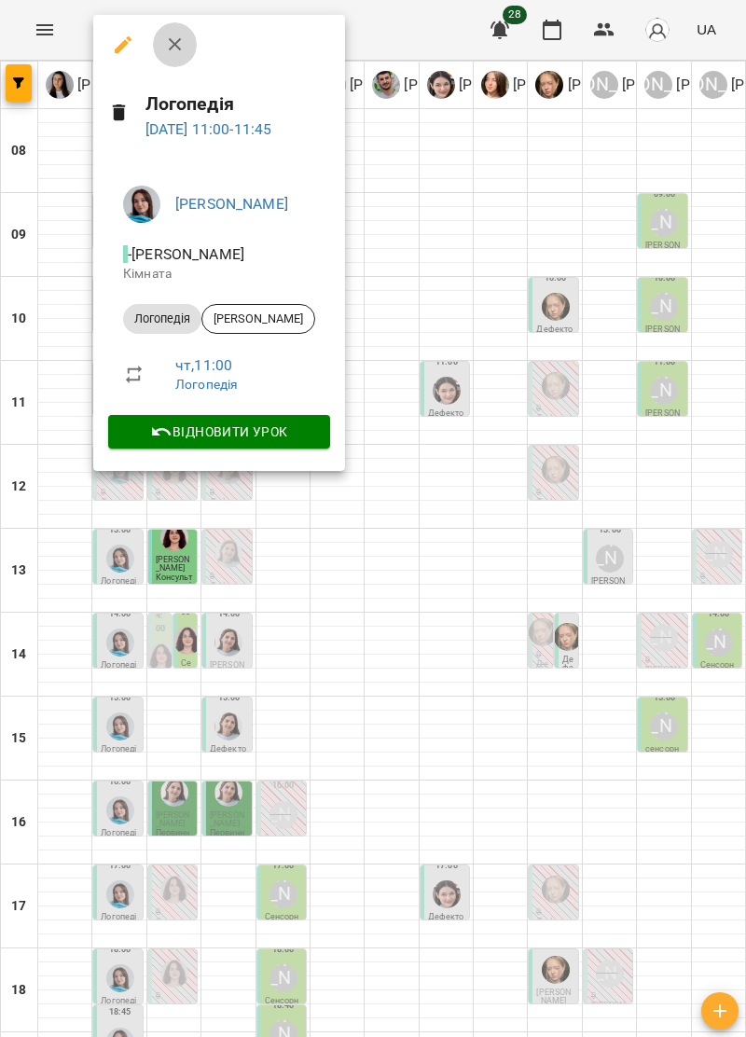
click at [188, 46] on button "button" at bounding box center [175, 44] width 45 height 45
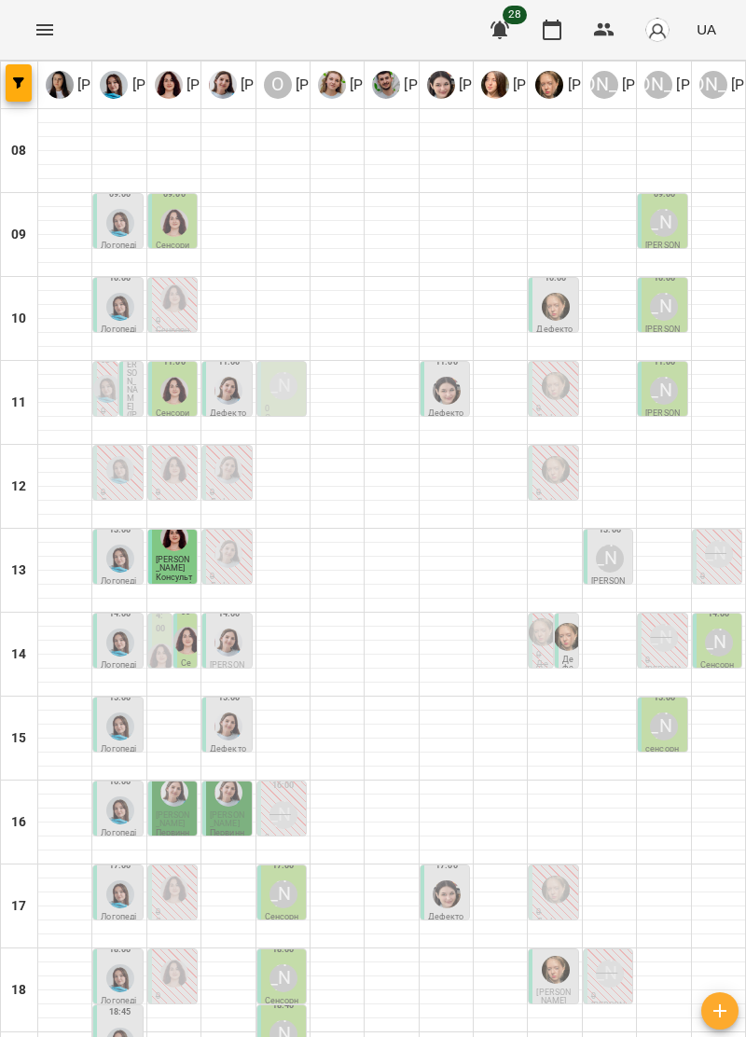
click at [230, 489] on p "0" at bounding box center [228, 493] width 37 height 8
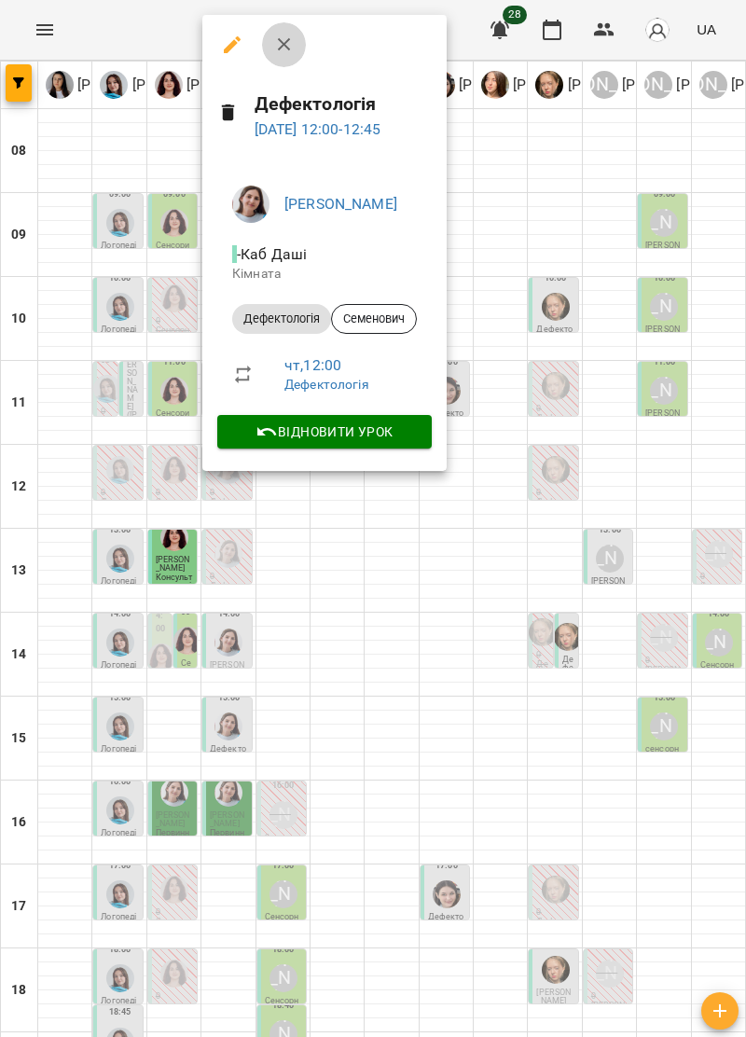
click at [277, 35] on icon "button" at bounding box center [284, 45] width 22 height 22
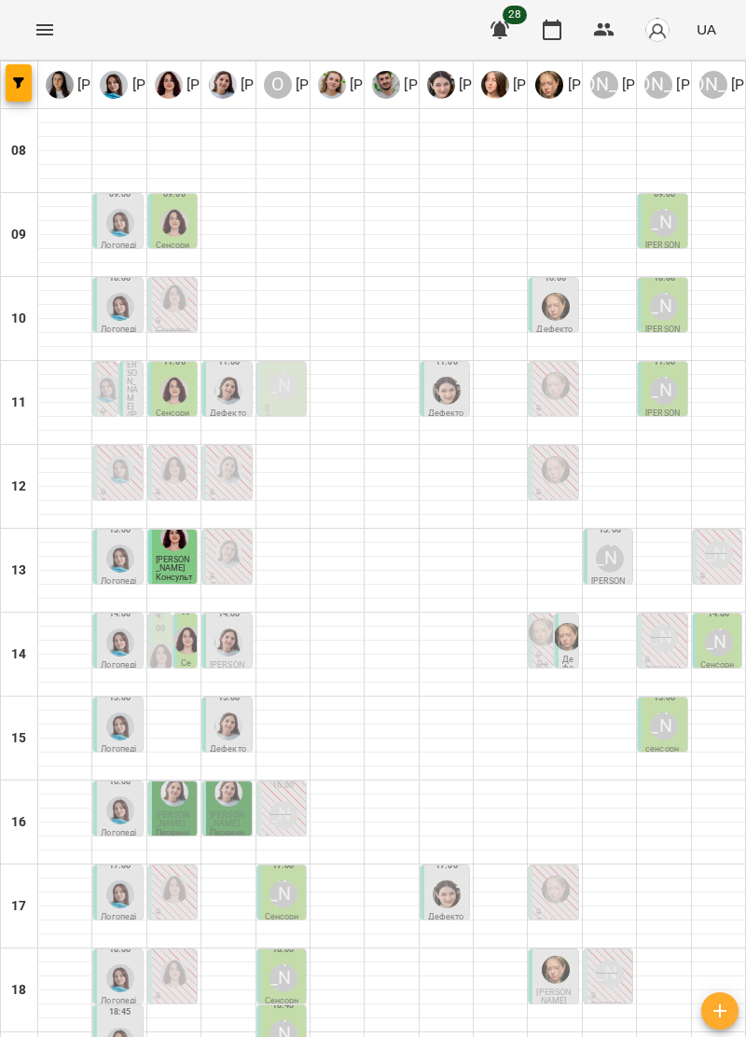
click at [231, 456] on img "Дарія Тріпадуш" at bounding box center [229, 470] width 28 height 28
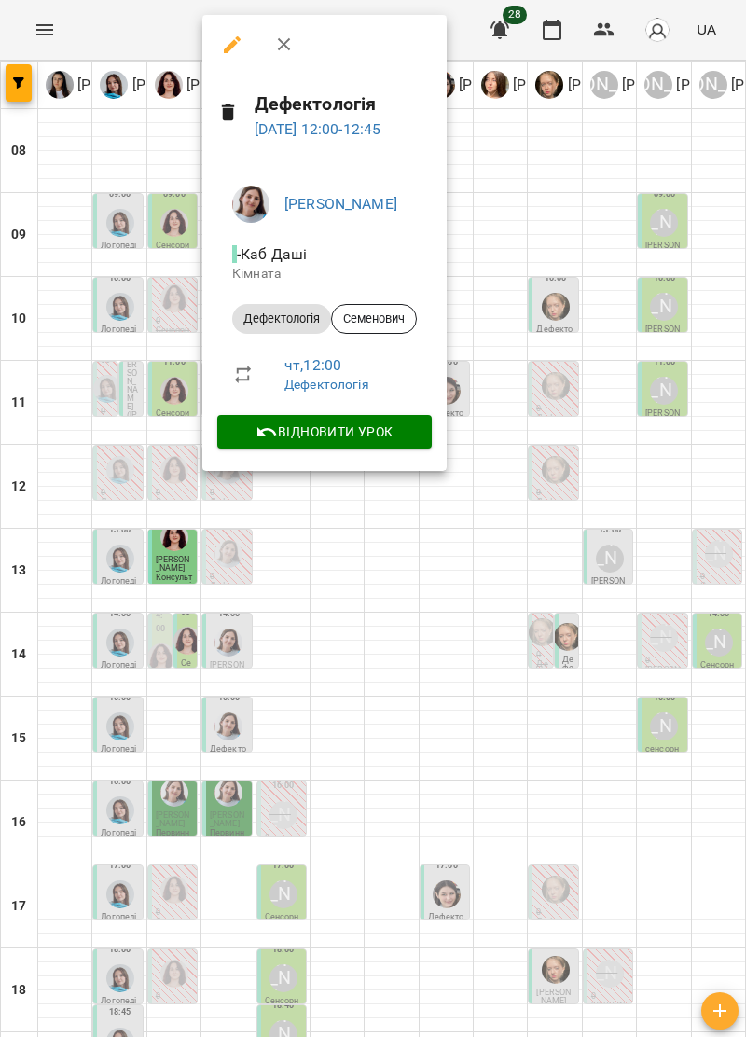
click at [285, 54] on icon "button" at bounding box center [284, 45] width 22 height 22
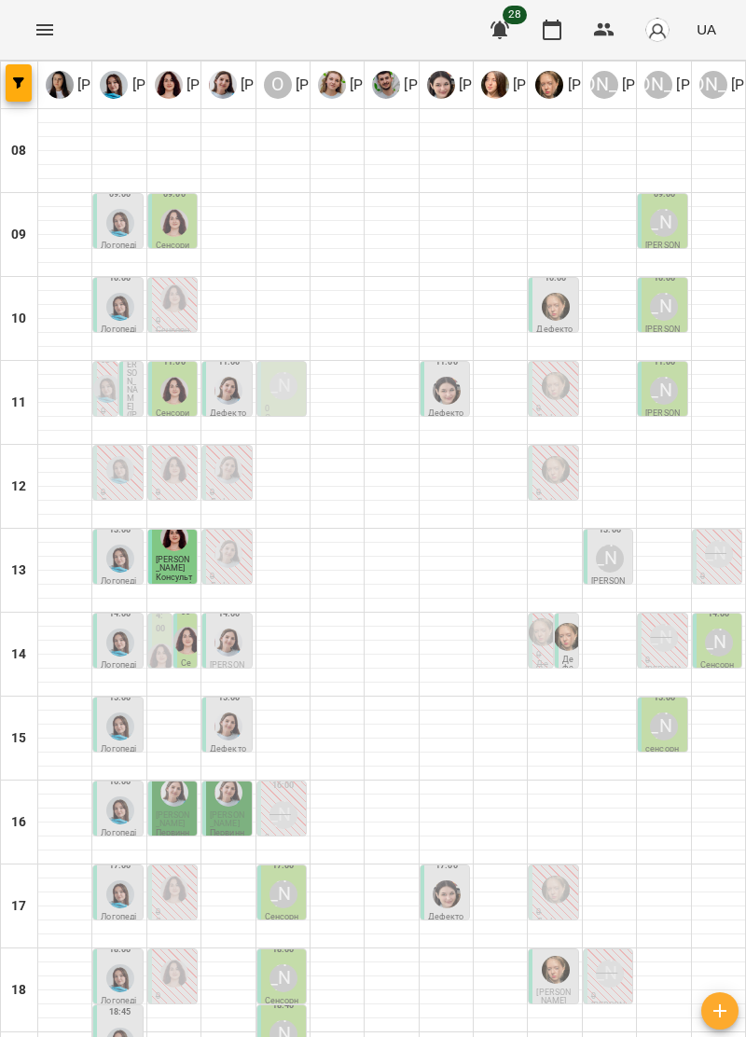
click at [172, 456] on img "Ольга Крикун" at bounding box center [174, 470] width 28 height 28
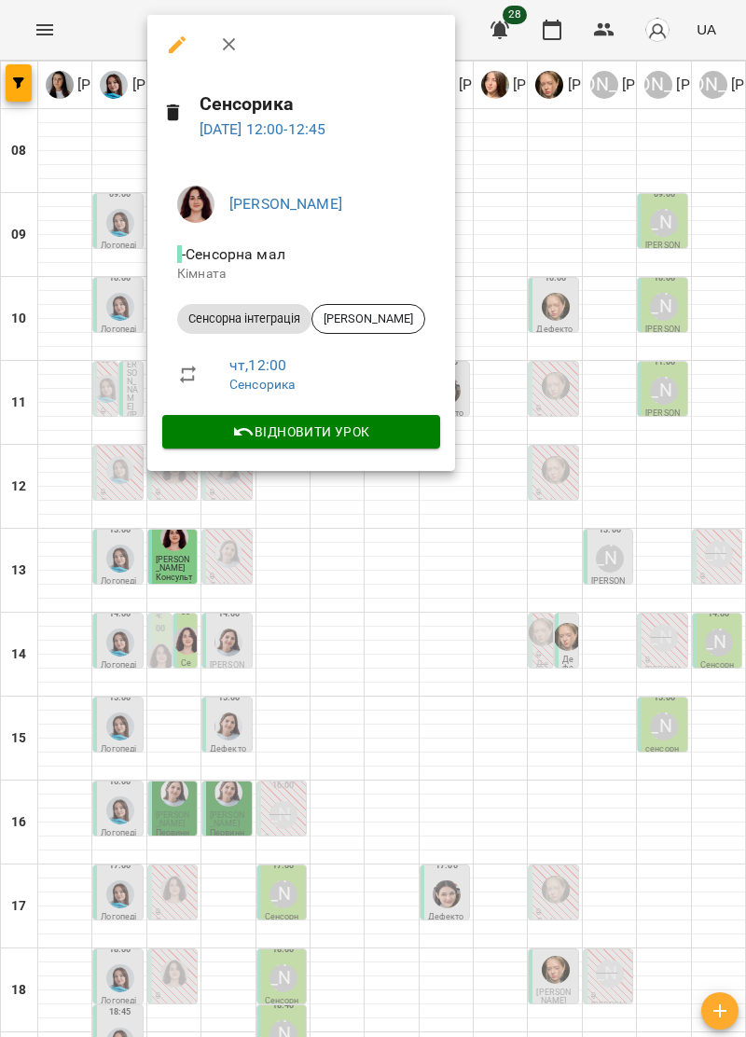
click at [231, 47] on icon "button" at bounding box center [228, 44] width 13 height 13
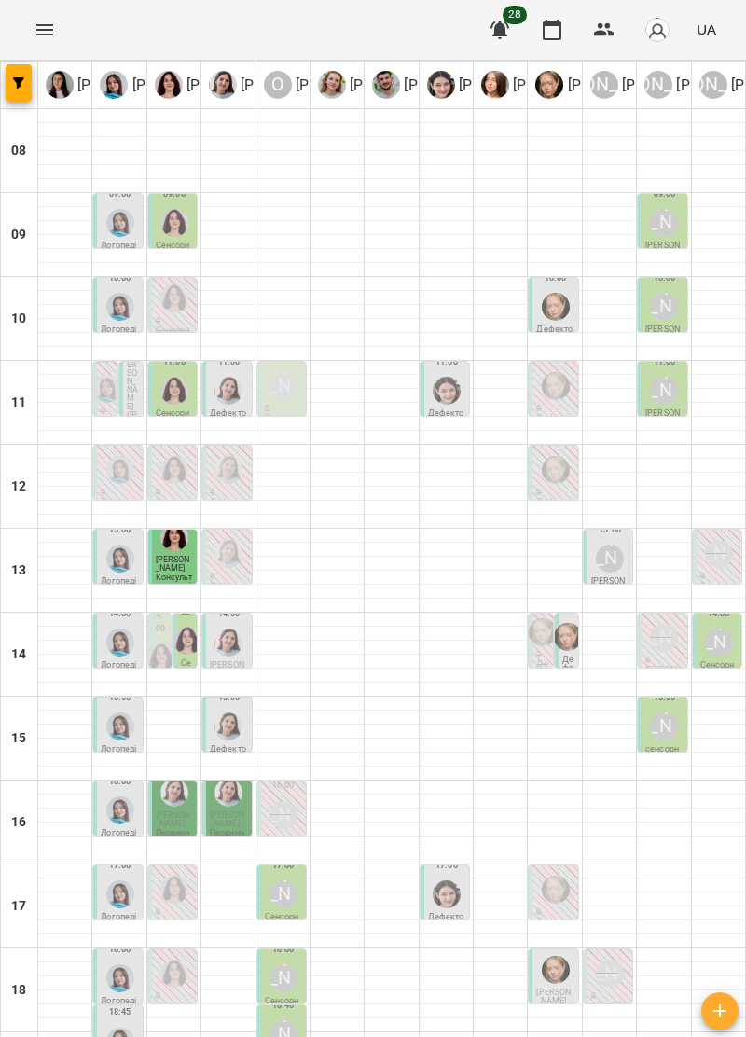
click at [114, 456] on img "Тетяна Хомин" at bounding box center [120, 470] width 28 height 28
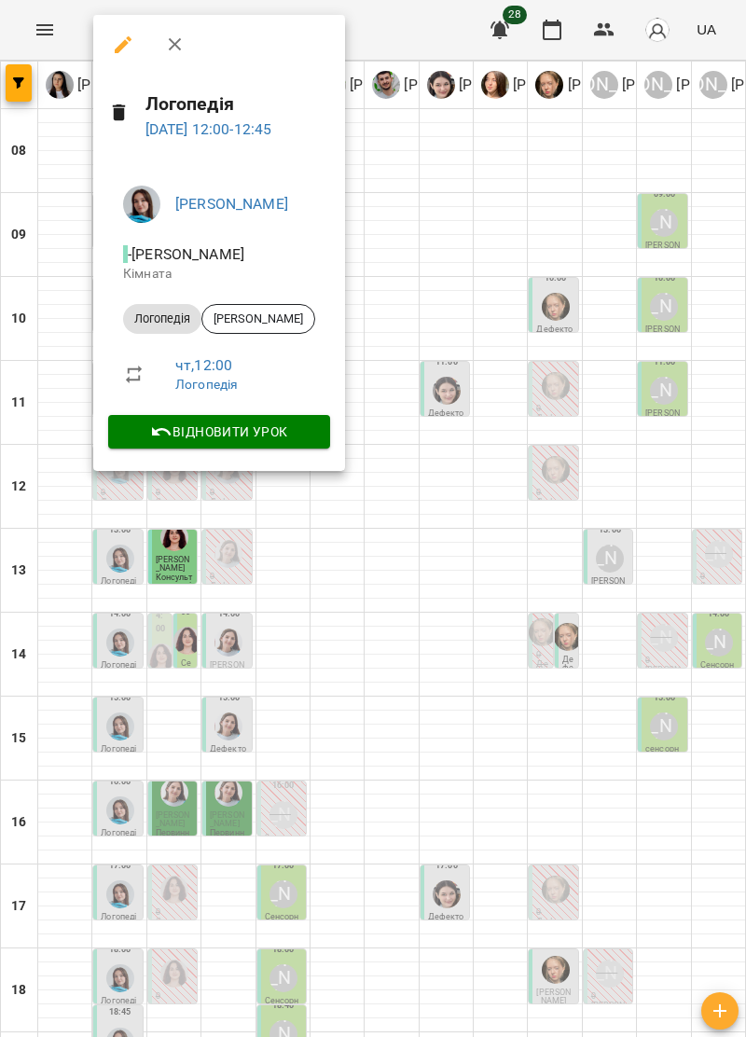
click at [179, 49] on icon "button" at bounding box center [174, 44] width 13 height 13
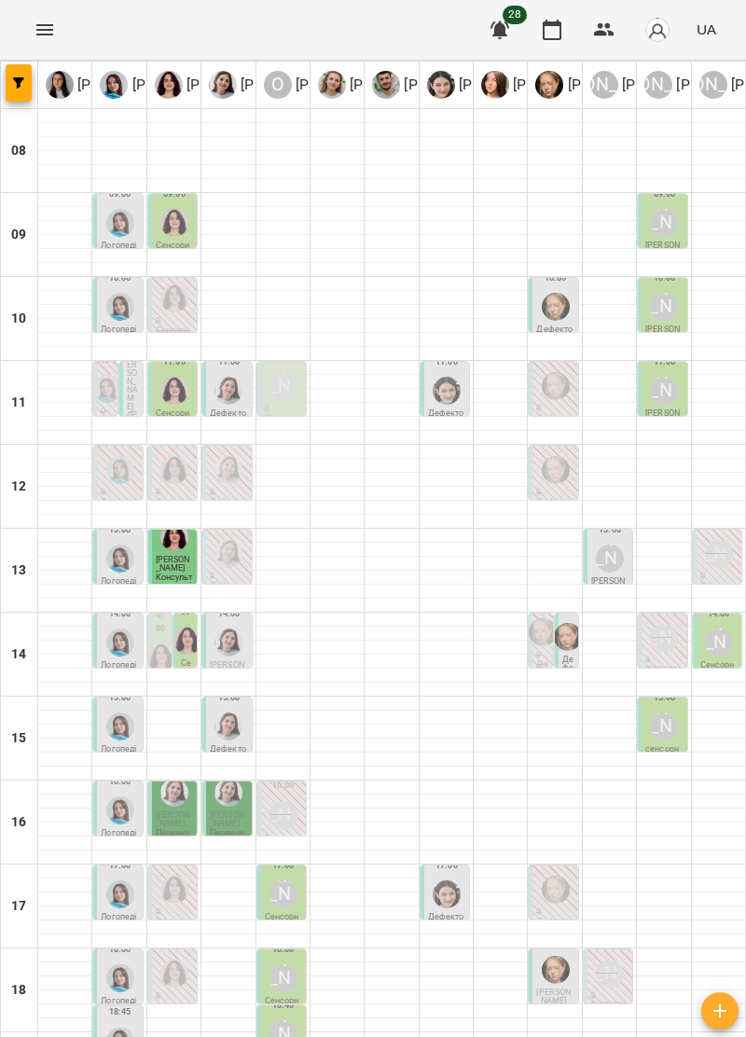
click at [711, 573] on p "0" at bounding box center [718, 577] width 37 height 8
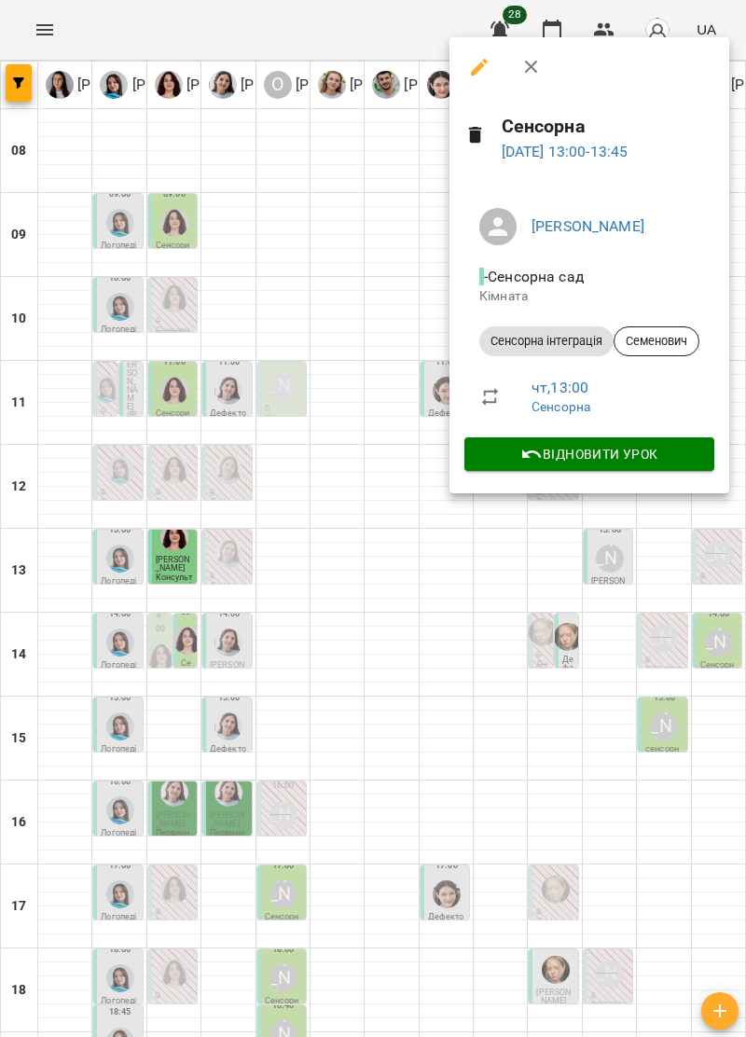
click at [531, 62] on icon "button" at bounding box center [531, 67] width 22 height 22
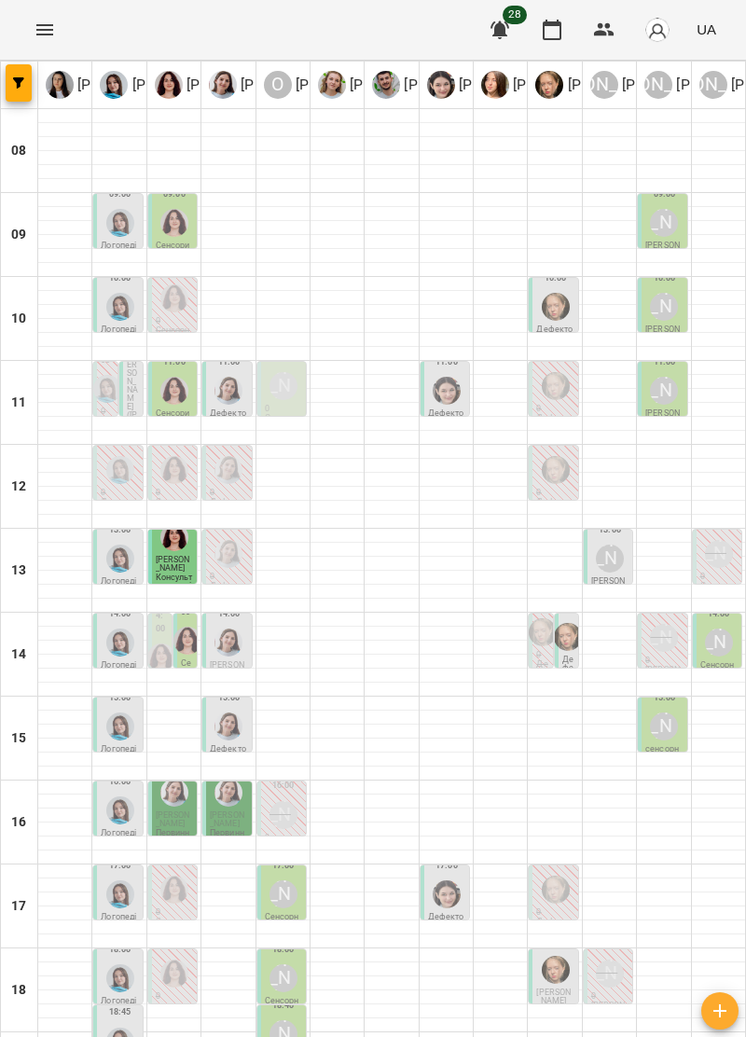
click at [556, 489] on p "0" at bounding box center [554, 493] width 37 height 8
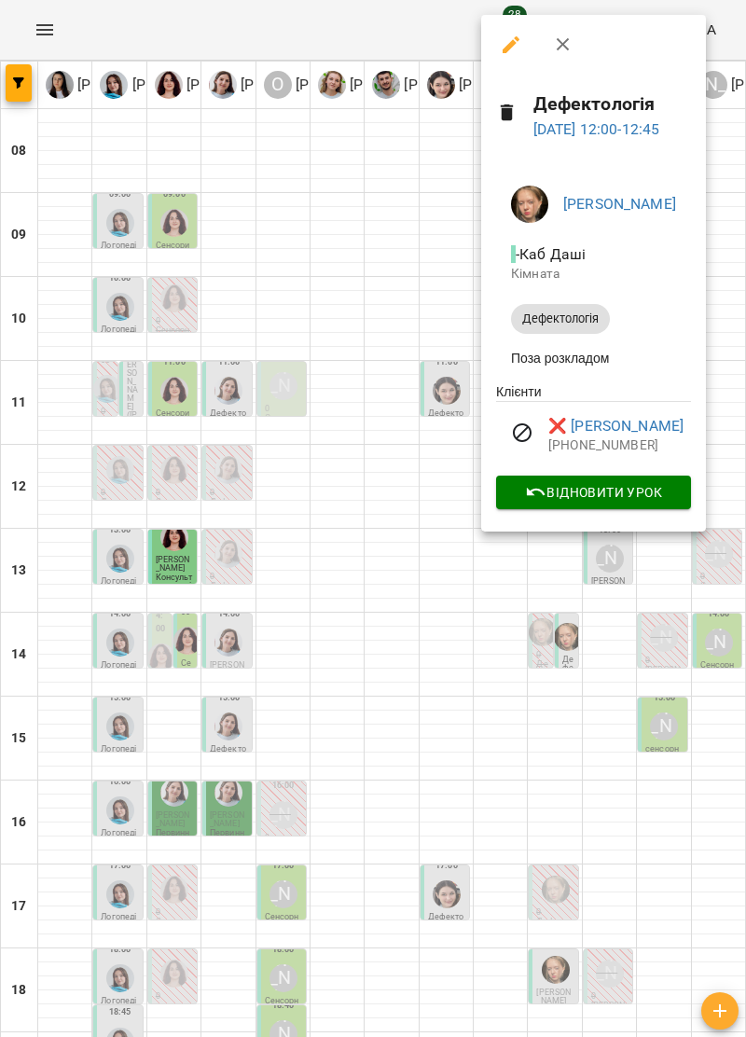
click at [556, 47] on icon "button" at bounding box center [563, 45] width 22 height 22
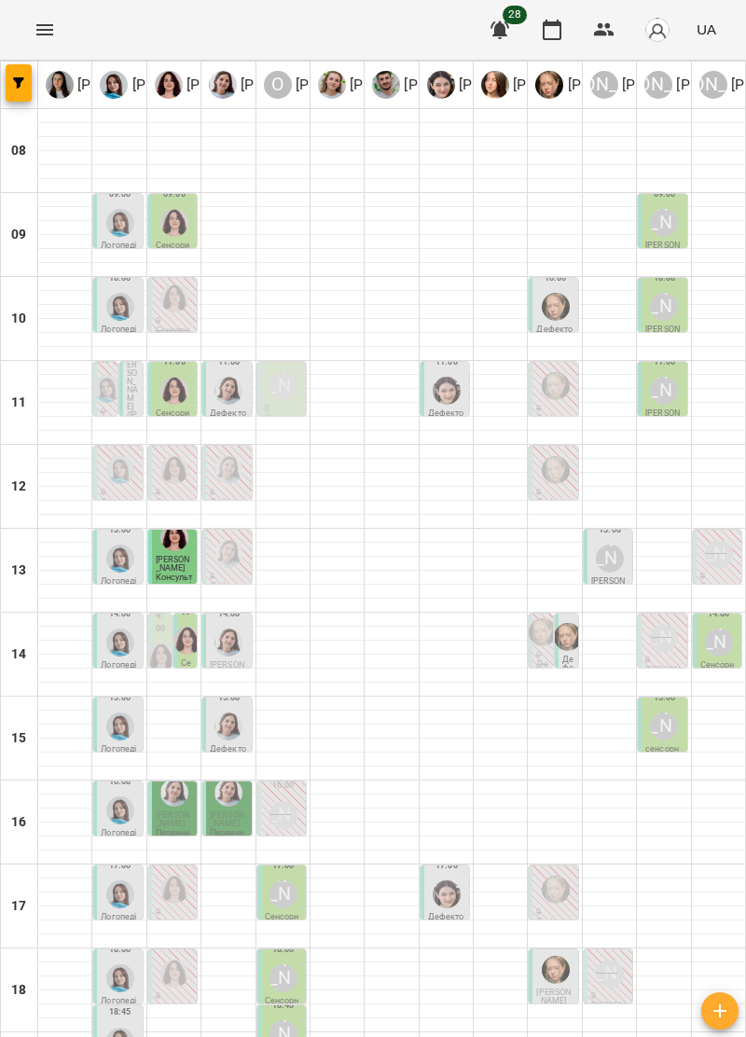
click at [166, 555] on span "Мусій Дмитро" at bounding box center [173, 564] width 35 height 18
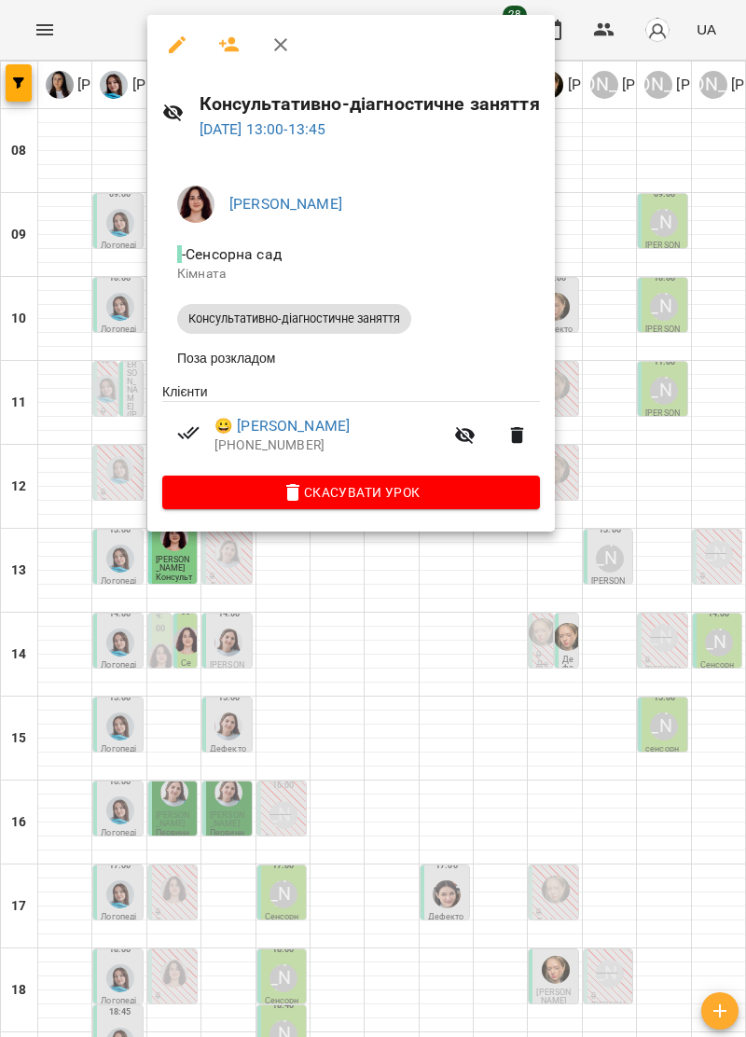
click at [276, 39] on icon "button" at bounding box center [280, 44] width 13 height 13
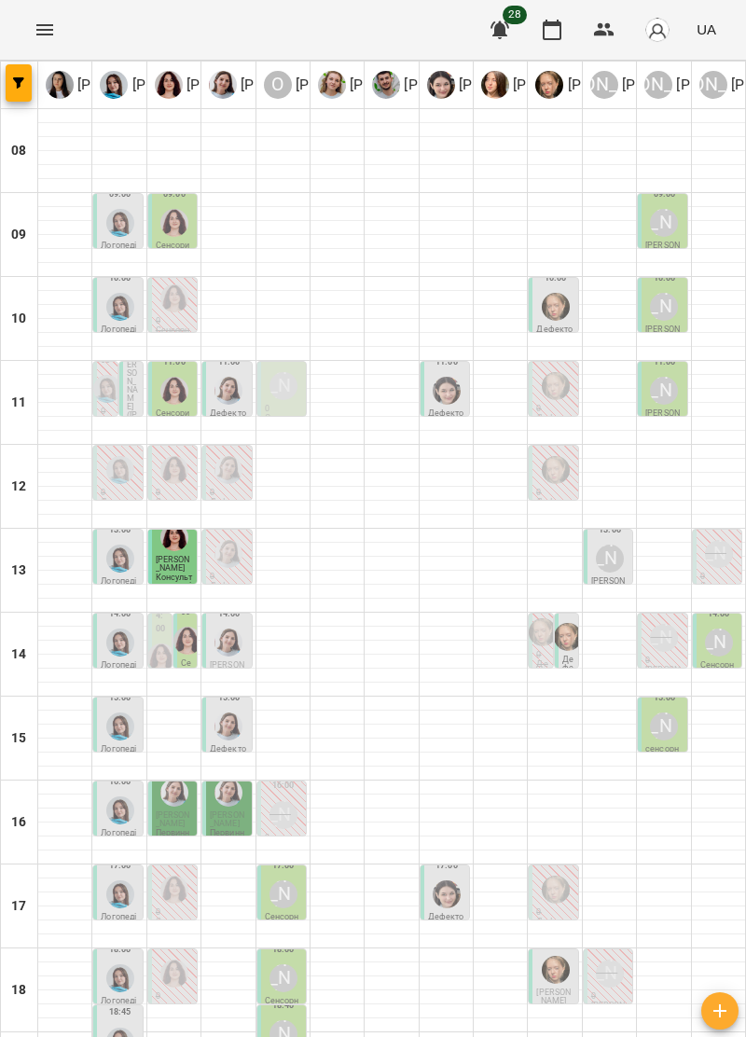
click at [565, 372] on img "Анна Прокопенко" at bounding box center [556, 386] width 28 height 28
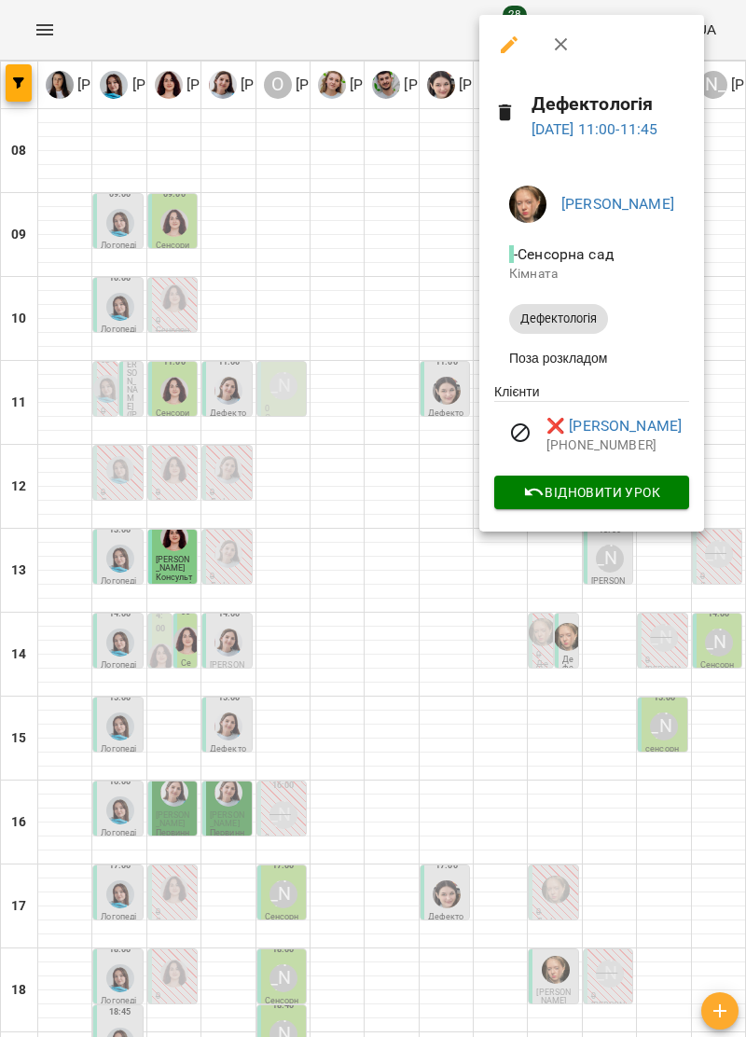
click at [546, 49] on button "button" at bounding box center [561, 44] width 45 height 45
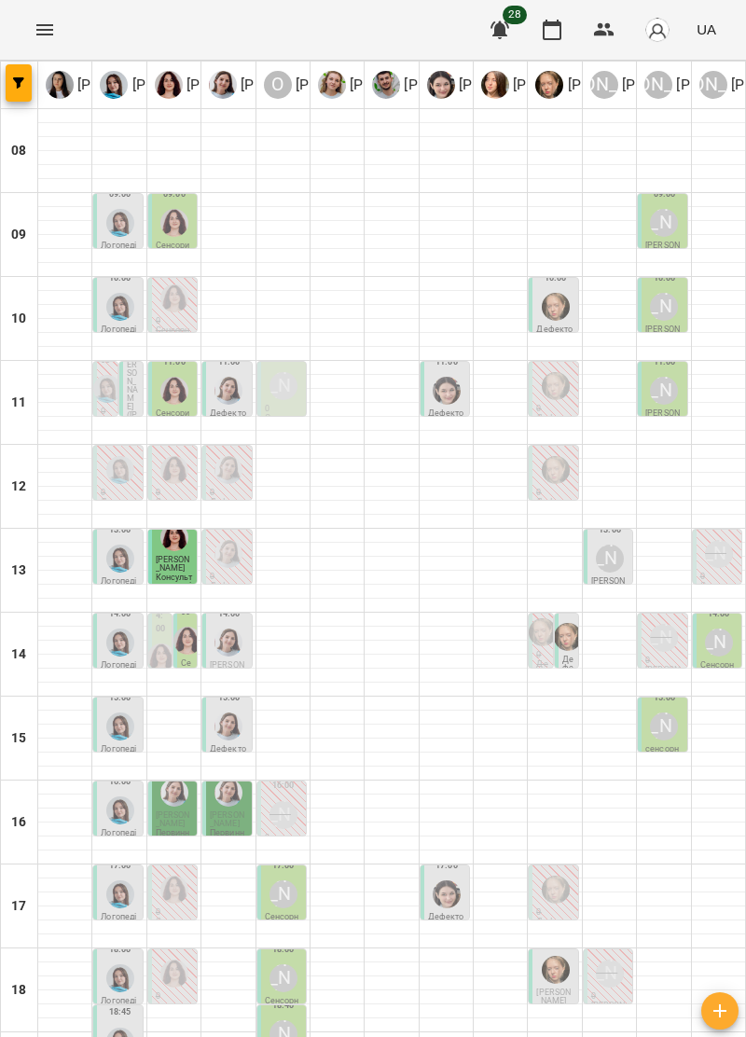
click at [181, 284] on img "Ольга Крикун" at bounding box center [174, 298] width 28 height 28
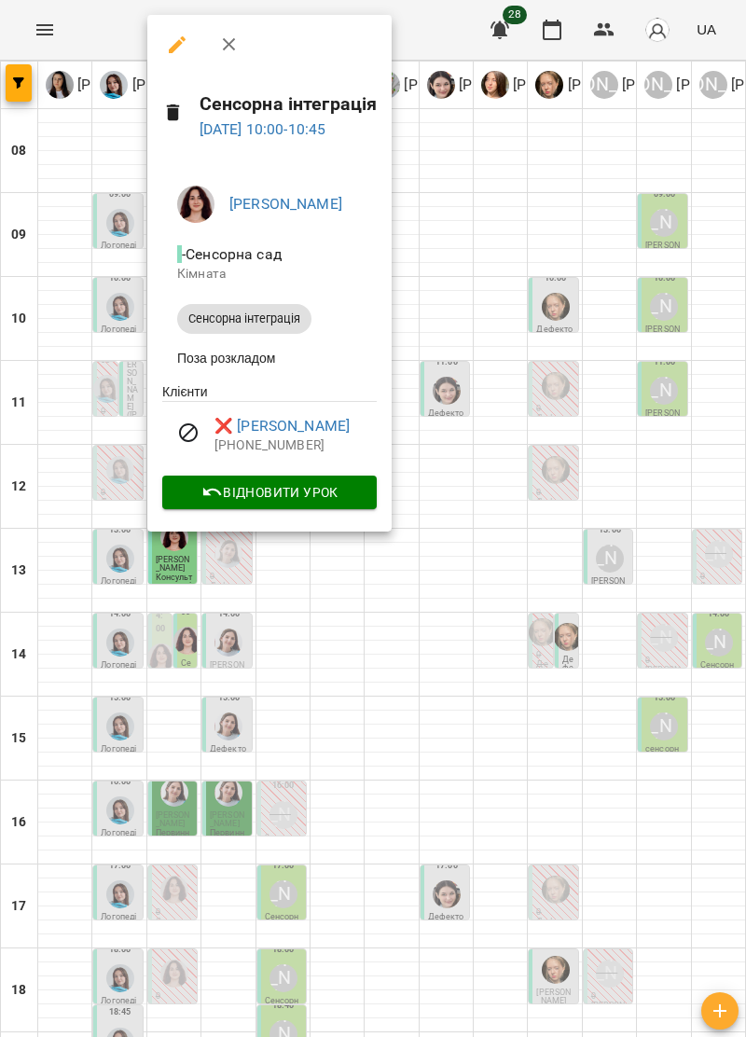
click at [233, 50] on icon "button" at bounding box center [229, 45] width 22 height 22
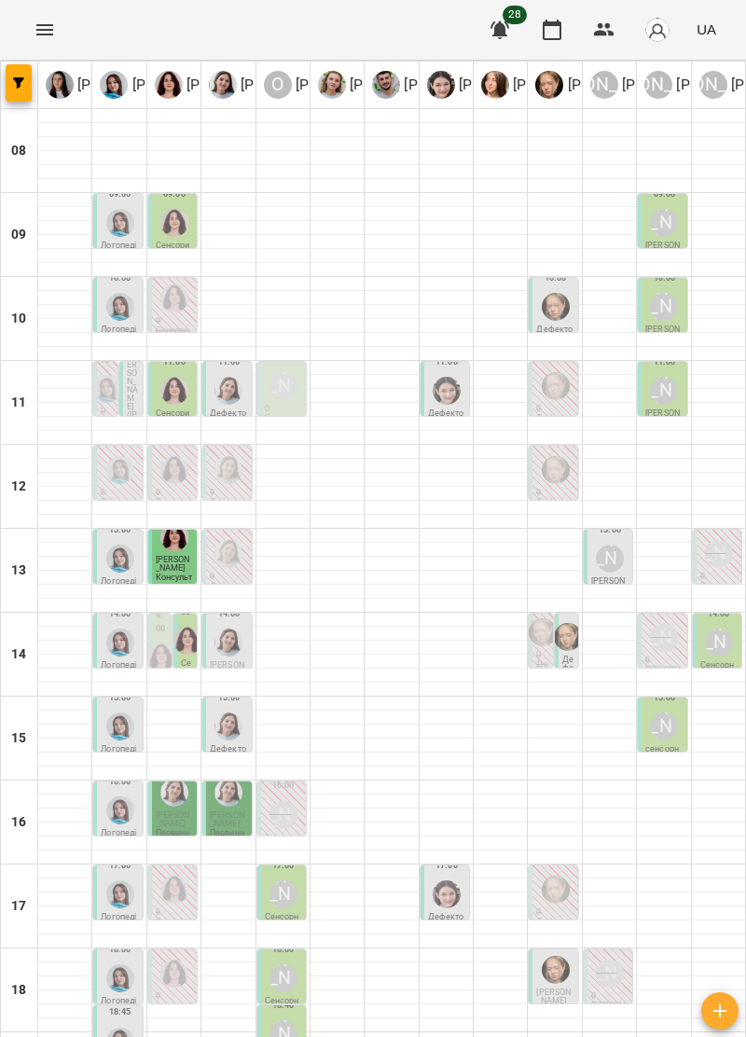
scroll to position [10, 0]
click at [187, 205] on div at bounding box center [174, 222] width 35 height 35
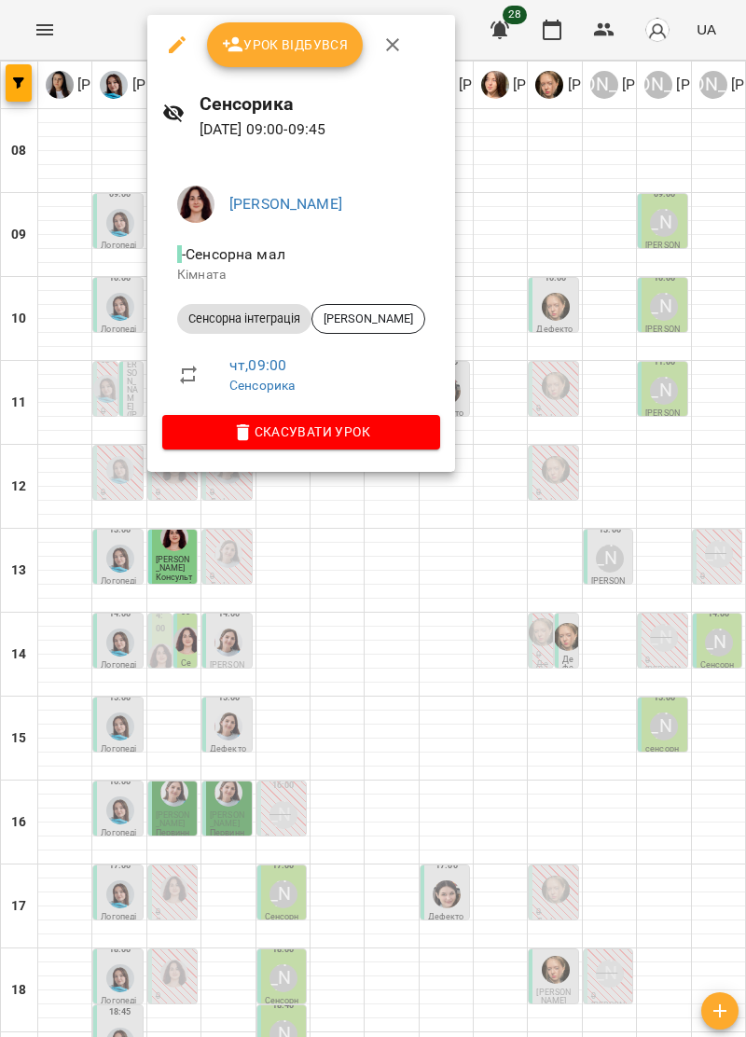
click at [390, 45] on icon "button" at bounding box center [392, 44] width 13 height 13
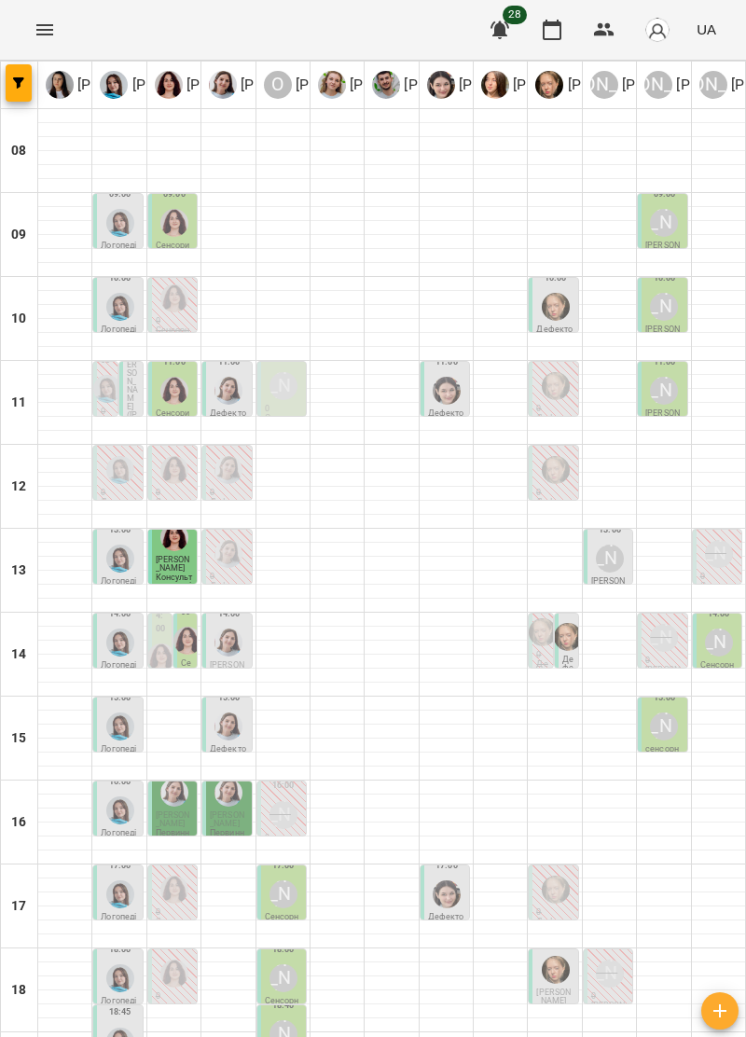
click at [108, 377] on img "Тетяна Хомин" at bounding box center [107, 389] width 28 height 28
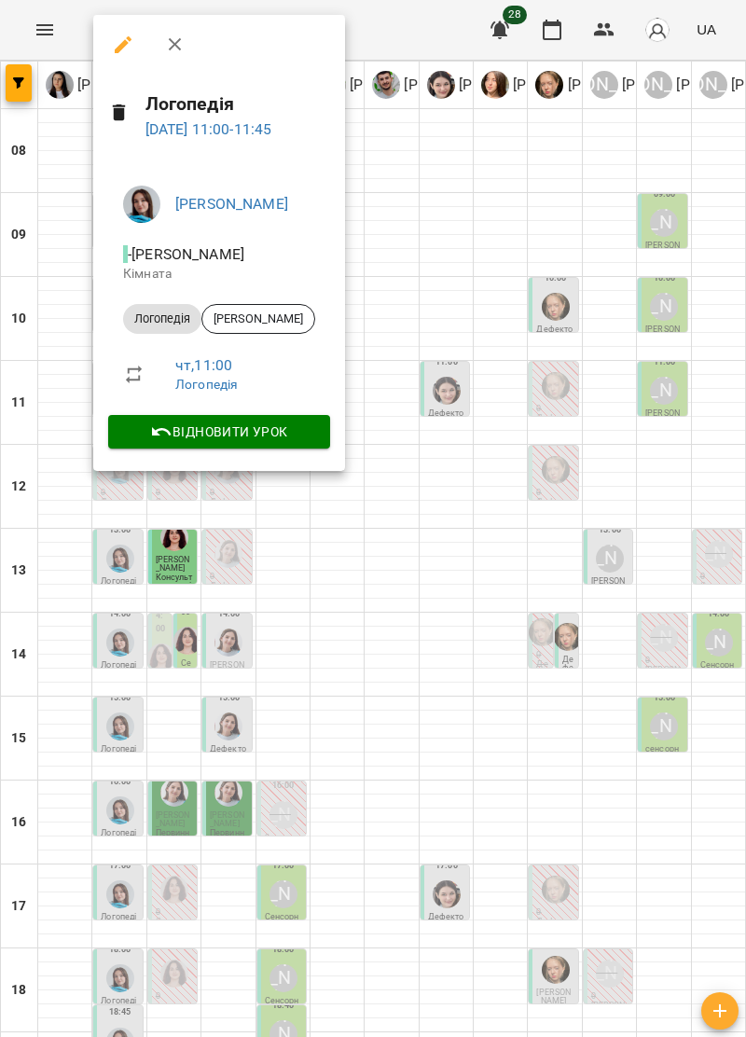
click at [183, 39] on icon "button" at bounding box center [175, 45] width 22 height 22
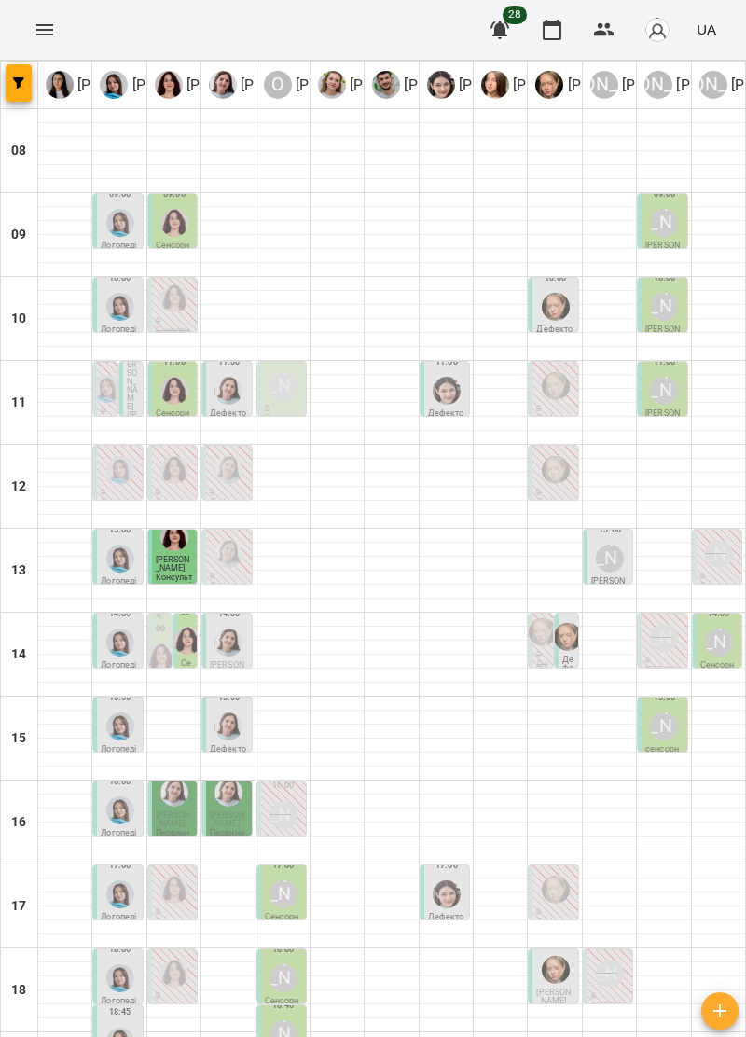
click at [224, 409] on p "Дефектологія" at bounding box center [228, 417] width 37 height 17
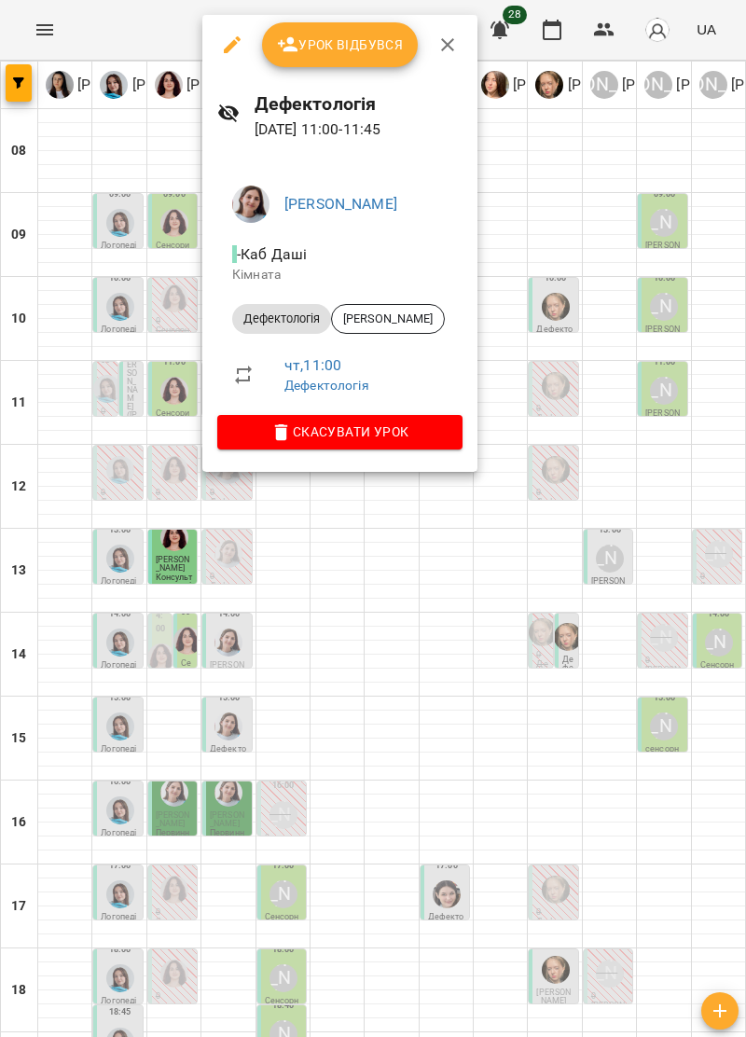
click at [452, 37] on icon "button" at bounding box center [448, 45] width 22 height 22
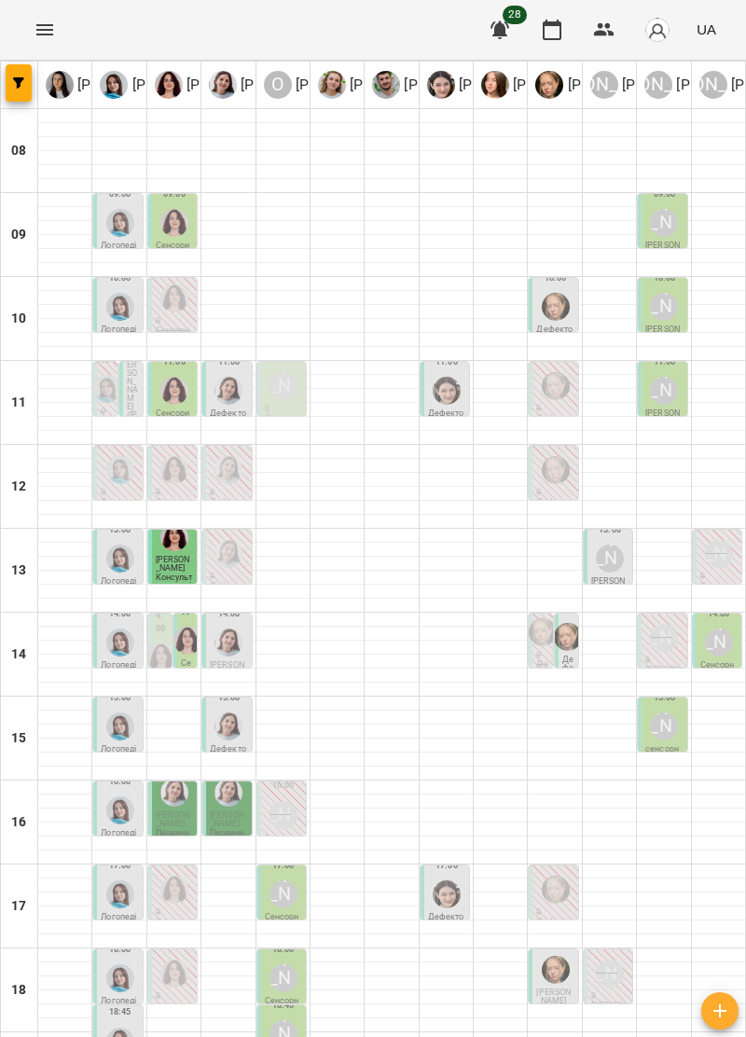
click at [166, 409] on p "Сенсорика" at bounding box center [174, 417] width 37 height 17
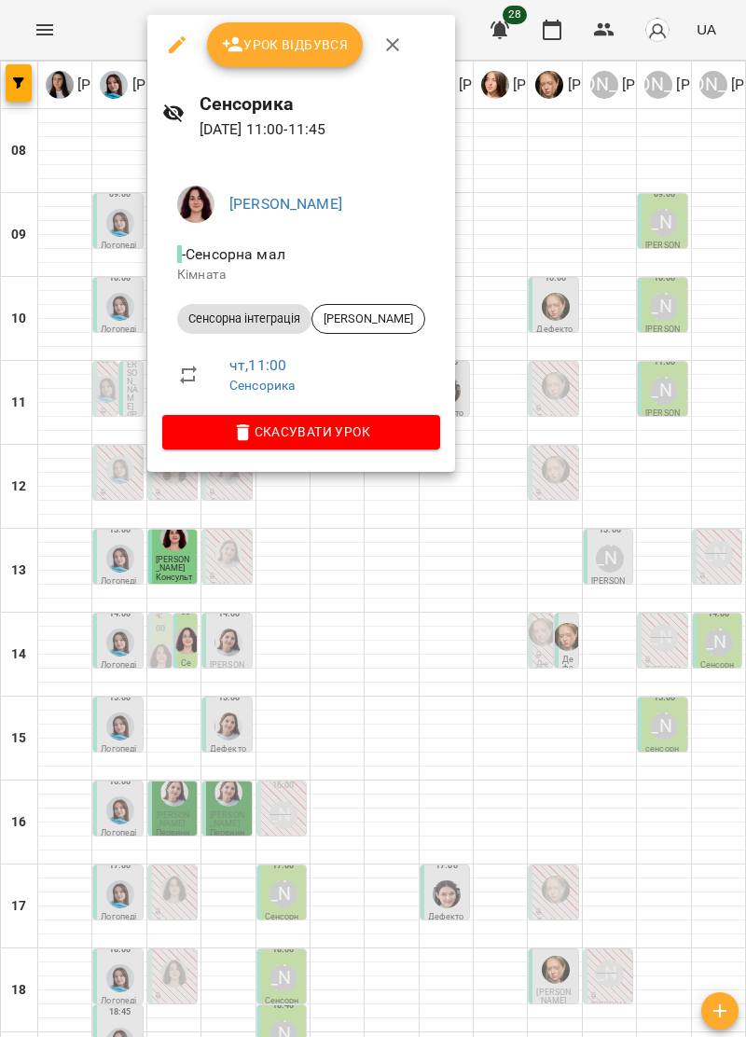
click at [400, 48] on icon "button" at bounding box center [392, 45] width 22 height 22
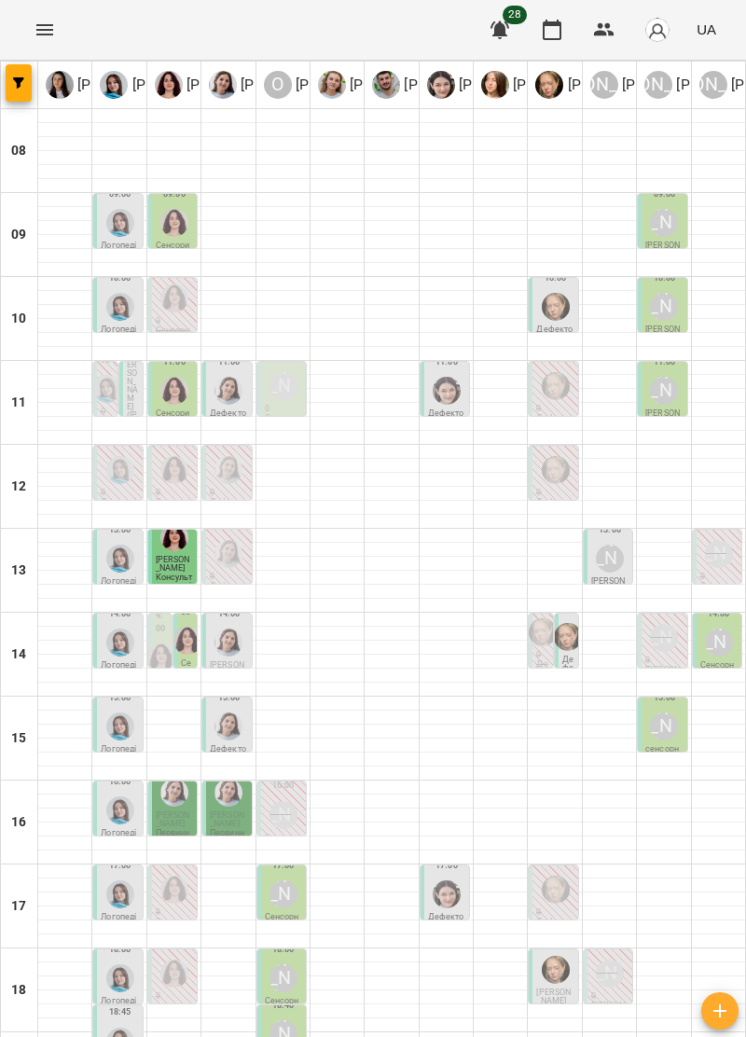
click at [712, 560] on div "[PERSON_NAME]" at bounding box center [718, 553] width 35 height 35
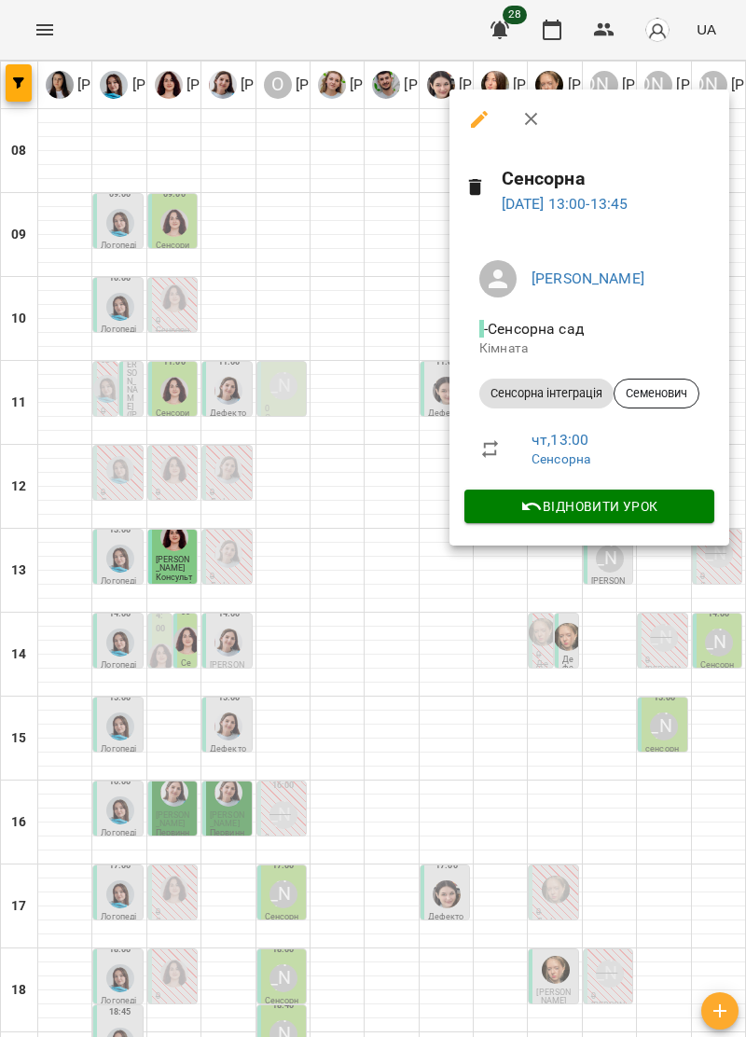
click at [528, 116] on icon "button" at bounding box center [530, 119] width 13 height 13
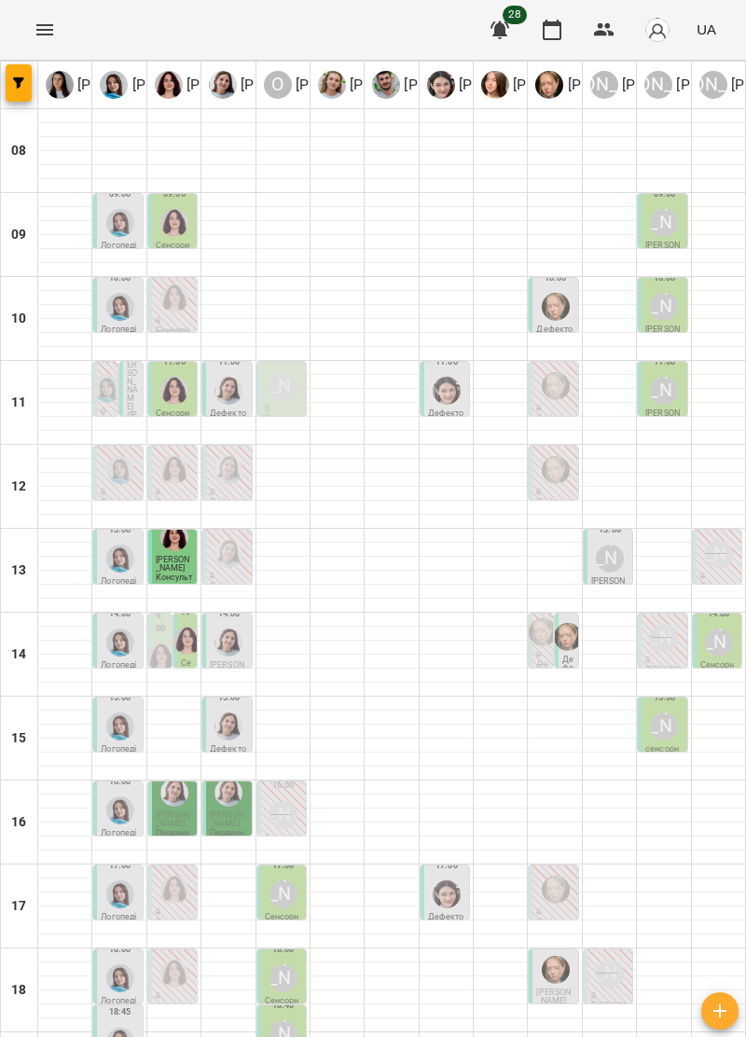
click at [655, 645] on div "14:00 Анна Субота" at bounding box center [663, 627] width 37 height 59
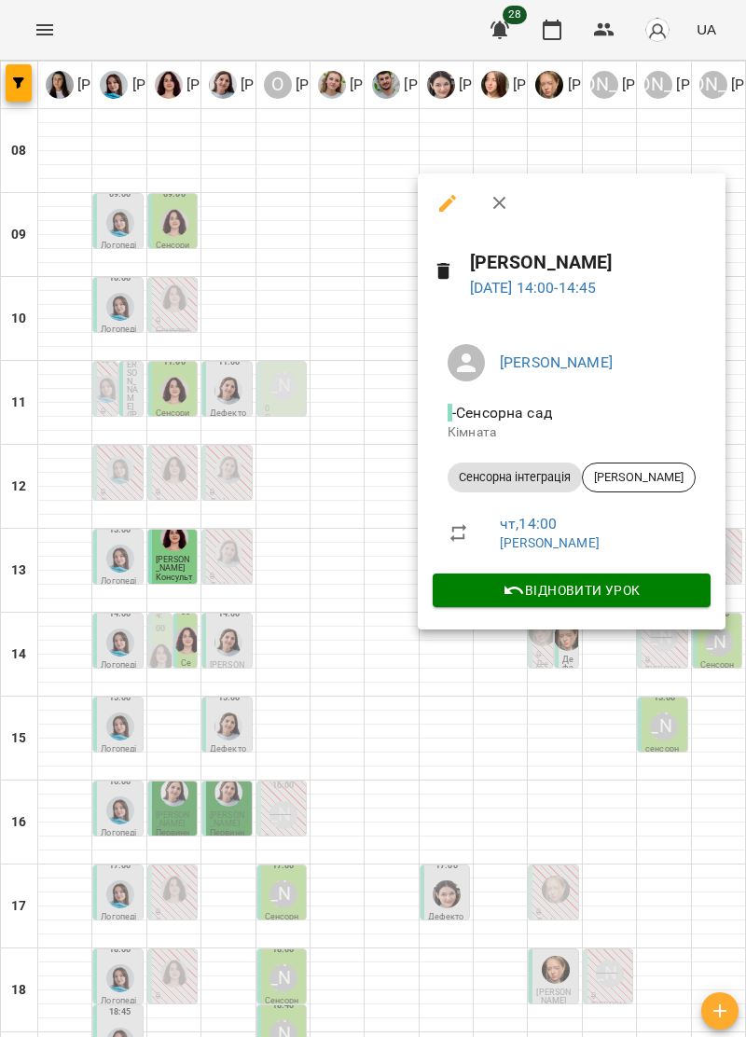
click at [502, 202] on icon "button" at bounding box center [500, 203] width 22 height 22
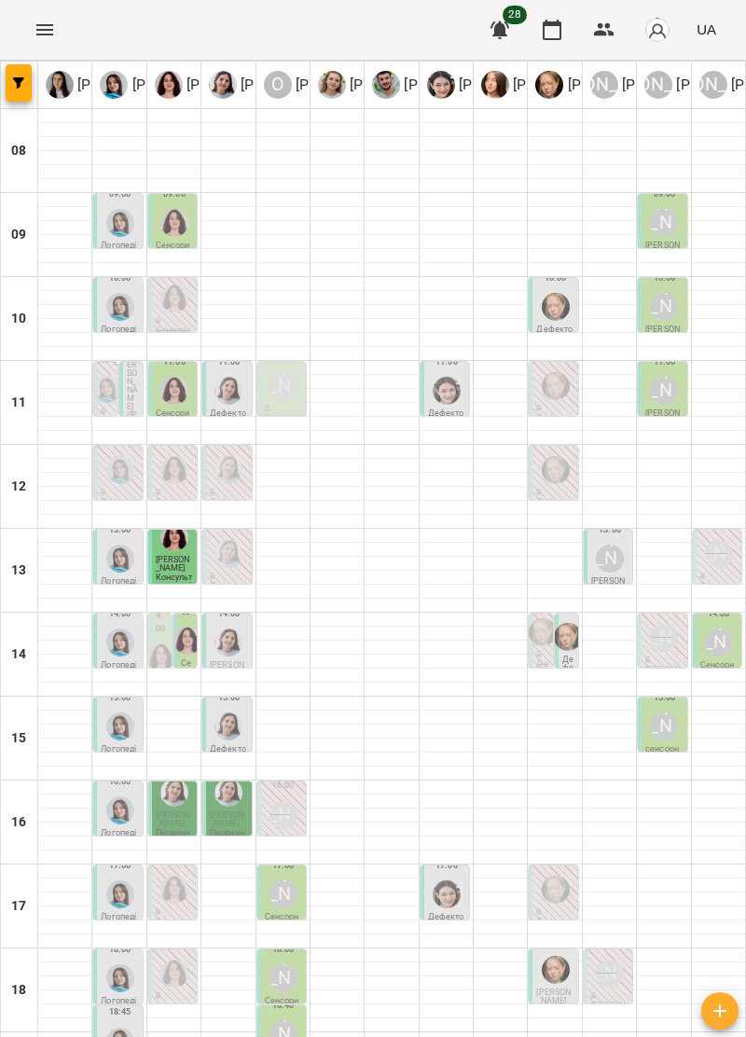
click at [230, 573] on p "0" at bounding box center [228, 577] width 37 height 8
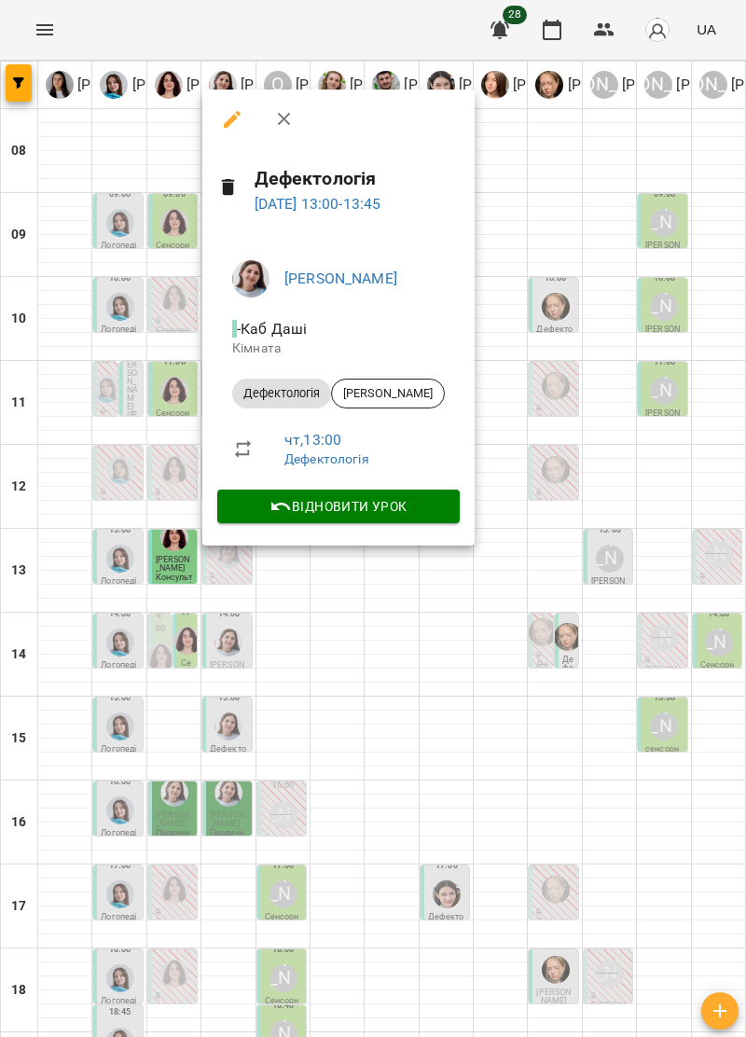
click at [280, 116] on icon "button" at bounding box center [283, 119] width 13 height 13
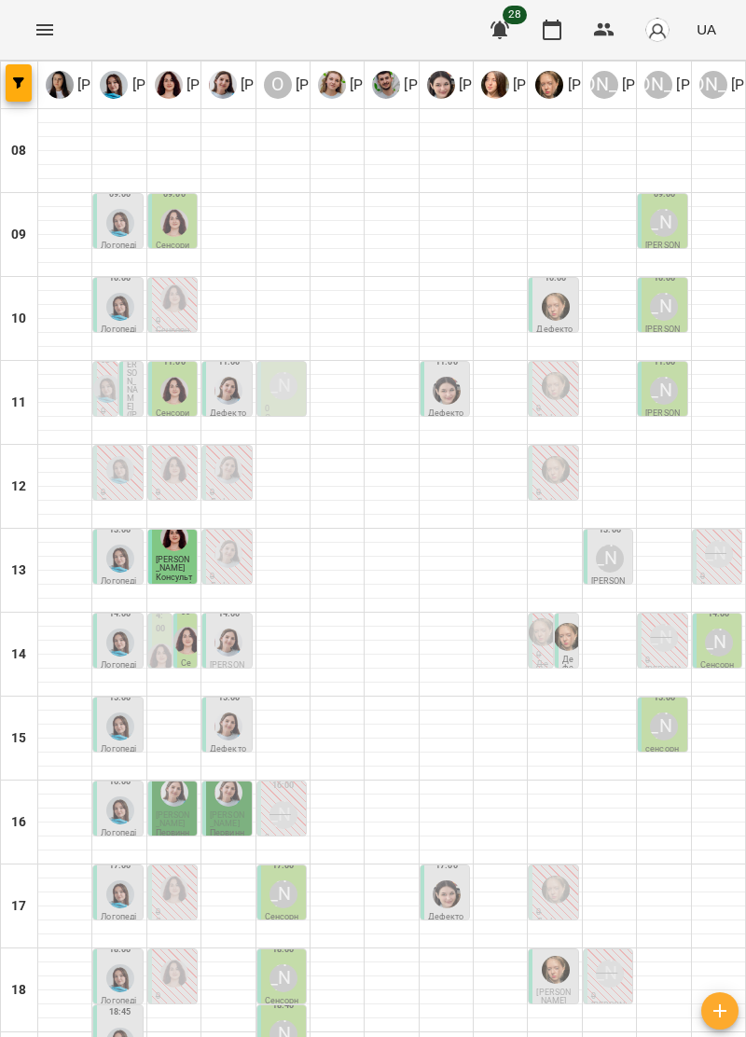
click at [526, 641] on div at bounding box center [500, 648] width 53 height 14
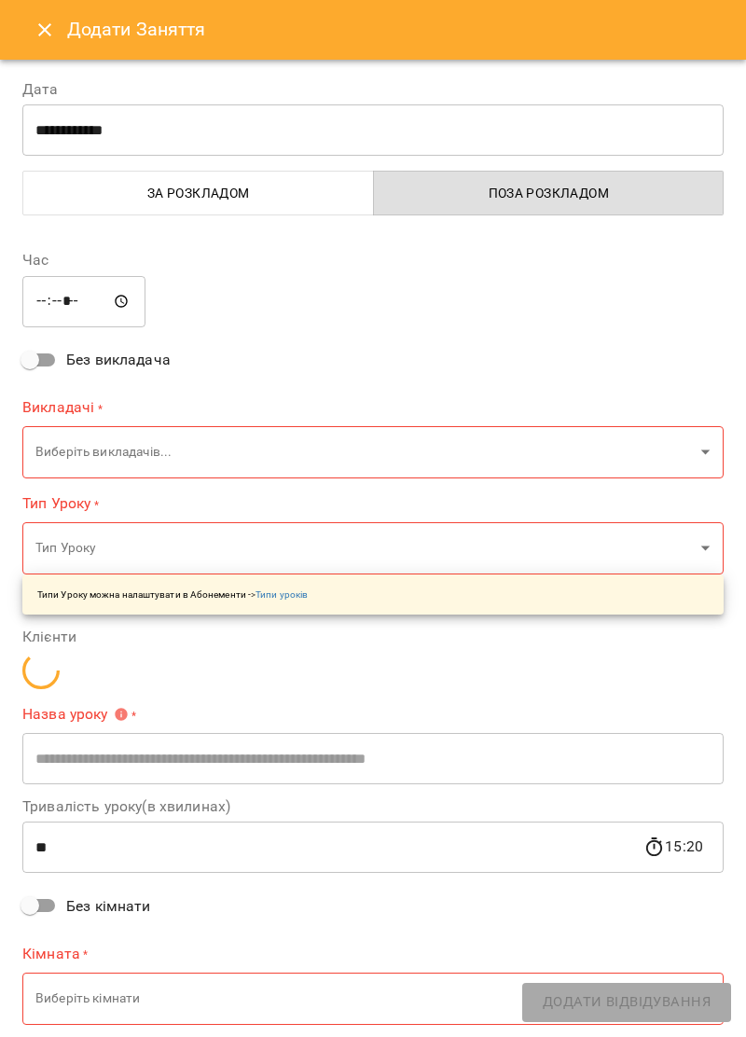
type input "**********"
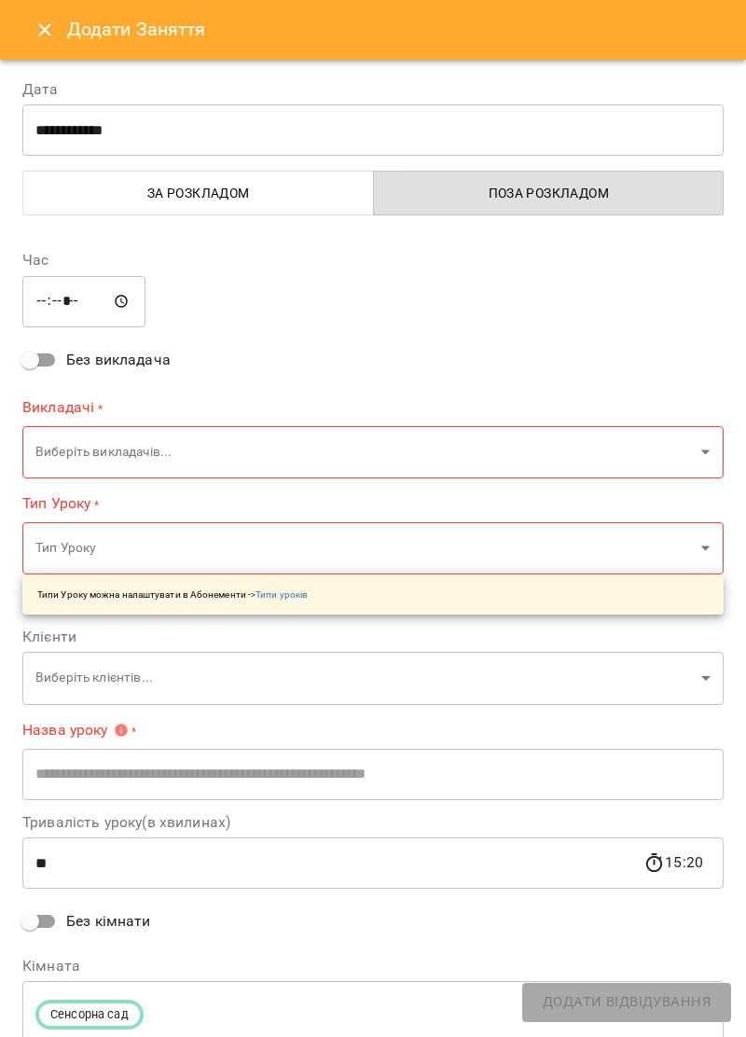
click at [49, 24] on icon "Close" at bounding box center [44, 29] width 13 height 13
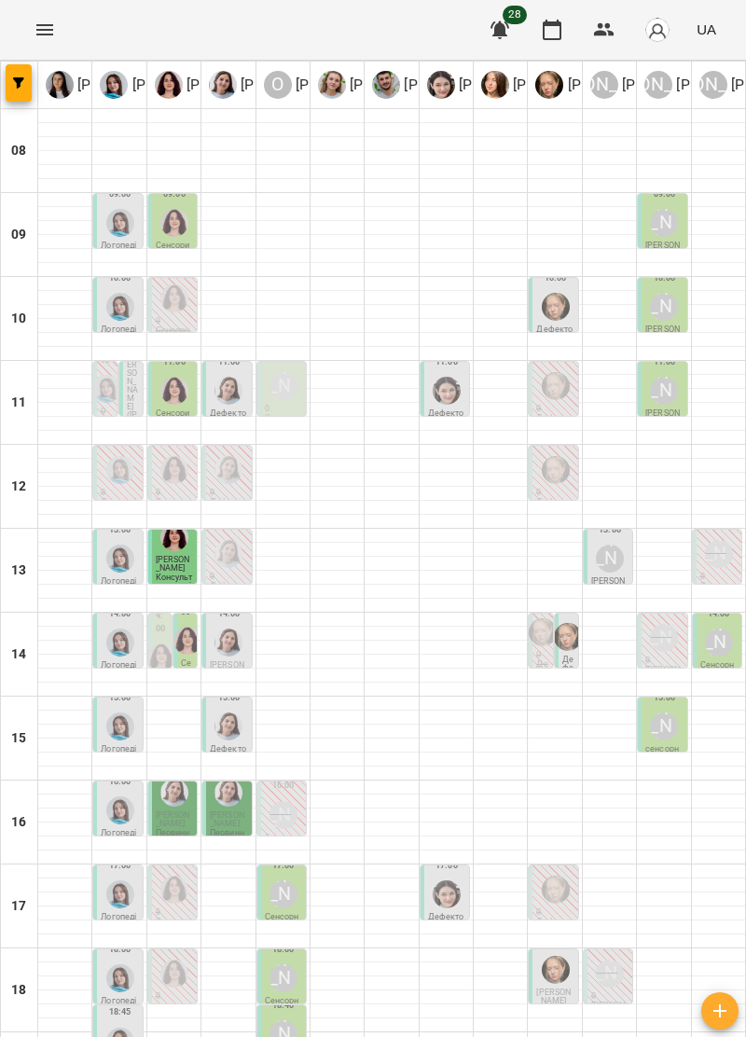
click at [547, 623] on img "Анна Прокопенко" at bounding box center [543, 632] width 28 height 28
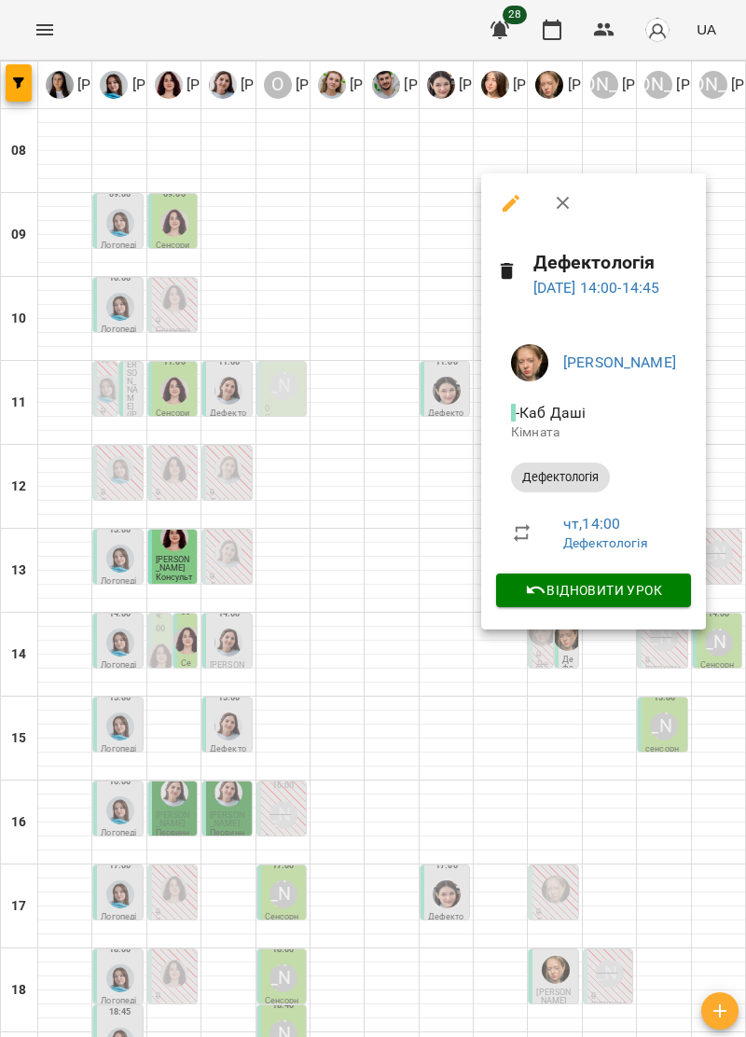
click at [562, 197] on icon "button" at bounding box center [563, 203] width 22 height 22
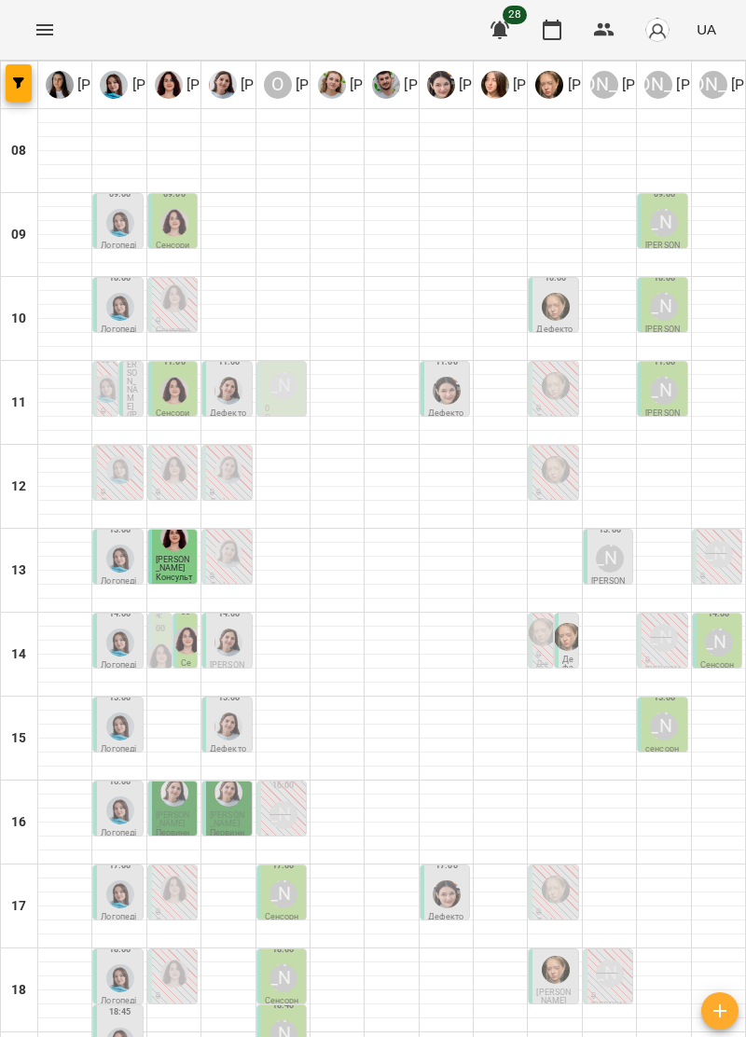
click at [659, 640] on div "[PERSON_NAME]" at bounding box center [663, 637] width 35 height 35
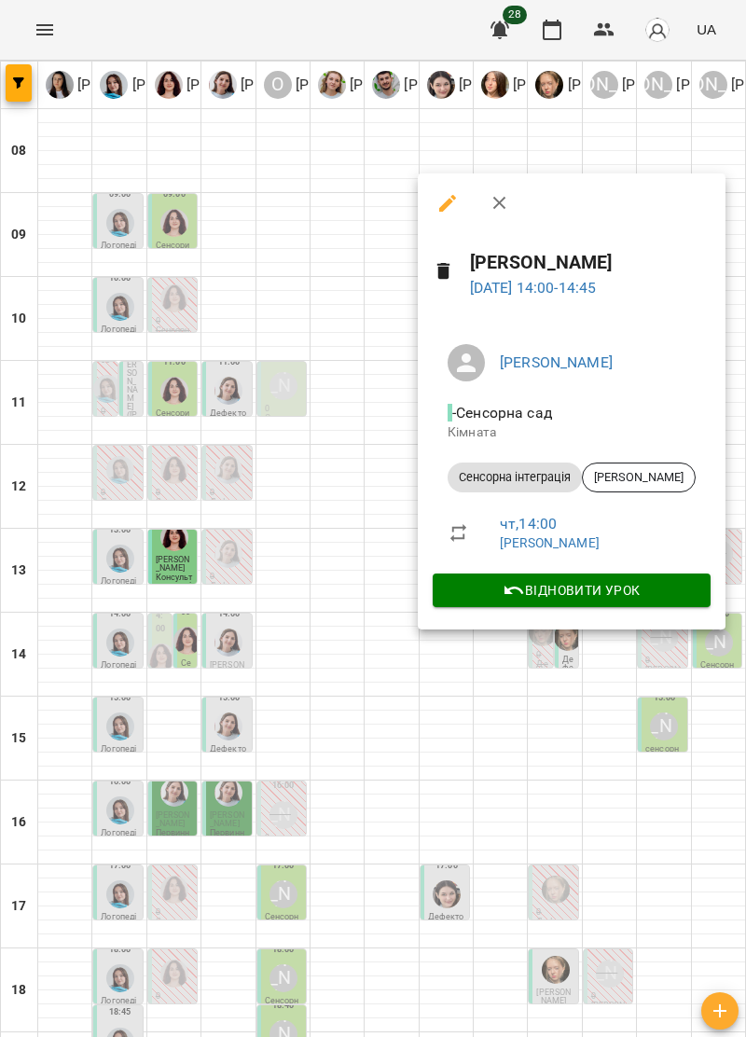
click at [505, 203] on icon "button" at bounding box center [500, 203] width 22 height 22
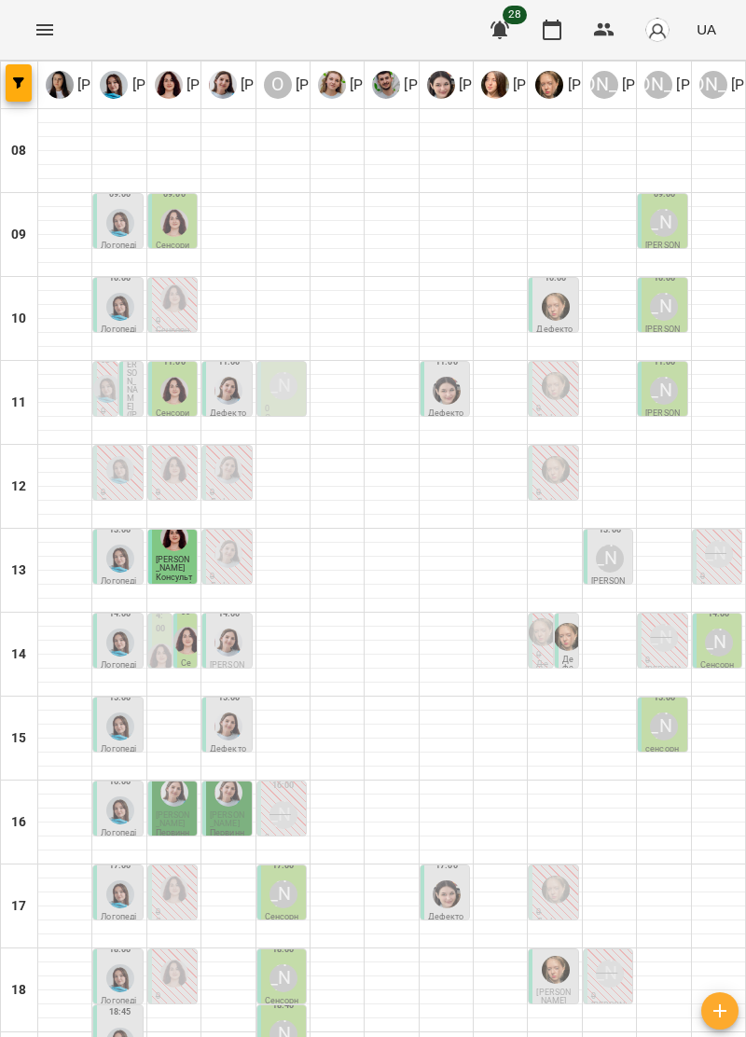
click at [293, 812] on div "[PERSON_NAME]" at bounding box center [284, 815] width 28 height 28
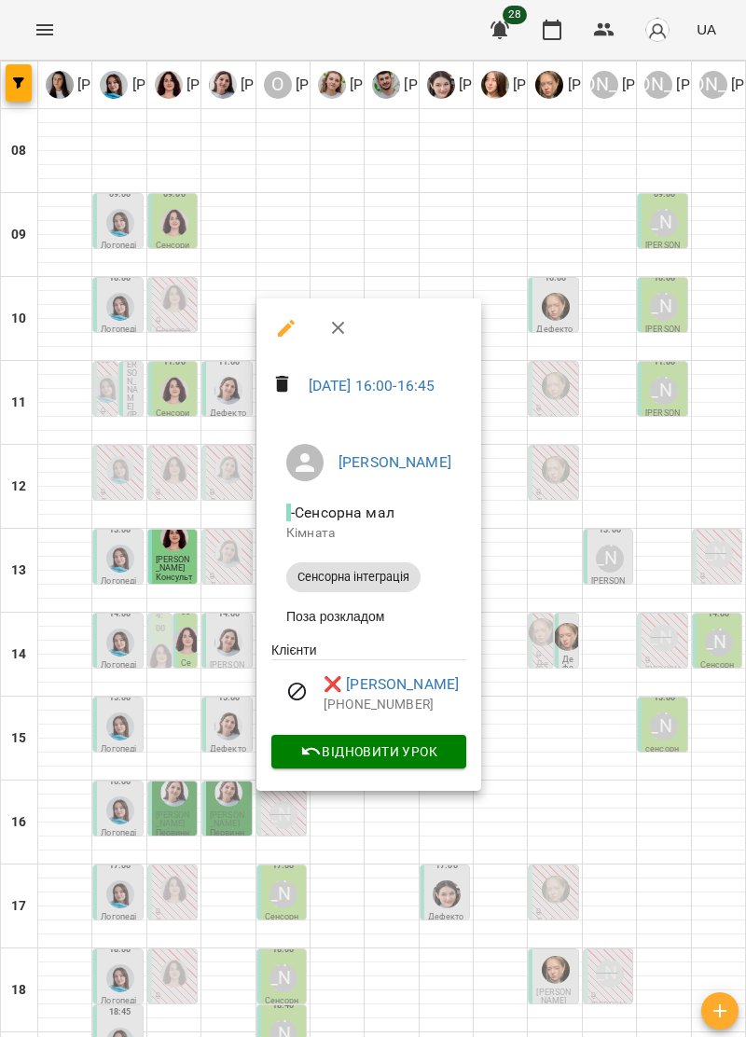
click at [331, 338] on icon "button" at bounding box center [338, 328] width 22 height 22
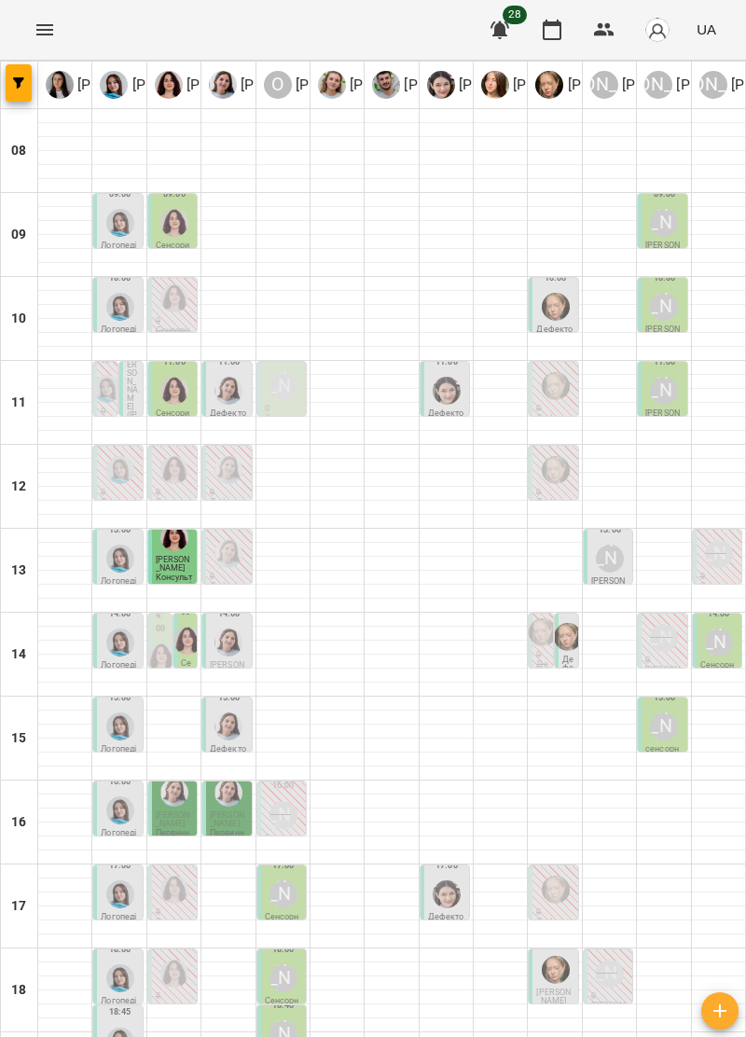
click at [123, 888] on img "Тетяна Хомин" at bounding box center [120, 895] width 28 height 28
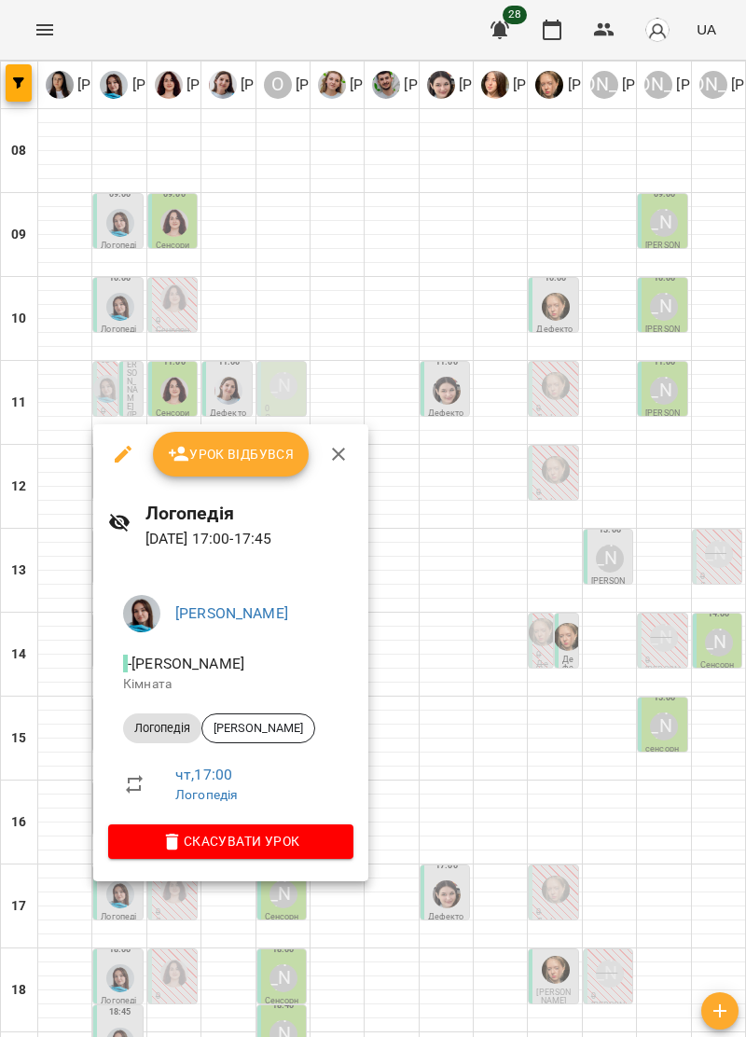
click at [342, 450] on icon "button" at bounding box center [338, 454] width 22 height 22
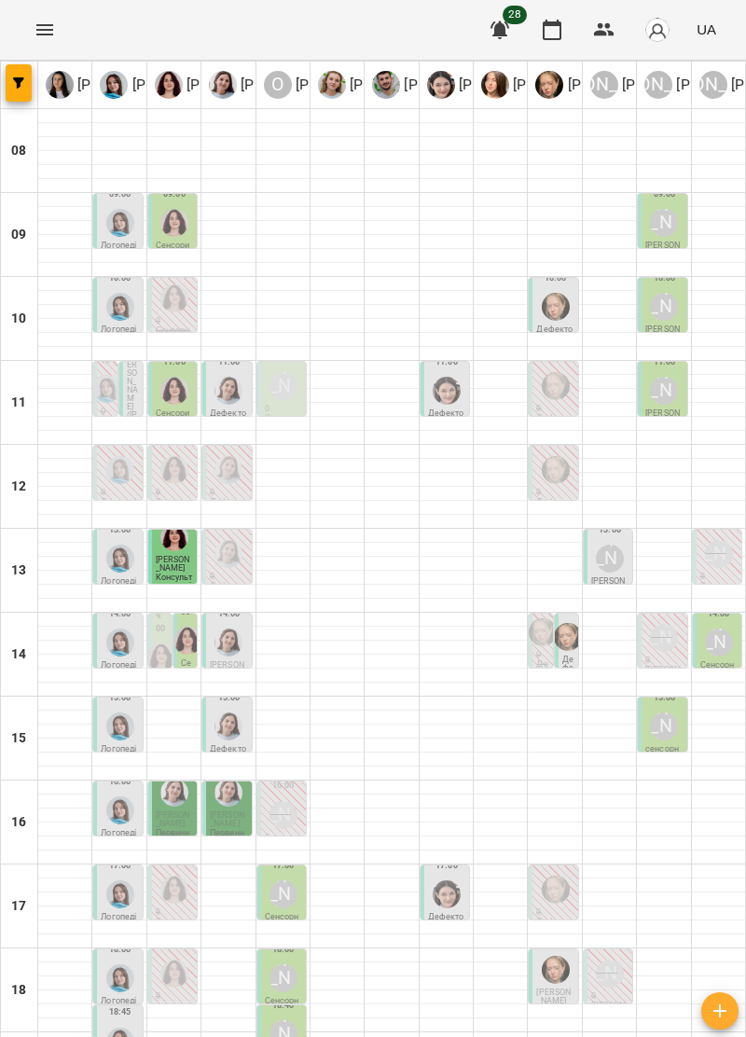
click at [285, 898] on div "[PERSON_NAME]" at bounding box center [283, 894] width 35 height 35
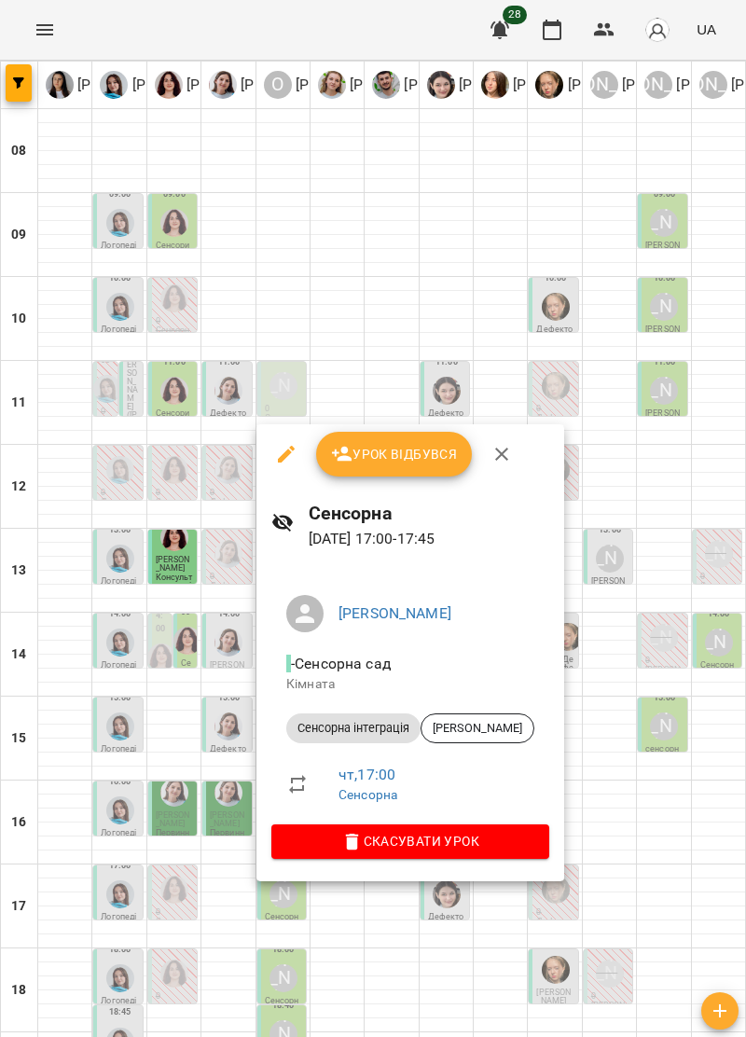
click at [513, 458] on button "button" at bounding box center [501, 454] width 45 height 45
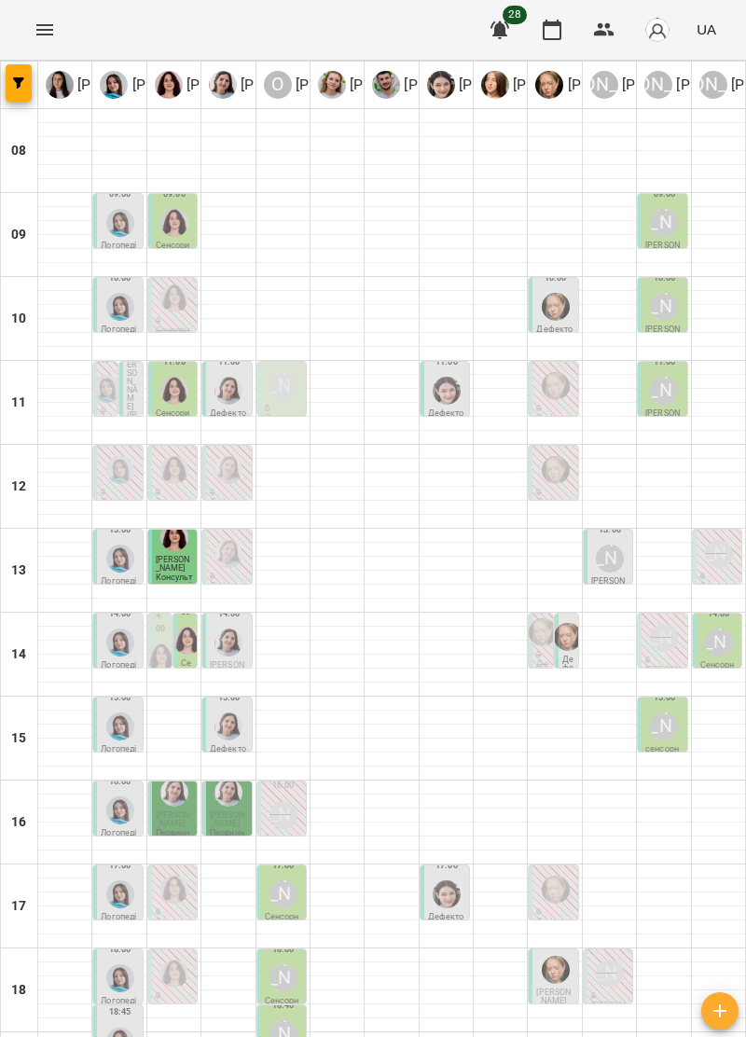
scroll to position [183, 0]
click at [285, 881] on div "[PERSON_NAME]" at bounding box center [284, 895] width 28 height 28
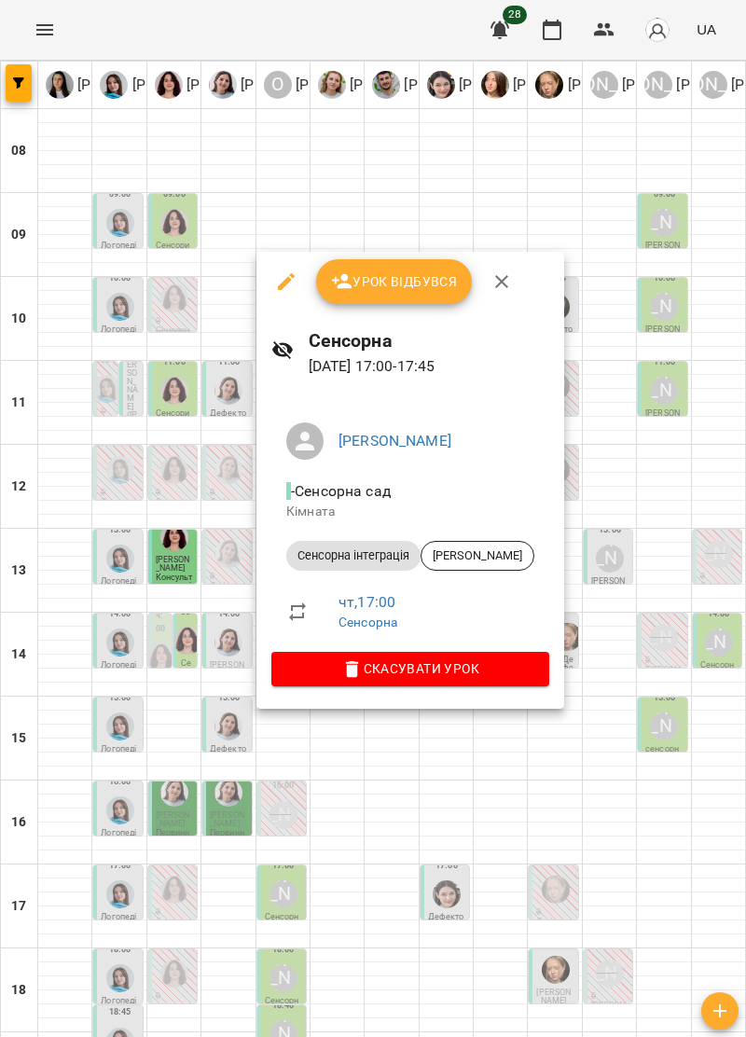
click at [500, 284] on icon "button" at bounding box center [502, 281] width 22 height 22
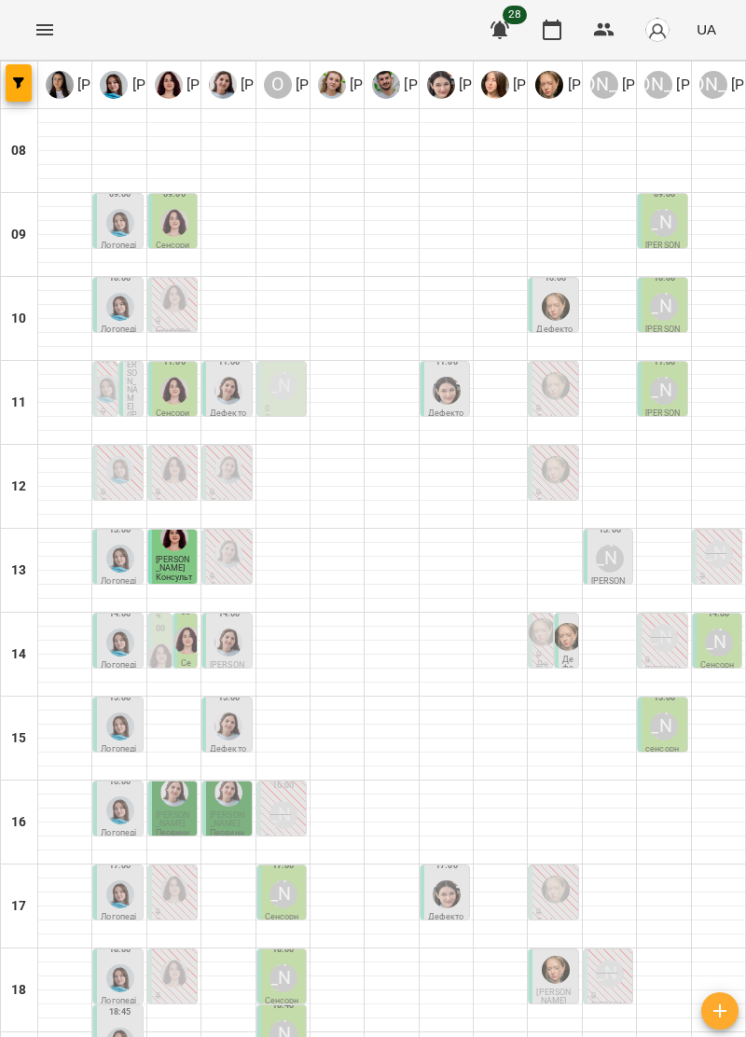
click at [451, 881] on img "Софія Цюпер" at bounding box center [447, 895] width 28 height 28
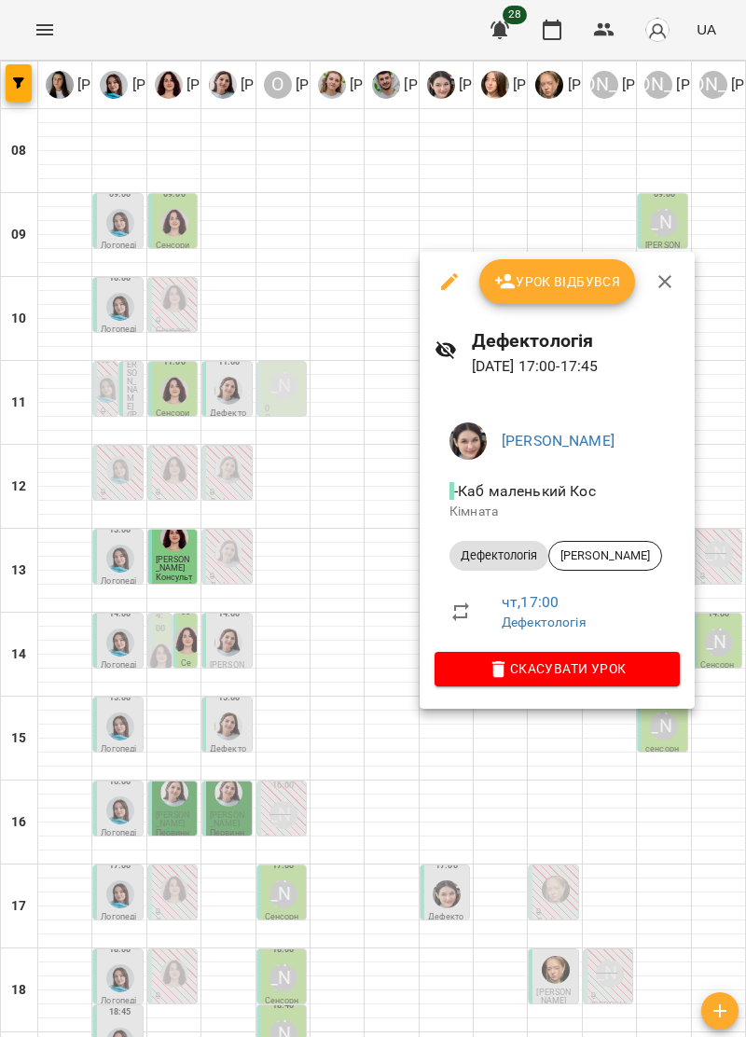
click at [665, 274] on icon "button" at bounding box center [665, 281] width 22 height 22
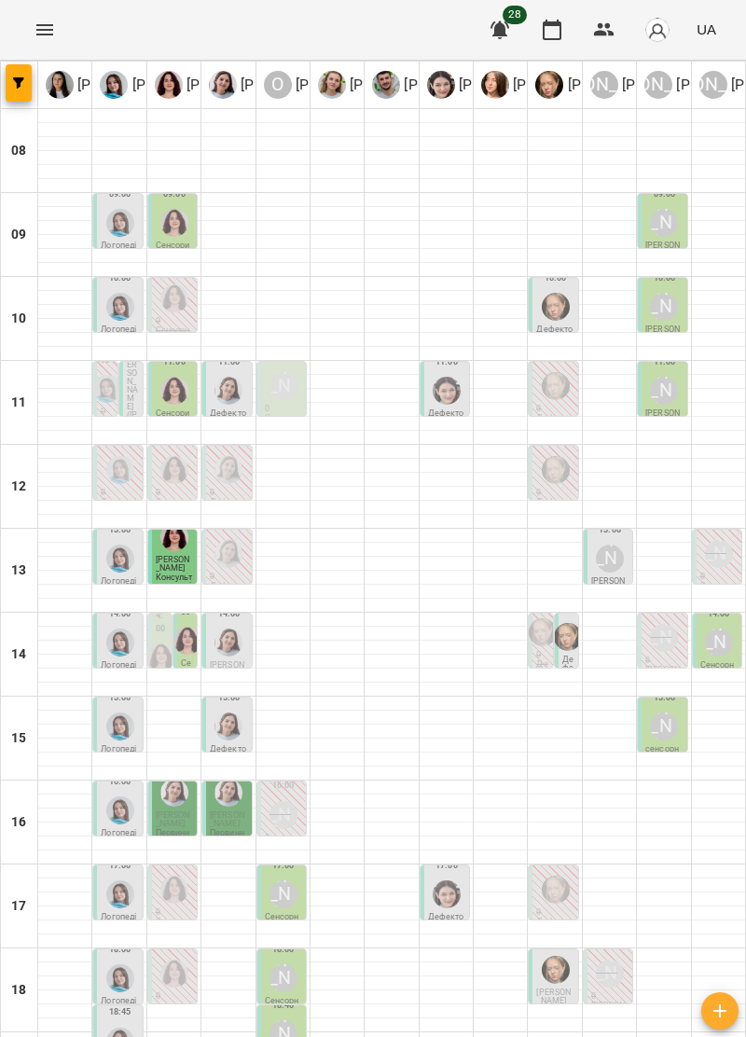
click at [605, 956] on div "[PERSON_NAME]" at bounding box center [609, 973] width 35 height 35
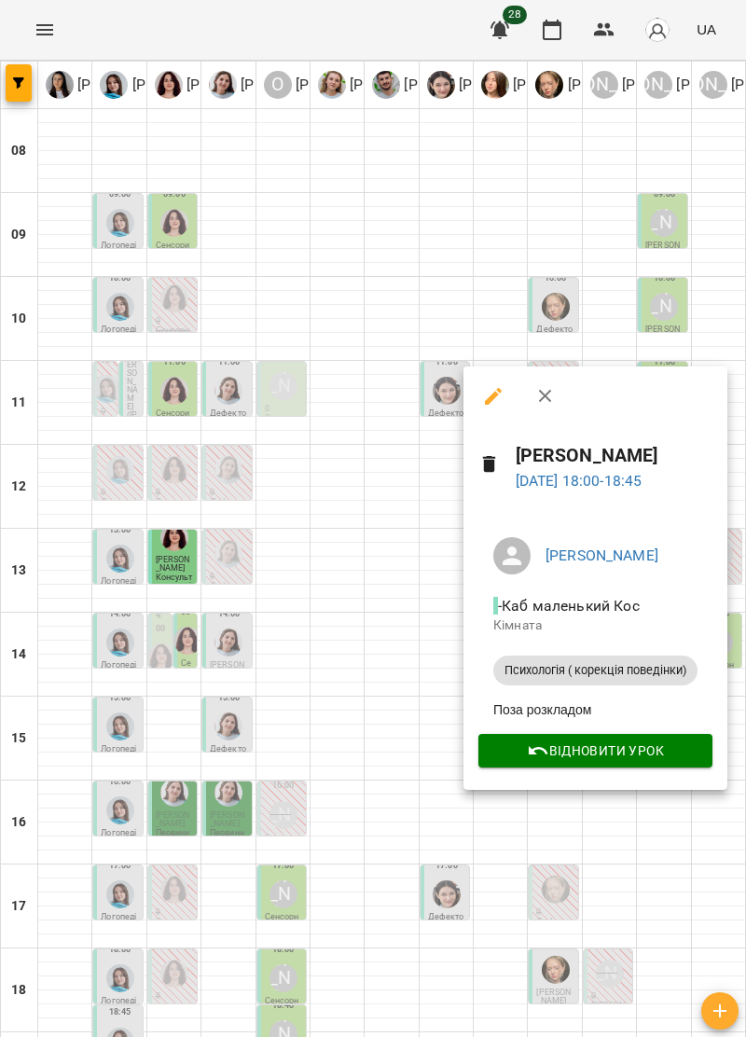
click at [543, 392] on icon "button" at bounding box center [545, 396] width 22 height 22
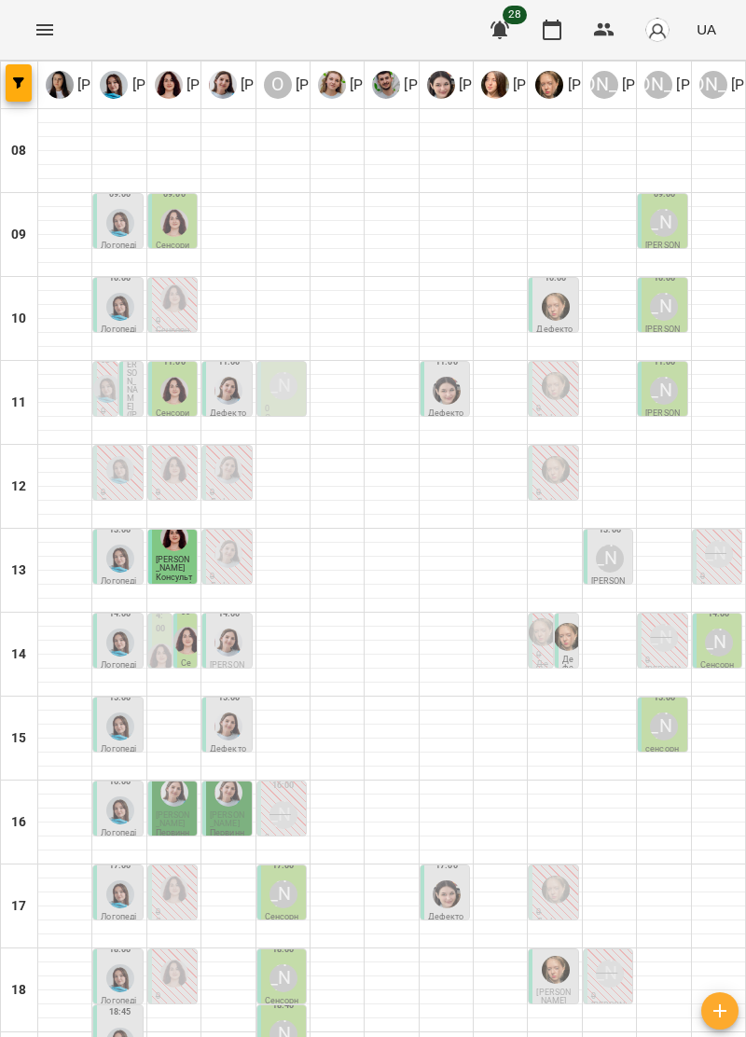
click at [609, 960] on div "[PERSON_NAME]" at bounding box center [610, 974] width 28 height 28
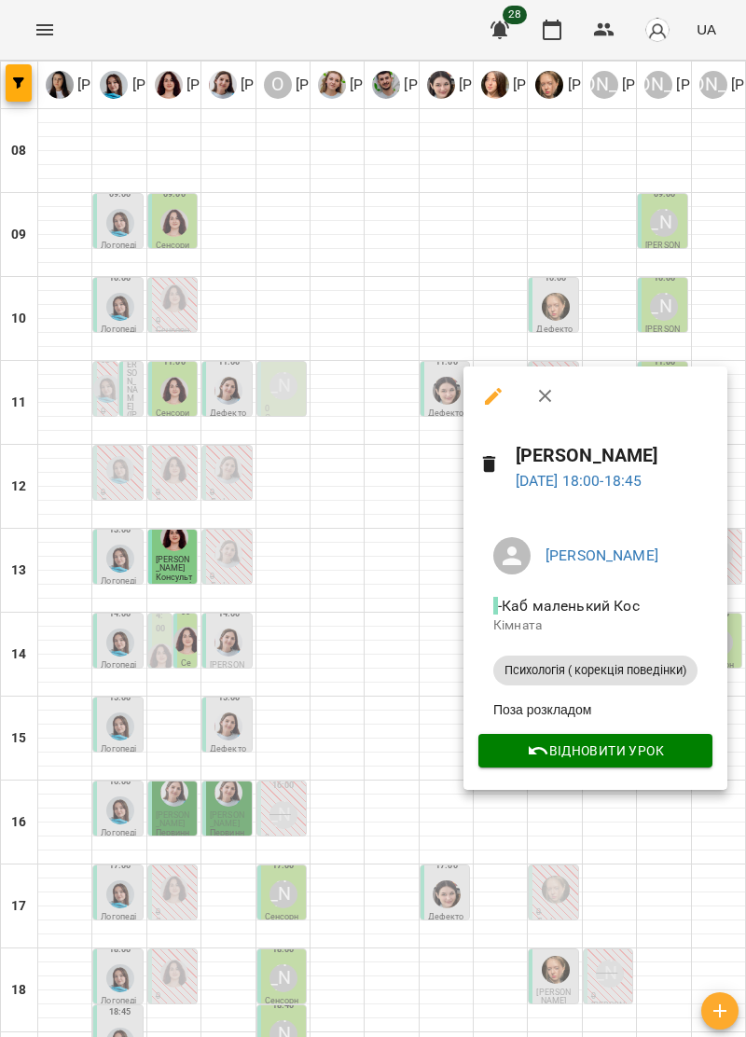
click at [664, 656] on div "Психологія ( корекція поведінки)" at bounding box center [595, 671] width 204 height 30
click at [629, 603] on span "- Каб маленький Кос" at bounding box center [568, 606] width 150 height 18
click at [597, 550] on link "[PERSON_NAME]" at bounding box center [602, 556] width 113 height 18
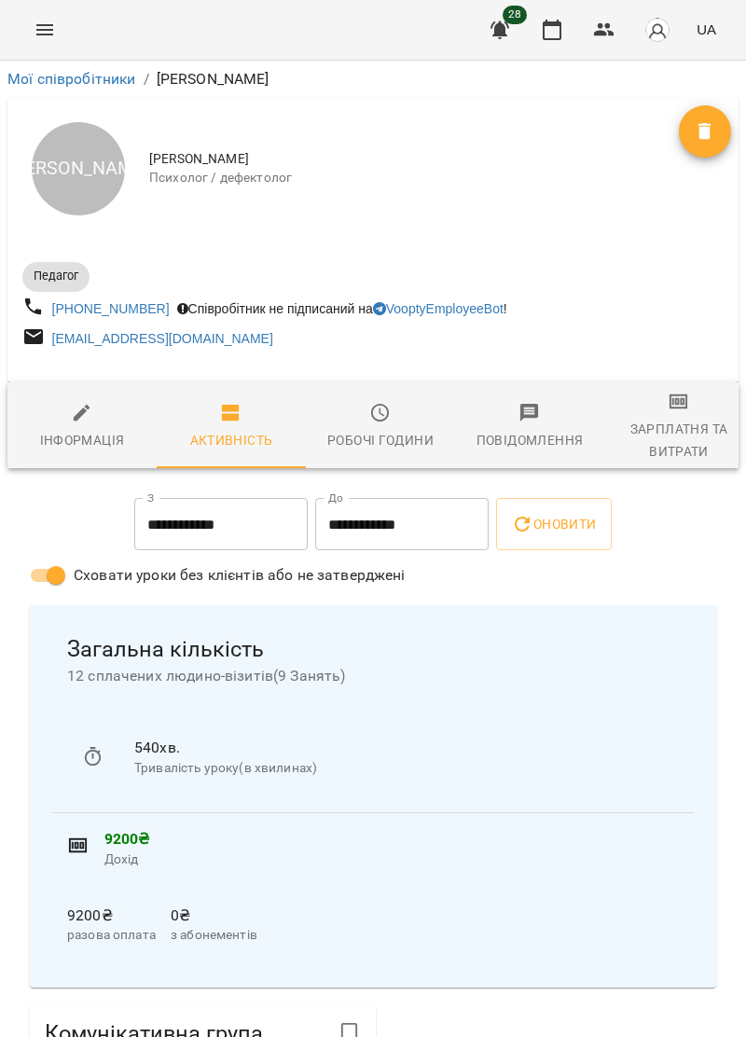
click at [47, 26] on icon "Menu" at bounding box center [45, 30] width 22 height 22
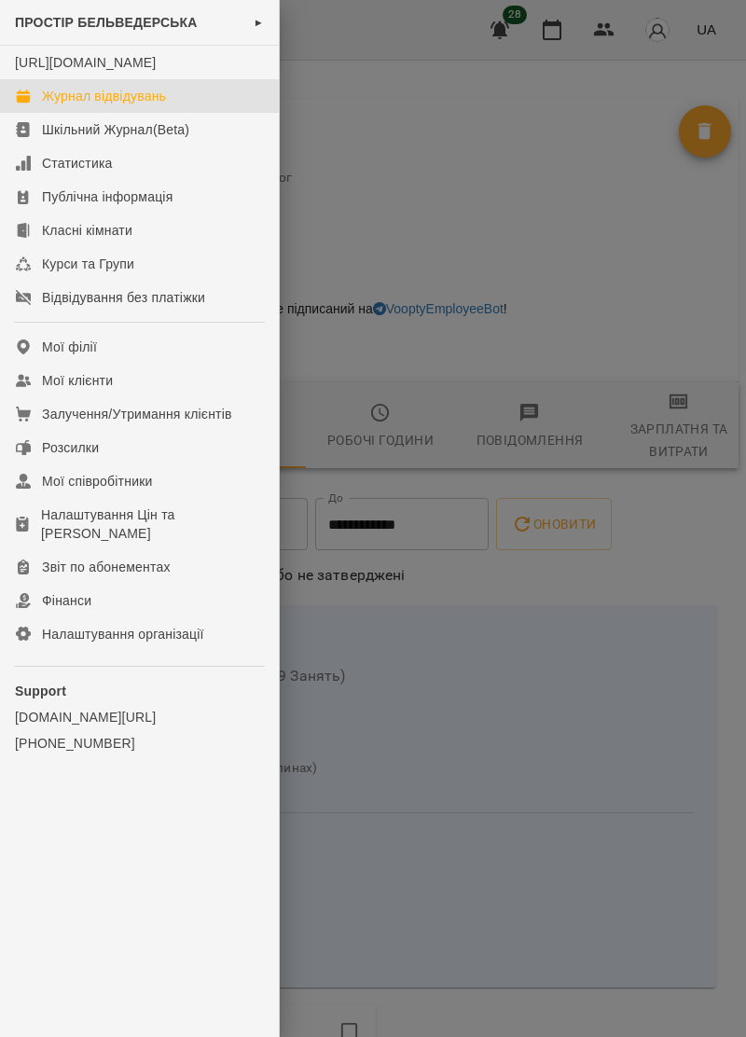
click at [153, 105] on div "Журнал відвідувань" at bounding box center [104, 96] width 124 height 19
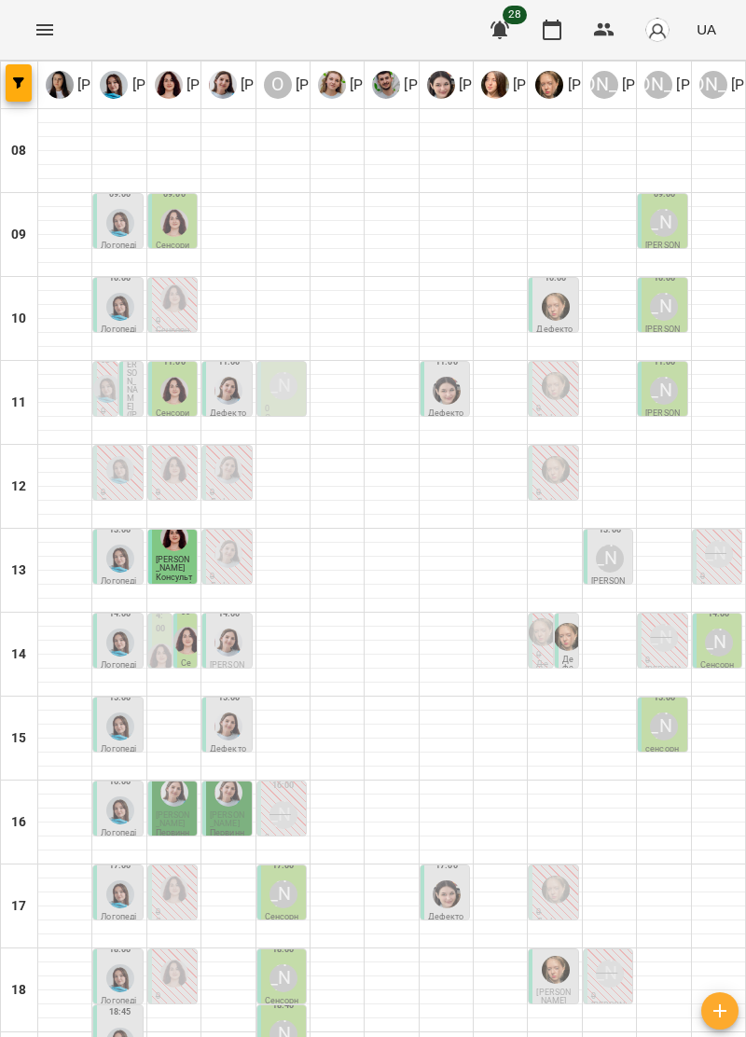
scroll to position [183, 0]
click at [297, 797] on div "[PERSON_NAME]" at bounding box center [283, 814] width 35 height 35
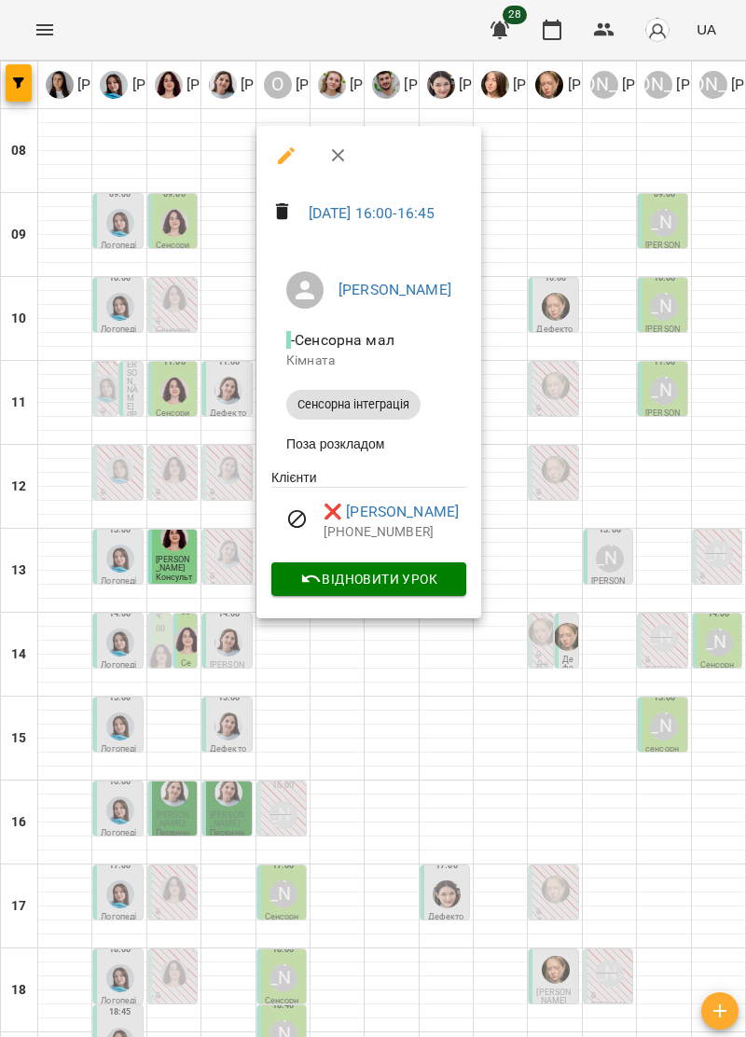
click at [341, 143] on button "button" at bounding box center [338, 155] width 45 height 45
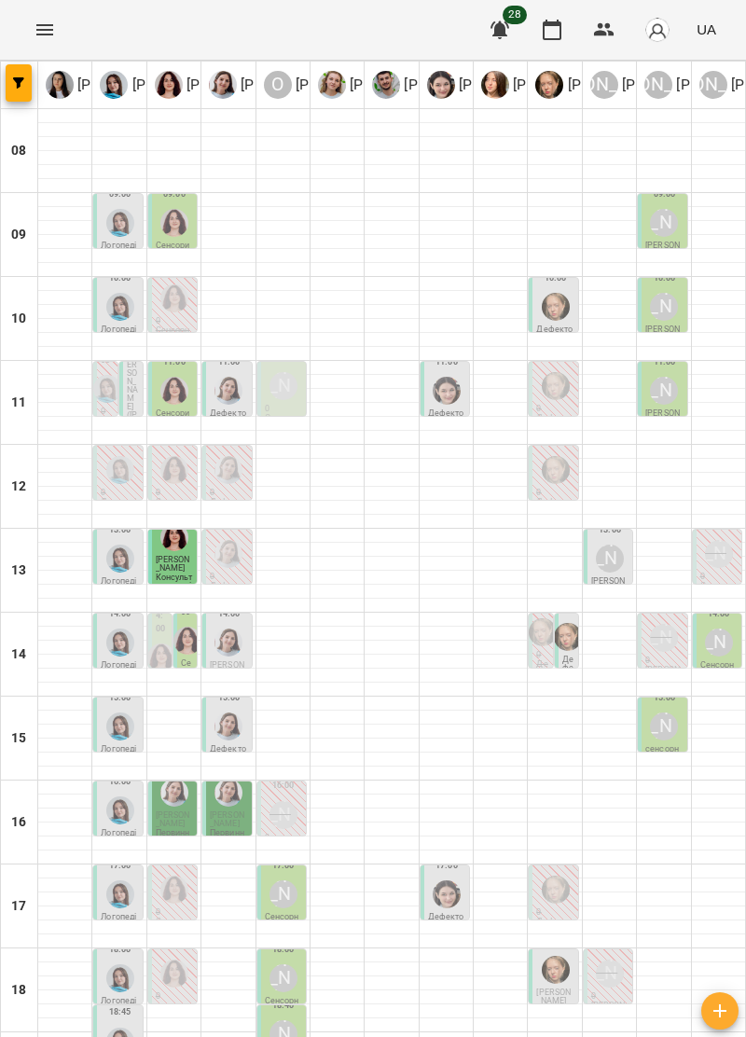
click at [283, 881] on div "[PERSON_NAME]" at bounding box center [284, 895] width 28 height 28
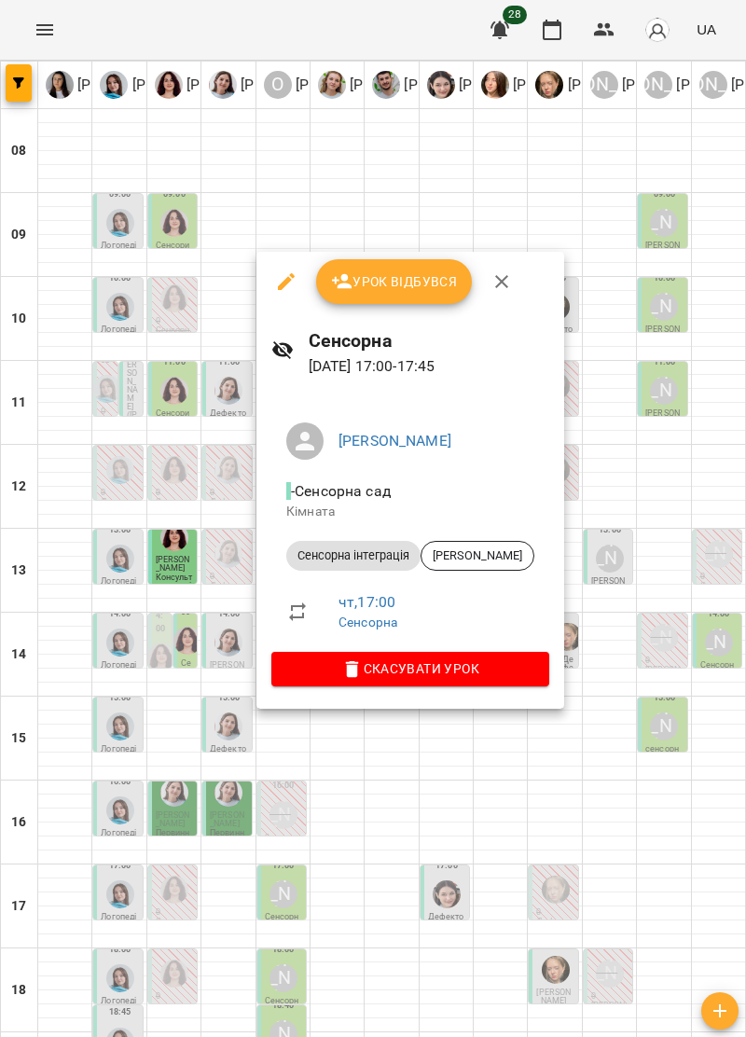
click at [491, 274] on icon "button" at bounding box center [502, 281] width 22 height 22
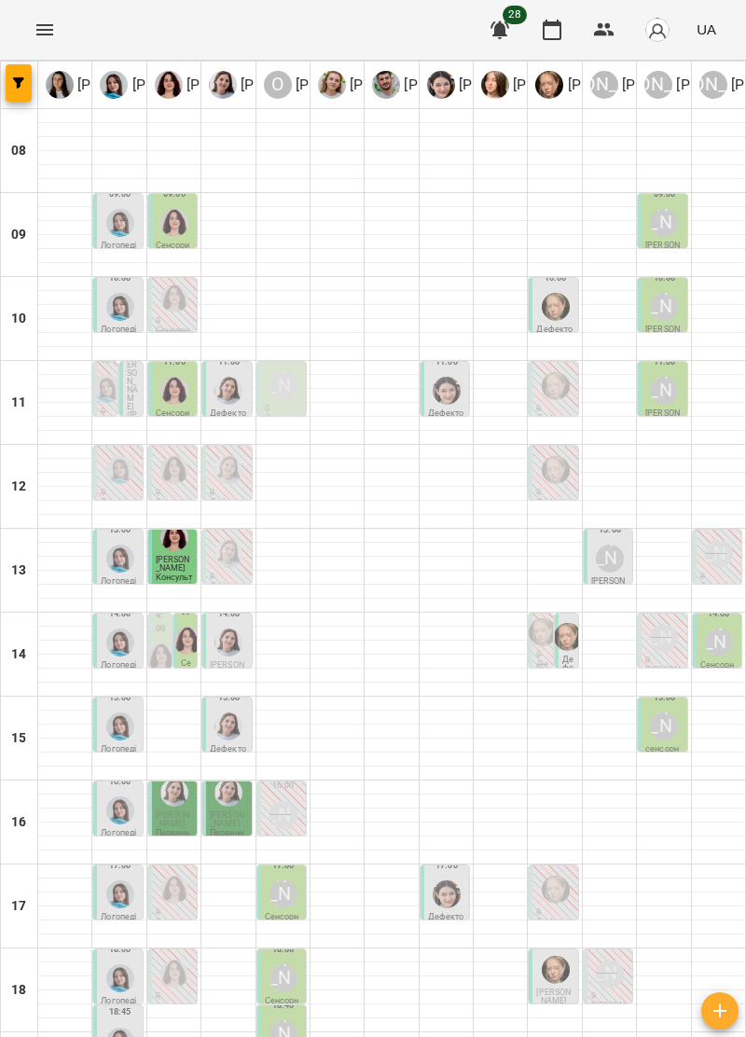
click at [220, 811] on span "Янишівська Діана" at bounding box center [227, 820] width 35 height 18
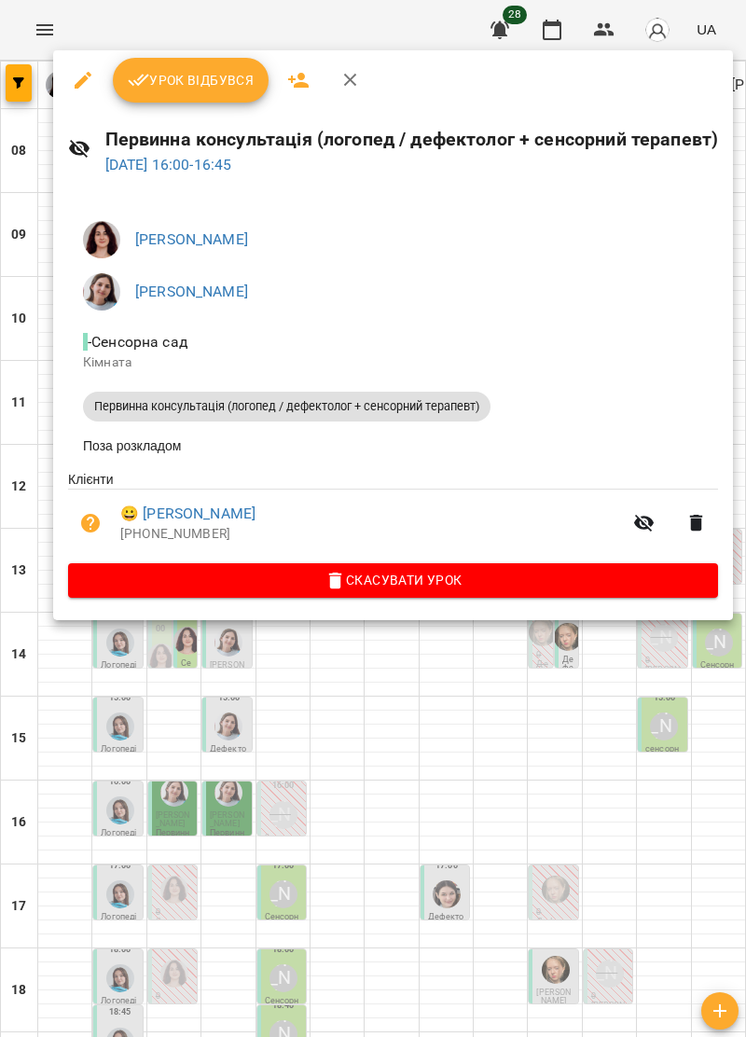
click at [342, 77] on icon "button" at bounding box center [351, 80] width 22 height 22
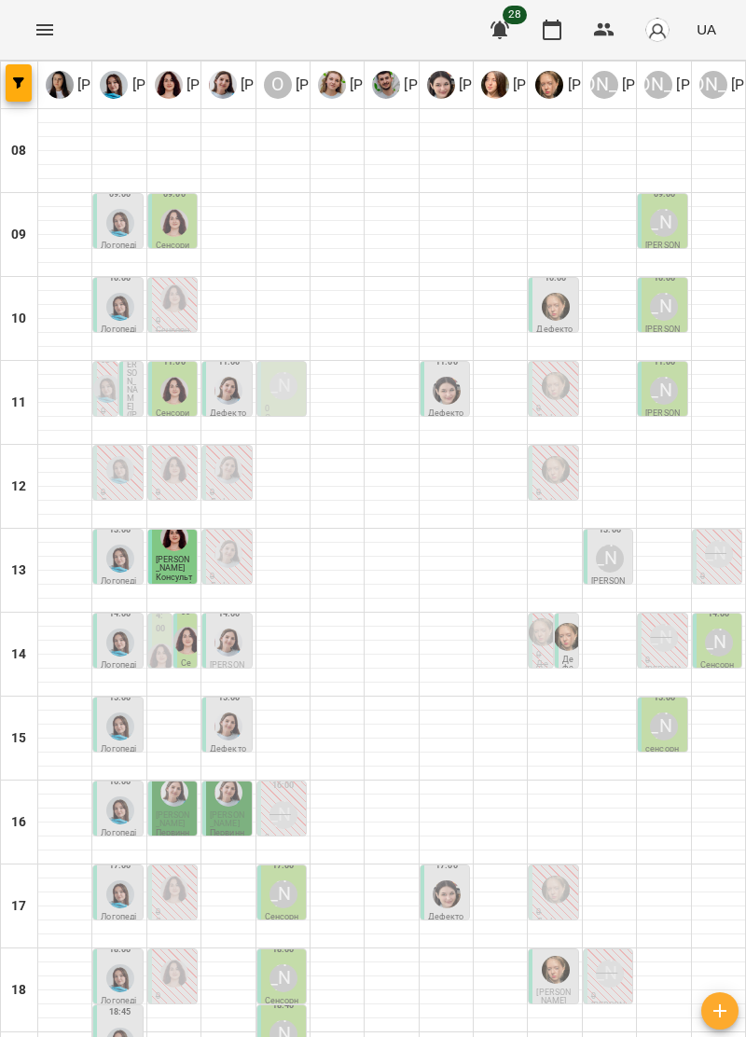
click at [187, 960] on img "Ольга Крикун" at bounding box center [174, 974] width 28 height 28
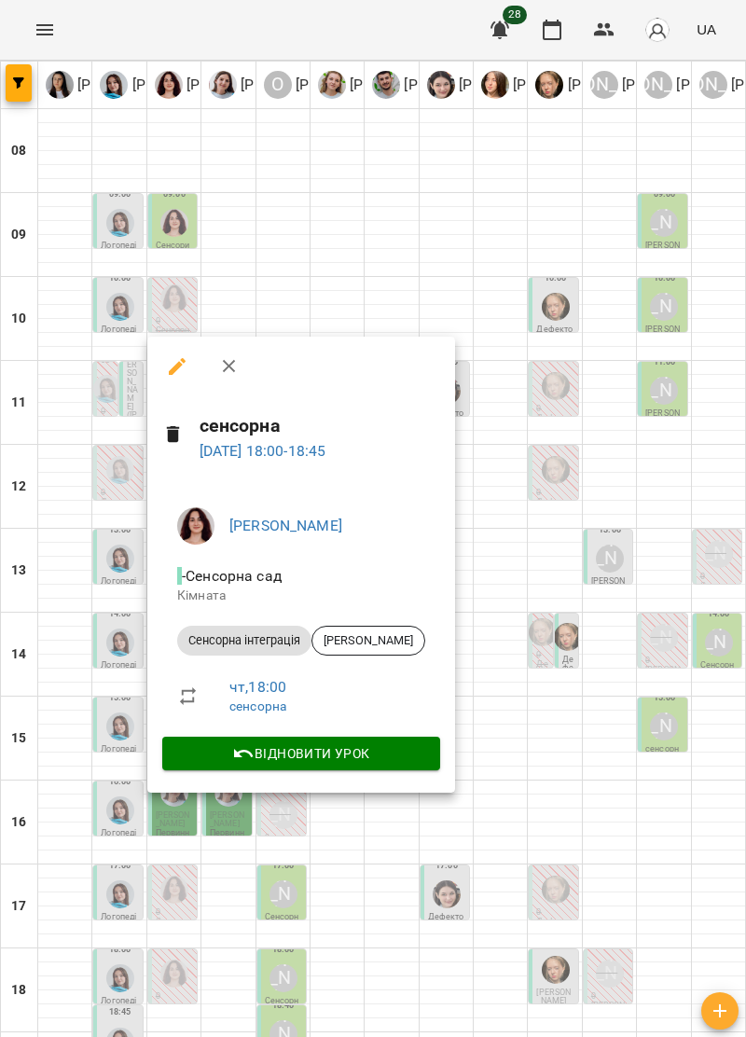
click at [237, 366] on icon "button" at bounding box center [229, 366] width 22 height 22
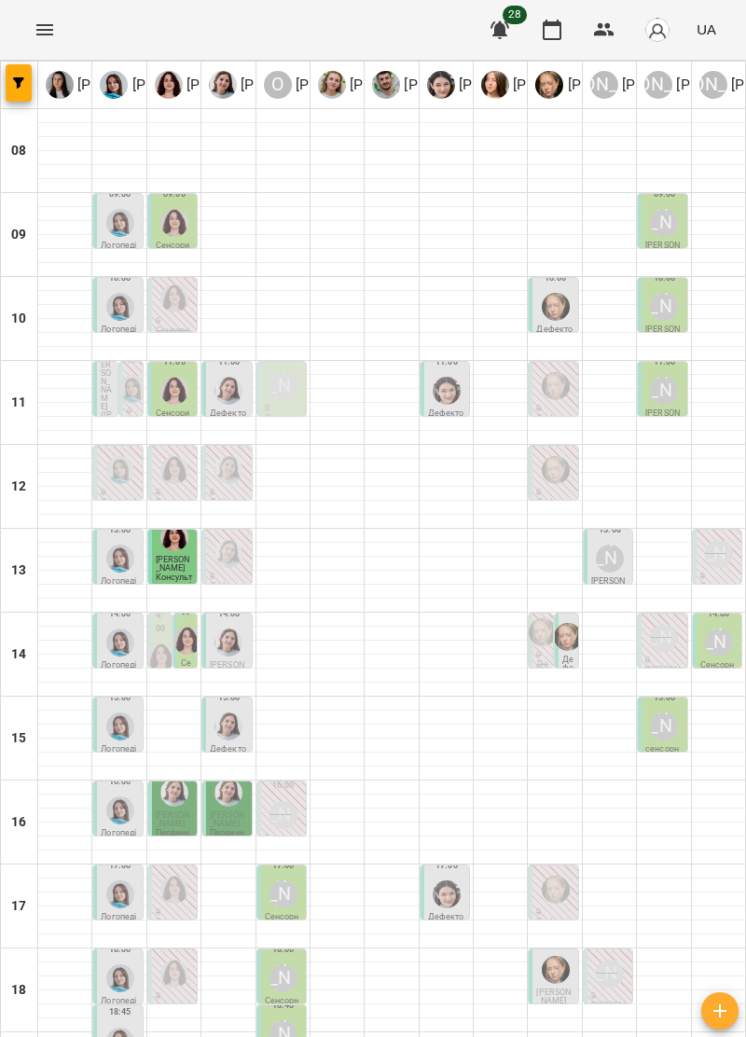
scroll to position [120, 0]
click at [574, 623] on img "Анна Прокопенко" at bounding box center [568, 637] width 28 height 28
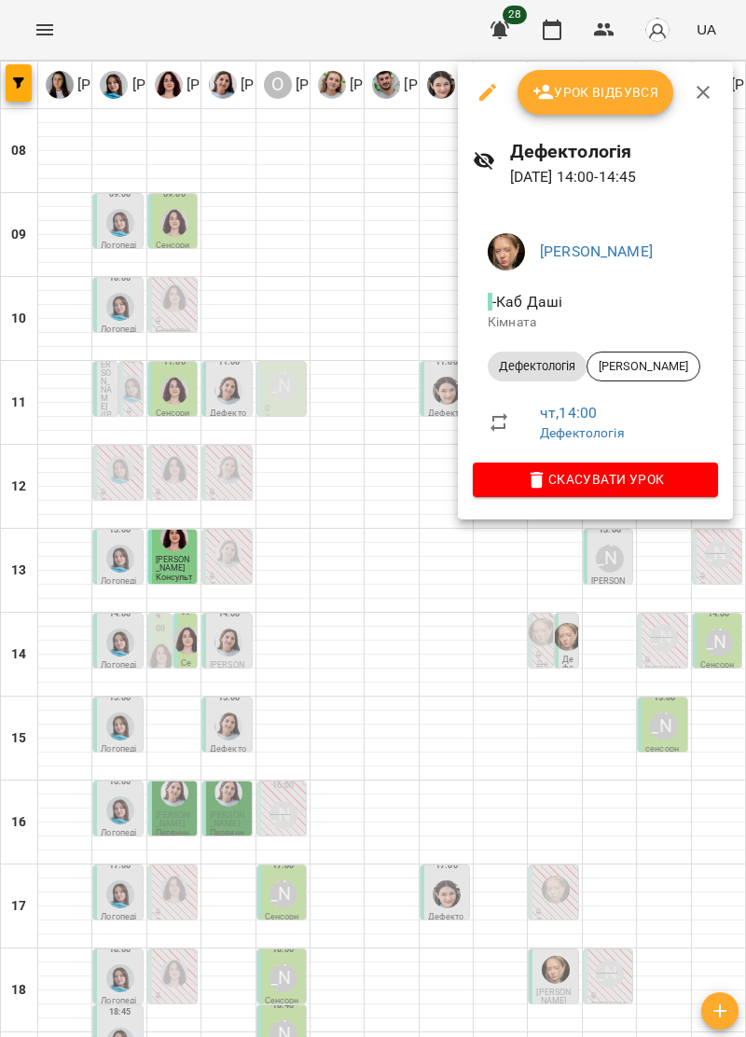
click at [709, 93] on icon "button" at bounding box center [703, 92] width 22 height 22
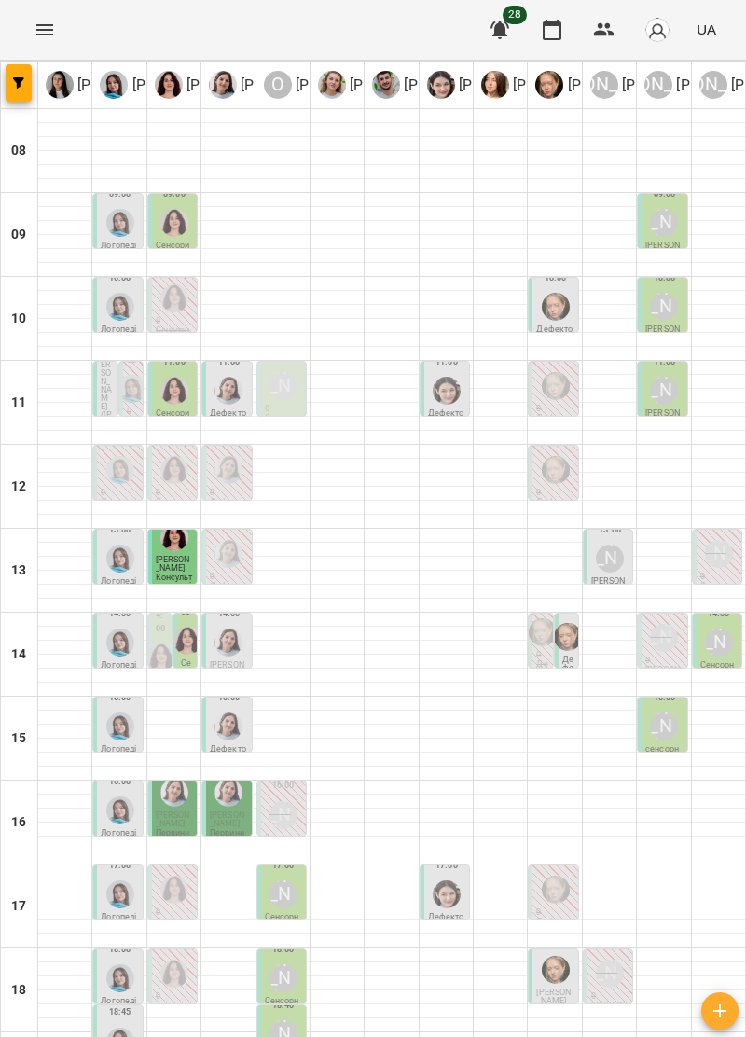
click at [668, 753] on div at bounding box center [663, 760] width 53 height 14
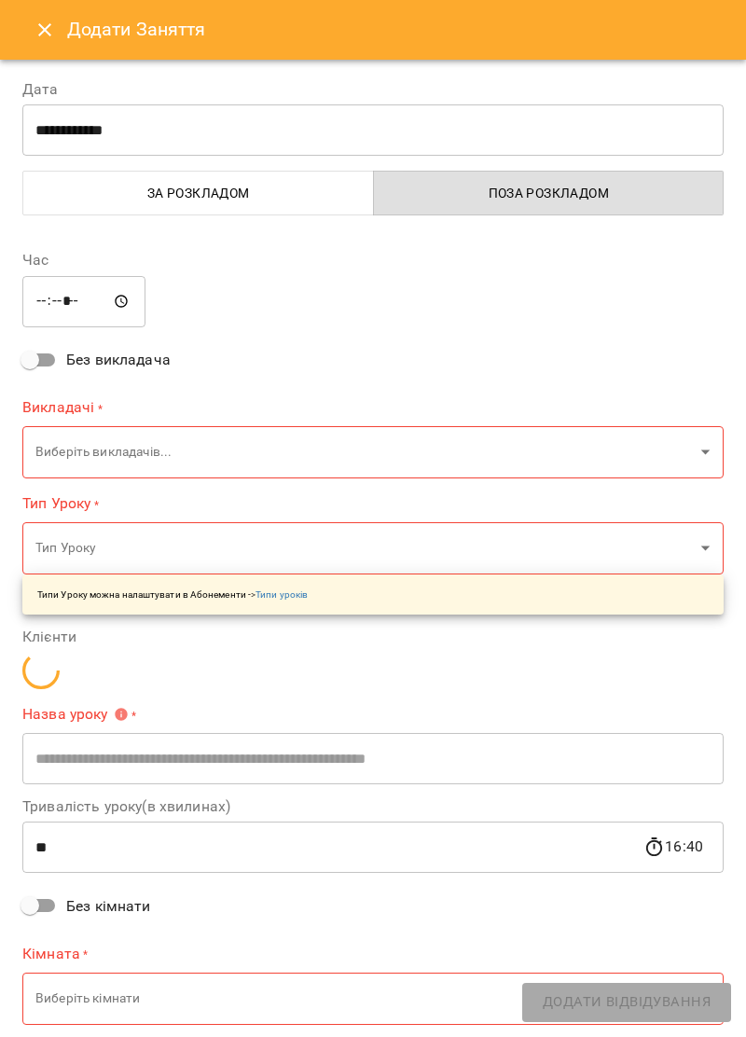
type input "**********"
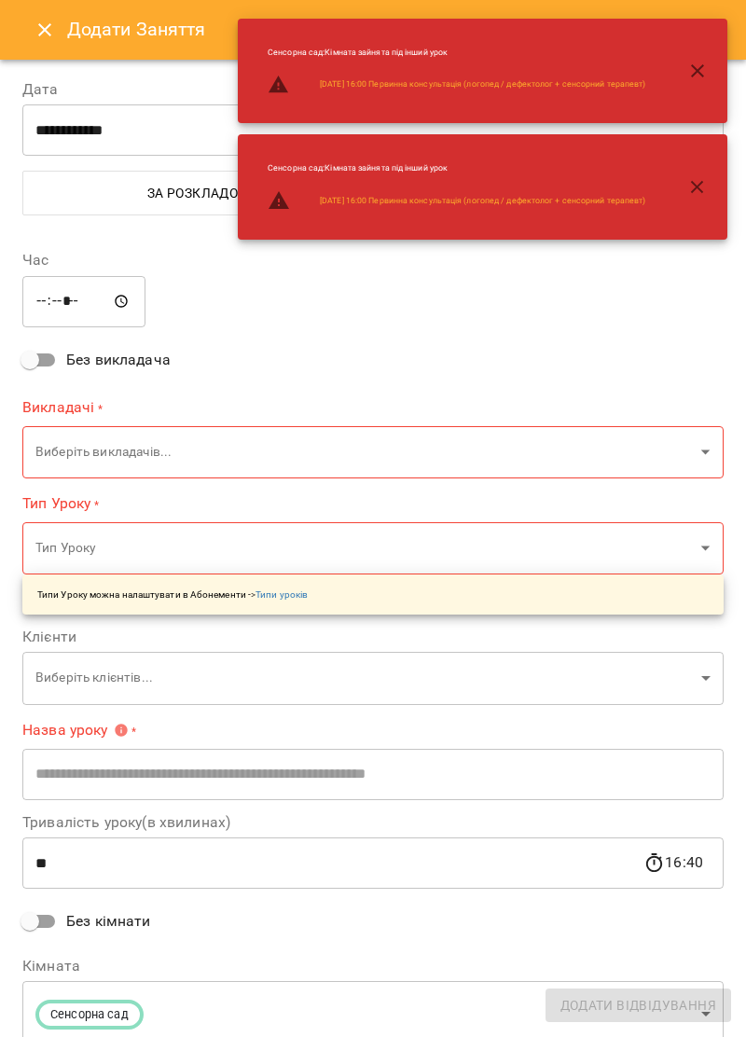
click at [714, 63] on button "button" at bounding box center [697, 71] width 45 height 45
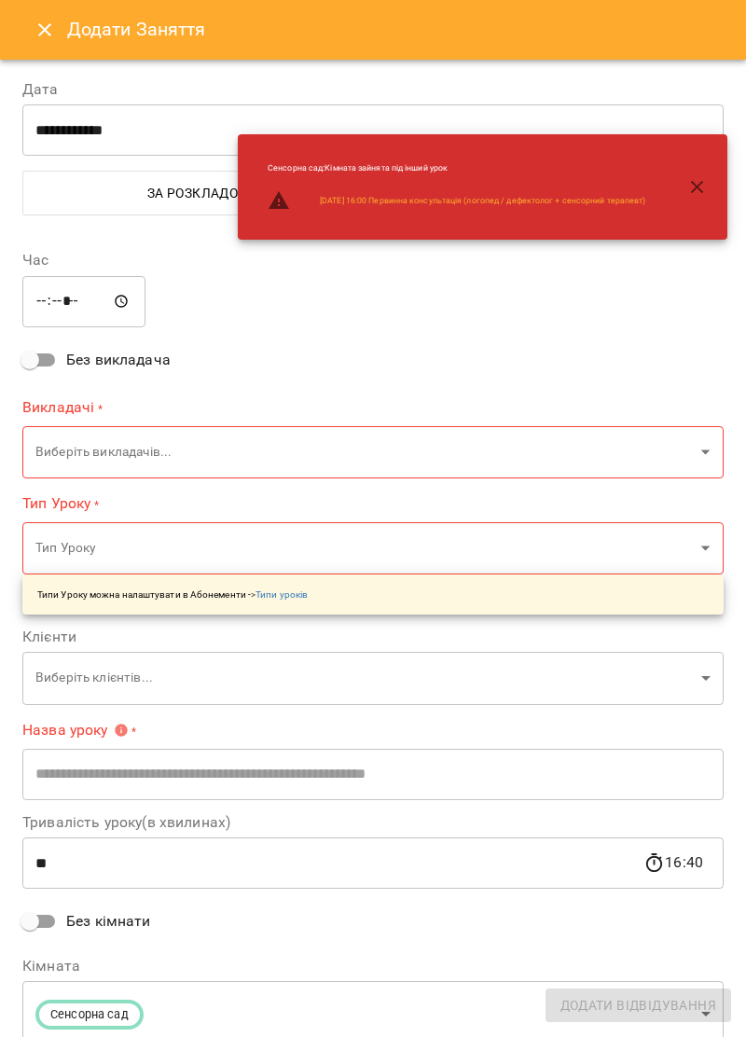
click at [701, 201] on button "button" at bounding box center [697, 187] width 45 height 45
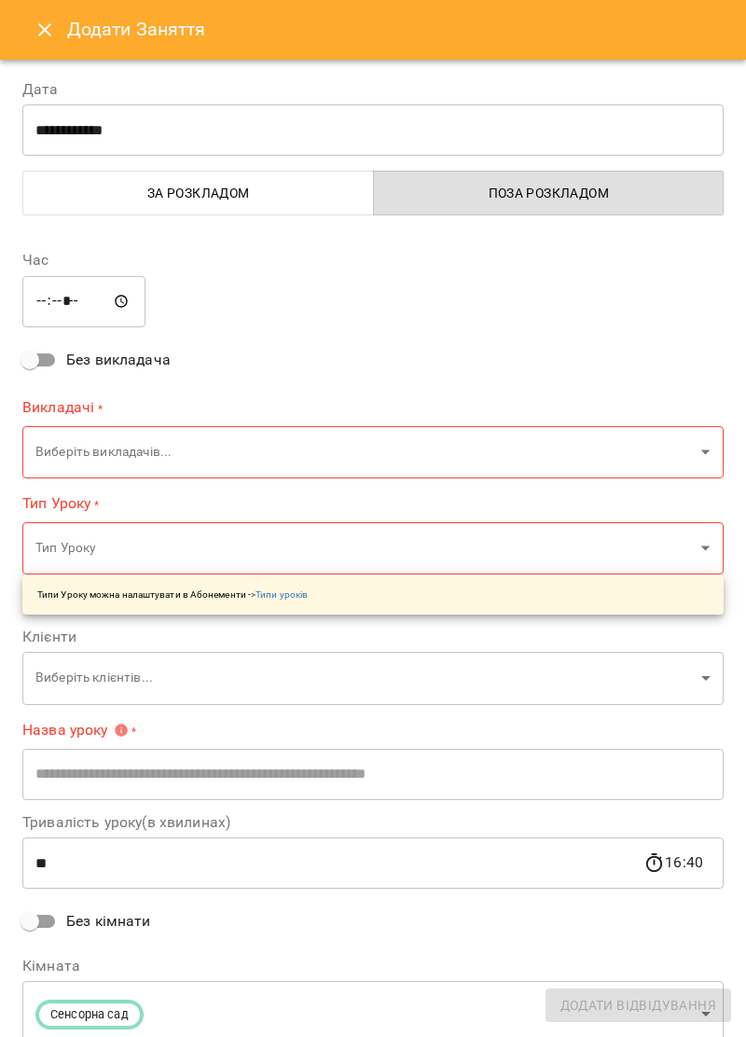
click at [65, 34] on button "Close" at bounding box center [44, 29] width 45 height 45
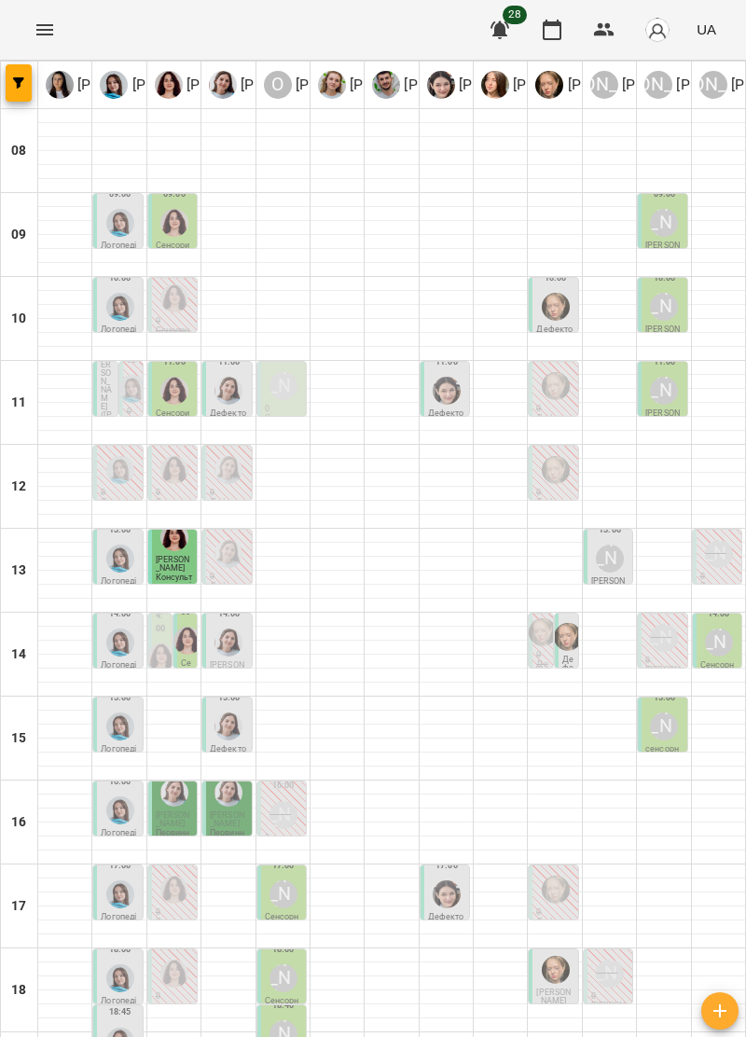
click at [666, 713] on div "[PERSON_NAME]" at bounding box center [664, 727] width 28 height 28
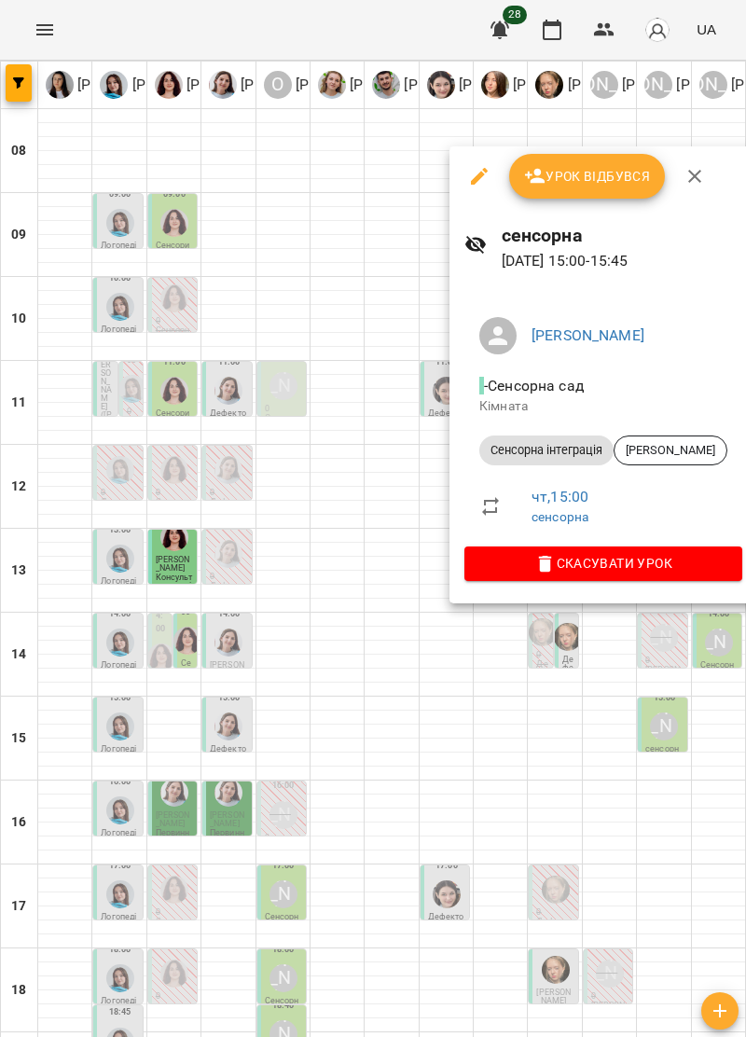
click at [692, 179] on icon "button" at bounding box center [695, 176] width 22 height 22
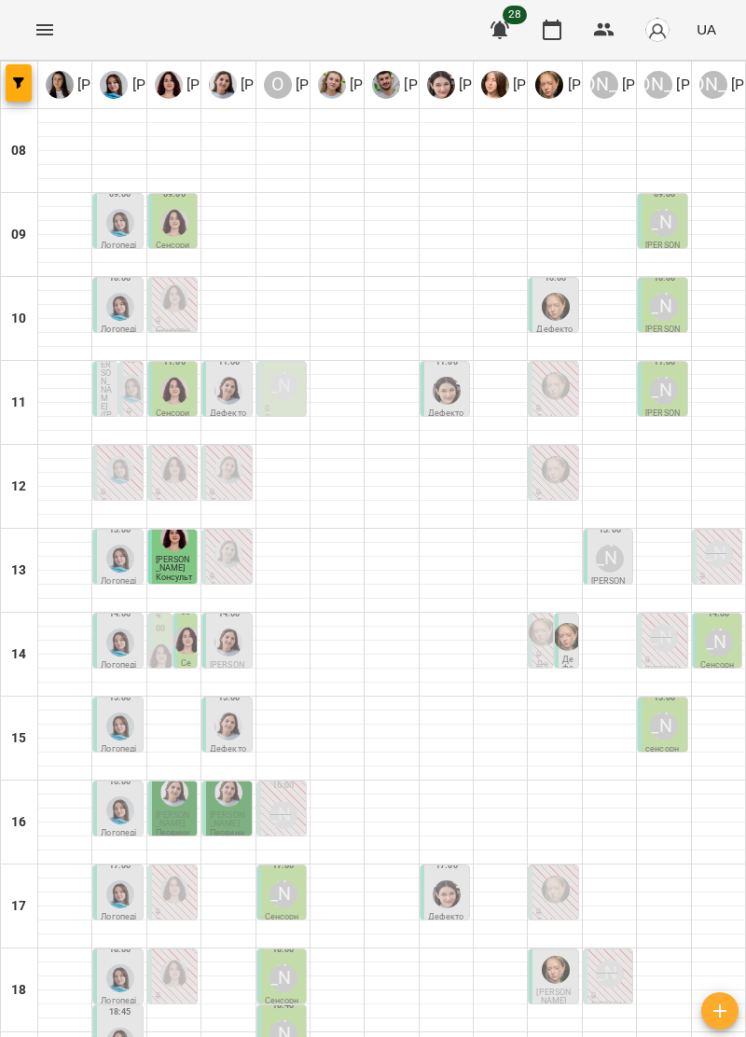
scroll to position [183, 0]
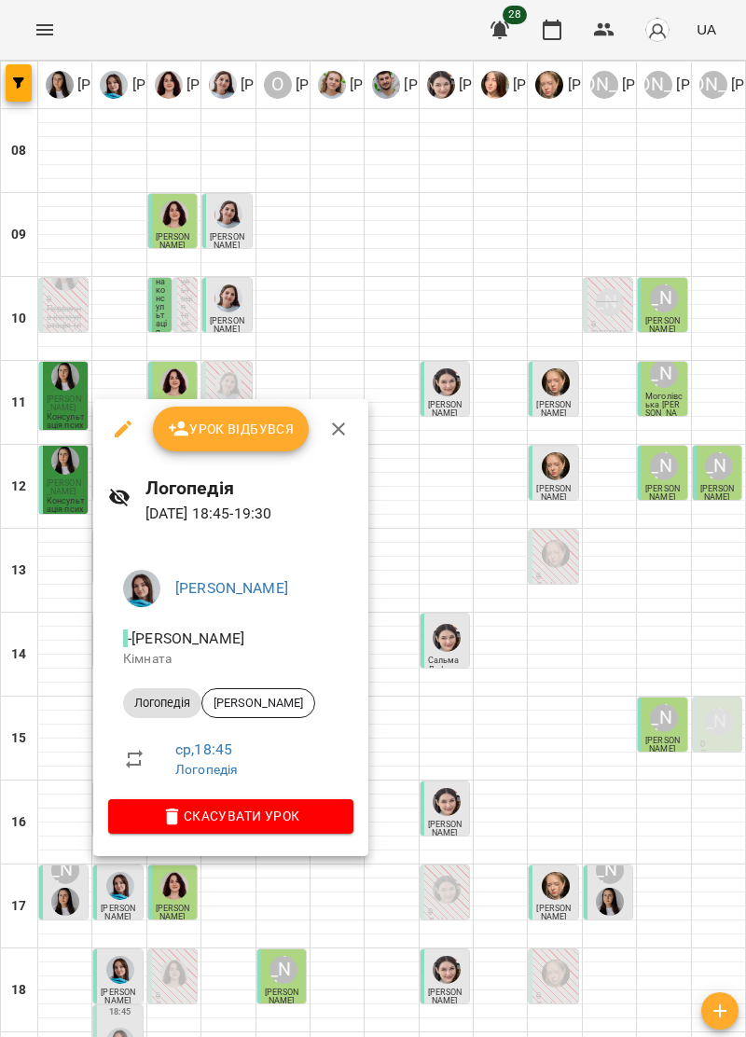
click at [271, 430] on span "Урок відбувся" at bounding box center [231, 429] width 127 height 22
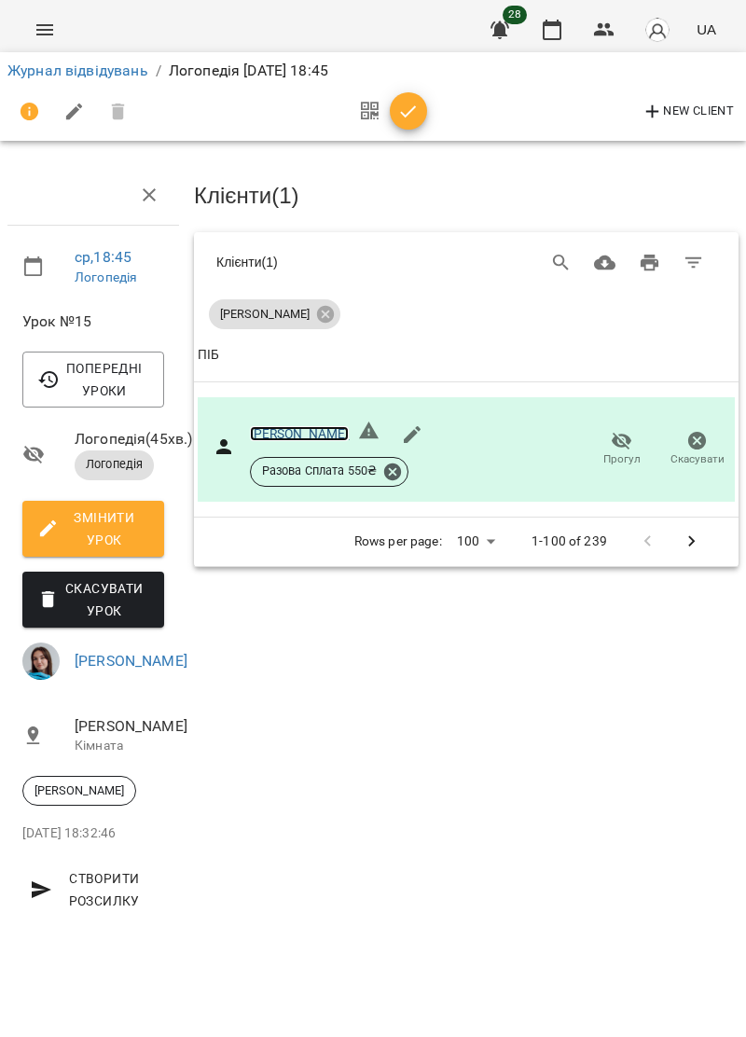
click at [280, 426] on link "[PERSON_NAME]" at bounding box center [300, 433] width 100 height 15
click at [52, 22] on icon "Menu" at bounding box center [45, 30] width 22 height 22
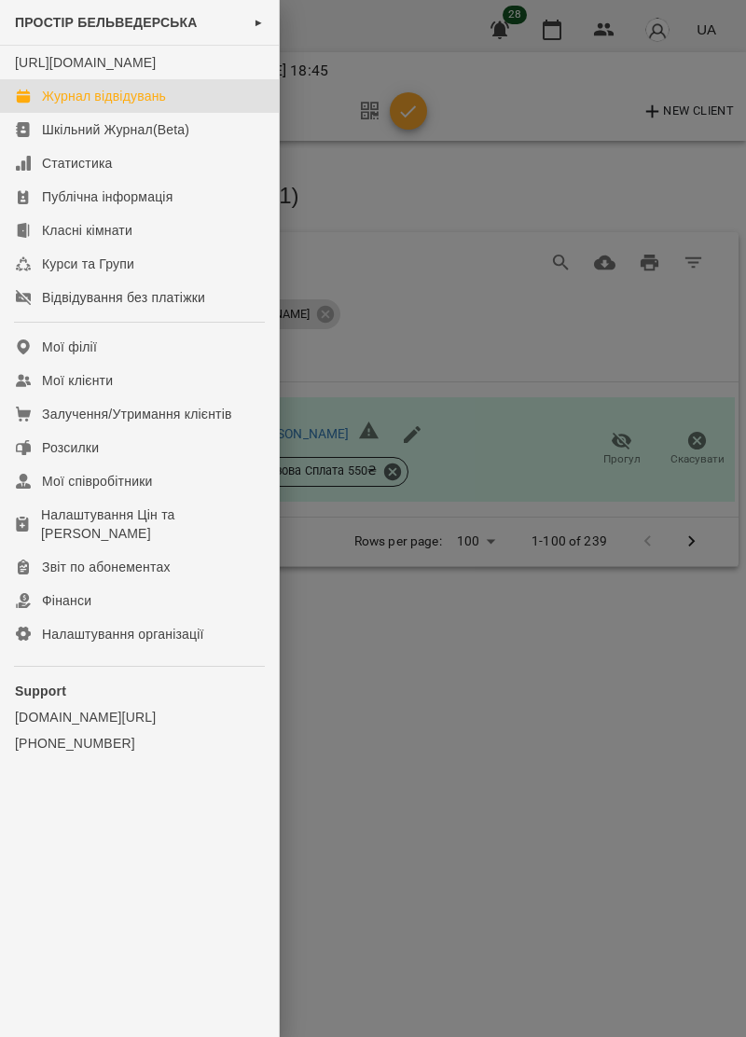
click at [149, 105] on div "Журнал відвідувань" at bounding box center [104, 96] width 124 height 19
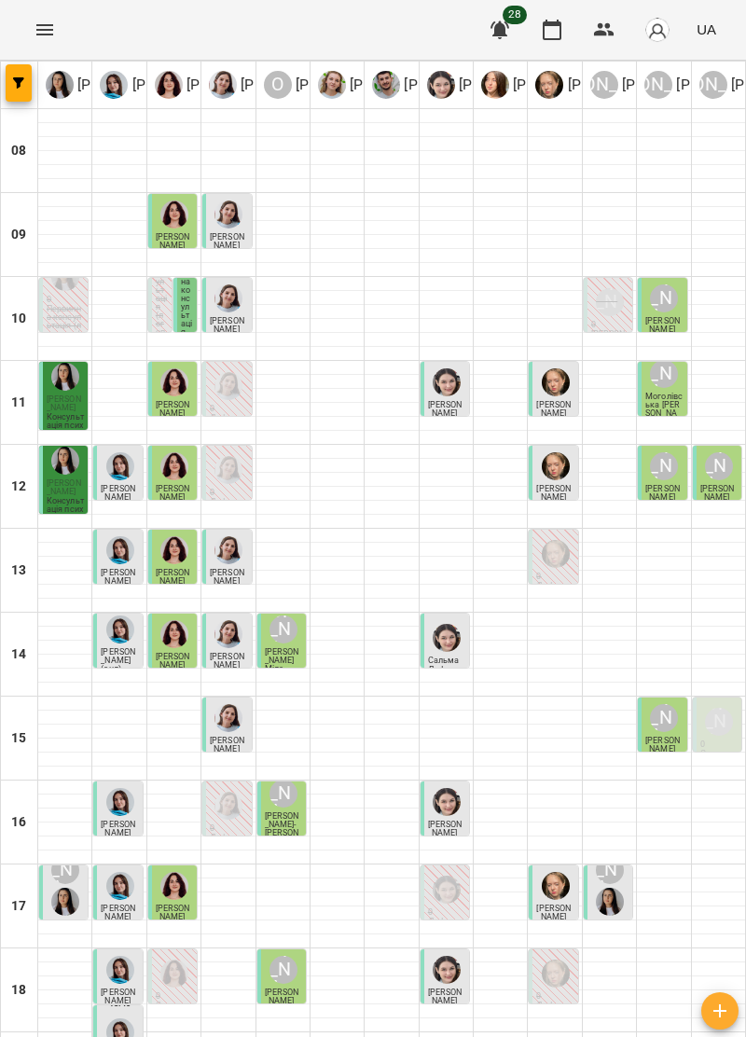
scroll to position [183, 0]
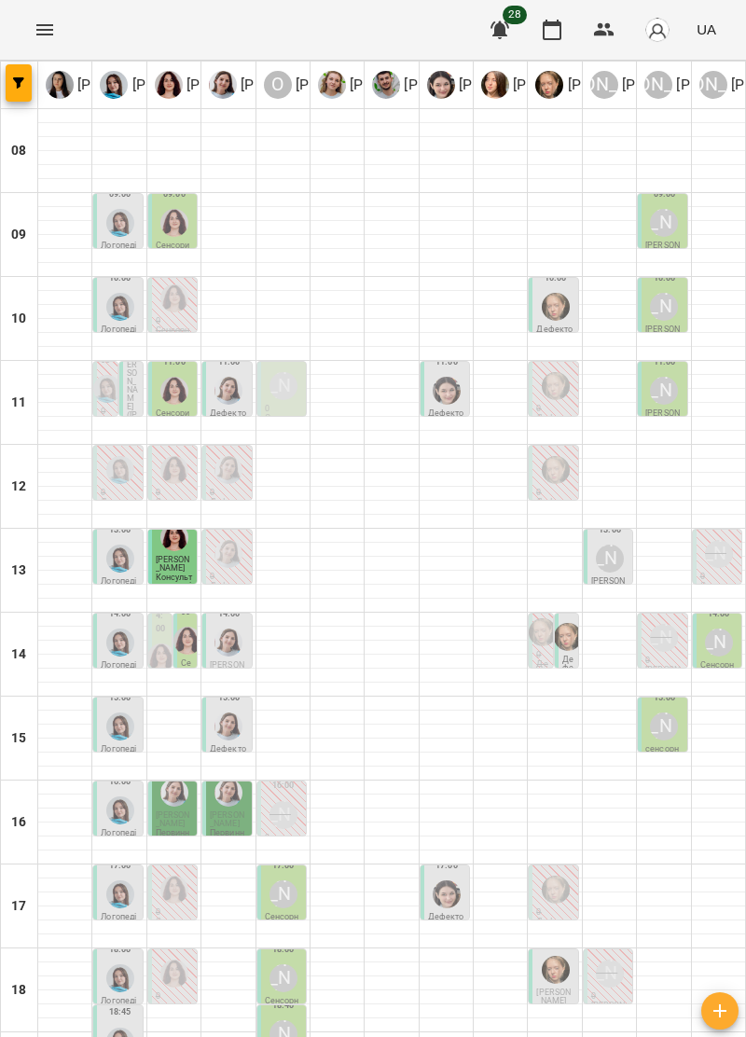
scroll to position [0, 0]
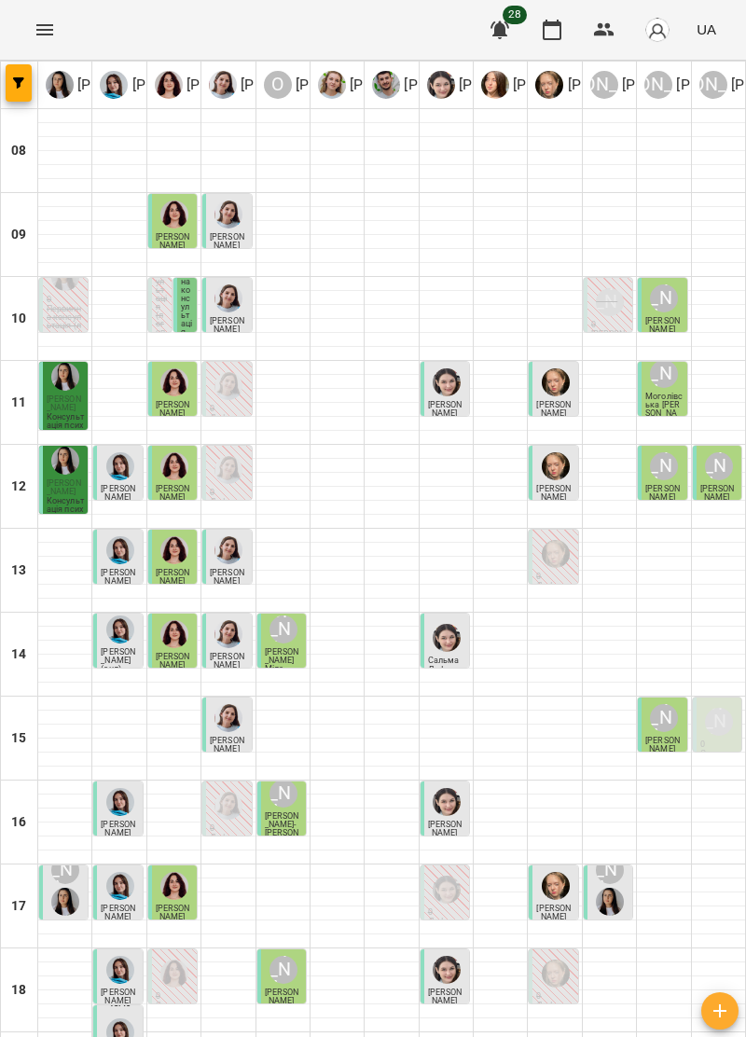
scroll to position [183, 0]
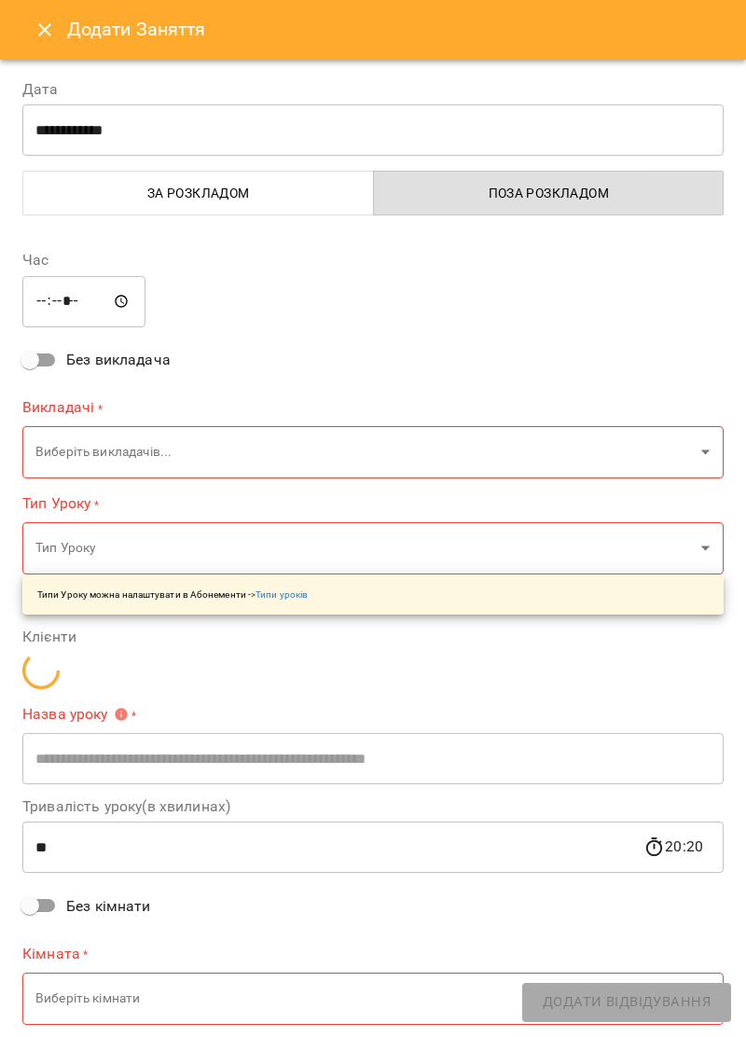
type input "**********"
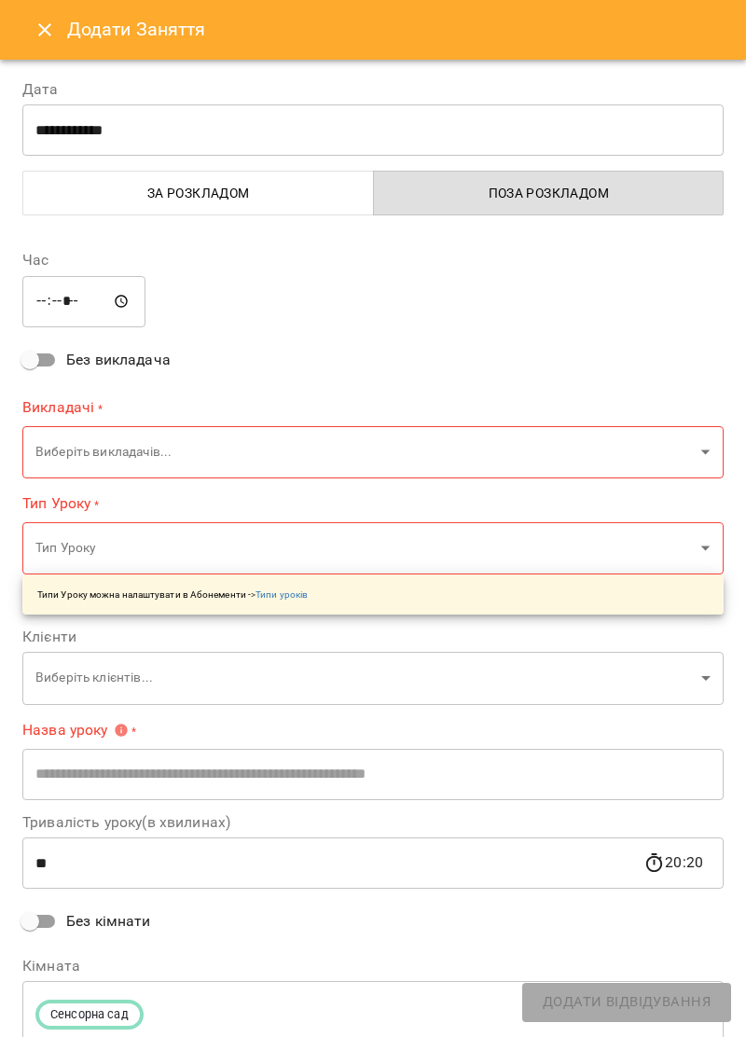
click at [38, 35] on icon "Close" at bounding box center [45, 30] width 22 height 22
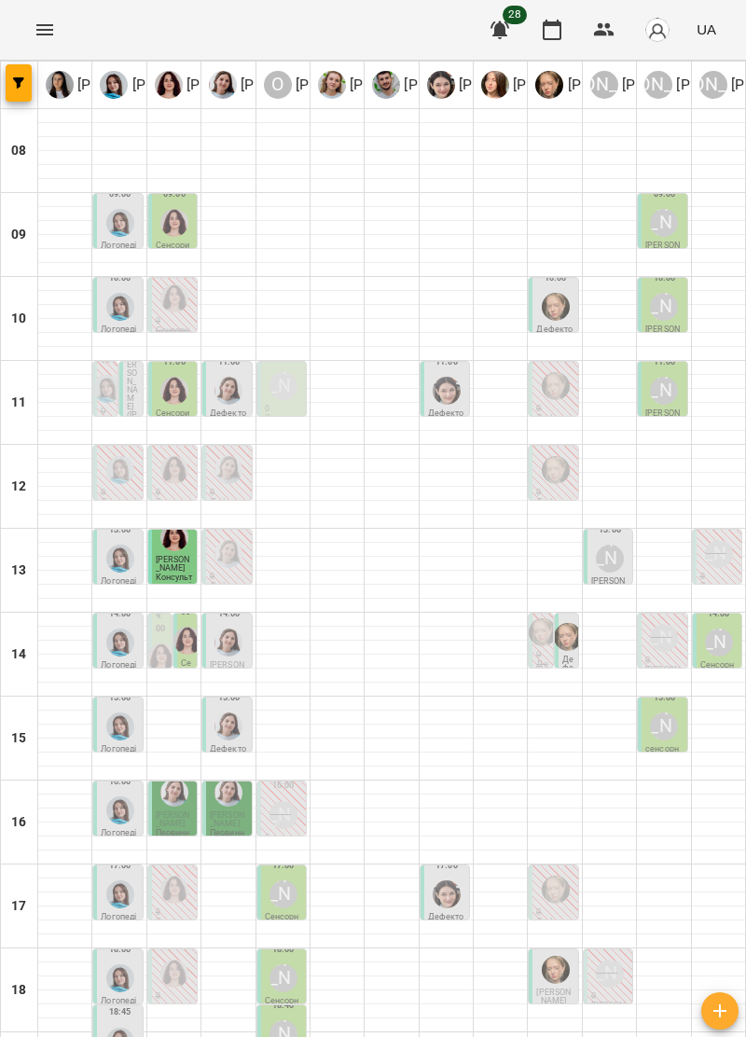
click at [663, 865] on div at bounding box center [663, 872] width 53 height 14
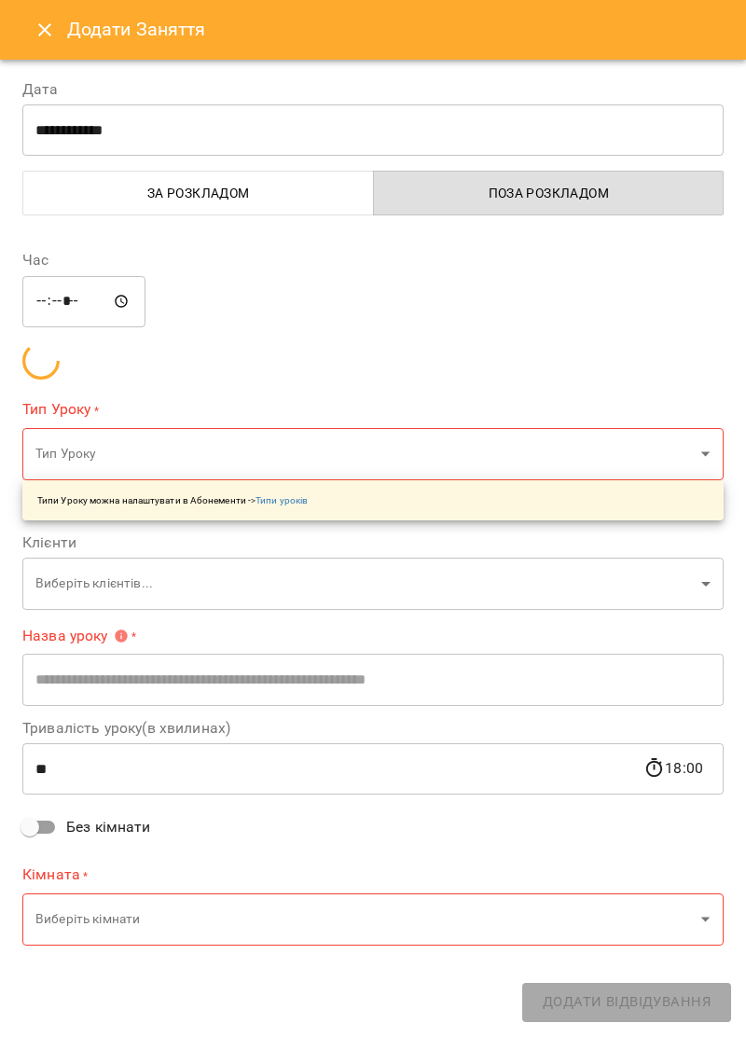
click at [670, 610] on div "Клієнти Виберіть клієнтів... ​" at bounding box center [372, 572] width 701 height 75
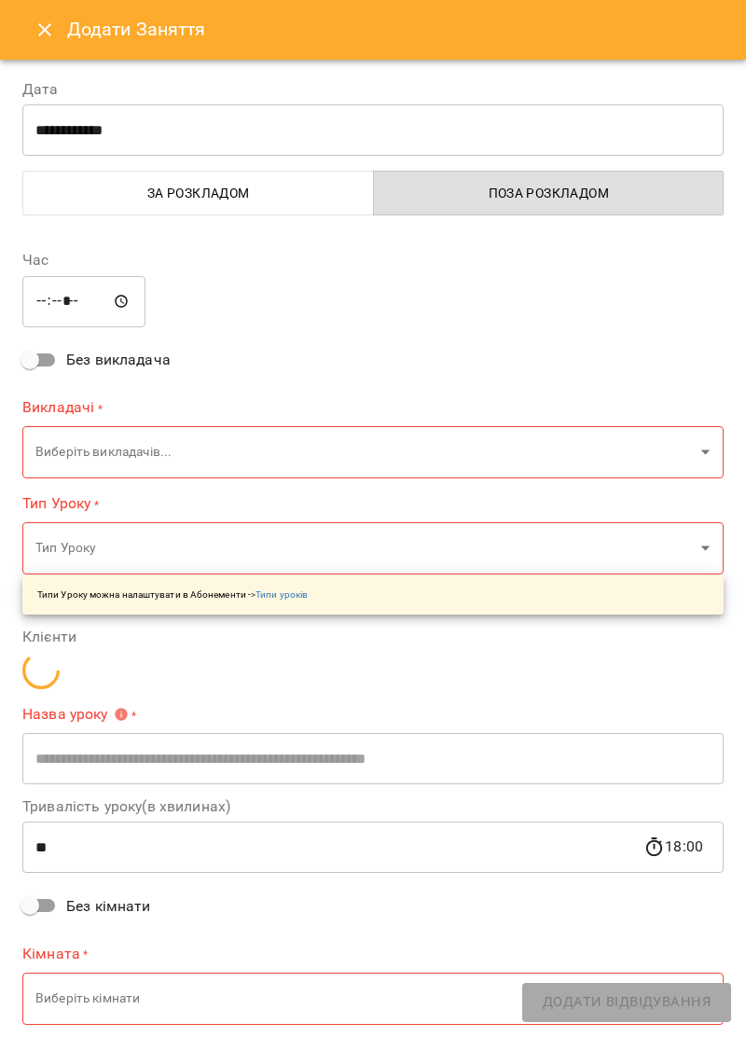
type input "**********"
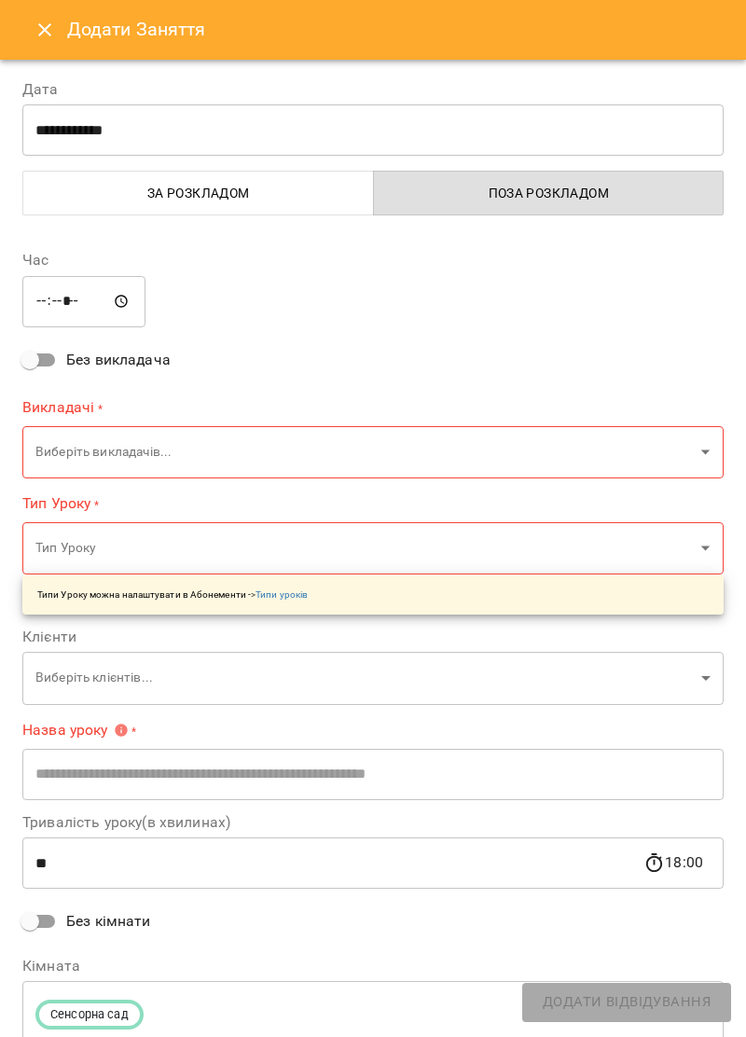
click at [49, 28] on icon "Close" at bounding box center [45, 30] width 22 height 22
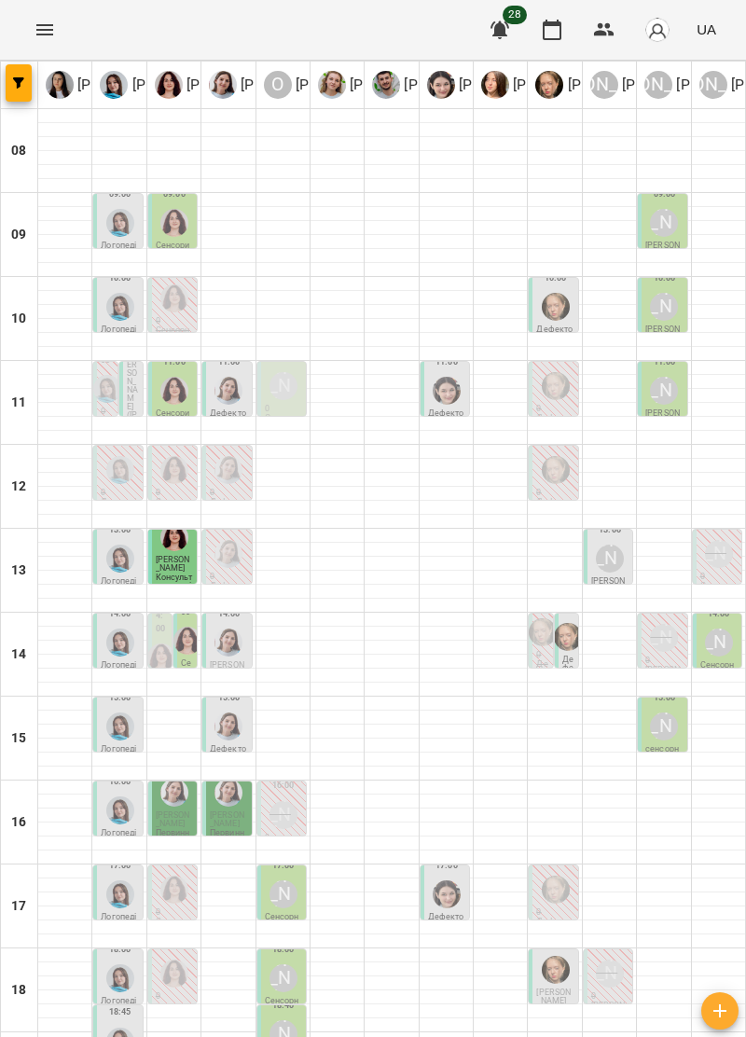
scroll to position [2, 0]
click at [298, 819] on div "[PERSON_NAME]" at bounding box center [283, 814] width 35 height 35
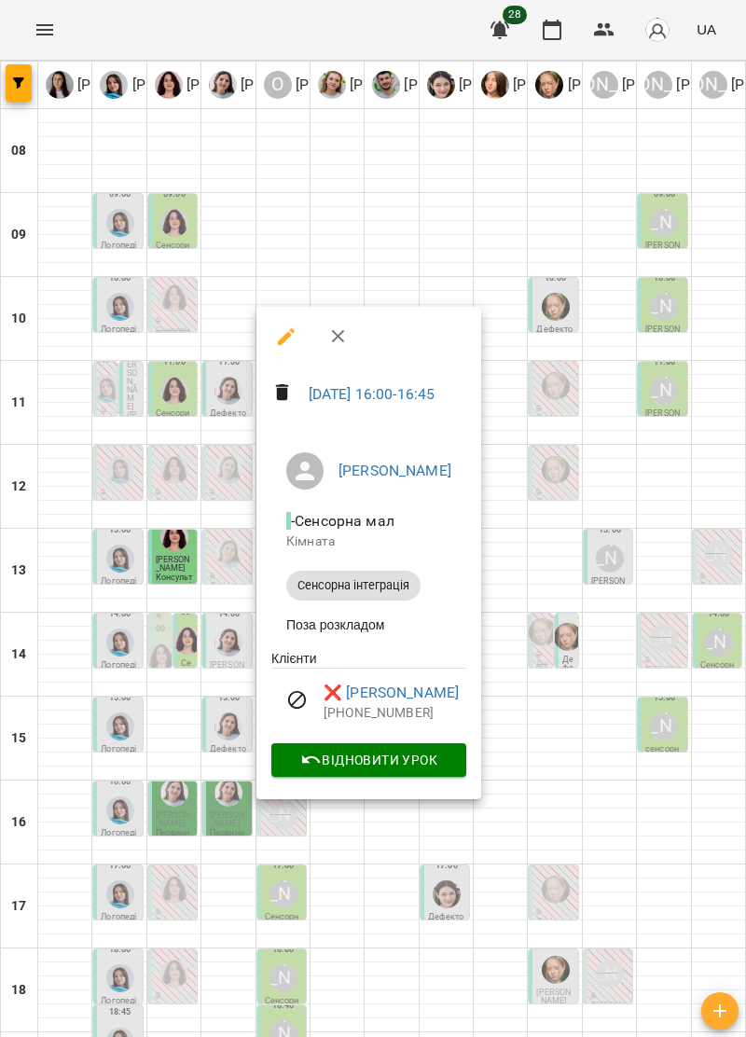
click at [346, 337] on icon "button" at bounding box center [338, 337] width 22 height 22
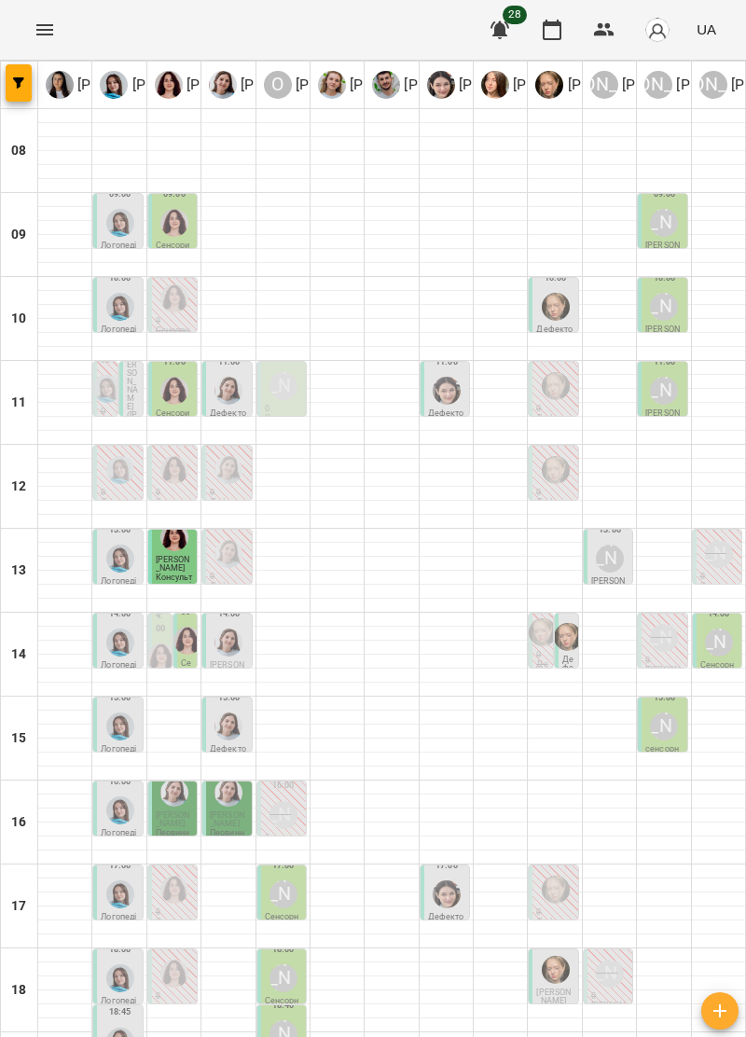
scroll to position [183, 0]
click at [291, 881] on div "[PERSON_NAME]" at bounding box center [284, 895] width 28 height 28
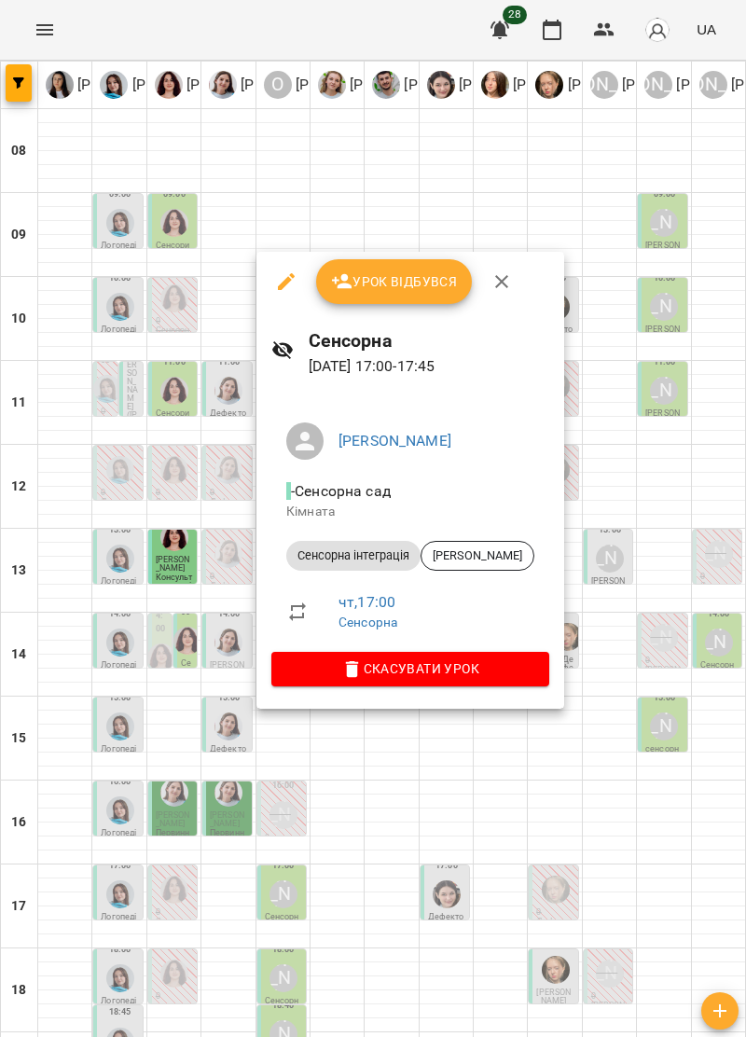
click at [500, 270] on button "button" at bounding box center [501, 281] width 45 height 45
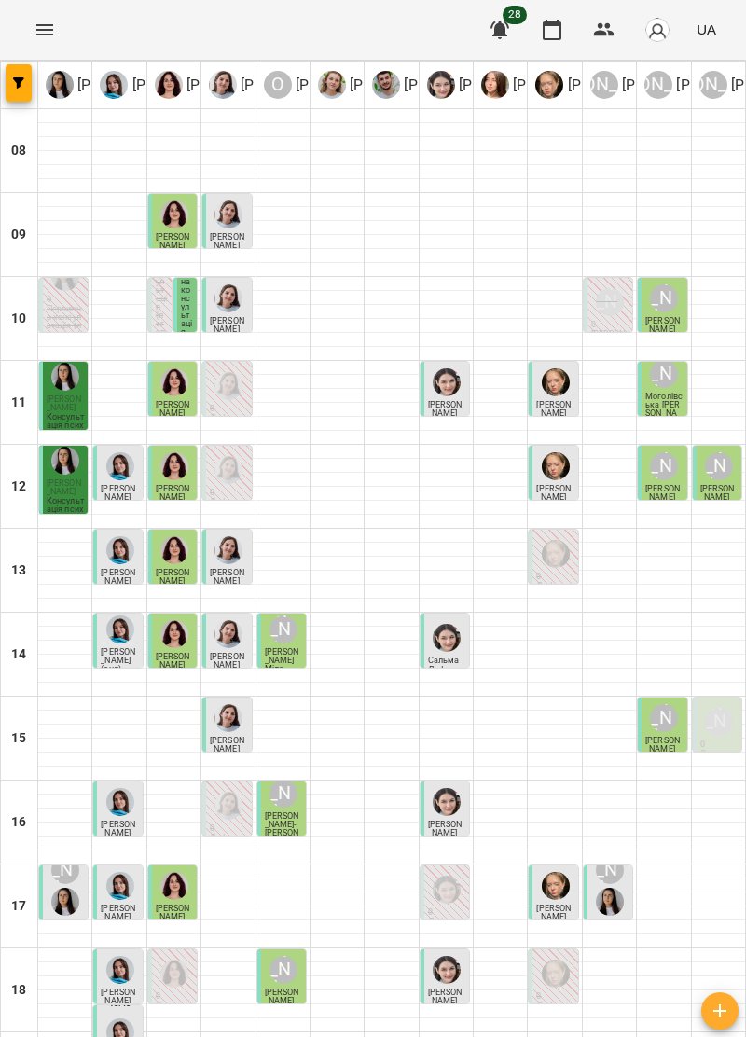
scroll to position [174, 0]
click at [620, 853] on div "[PERSON_NAME]" at bounding box center [609, 886] width 35 height 67
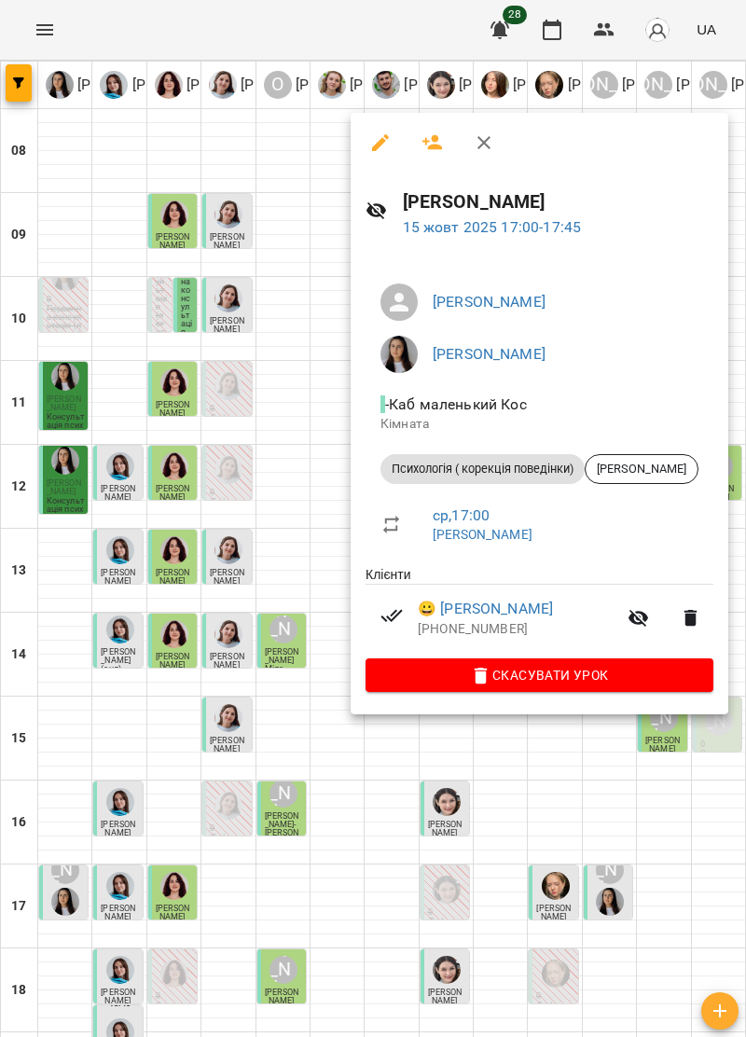
click at [479, 157] on button "button" at bounding box center [484, 142] width 45 height 45
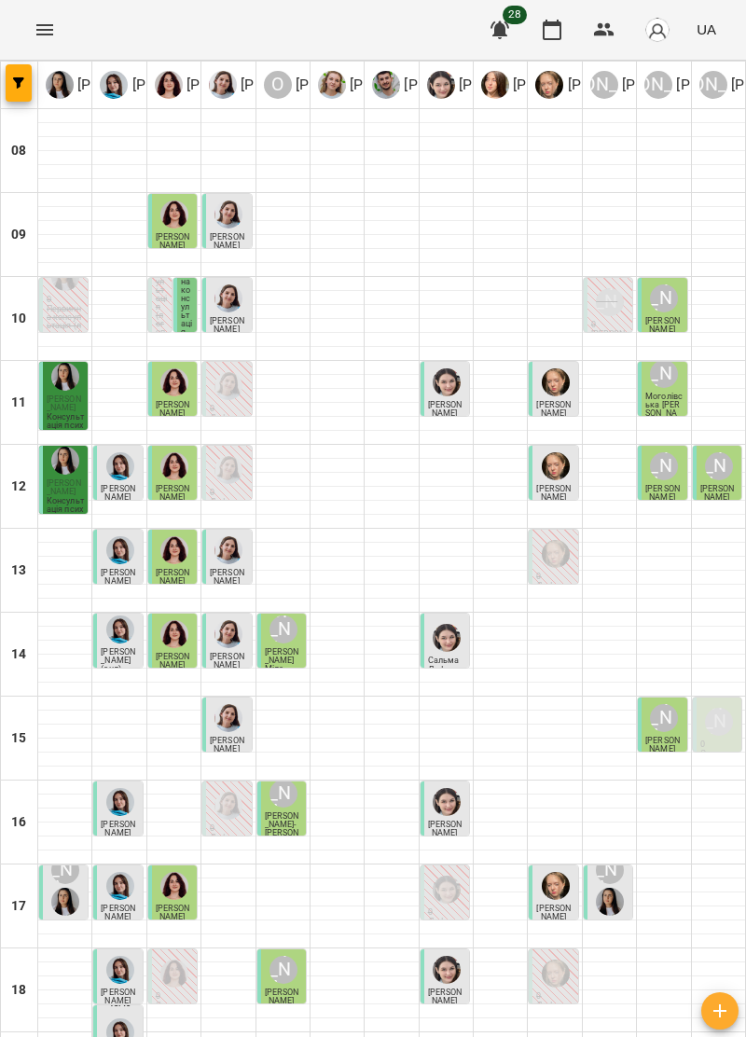
click at [608, 888] on img "Ірина Керівник" at bounding box center [610, 902] width 28 height 28
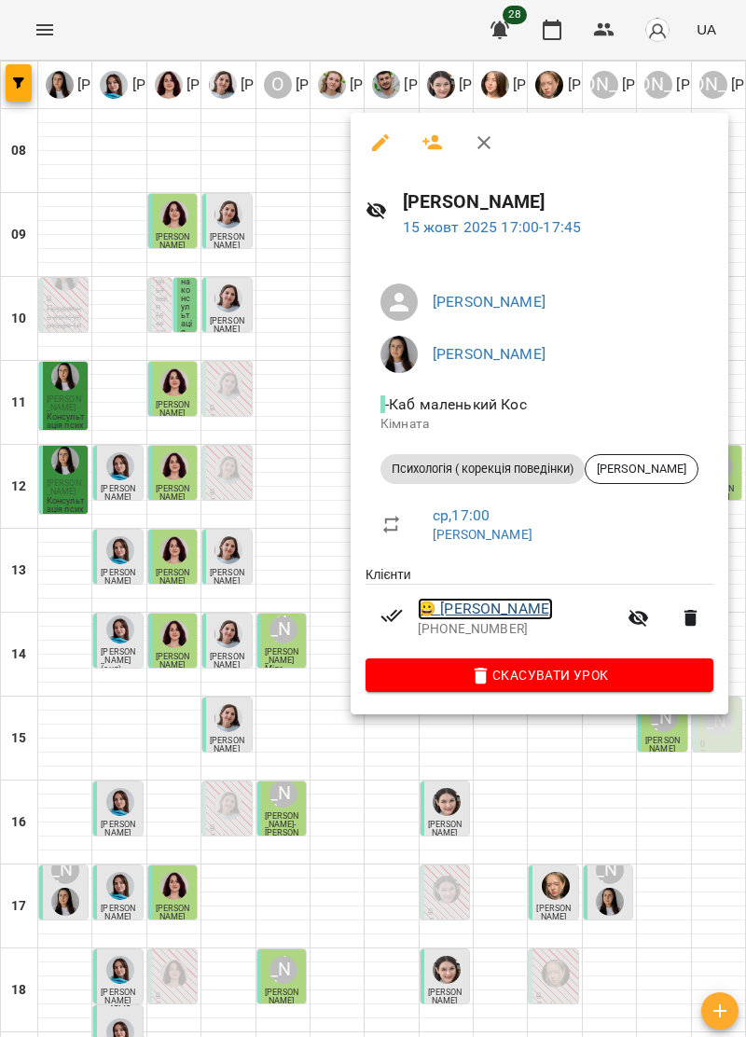
click at [521, 600] on link "😀 Іванцюк Василь" at bounding box center [485, 609] width 135 height 22
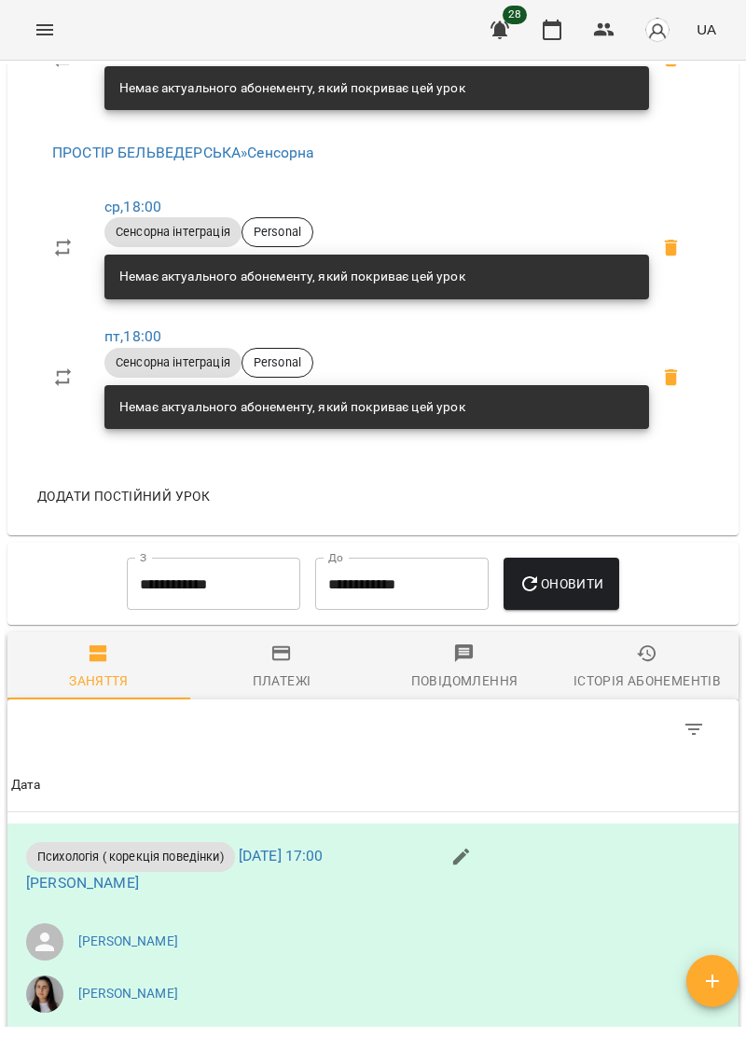
click at [284, 665] on icon "button" at bounding box center [281, 654] width 22 height 22
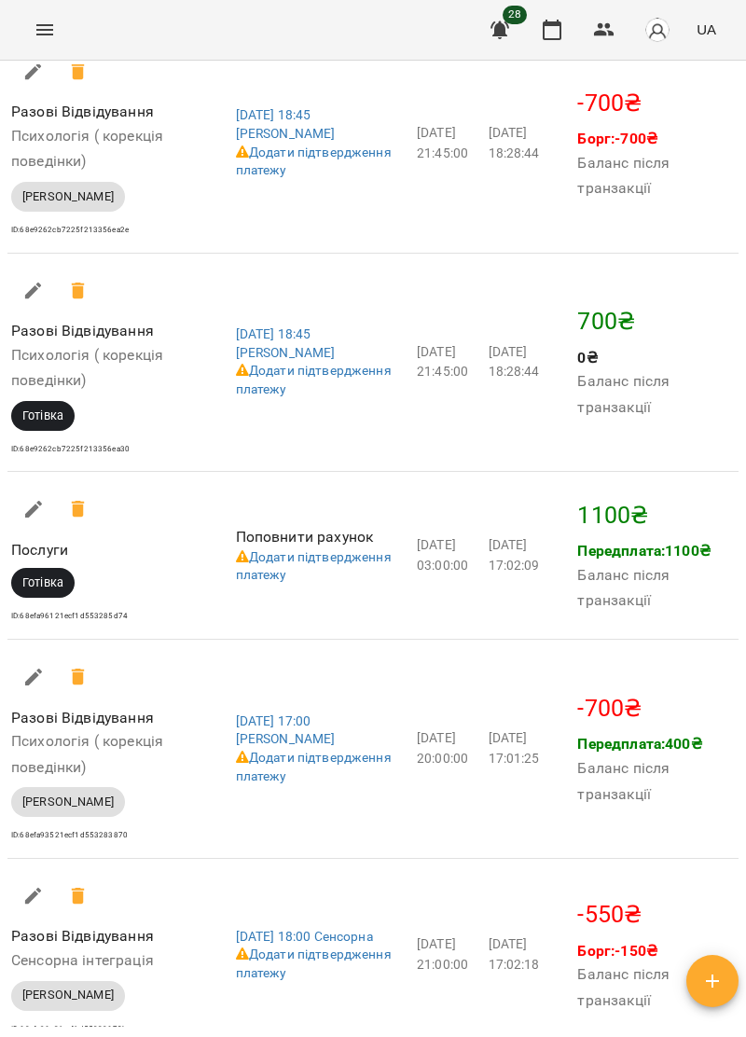
scroll to position [3312, 0]
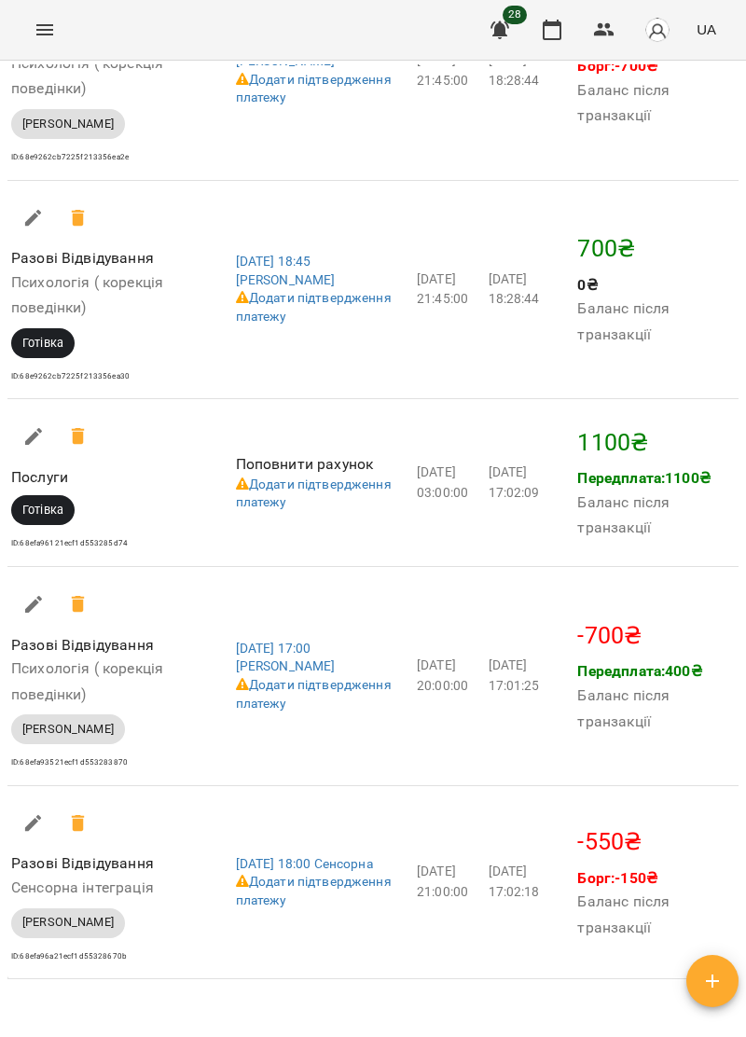
click at [76, 815] on icon at bounding box center [77, 823] width 13 height 17
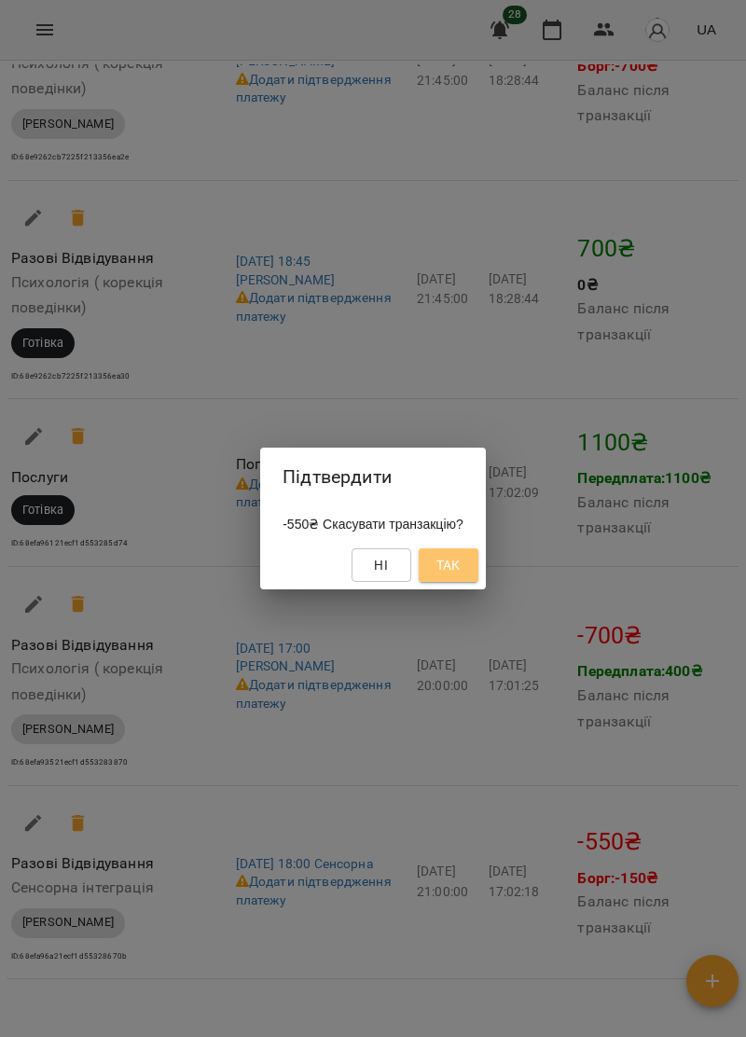
click at [461, 569] on span "Так" at bounding box center [449, 565] width 24 height 22
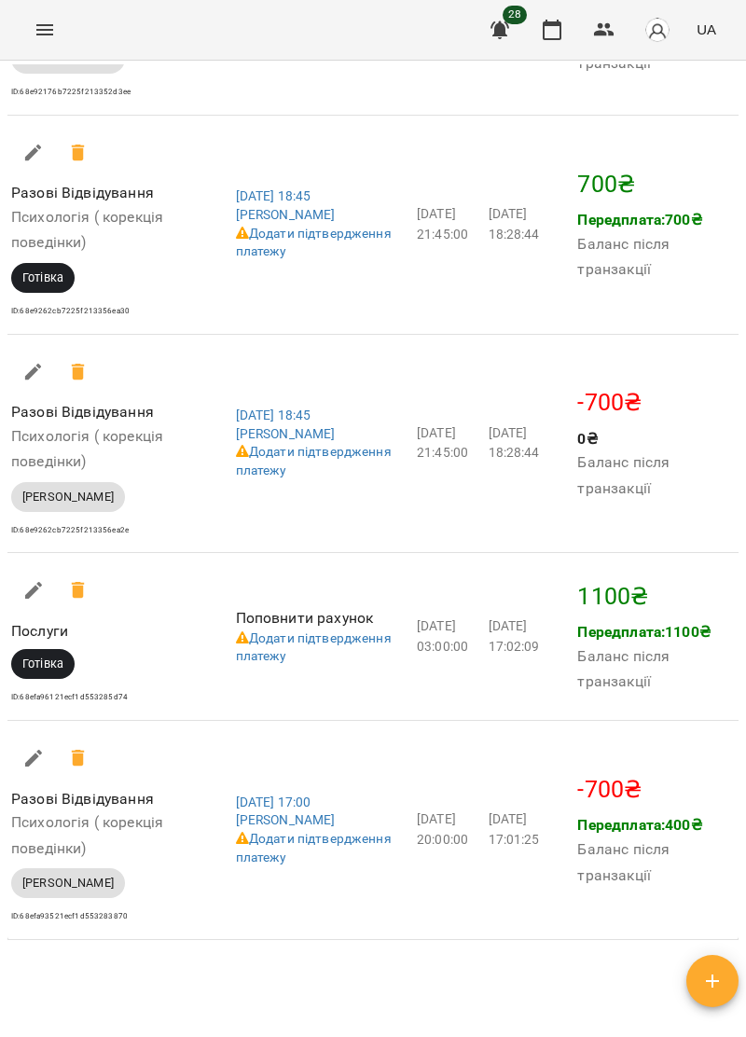
scroll to position [3119, 0]
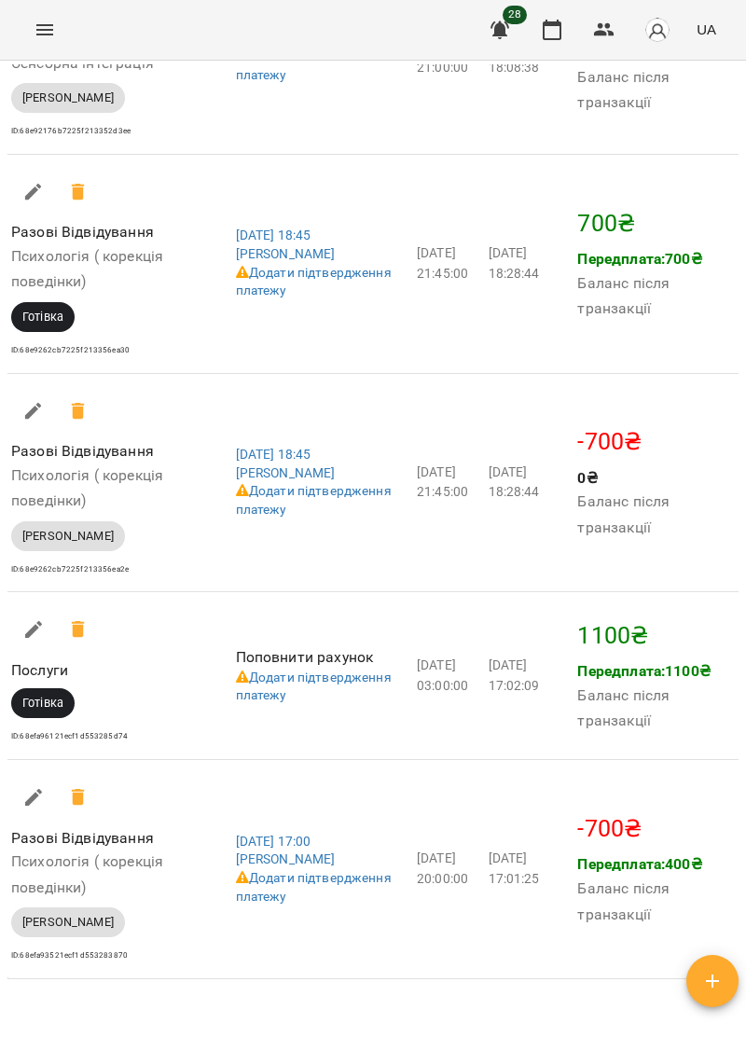
click at [86, 786] on icon at bounding box center [78, 797] width 22 height 22
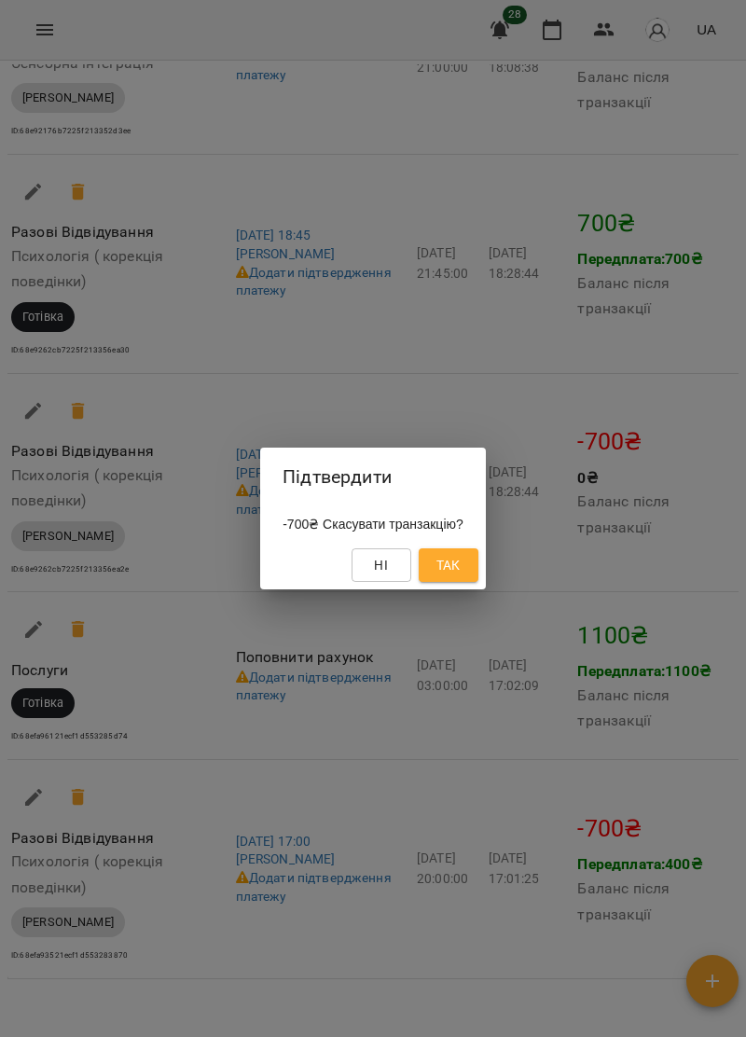
click at [461, 566] on span "Так" at bounding box center [449, 565] width 24 height 22
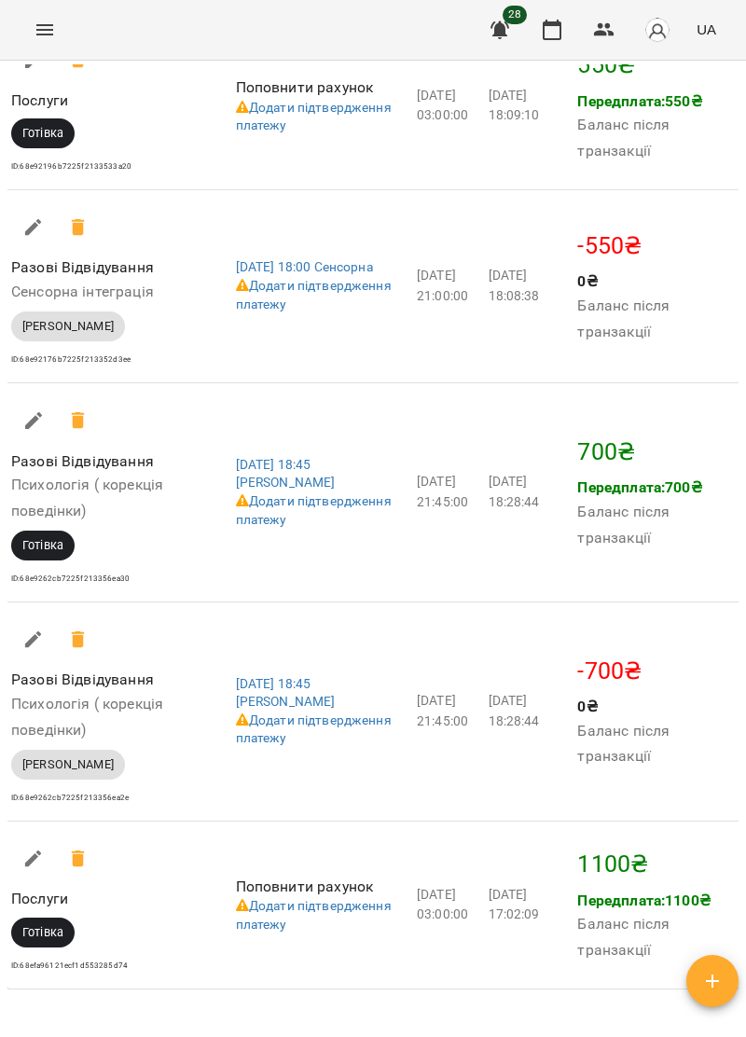
scroll to position [2927, 0]
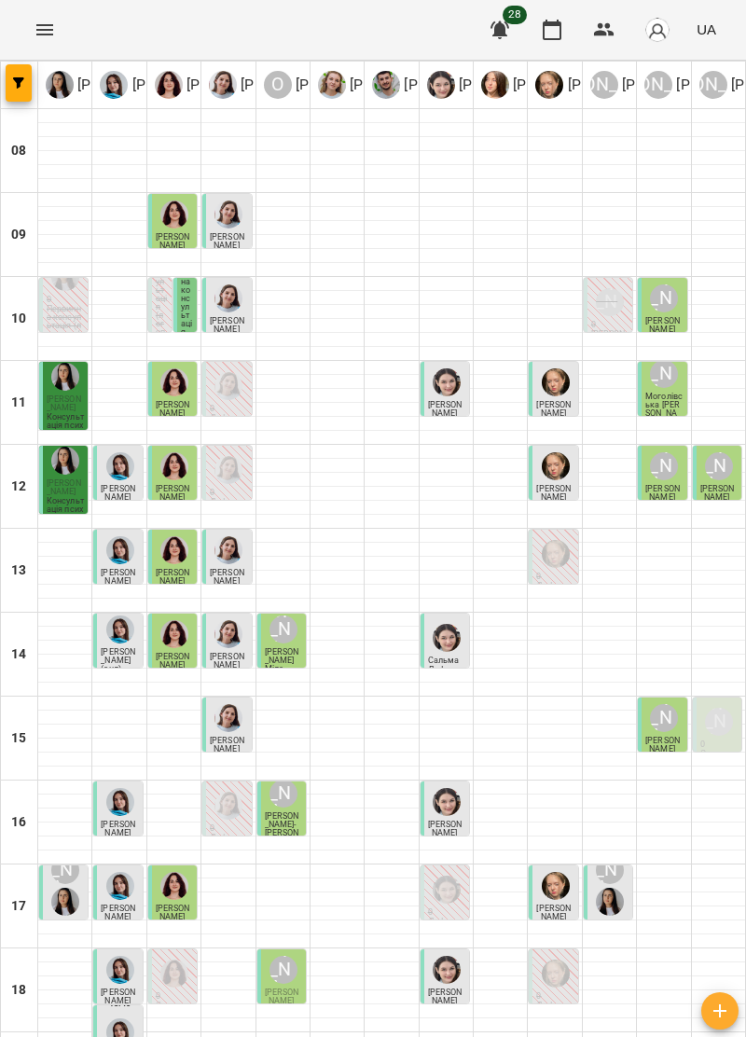
scroll to position [183, 0]
click at [621, 865] on div "17:00 [PERSON_NAME] [PERSON_NAME] [PERSON_NAME]" at bounding box center [608, 893] width 50 height 56
click at [624, 853] on div "[PERSON_NAME]" at bounding box center [609, 886] width 35 height 67
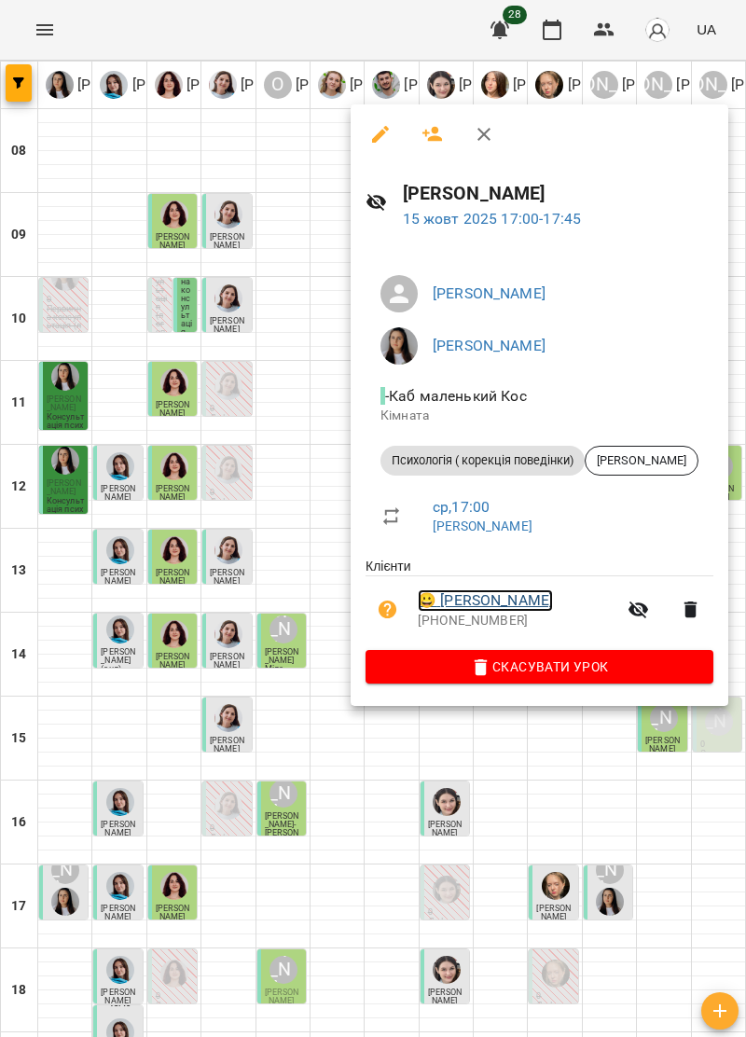
click at [522, 599] on link "😀 [PERSON_NAME]" at bounding box center [485, 600] width 135 height 22
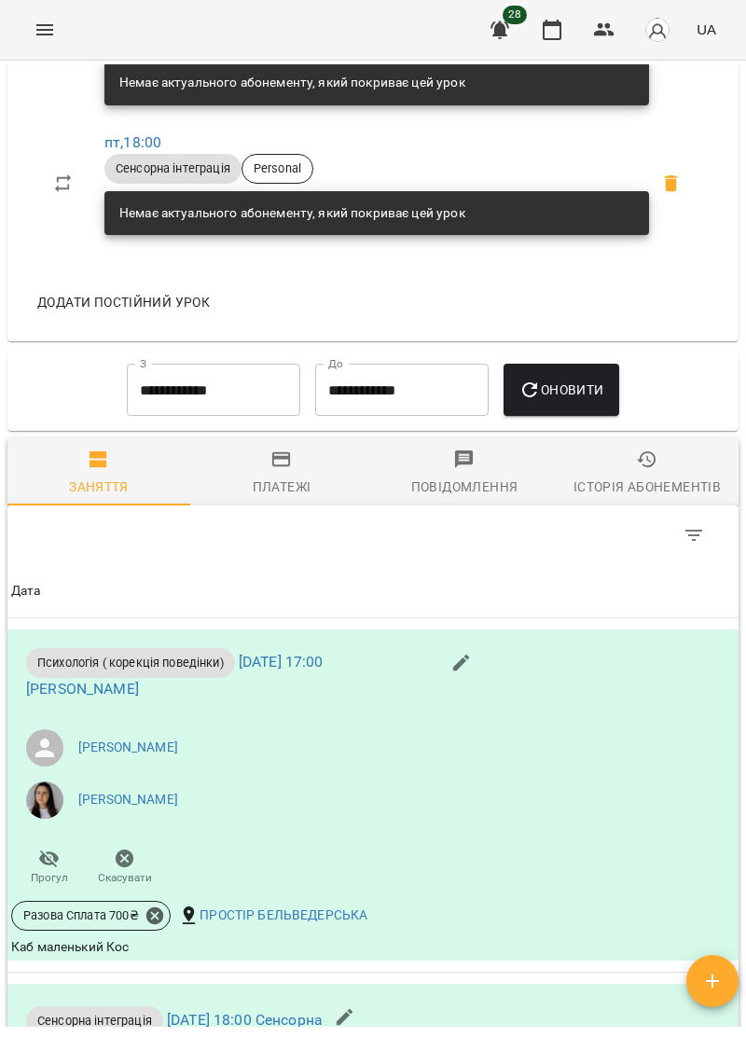
click at [291, 488] on span "Платежі" at bounding box center [281, 474] width 160 height 50
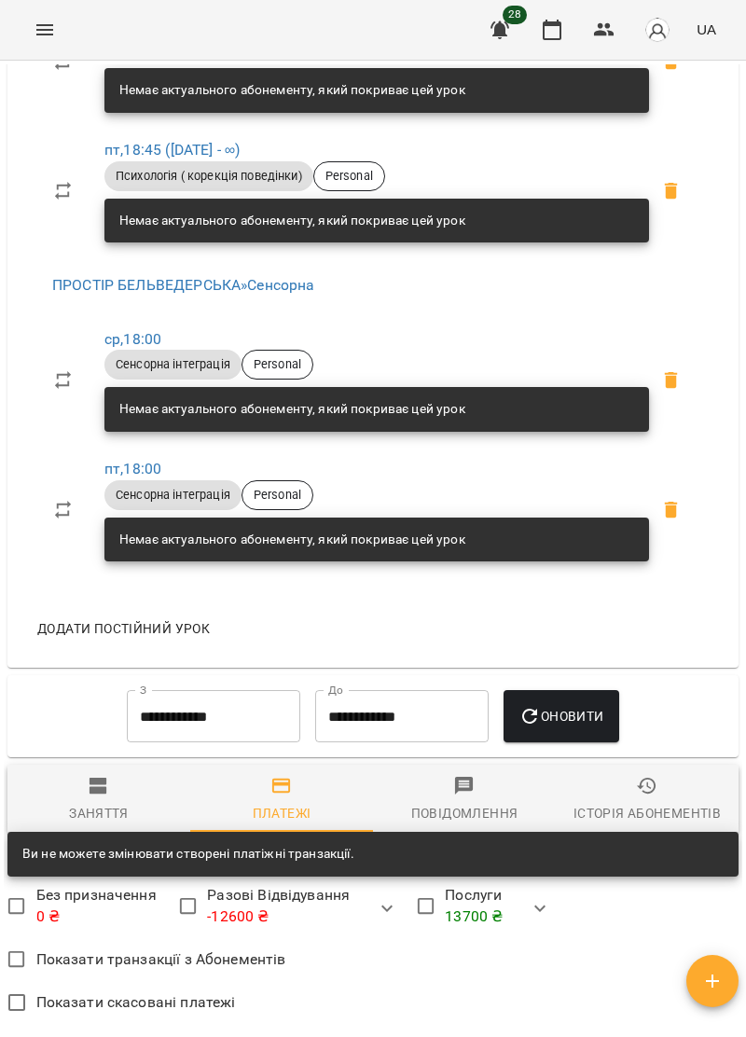
scroll to position [1468, 0]
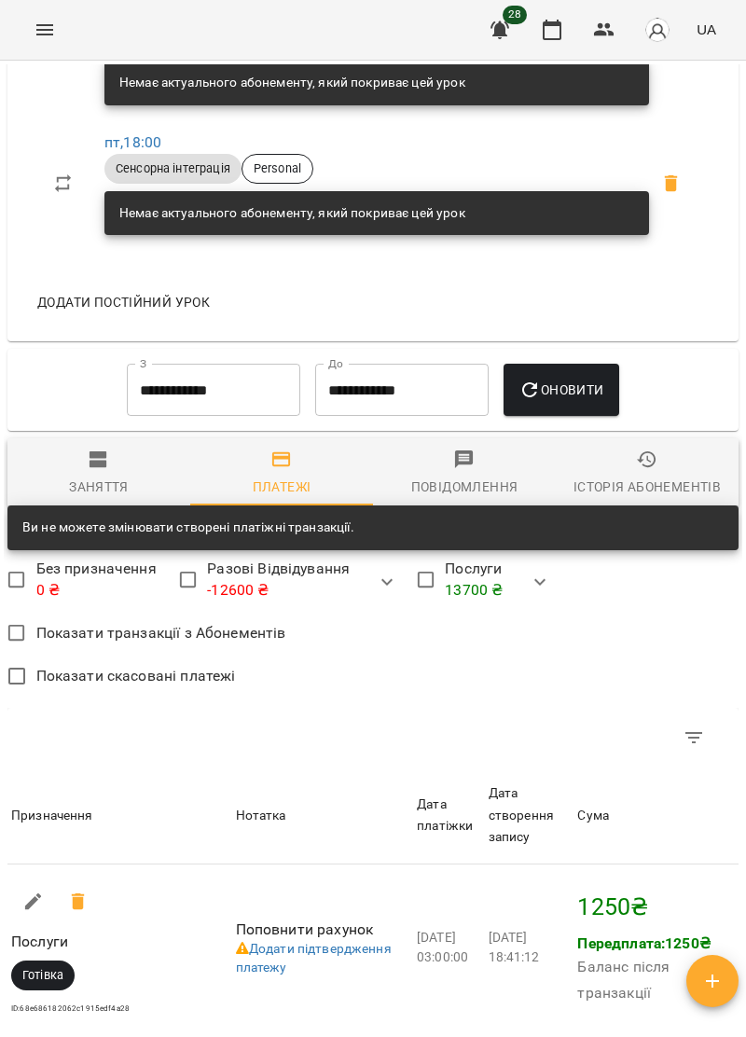
click at [475, 673] on div "Показати скасовані платежі" at bounding box center [372, 679] width 731 height 44
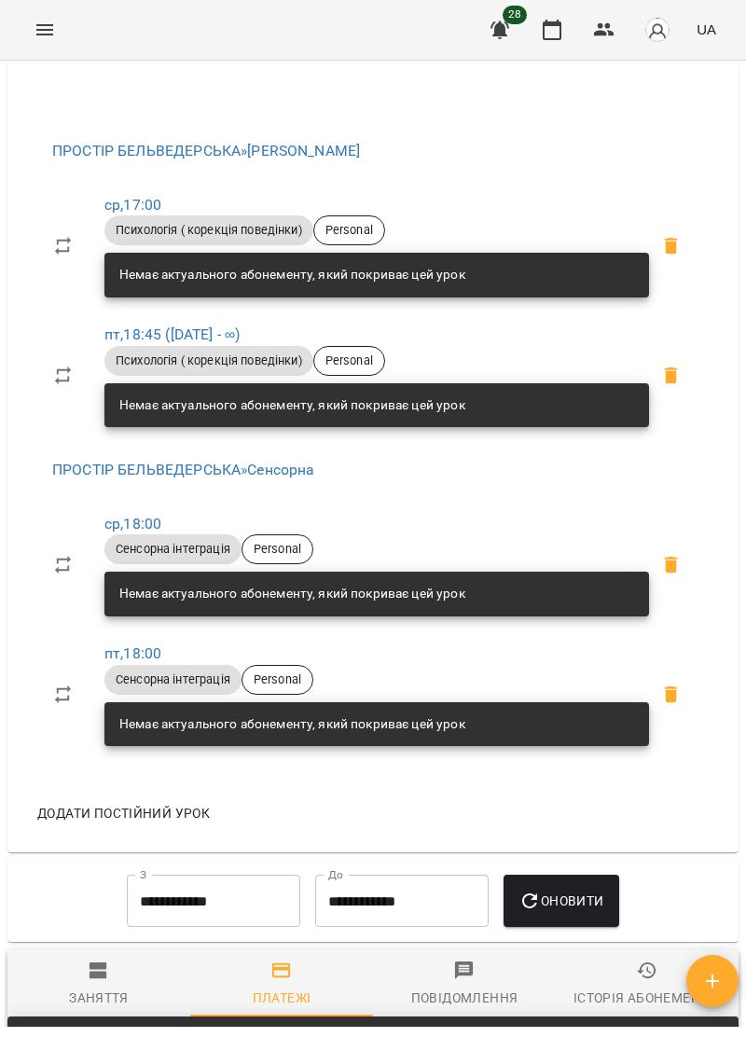
scroll to position [957, 0]
click at [47, 27] on icon "Menu" at bounding box center [45, 30] width 22 height 22
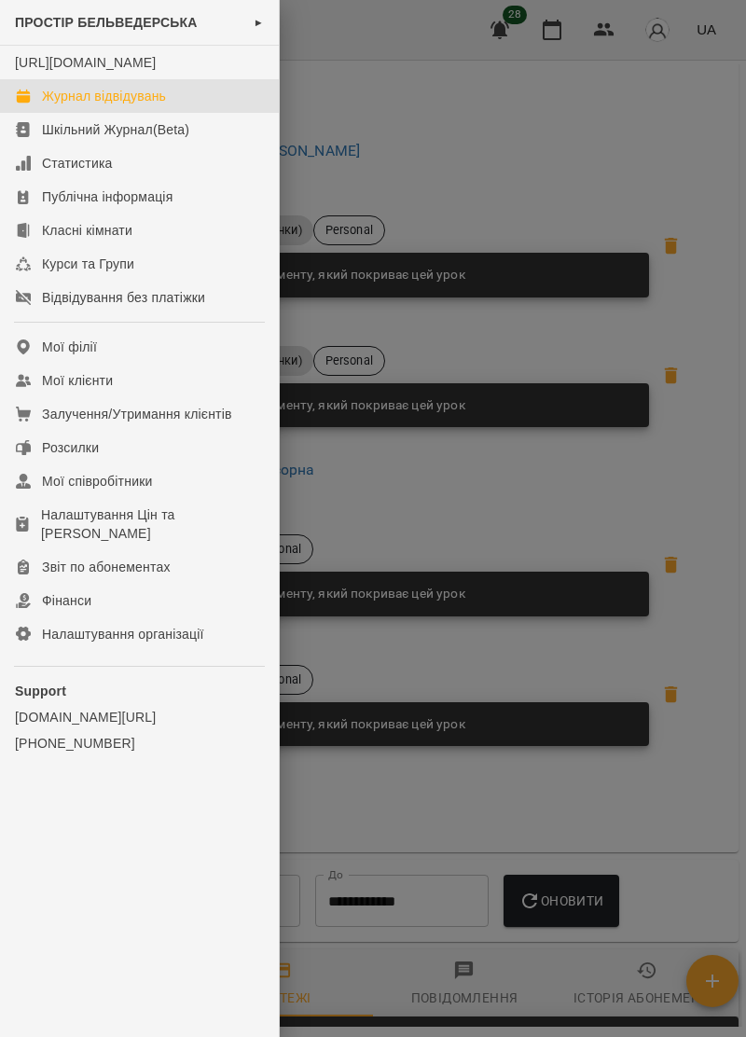
click at [146, 105] on div "Журнал відвідувань" at bounding box center [104, 96] width 124 height 19
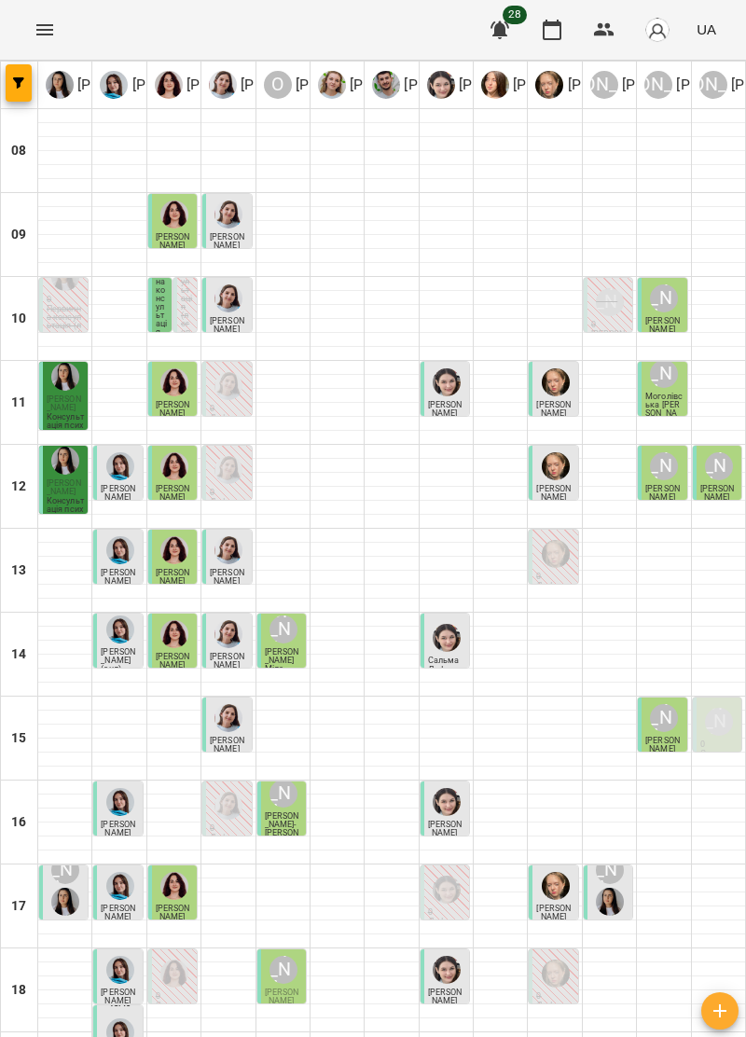
click at [612, 908] on img "Ірина Керівник" at bounding box center [610, 902] width 28 height 28
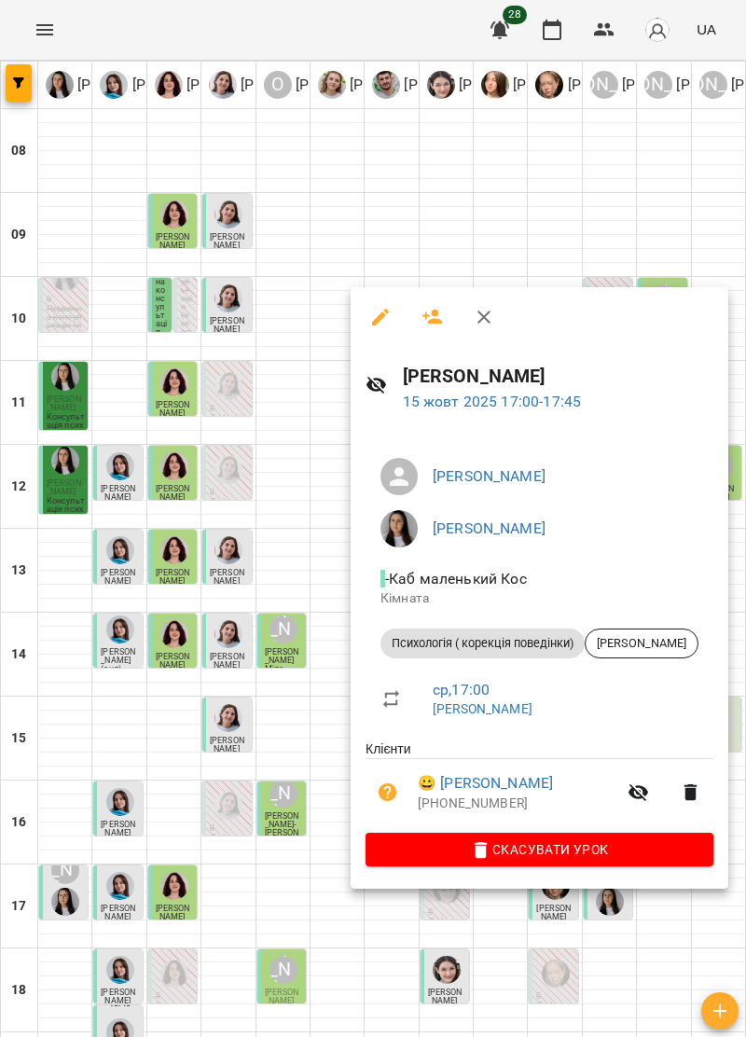
click at [644, 853] on span "Скасувати Урок" at bounding box center [540, 850] width 318 height 22
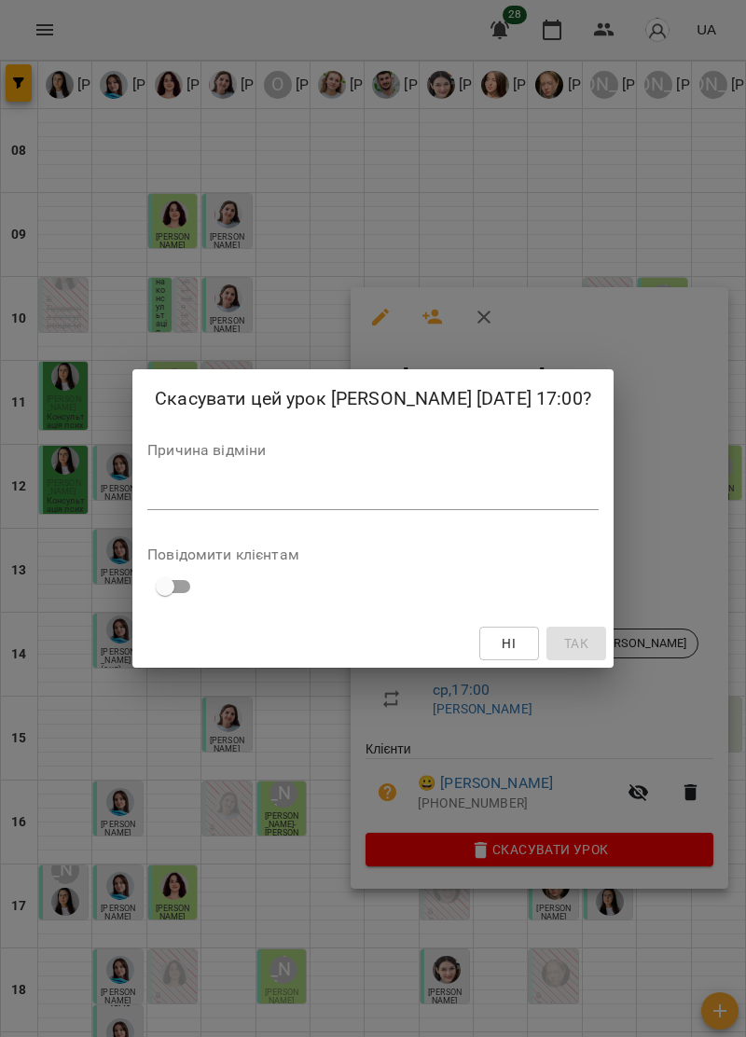
click at [228, 481] on div "*" at bounding box center [372, 495] width 451 height 30
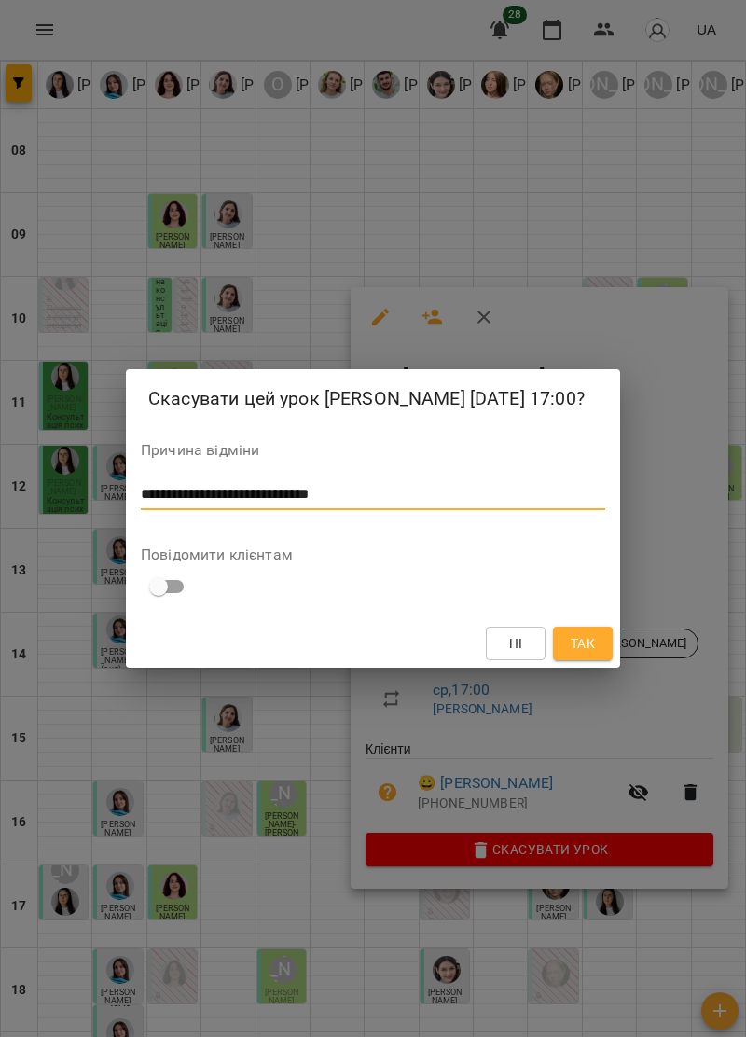
type textarea "**********"
click at [591, 634] on span "Так" at bounding box center [583, 643] width 24 height 22
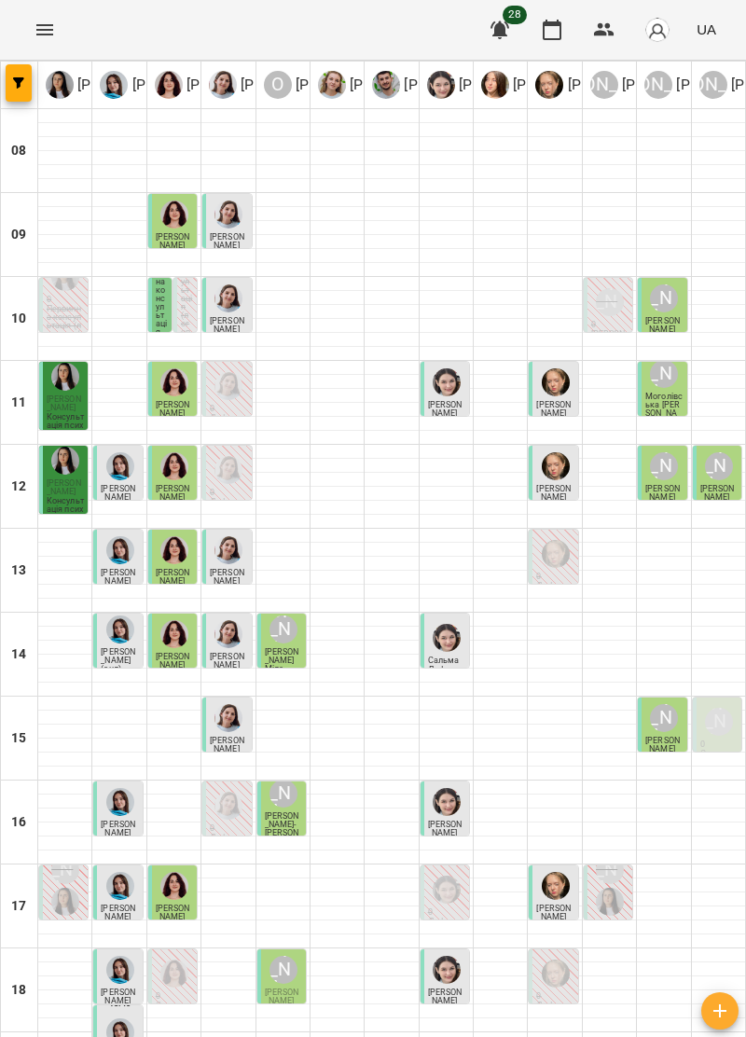
scroll to position [118, 0]
click at [617, 888] on img "Ірина Керівник" at bounding box center [610, 902] width 28 height 28
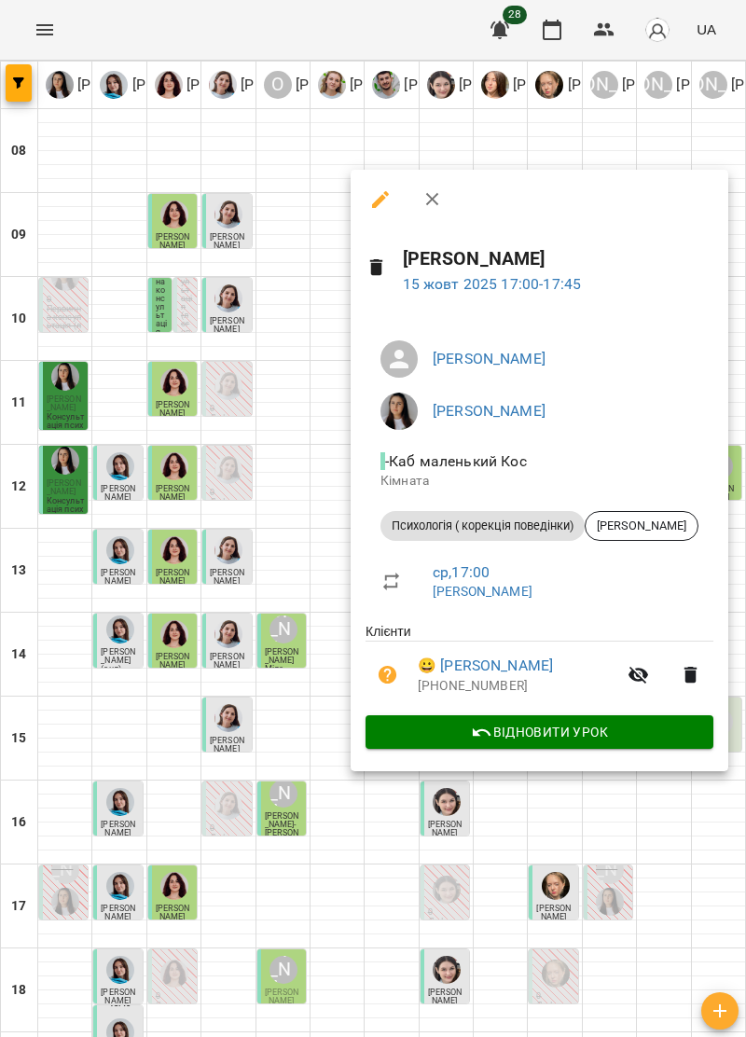
click at [442, 201] on icon "button" at bounding box center [433, 199] width 22 height 22
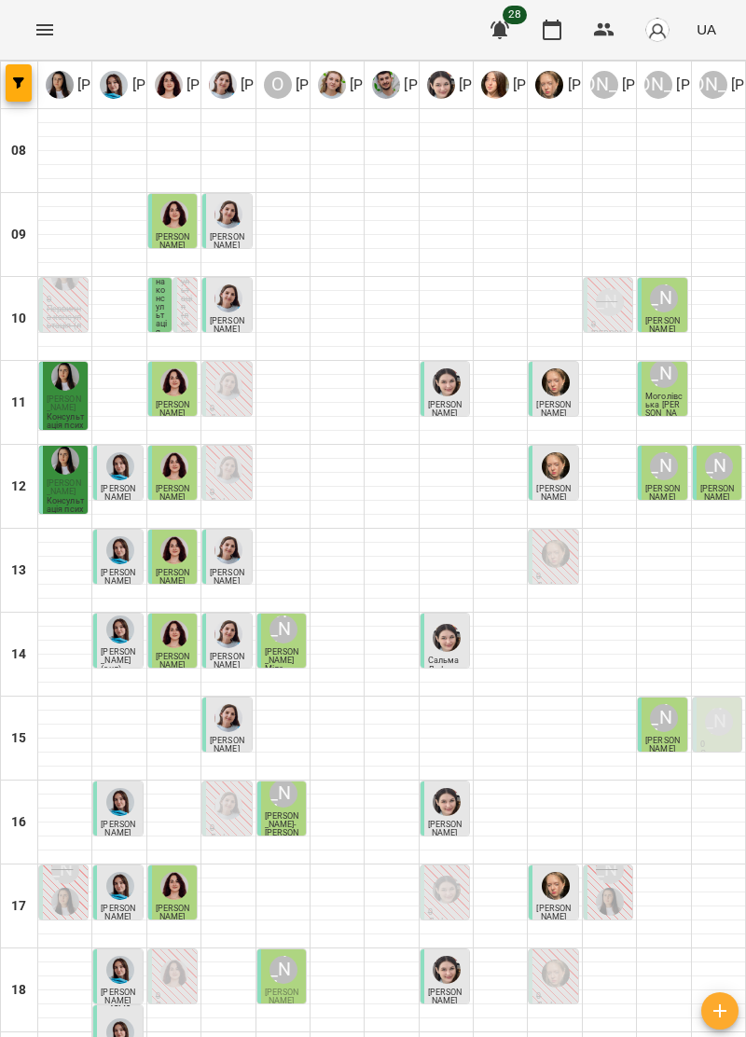
click at [288, 988] on span "[PERSON_NAME]" at bounding box center [282, 997] width 35 height 18
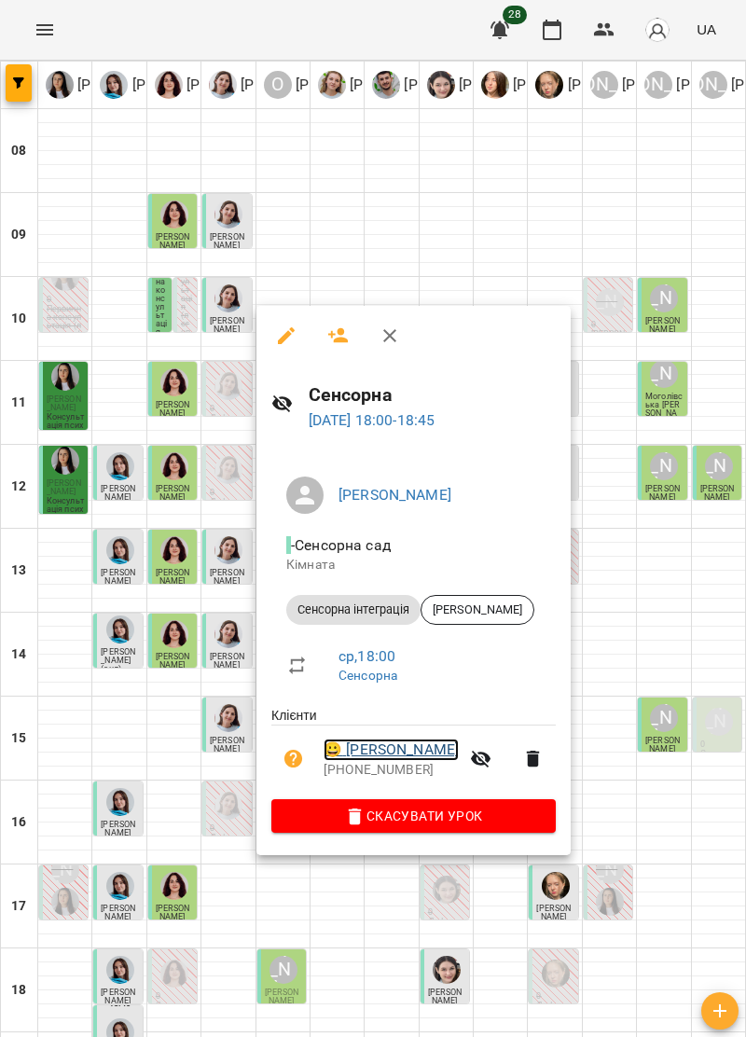
click at [432, 746] on link "😀 [PERSON_NAME]" at bounding box center [391, 750] width 135 height 22
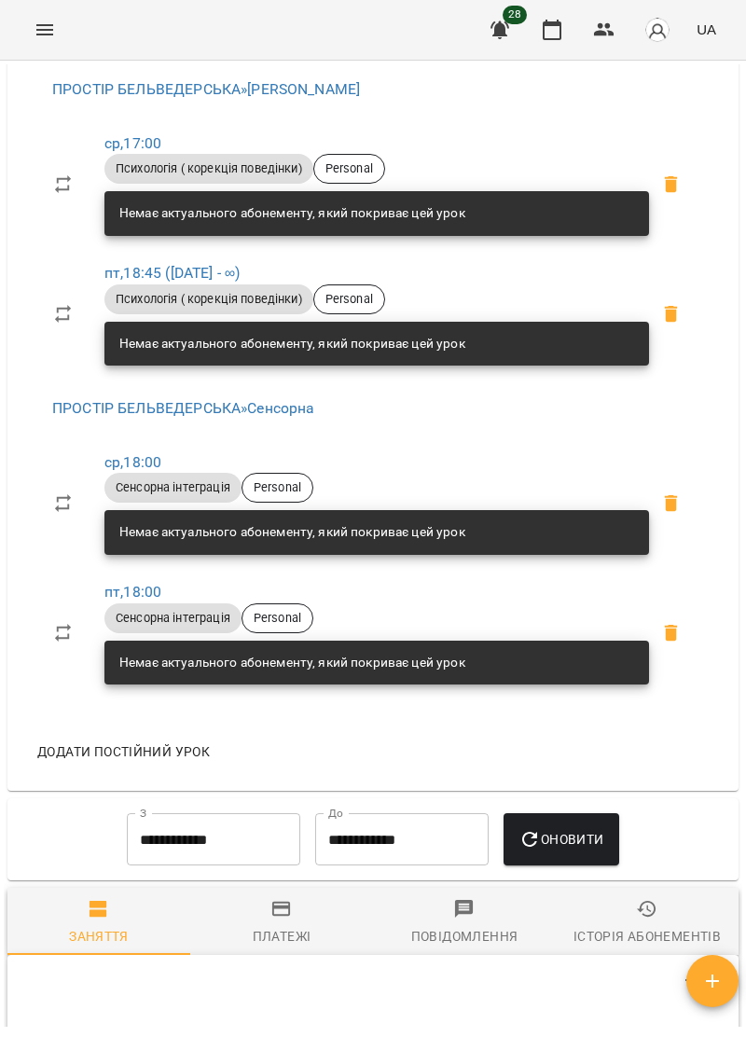
scroll to position [1019, 0]
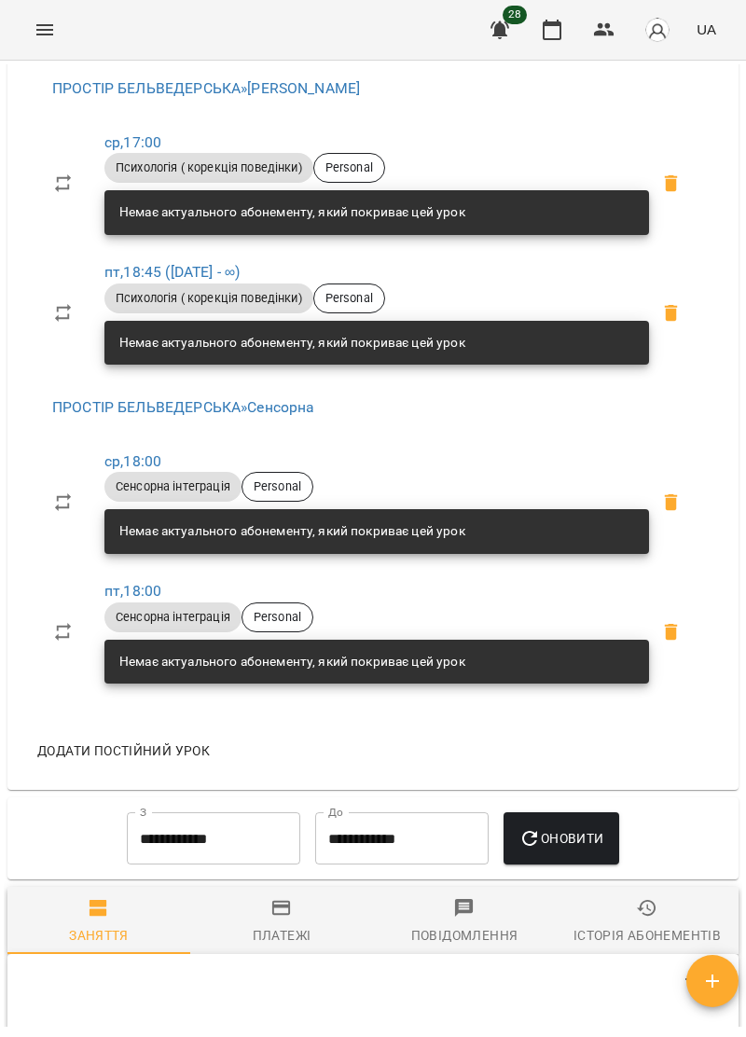
click at [677, 192] on icon at bounding box center [671, 183] width 13 height 17
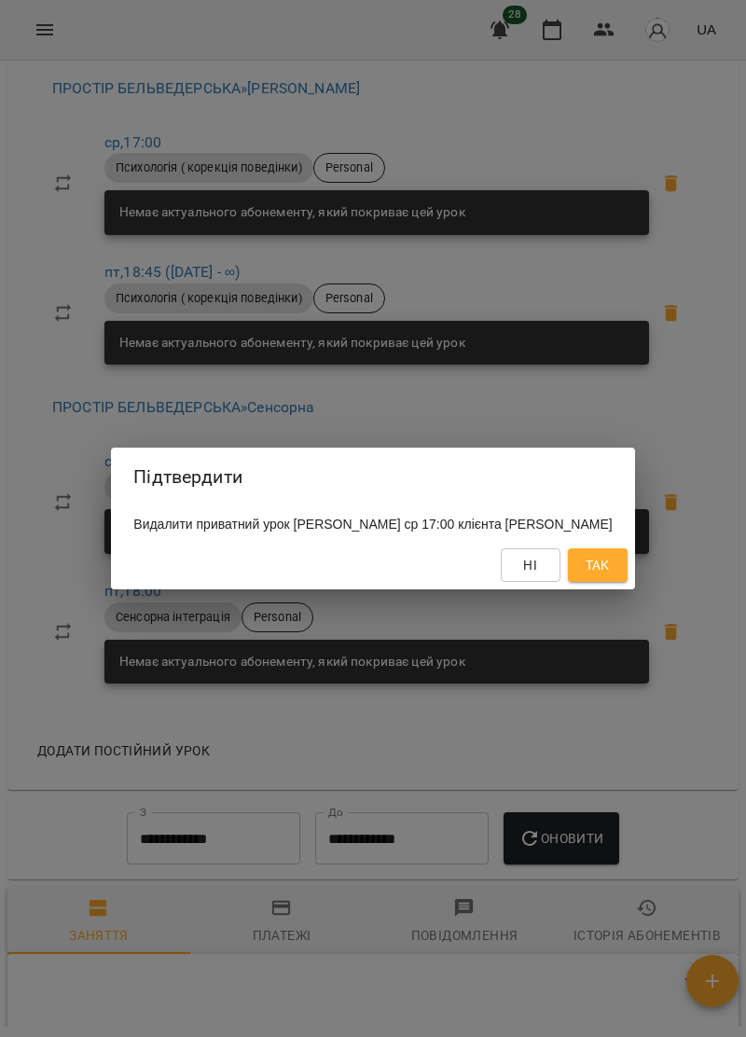
click at [610, 566] on span "Так" at bounding box center [598, 565] width 24 height 22
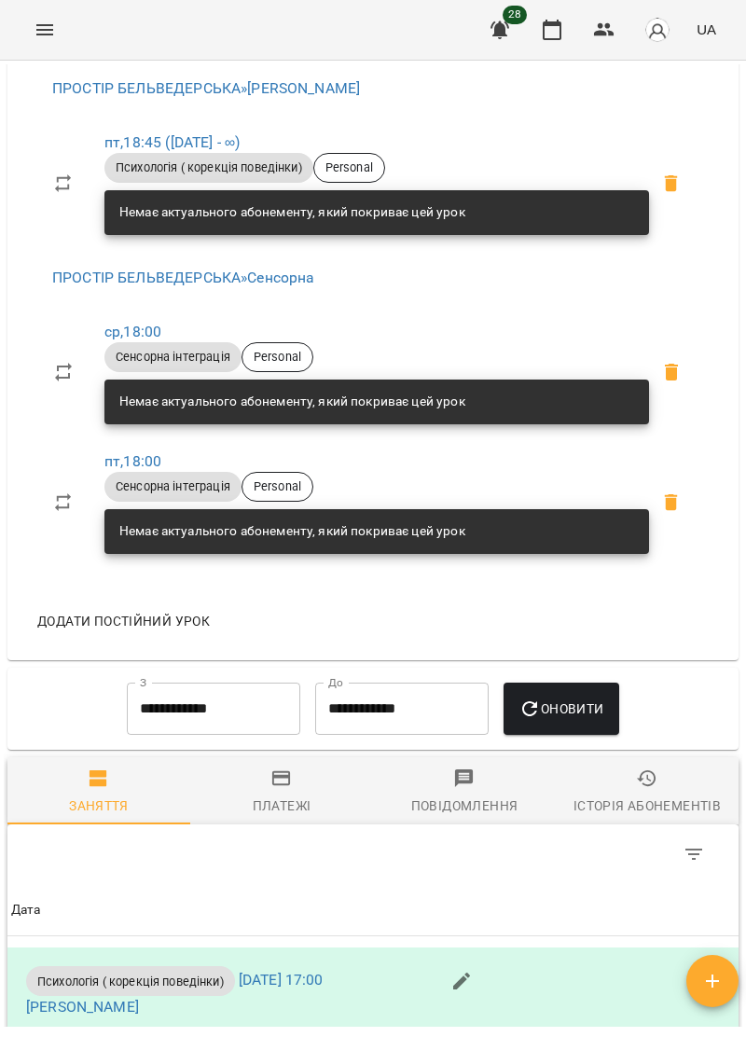
click at [152, 629] on span "Додати постійний урок" at bounding box center [123, 621] width 173 height 22
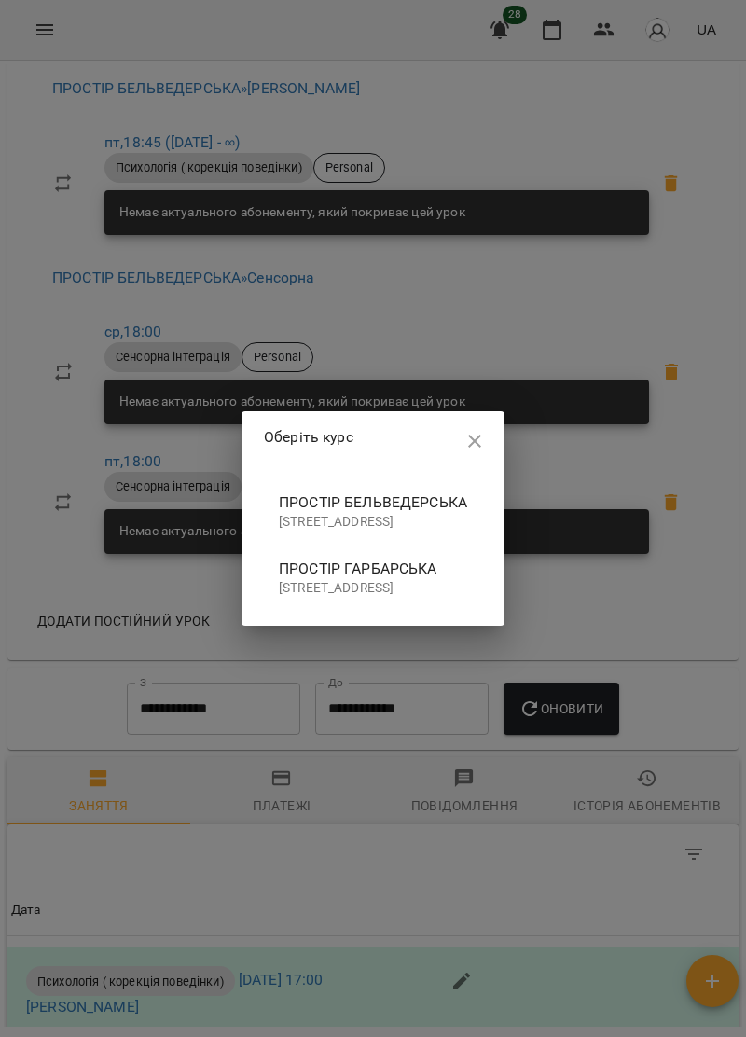
click at [288, 513] on p "[STREET_ADDRESS]" at bounding box center [373, 522] width 188 height 19
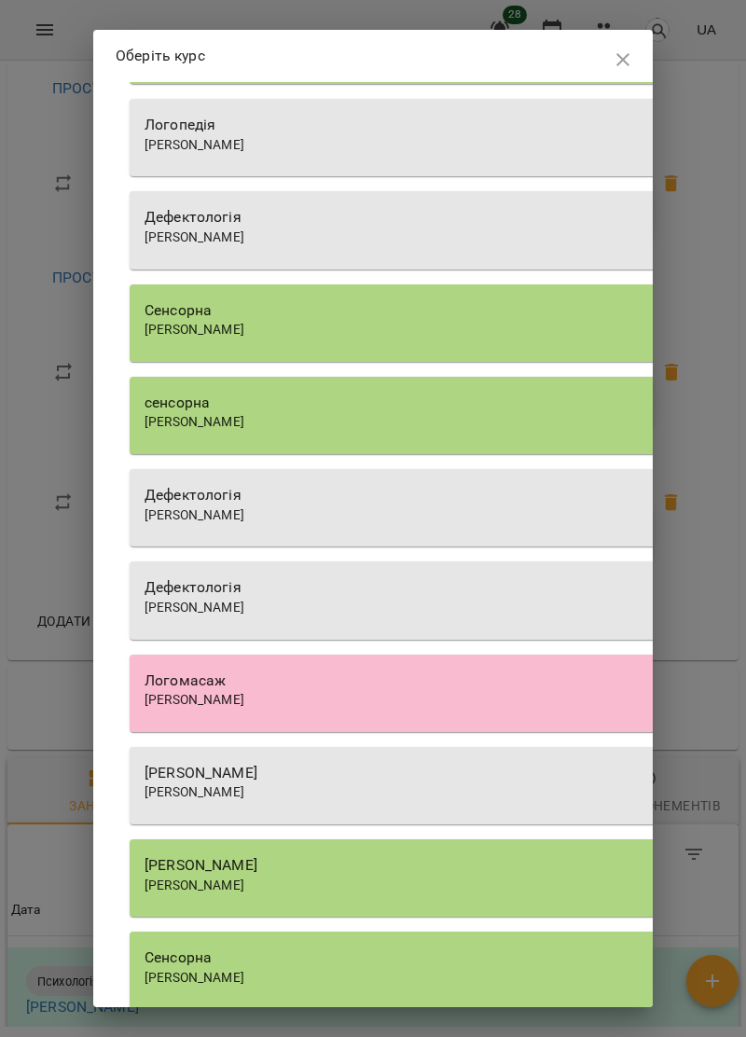
scroll to position [139, 0]
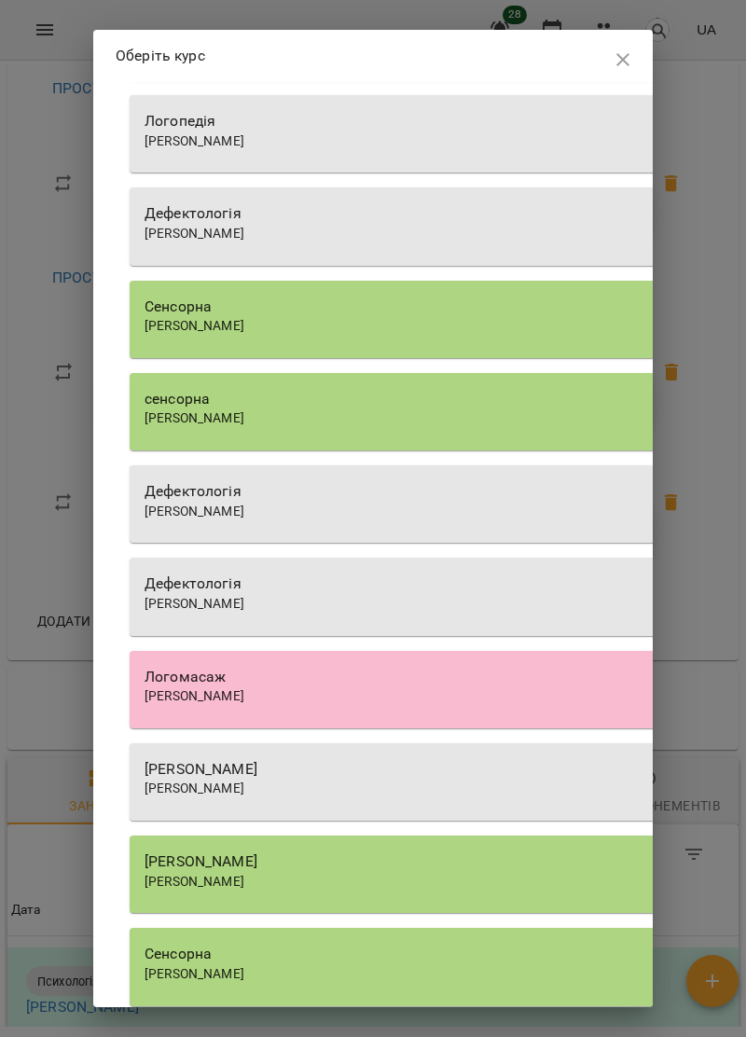
click at [387, 776] on div "[PERSON_NAME]" at bounding box center [466, 769] width 642 height 22
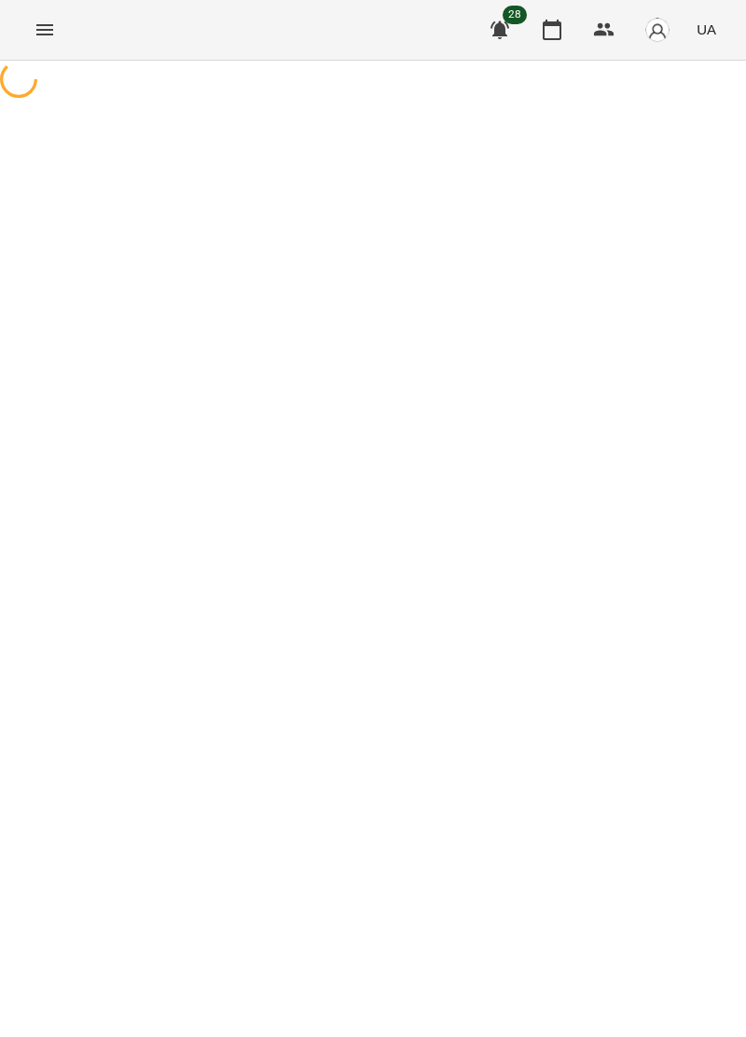
select select "**********"
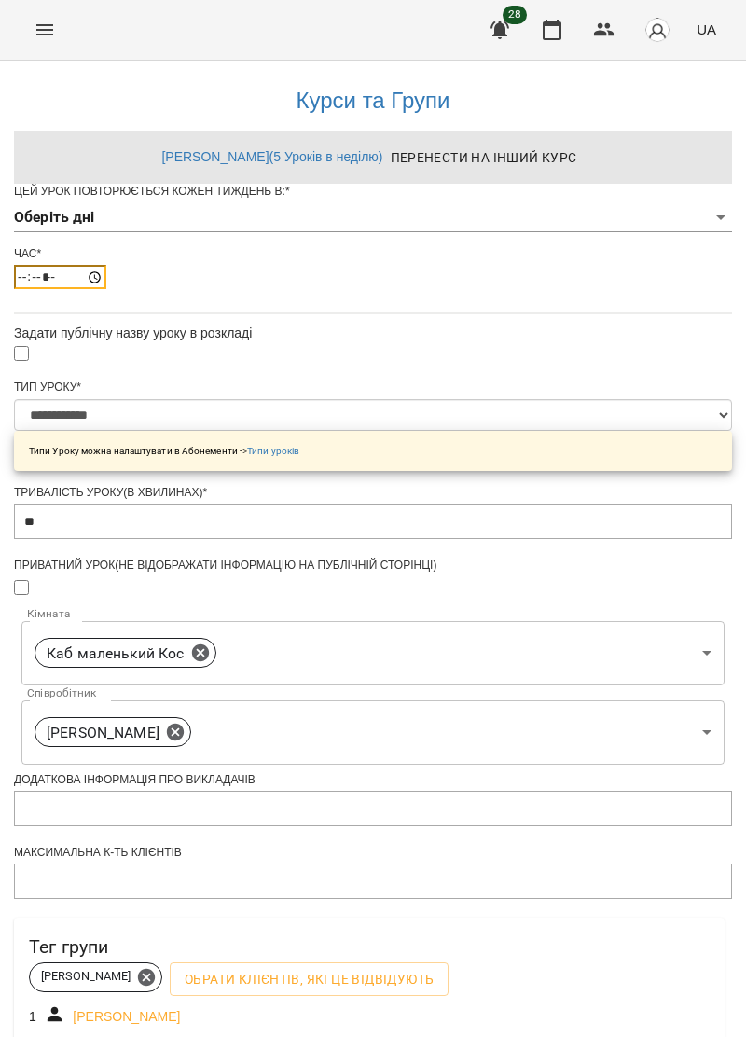
click at [106, 289] on input "*****" at bounding box center [60, 277] width 92 height 24
type input "*****"
click at [278, 249] on body "**********" at bounding box center [373, 606] width 746 height 1213
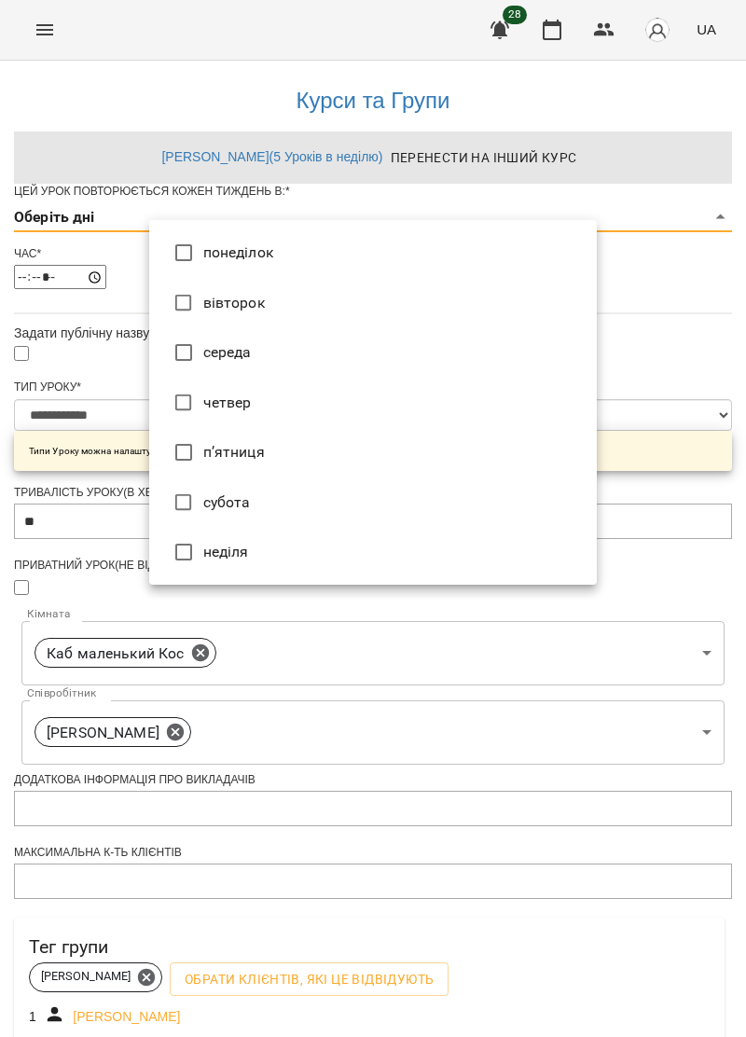
type input "*"
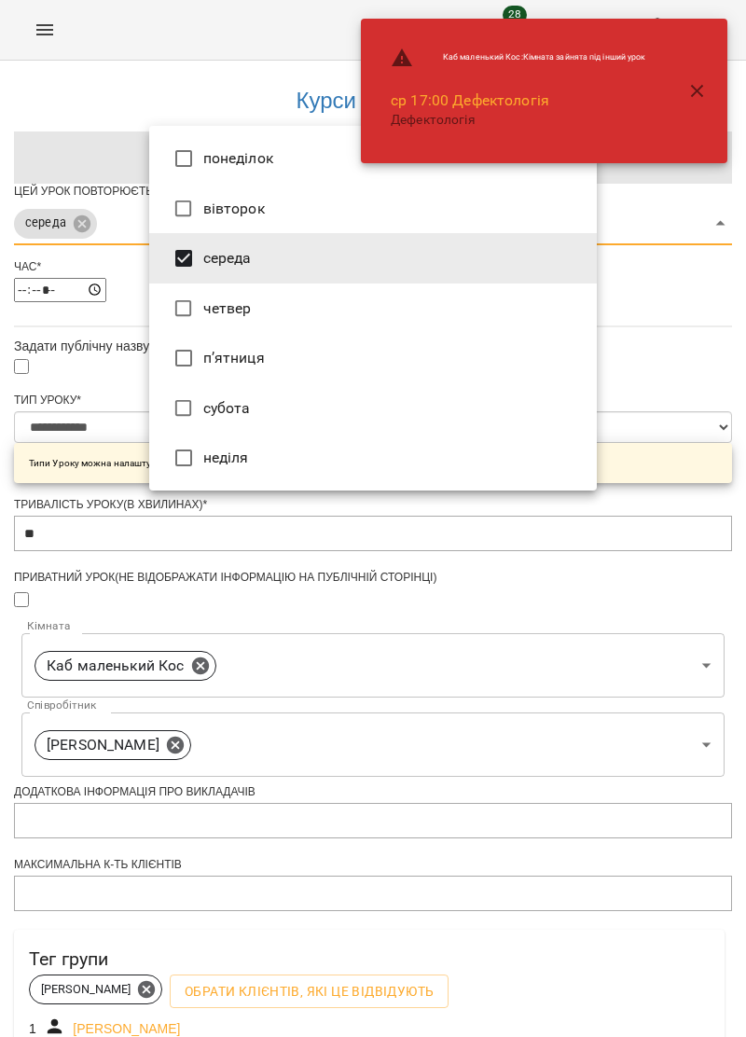
click at [70, 459] on div at bounding box center [373, 518] width 746 height 1037
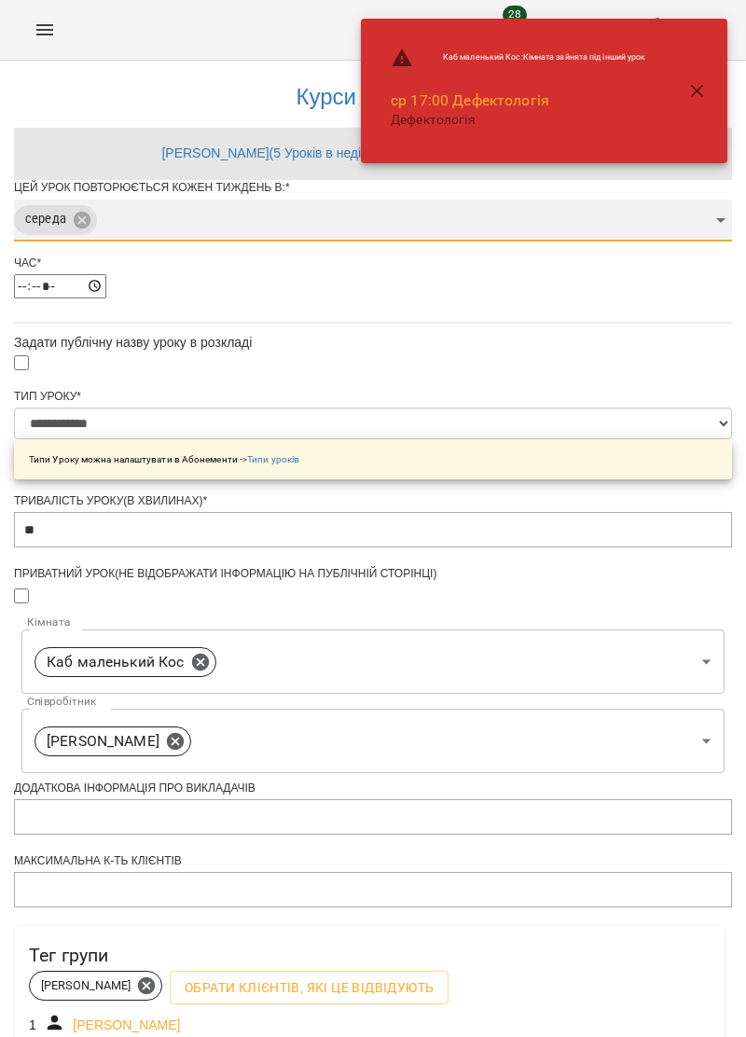
scroll to position [313, 0]
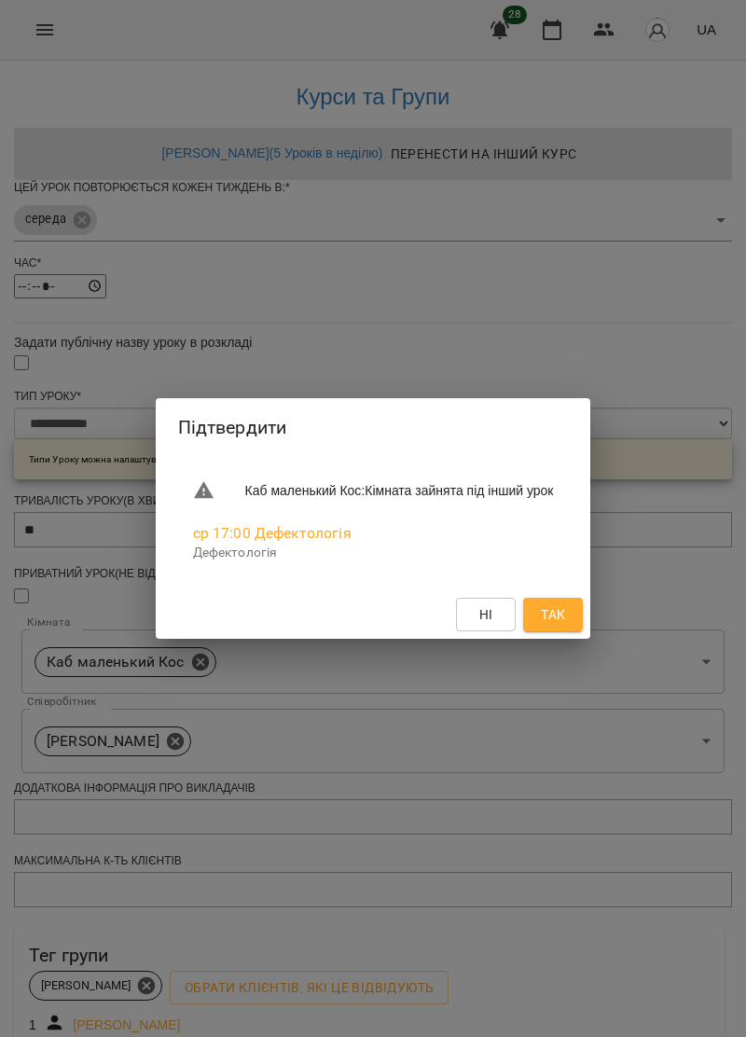
click at [501, 617] on span "Ні" at bounding box center [486, 614] width 30 height 22
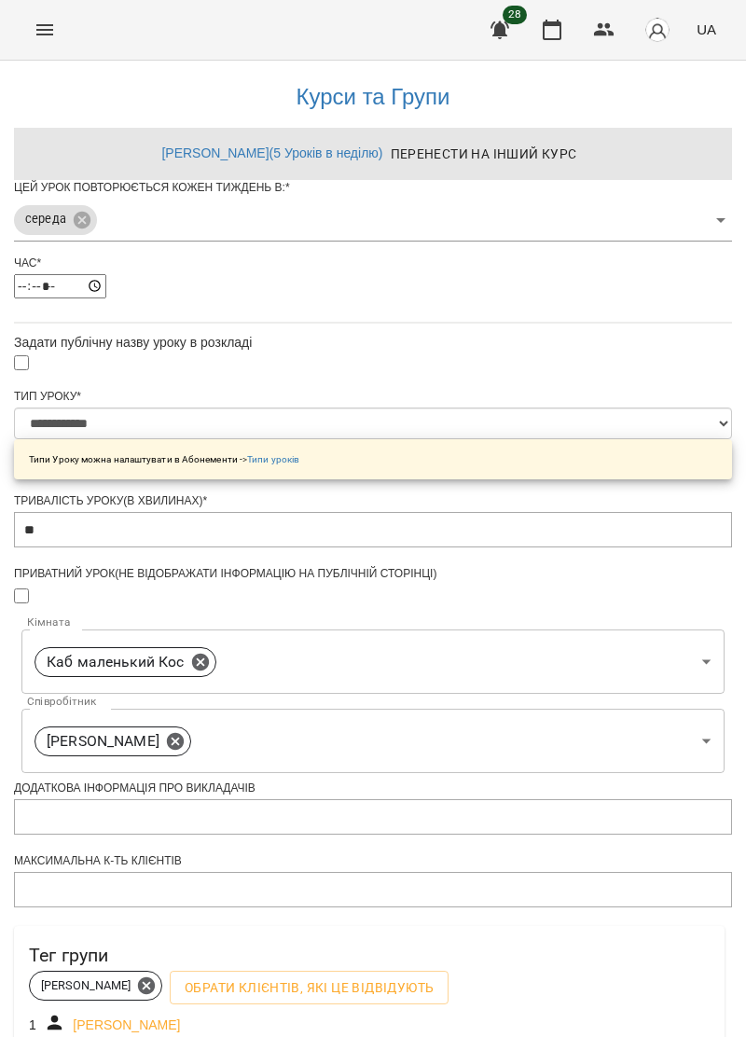
scroll to position [134, 0]
click at [208, 653] on icon at bounding box center [199, 661] width 17 height 17
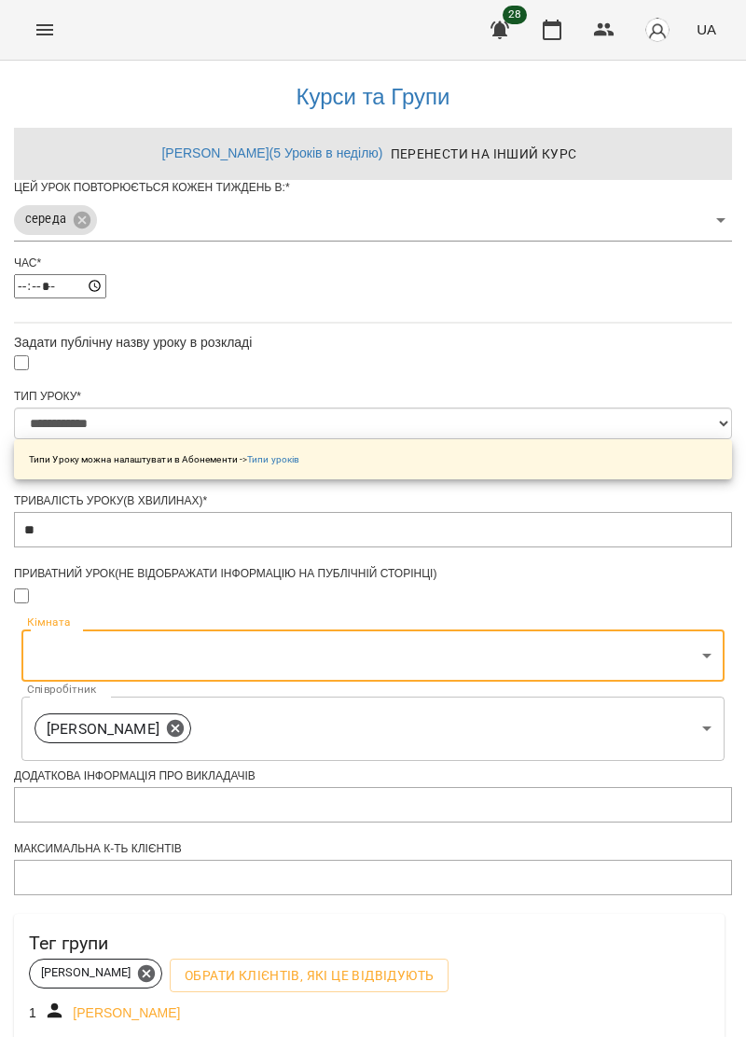
click at [480, 567] on body "**********" at bounding box center [373, 606] width 746 height 1213
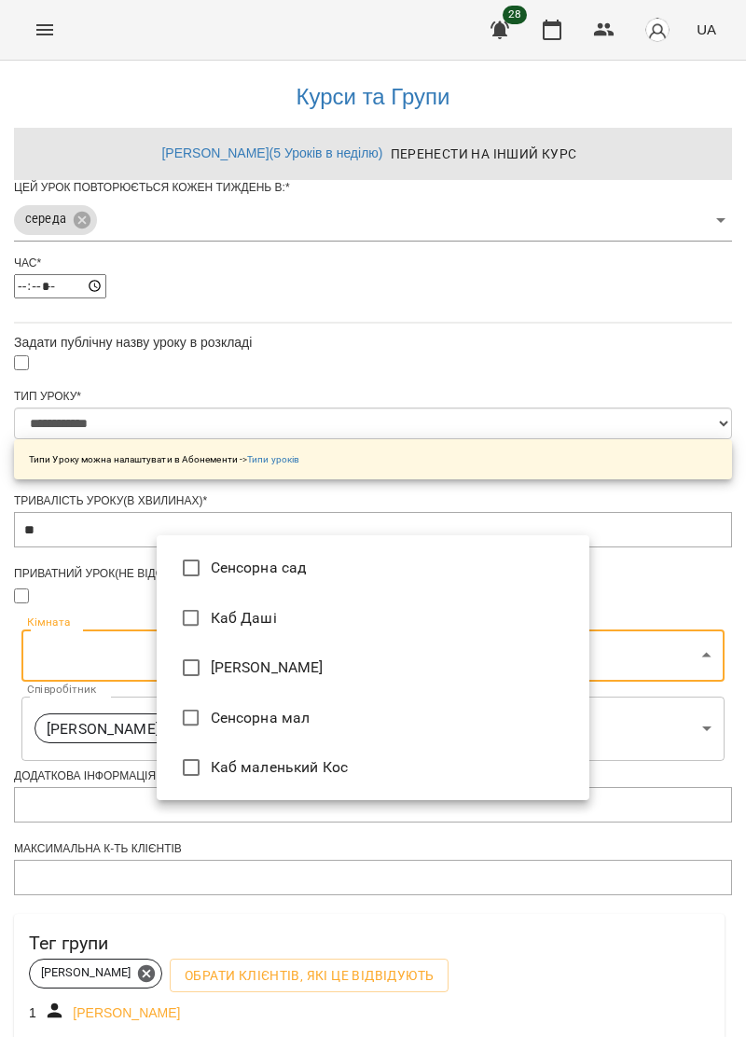
type input "**********"
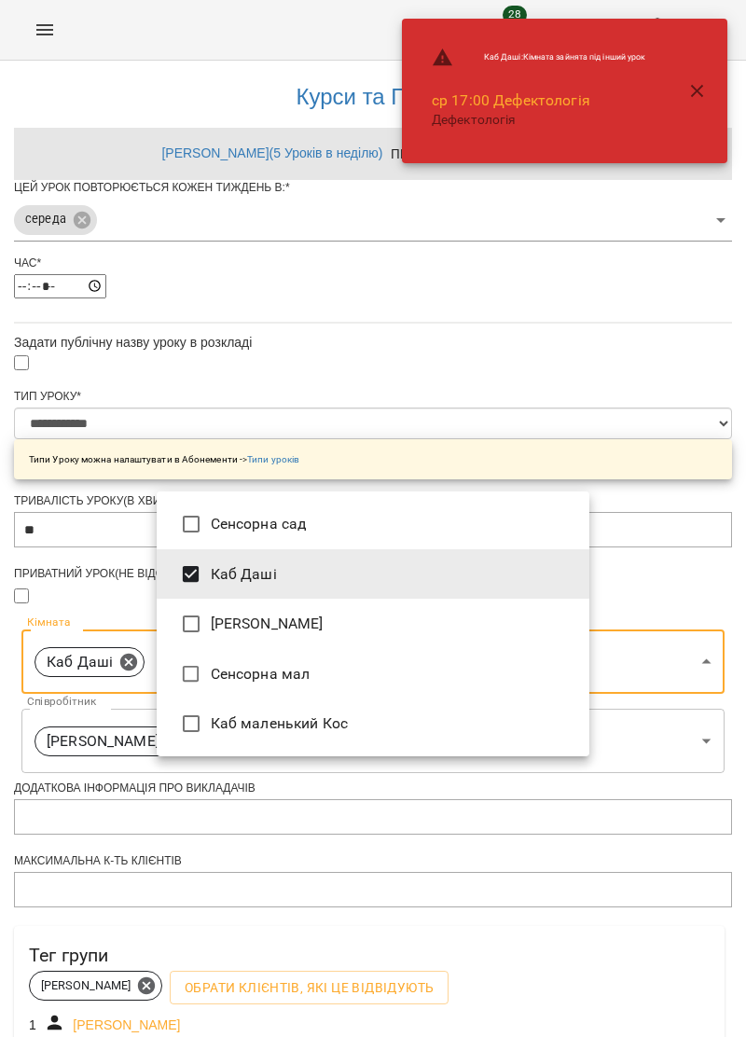
click at [56, 751] on div at bounding box center [373, 518] width 746 height 1037
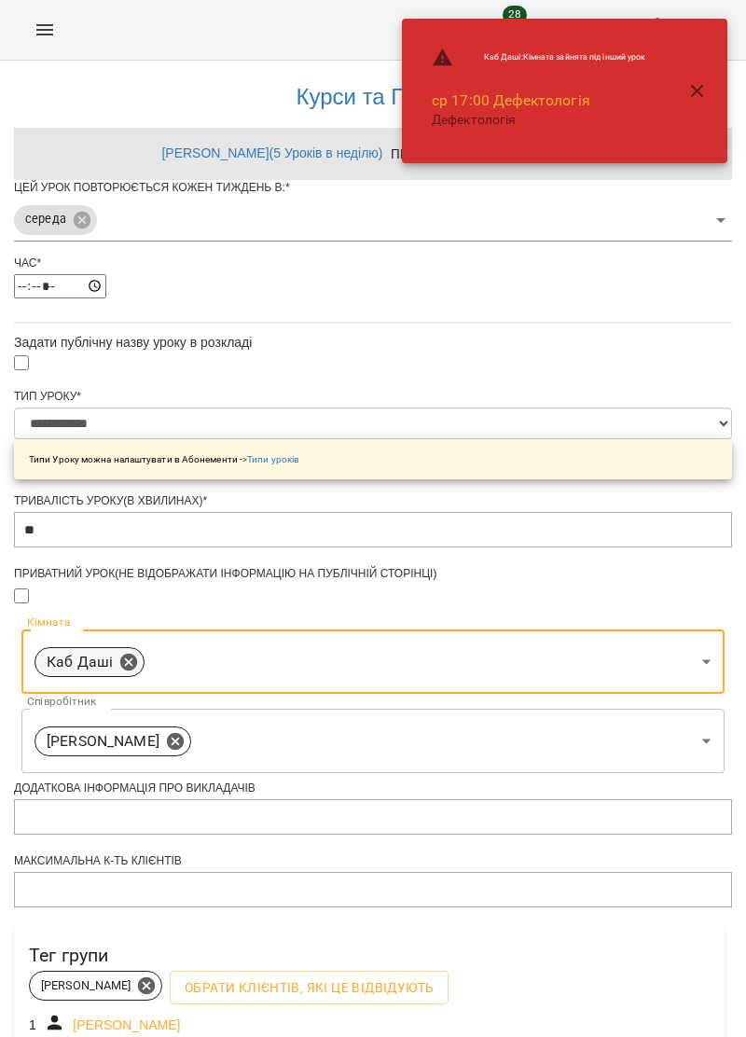
click at [139, 652] on icon at bounding box center [128, 662] width 21 height 21
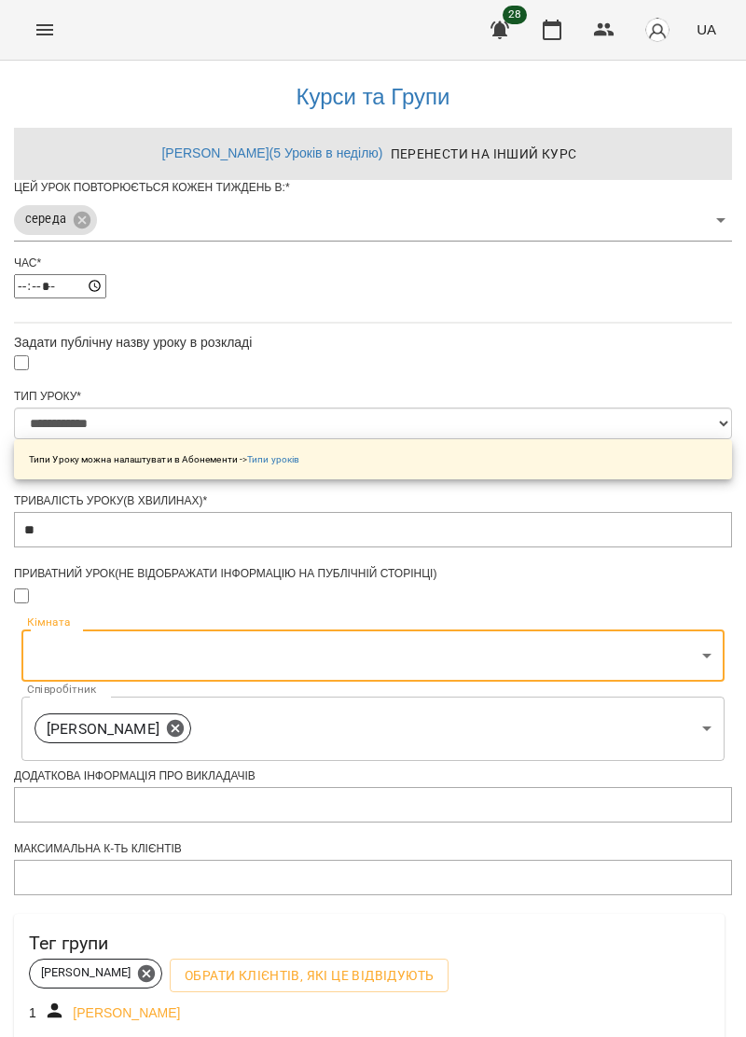
click at [560, 569] on body "**********" at bounding box center [373, 606] width 746 height 1213
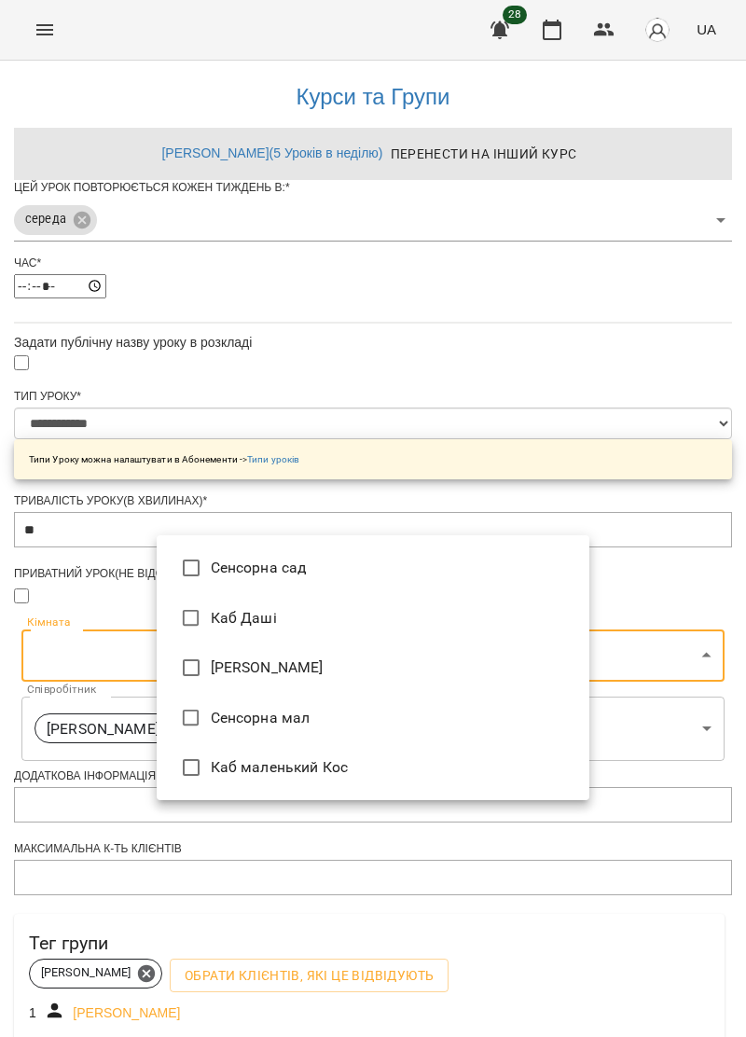
type input "**********"
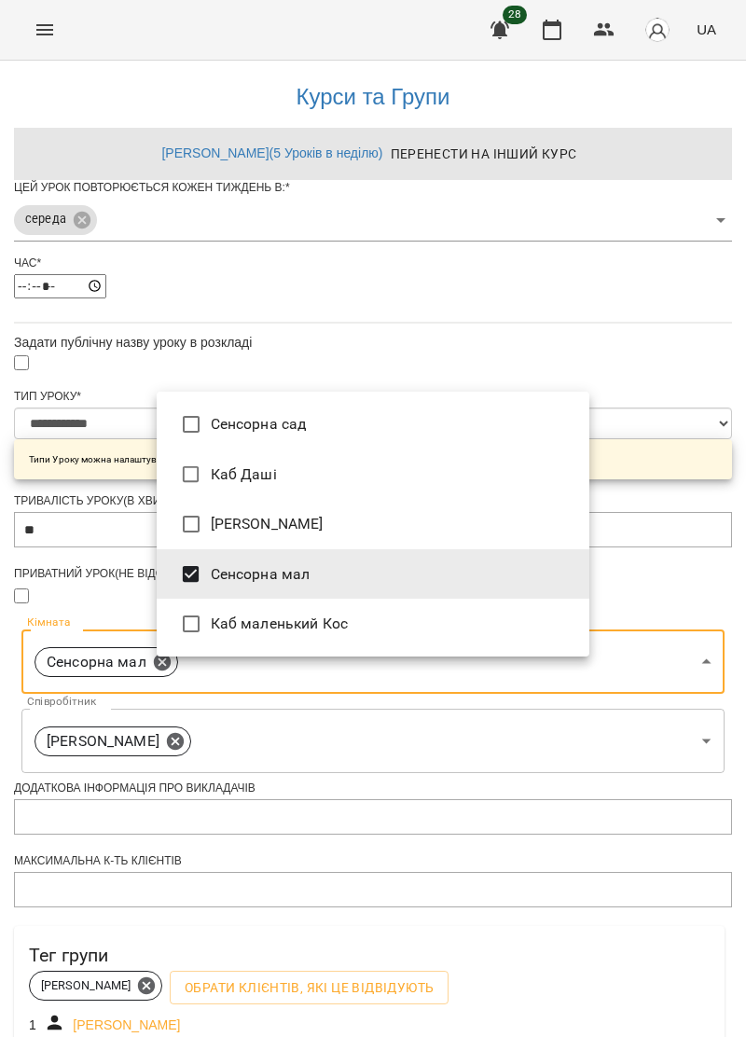
click at [76, 765] on div at bounding box center [373, 518] width 746 height 1037
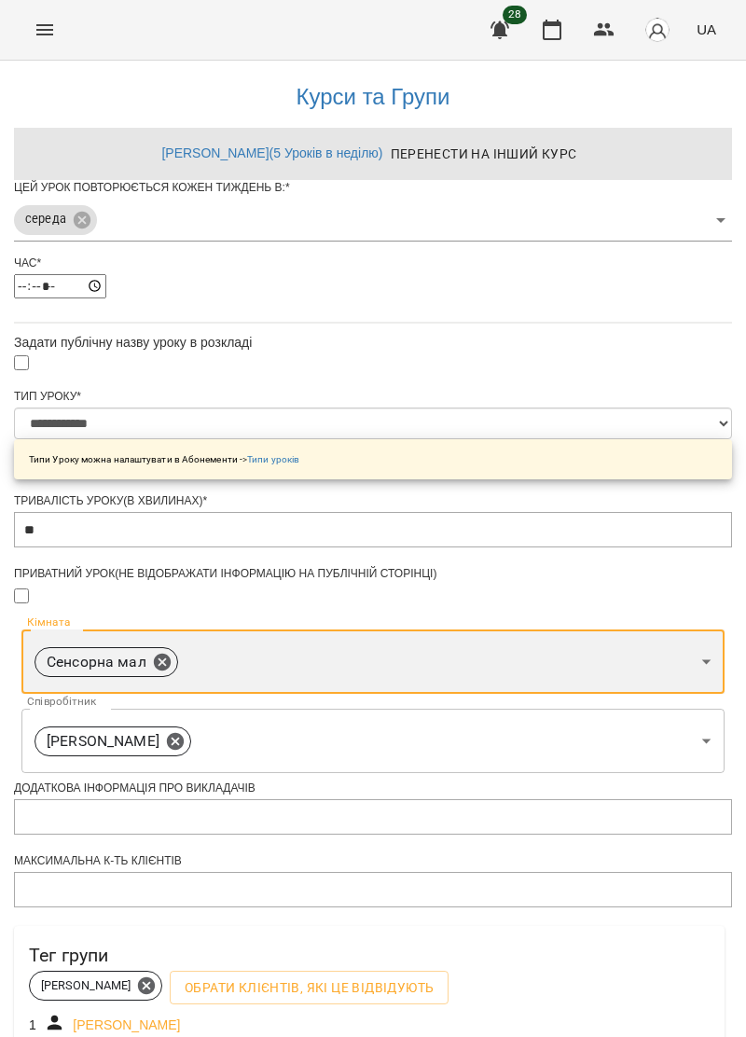
scroll to position [313, 0]
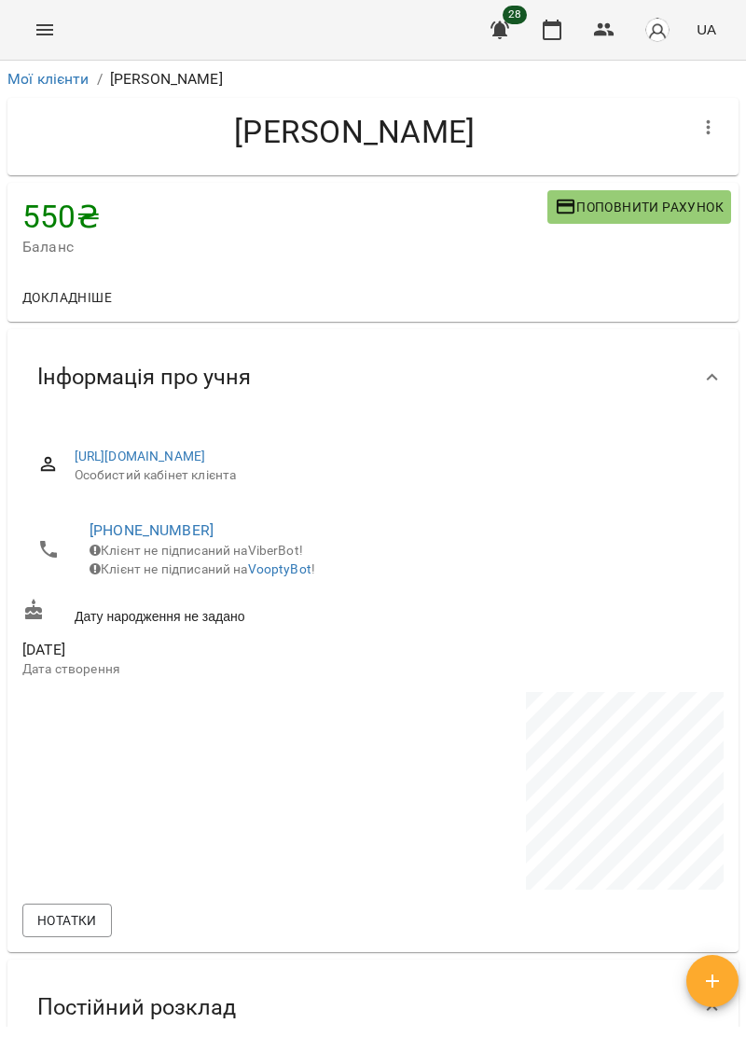
click at [50, 24] on icon "Menu" at bounding box center [44, 29] width 17 height 11
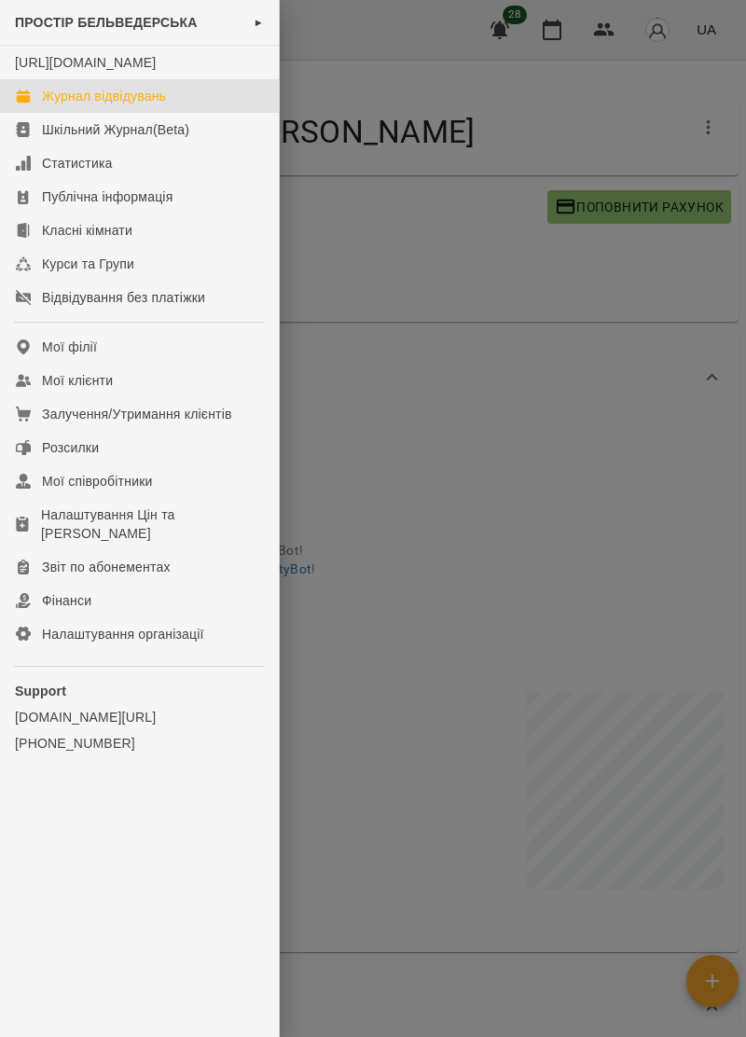
click at [153, 105] on div "Журнал відвідувань" at bounding box center [104, 96] width 124 height 19
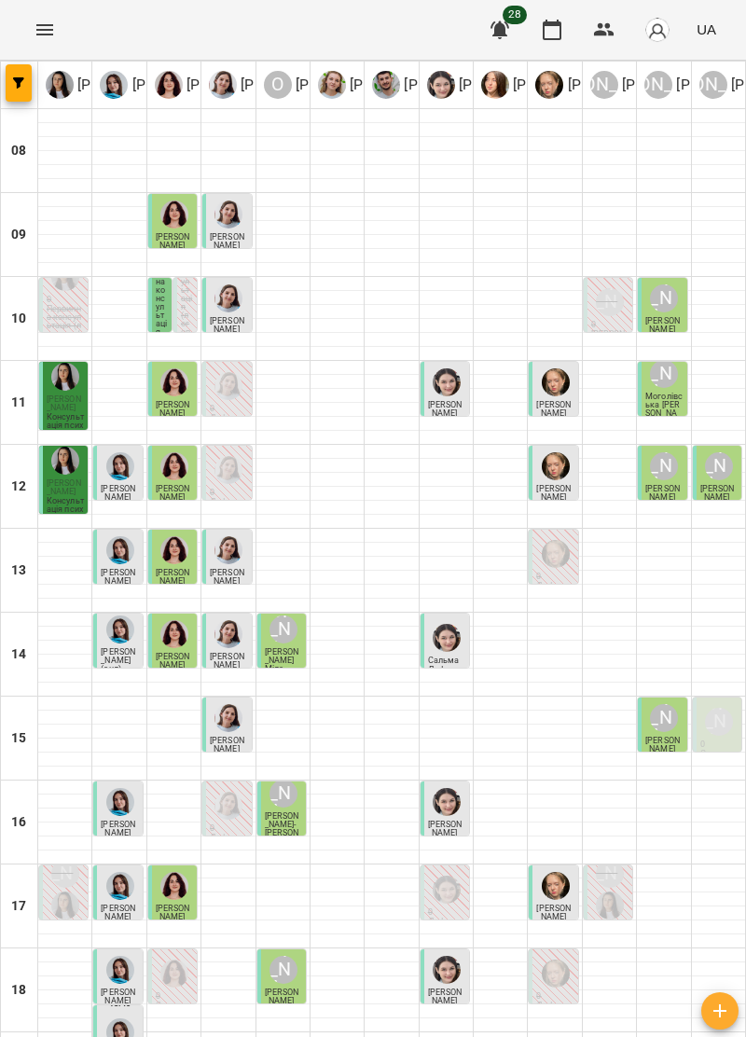
scroll to position [183, 0]
click at [52, 29] on icon "Menu" at bounding box center [44, 29] width 17 height 11
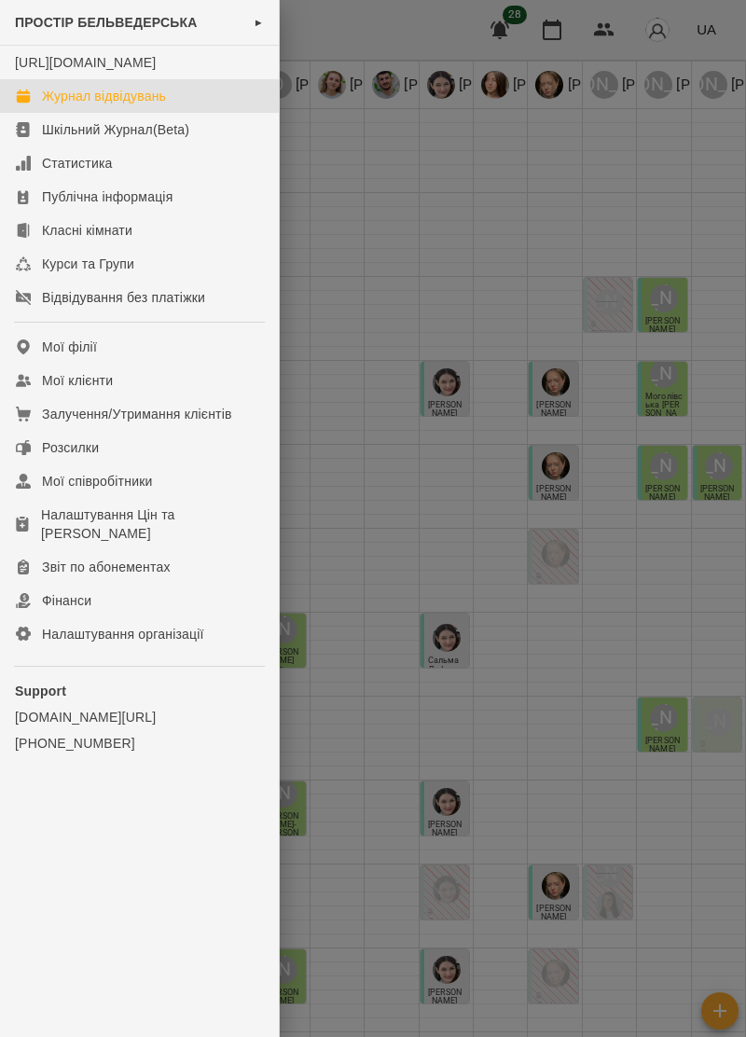
click at [182, 110] on link "Журнал відвідувань" at bounding box center [139, 96] width 279 height 34
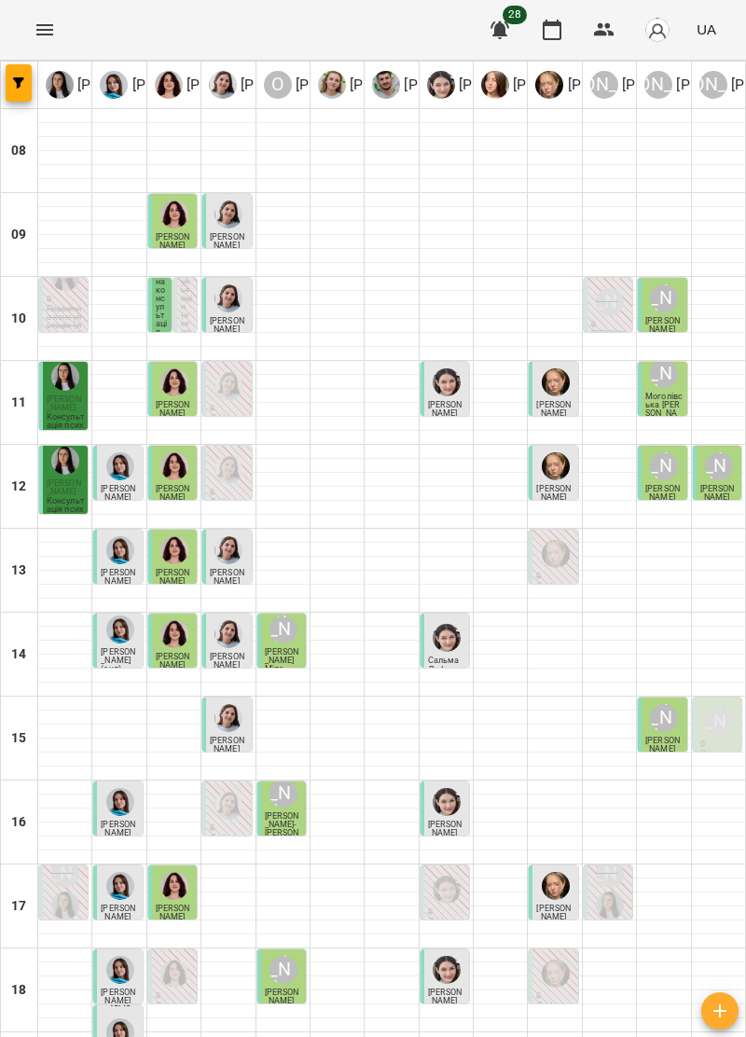
type input "**********"
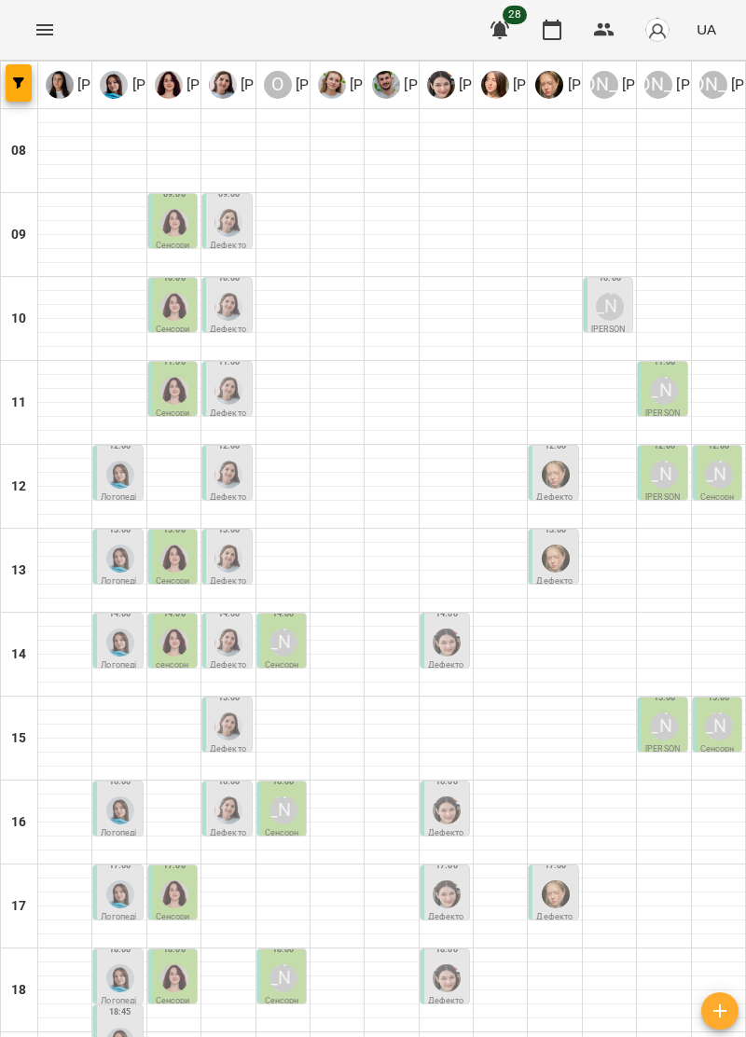
click at [571, 877] on div at bounding box center [555, 894] width 35 height 35
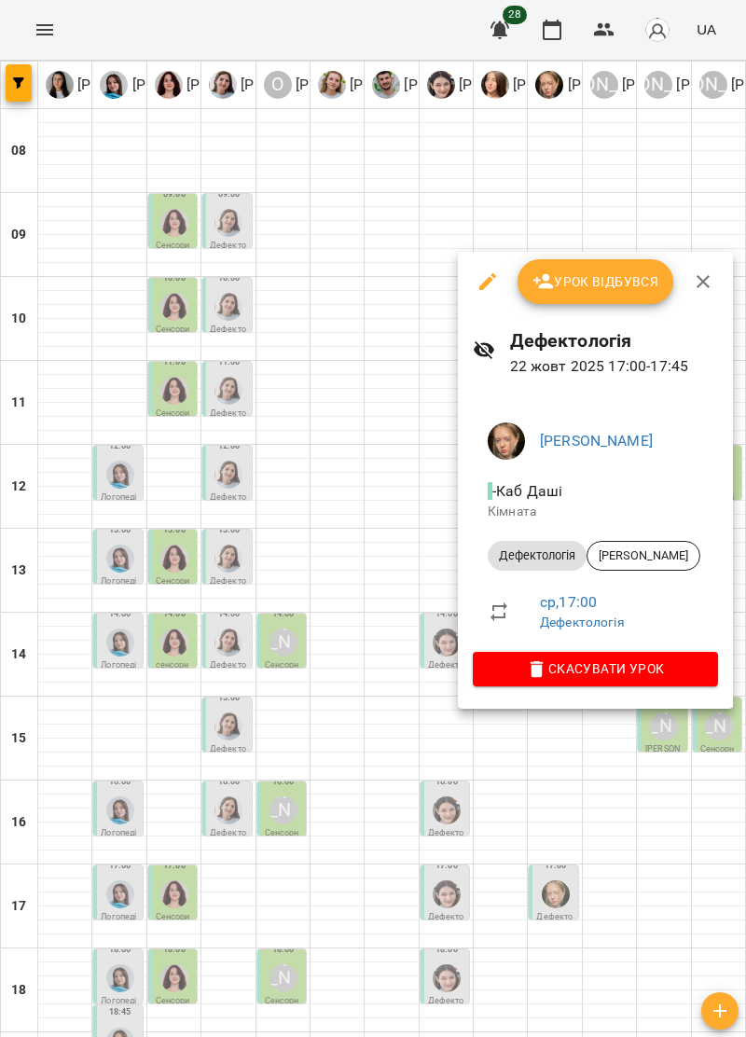
click at [698, 287] on icon "button" at bounding box center [703, 281] width 22 height 22
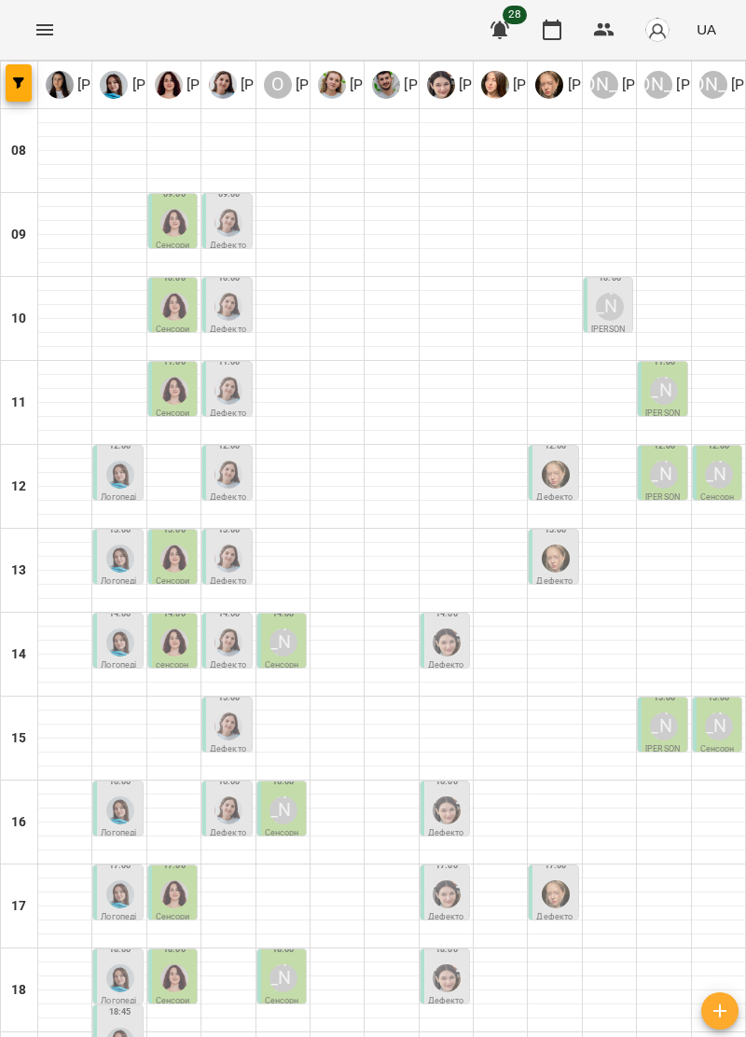
type input "**********"
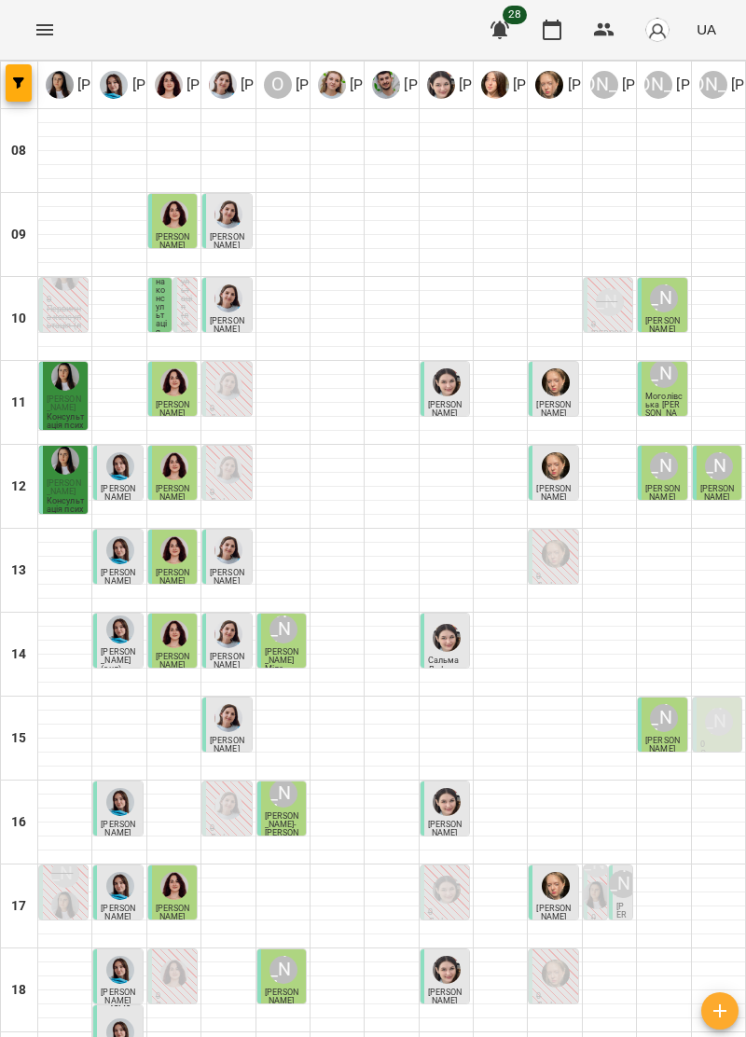
click at [628, 865] on div "17:00 Юлія Януш Юлія Януш" at bounding box center [620, 893] width 25 height 56
click at [623, 823] on div "17:00" at bounding box center [623, 845] width 12 height 44
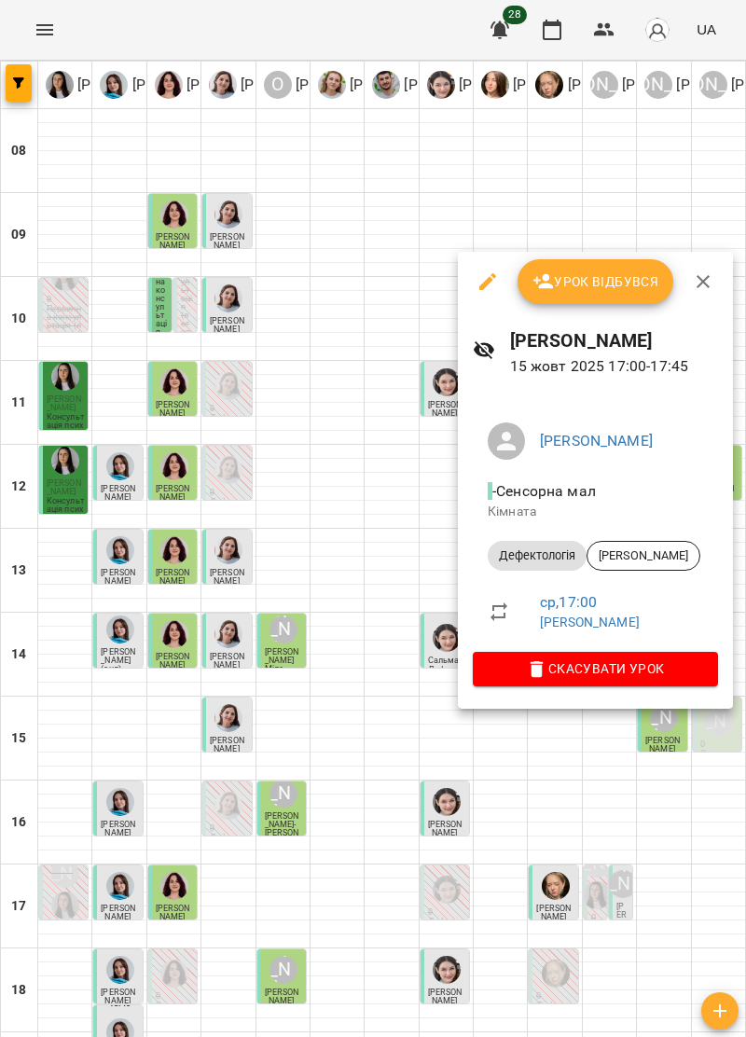
click at [582, 277] on span "Урок відбувся" at bounding box center [596, 281] width 127 height 22
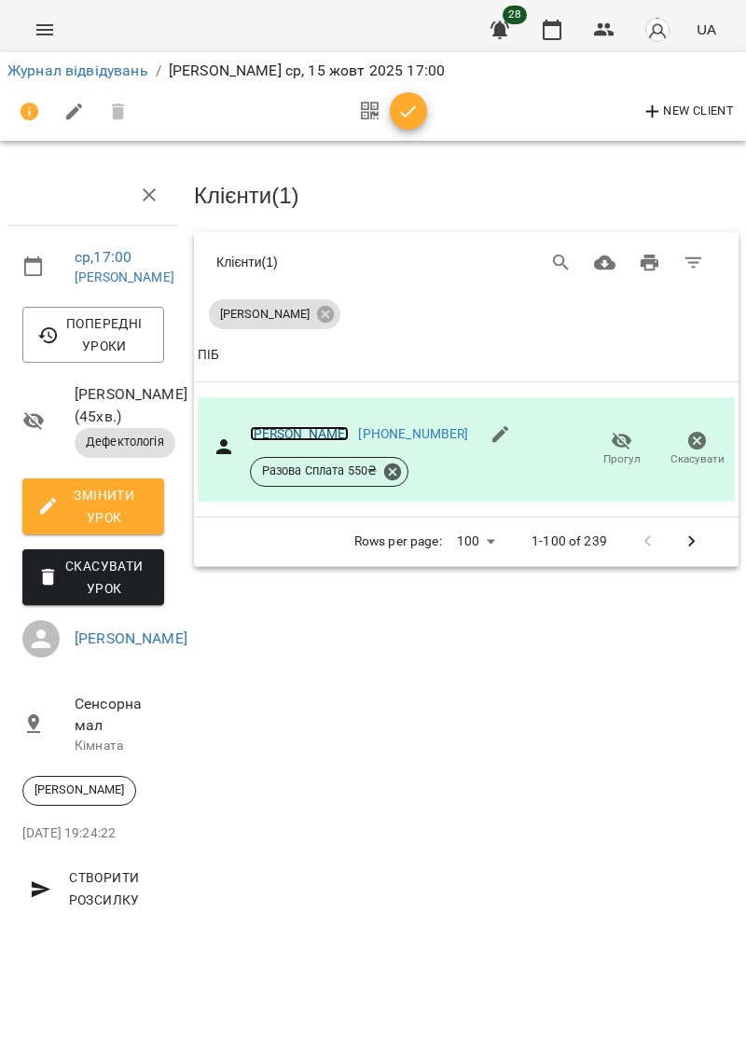
click at [322, 431] on link "[PERSON_NAME]" at bounding box center [300, 433] width 100 height 15
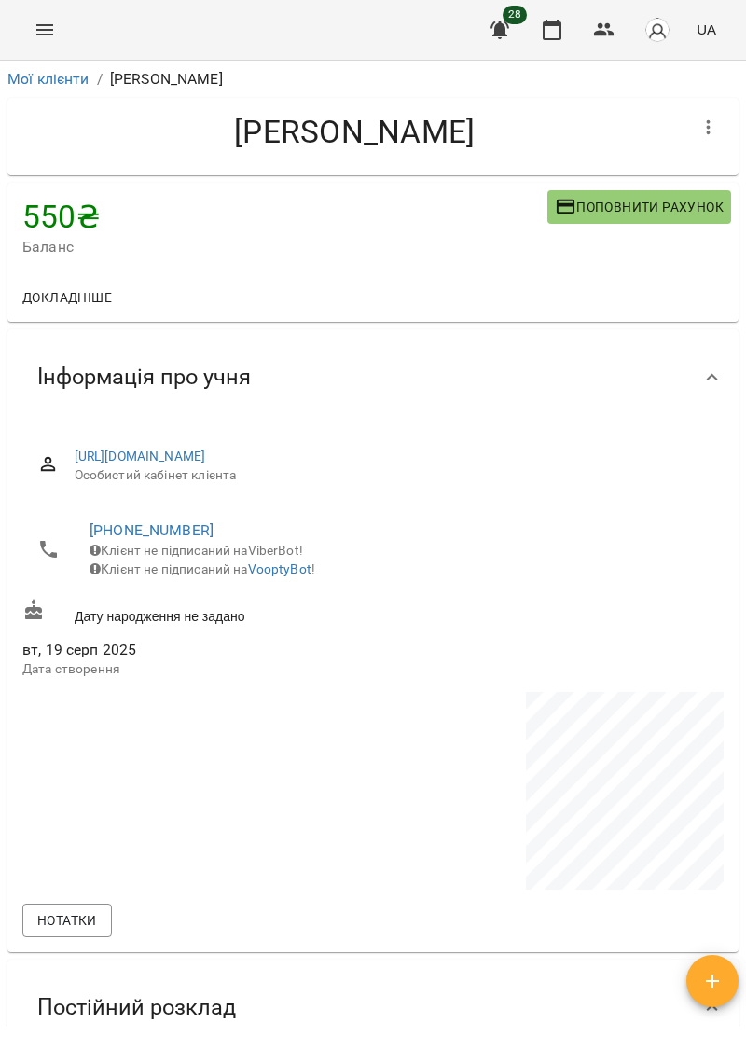
click at [690, 209] on span "Поповнити рахунок" at bounding box center [639, 207] width 169 height 22
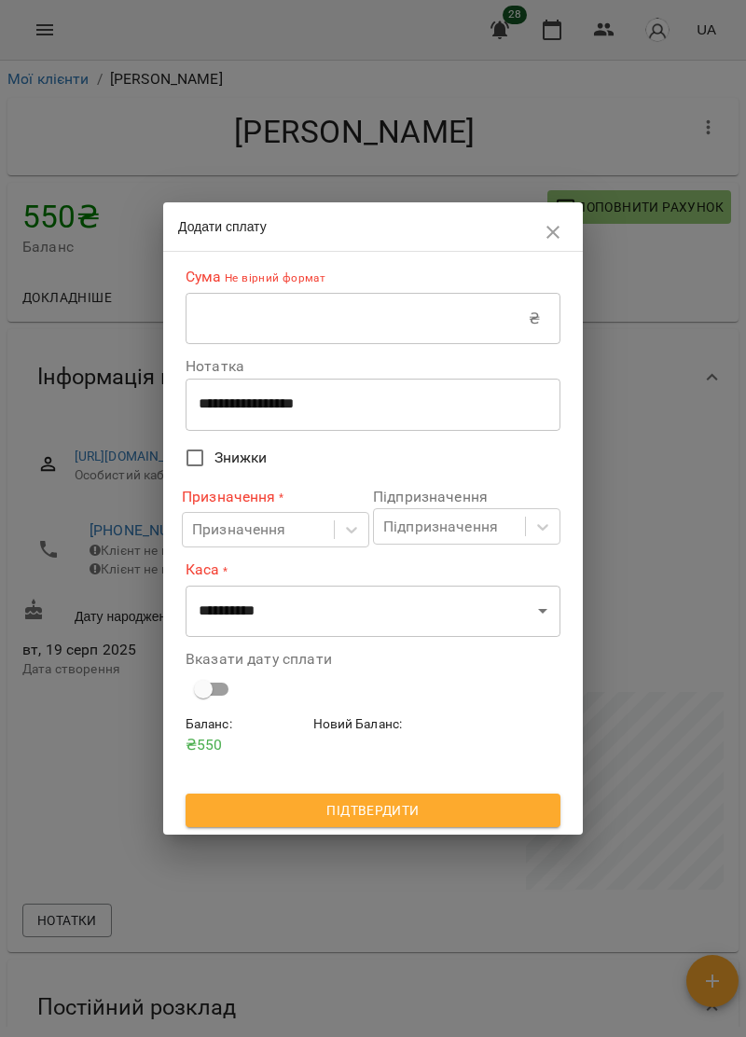
click at [556, 236] on icon "button" at bounding box center [553, 232] width 22 height 22
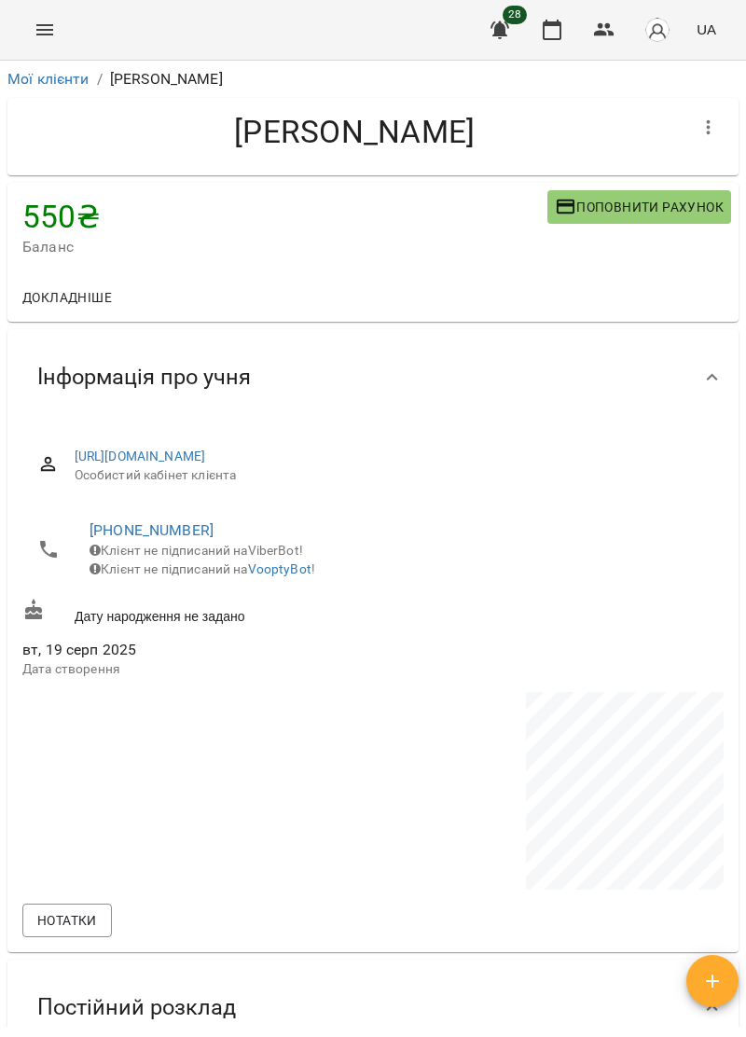
click at [51, 24] on icon "Menu" at bounding box center [45, 30] width 22 height 22
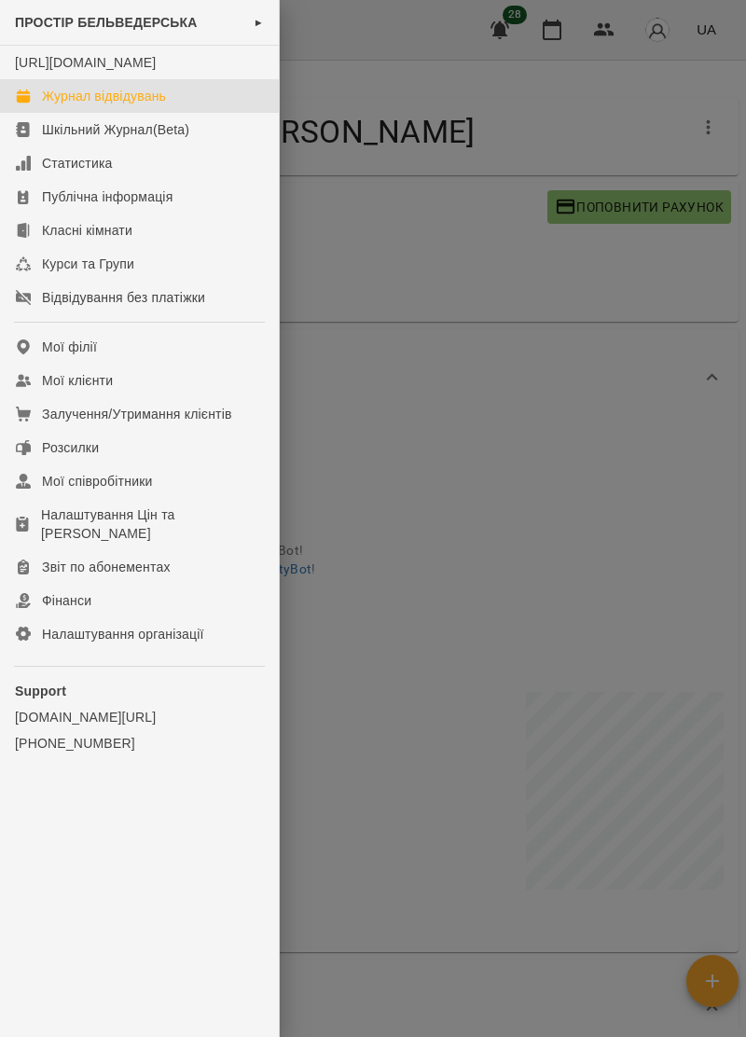
click at [159, 105] on div "Журнал відвідувань" at bounding box center [104, 96] width 124 height 19
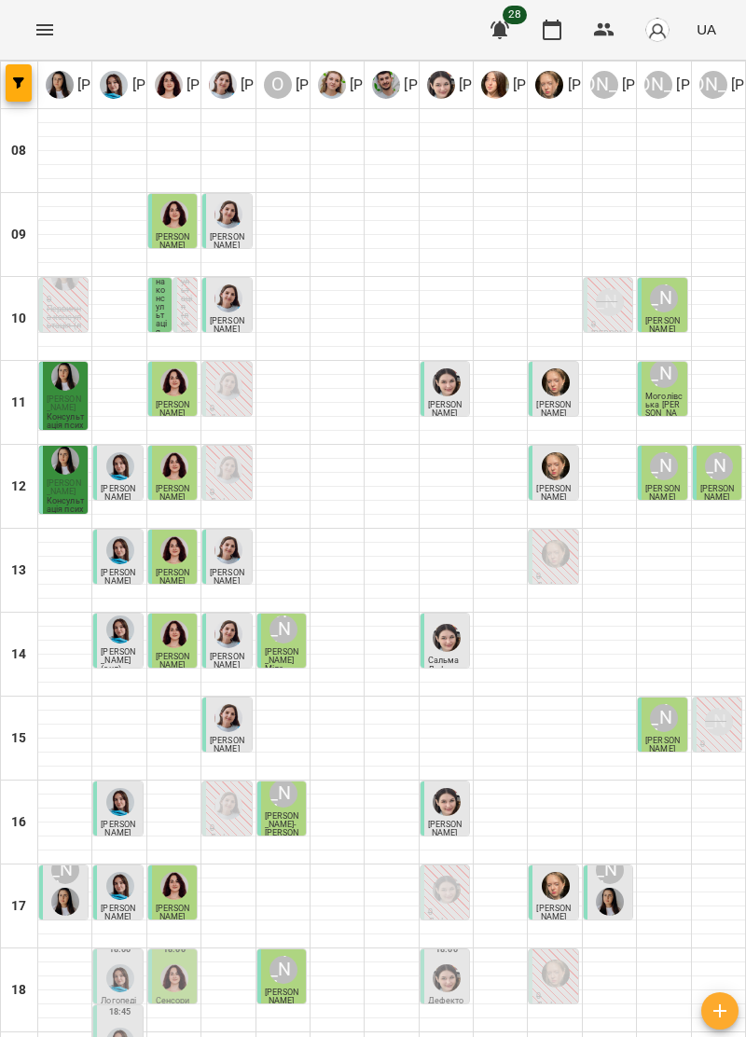
scroll to position [183, 0]
click at [183, 905] on p "[PERSON_NAME]" at bounding box center [174, 913] width 37 height 17
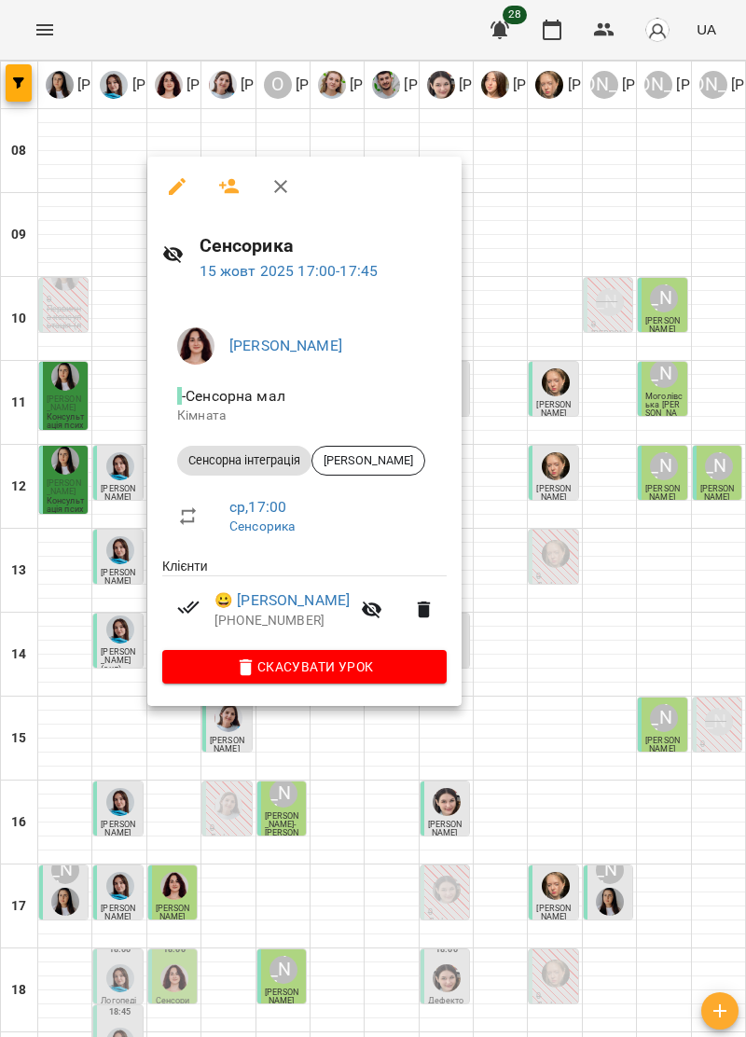
click at [286, 187] on icon "button" at bounding box center [281, 186] width 22 height 22
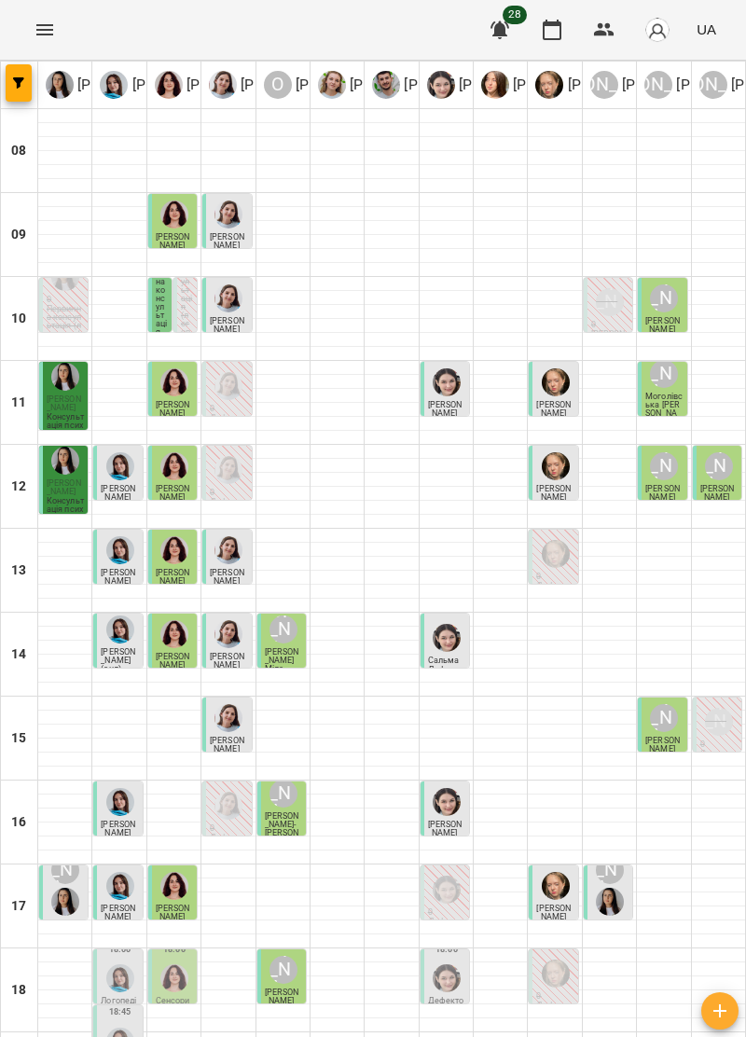
scroll to position [180, 0]
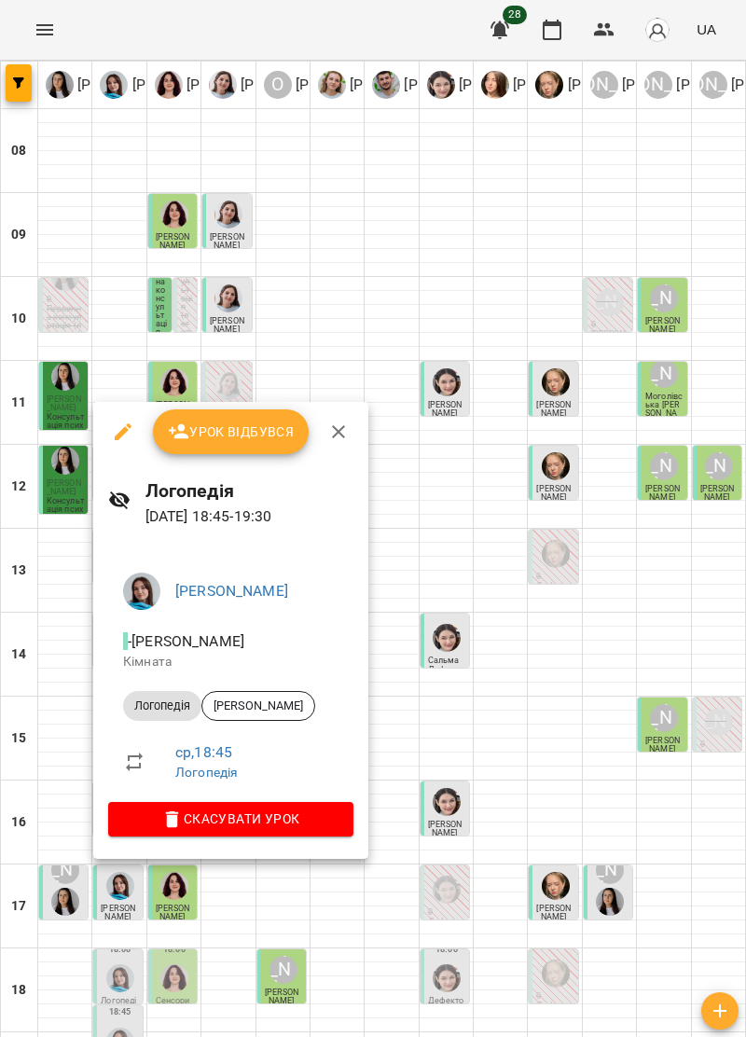
click at [340, 437] on icon "button" at bounding box center [338, 432] width 22 height 22
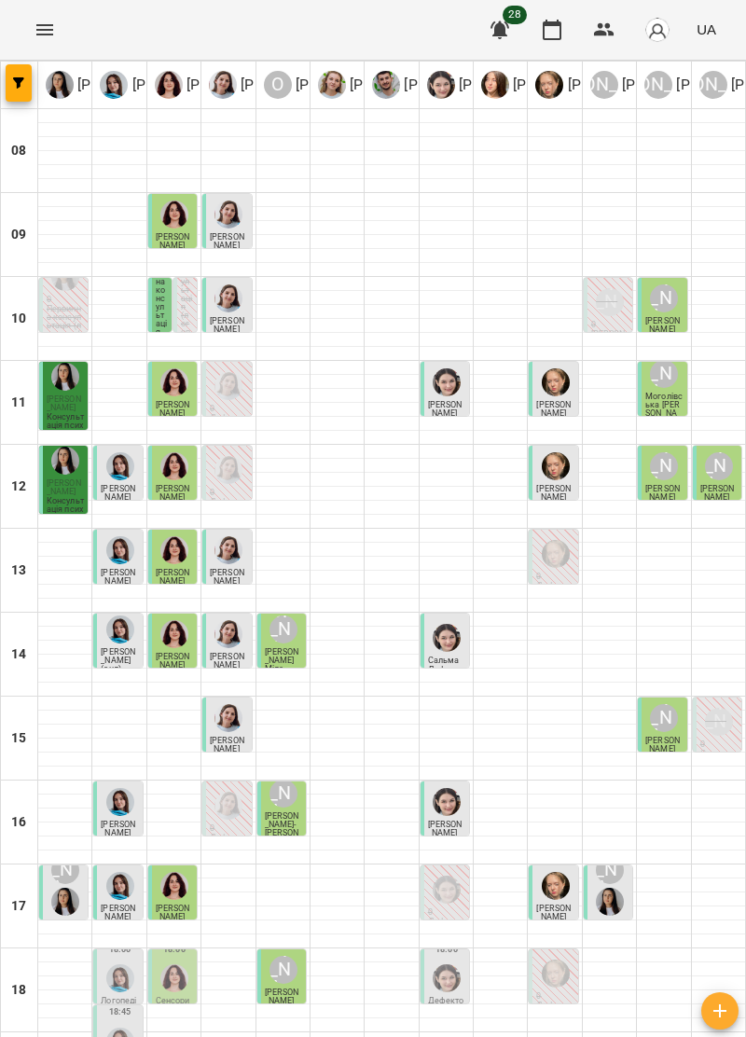
click at [131, 964] on img "Тетяна Хомин" at bounding box center [120, 978] width 28 height 28
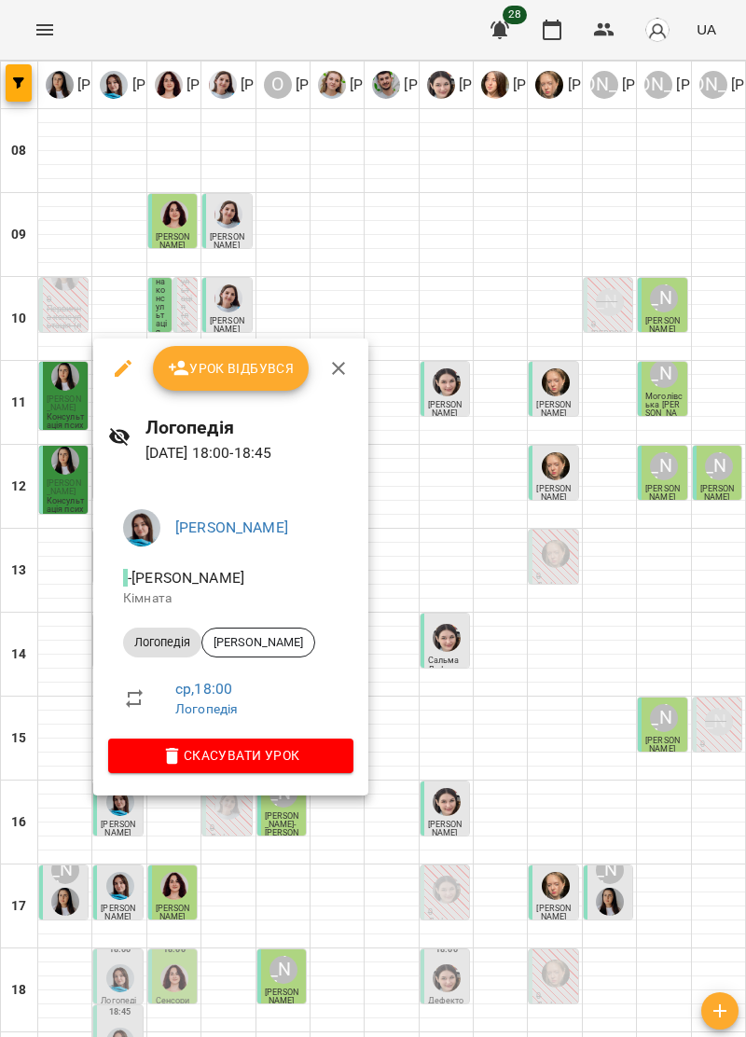
click at [341, 367] on icon "button" at bounding box center [338, 368] width 22 height 22
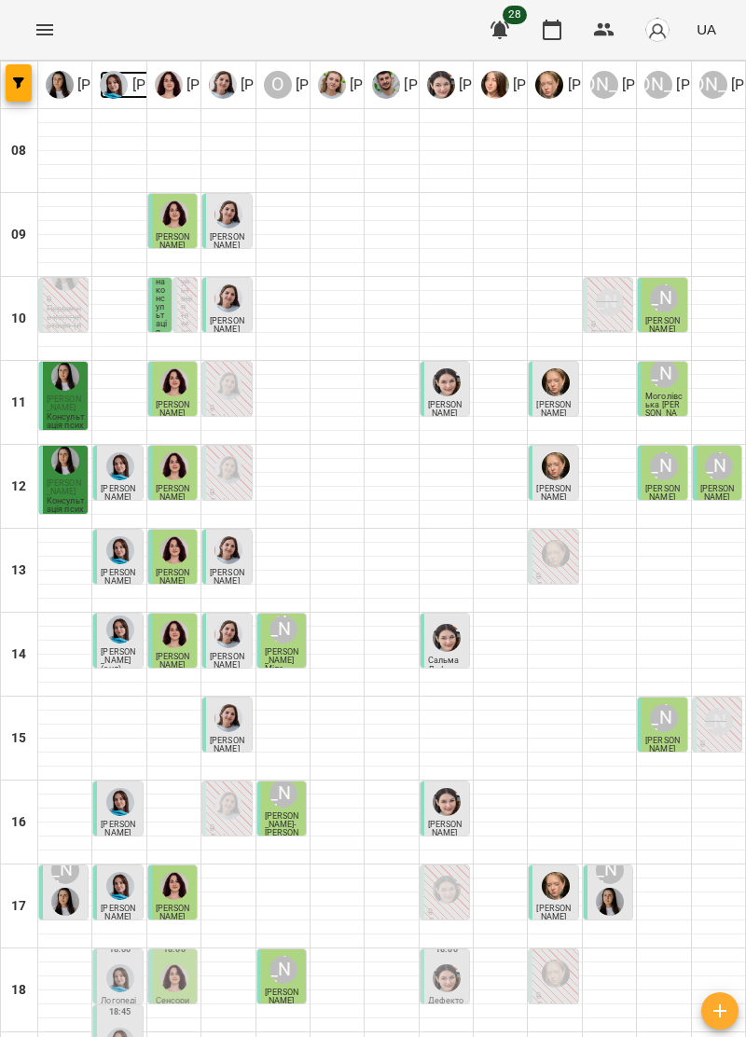
click at [121, 86] on img at bounding box center [114, 85] width 28 height 28
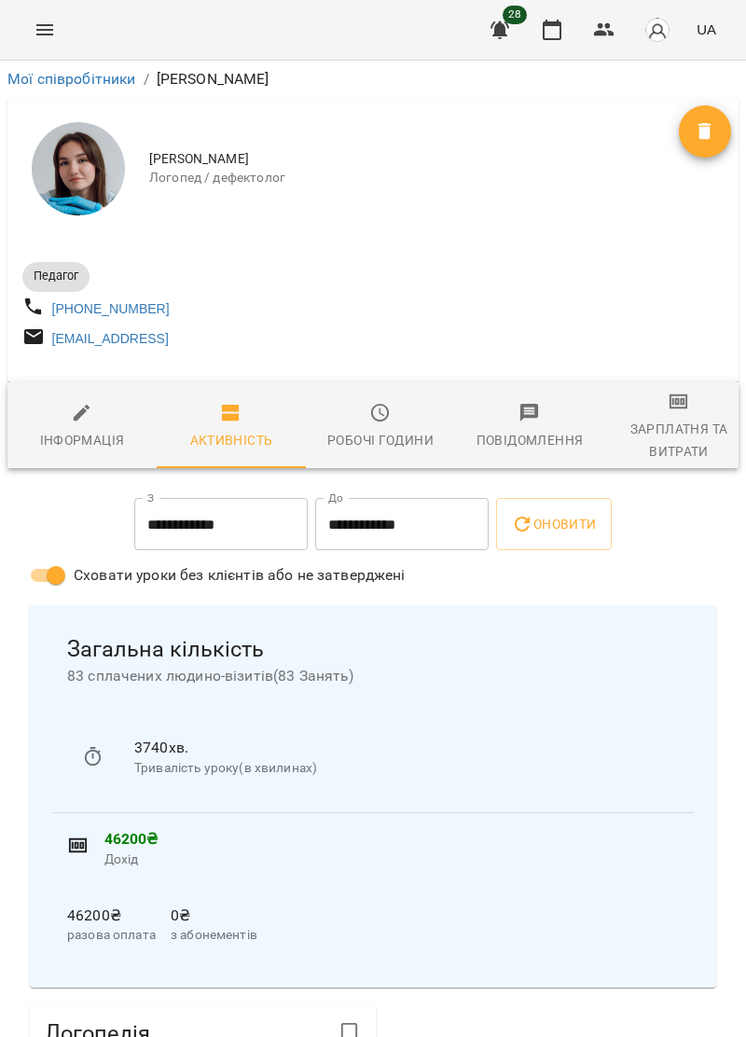
click at [50, 28] on icon "Menu" at bounding box center [45, 30] width 22 height 22
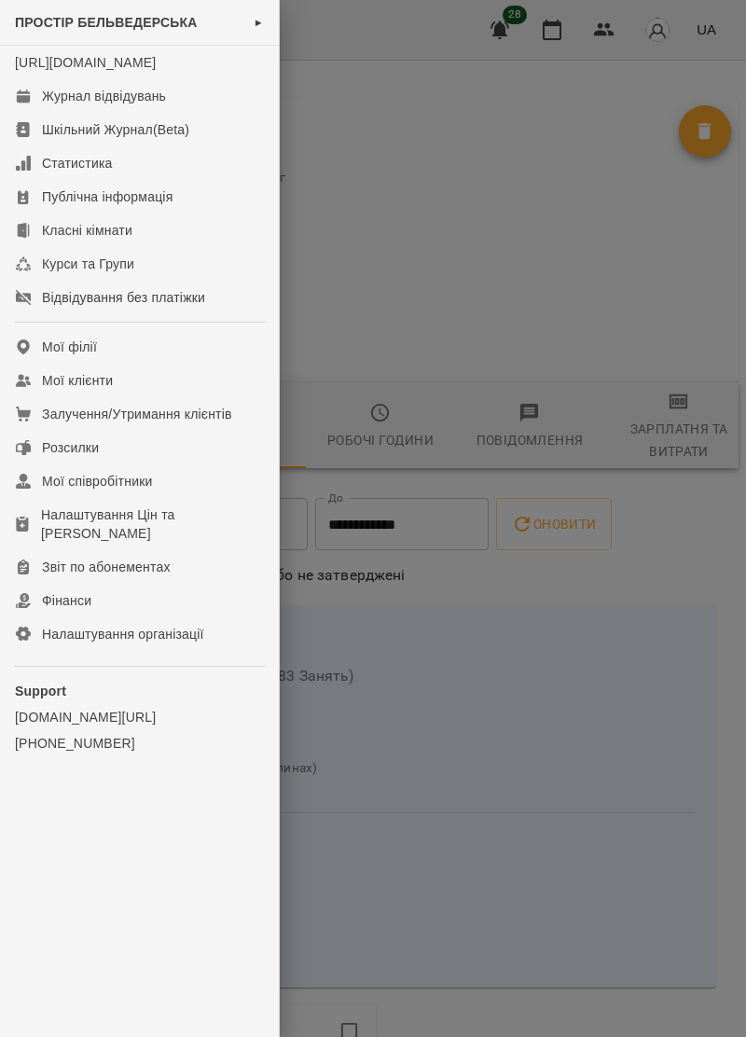
click at [157, 79] on li "[URL][DOMAIN_NAME]" at bounding box center [139, 63] width 279 height 34
click at [169, 111] on link "Журнал відвідувань" at bounding box center [139, 96] width 279 height 34
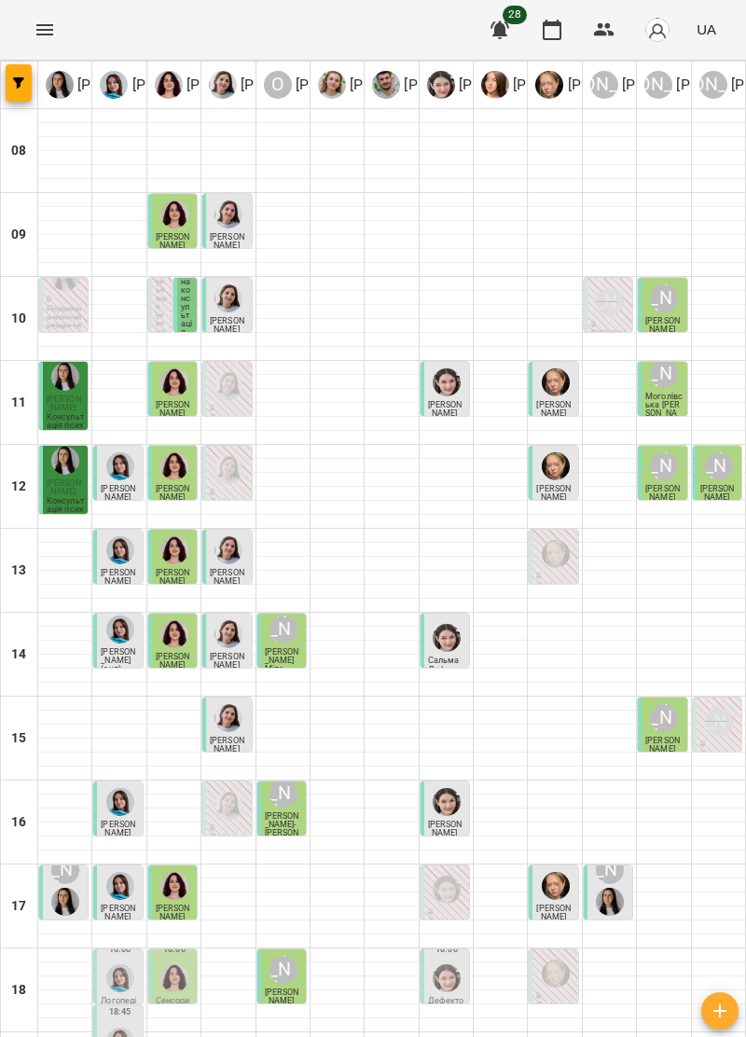
scroll to position [183, 0]
click at [135, 1024] on div at bounding box center [120, 1041] width 35 height 35
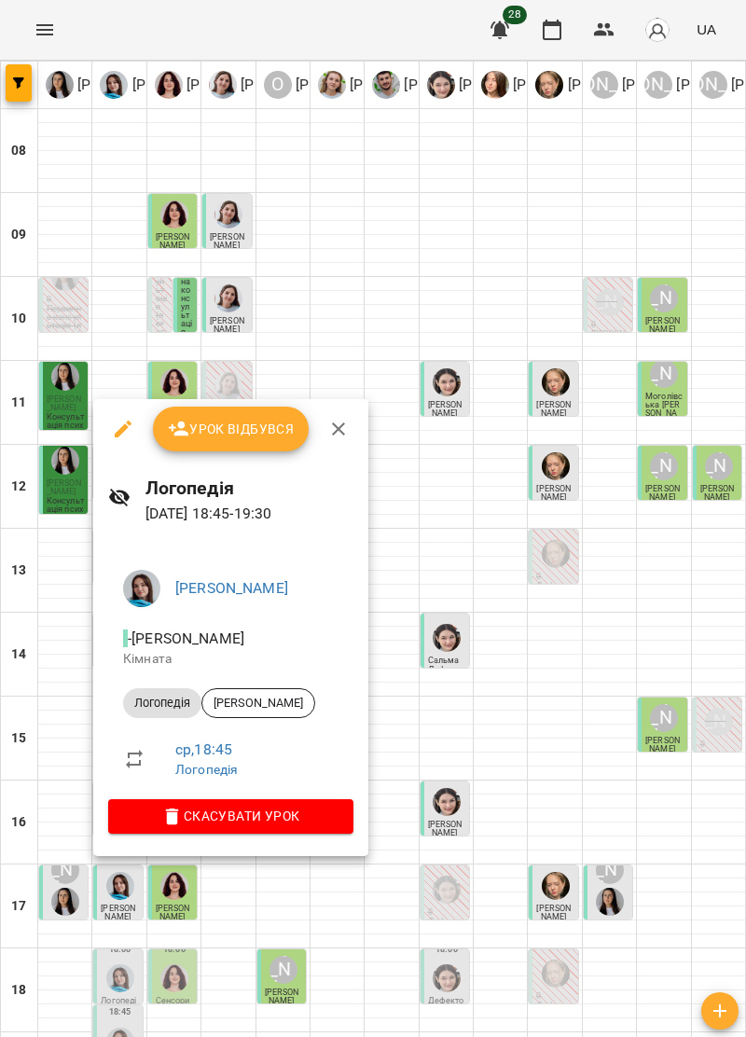
click at [346, 427] on icon "button" at bounding box center [338, 429] width 22 height 22
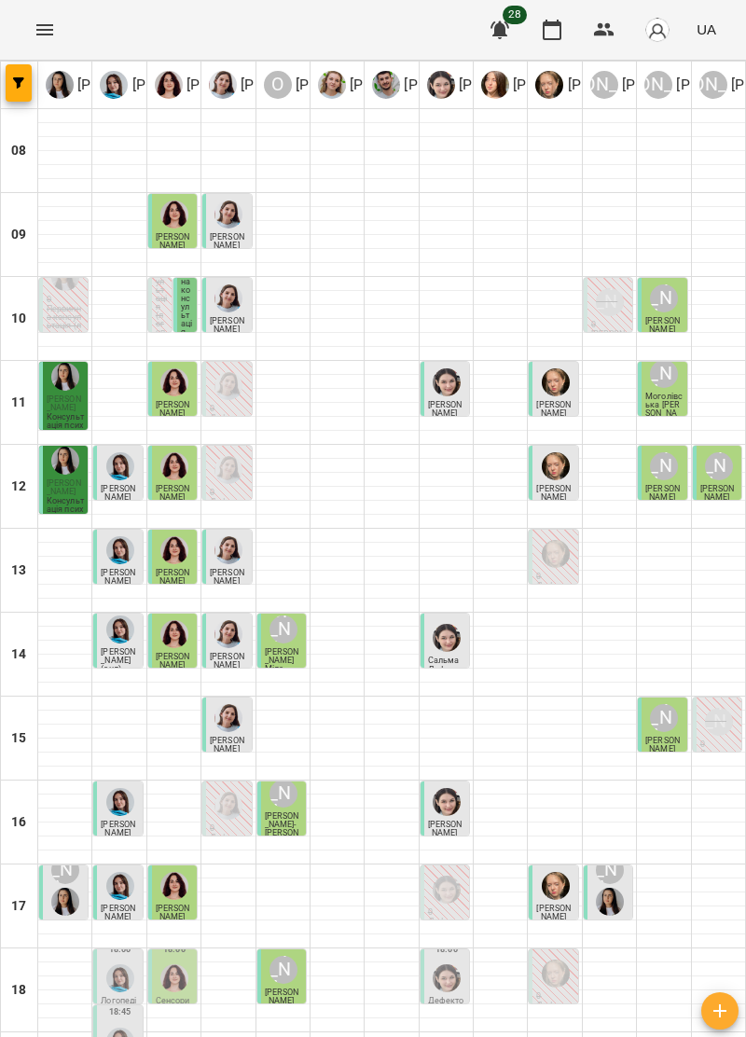
click at [233, 430] on div at bounding box center [227, 430] width 53 height 1
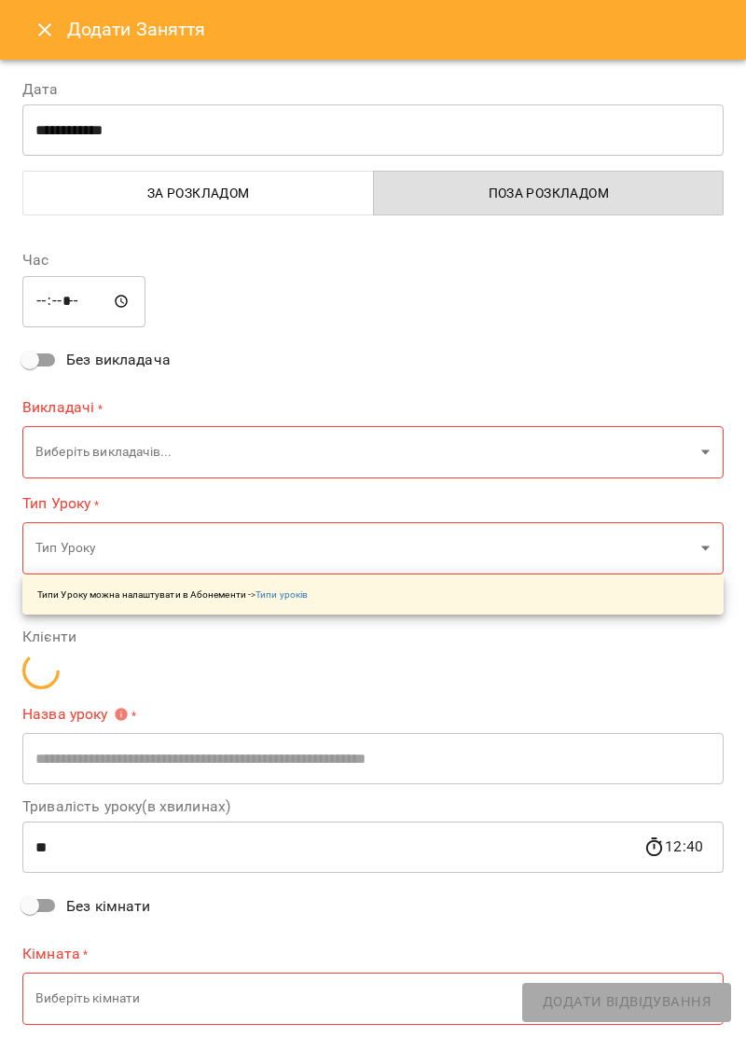
type input "**********"
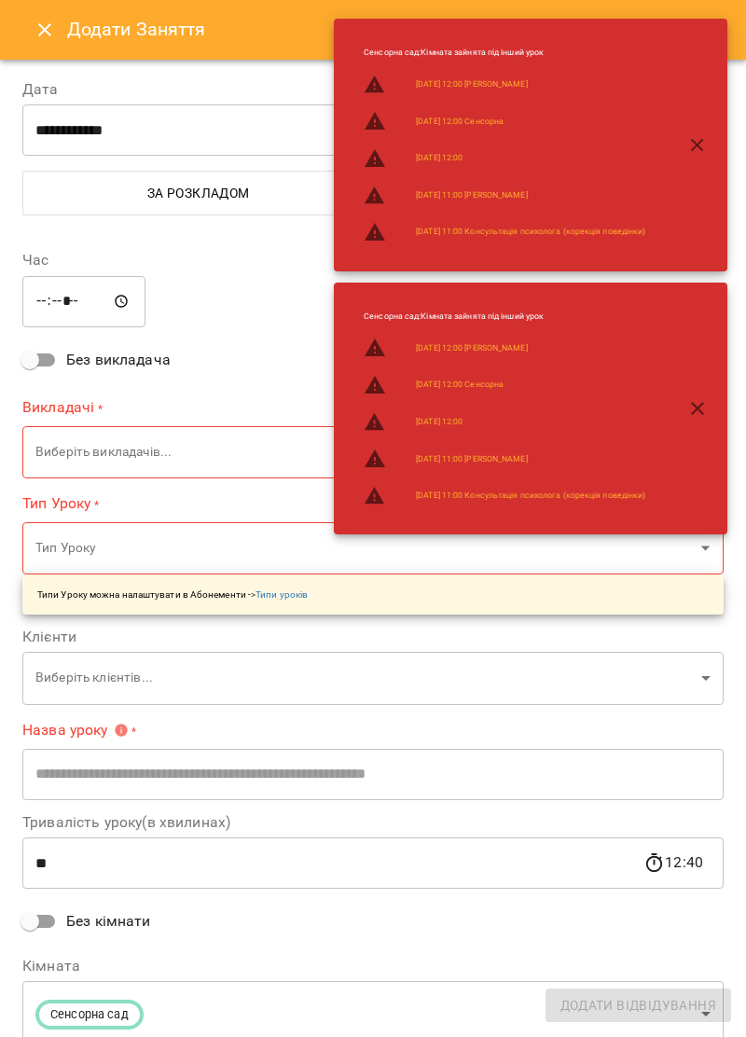
click at [32, 21] on button "Close" at bounding box center [44, 29] width 45 height 45
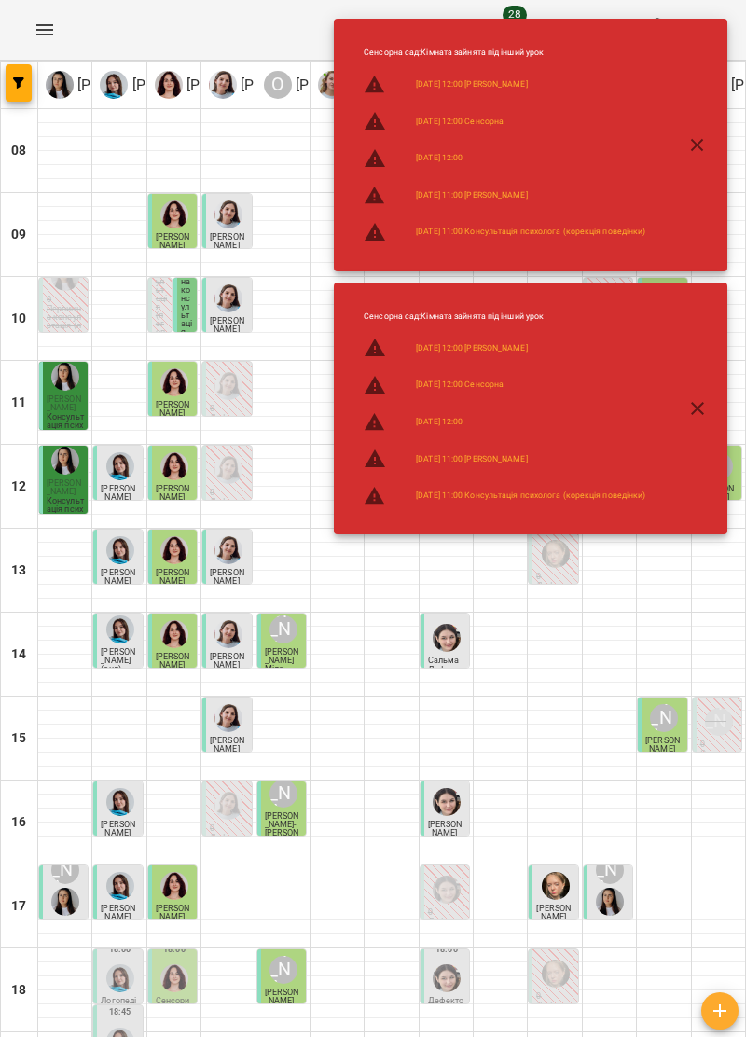
click at [699, 152] on icon "button" at bounding box center [697, 145] width 22 height 22
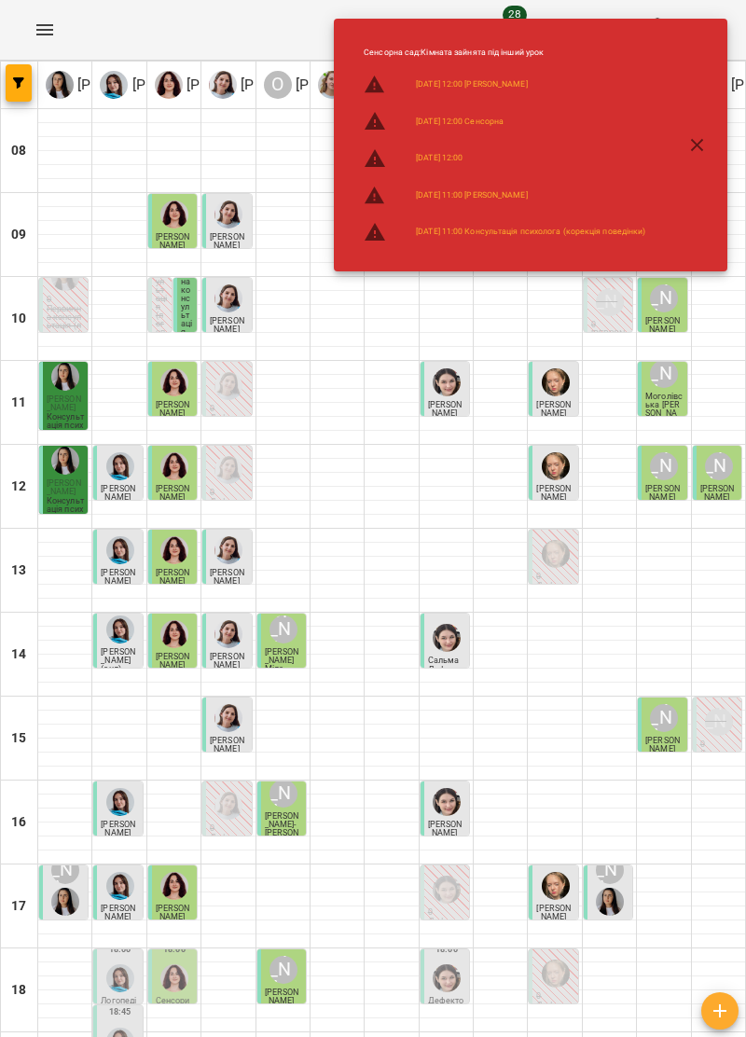
click at [705, 146] on icon "button" at bounding box center [697, 145] width 22 height 22
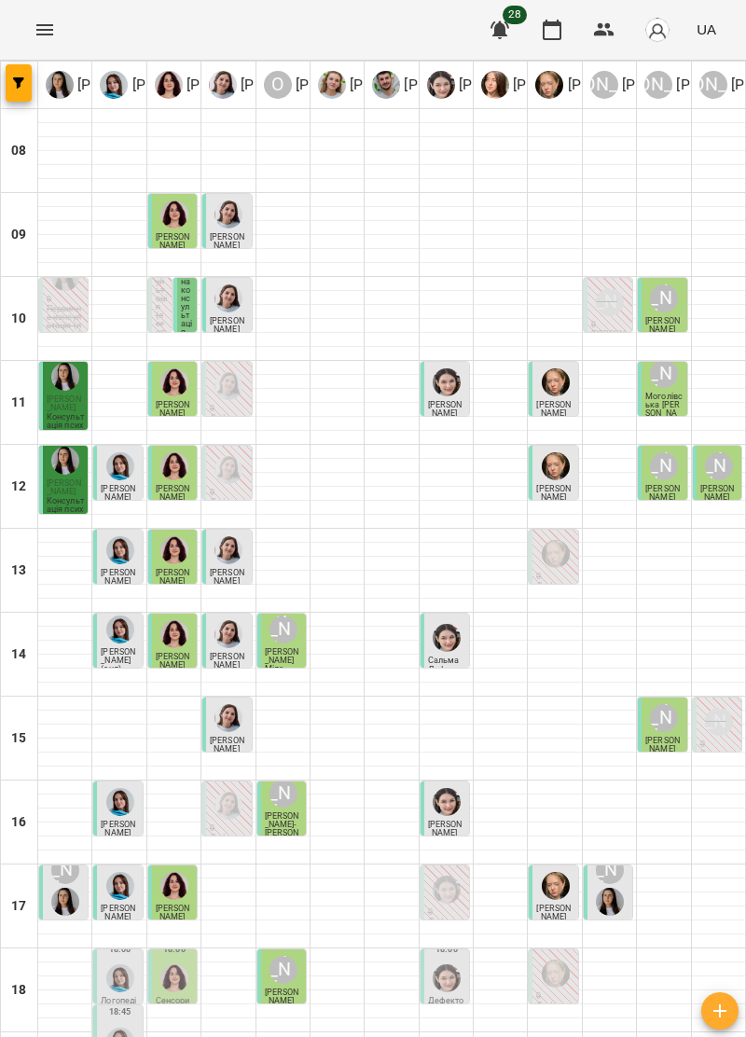
click at [118, 964] on img "Тетяна Хомин" at bounding box center [120, 978] width 28 height 28
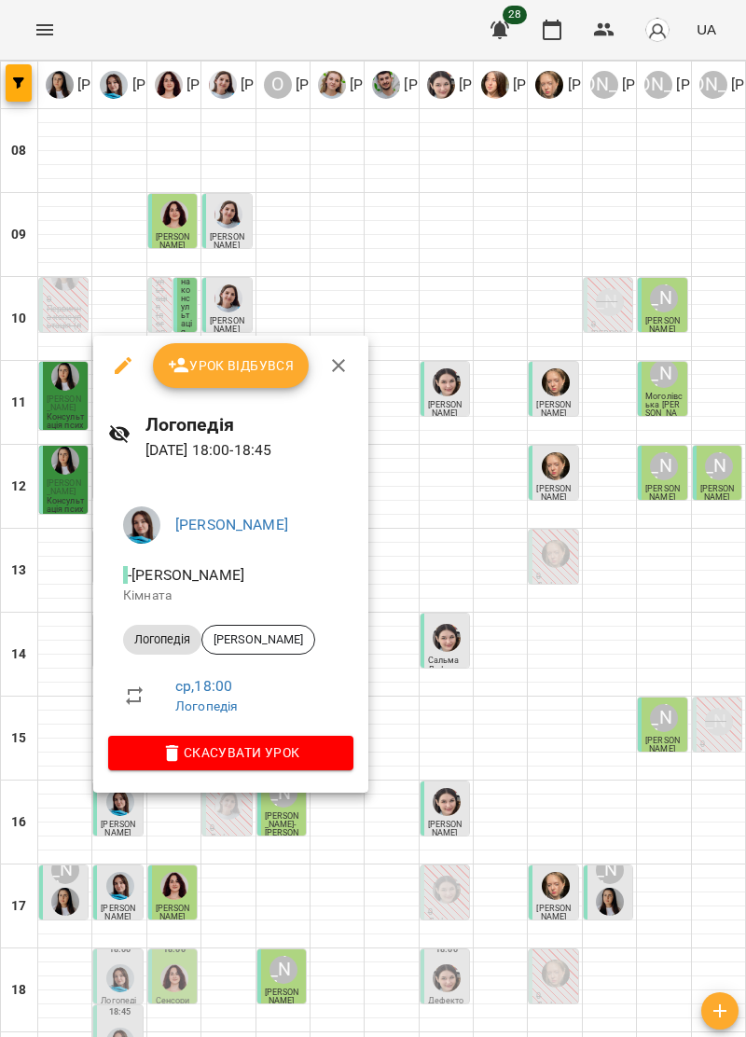
click at [265, 375] on span "Урок відбувся" at bounding box center [231, 365] width 127 height 22
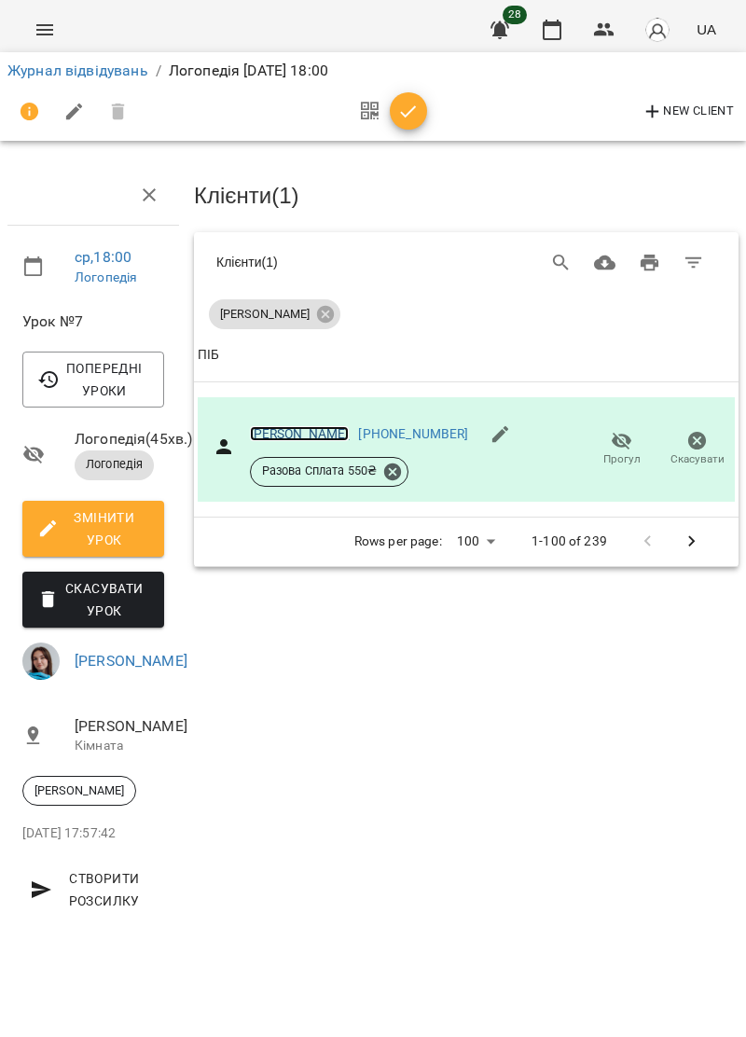
click at [338, 427] on link "[PERSON_NAME]" at bounding box center [300, 433] width 100 height 15
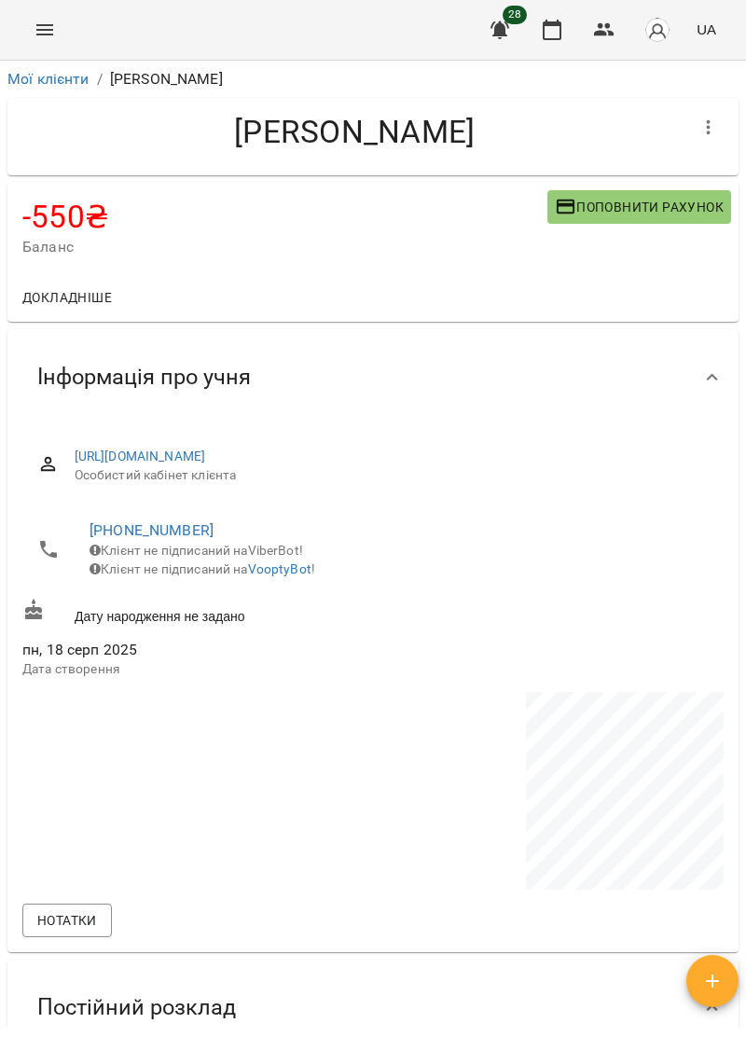
click at [660, 209] on span "Поповнити рахунок" at bounding box center [639, 207] width 169 height 22
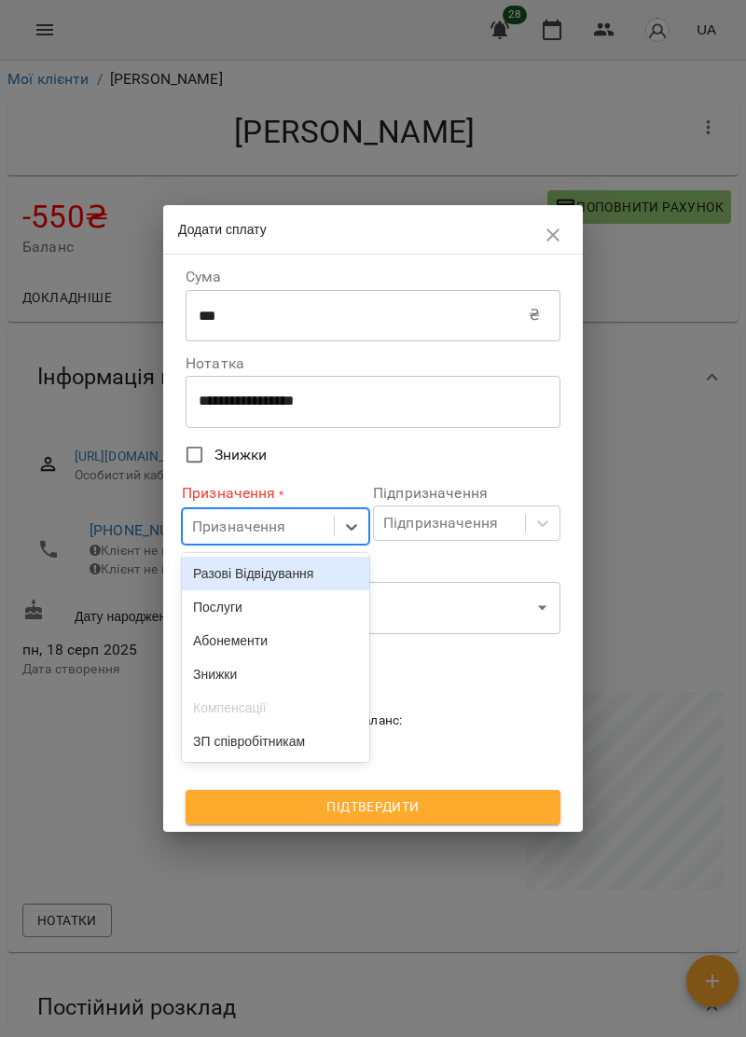
click at [282, 614] on div "Послуги" at bounding box center [275, 607] width 187 height 34
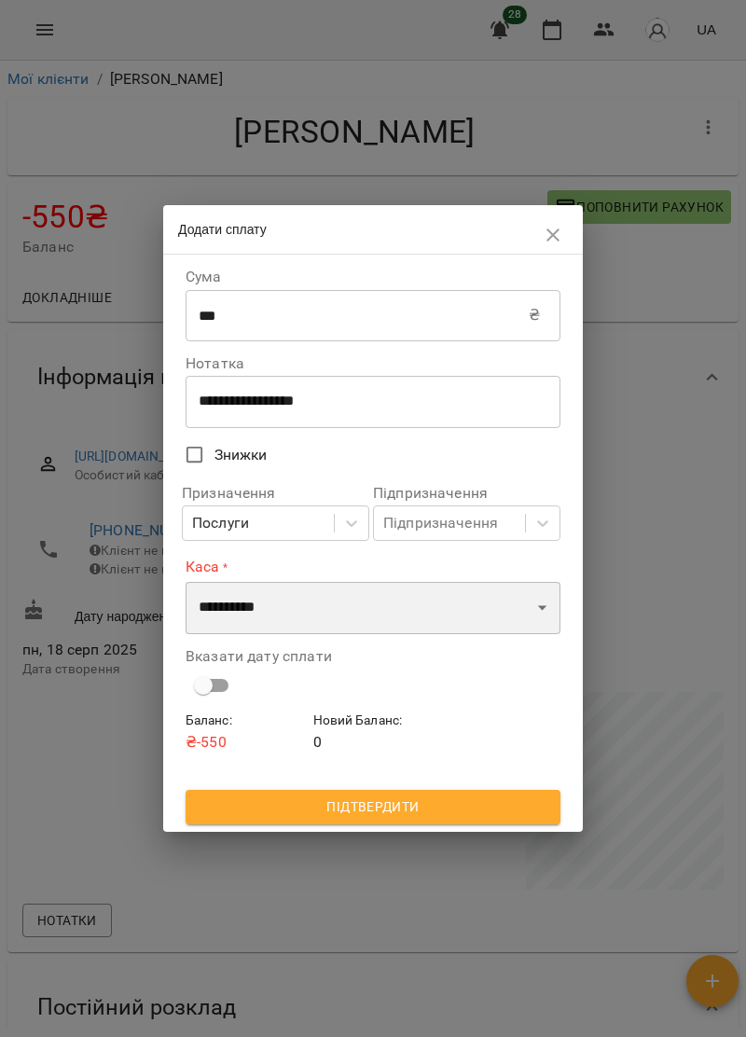
click at [358, 603] on select "**********" at bounding box center [373, 608] width 375 height 52
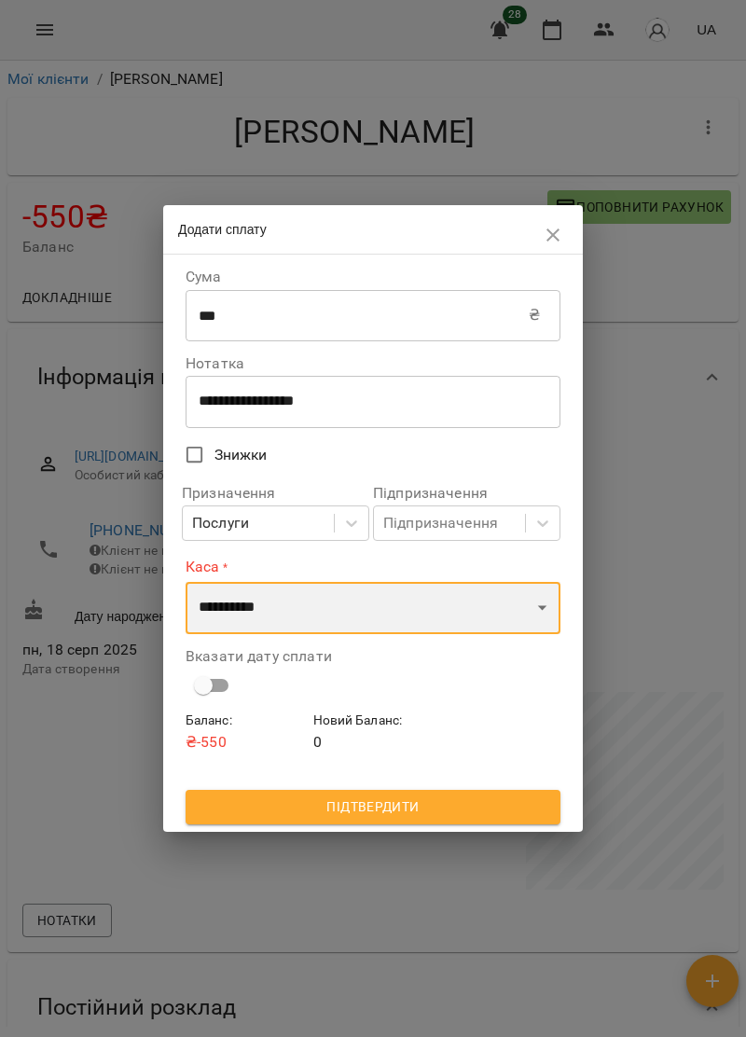
select select "****"
click at [186, 582] on select "**********" at bounding box center [373, 608] width 375 height 52
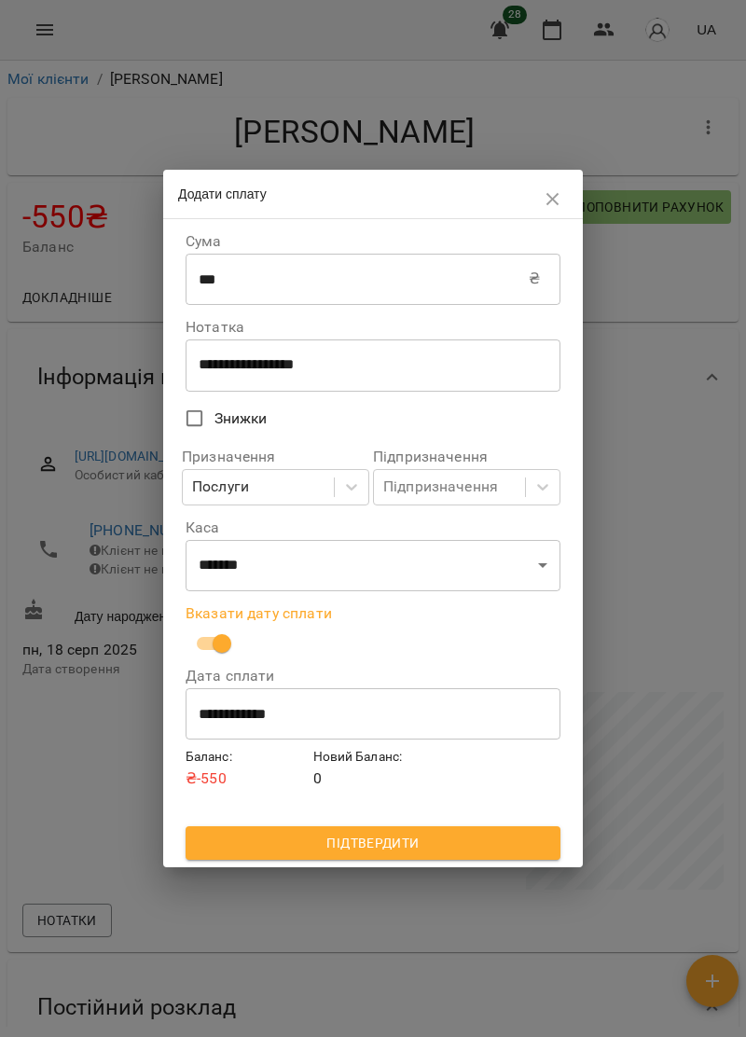
click at [472, 853] on span "Підтвердити" at bounding box center [373, 843] width 345 height 22
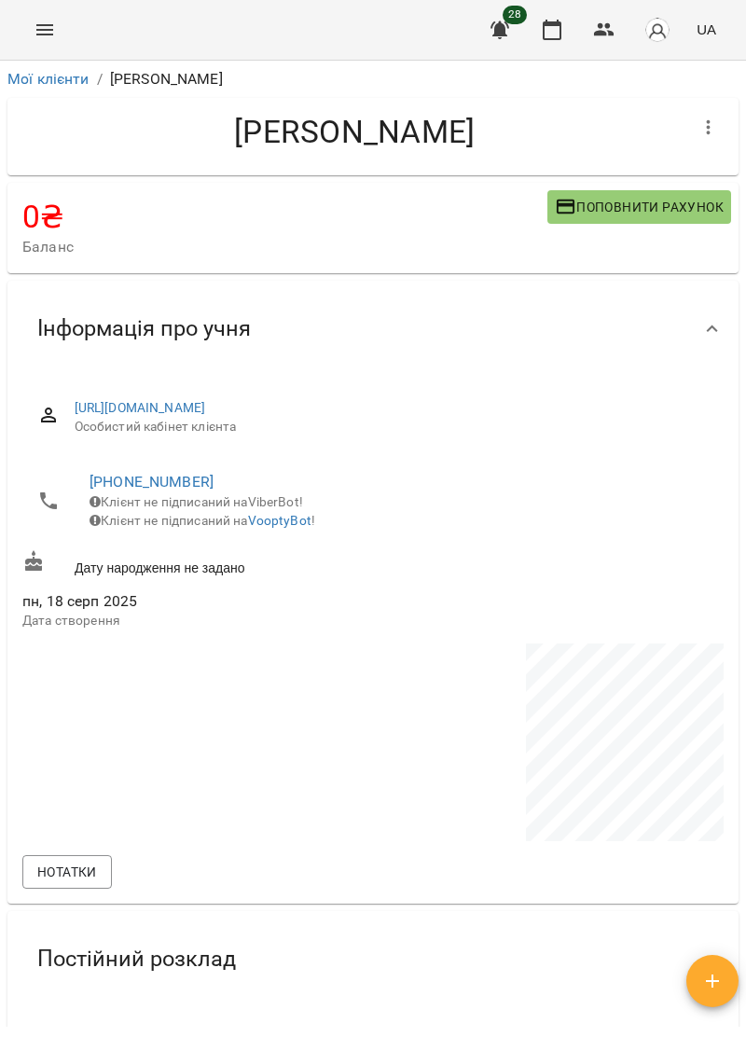
click at [39, 30] on icon "Menu" at bounding box center [44, 29] width 17 height 11
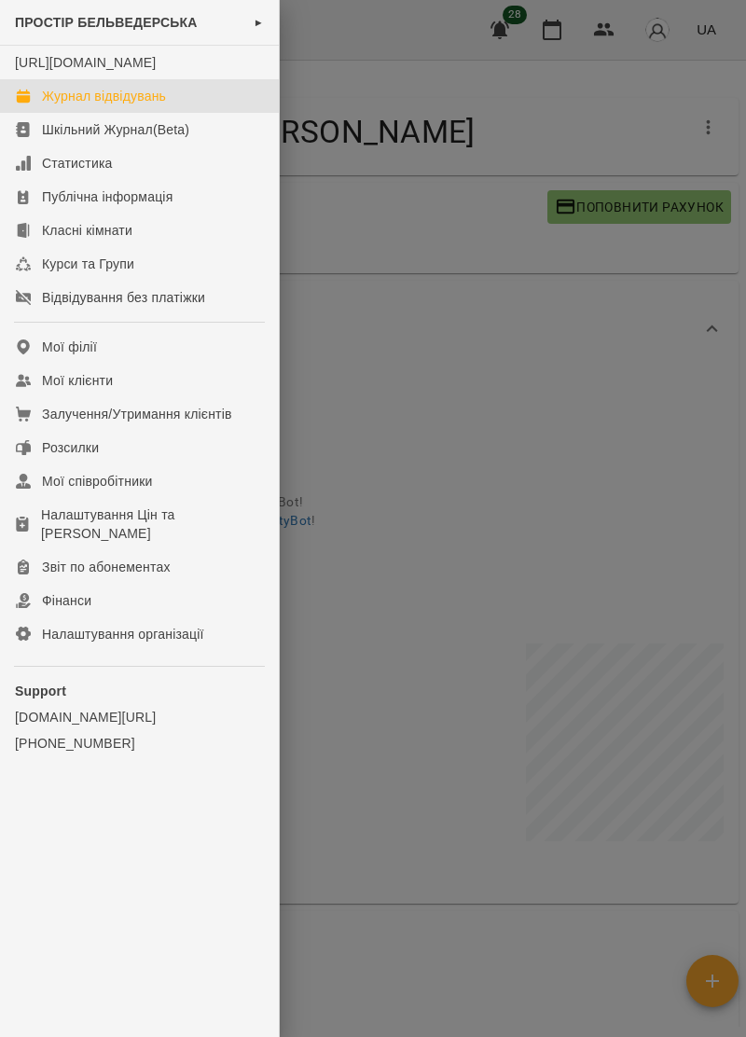
click at [76, 105] on div "Журнал відвідувань" at bounding box center [104, 96] width 124 height 19
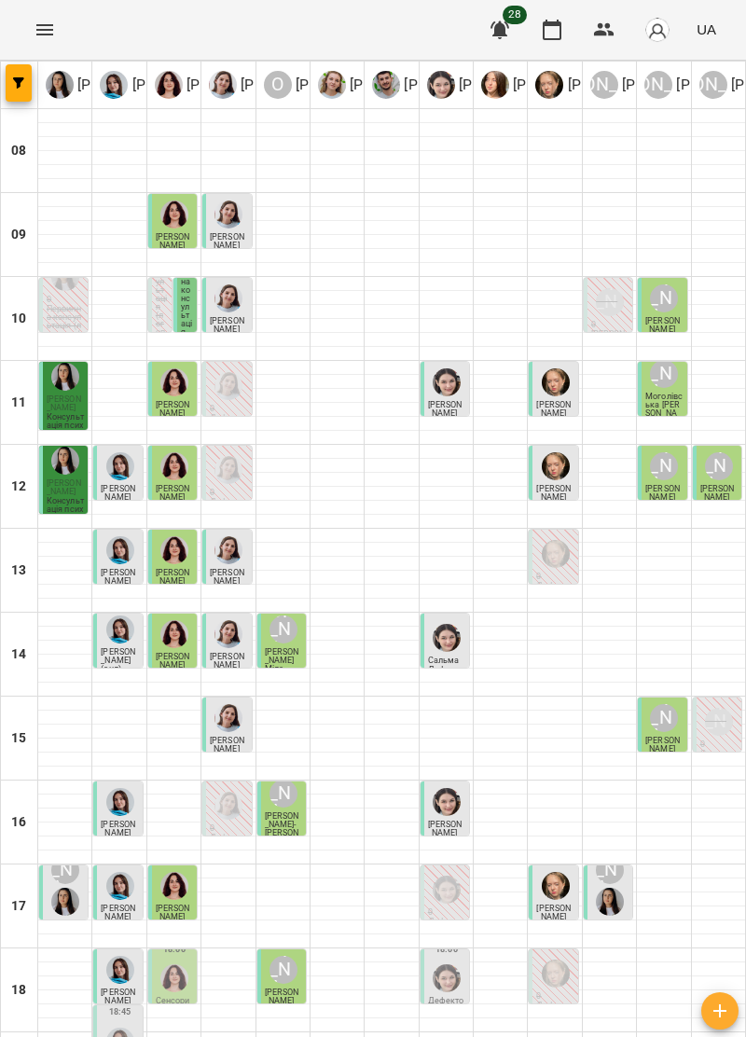
scroll to position [183, 0]
click at [184, 964] on img "Ольга Крикун" at bounding box center [174, 978] width 28 height 28
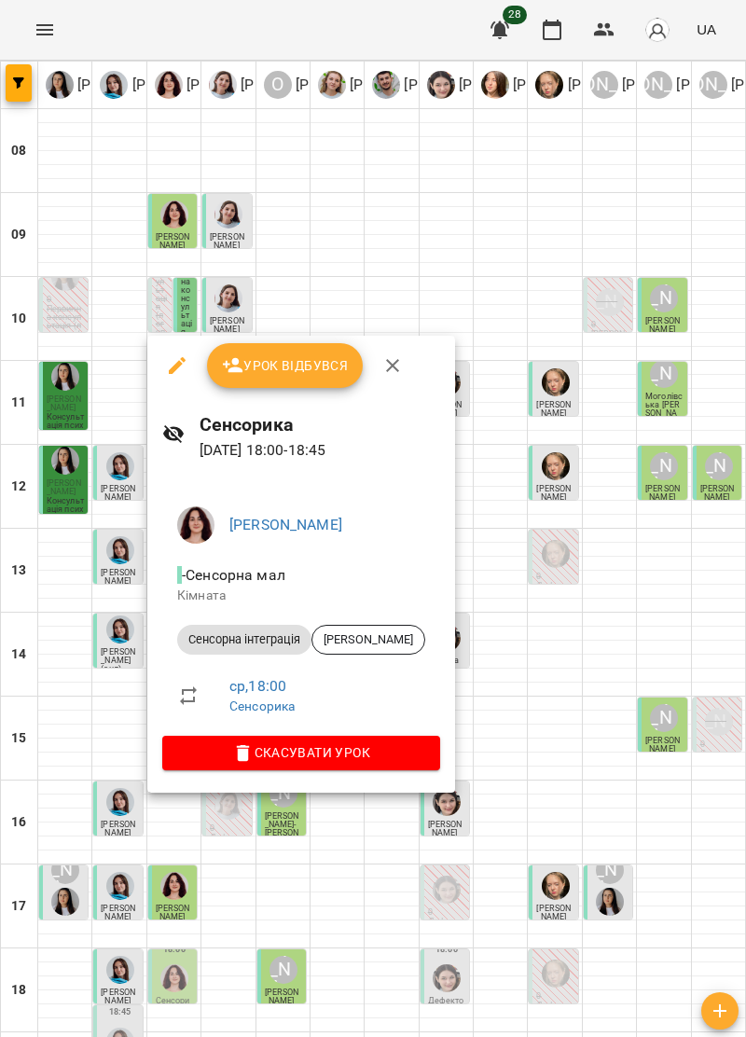
click at [377, 374] on button "button" at bounding box center [392, 365] width 45 height 45
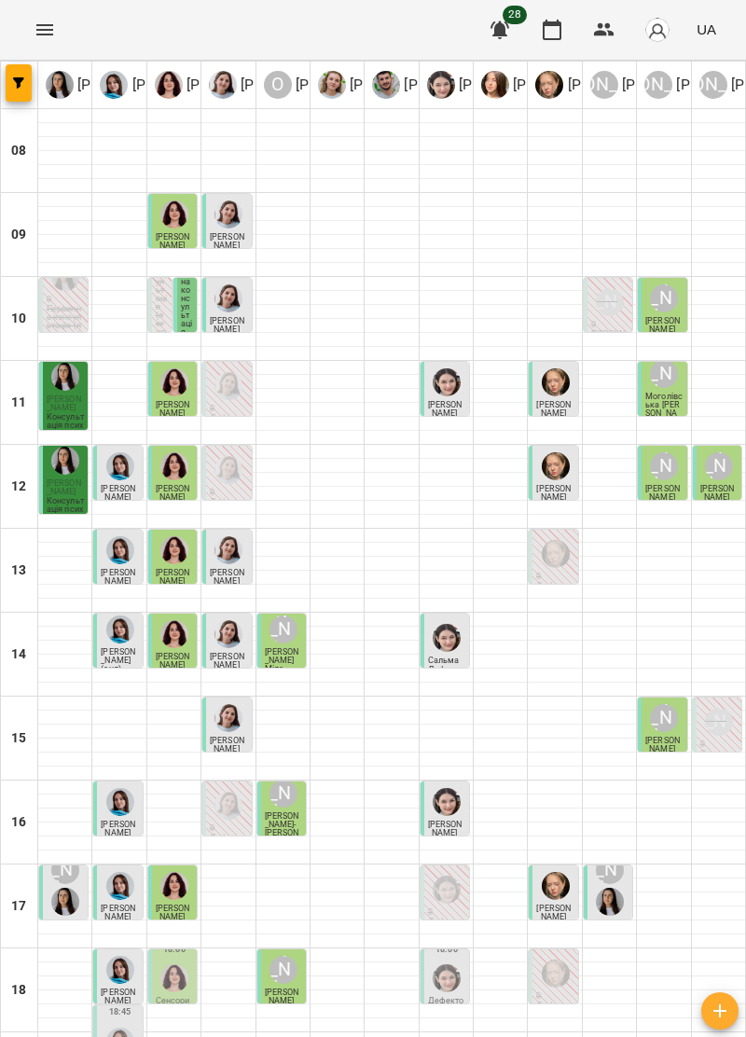
click at [449, 964] on img "Софія Цюпер" at bounding box center [447, 978] width 28 height 28
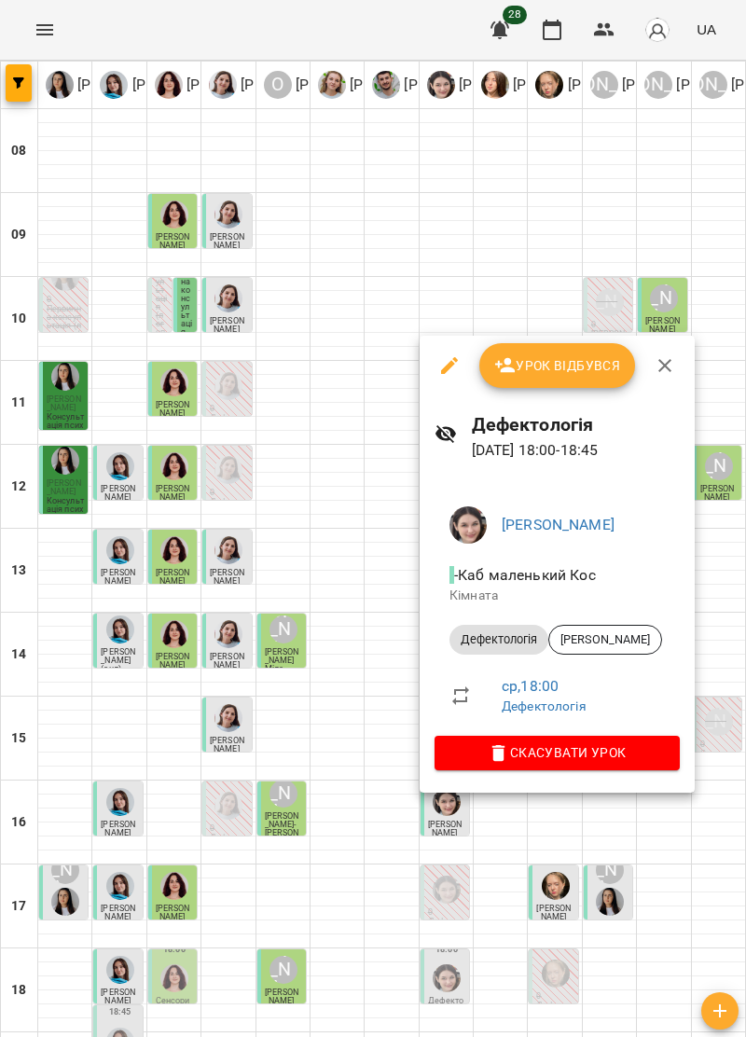
click at [585, 360] on span "Урок відбувся" at bounding box center [557, 365] width 127 height 22
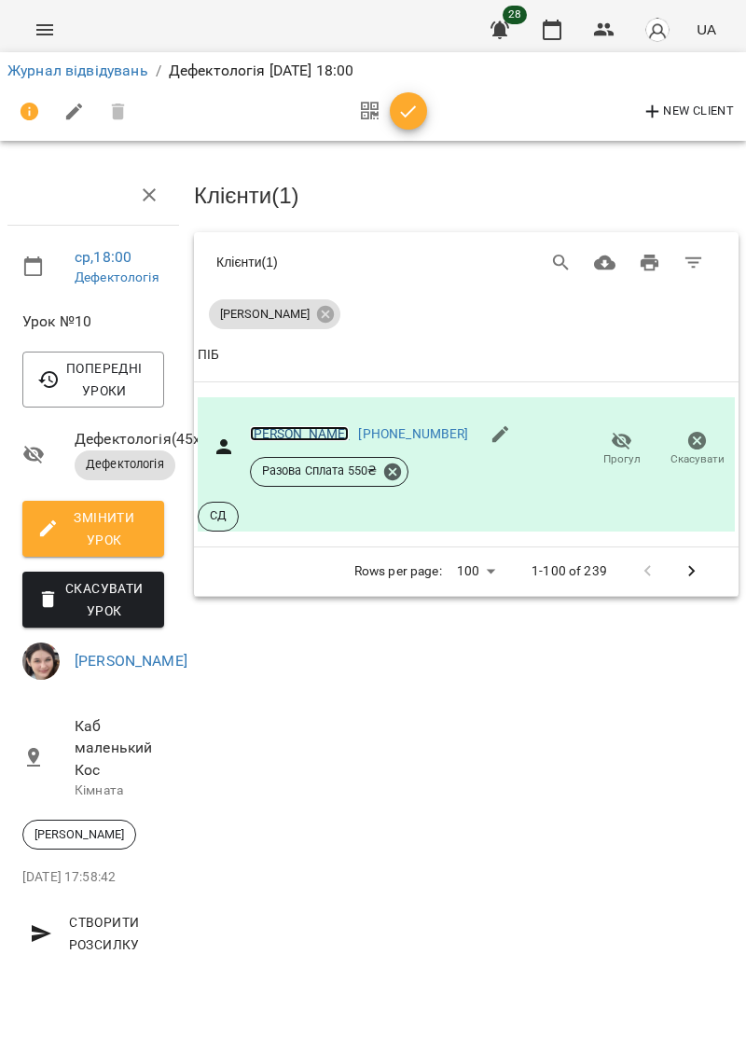
click at [286, 431] on link "[PERSON_NAME]" at bounding box center [300, 433] width 100 height 15
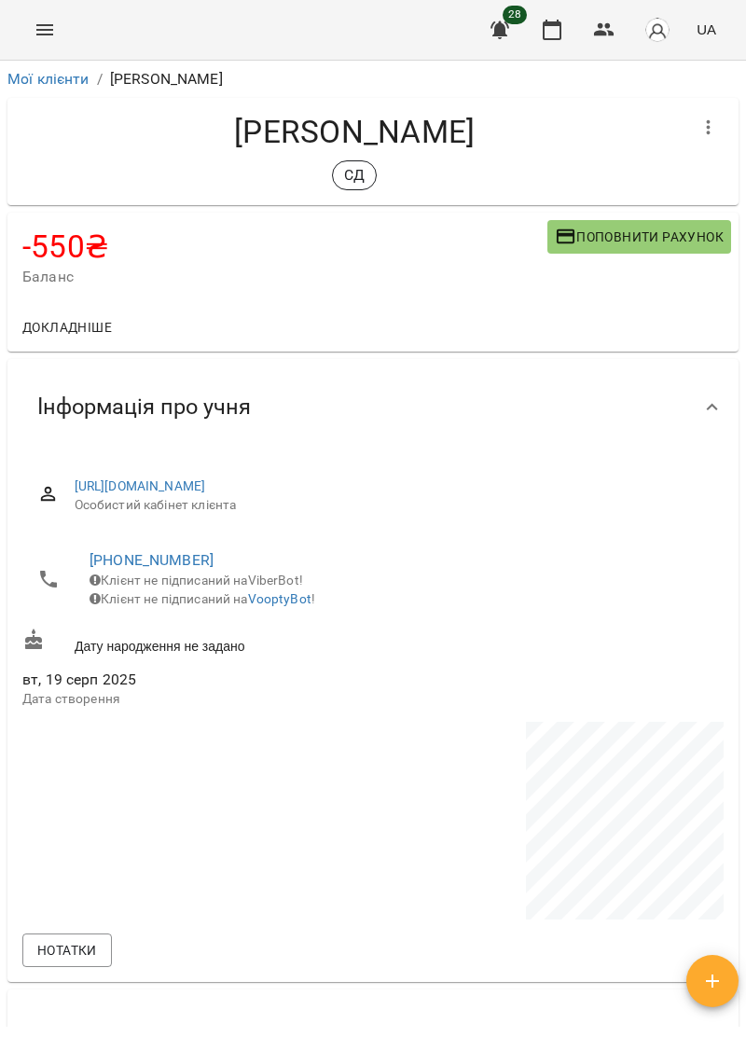
click at [690, 245] on span "Поповнити рахунок" at bounding box center [639, 237] width 169 height 22
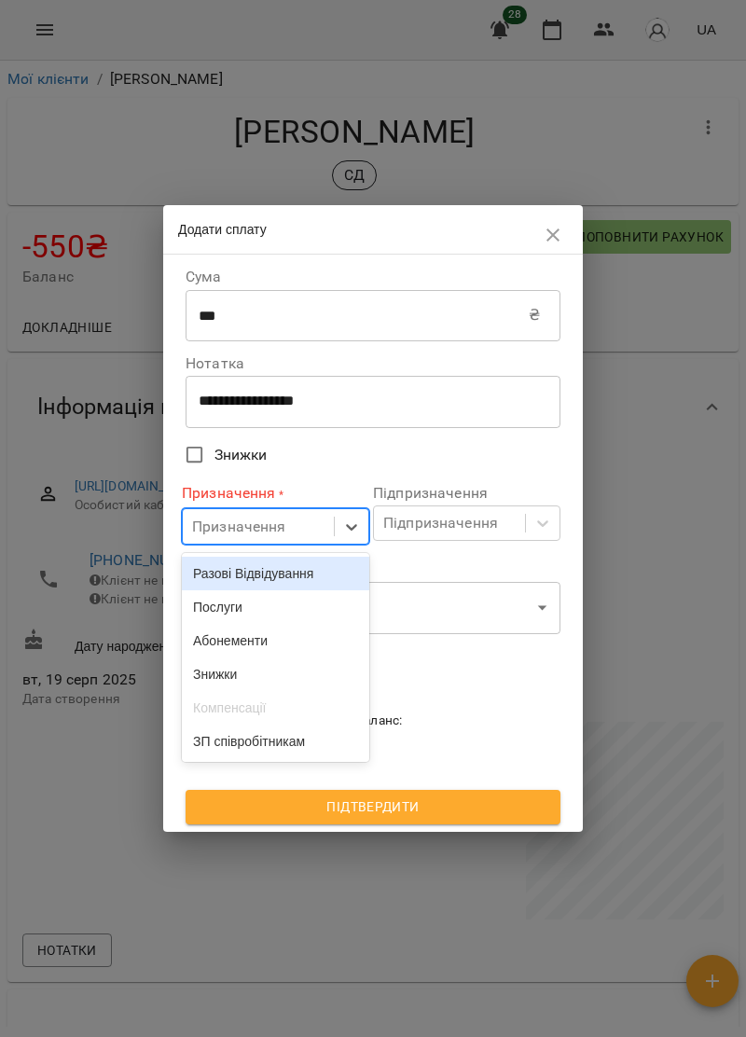
click at [319, 612] on div "Послуги" at bounding box center [275, 607] width 187 height 34
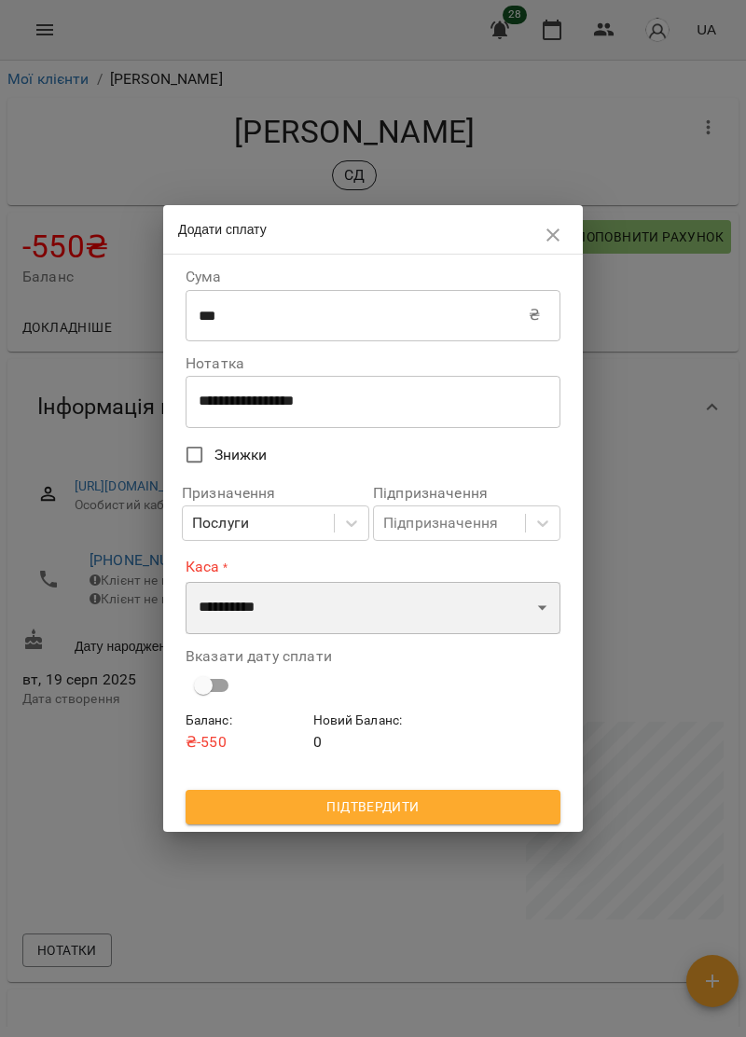
click at [362, 620] on select "**********" at bounding box center [373, 608] width 375 height 52
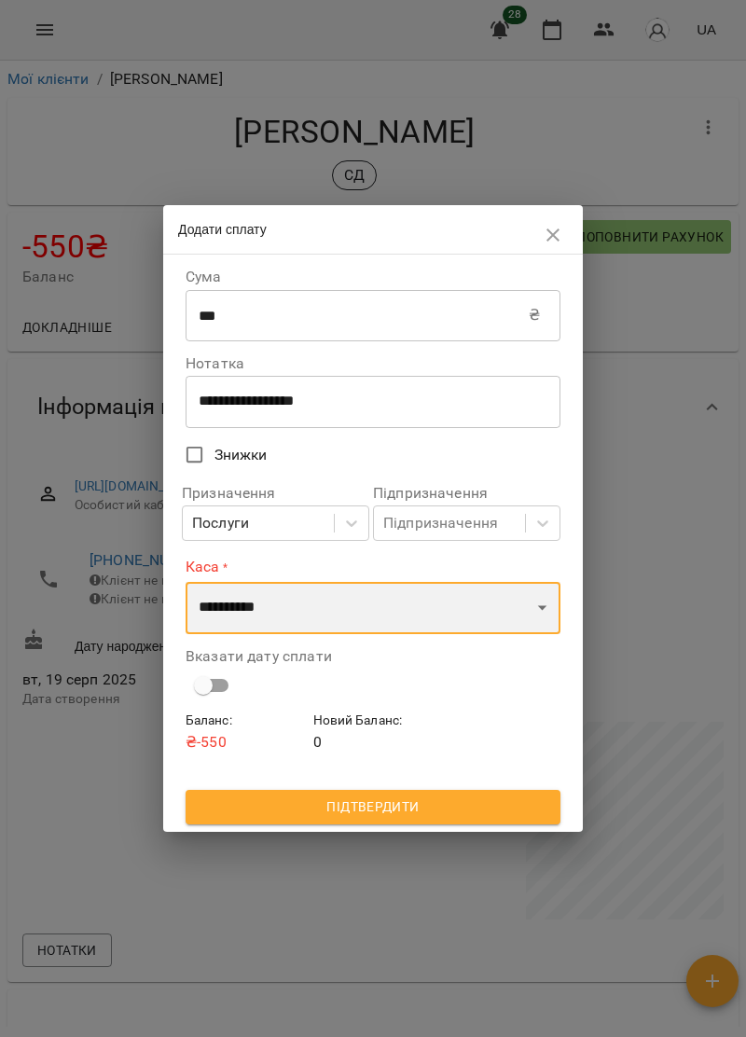
select select "****"
click at [186, 582] on select "**********" at bounding box center [373, 608] width 375 height 52
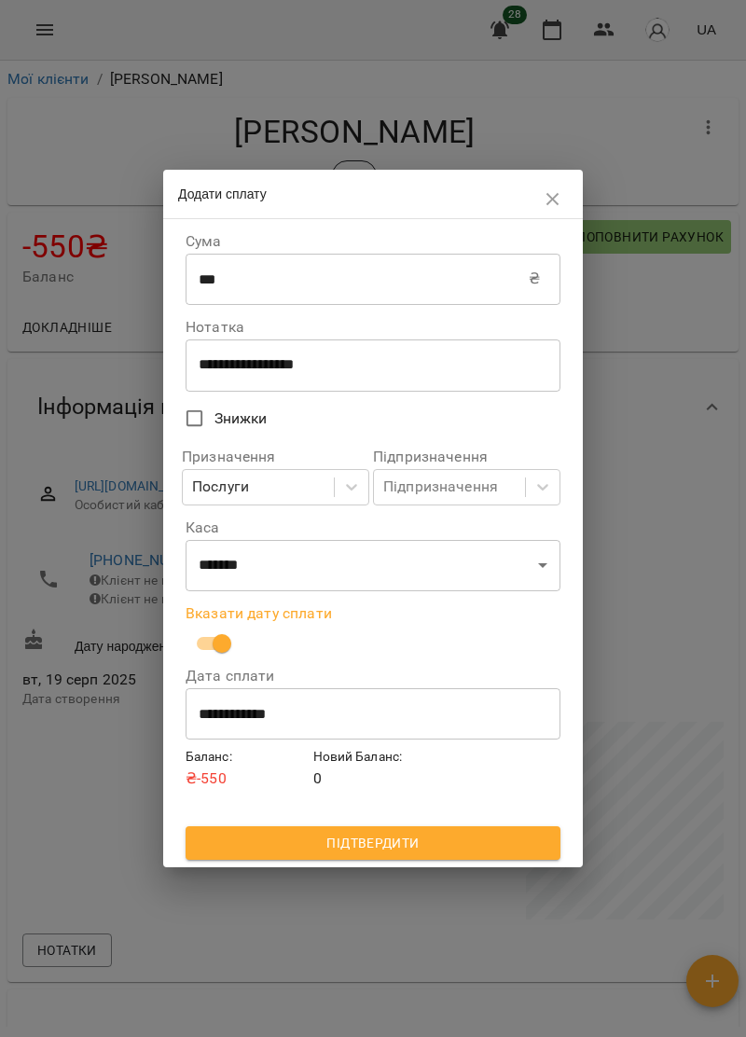
click at [479, 843] on span "Підтвердити" at bounding box center [373, 843] width 345 height 22
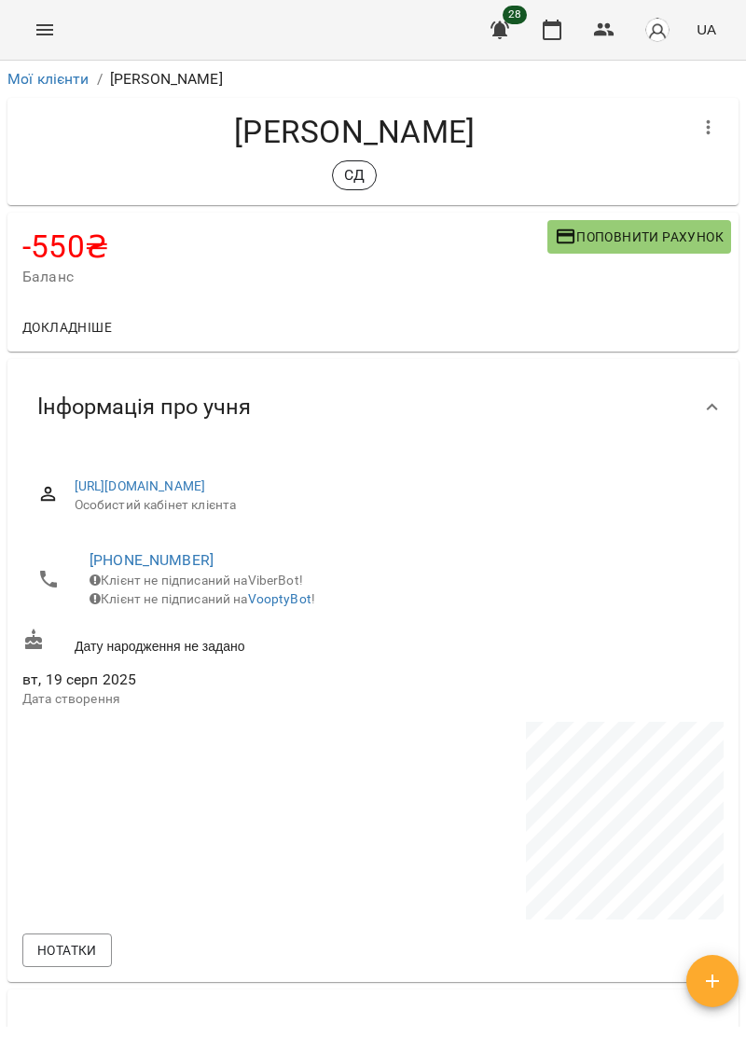
click at [39, 40] on icon "Menu" at bounding box center [45, 30] width 22 height 22
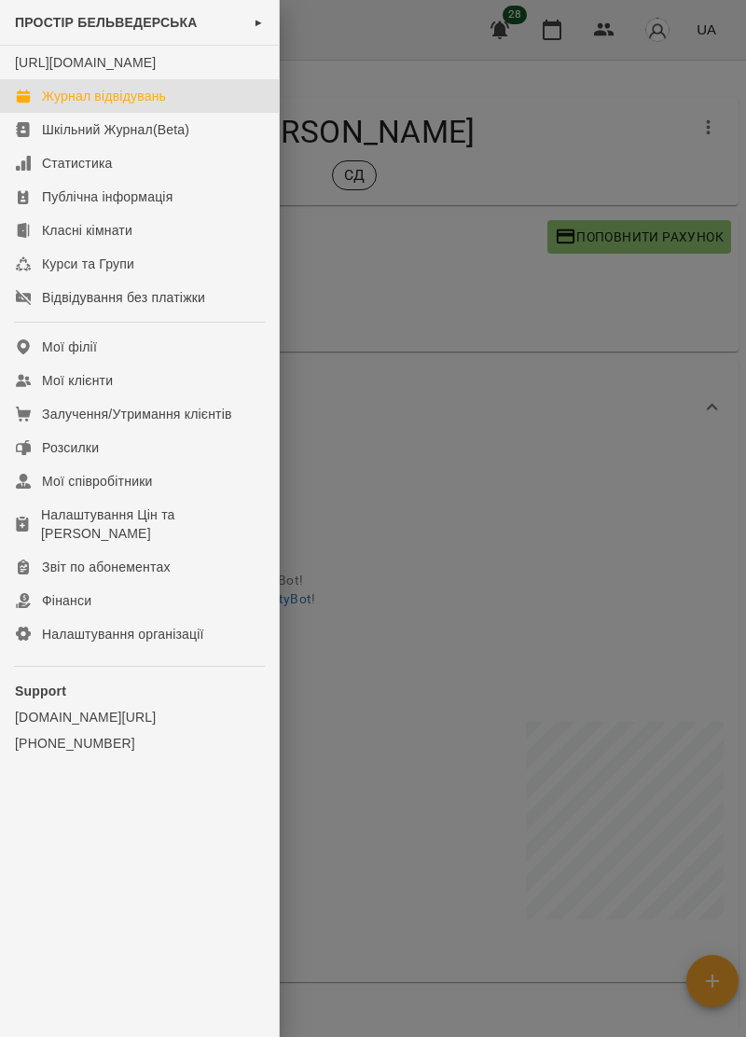
click at [62, 113] on link "Журнал відвідувань" at bounding box center [139, 96] width 279 height 34
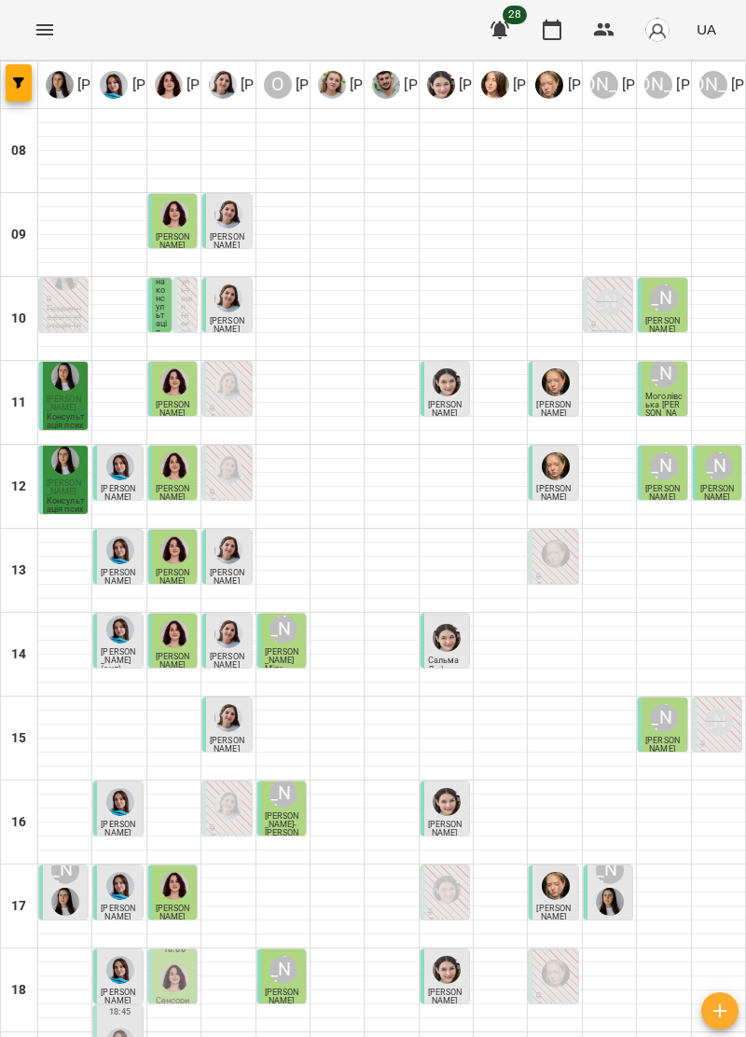
scroll to position [183, 0]
click at [454, 988] on span "[PERSON_NAME]" at bounding box center [445, 997] width 35 height 18
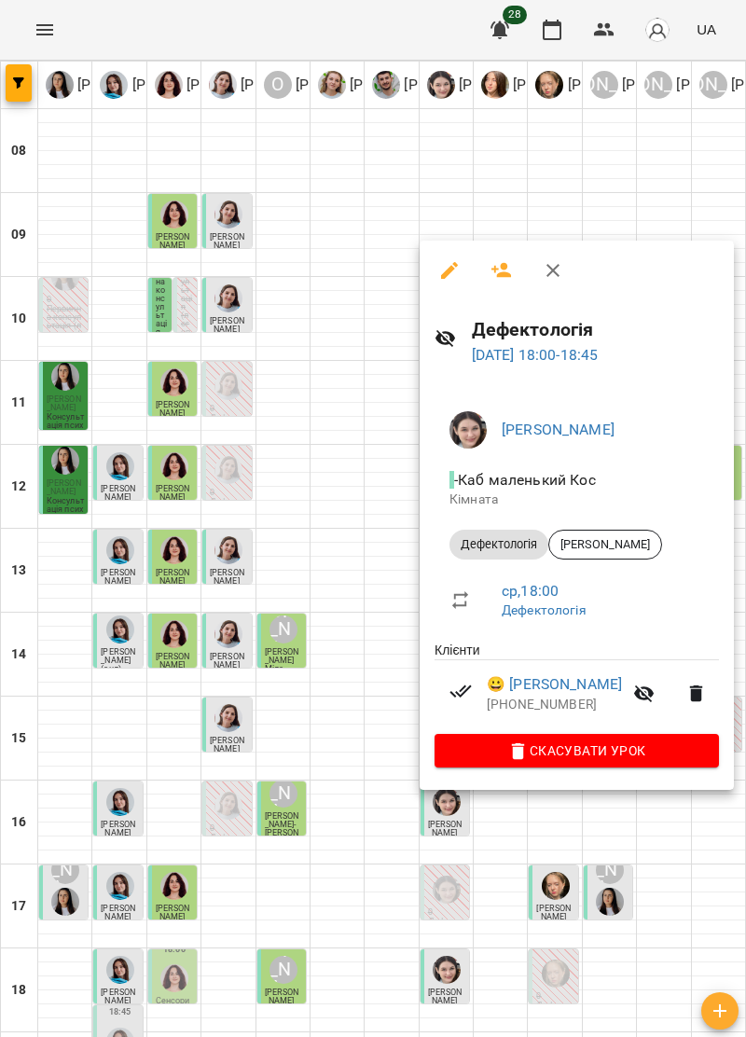
click at [542, 269] on icon "button" at bounding box center [553, 270] width 22 height 22
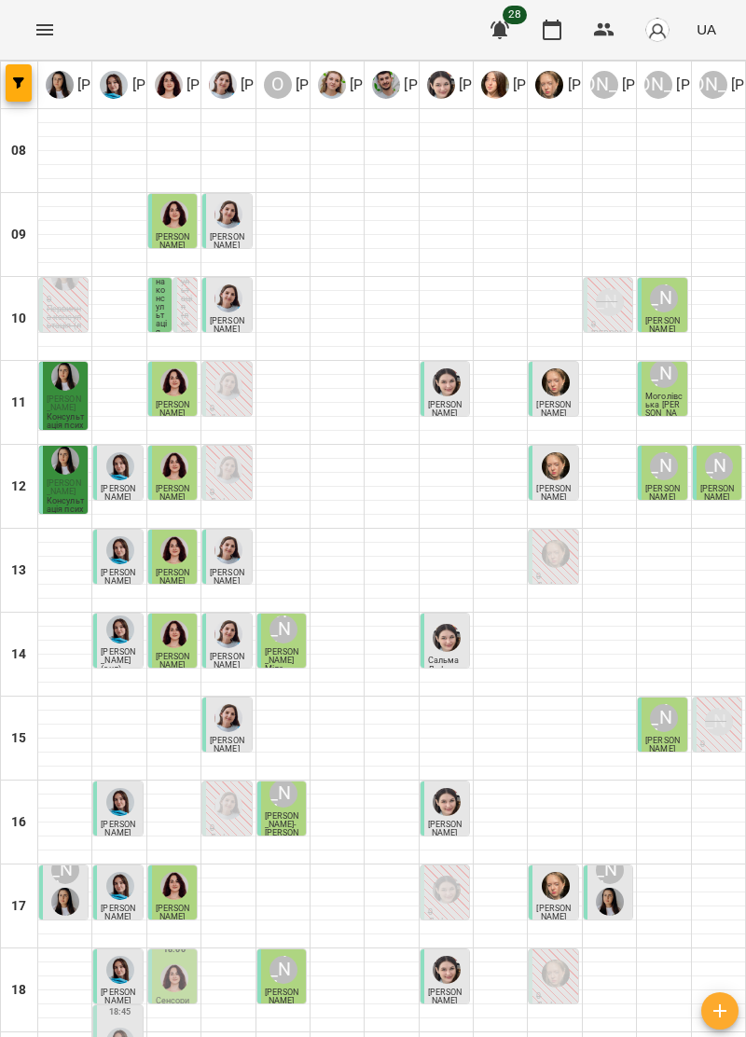
click at [181, 997] on p "Сенсорика" at bounding box center [174, 1005] width 37 height 17
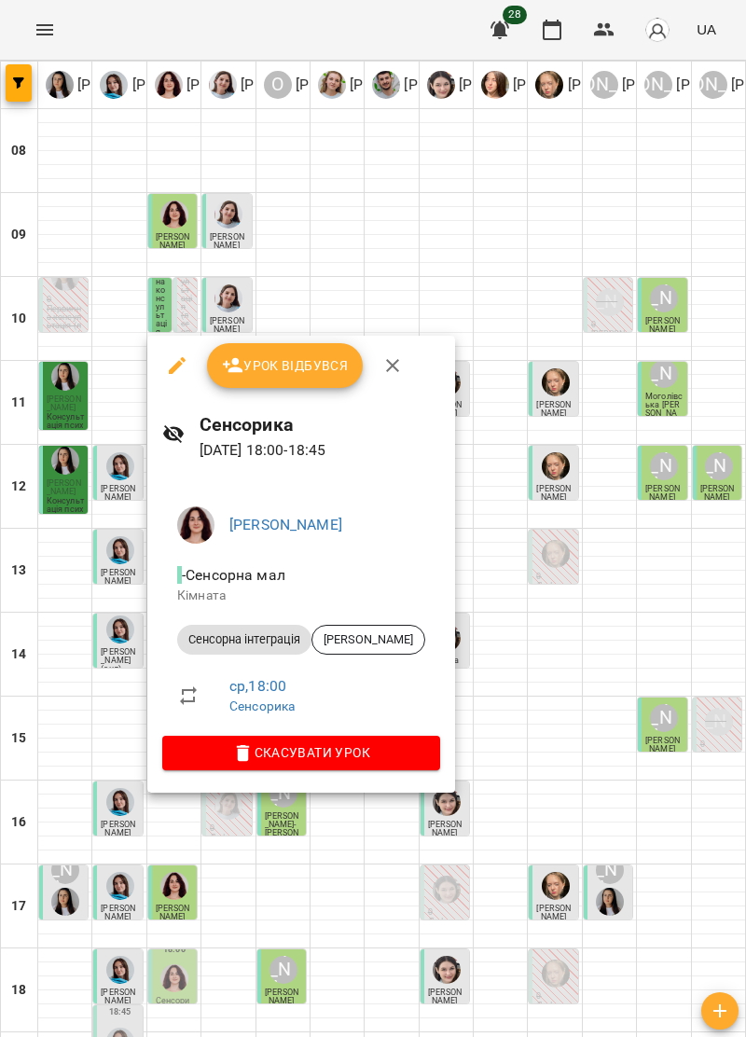
click at [405, 364] on button "button" at bounding box center [392, 365] width 45 height 45
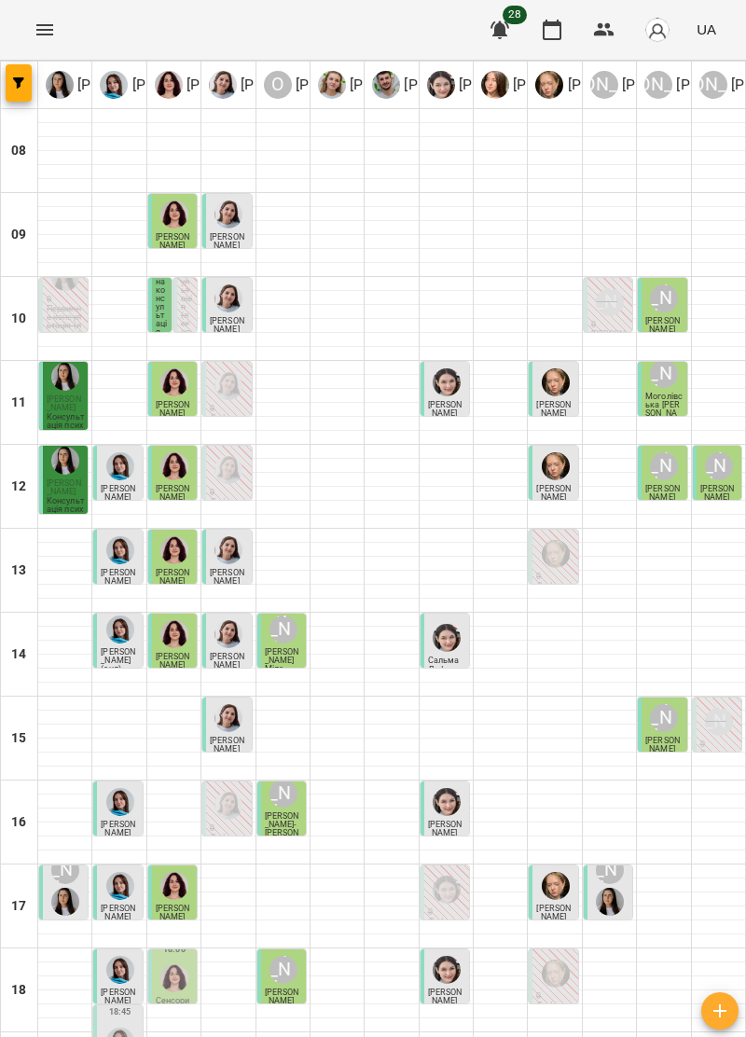
click at [57, 37] on button "Menu" at bounding box center [44, 29] width 45 height 45
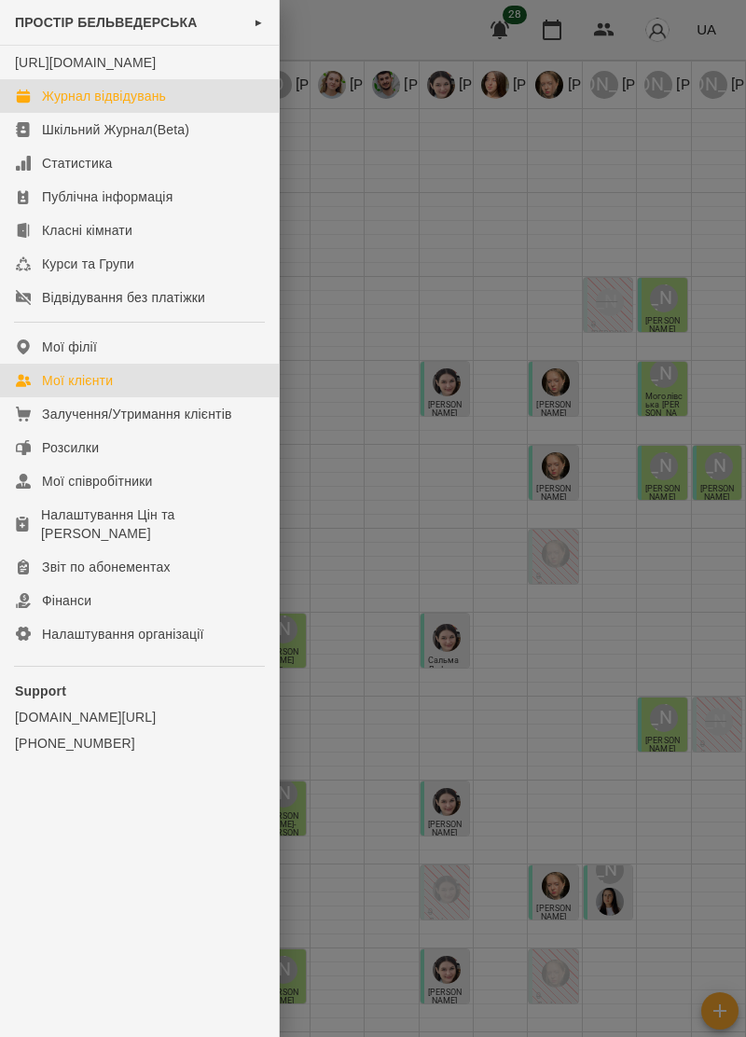
click at [125, 397] on link "Мої клієнти" at bounding box center [139, 381] width 279 height 34
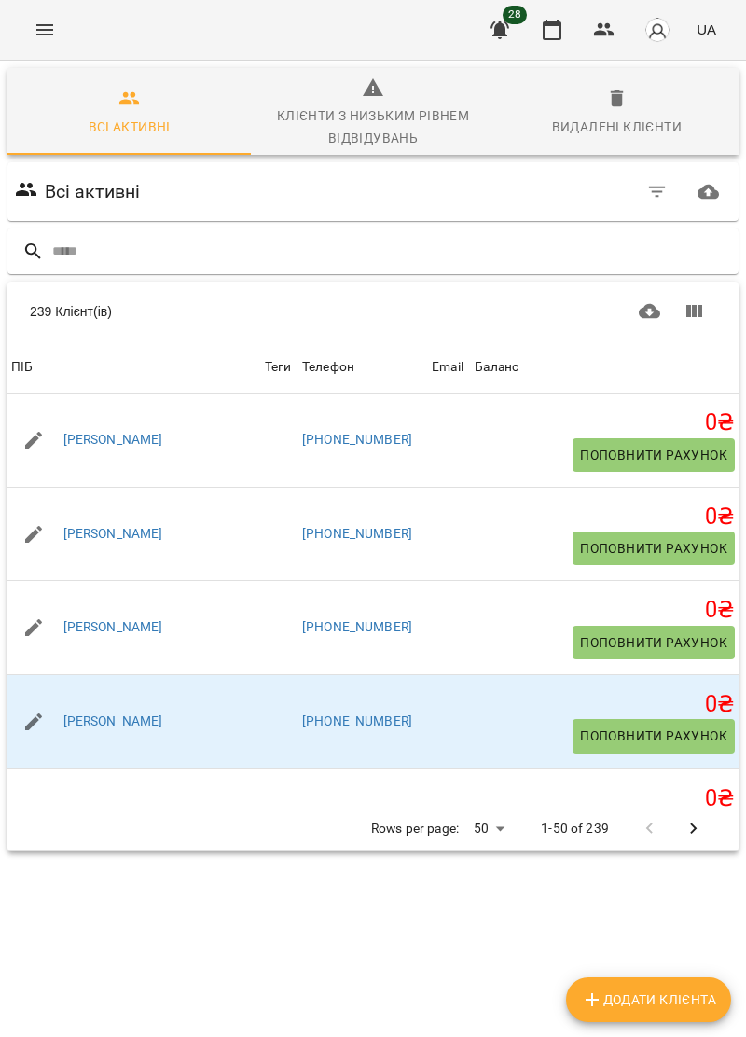
click at [207, 251] on input "text" at bounding box center [391, 251] width 679 height 31
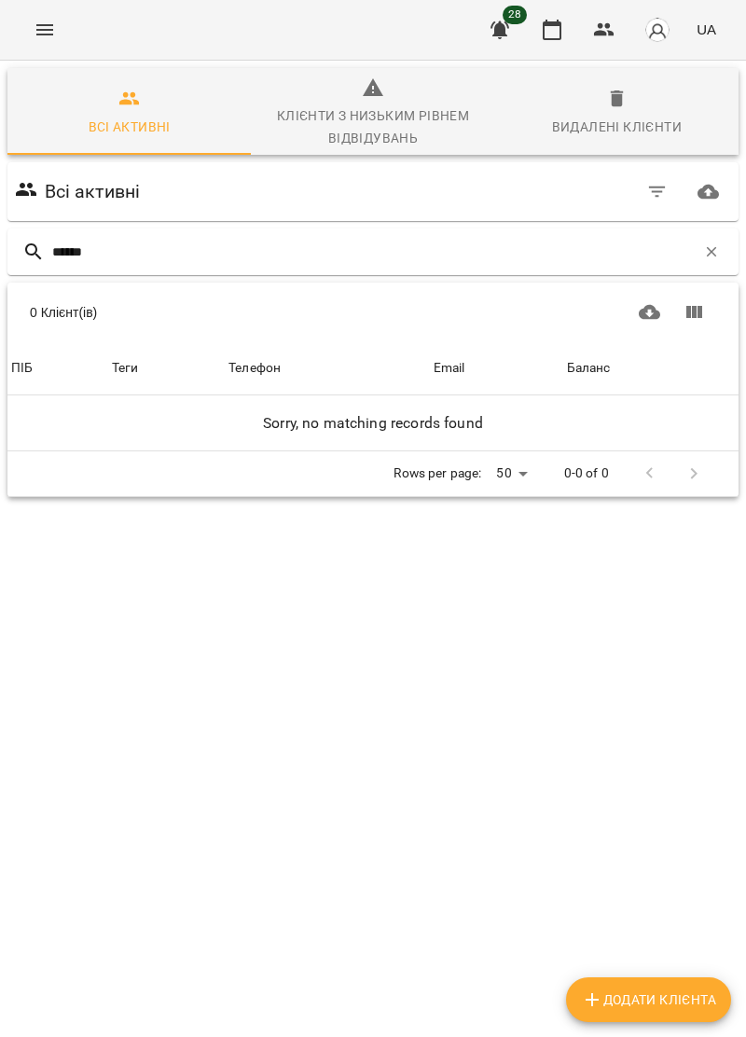
click at [76, 254] on input "******" at bounding box center [374, 252] width 644 height 31
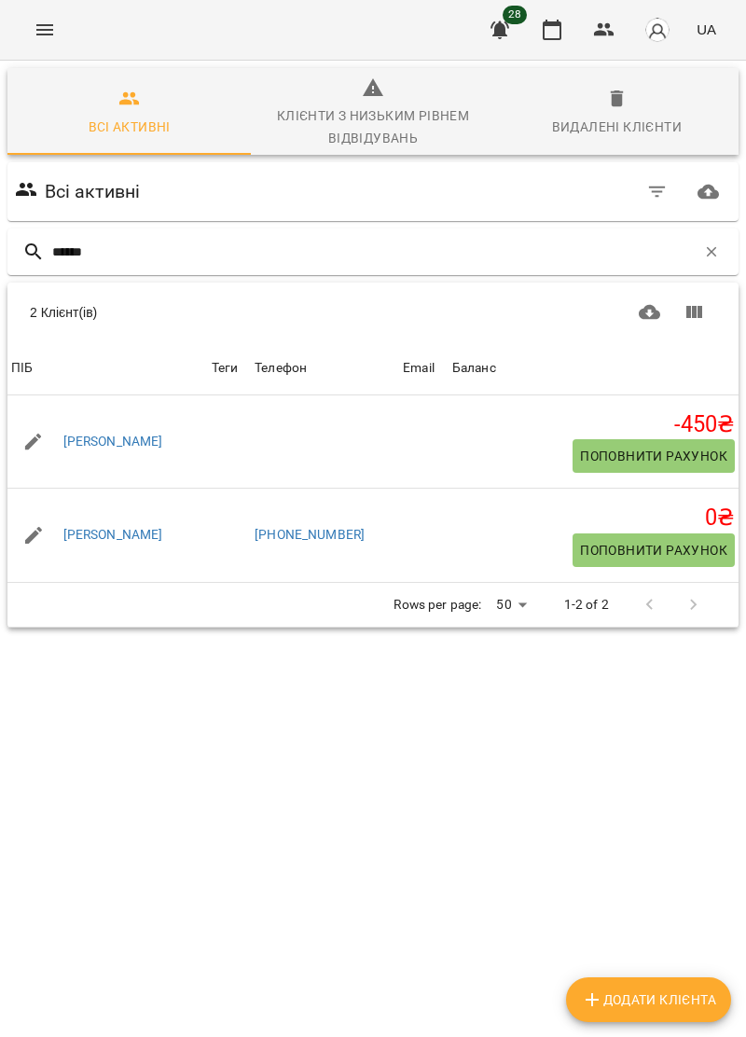
type input "******"
click at [233, 451] on td at bounding box center [229, 441] width 43 height 93
click at [103, 447] on link "[PERSON_NAME]" at bounding box center [113, 442] width 100 height 19
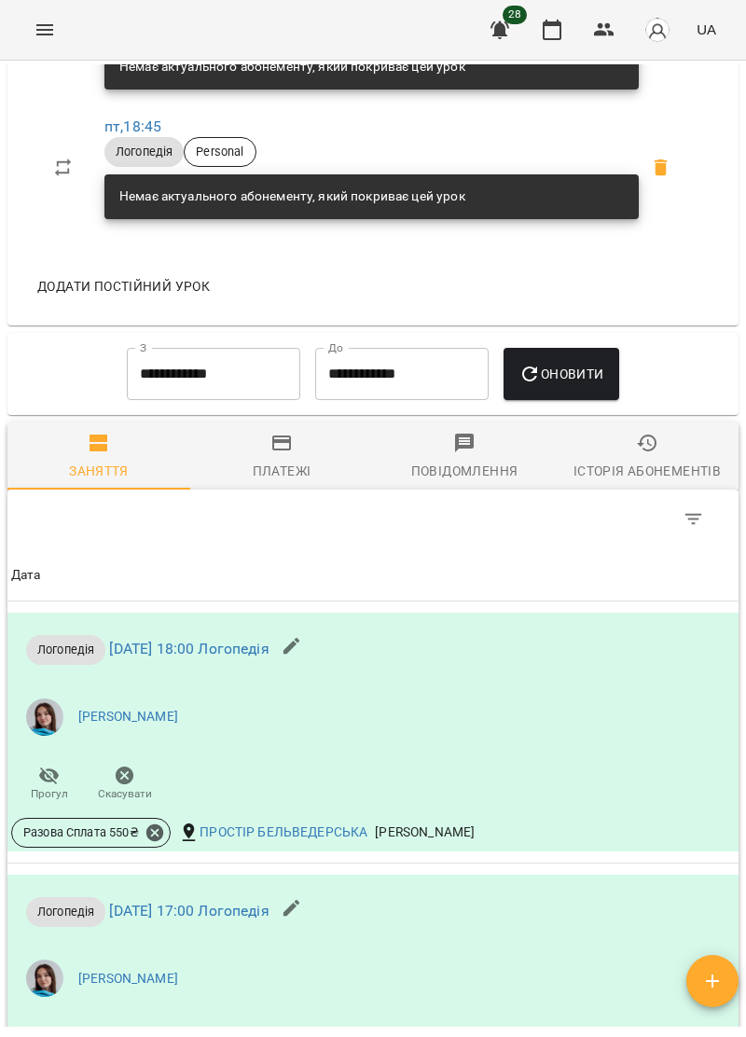
click at [285, 454] on icon "button" at bounding box center [281, 443] width 22 height 22
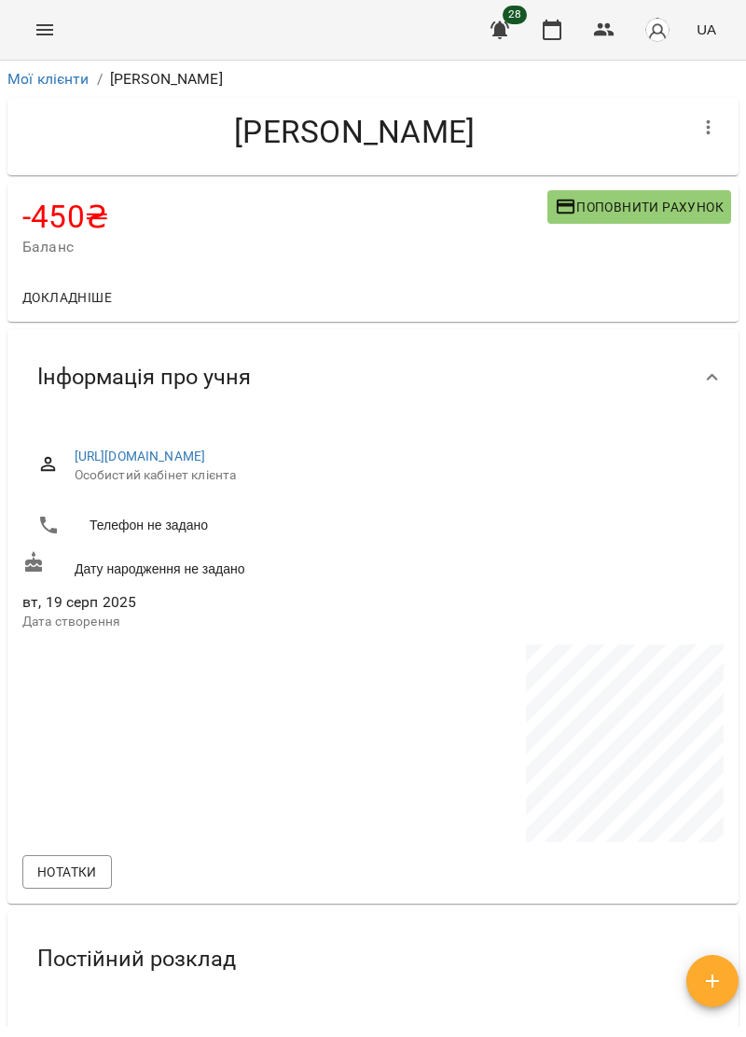
click at [43, 33] on icon "Menu" at bounding box center [45, 30] width 22 height 22
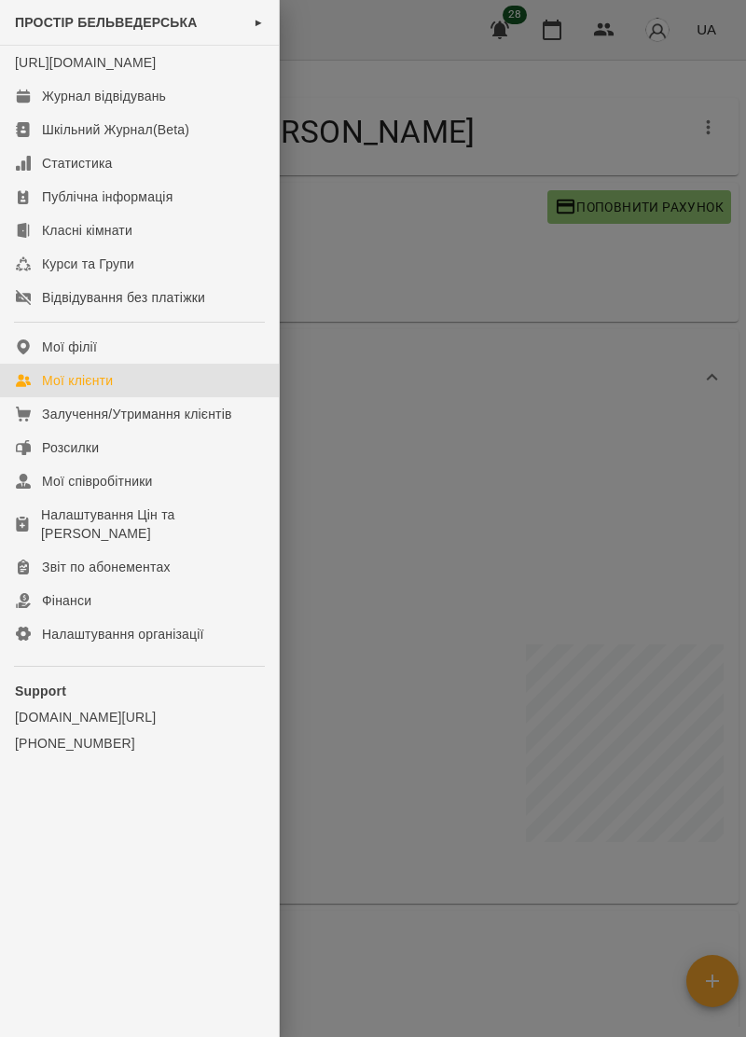
click at [112, 390] on div "Мої клієнти" at bounding box center [77, 380] width 71 height 19
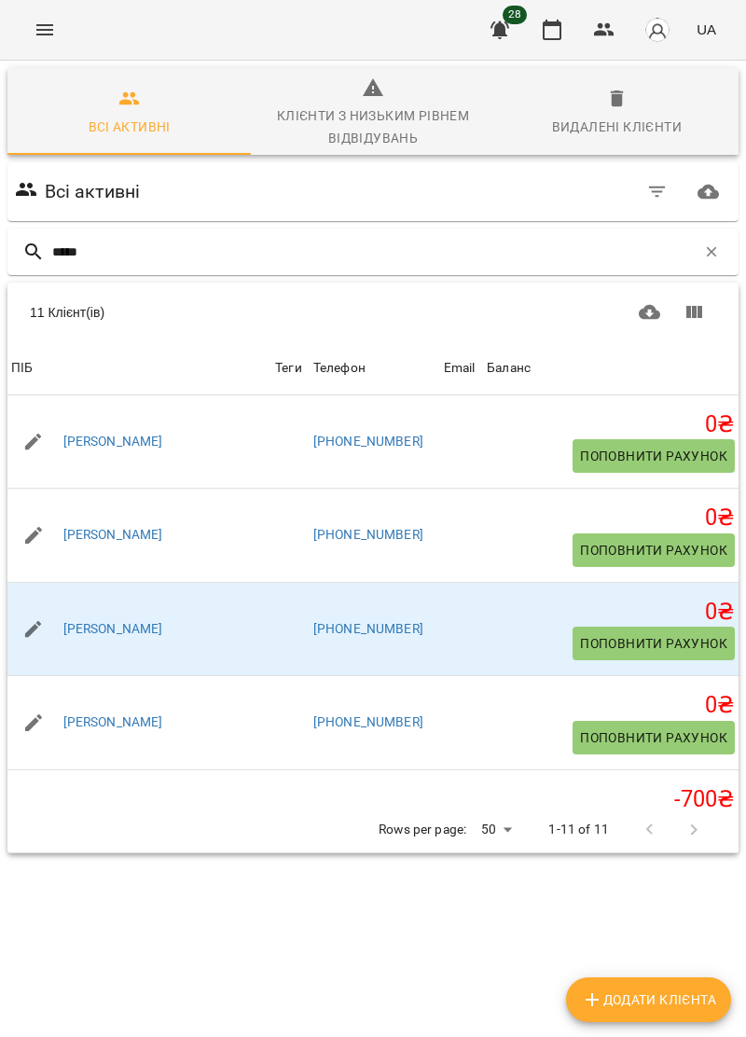
type input "******"
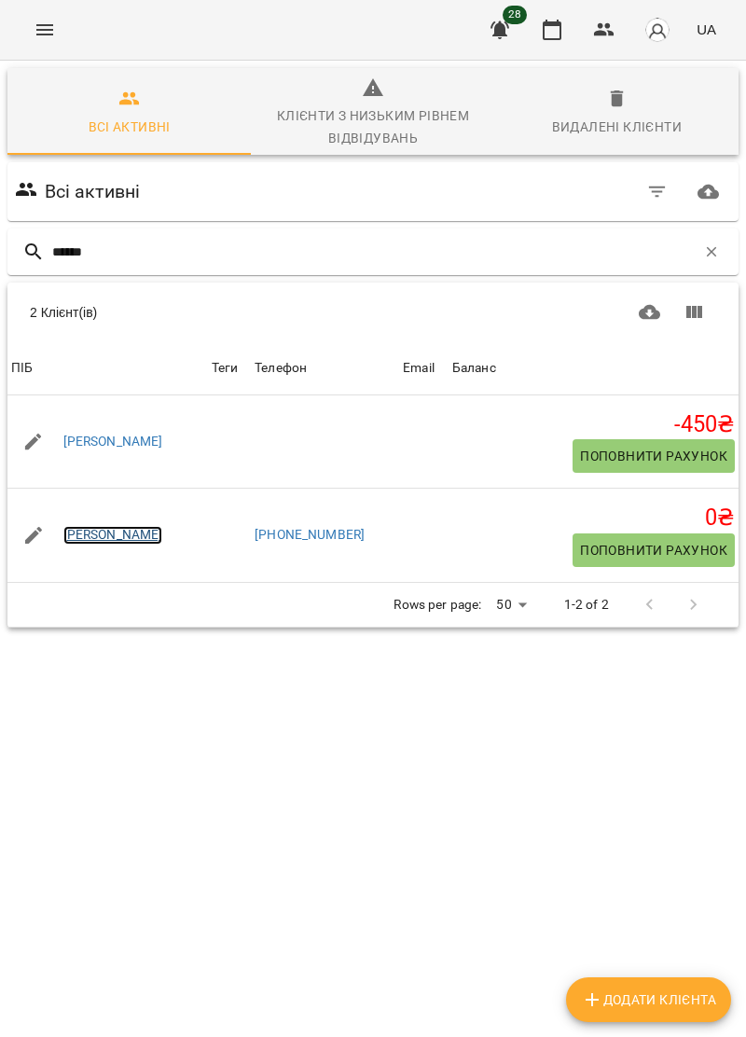
click at [132, 536] on link "[PERSON_NAME]" at bounding box center [113, 535] width 100 height 19
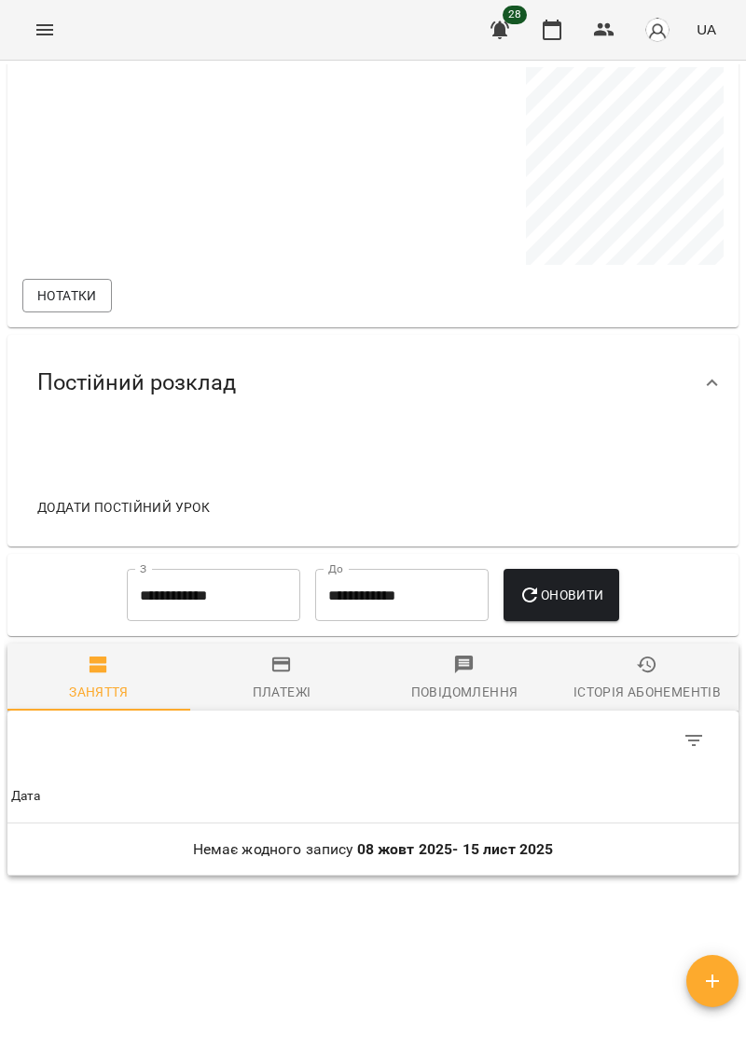
click at [276, 711] on button "Платежі" at bounding box center [281, 677] width 183 height 67
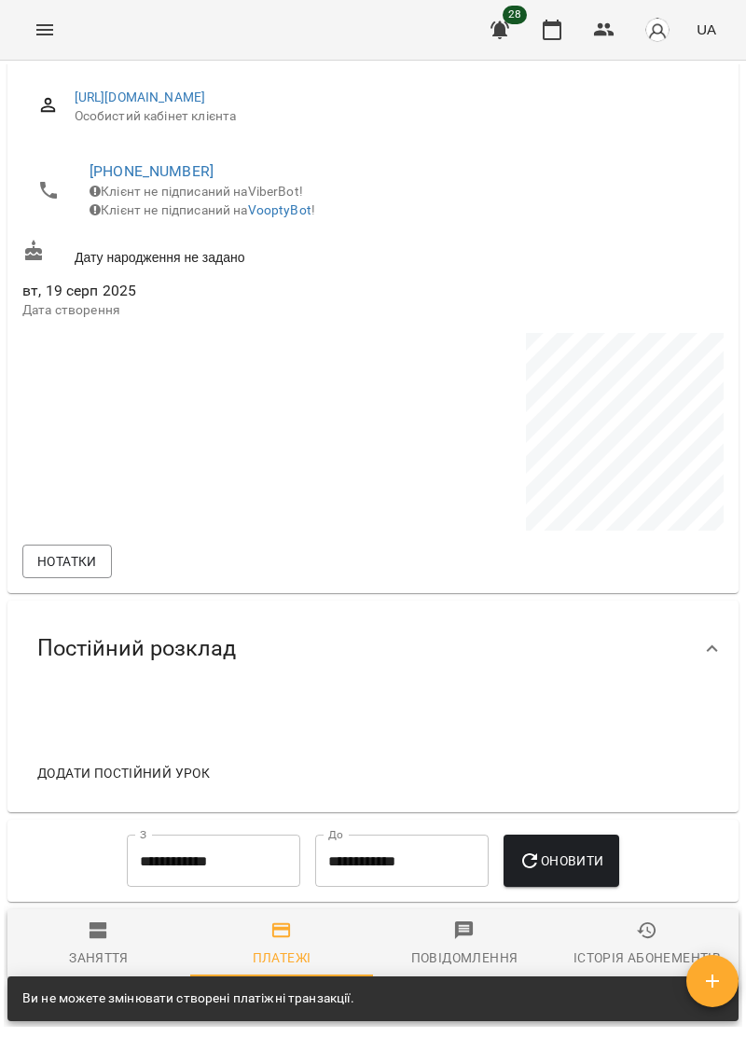
scroll to position [356, 0]
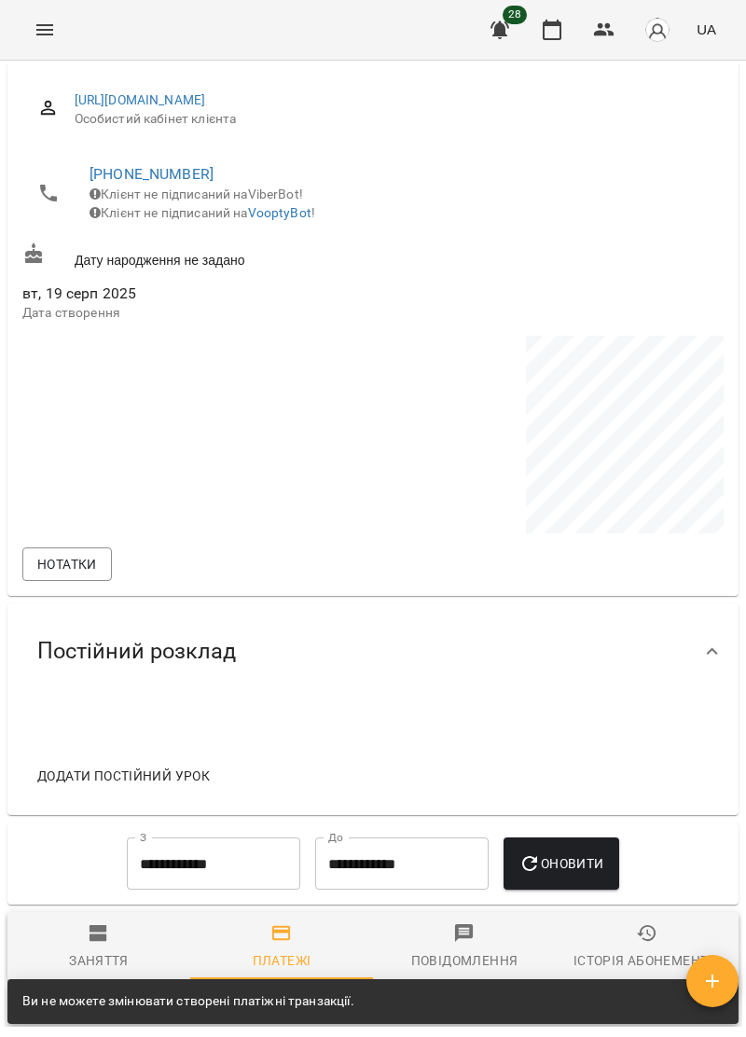
click at [63, 35] on button "Menu" at bounding box center [44, 29] width 45 height 45
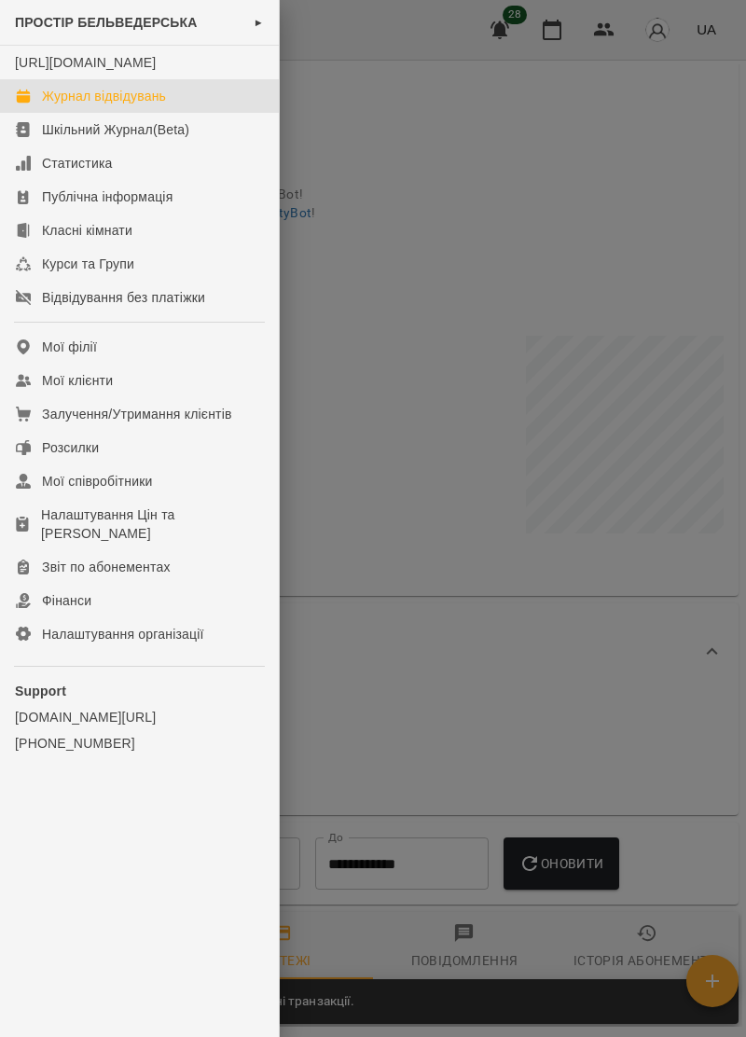
click at [154, 105] on div "Журнал відвідувань" at bounding box center [104, 96] width 124 height 19
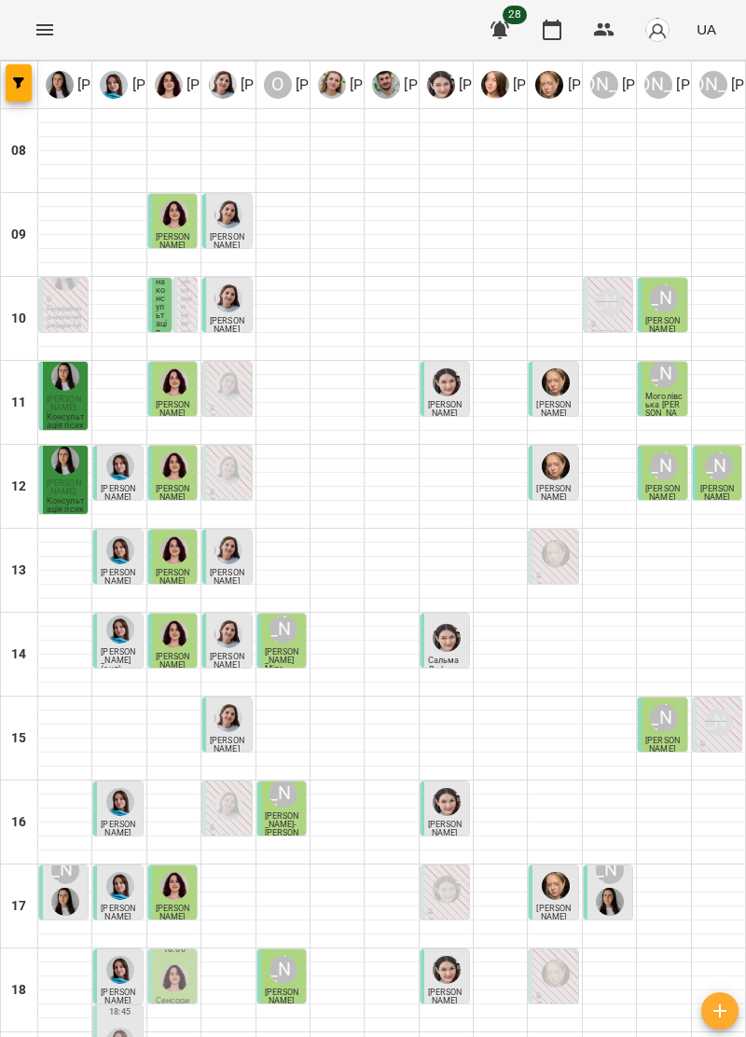
scroll to position [183, 0]
click at [182, 904] on span "[PERSON_NAME]" at bounding box center [173, 913] width 35 height 18
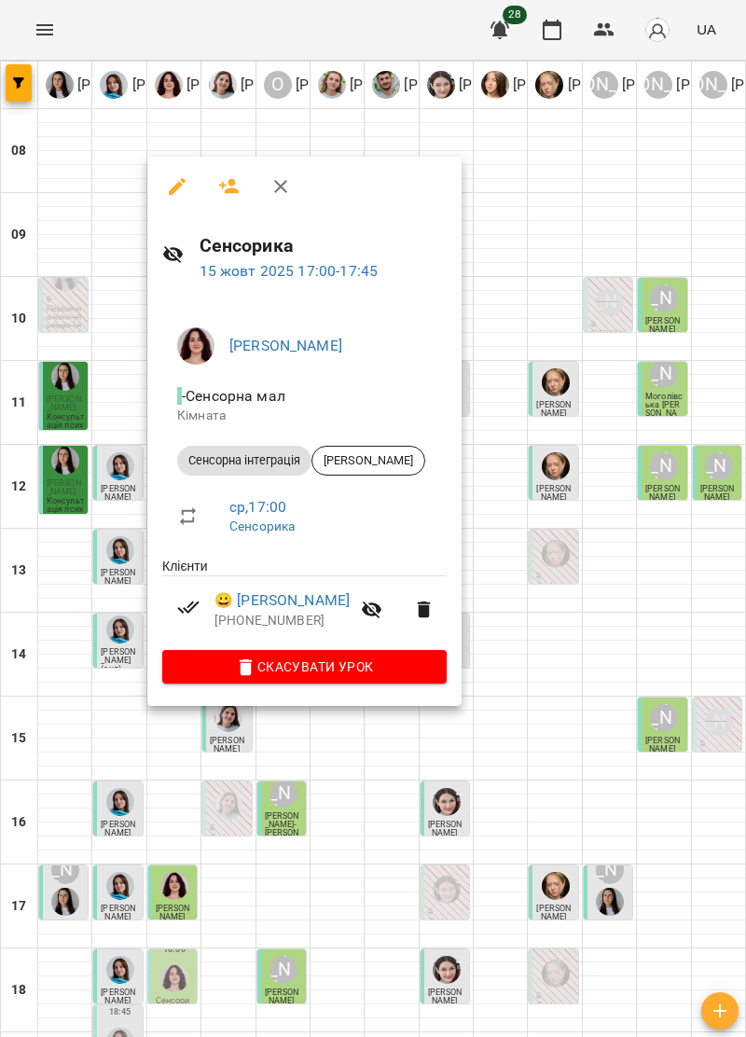
click at [288, 184] on icon "button" at bounding box center [281, 186] width 22 height 22
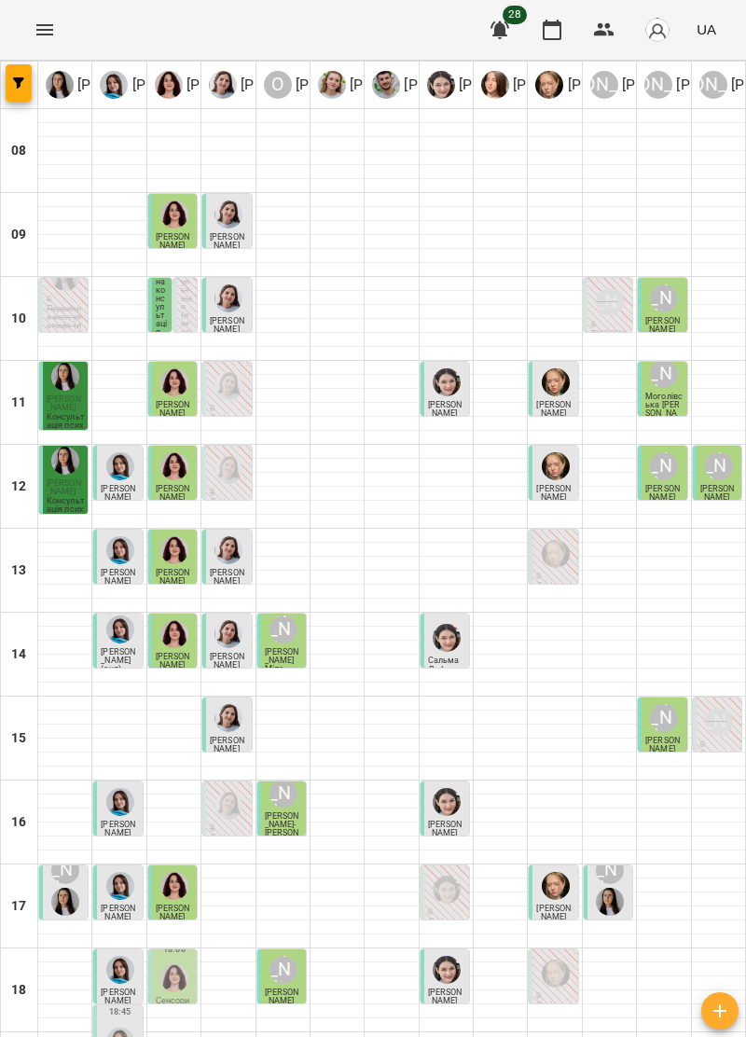
click at [187, 964] on img "Ольга Крикун" at bounding box center [174, 978] width 28 height 28
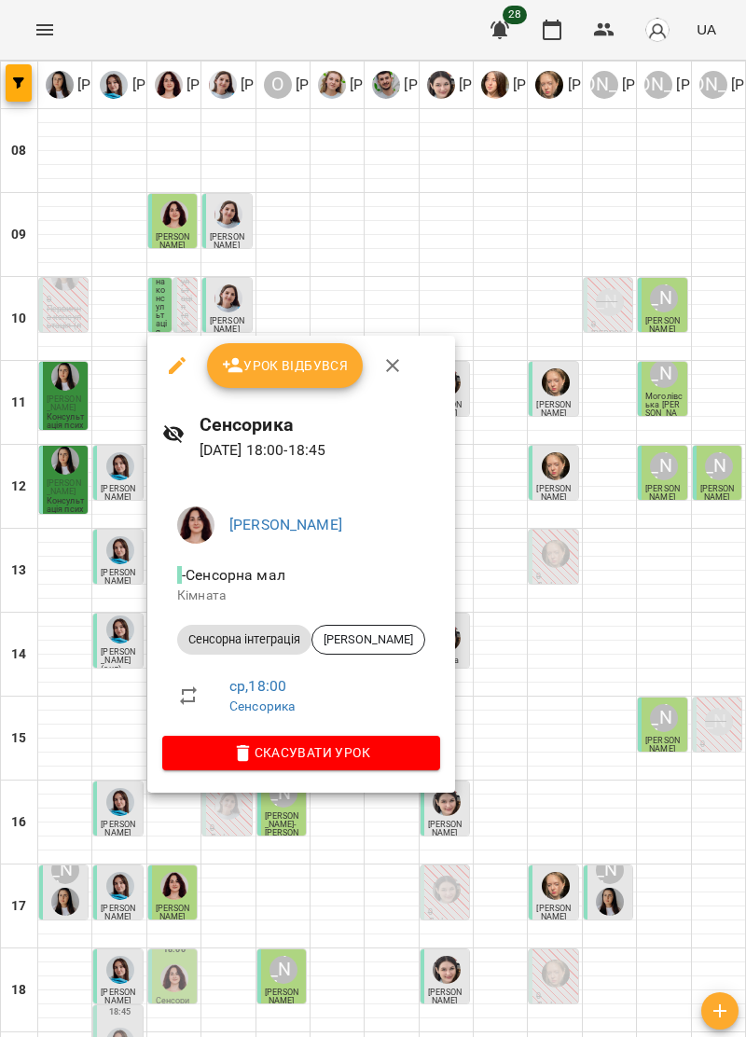
click at [394, 368] on icon "button" at bounding box center [392, 365] width 13 height 13
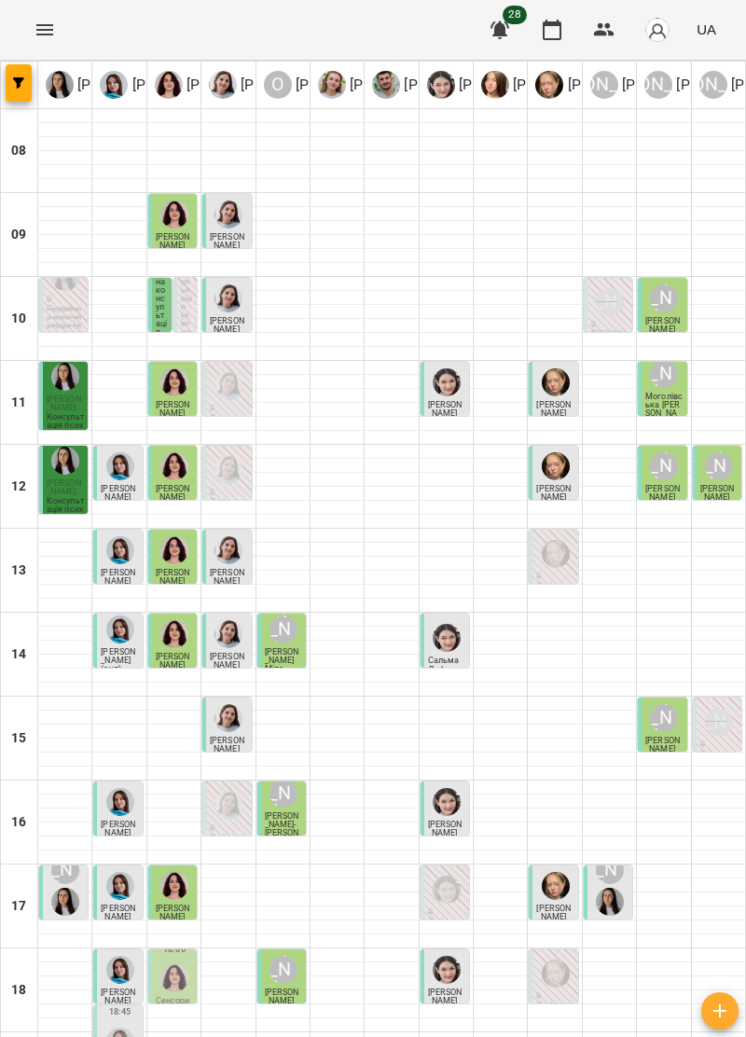
click at [187, 961] on div at bounding box center [174, 978] width 35 height 35
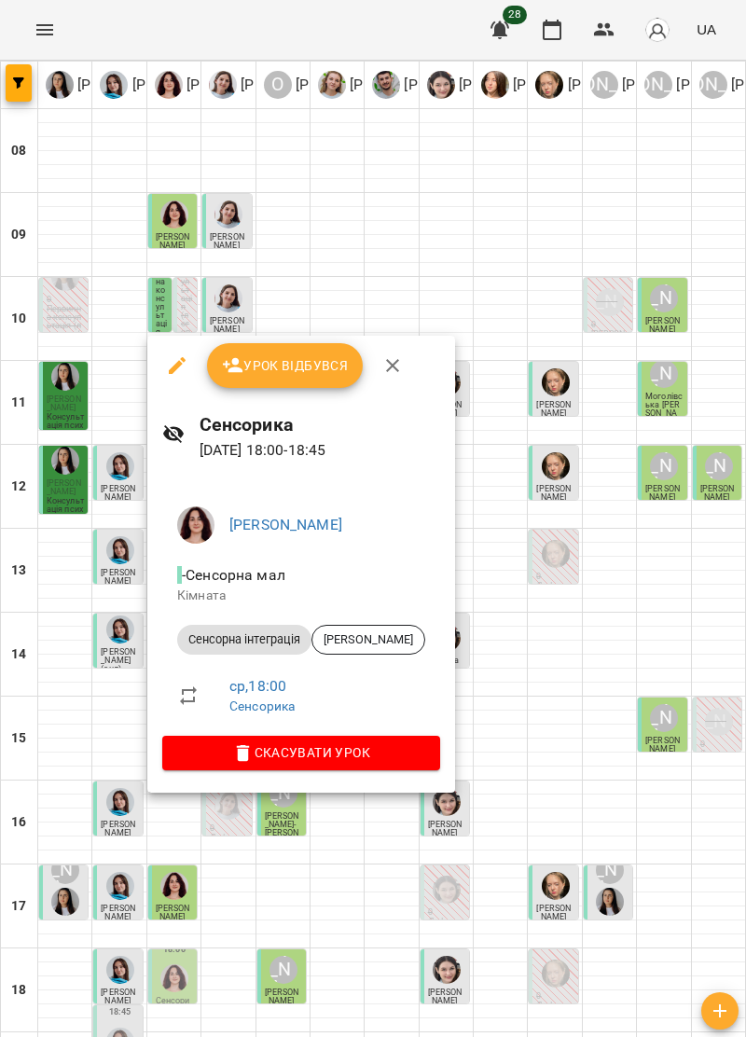
click at [393, 366] on icon "button" at bounding box center [392, 365] width 22 height 22
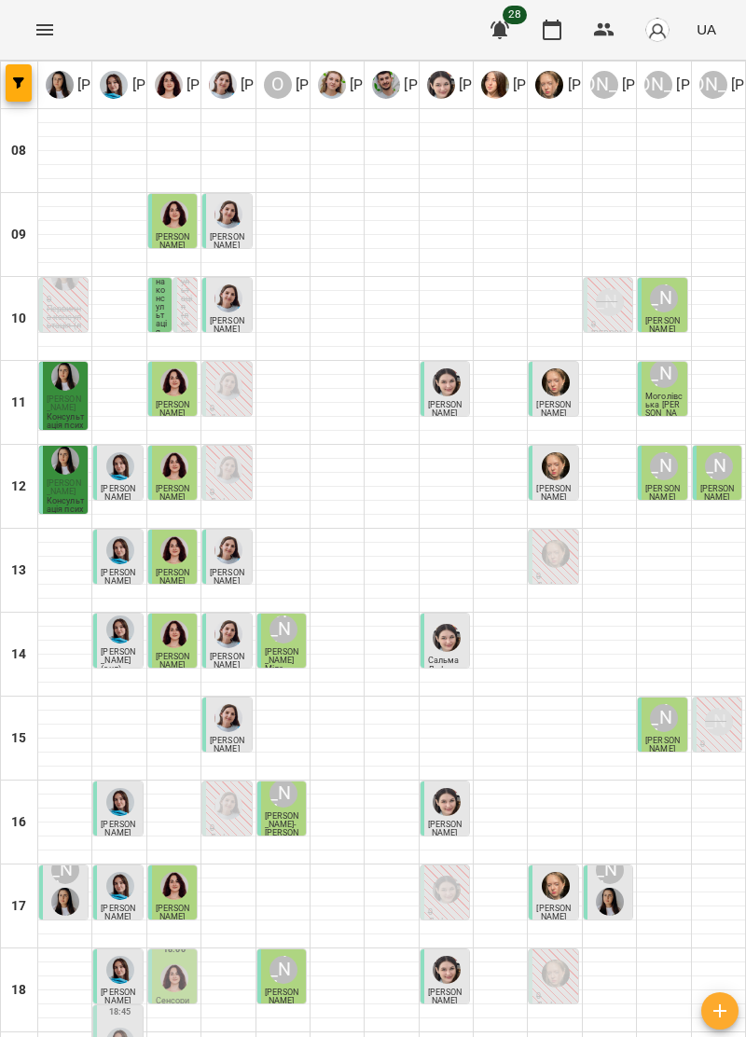
scroll to position [0, 0]
click at [164, 304] on p "Первинна консультація (логопед / дефектолог + сенсорний терапевт)" at bounding box center [162, 374] width 12 height 243
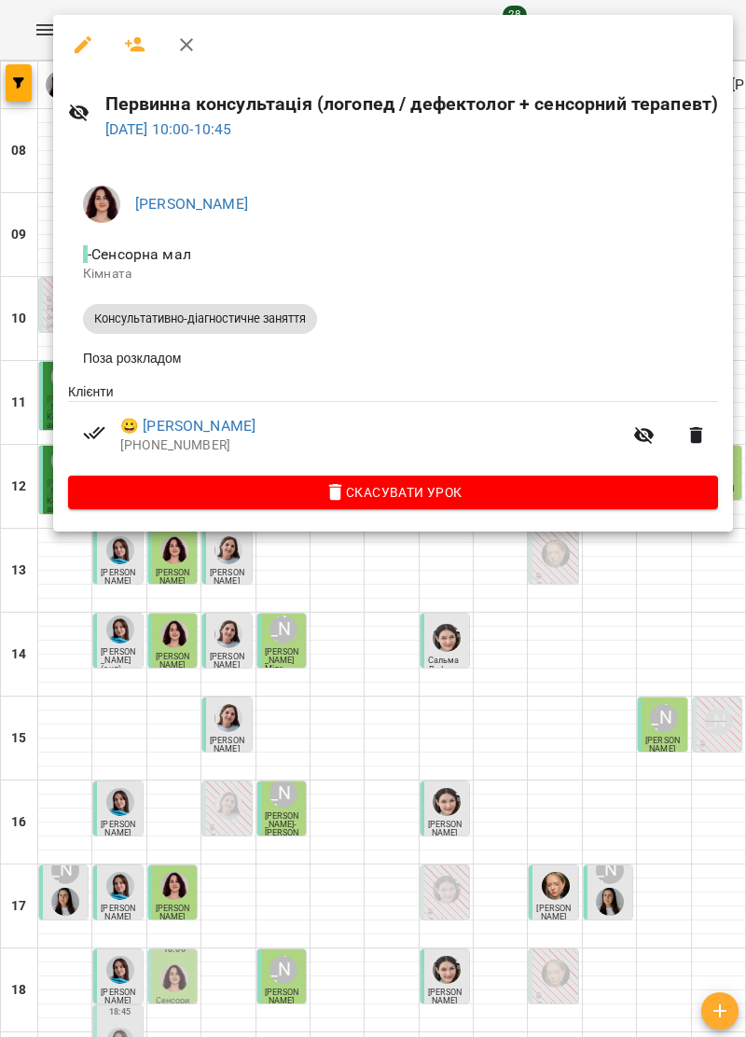
click at [187, 45] on icon "button" at bounding box center [186, 44] width 13 height 13
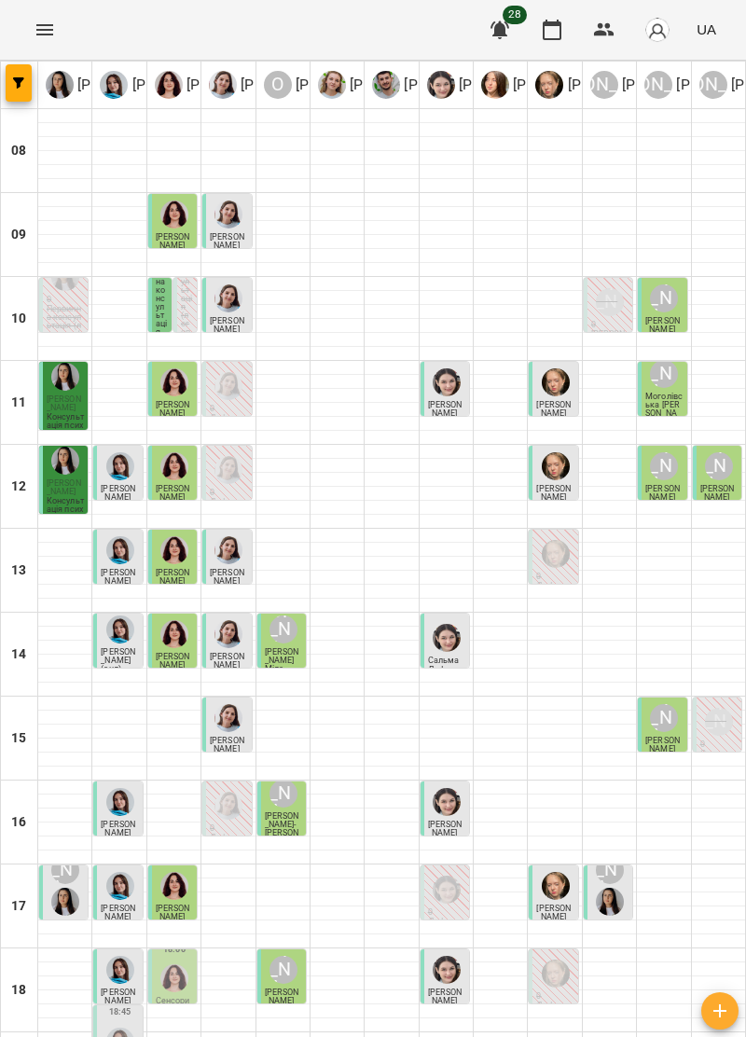
click at [449, 392] on img "Софія Цюпер" at bounding box center [447, 382] width 28 height 28
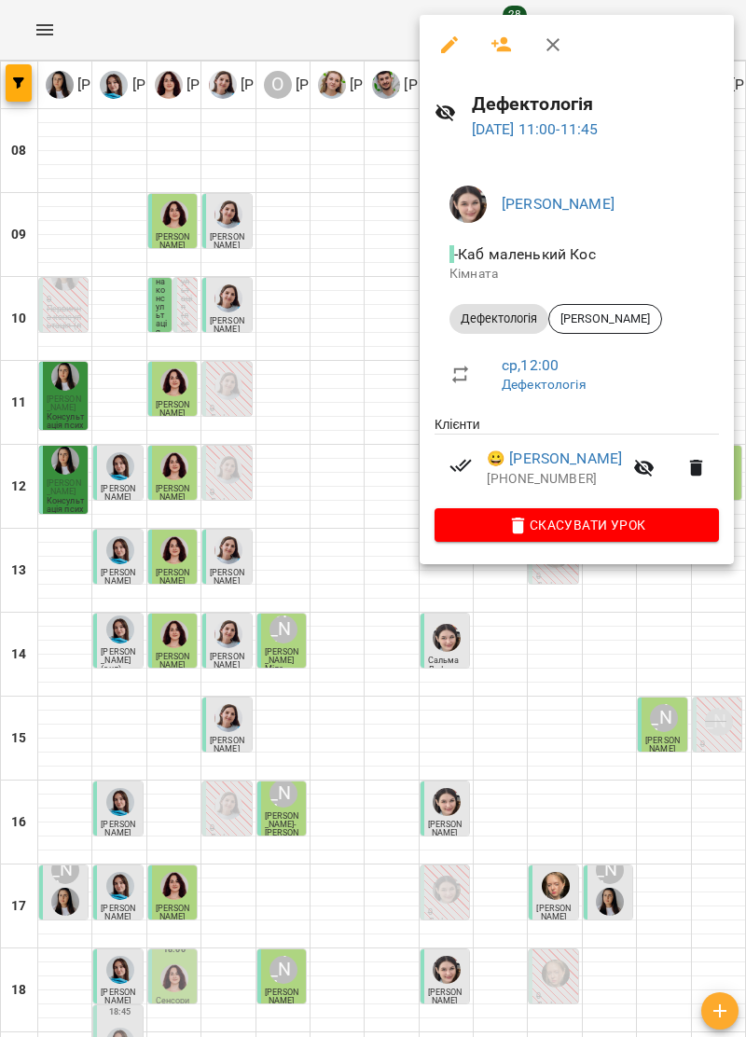
click at [547, 44] on icon "button" at bounding box center [553, 45] width 22 height 22
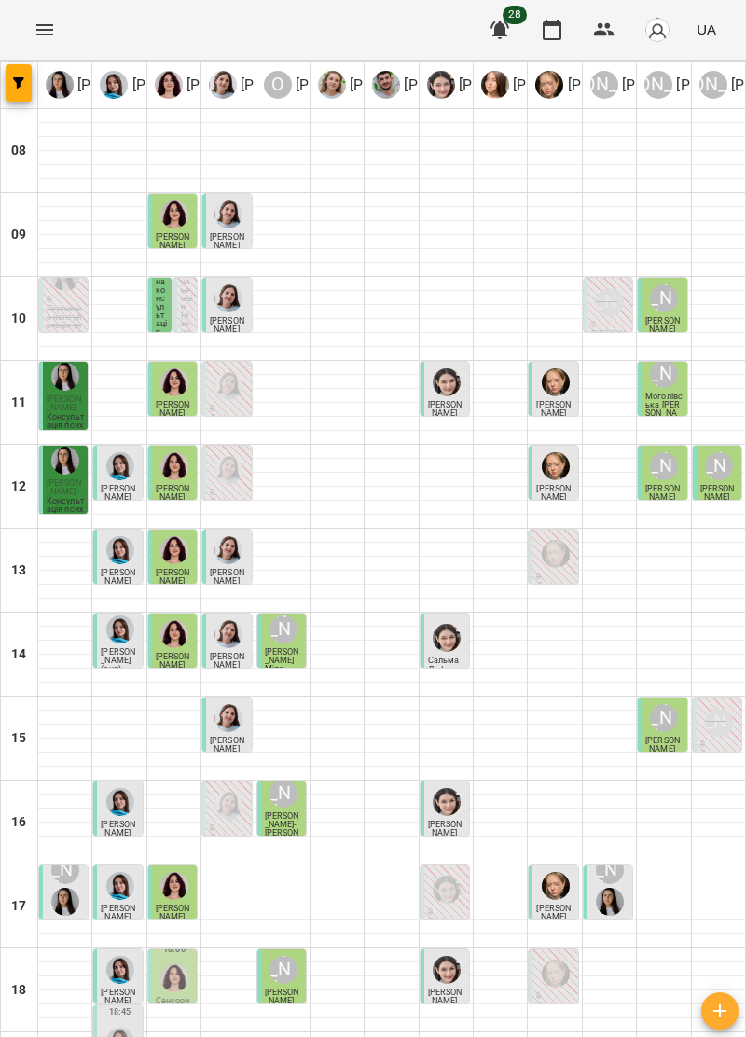
click at [670, 392] on div "[PERSON_NAME]" at bounding box center [663, 373] width 35 height 35
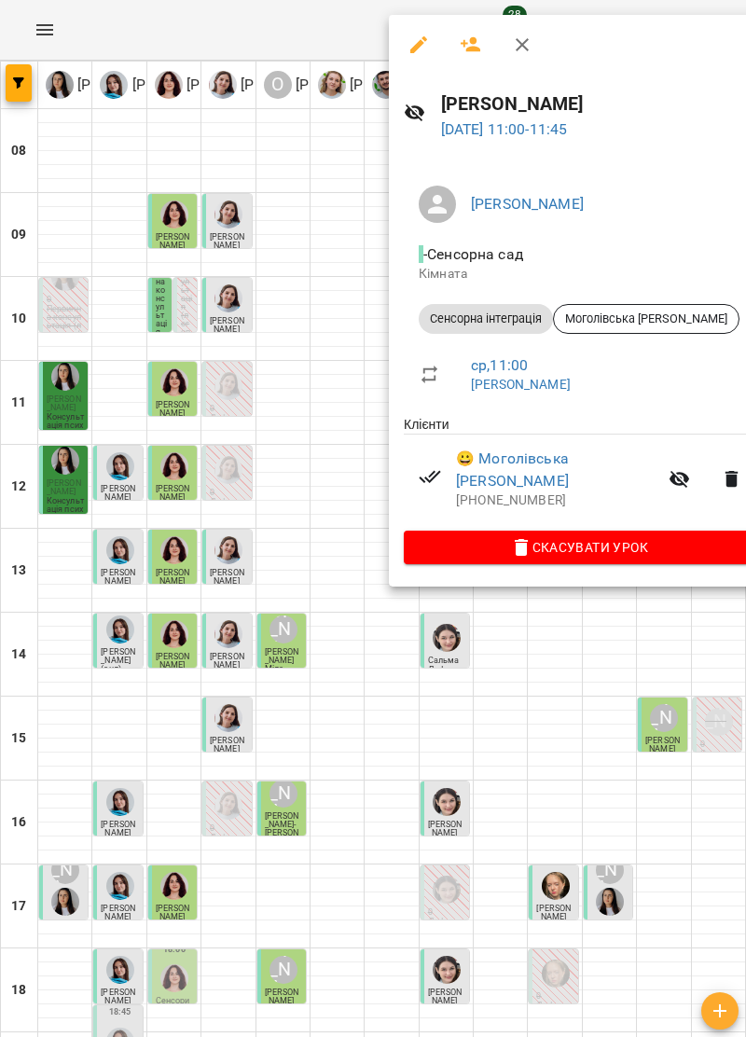
click at [515, 49] on icon "button" at bounding box center [522, 45] width 22 height 22
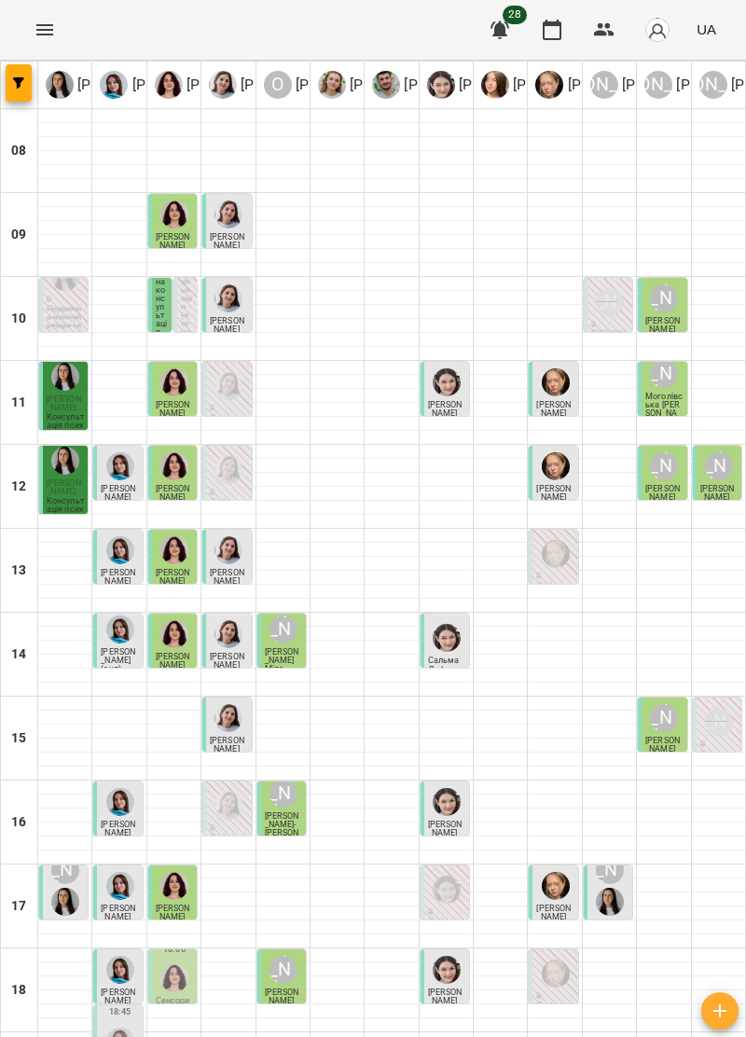
click at [729, 490] on span "[PERSON_NAME]" at bounding box center [717, 493] width 35 height 18
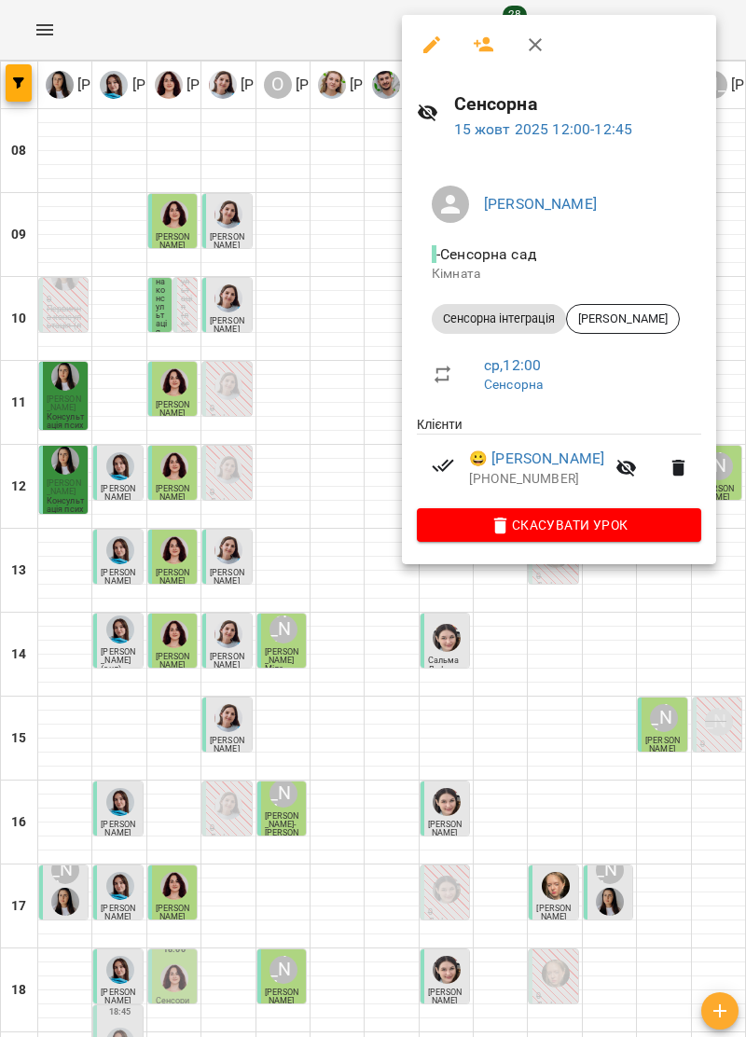
click at [532, 43] on icon "button" at bounding box center [535, 45] width 22 height 22
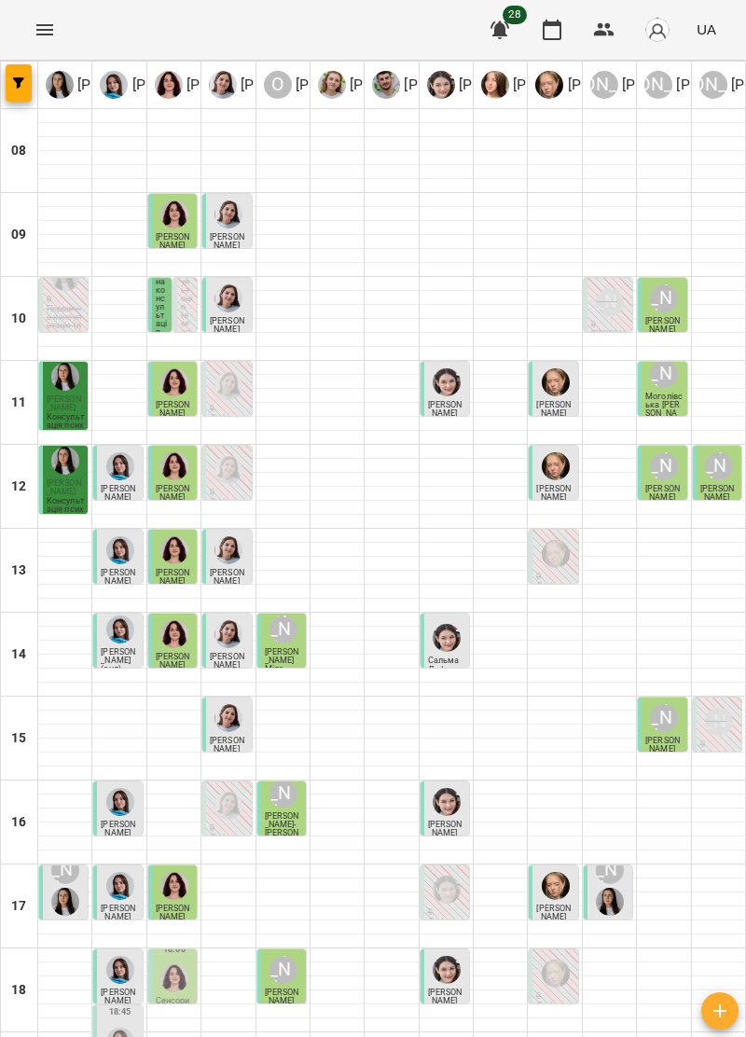
scroll to position [183, 0]
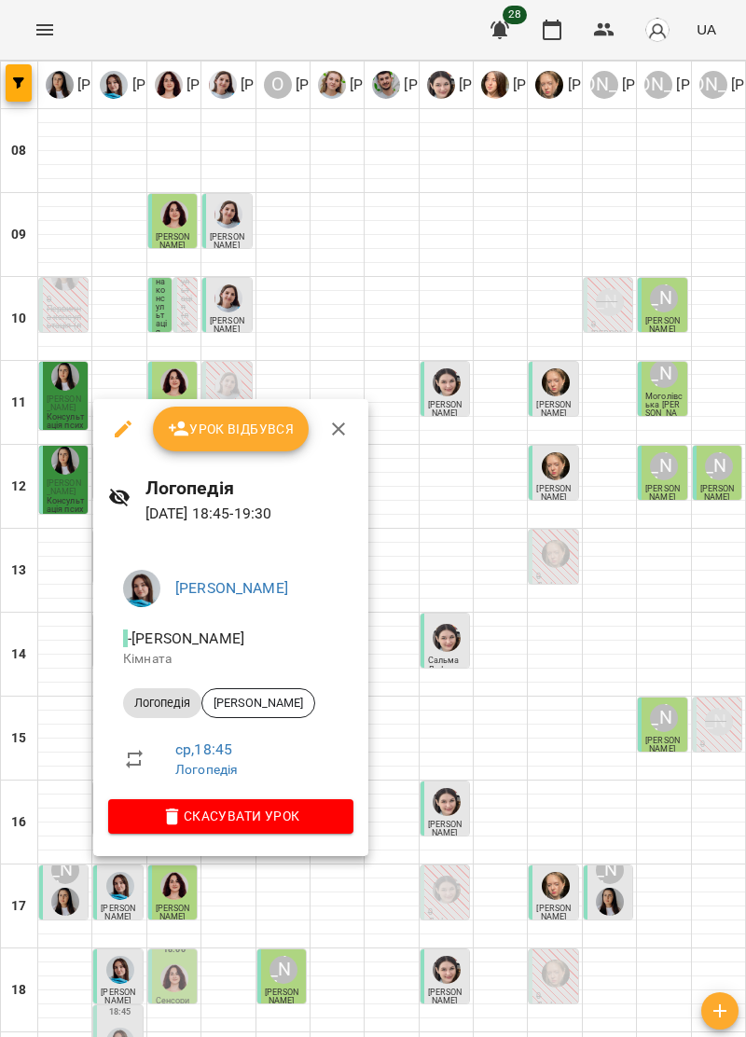
click at [350, 431] on button "button" at bounding box center [338, 429] width 45 height 45
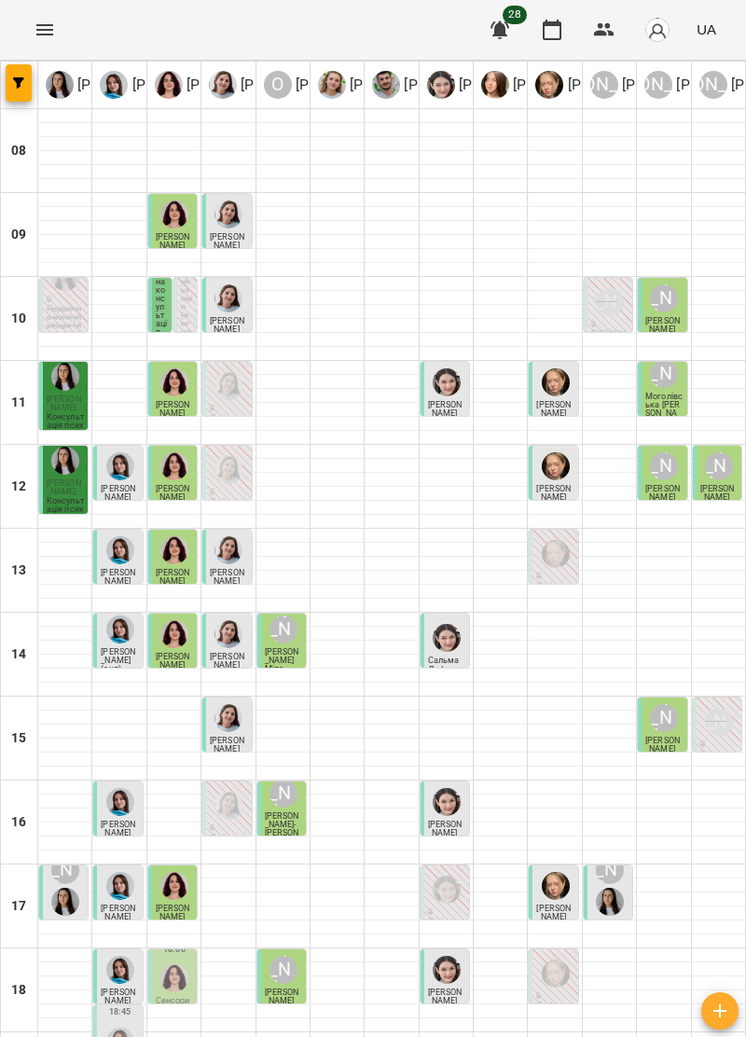
click at [135, 1005] on div "18:45 Логопедія" at bounding box center [117, 1040] width 50 height 70
click at [663, 1033] on div at bounding box center [663, 1040] width 53 height 14
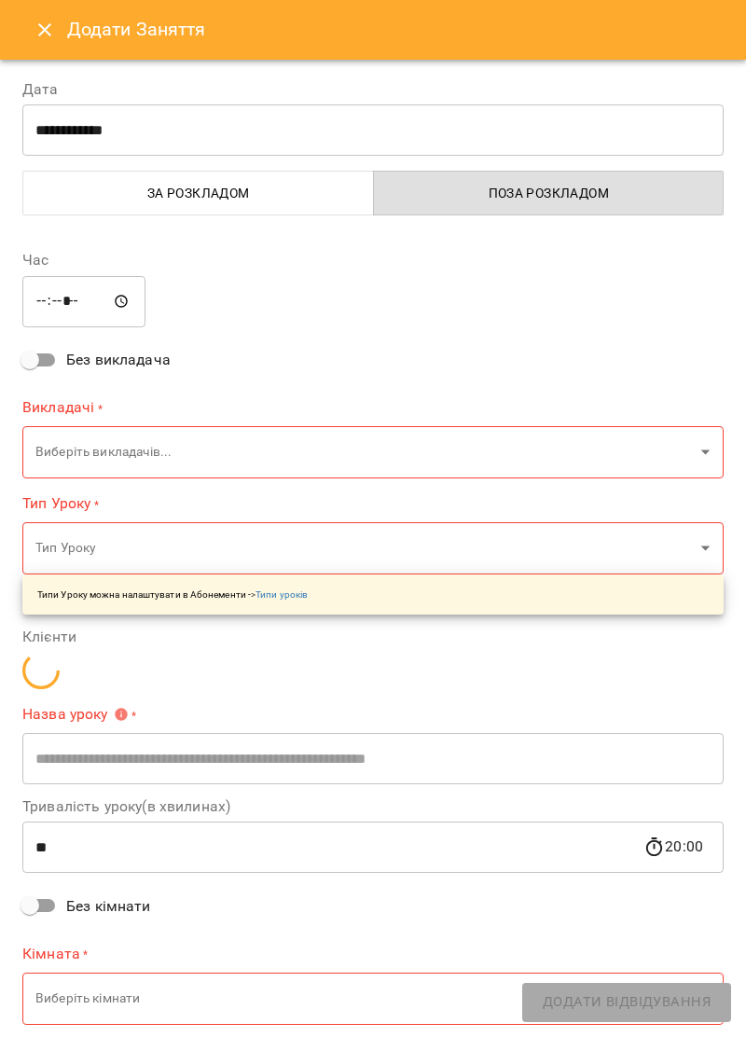
type input "**********"
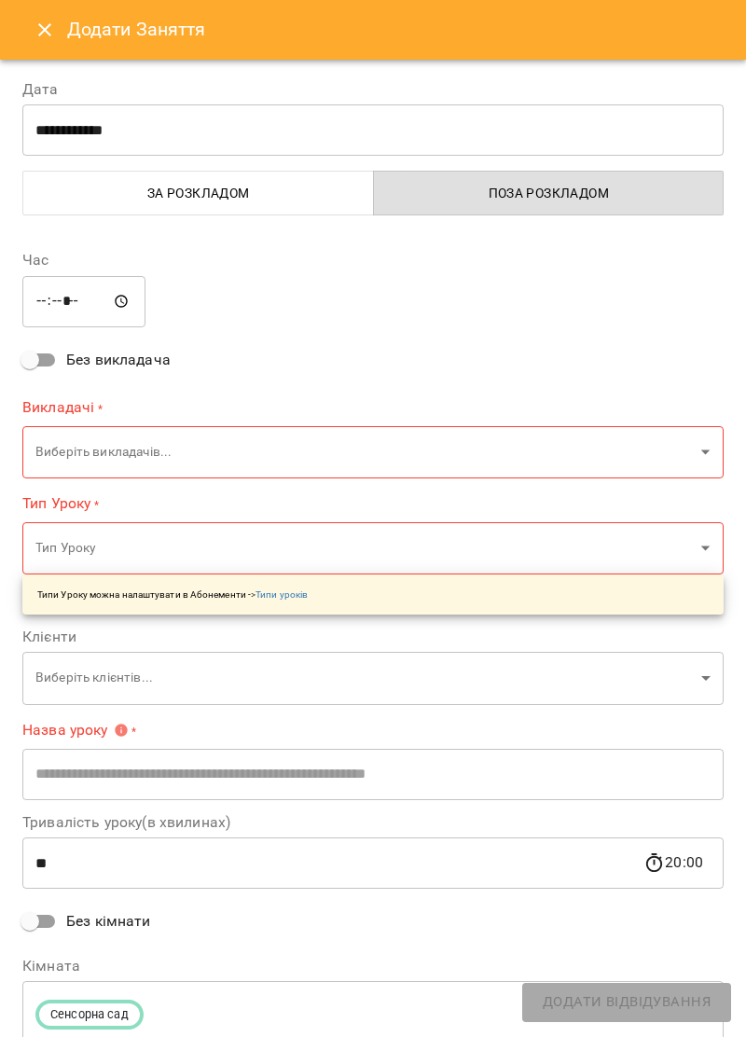
click at [48, 17] on button "Close" at bounding box center [44, 29] width 45 height 45
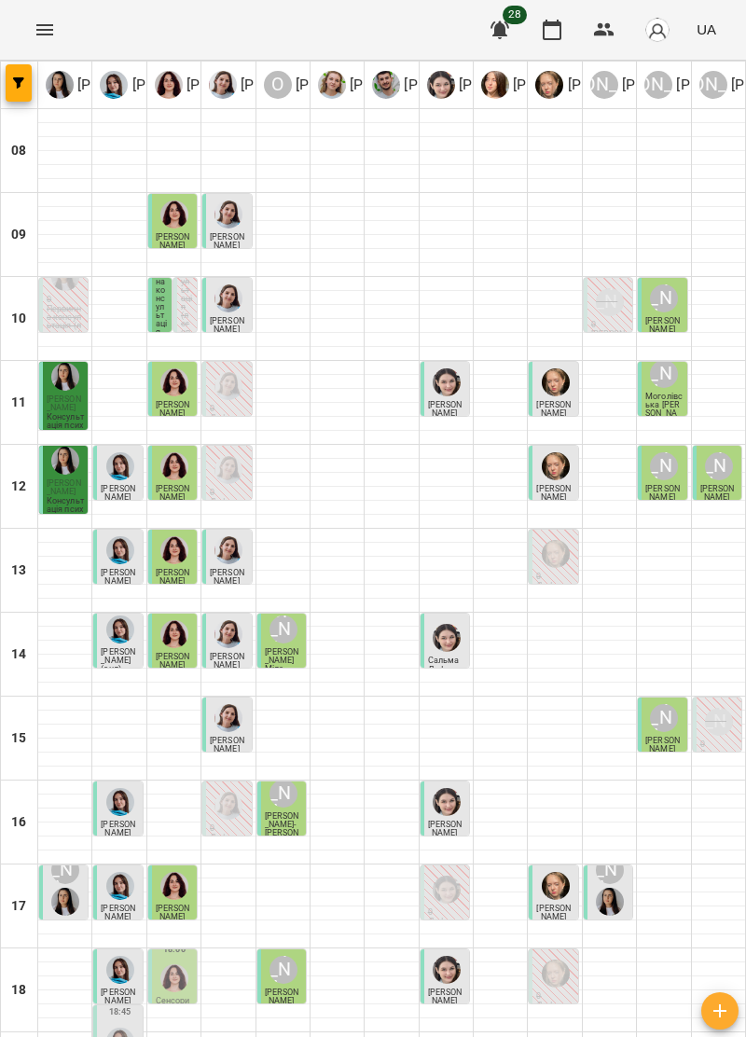
click at [185, 961] on div at bounding box center [174, 978] width 35 height 35
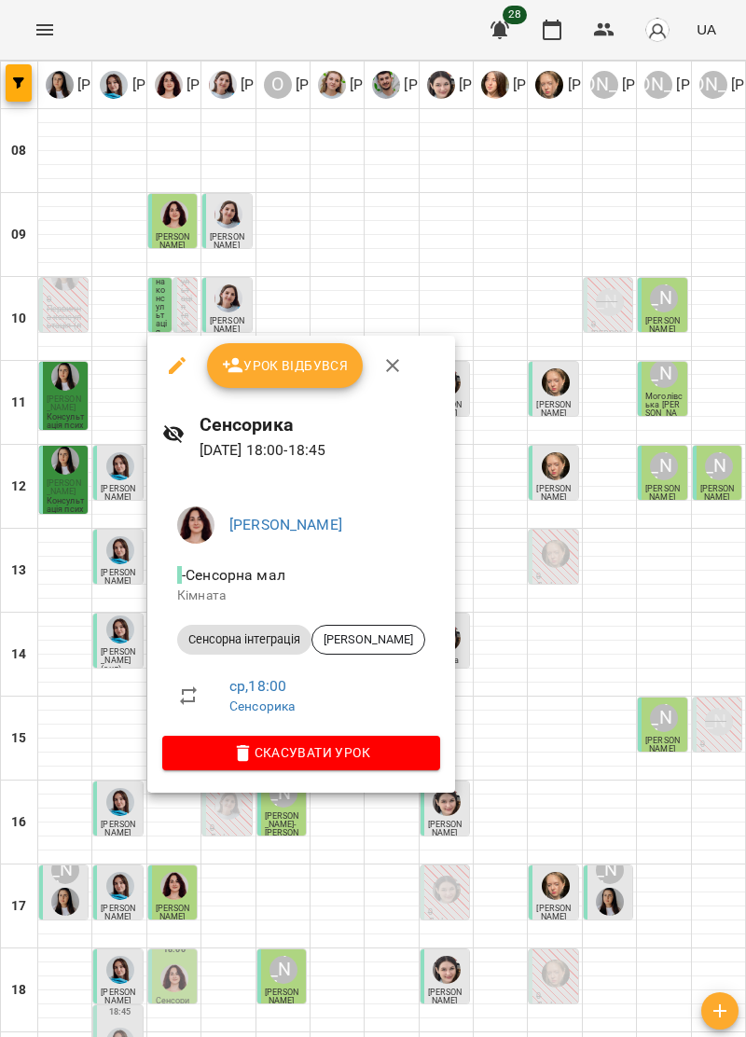
click at [399, 366] on icon "button" at bounding box center [392, 365] width 22 height 22
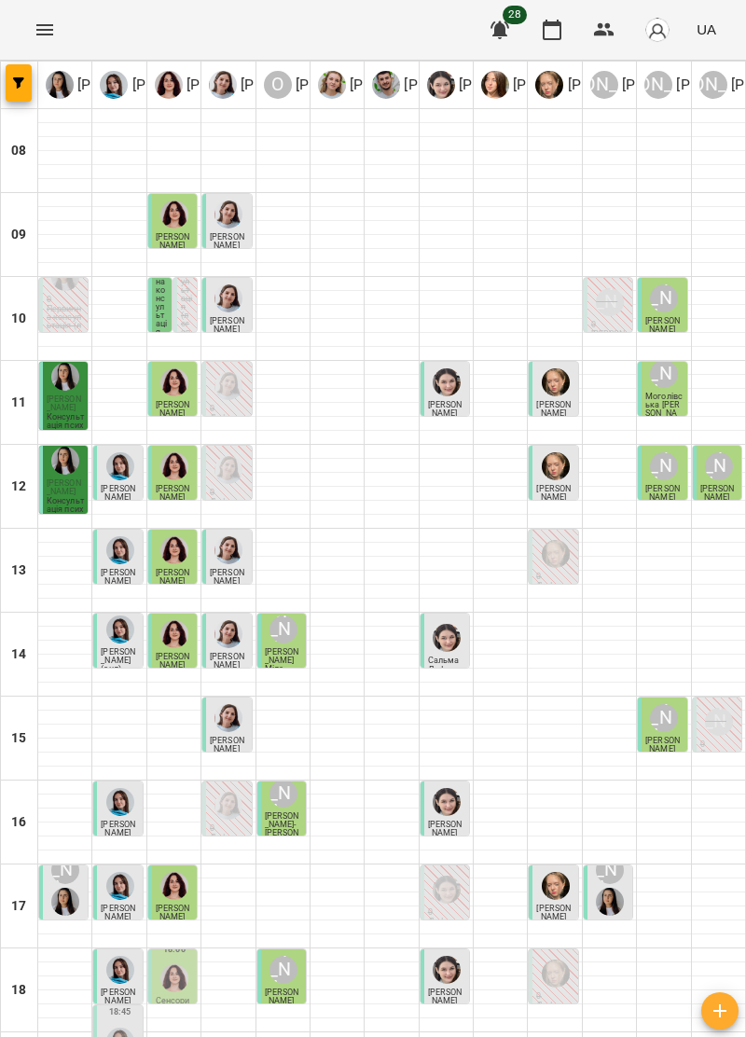
click at [181, 997] on p "Сенсорика" at bounding box center [174, 1005] width 37 height 17
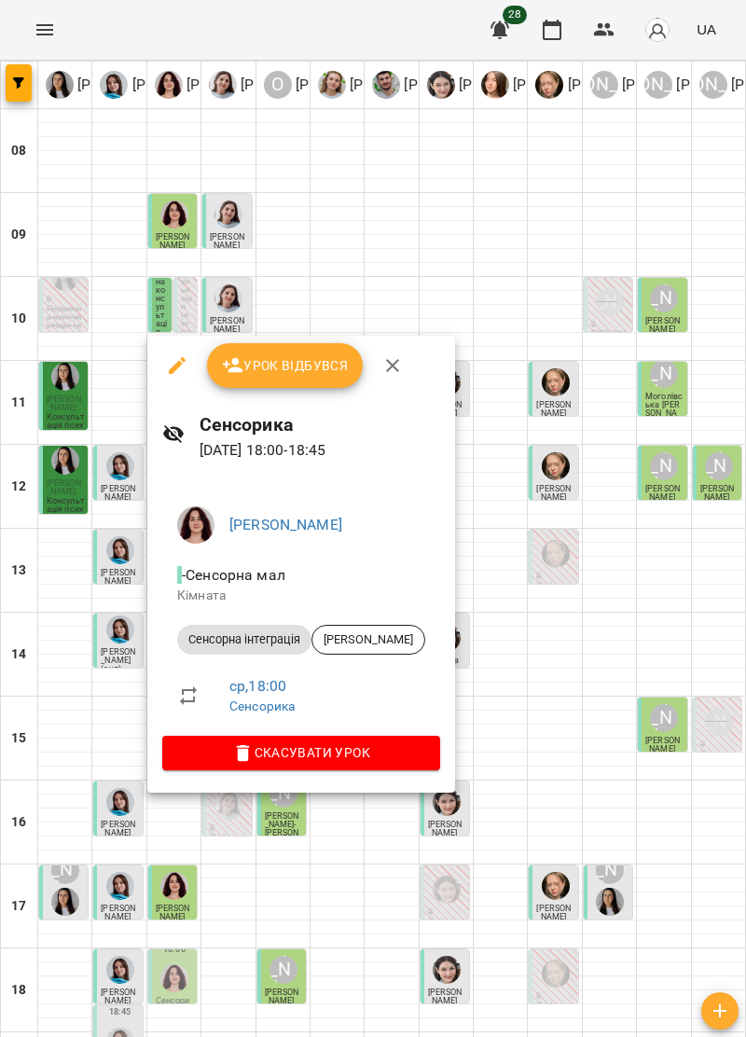
click at [383, 376] on icon "button" at bounding box center [392, 365] width 22 height 22
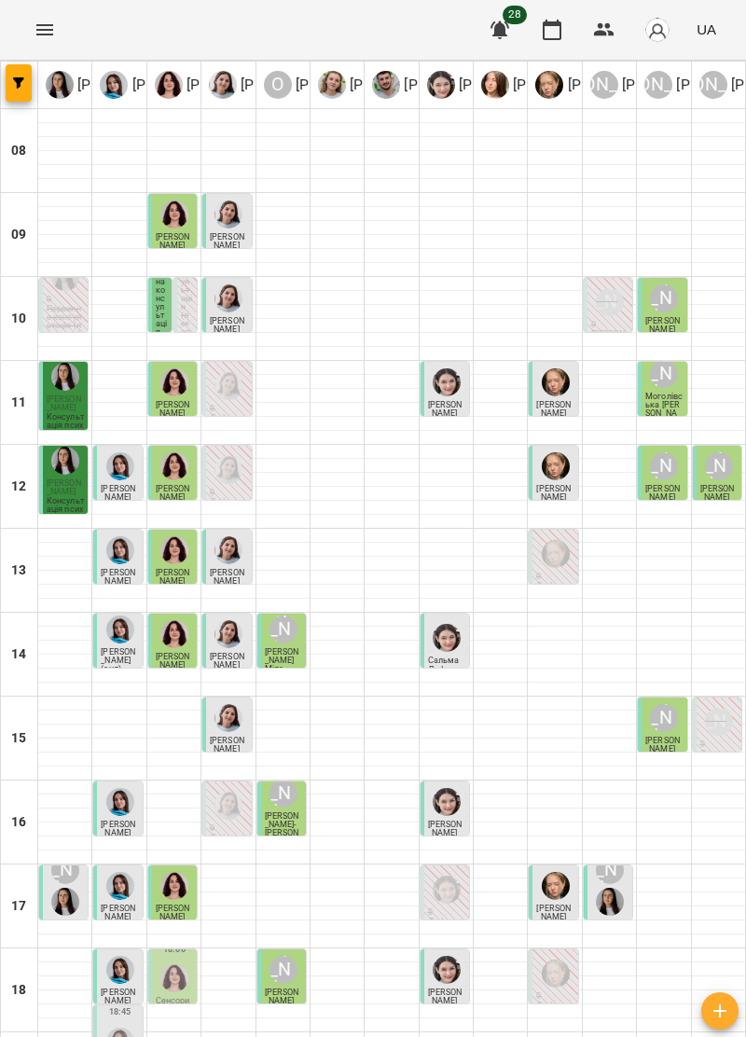
click at [186, 964] on img "Ольга Крикун" at bounding box center [174, 978] width 28 height 28
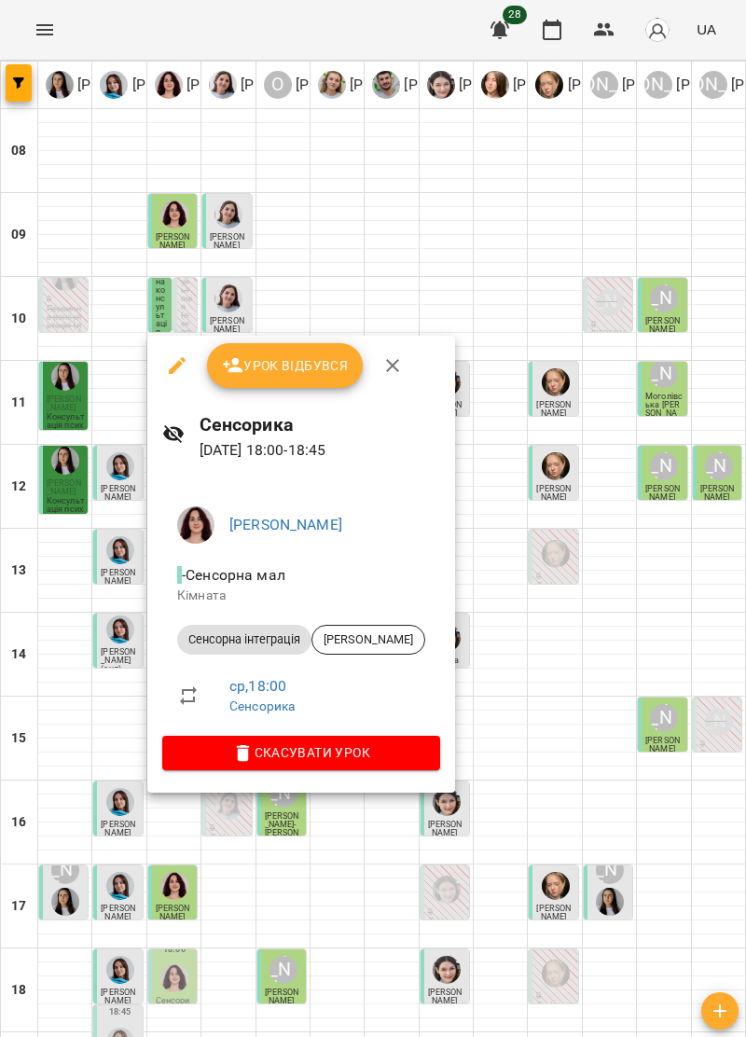
click at [425, 758] on span "Скасувати Урок" at bounding box center [301, 753] width 248 height 22
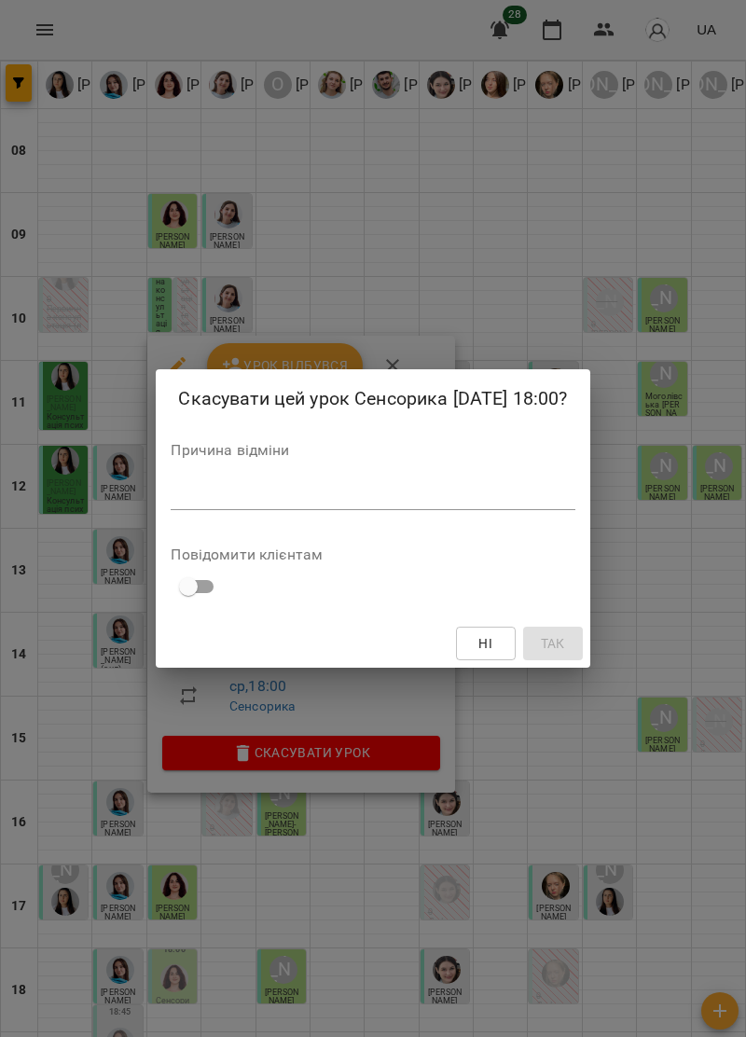
click at [283, 465] on div "Причина відміни *" at bounding box center [373, 480] width 404 height 75
click at [244, 496] on textarea at bounding box center [373, 495] width 404 height 18
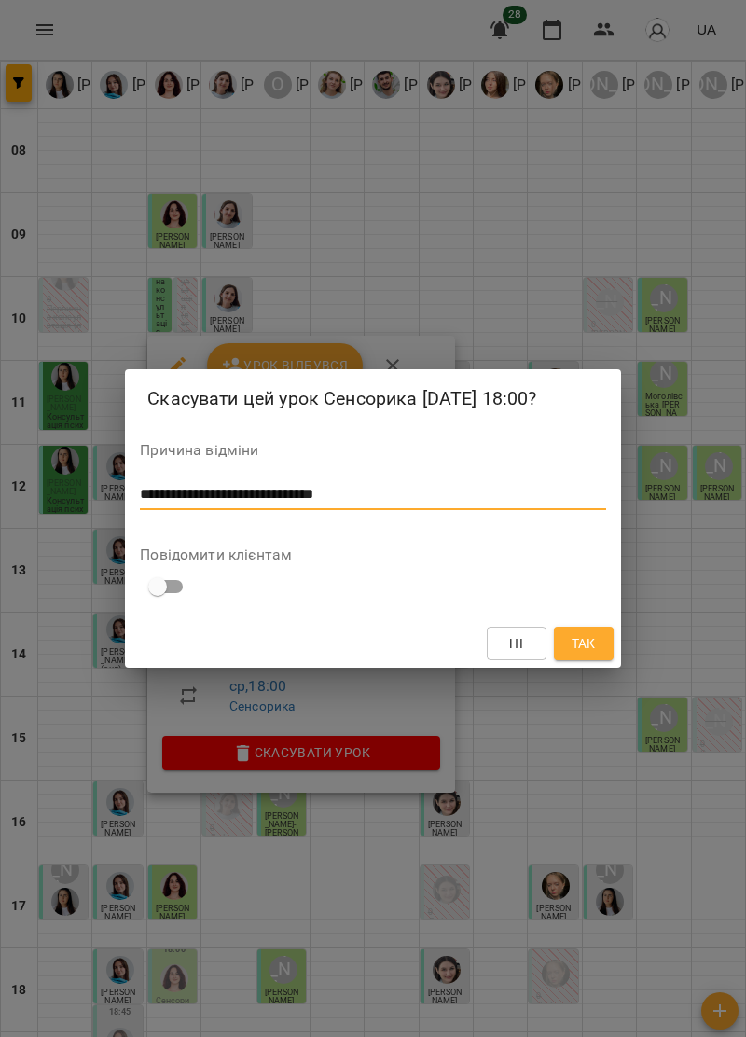
type textarea "**********"
click at [590, 641] on span "Так" at bounding box center [584, 643] width 24 height 22
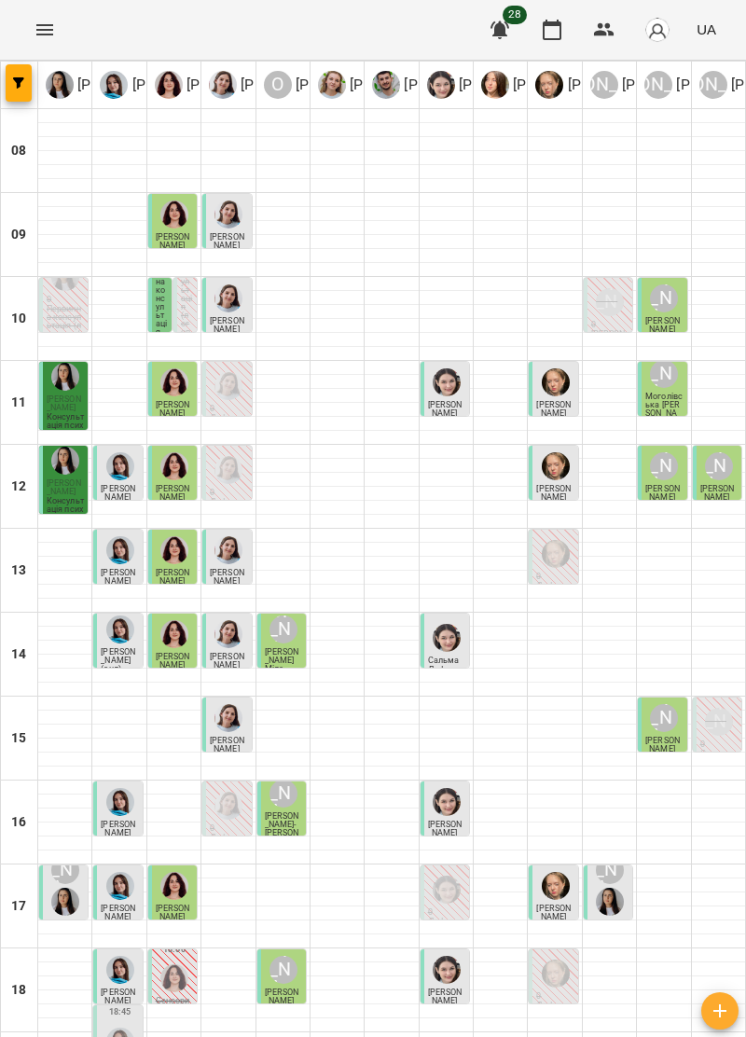
click at [185, 964] on img "Ольга Крикун" at bounding box center [174, 978] width 28 height 28
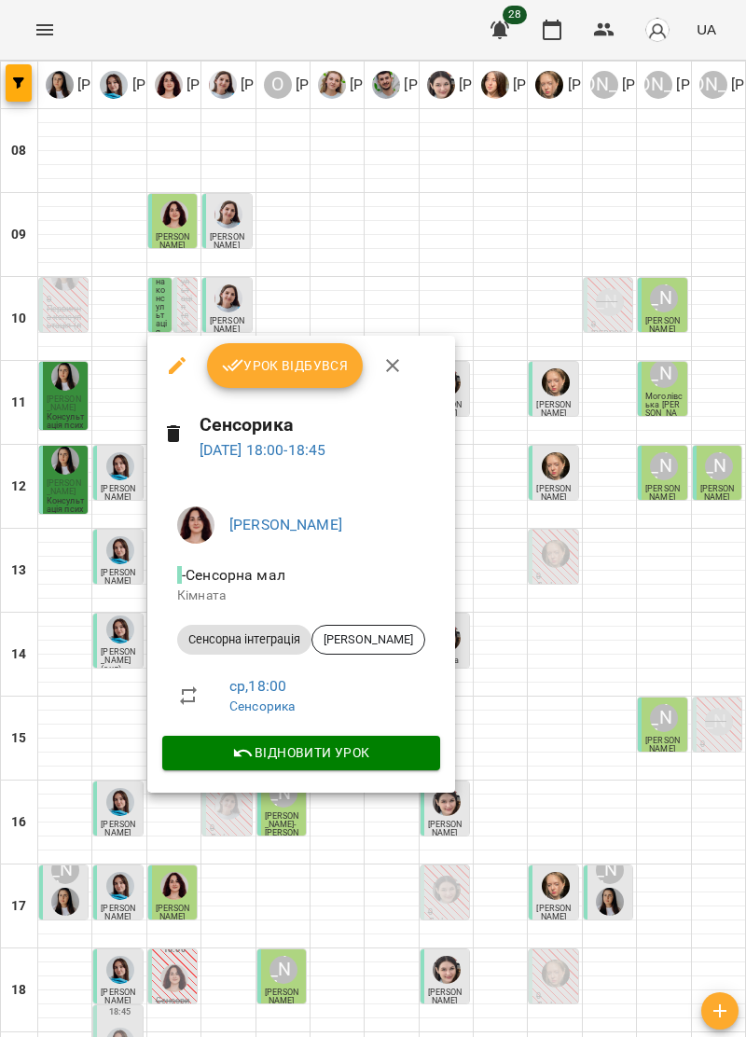
click at [392, 368] on icon "button" at bounding box center [392, 365] width 22 height 22
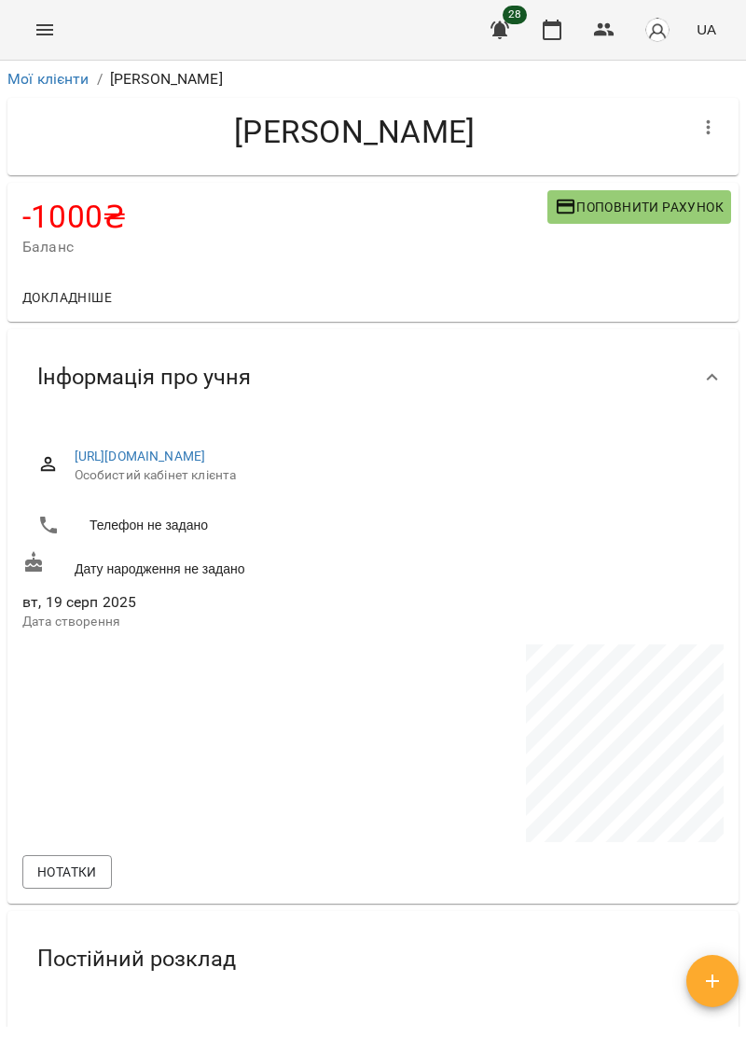
click at [56, 21] on button "Menu" at bounding box center [44, 29] width 45 height 45
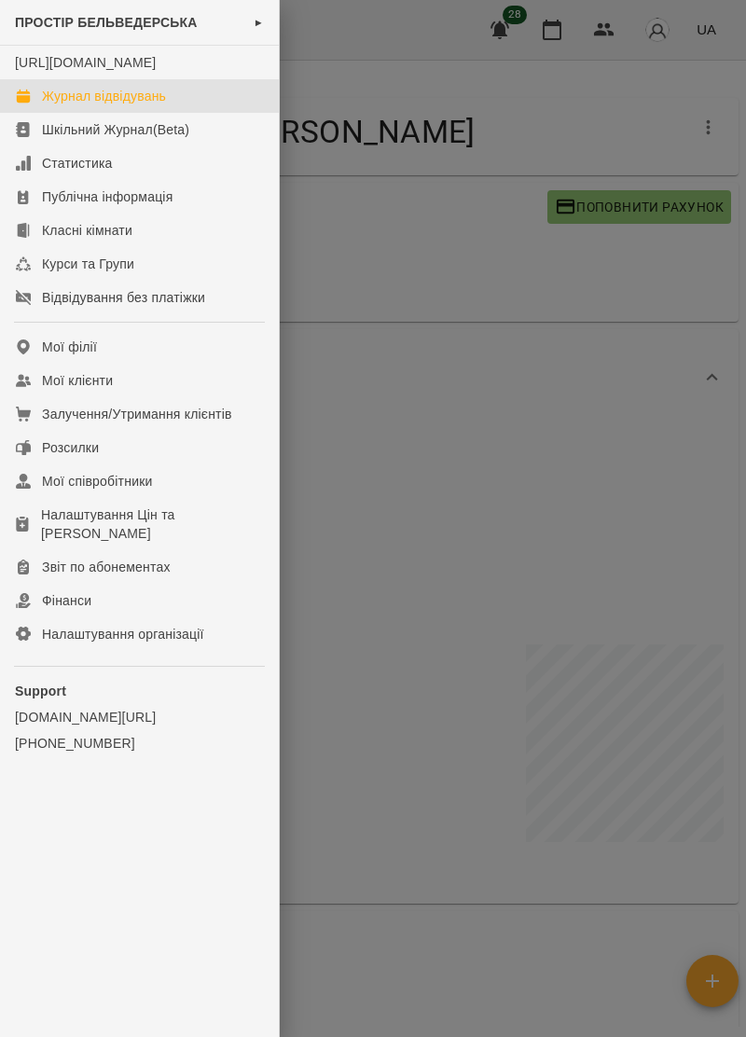
click at [157, 104] on link "Журнал відвідувань" at bounding box center [139, 96] width 279 height 34
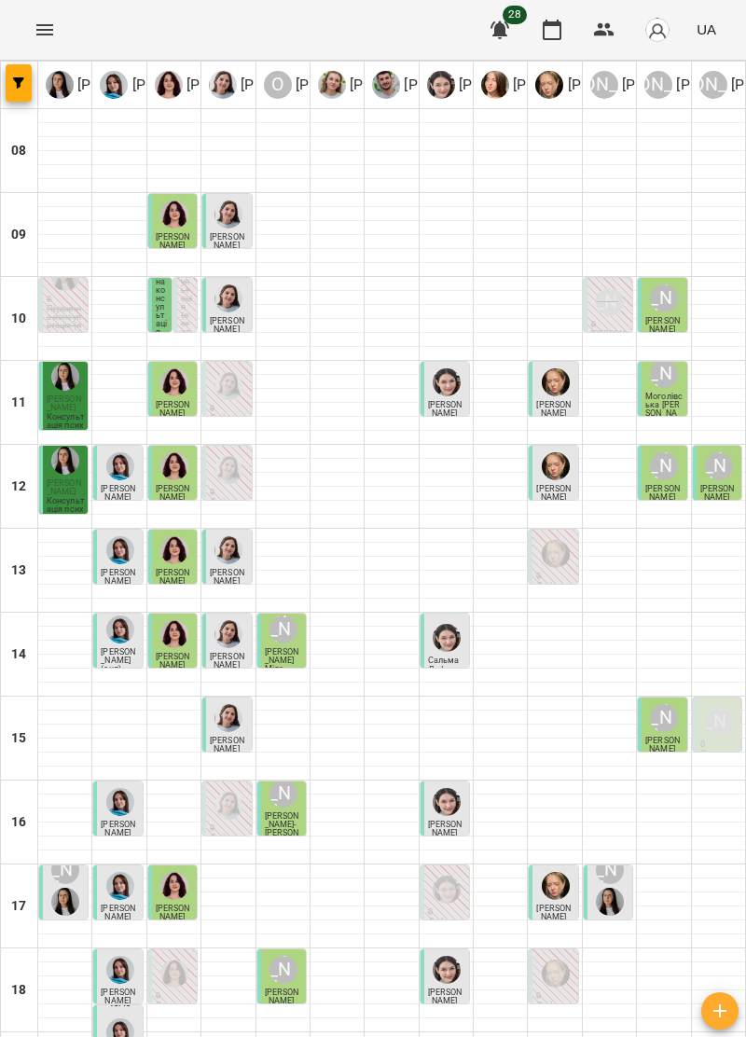
scroll to position [179, 0]
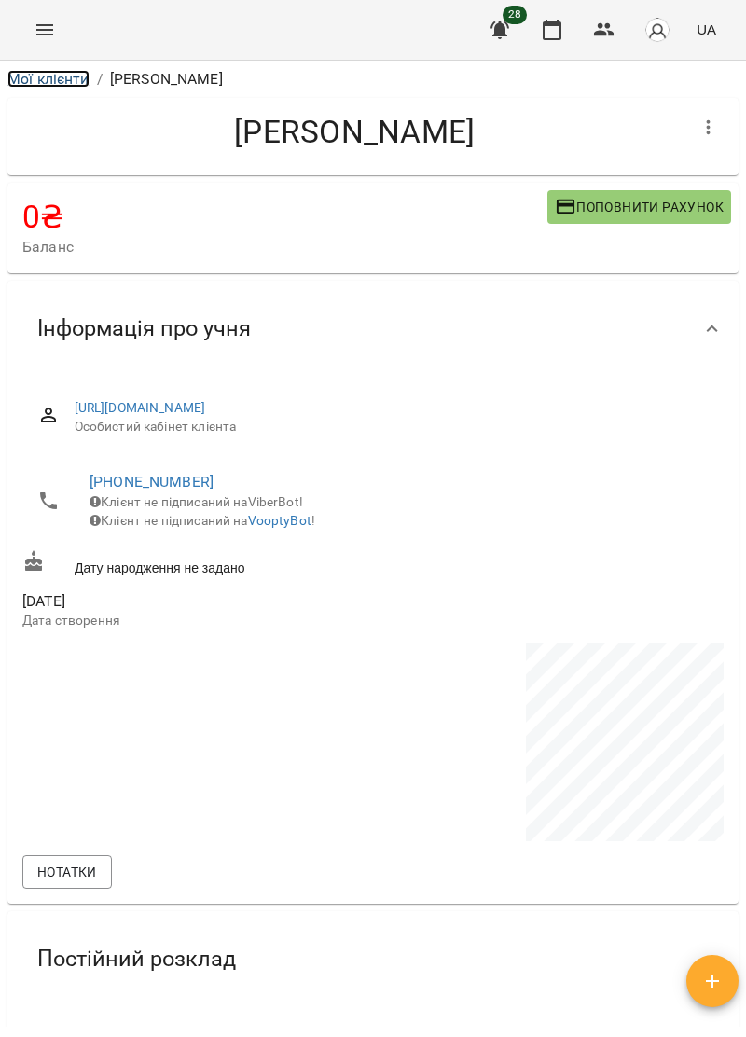
click at [42, 80] on link "Мої клієнти" at bounding box center [48, 79] width 82 height 18
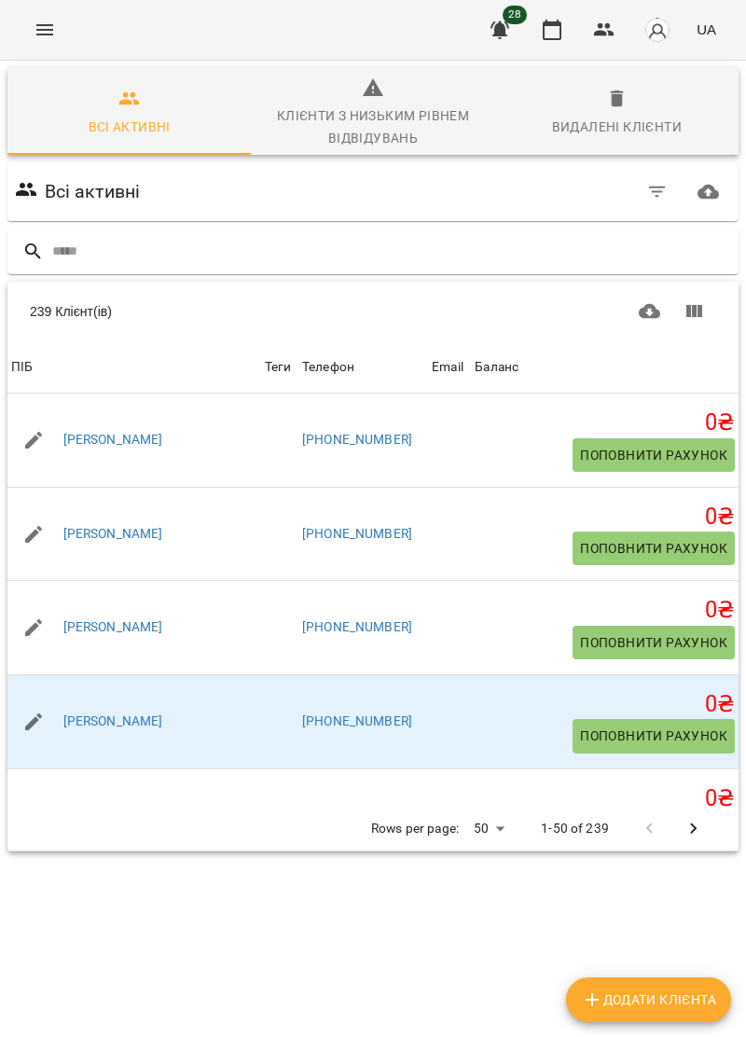
click at [54, 35] on icon "Menu" at bounding box center [45, 30] width 22 height 22
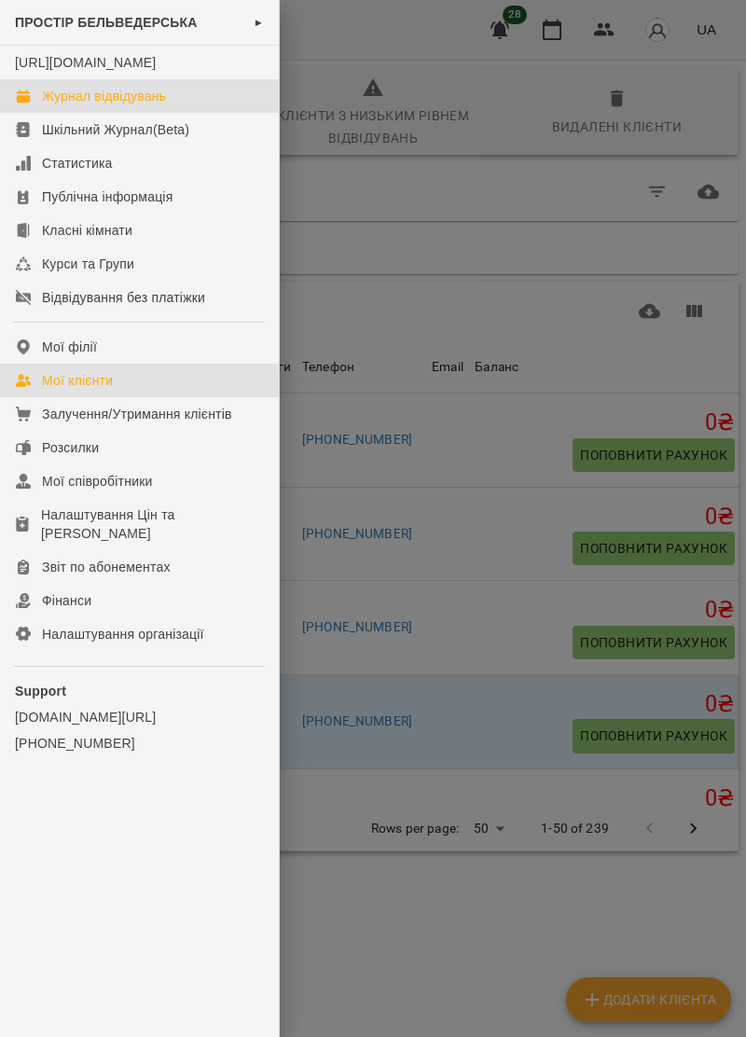
click at [172, 113] on link "Журнал відвідувань" at bounding box center [139, 96] width 279 height 34
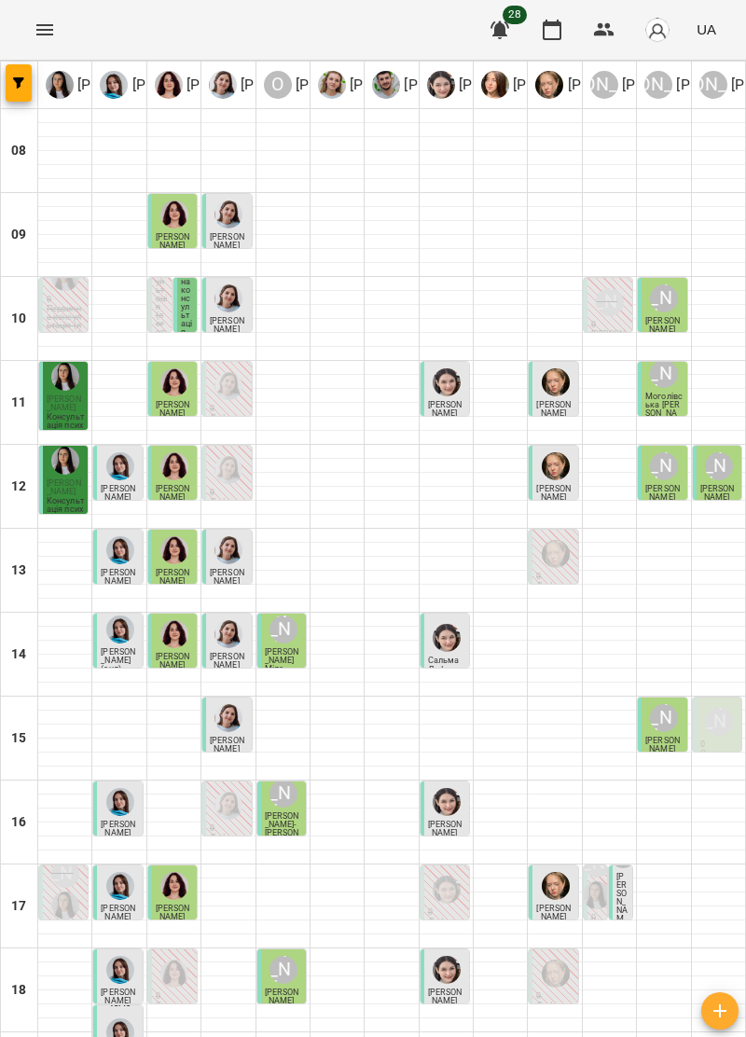
scroll to position [140, 0]
click at [642, 906] on div at bounding box center [663, 906] width 53 height 1
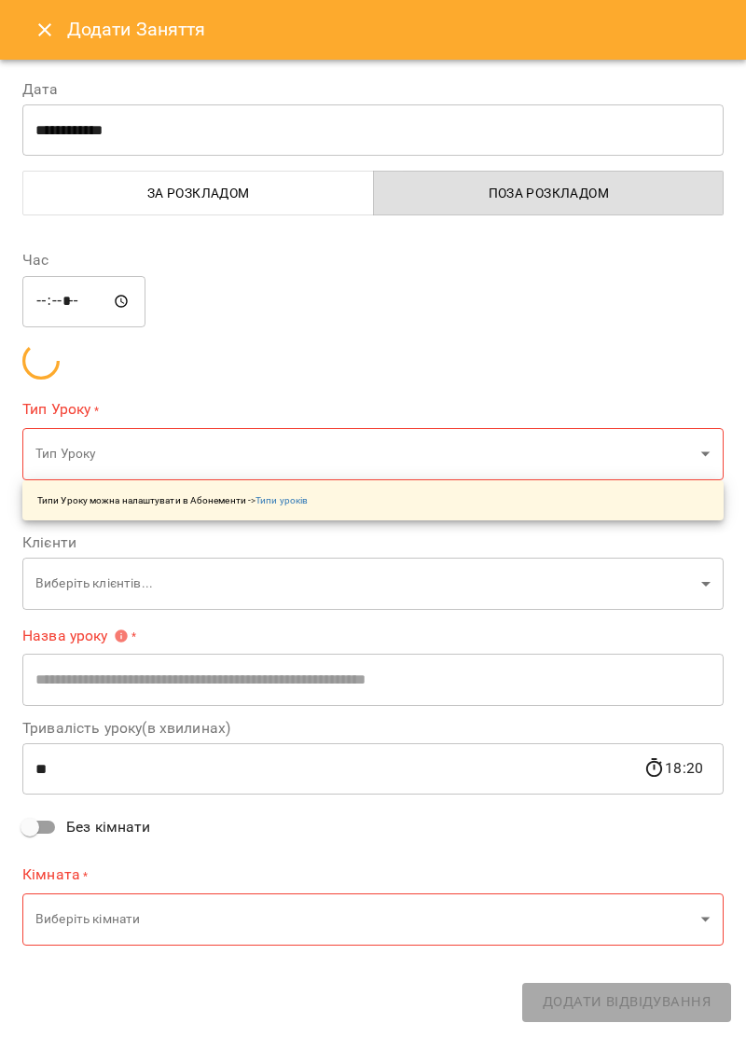
type input "**********"
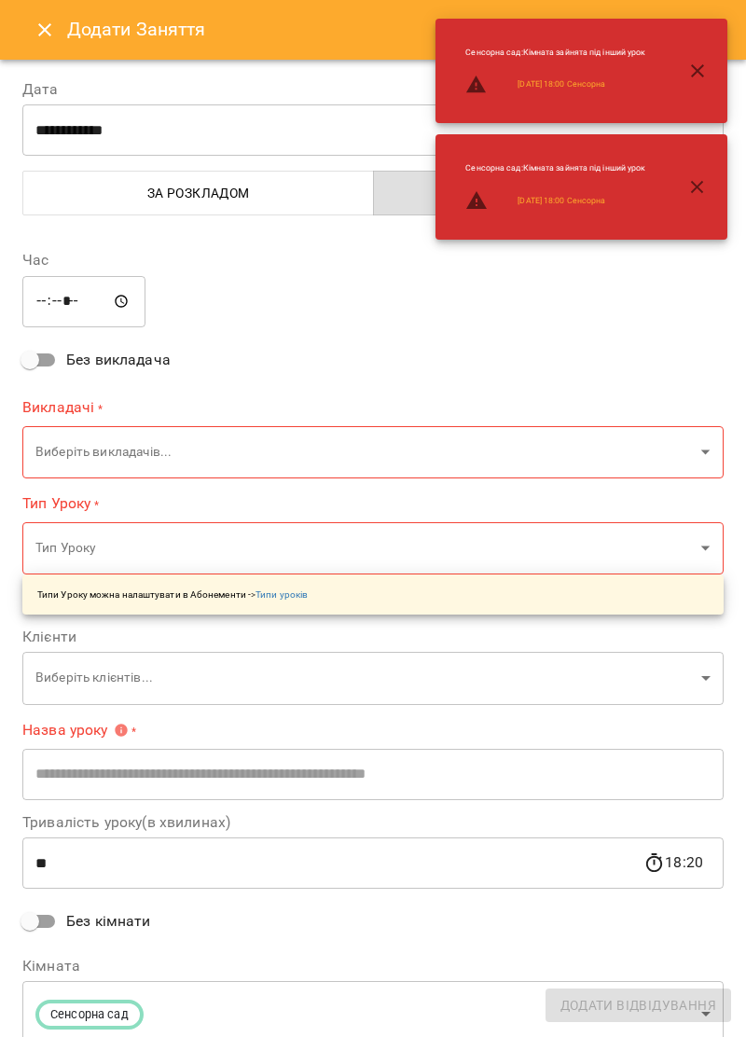
click at [47, 38] on icon "Close" at bounding box center [45, 30] width 22 height 22
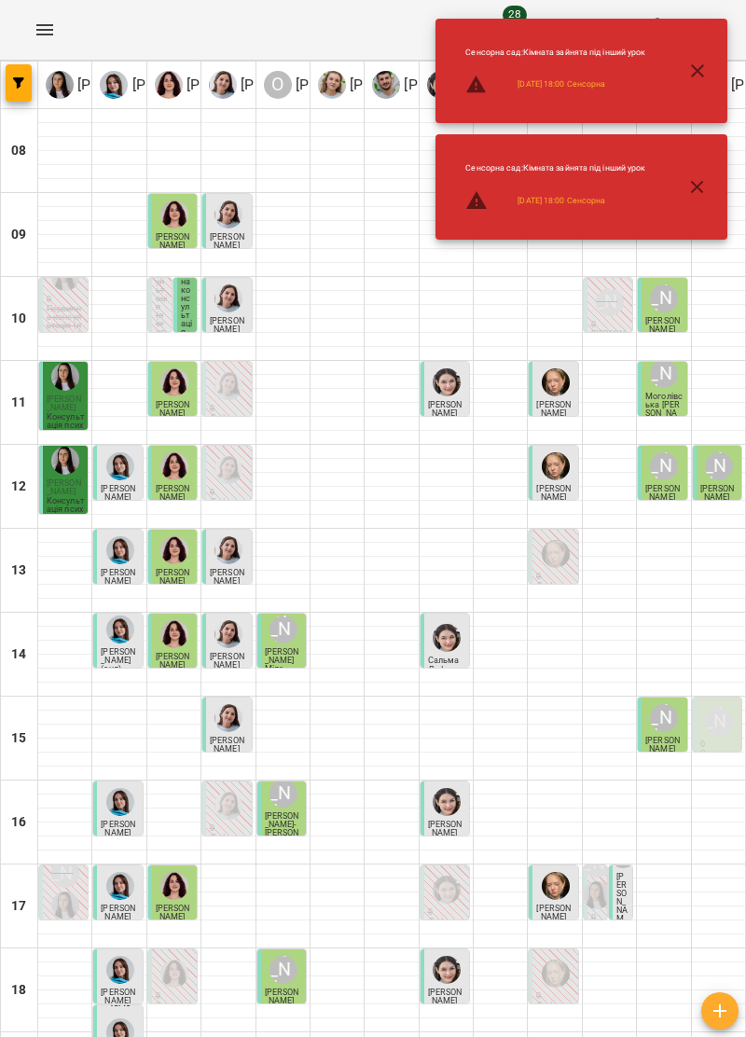
click at [689, 71] on icon "button" at bounding box center [697, 71] width 22 height 22
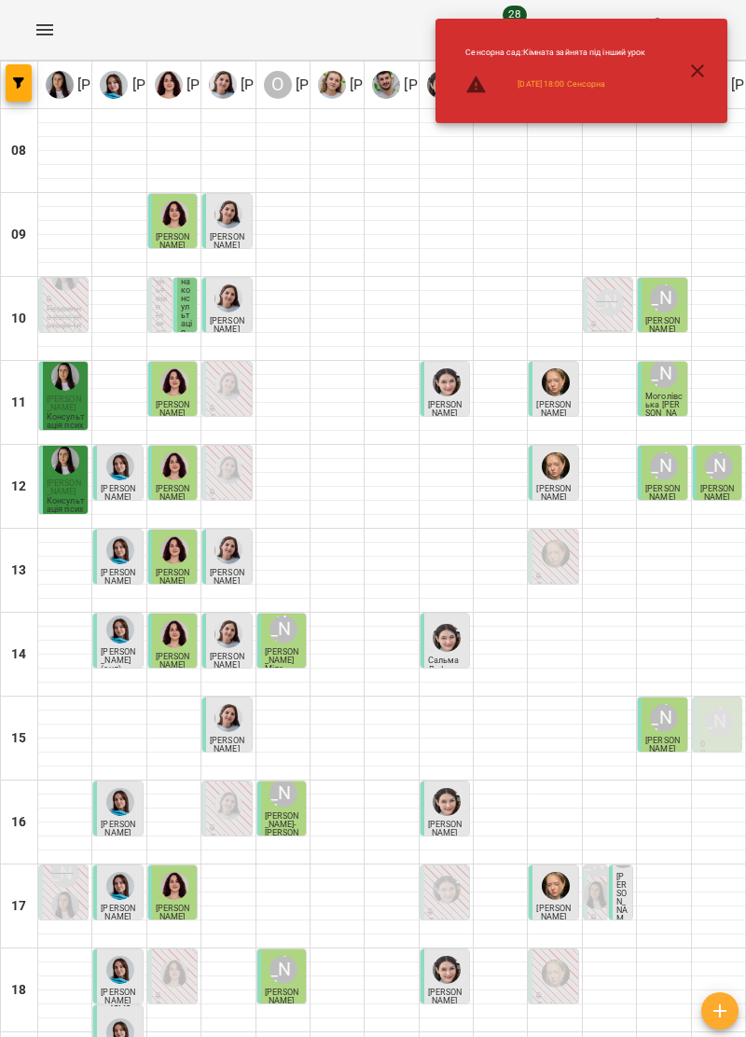
click at [701, 333] on div at bounding box center [718, 340] width 53 height 14
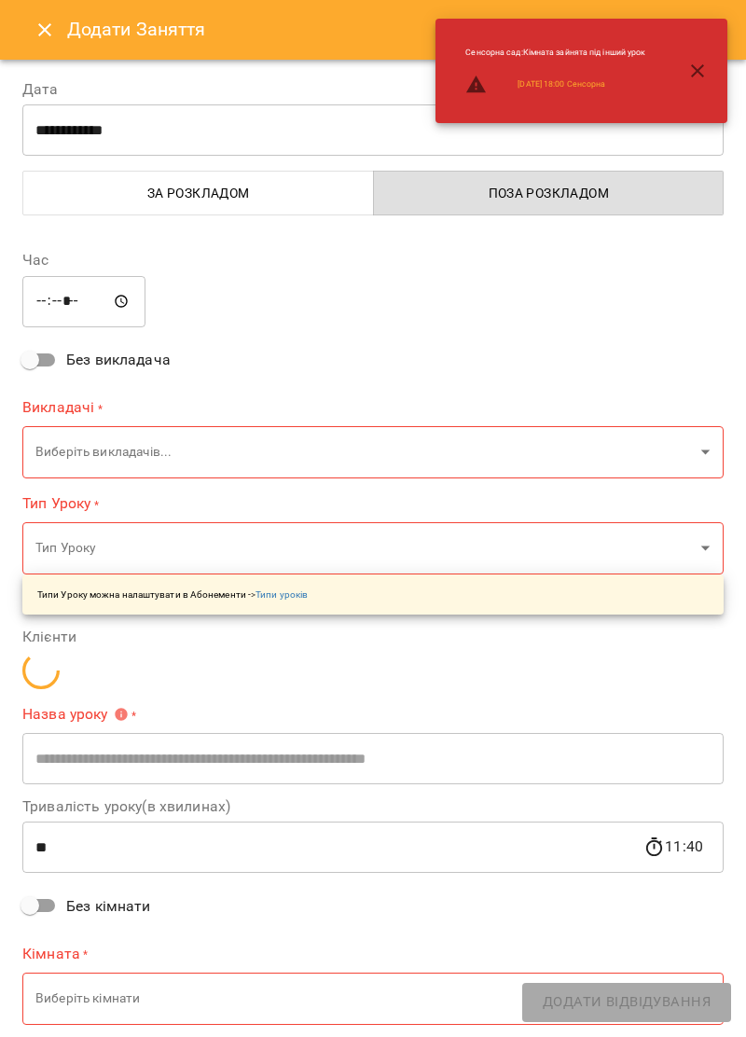
type input "**********"
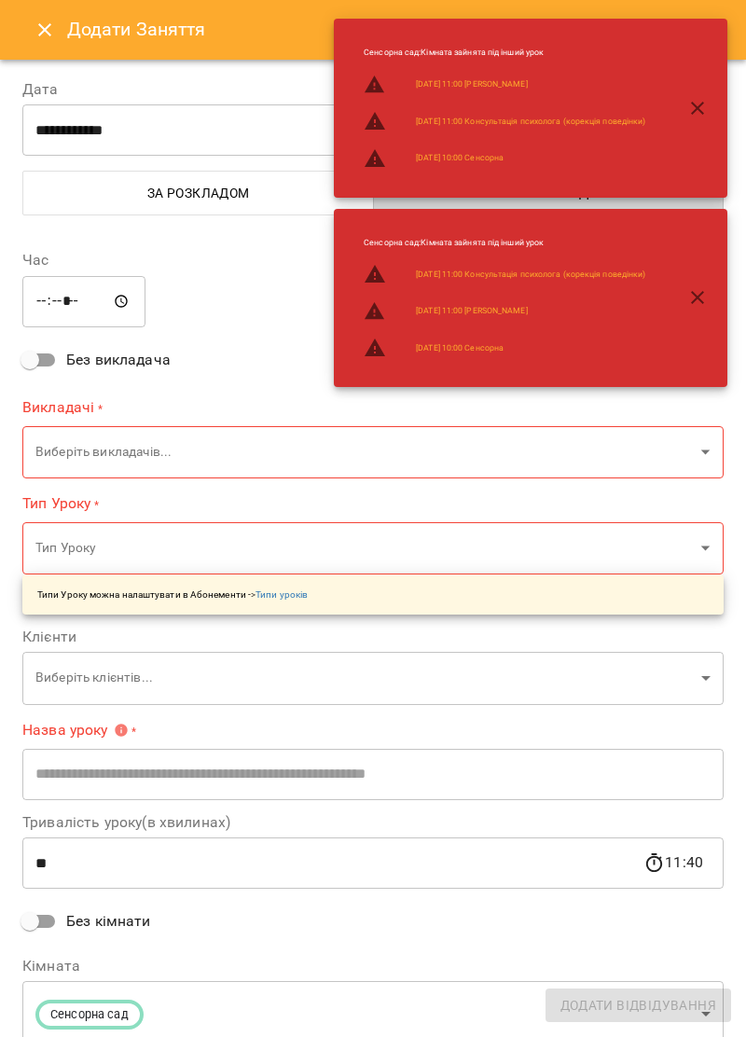
click at [689, 110] on icon "button" at bounding box center [697, 108] width 22 height 22
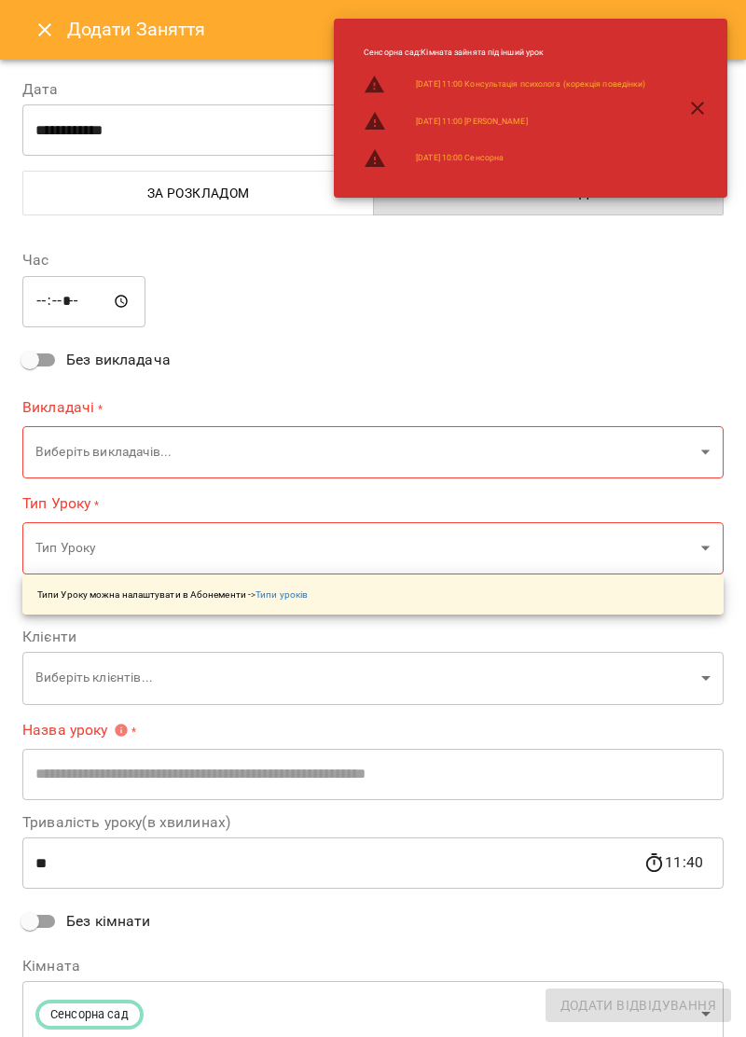
click at [39, 35] on icon "Close" at bounding box center [45, 30] width 22 height 22
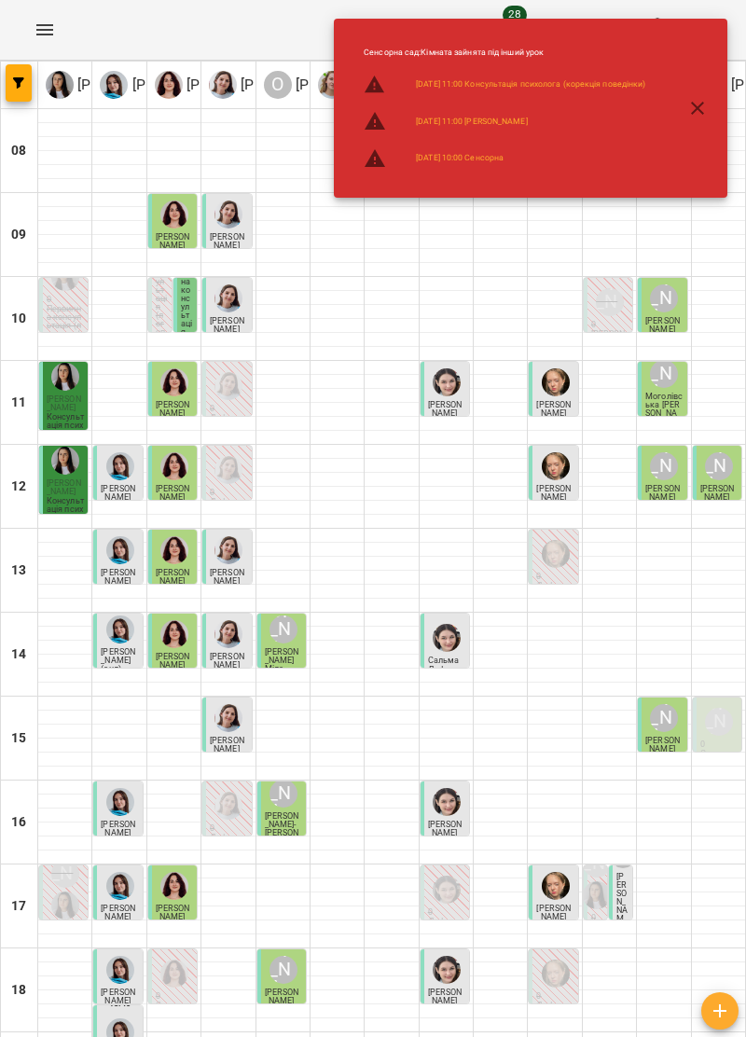
click at [705, 103] on icon "button" at bounding box center [697, 108] width 22 height 22
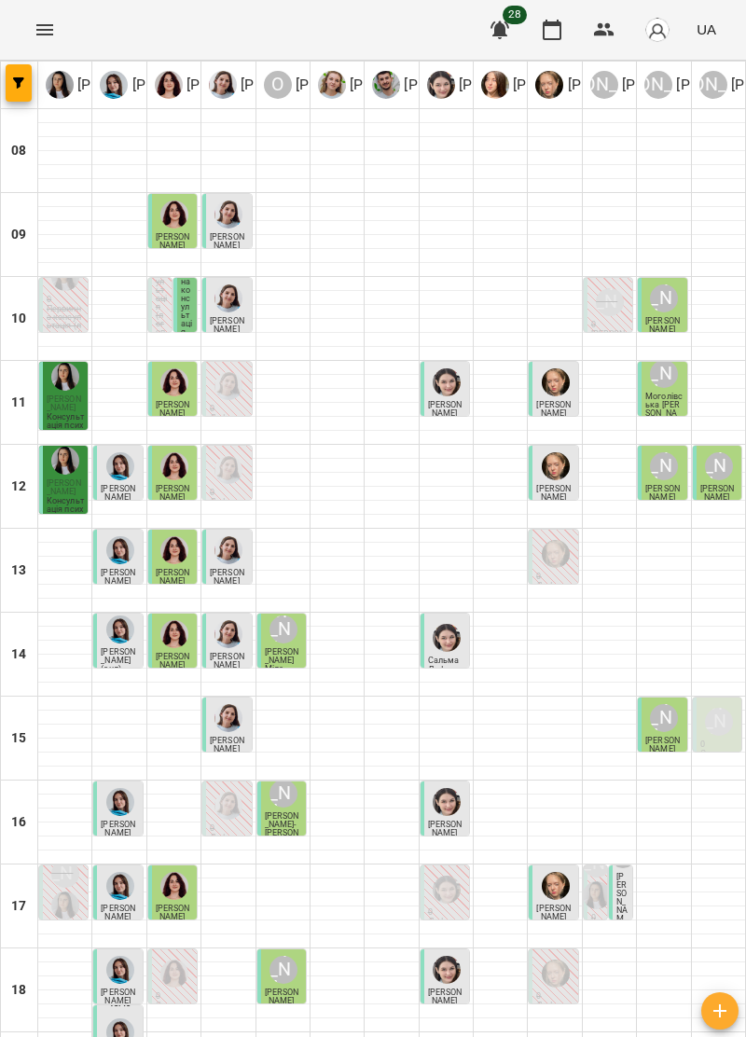
click at [631, 866] on div "17:00 [PERSON_NAME] [PERSON_NAME] [PERSON_NAME]" at bounding box center [620, 893] width 23 height 54
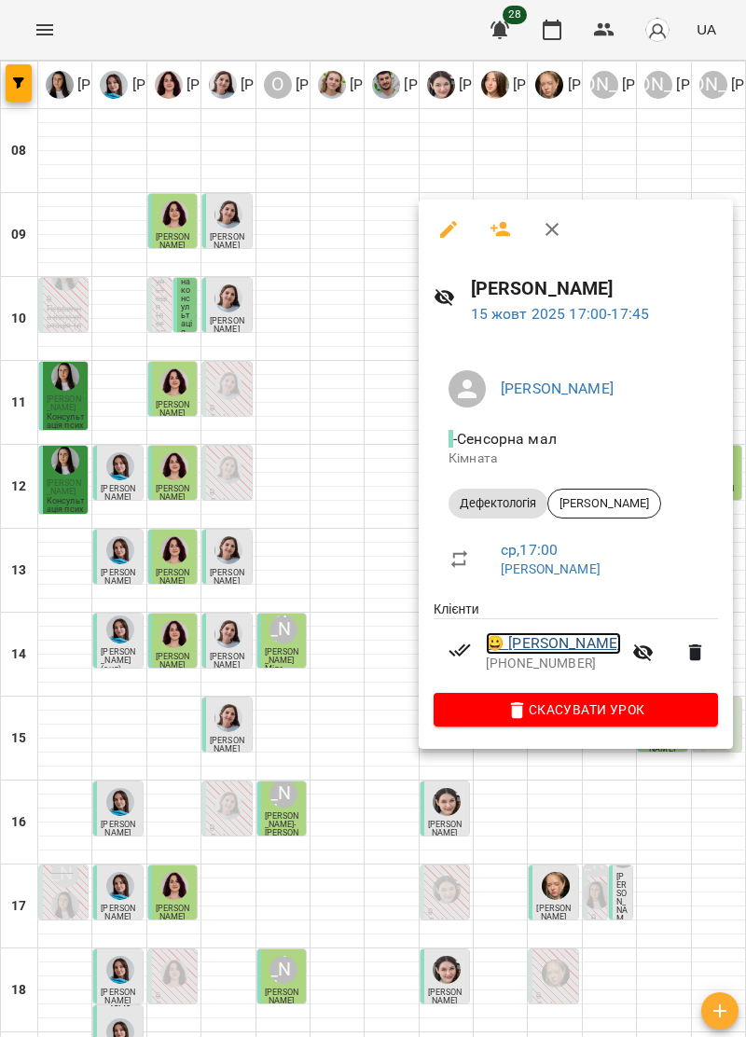
click at [589, 643] on link "😀 [PERSON_NAME]" at bounding box center [553, 643] width 135 height 22
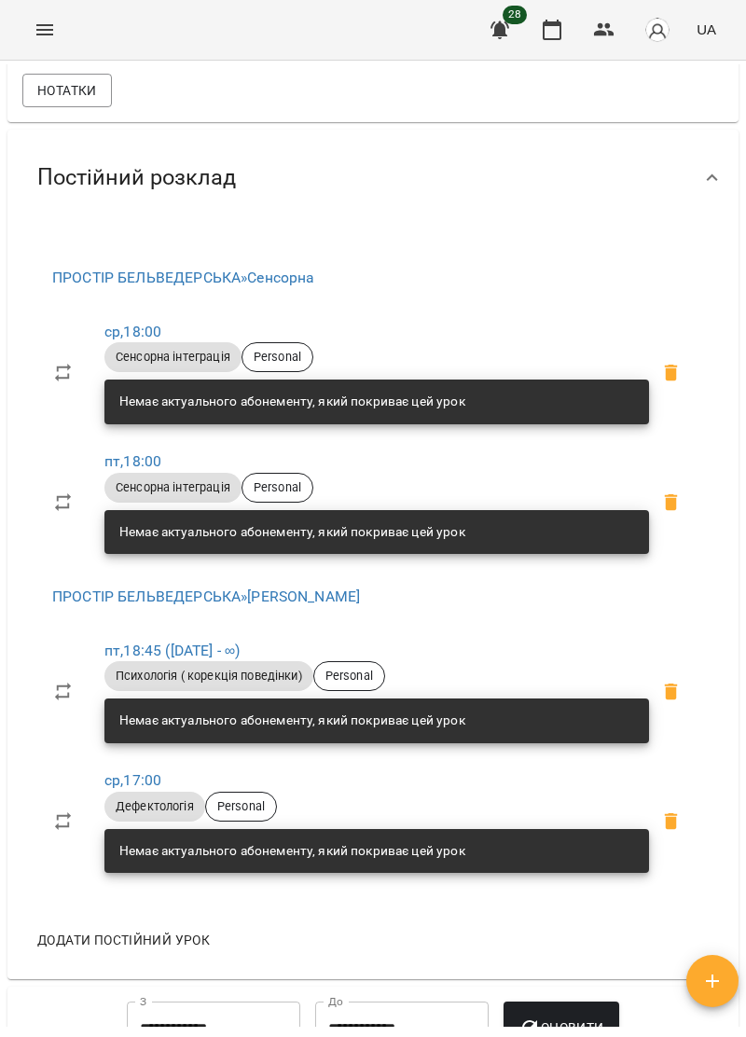
scroll to position [869, 0]
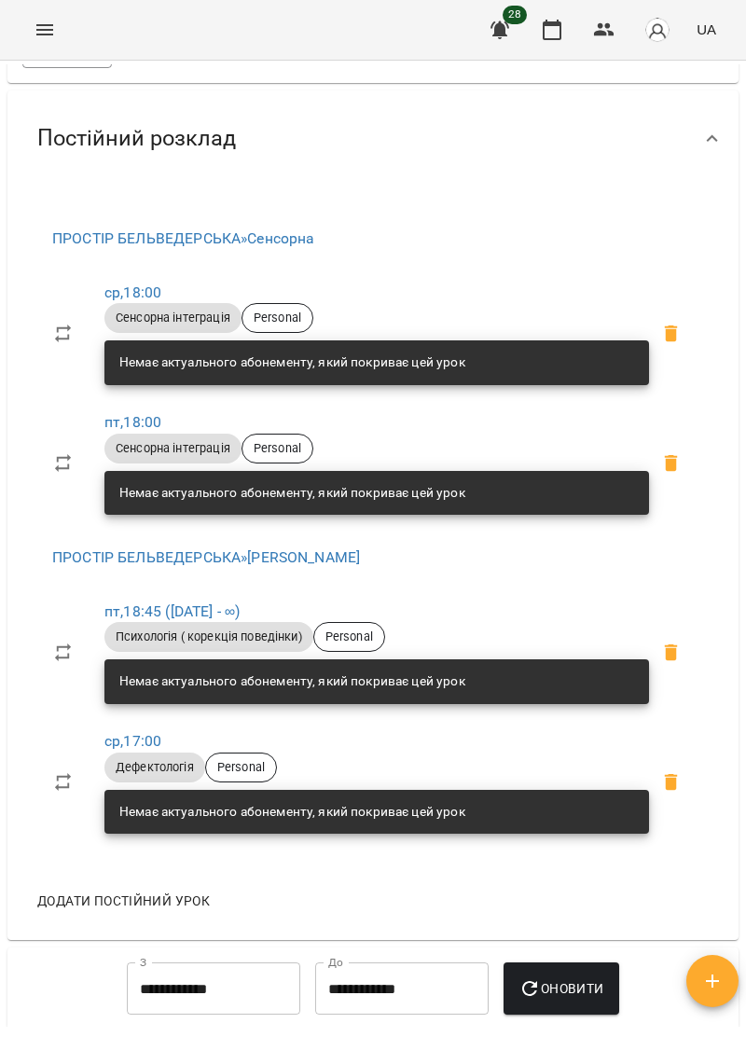
click at [658, 664] on span at bounding box center [671, 653] width 45 height 45
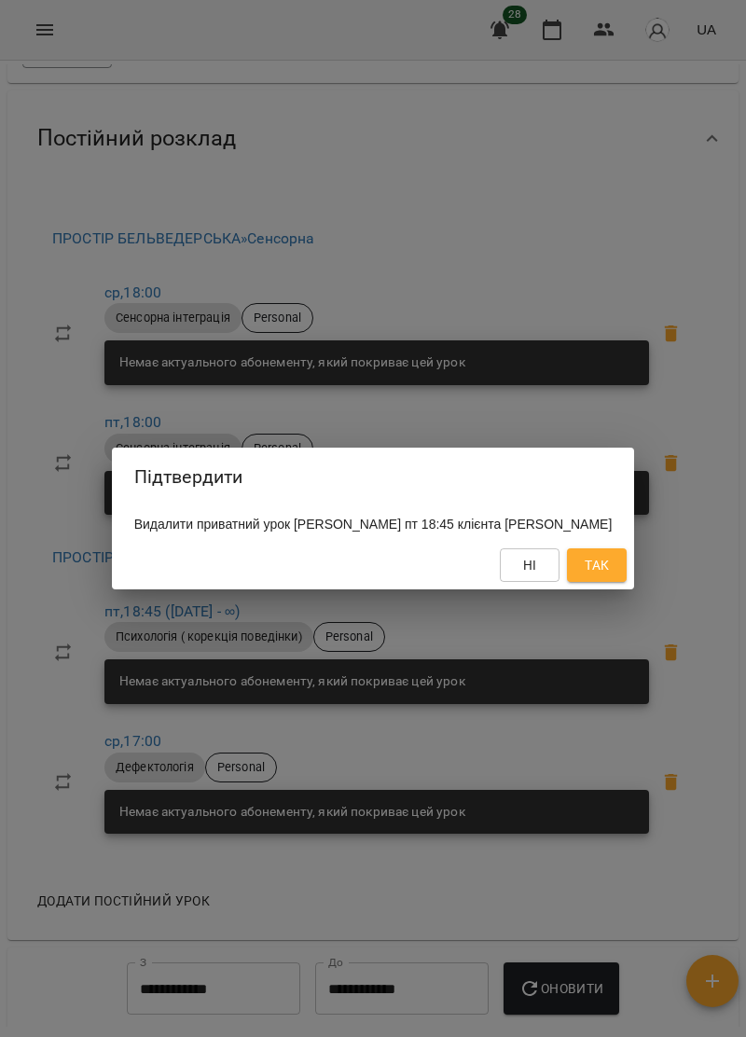
click at [606, 569] on span "Так" at bounding box center [597, 565] width 24 height 22
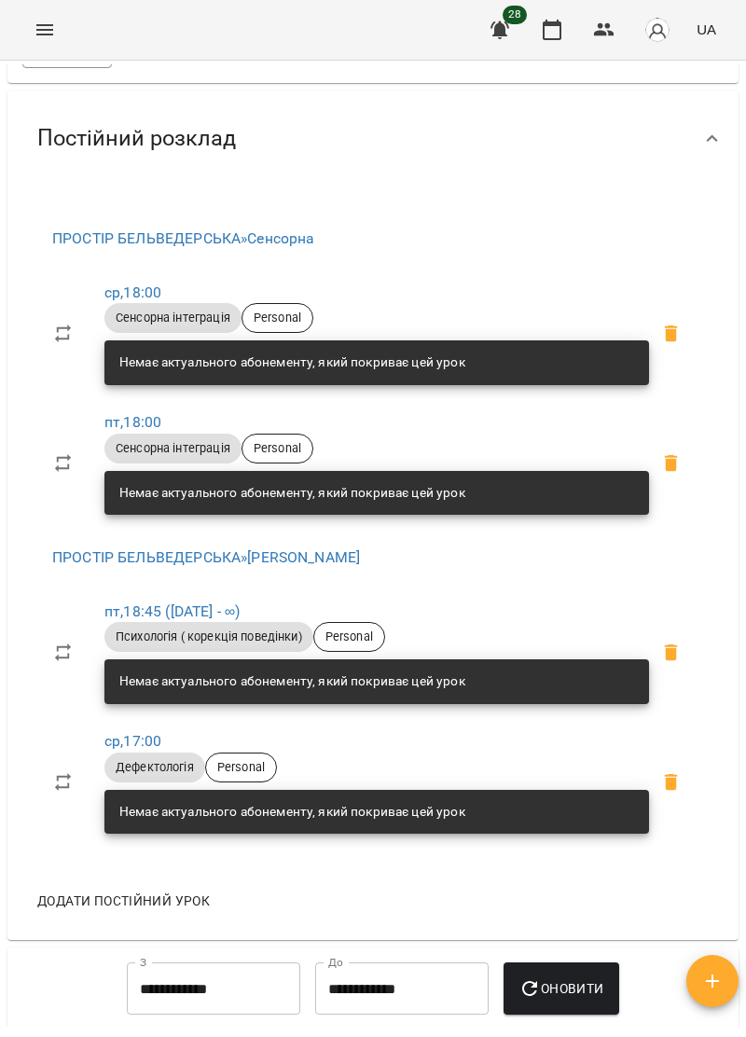
click at [184, 912] on span "Додати постійний урок" at bounding box center [123, 901] width 173 height 22
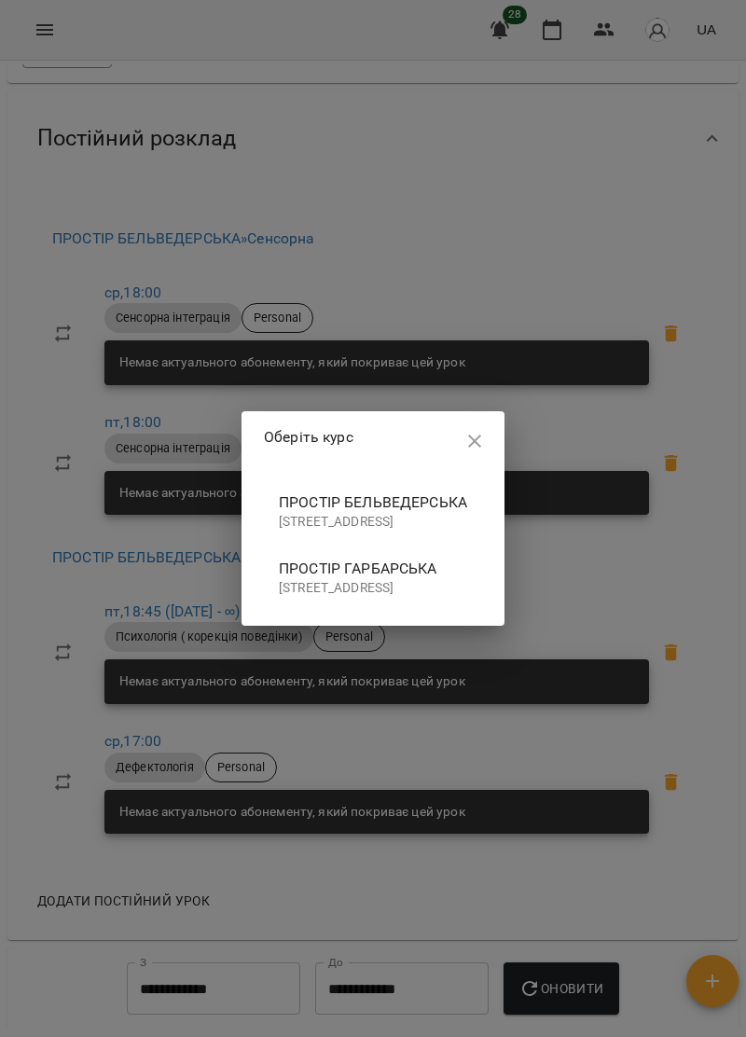
click at [361, 513] on p "[STREET_ADDRESS]" at bounding box center [373, 522] width 188 height 19
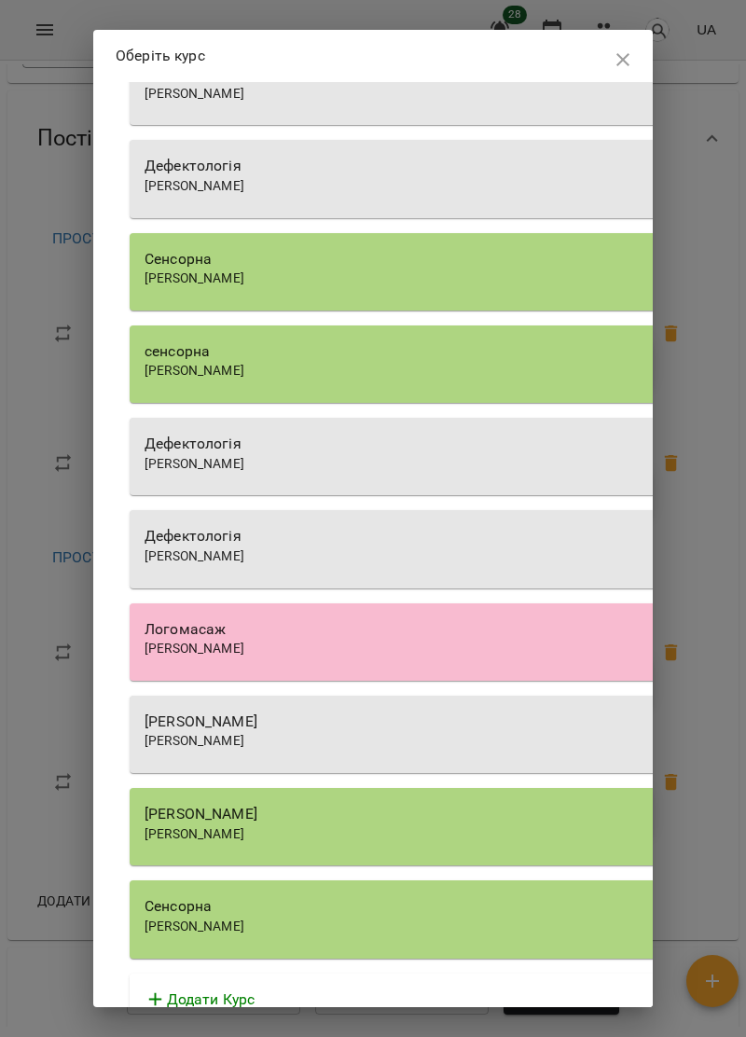
scroll to position [216, 0]
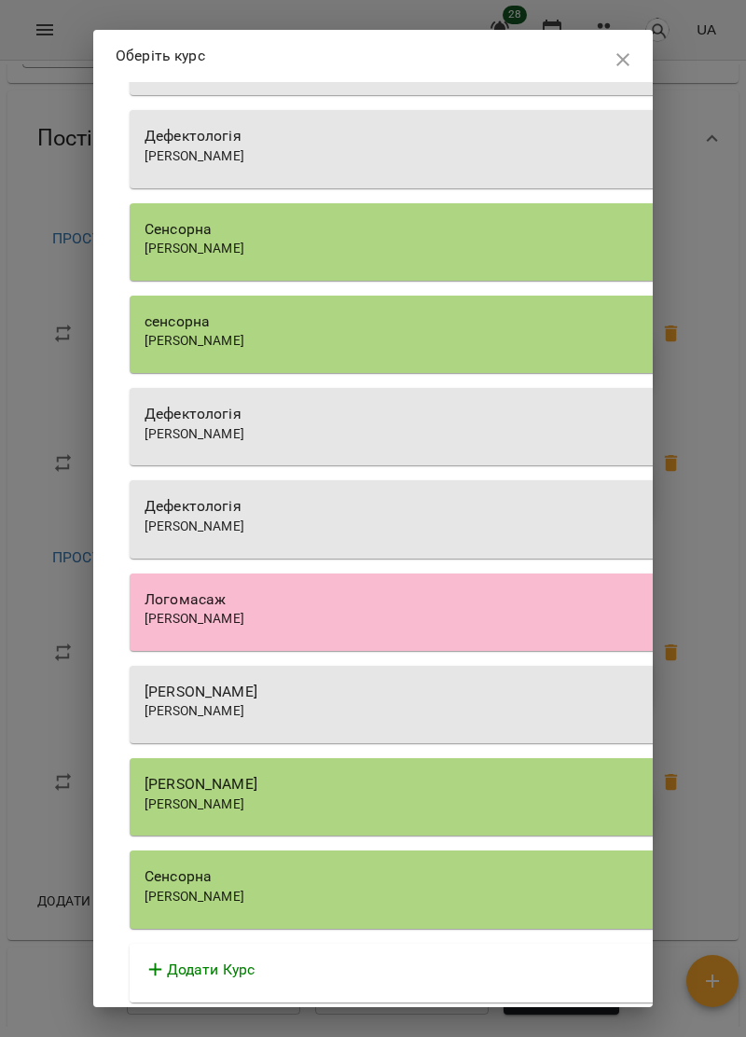
click at [397, 698] on div "[PERSON_NAME]" at bounding box center [466, 692] width 642 height 22
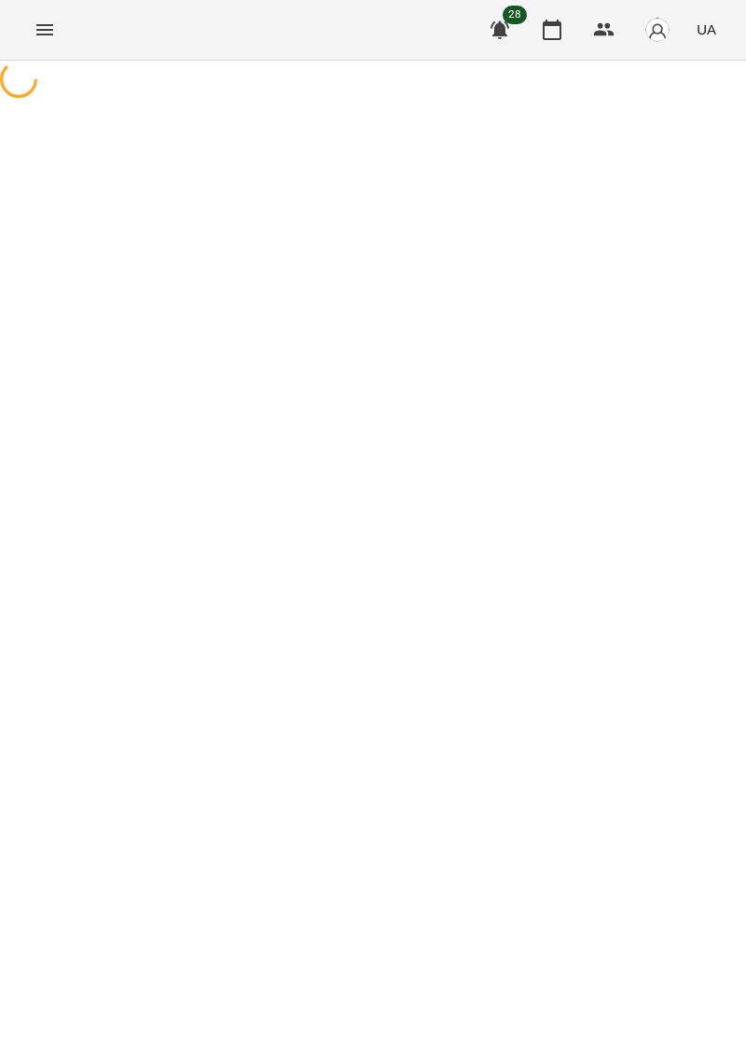
select select "**********"
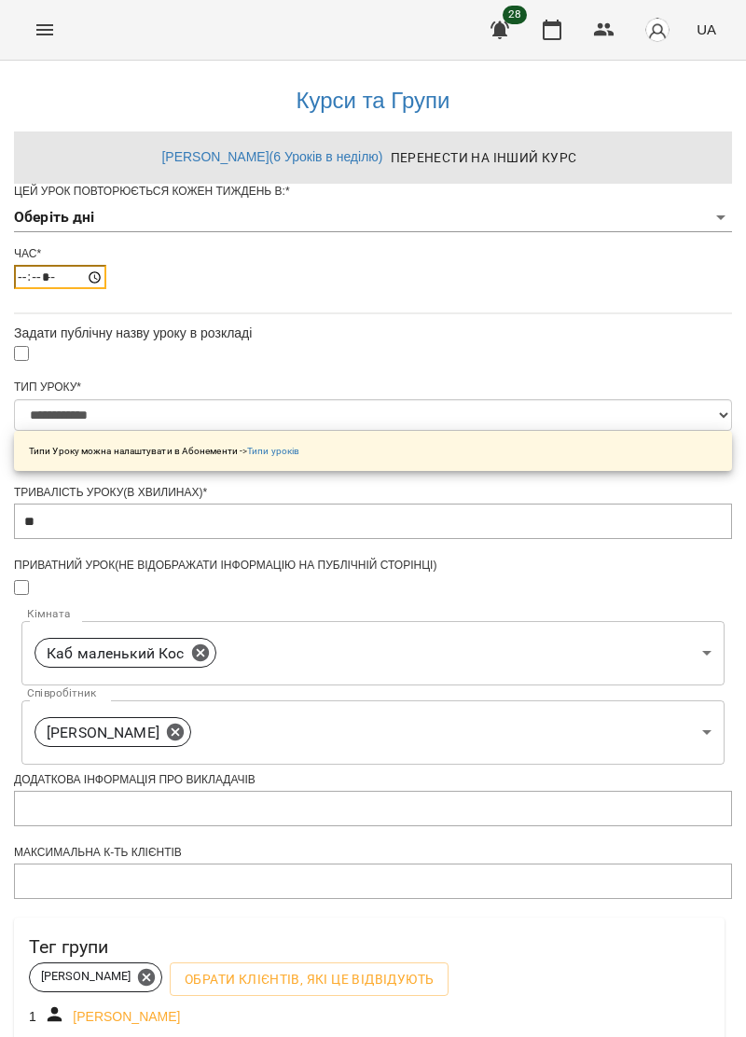
click at [106, 289] on input "*****" at bounding box center [60, 277] width 92 height 24
type input "*****"
click at [243, 247] on body "**********" at bounding box center [373, 606] width 746 height 1213
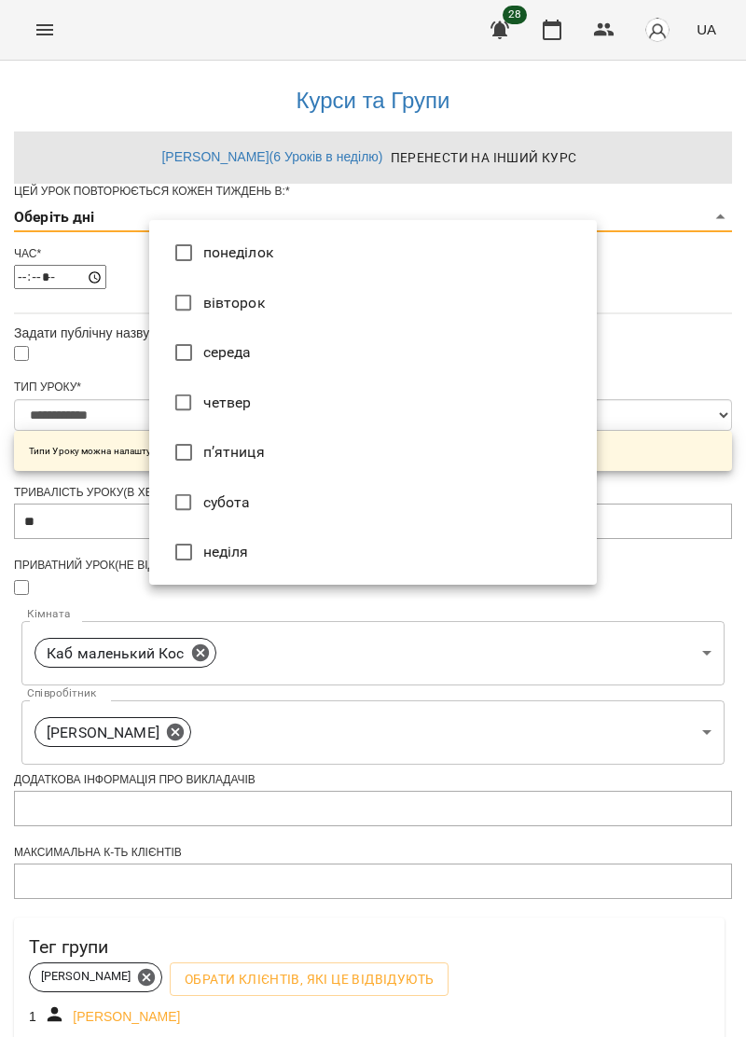
type input "*"
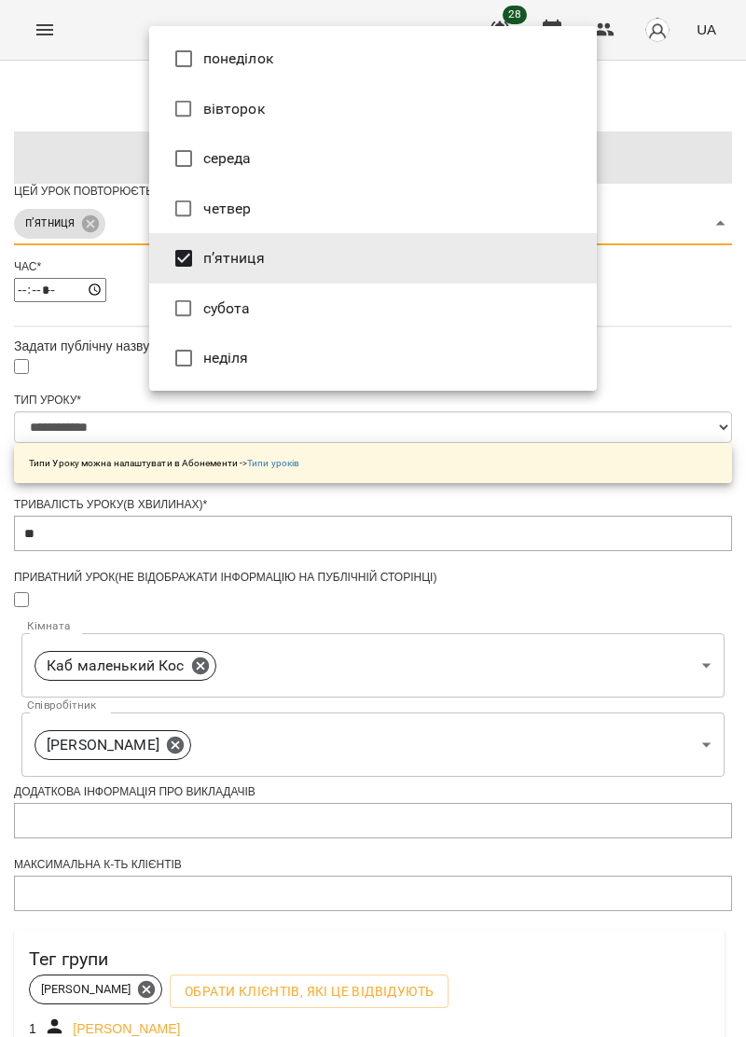
click at [58, 525] on div at bounding box center [373, 518] width 746 height 1037
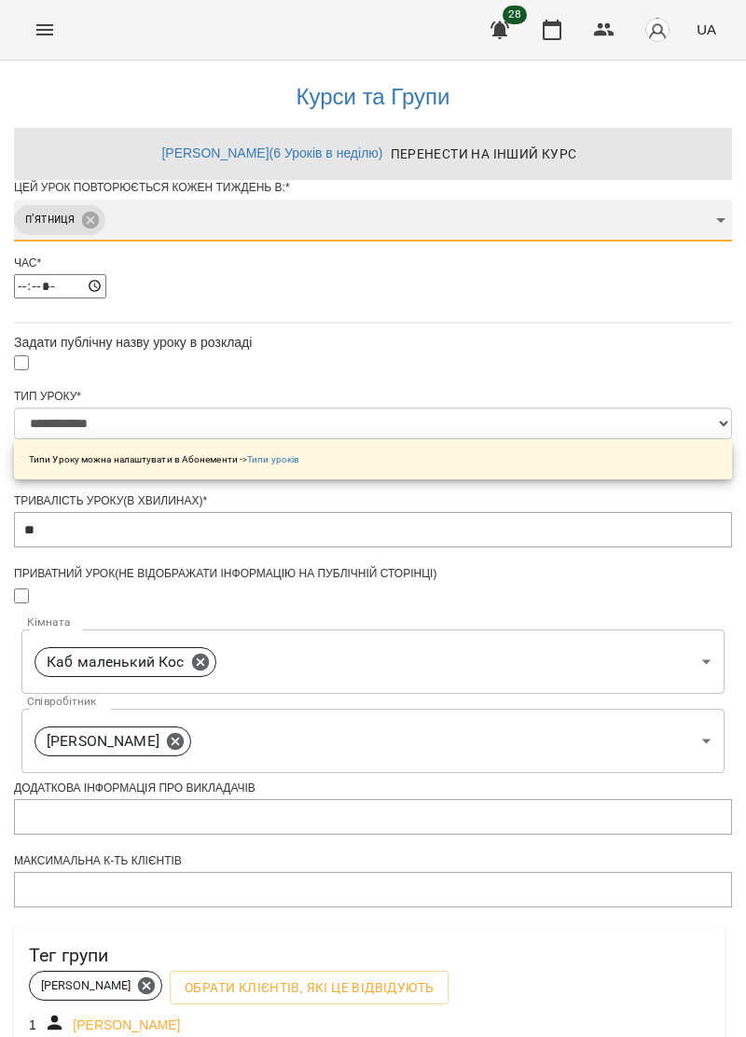
scroll to position [313, 0]
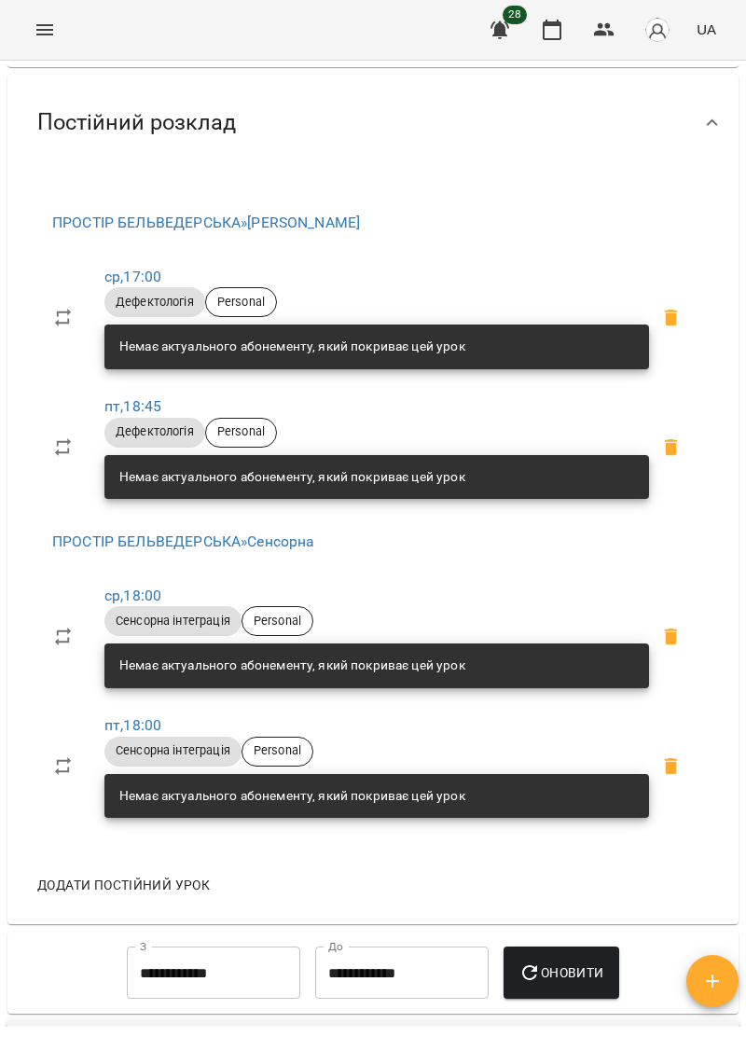
scroll to position [845, 0]
